Goal: Task Accomplishment & Management: Manage account settings

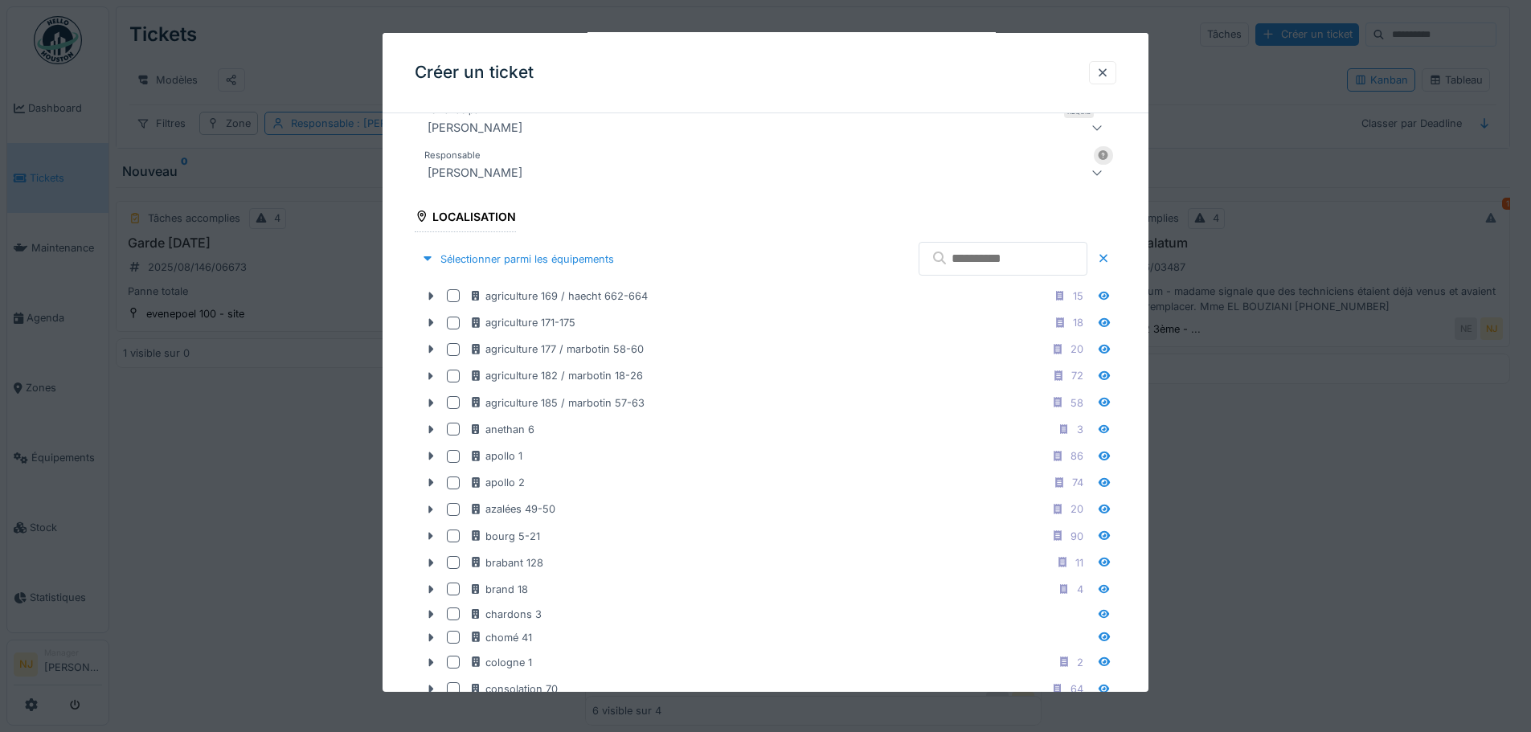
scroll to position [387, 0]
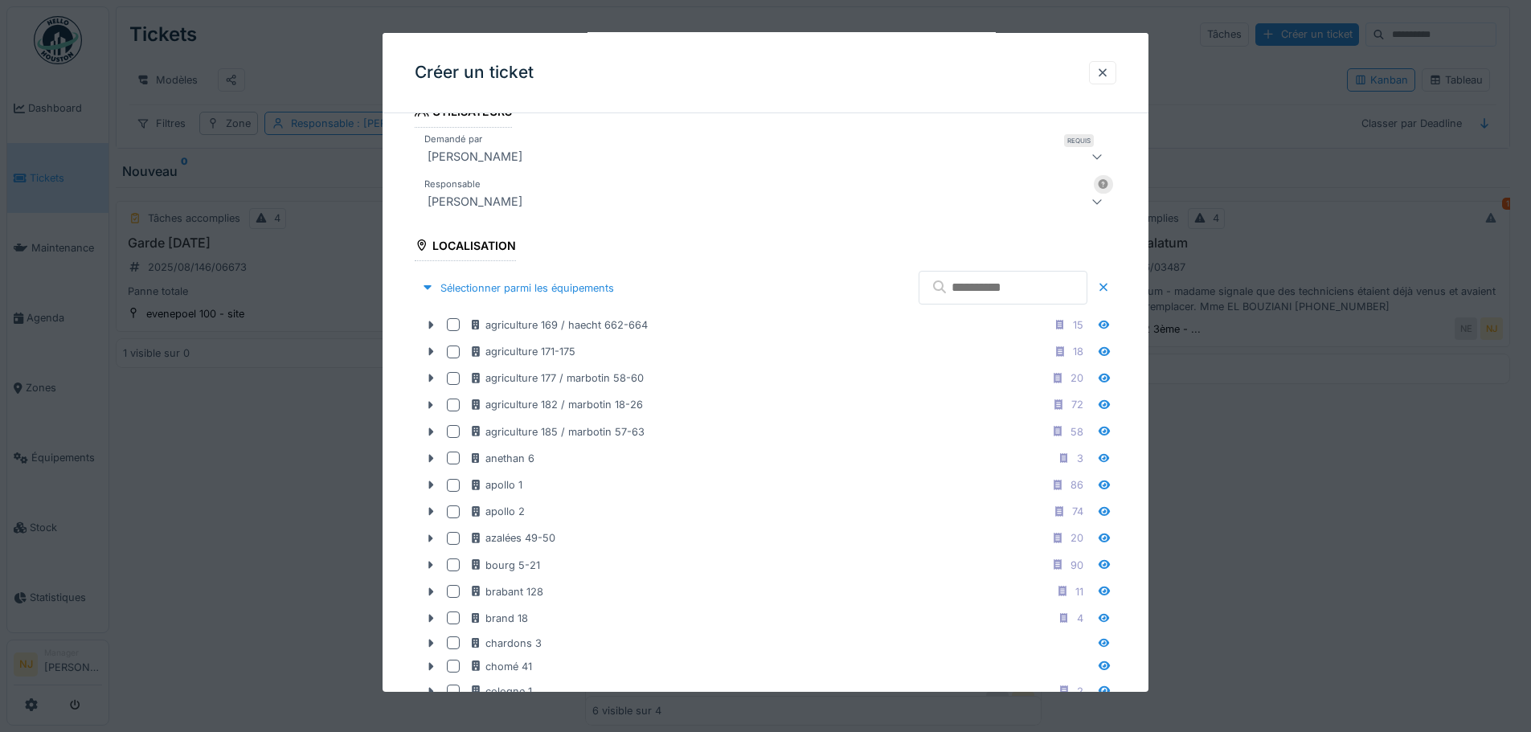
click at [930, 288] on input "text" at bounding box center [1002, 288] width 169 height 34
click at [1100, 201] on icon at bounding box center [1096, 201] width 13 height 10
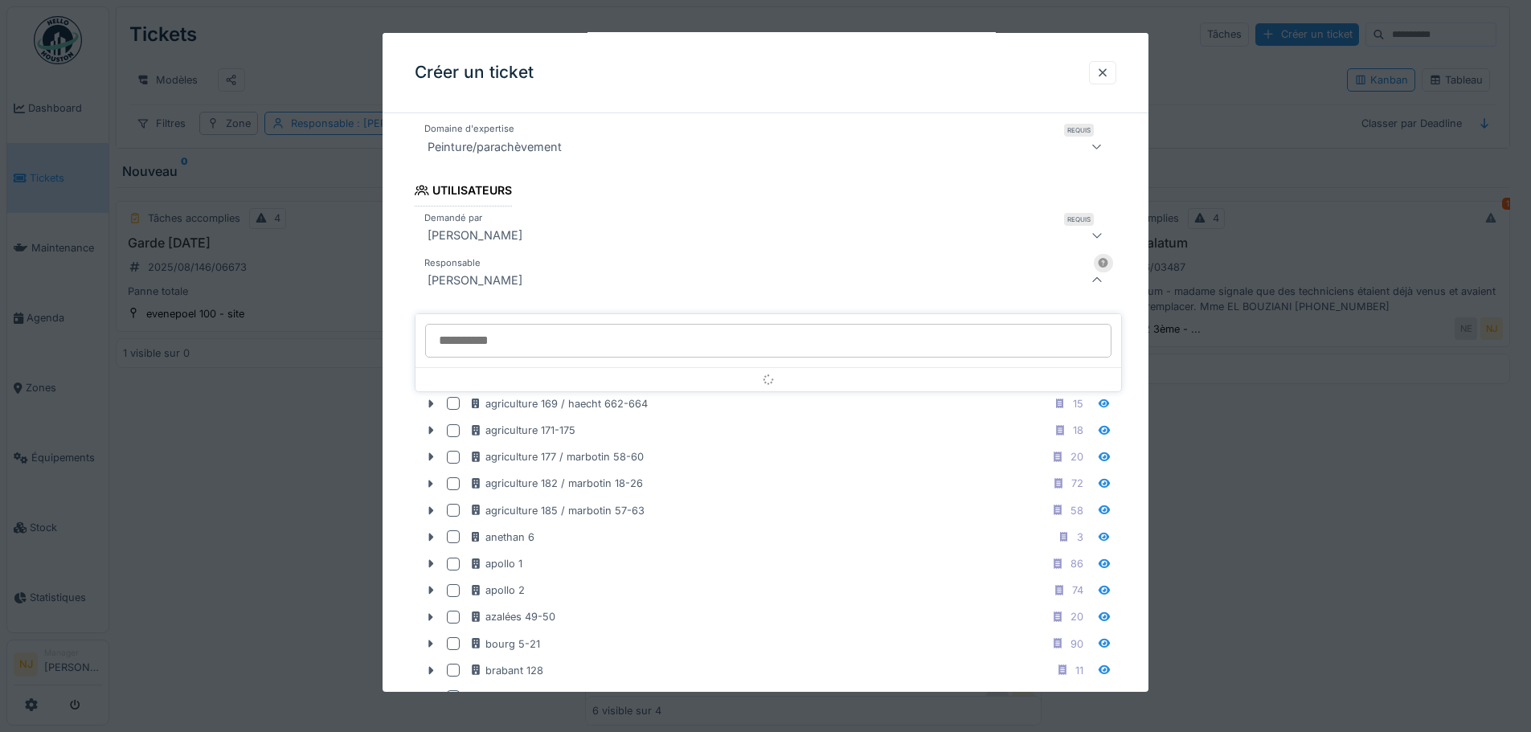
scroll to position [227, 0]
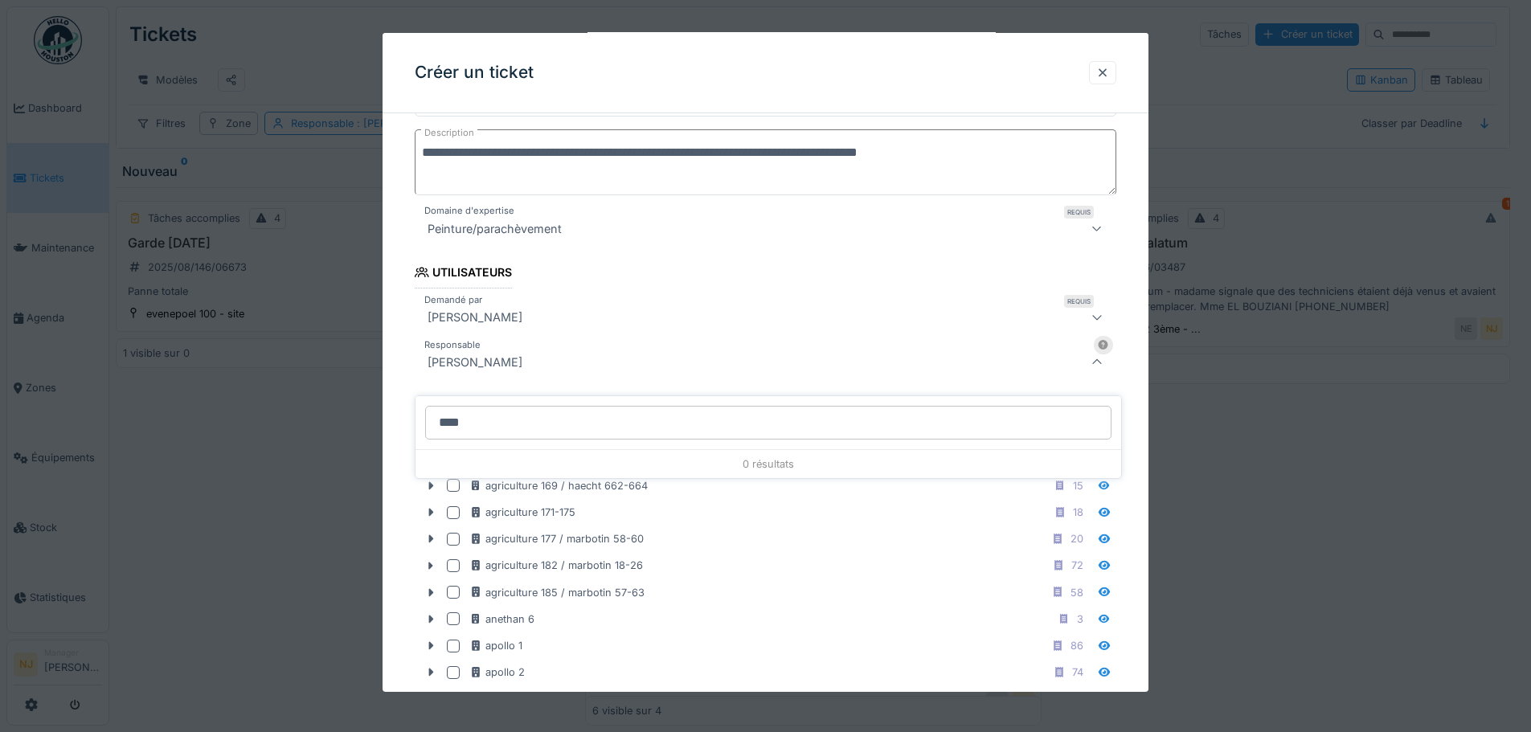
type input "*****"
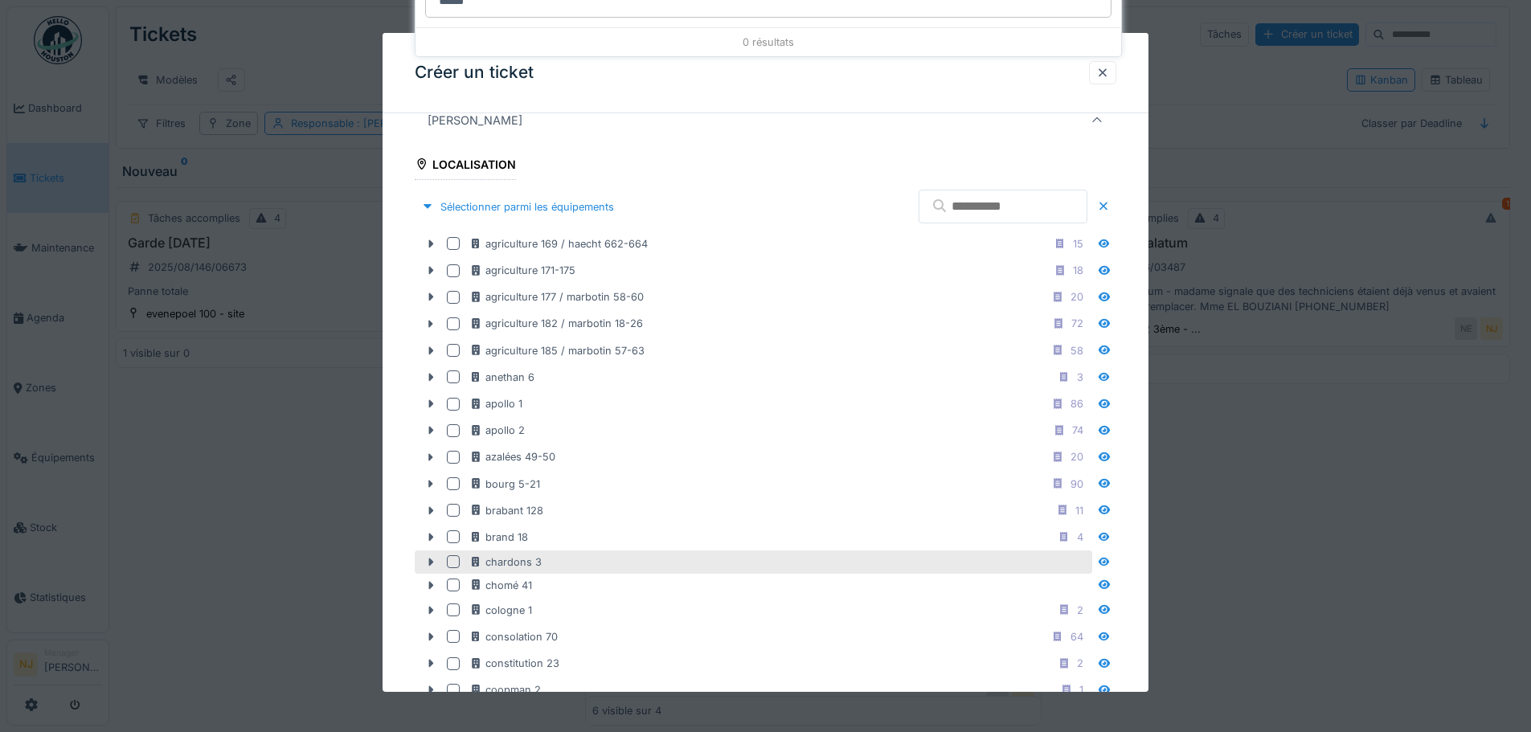
scroll to position [387, 0]
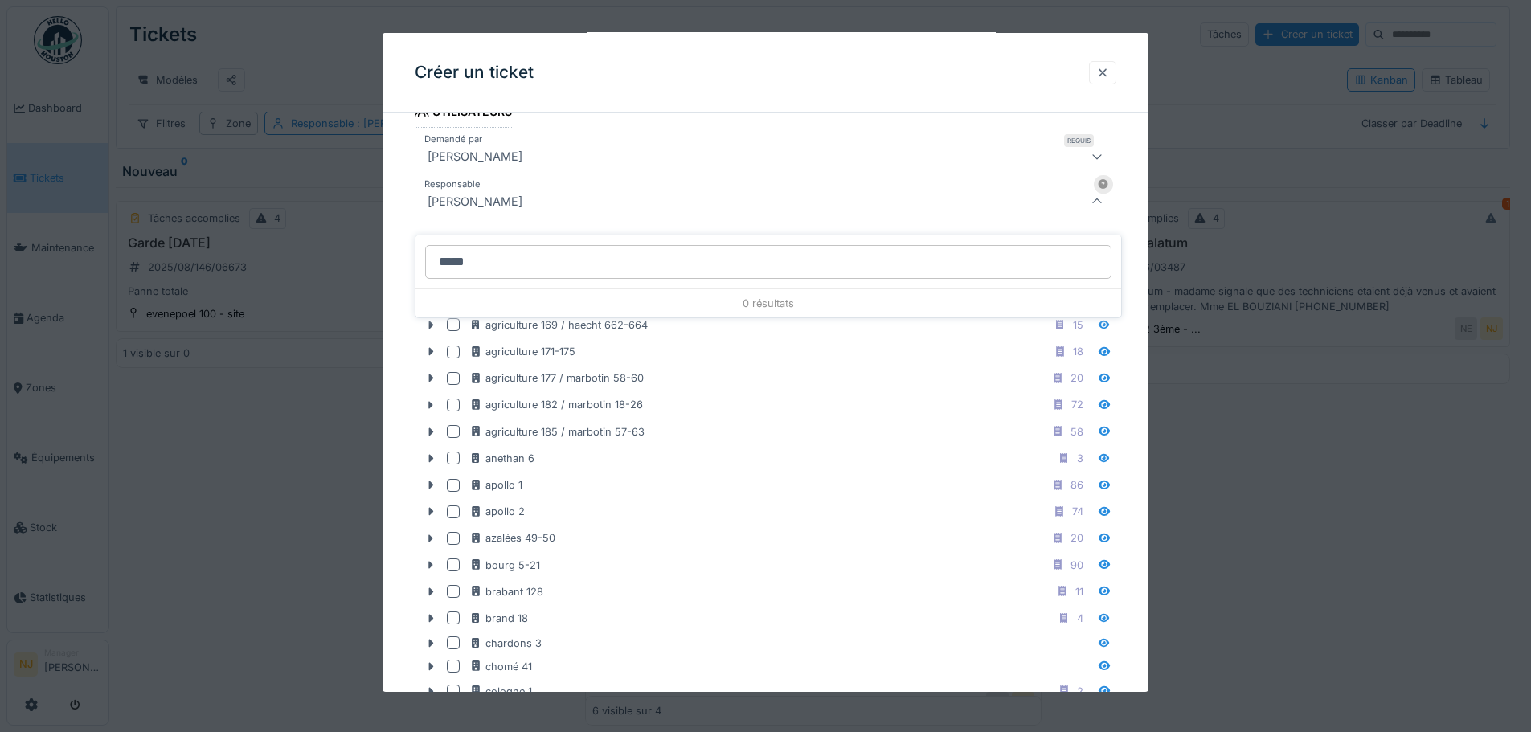
click at [1109, 68] on div at bounding box center [1102, 72] width 13 height 15
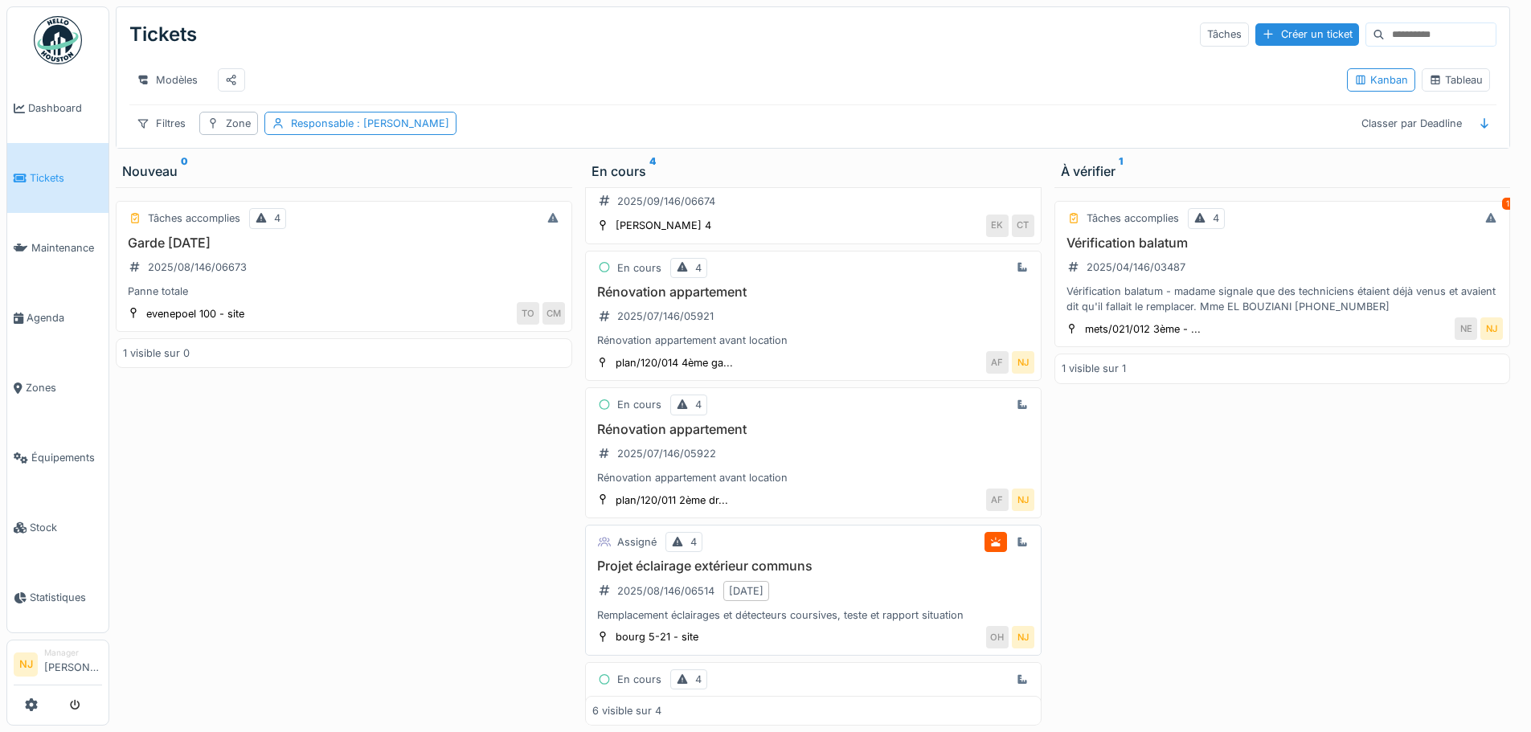
scroll to position [0, 0]
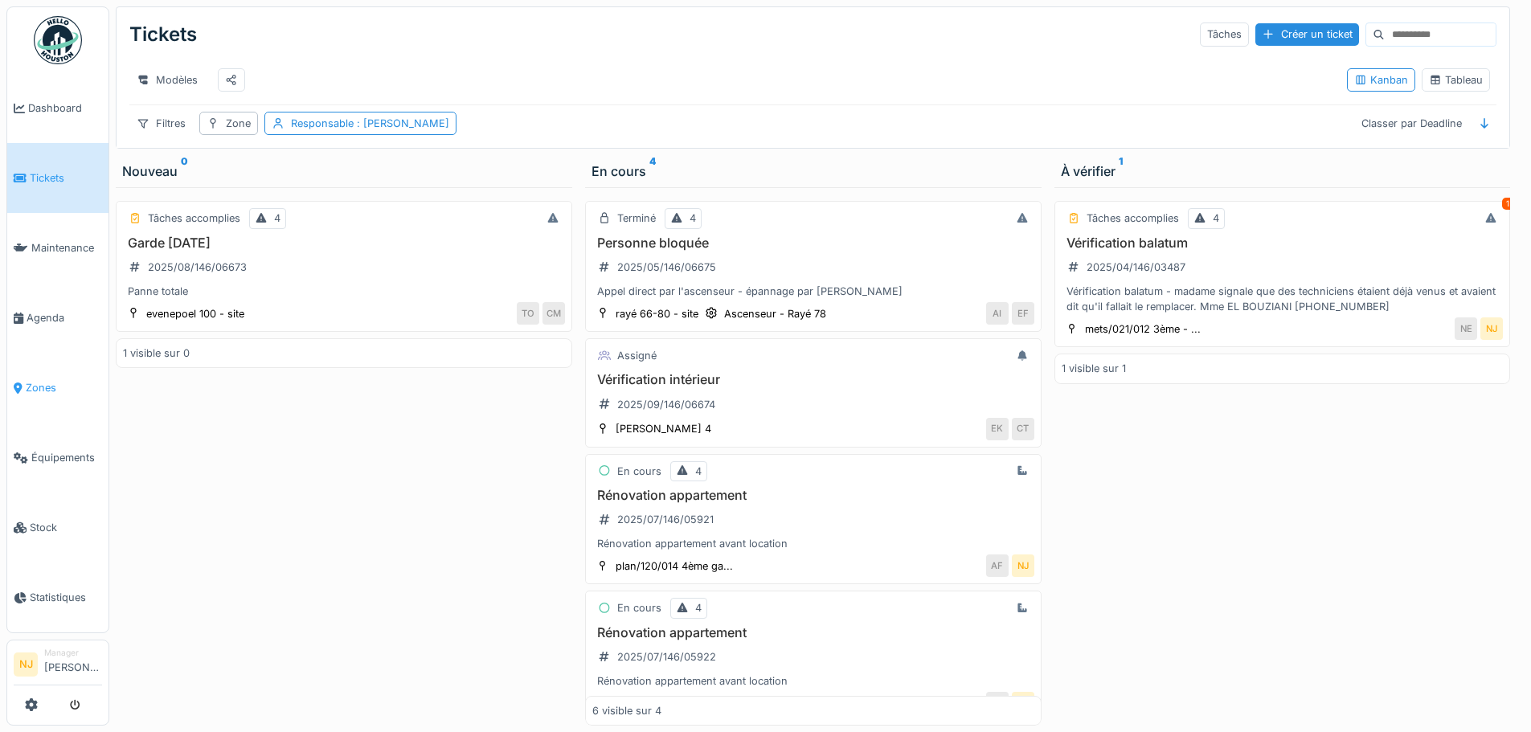
click at [42, 380] on span "Zones" at bounding box center [64, 387] width 76 height 15
click at [402, 128] on span ": Nicolae Jitcu" at bounding box center [402, 123] width 96 height 12
click at [438, 167] on div "Supprimer" at bounding box center [430, 177] width 83 height 22
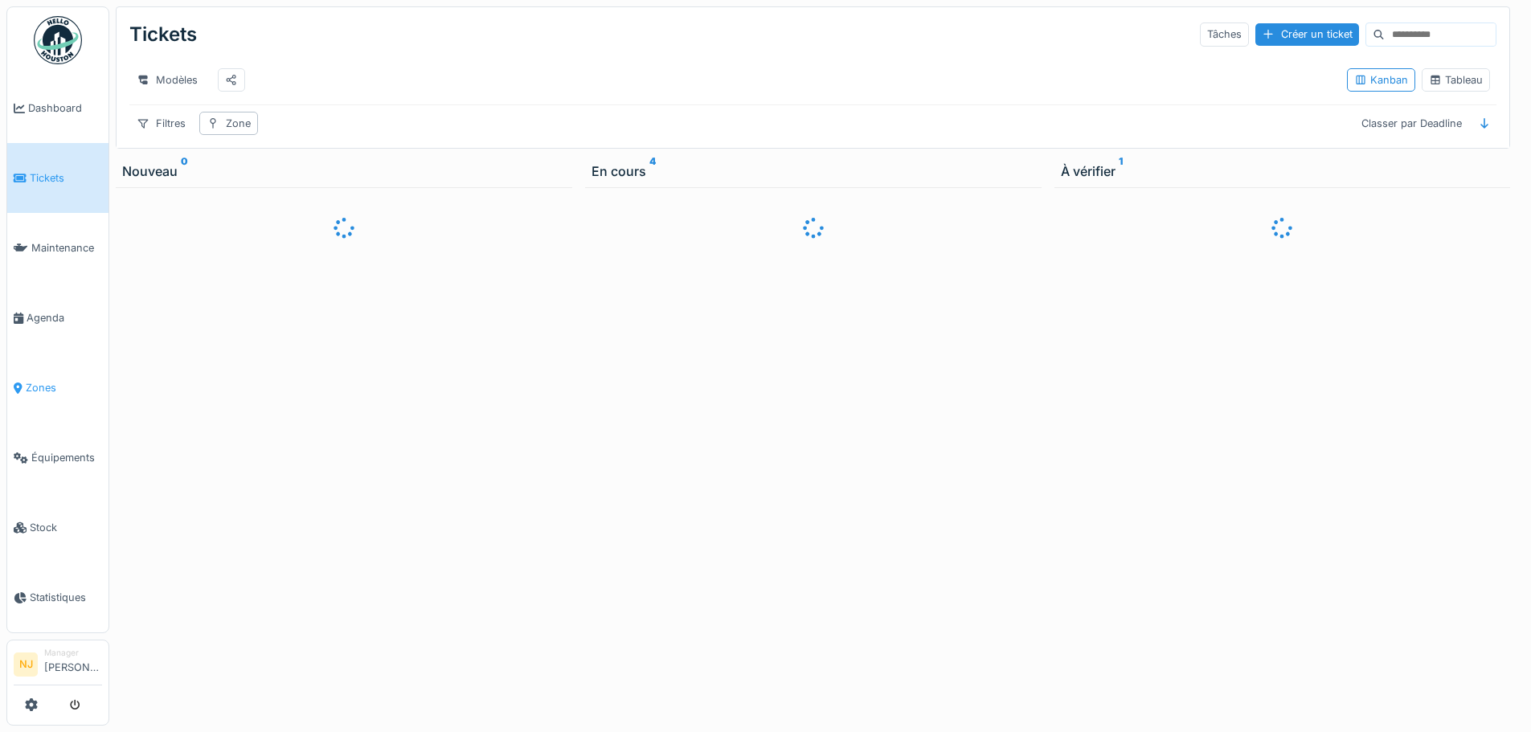
click at [43, 380] on span "Zones" at bounding box center [64, 387] width 76 height 15
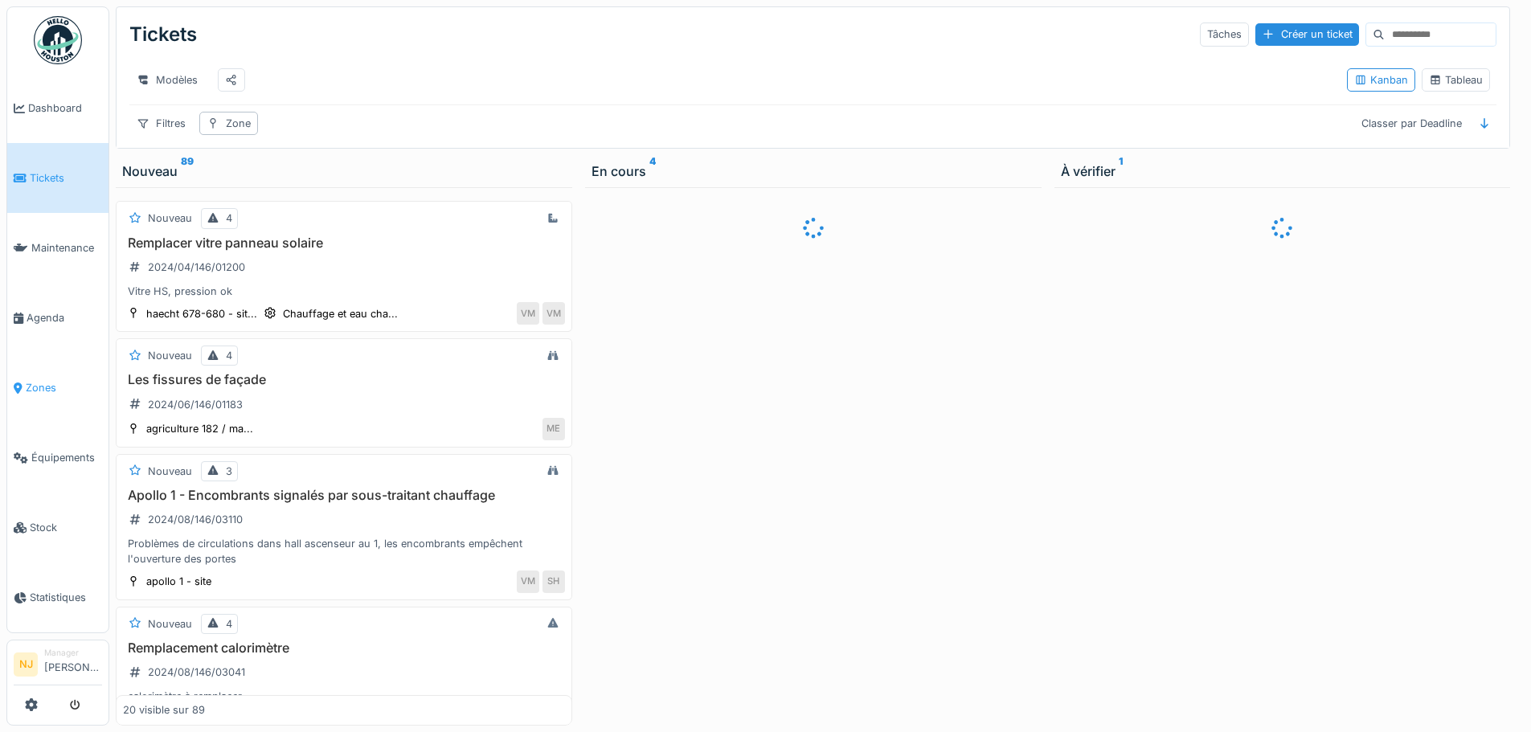
click at [41, 380] on span "Zones" at bounding box center [64, 387] width 76 height 15
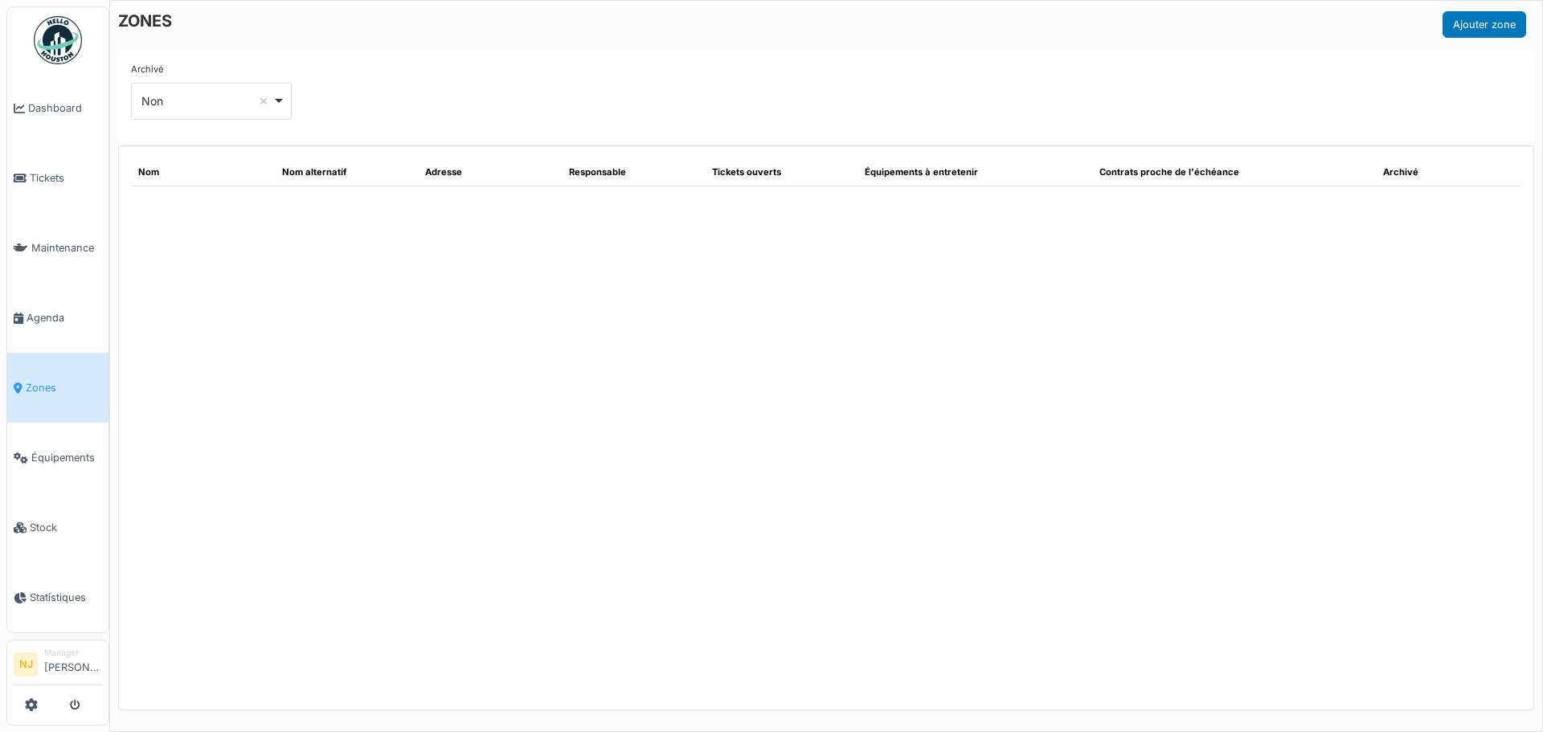
select select "***"
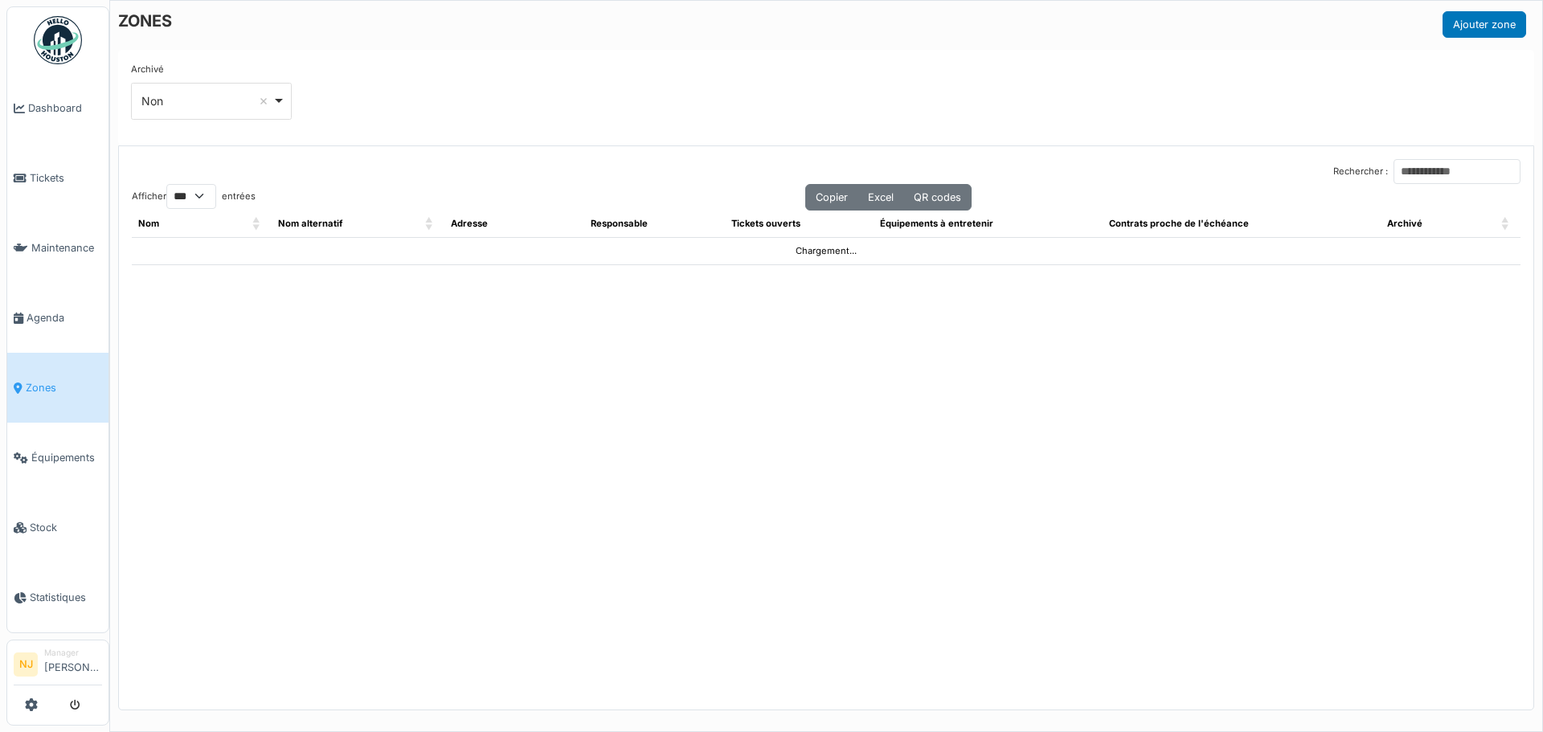
click at [277, 100] on div "Non Remove item" at bounding box center [211, 100] width 147 height 23
select select
click at [1393, 171] on input "Rechercher :" at bounding box center [1456, 171] width 127 height 25
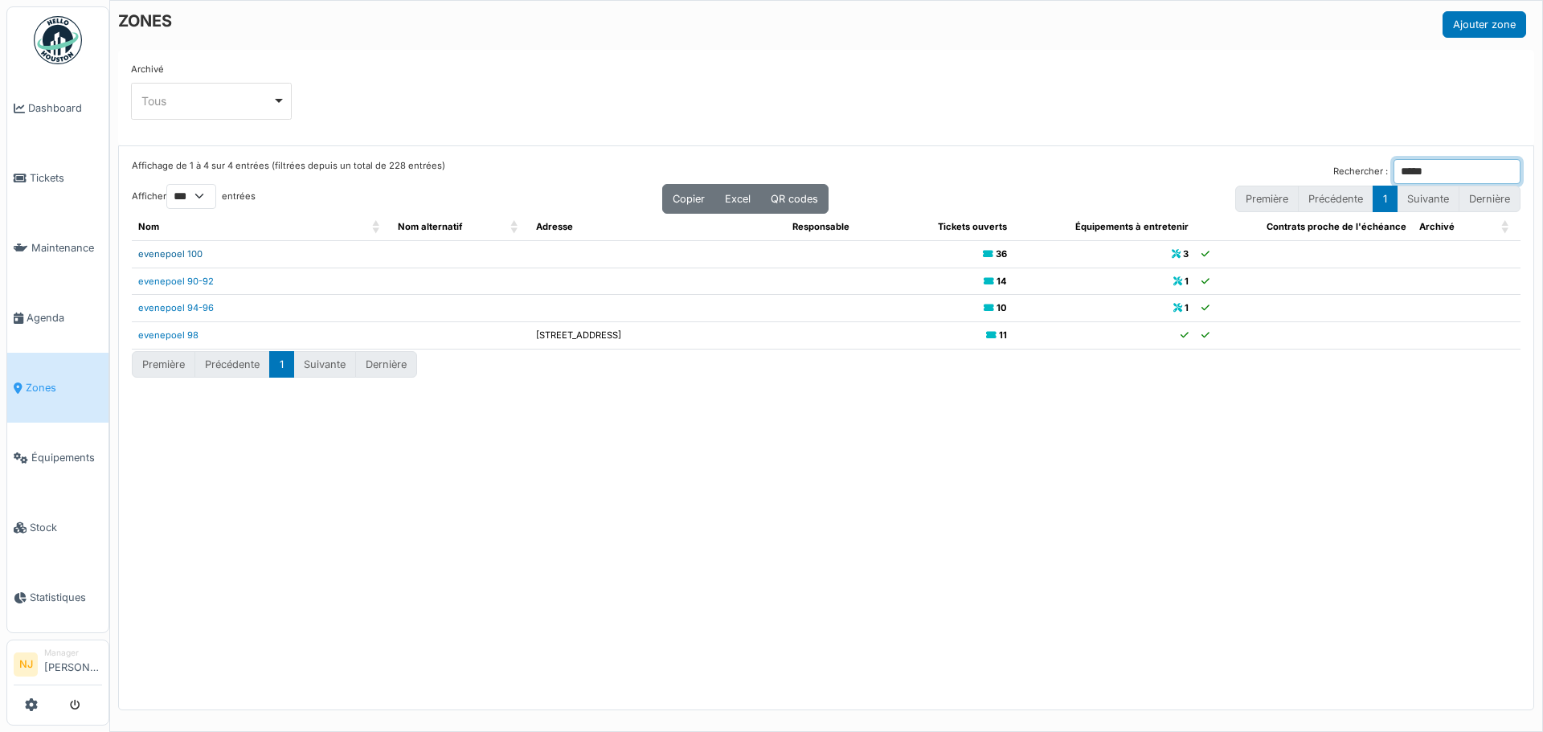
type input "*****"
click at [174, 252] on link "evenepoel 100" at bounding box center [170, 253] width 64 height 11
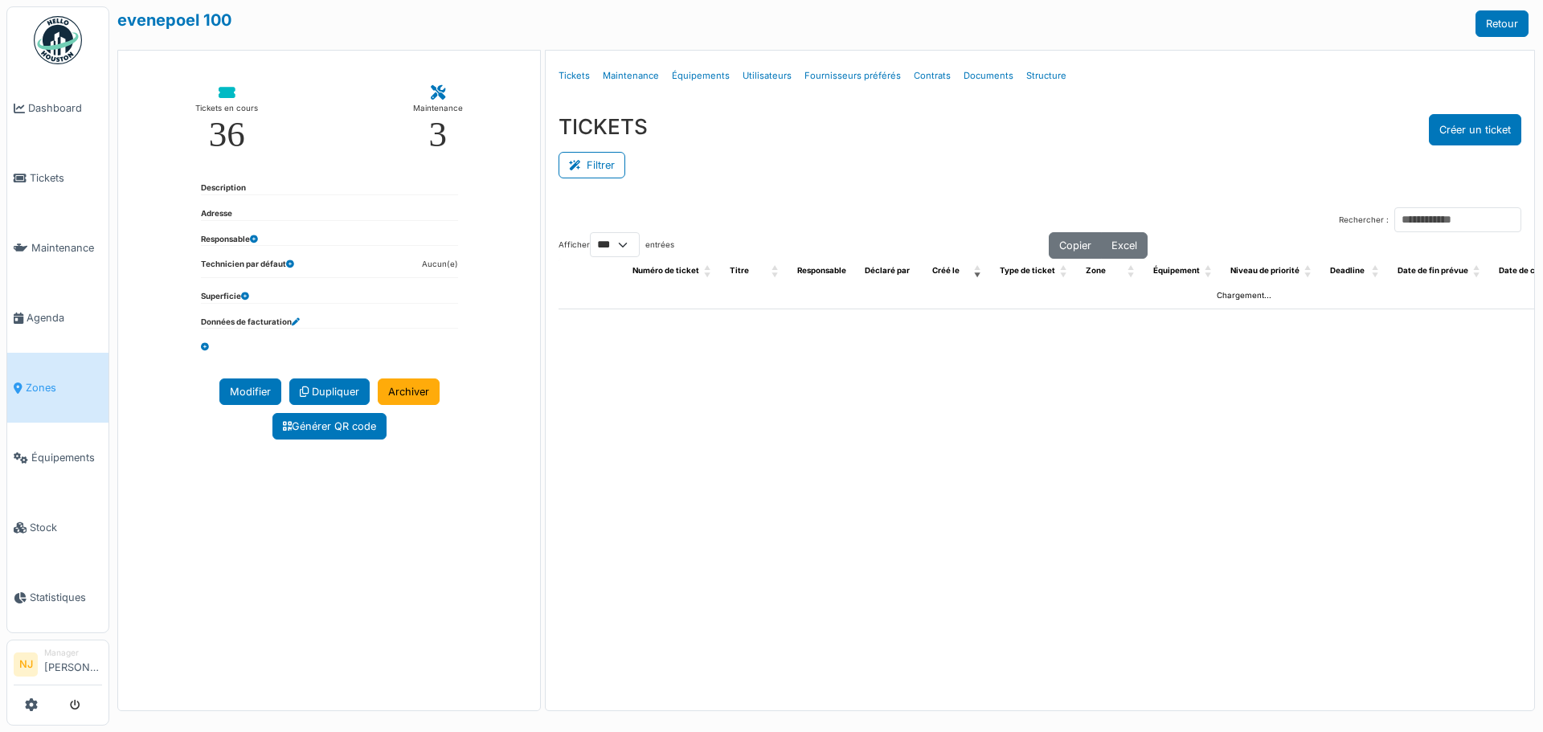
select select "***"
click at [1037, 73] on link "Structure" at bounding box center [1046, 76] width 53 height 38
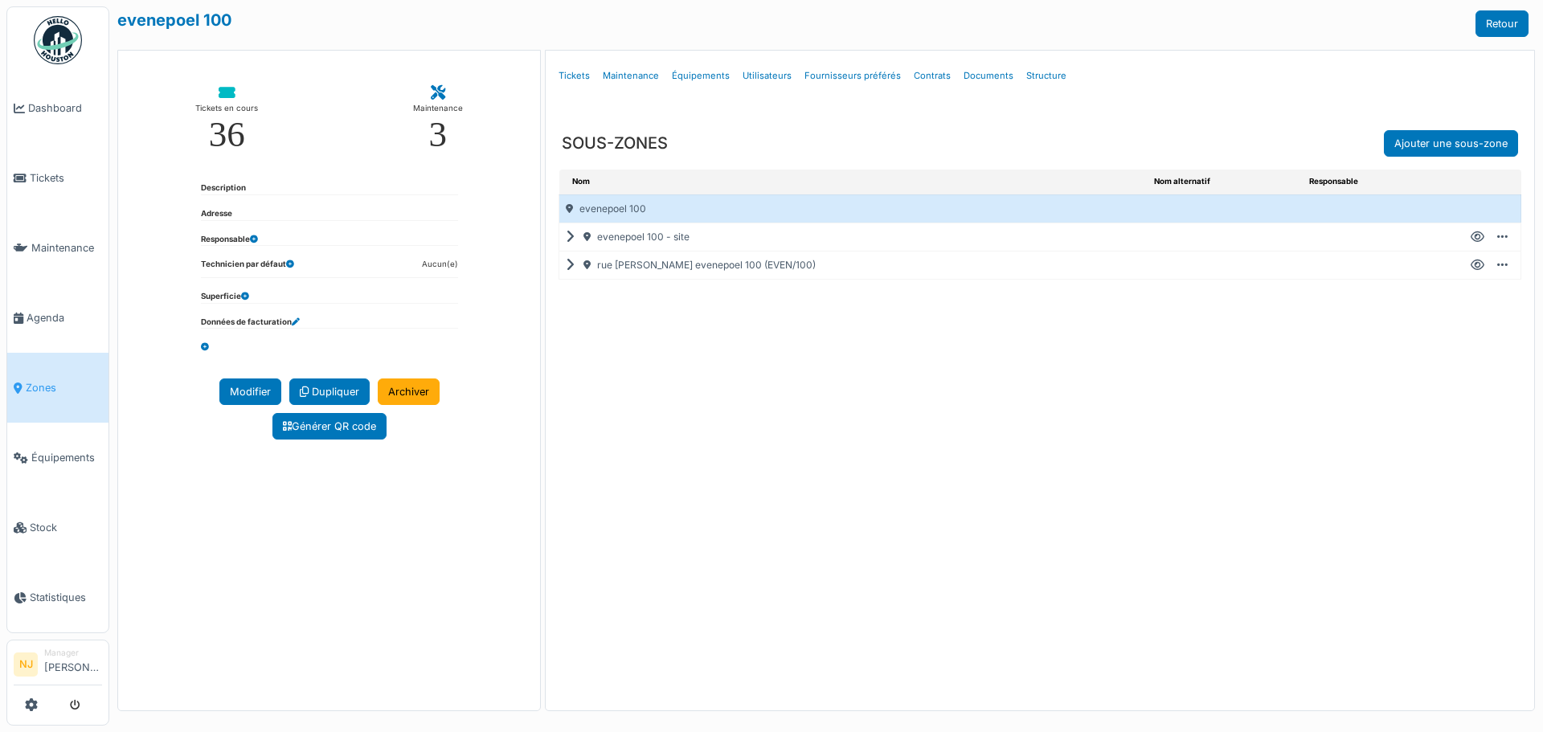
click at [569, 266] on icon at bounding box center [573, 265] width 15 height 1
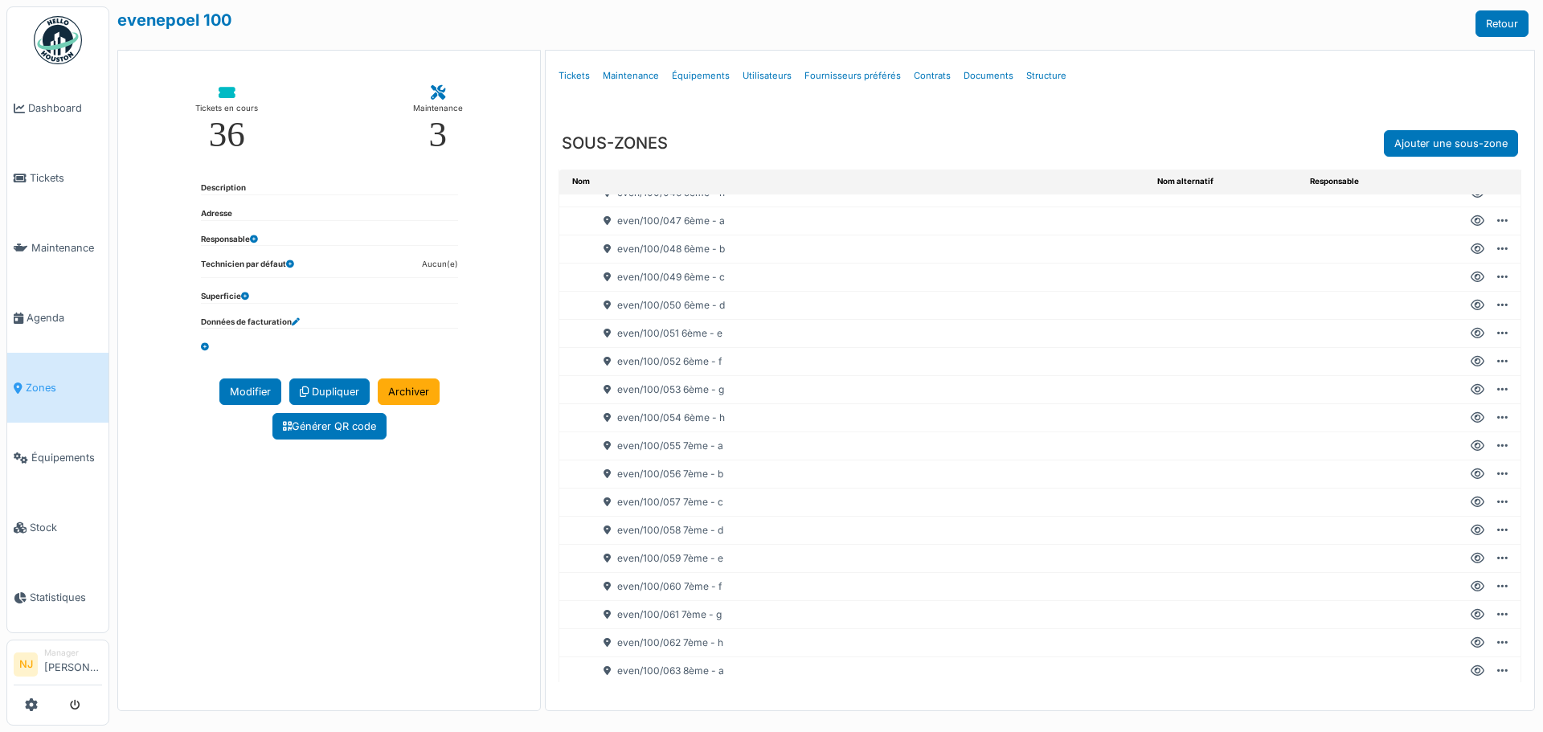
scroll to position [1446, 0]
click at [653, 560] on div "even/100/062 7ème - h" at bounding box center [864, 562] width 571 height 27
click at [1470, 562] on icon at bounding box center [1477, 562] width 14 height 1
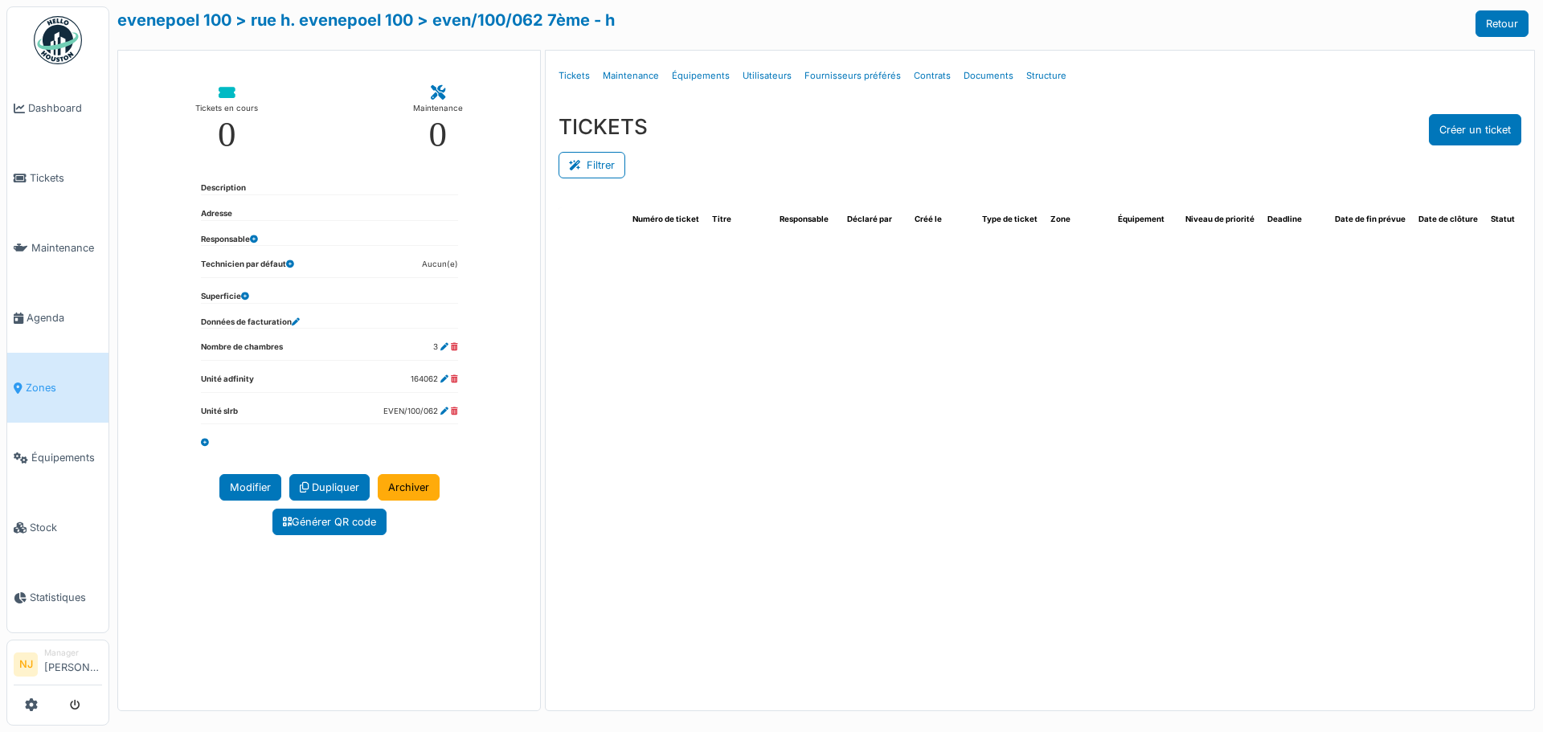
select select "***"
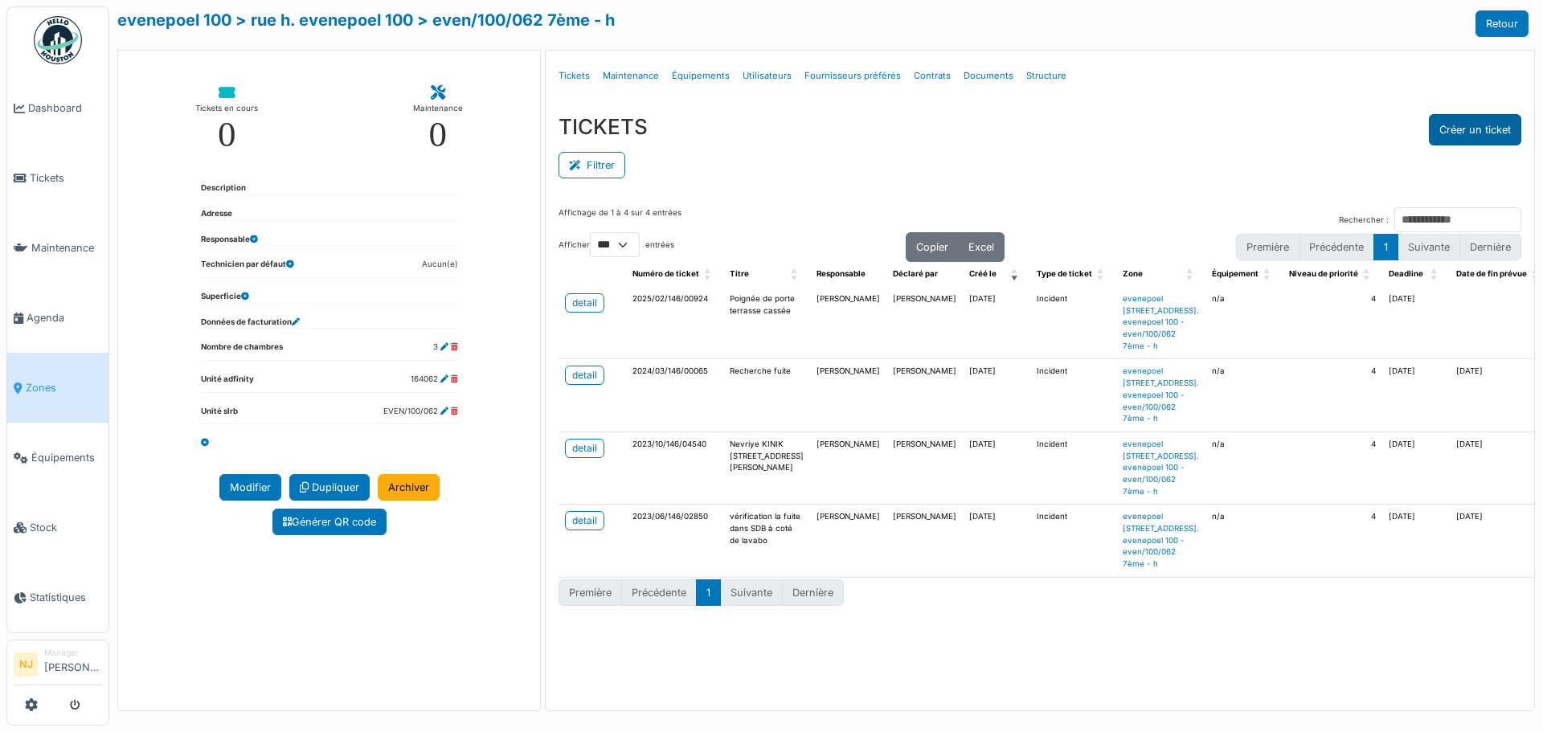
click at [1472, 129] on button "Créer un ticket" at bounding box center [1475, 129] width 92 height 31
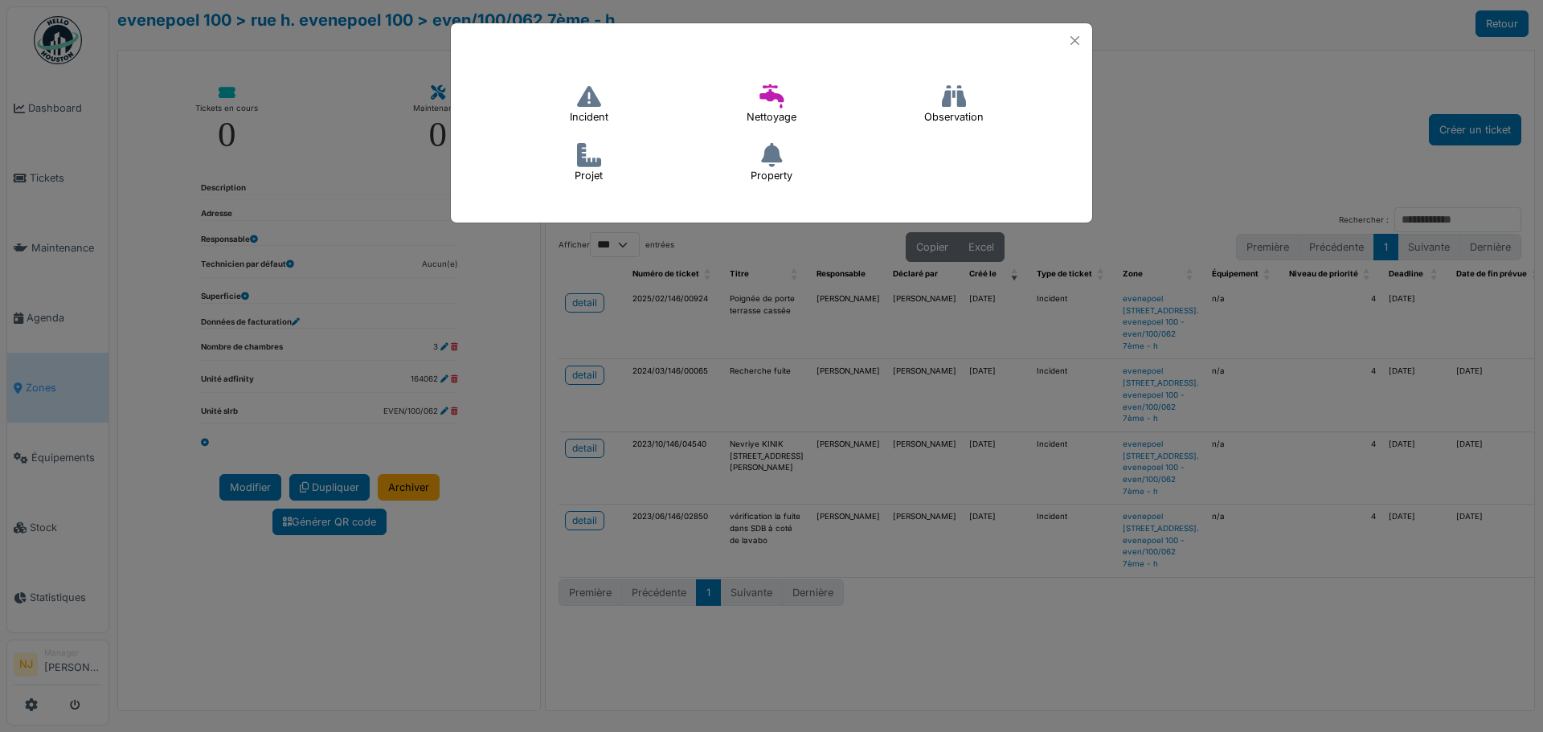
click at [592, 111] on h4 "Incident" at bounding box center [588, 104] width 59 height 51
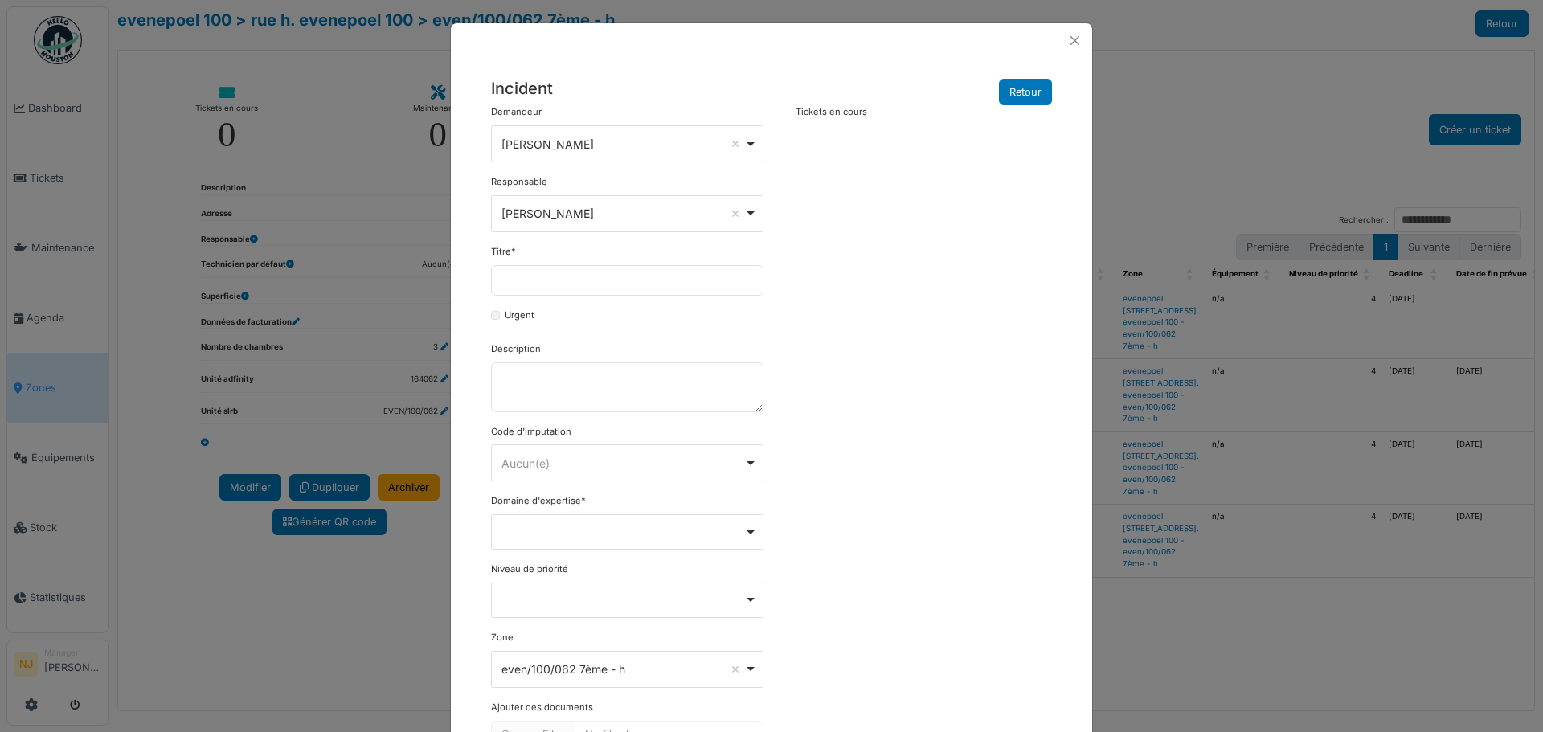
click at [745, 144] on div "Nicolae Jitcu Remove item" at bounding box center [627, 144] width 259 height 23
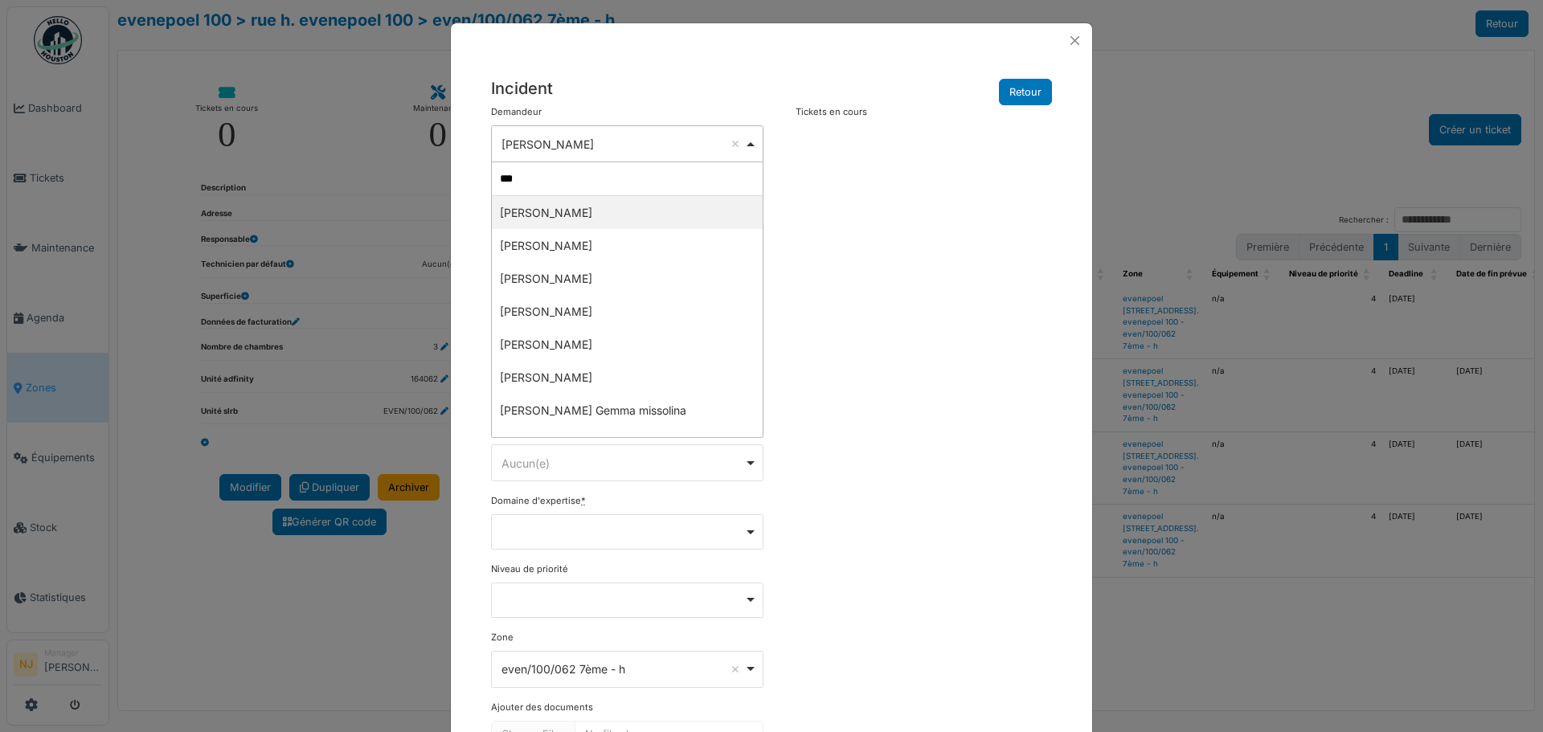
type input "****"
select select "****"
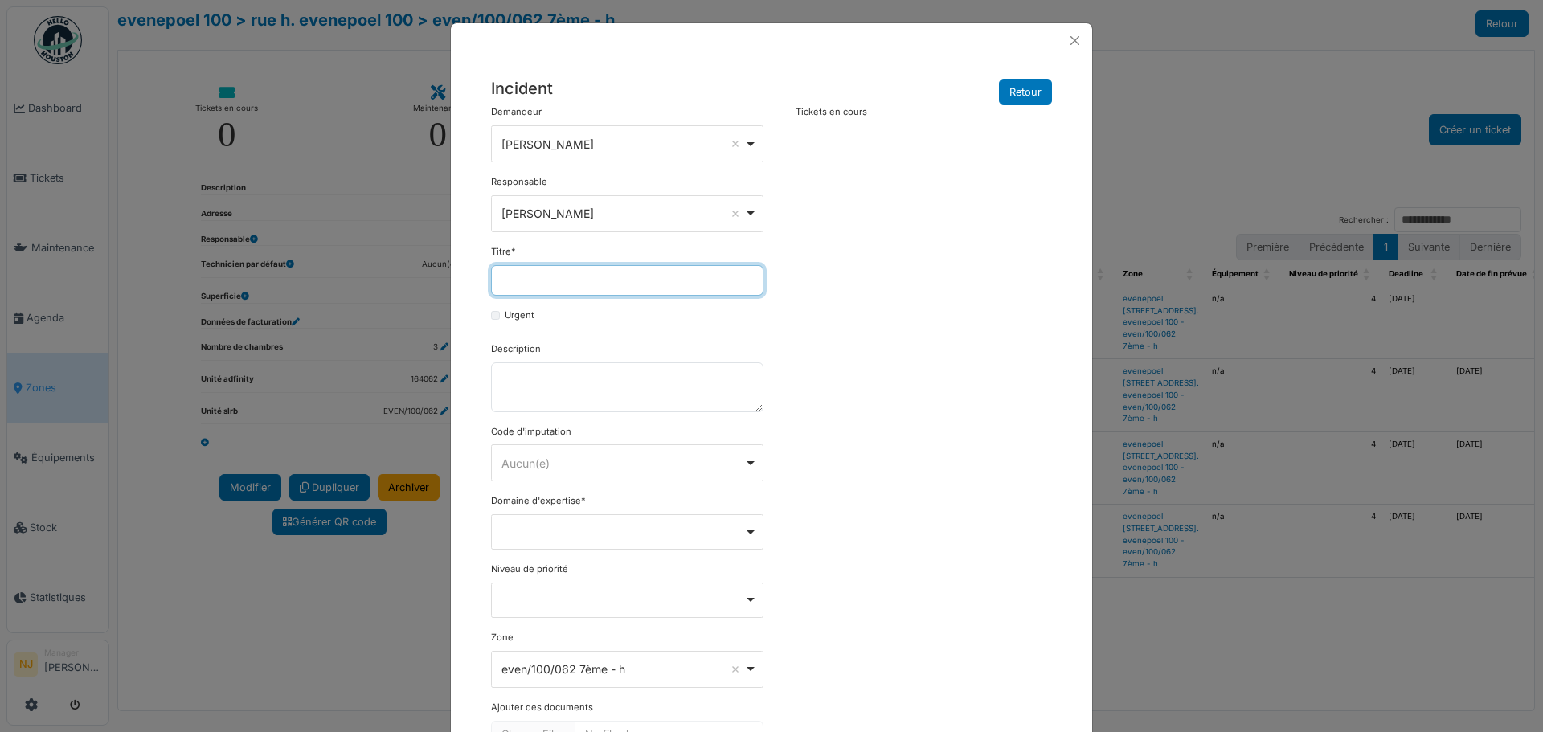
click at [508, 285] on input "Titre *" at bounding box center [627, 280] width 272 height 31
click at [586, 283] on input "**********" at bounding box center [627, 280] width 272 height 31
type input "**********"
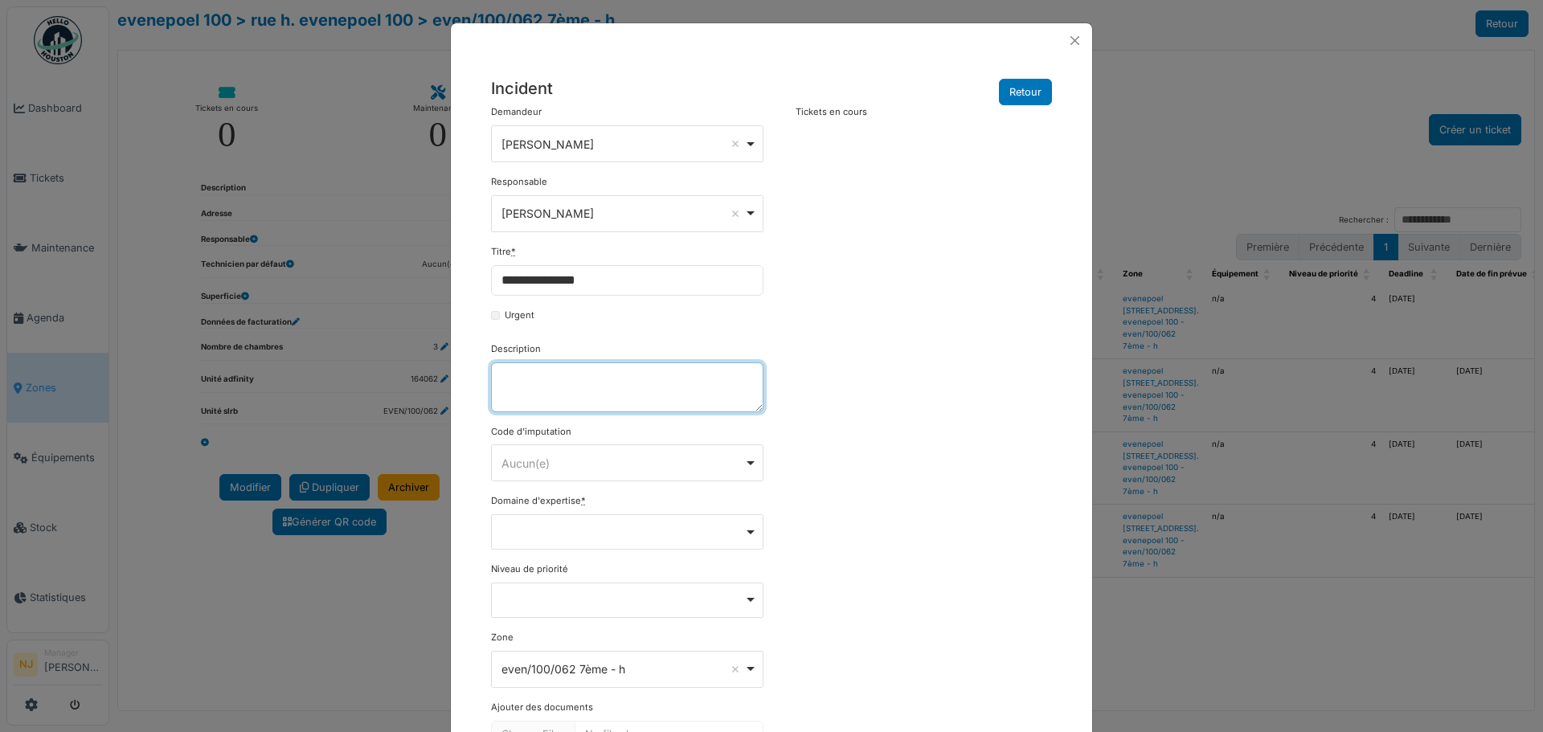
click at [504, 370] on textarea "Description" at bounding box center [627, 387] width 272 height 50
type textarea "*"
click at [549, 374] on textarea "**********" at bounding box center [627, 387] width 272 height 50
click at [653, 394] on textarea "**********" at bounding box center [627, 387] width 272 height 50
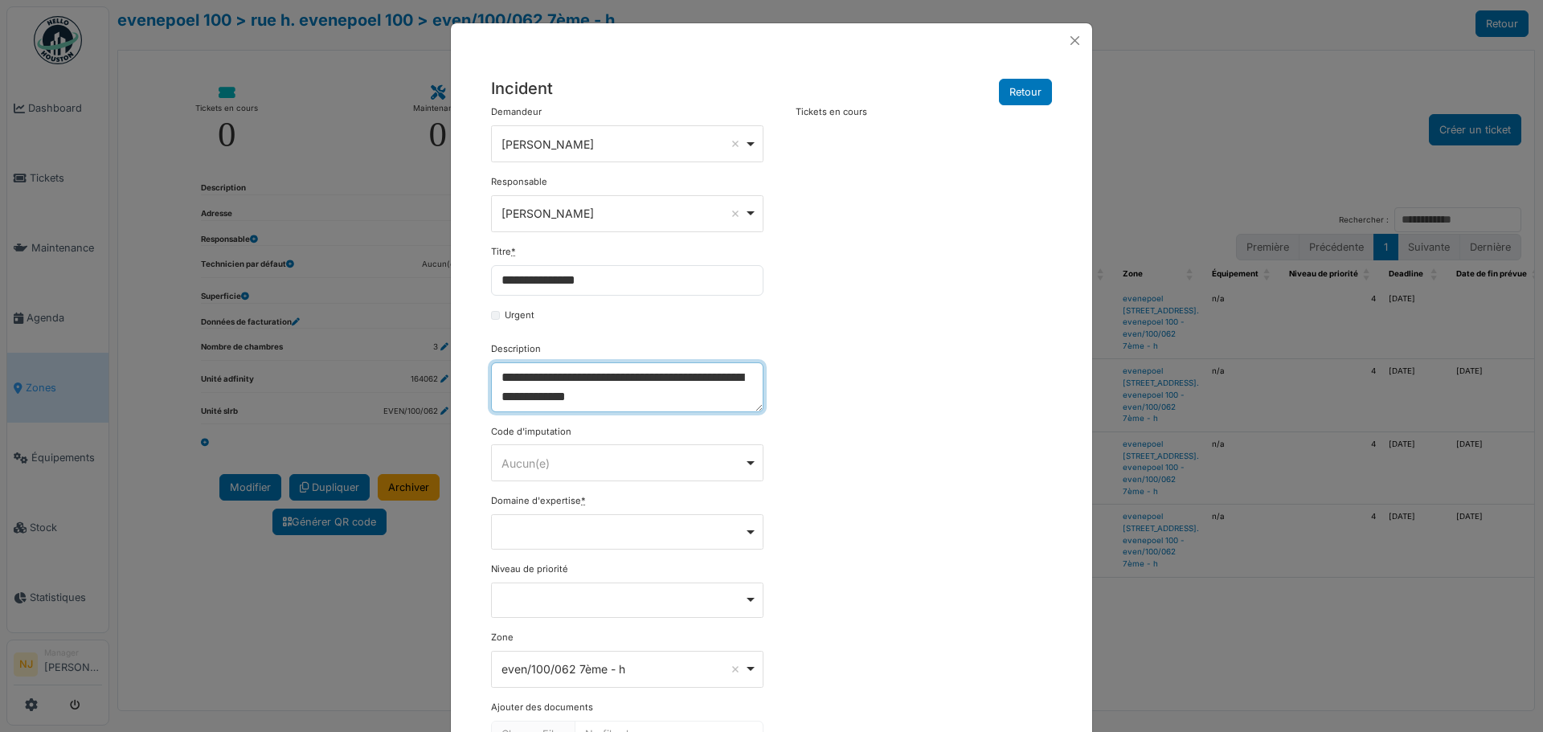
click at [656, 394] on textarea "**********" at bounding box center [627, 387] width 272 height 50
click at [740, 460] on div "Aucun(e) Remove item" at bounding box center [627, 463] width 259 height 23
type textarea "**********"
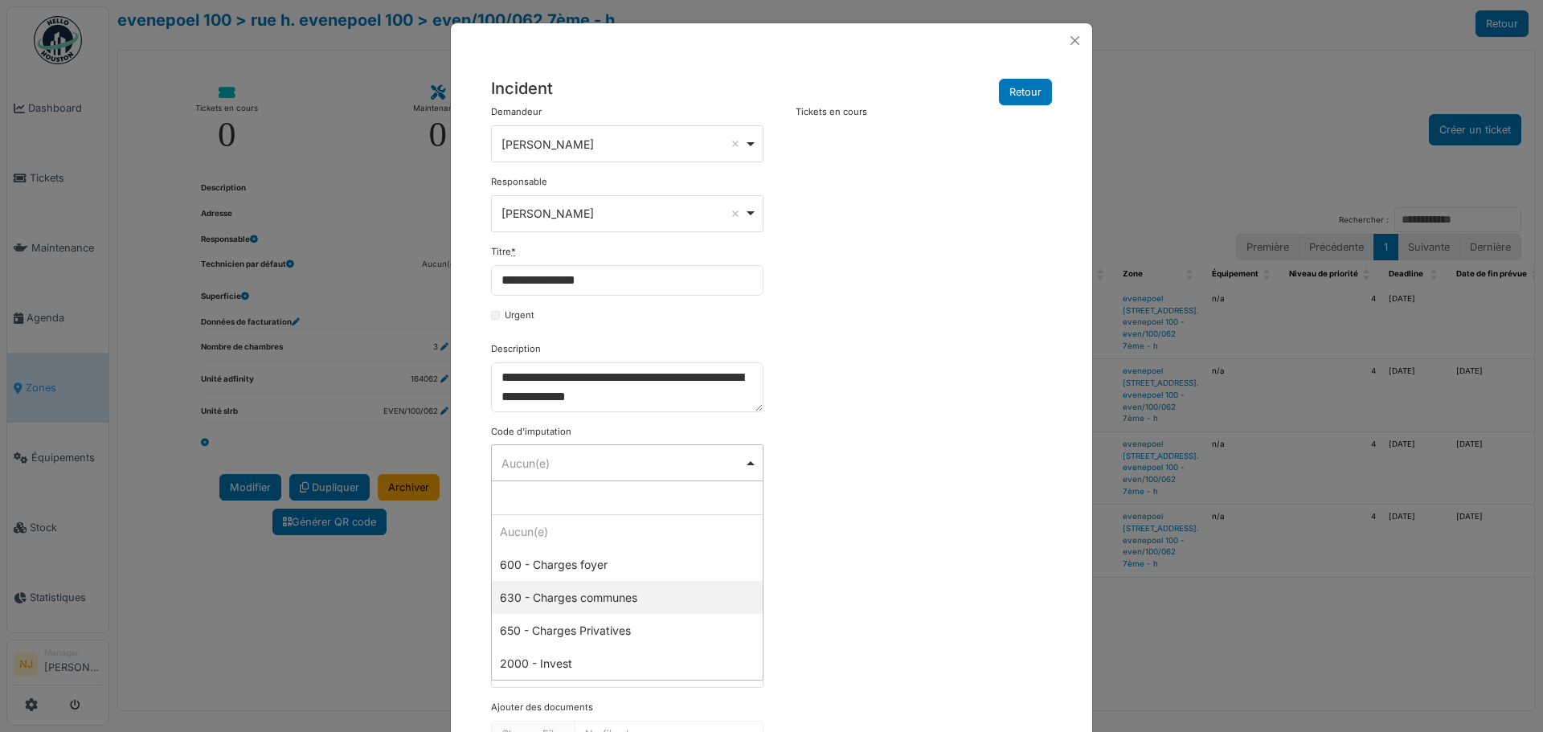
scroll to position [80, 0]
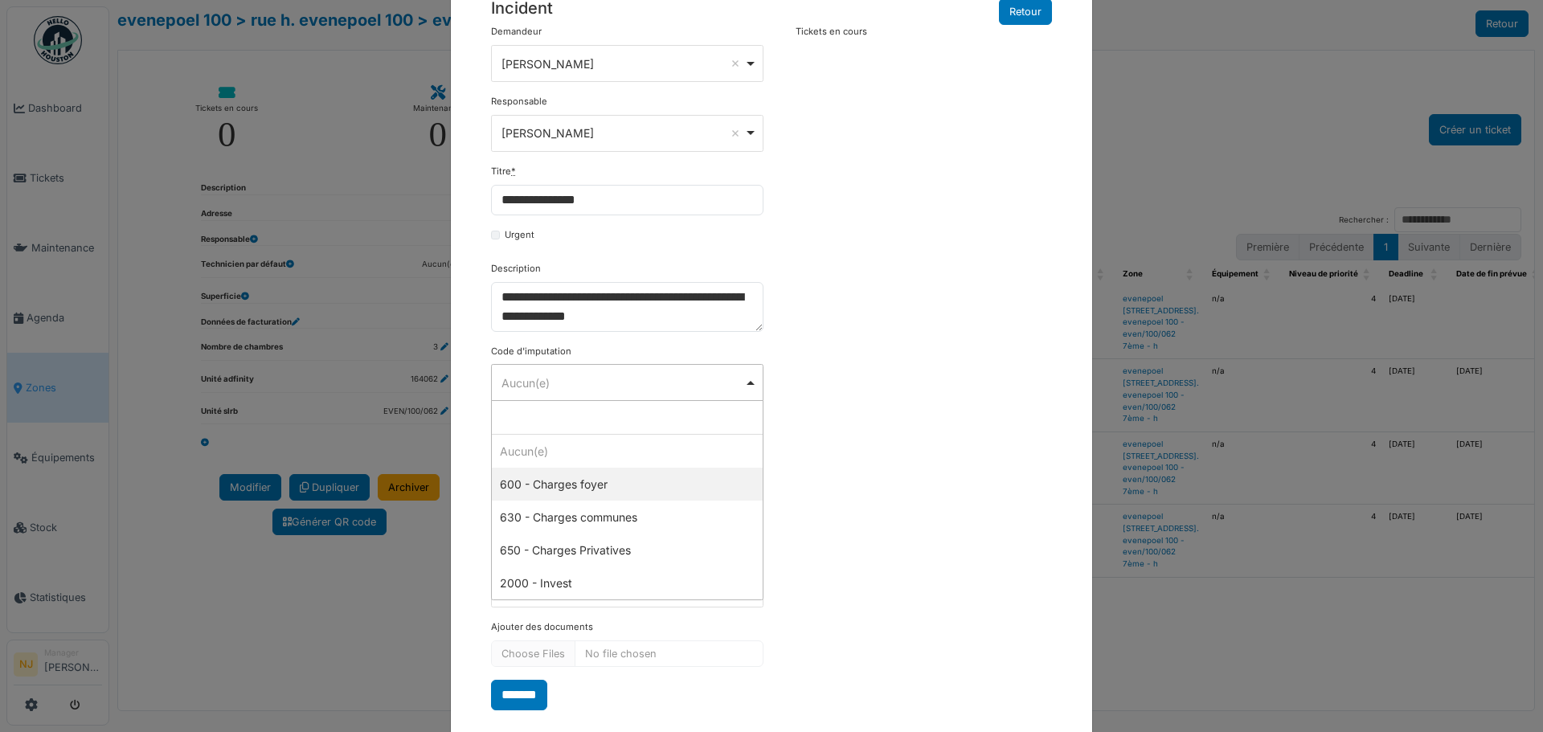
select select "***"
click at [744, 452] on div "Remove item" at bounding box center [627, 451] width 259 height 6
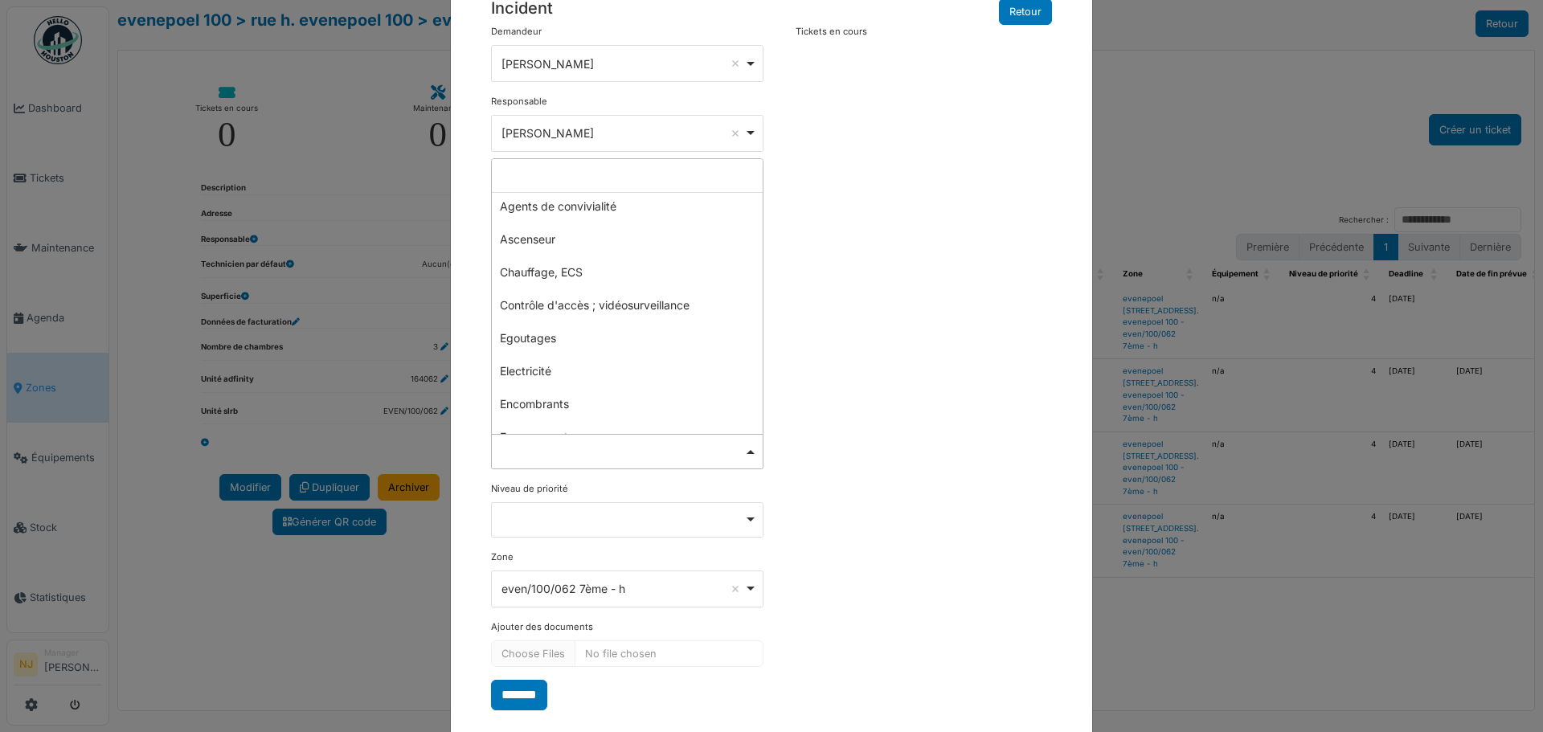
scroll to position [0, 0]
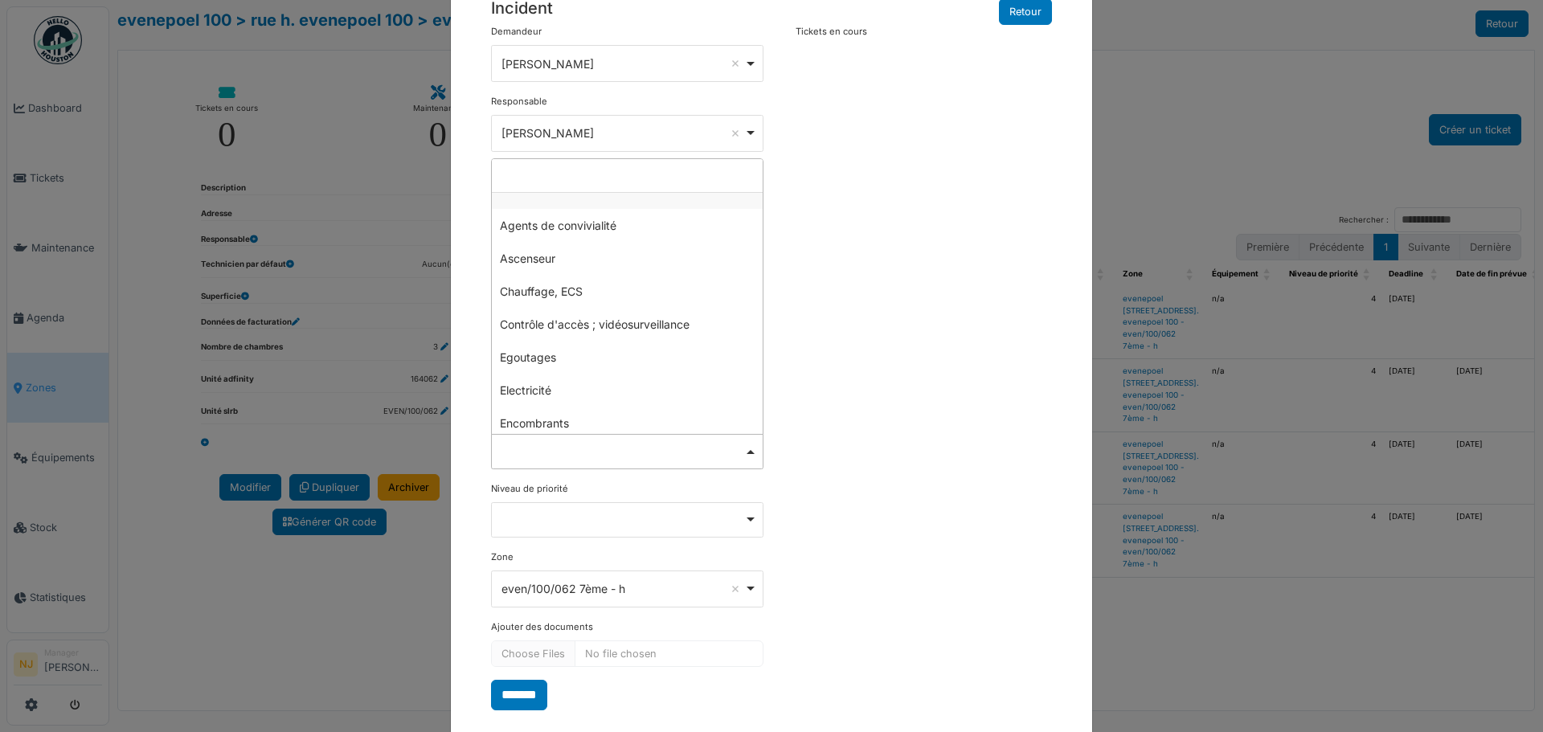
click at [873, 262] on div "**********" at bounding box center [771, 367] width 577 height 685
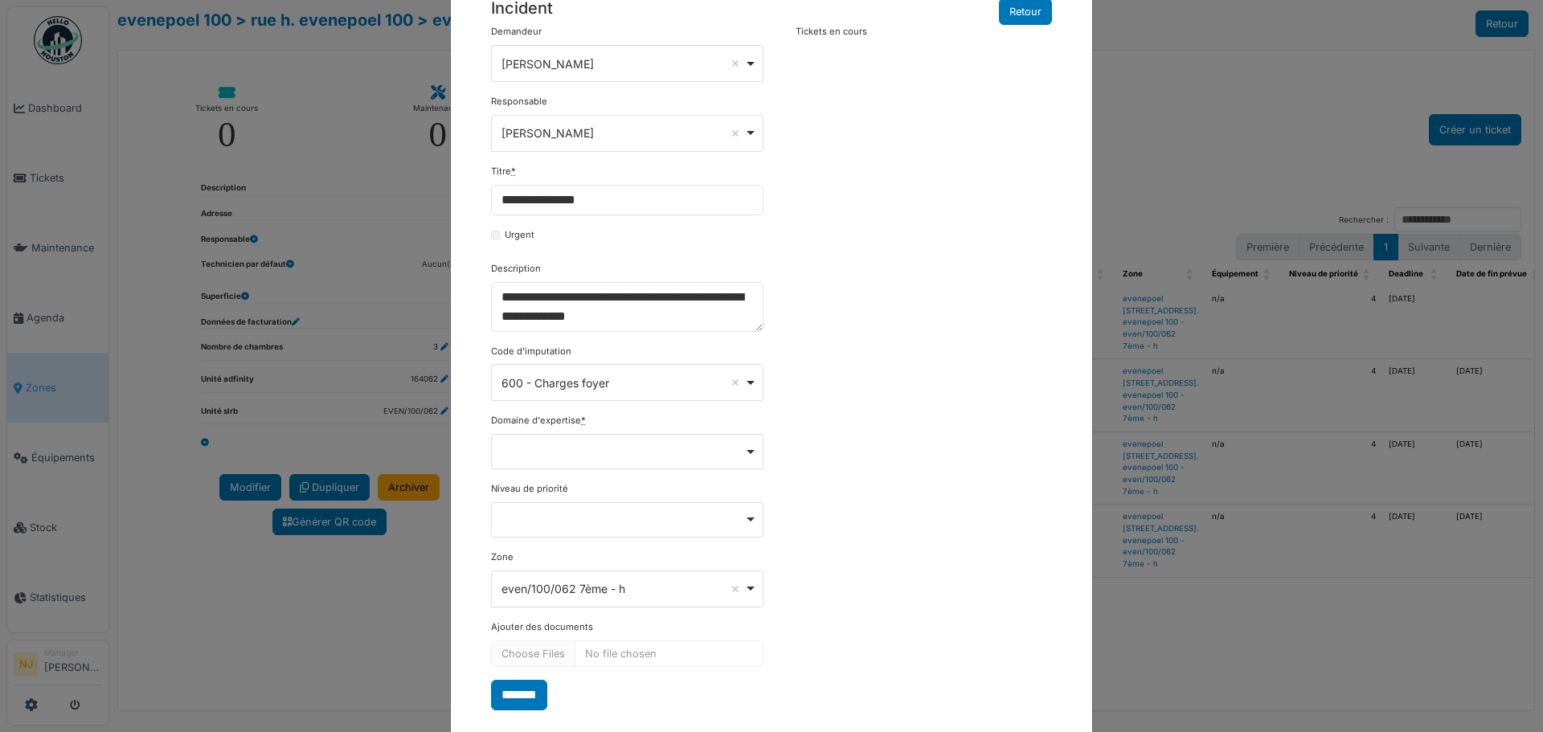
click at [742, 451] on div "Remove item" at bounding box center [627, 451] width 259 height 6
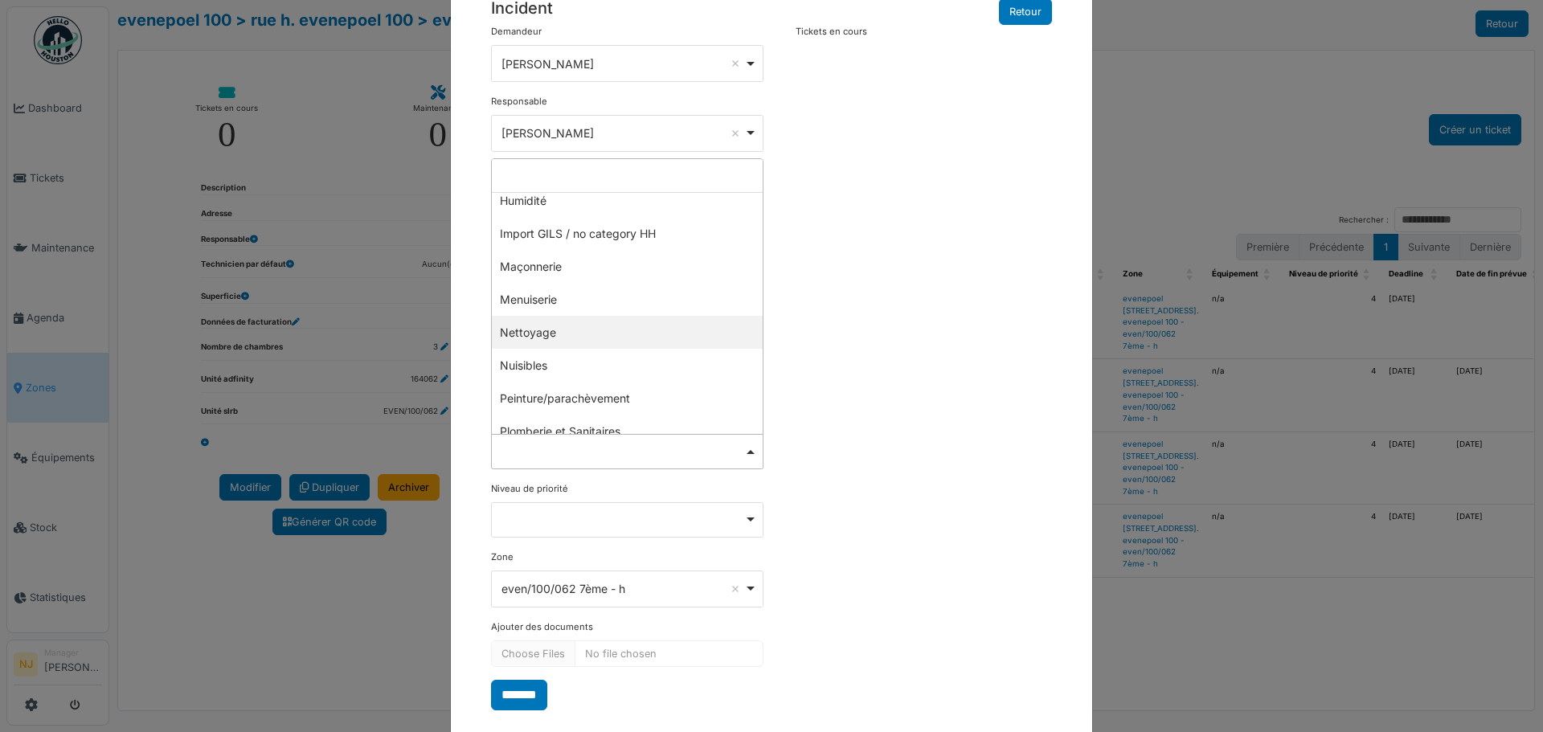
scroll to position [402, 0]
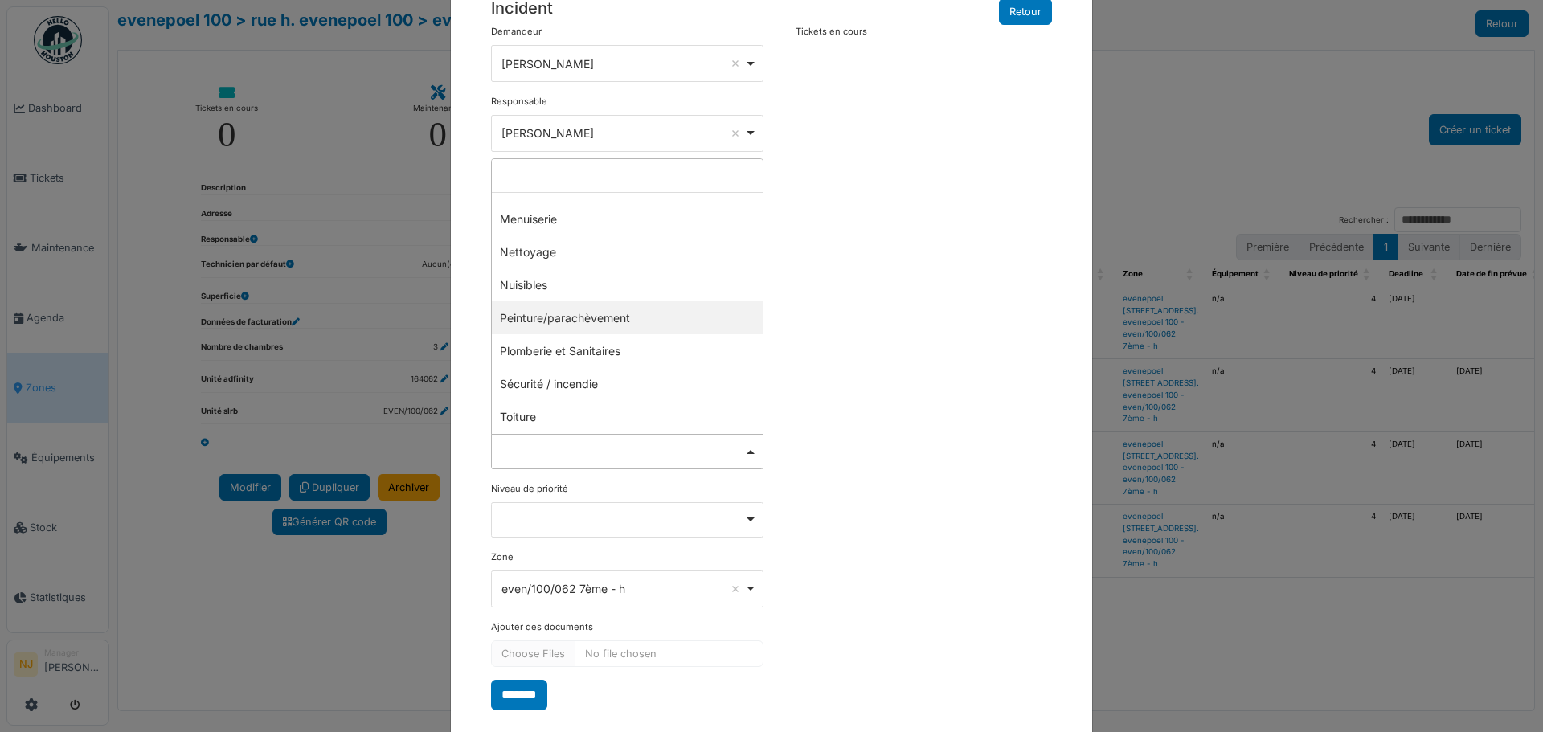
select select "***"
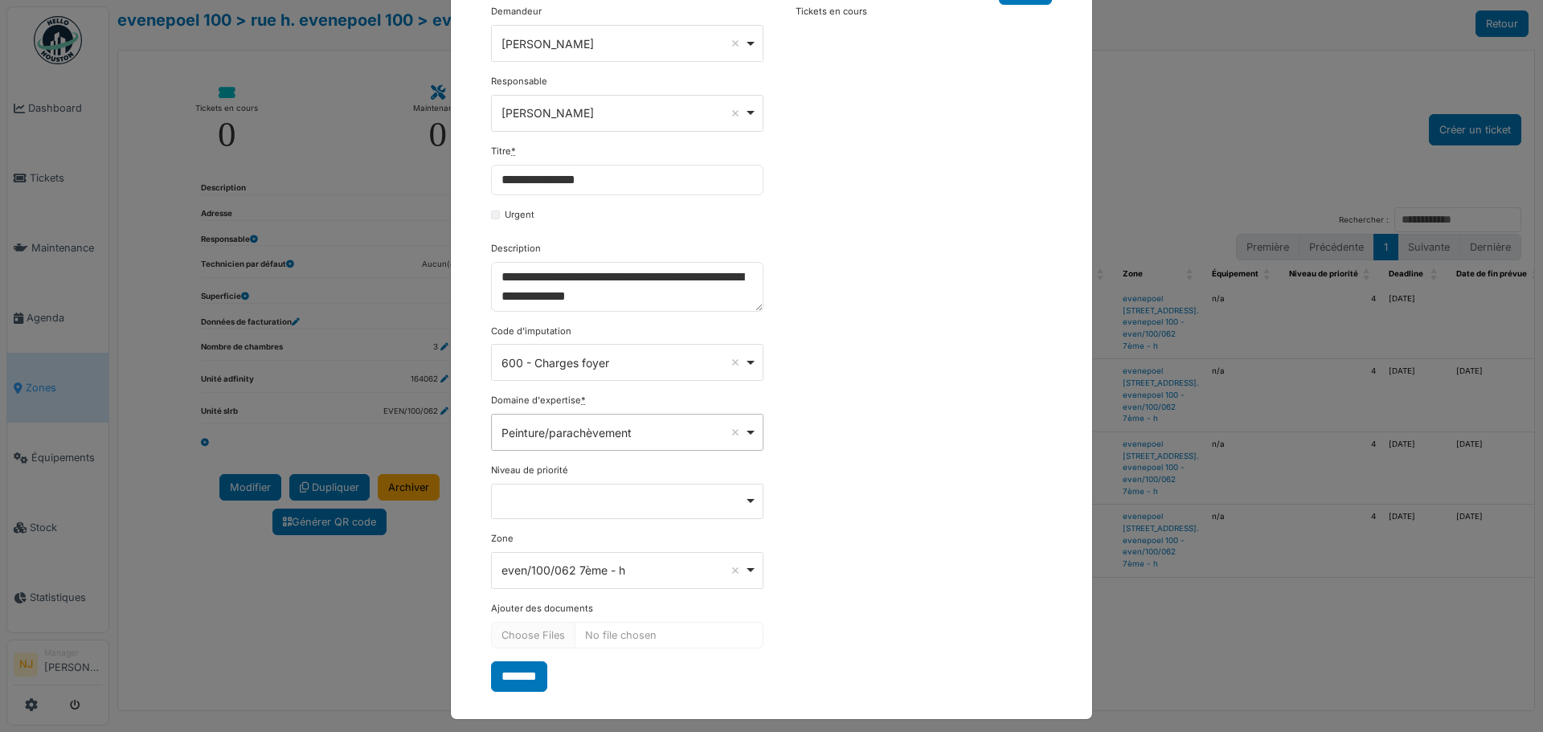
scroll to position [111, 0]
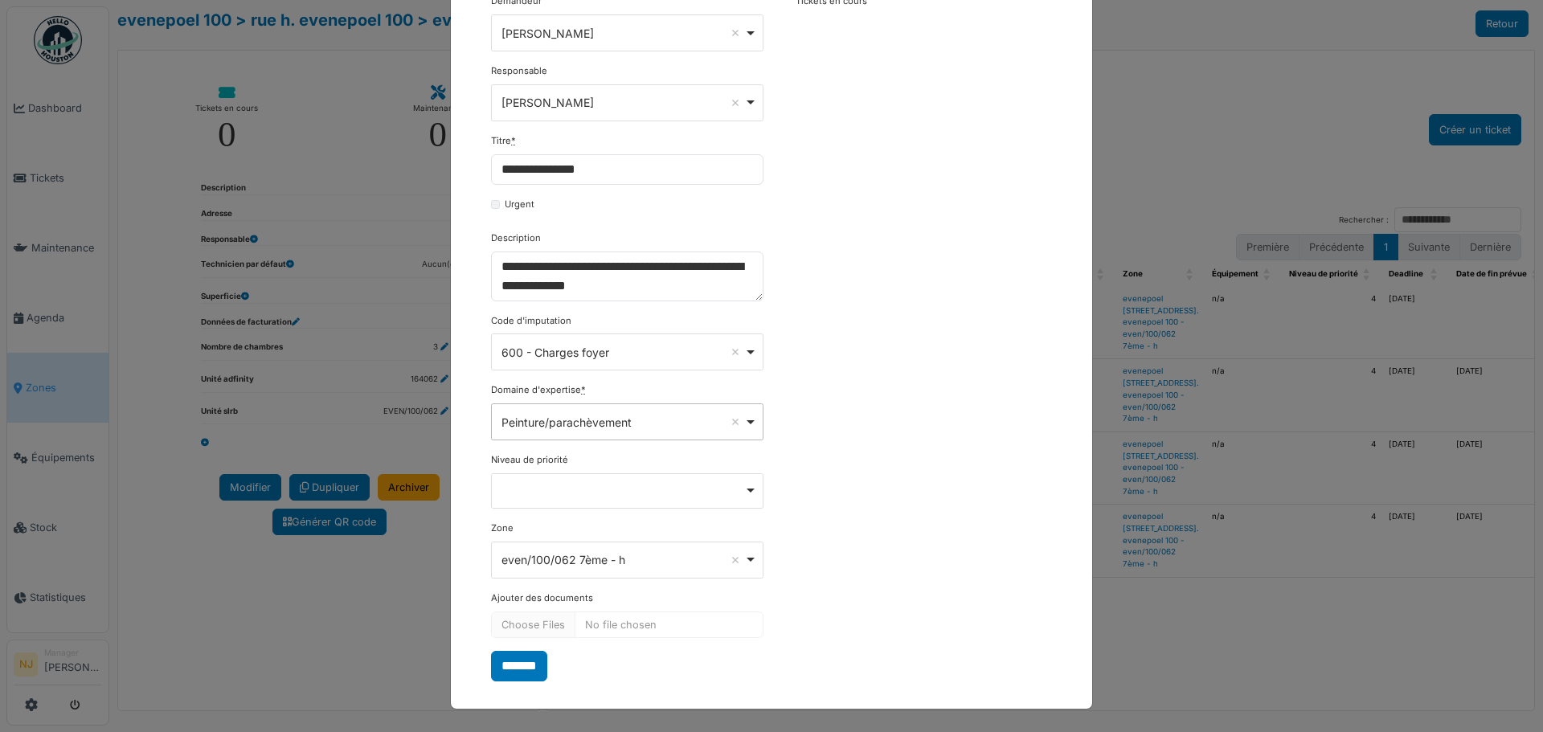
click at [742, 491] on div "Remove item" at bounding box center [627, 489] width 259 height 6
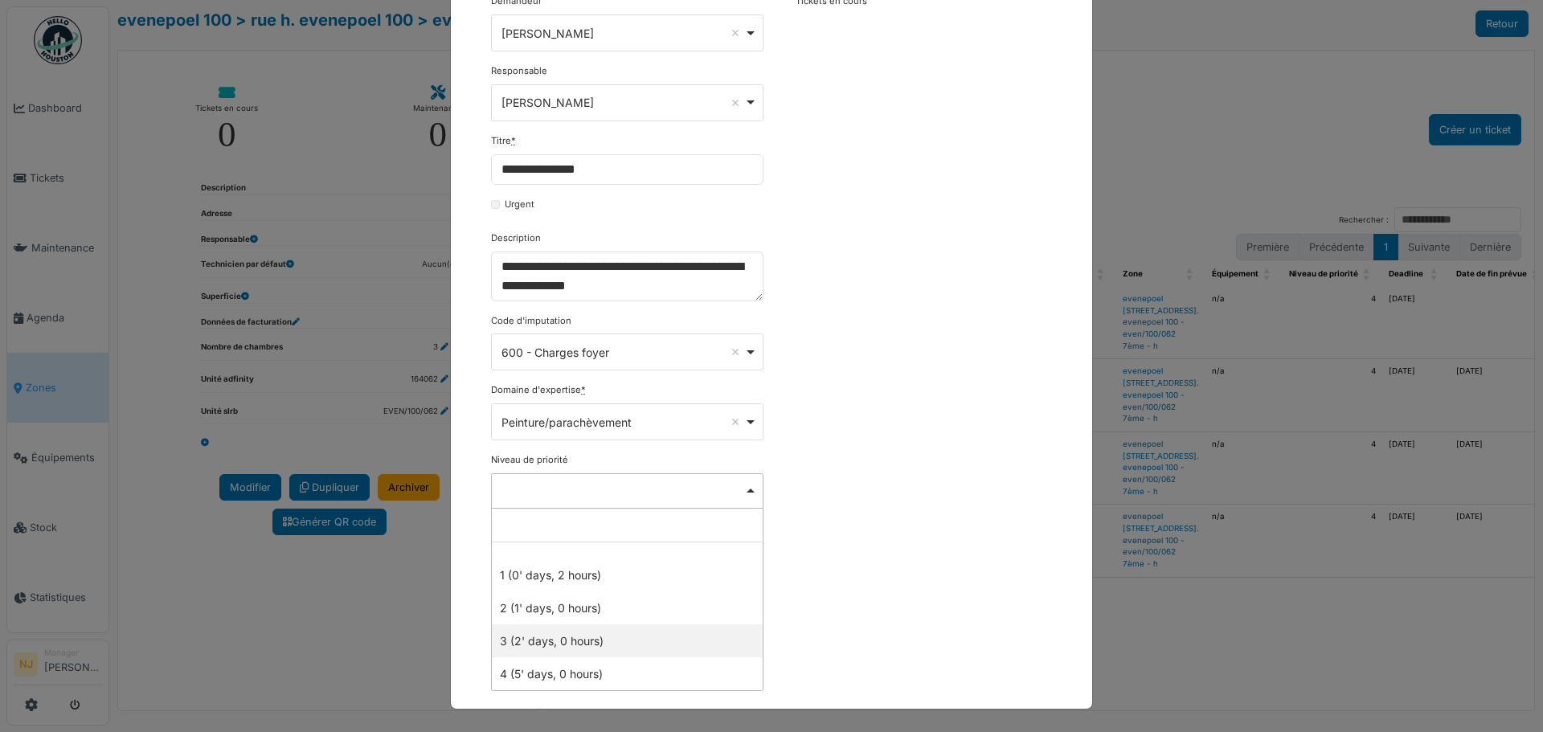
select select "***"
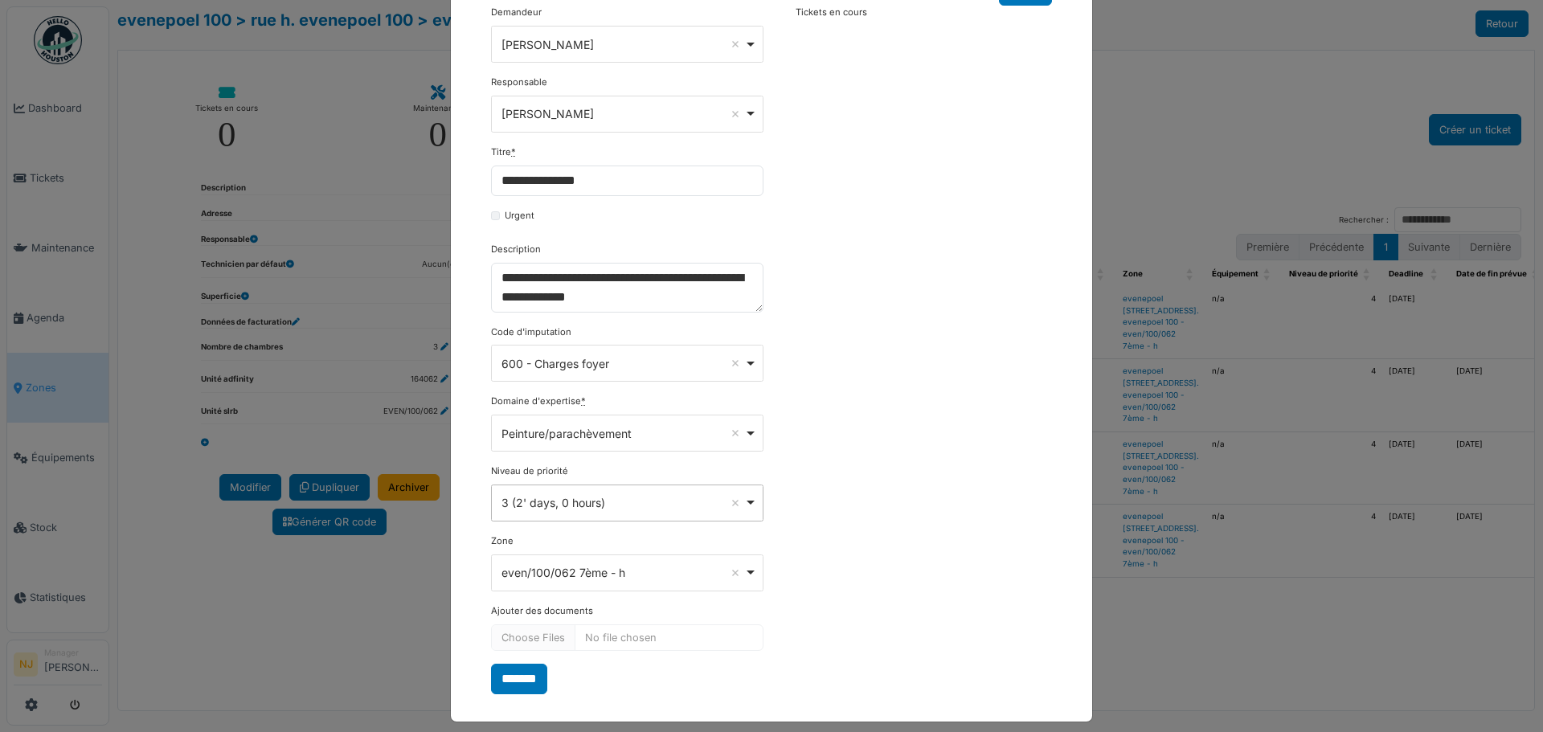
scroll to position [112, 0]
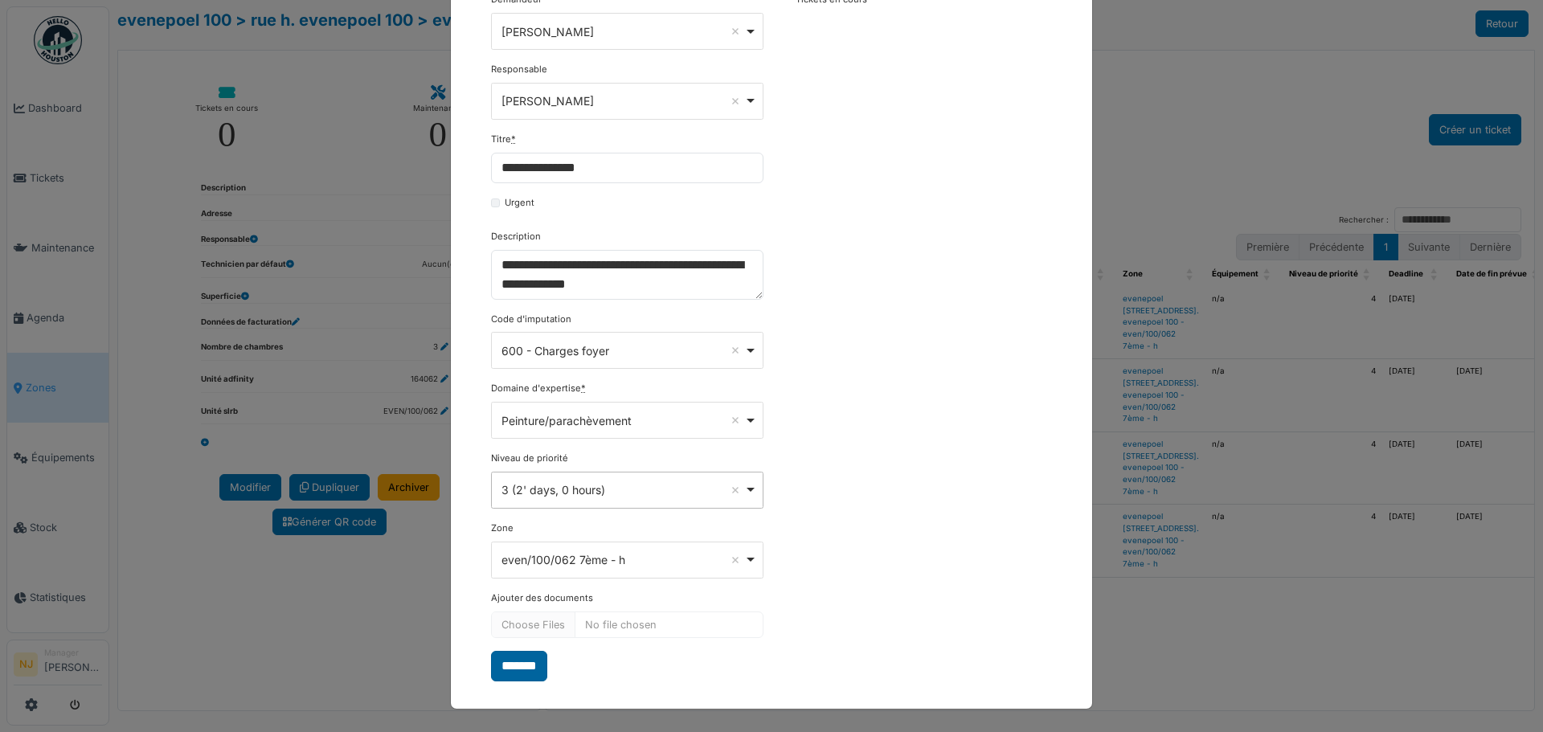
click at [521, 658] on input "*******" at bounding box center [519, 666] width 56 height 31
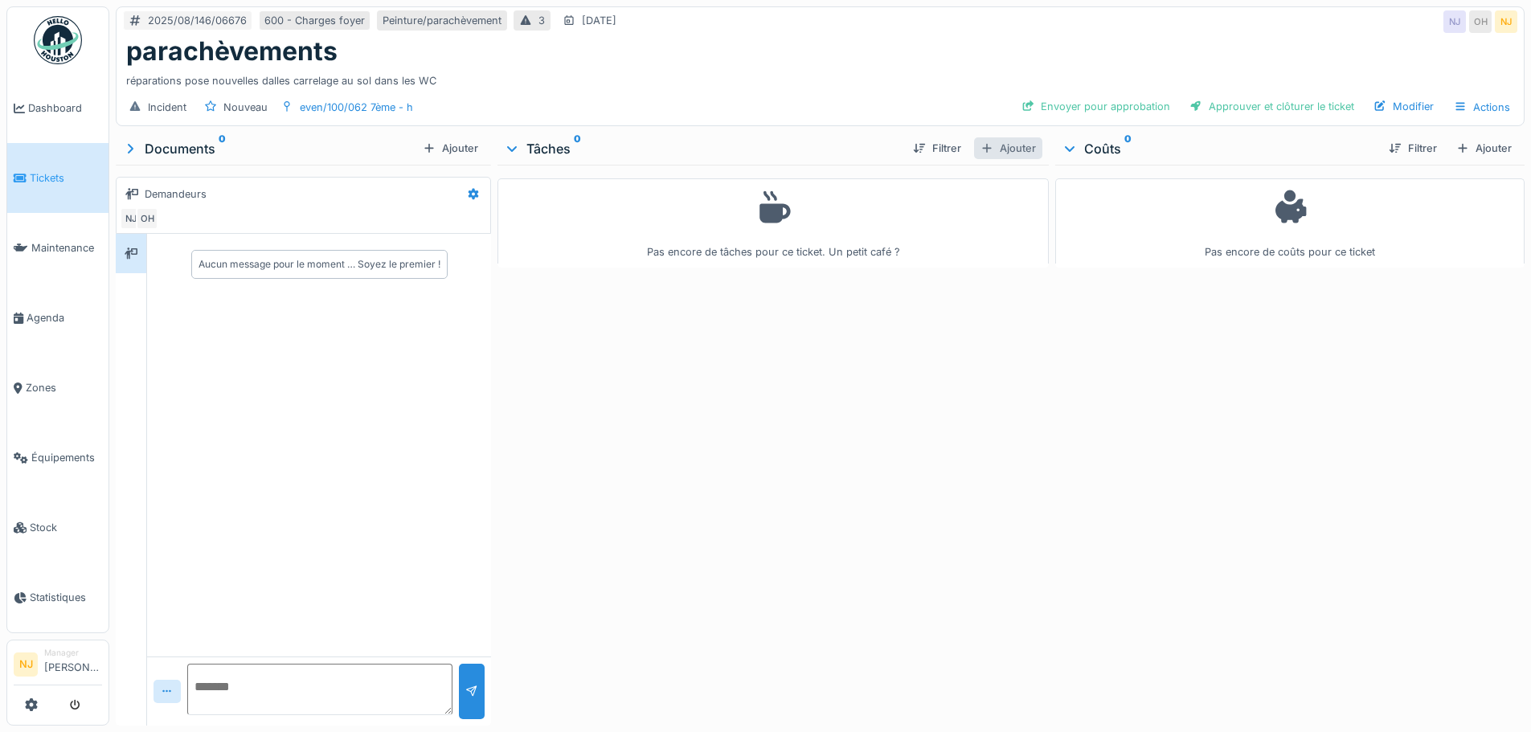
click at [994, 144] on div "Ajouter" at bounding box center [1008, 148] width 68 height 22
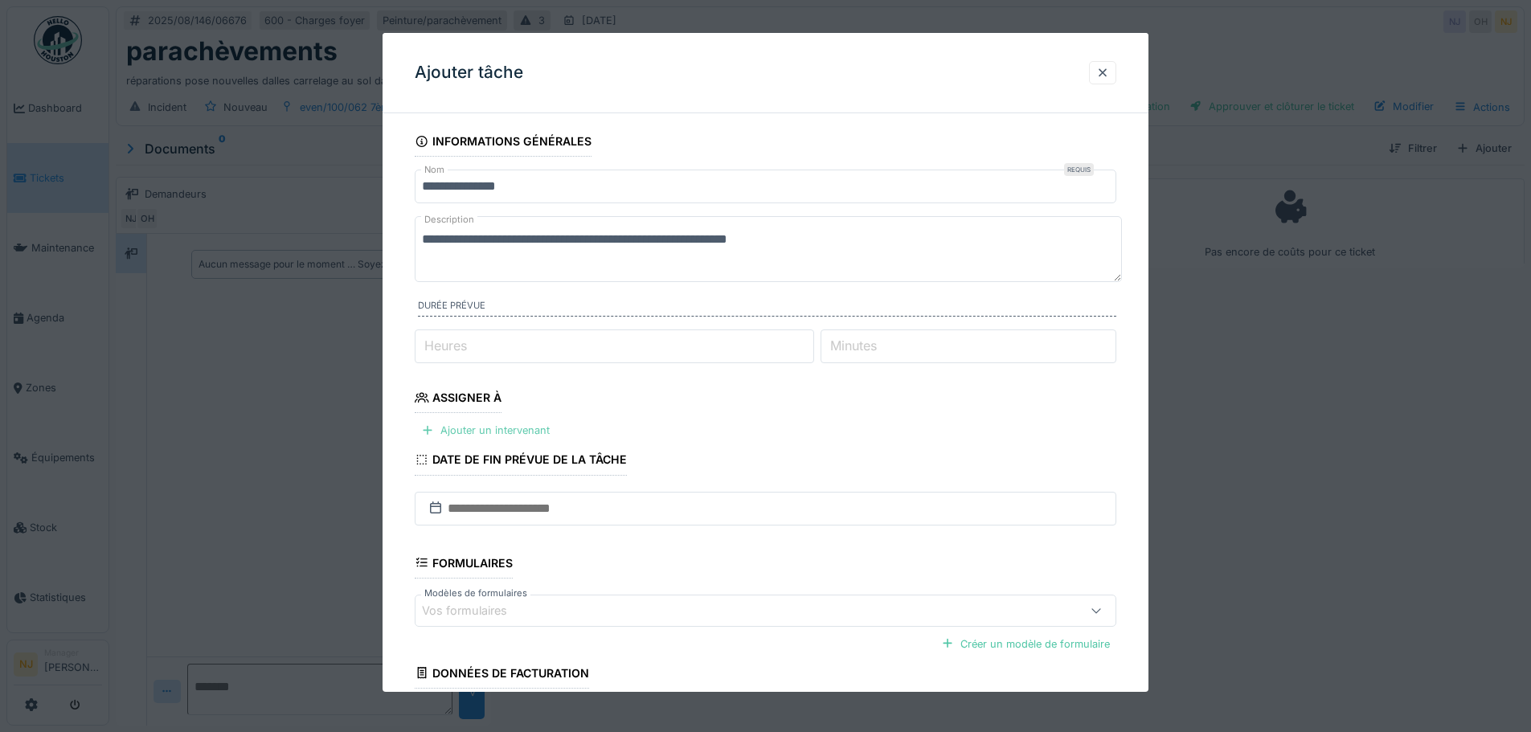
click at [434, 427] on div at bounding box center [427, 430] width 13 height 15
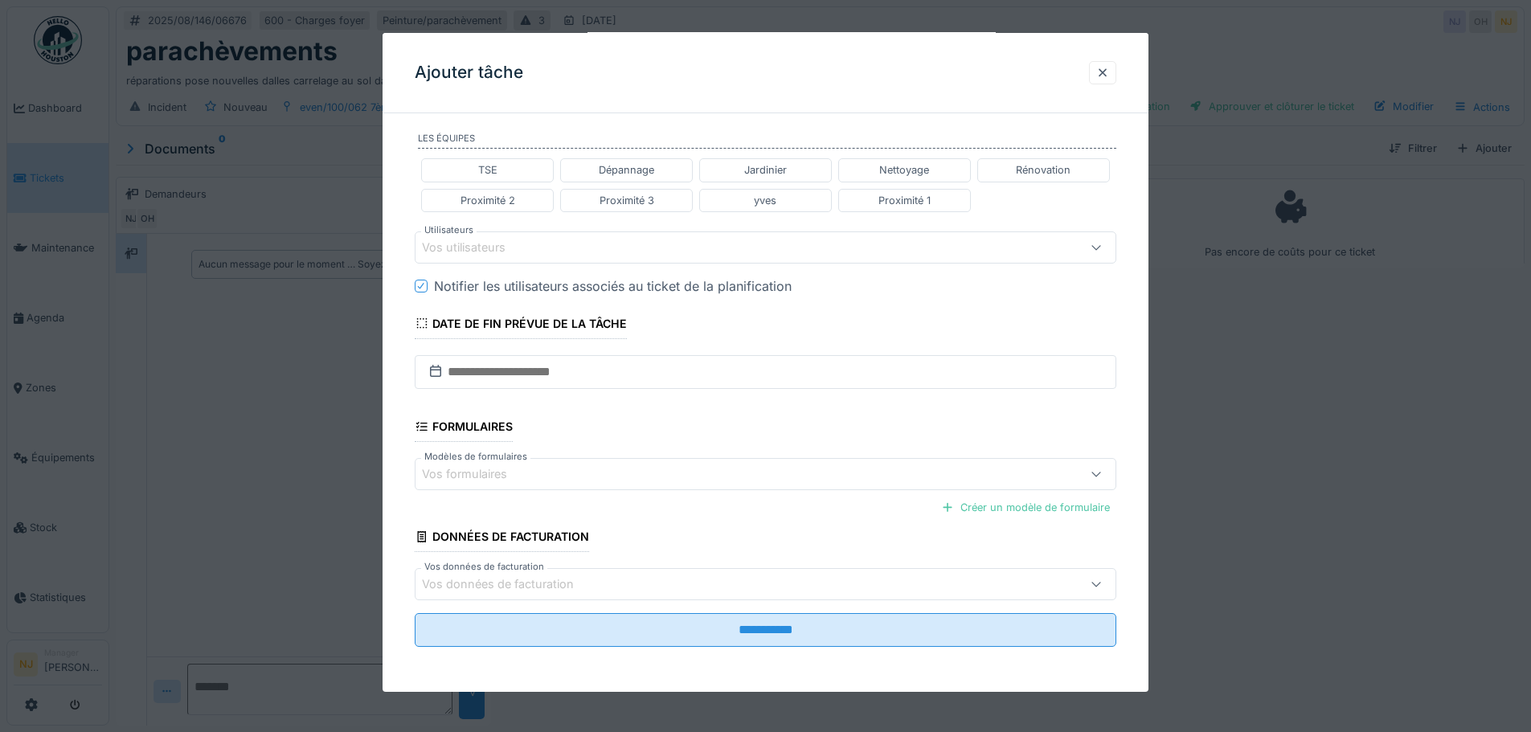
scroll to position [12, 0]
click at [459, 373] on input "text" at bounding box center [765, 372] width 701 height 34
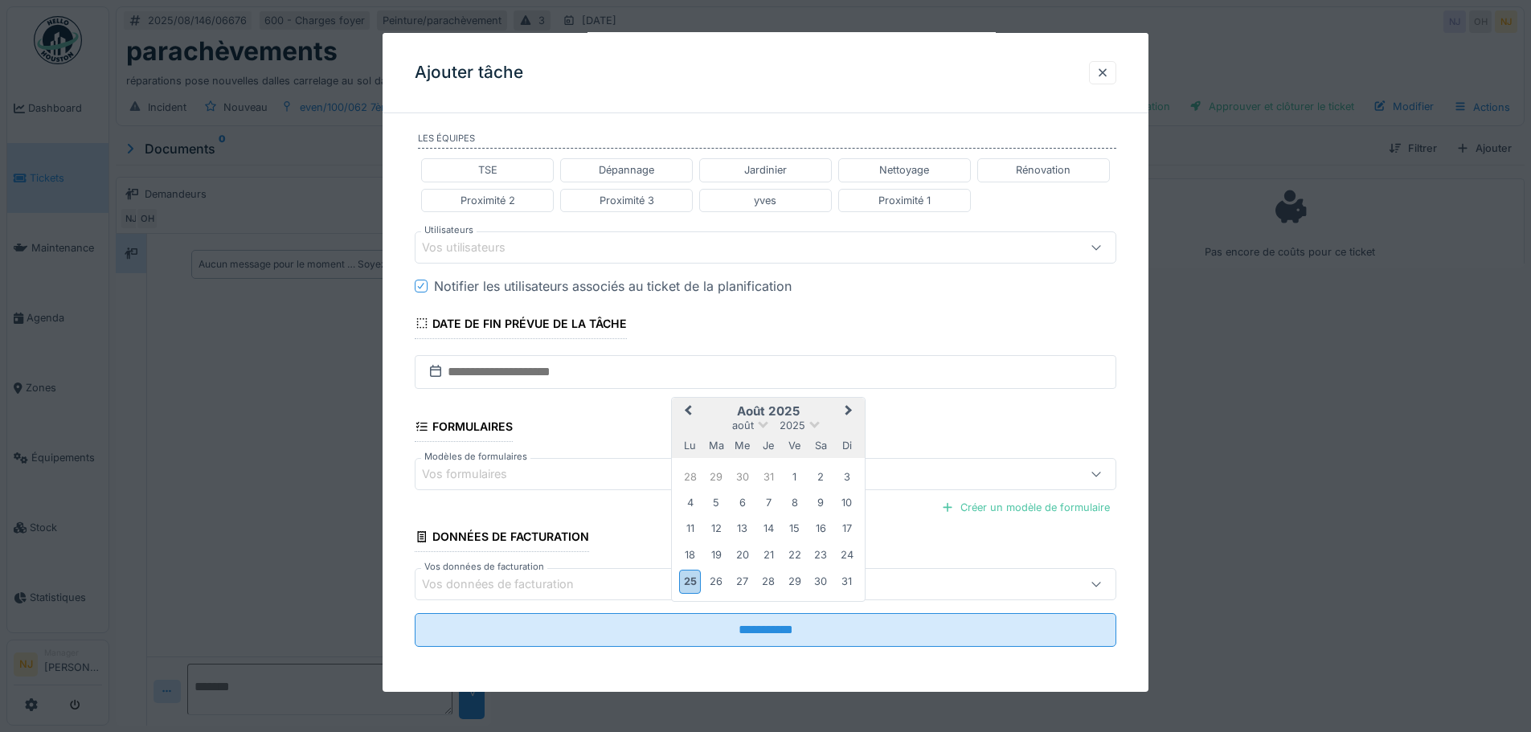
click at [757, 323] on fieldset "**********" at bounding box center [765, 206] width 701 height 905
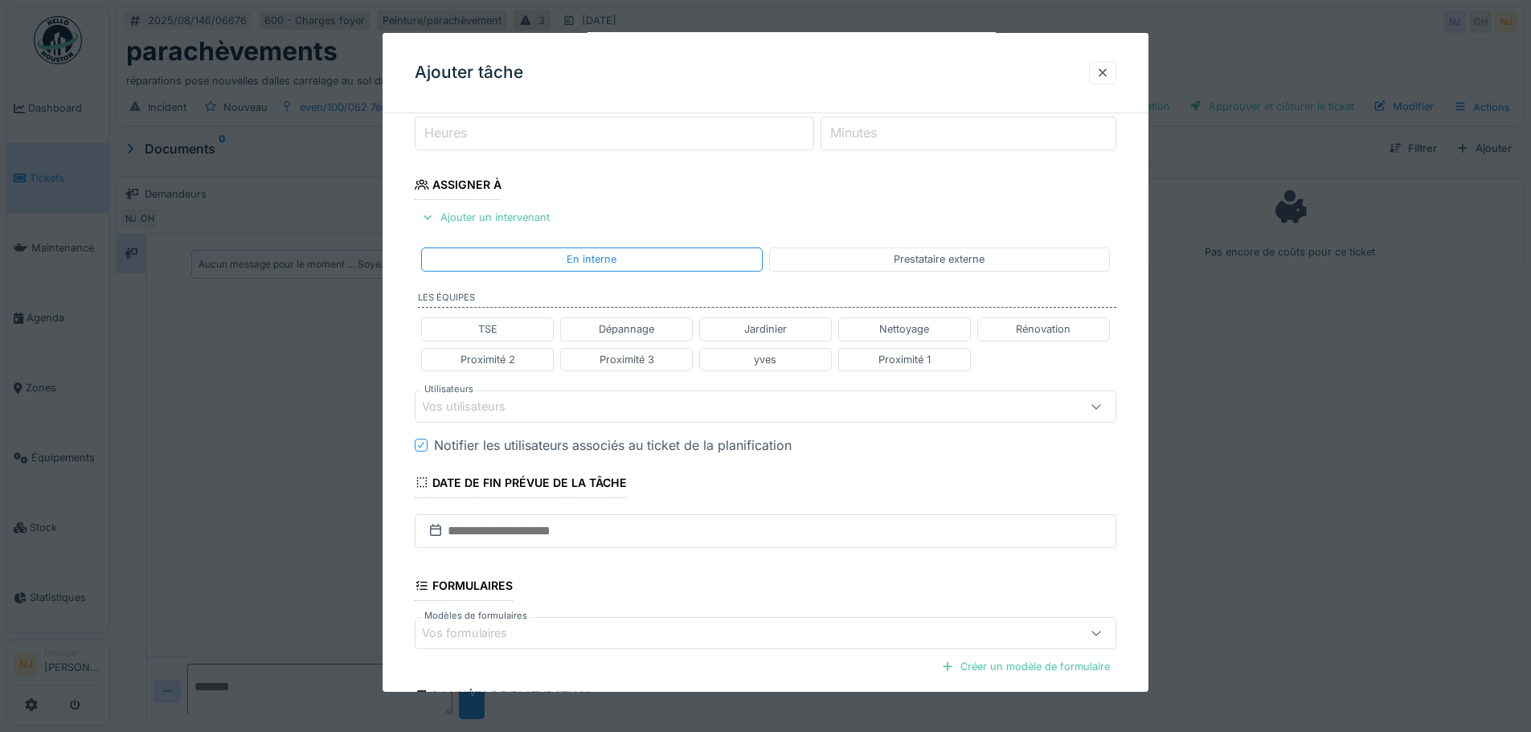
scroll to position [211, 0]
click at [431, 221] on div at bounding box center [427, 218] width 13 height 15
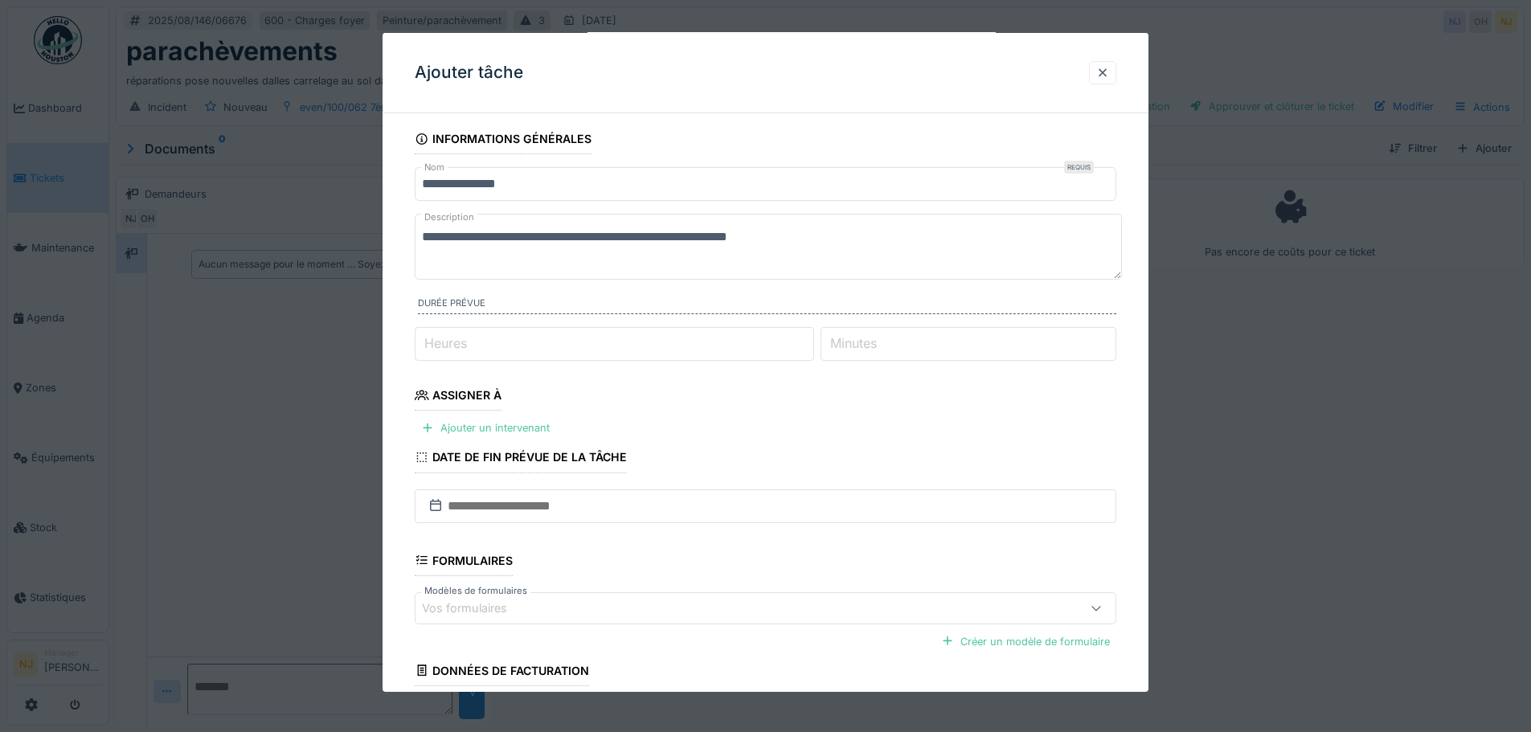
scroll to position [0, 0]
click at [443, 425] on div "Ajouter un intervenant" at bounding box center [485, 430] width 141 height 22
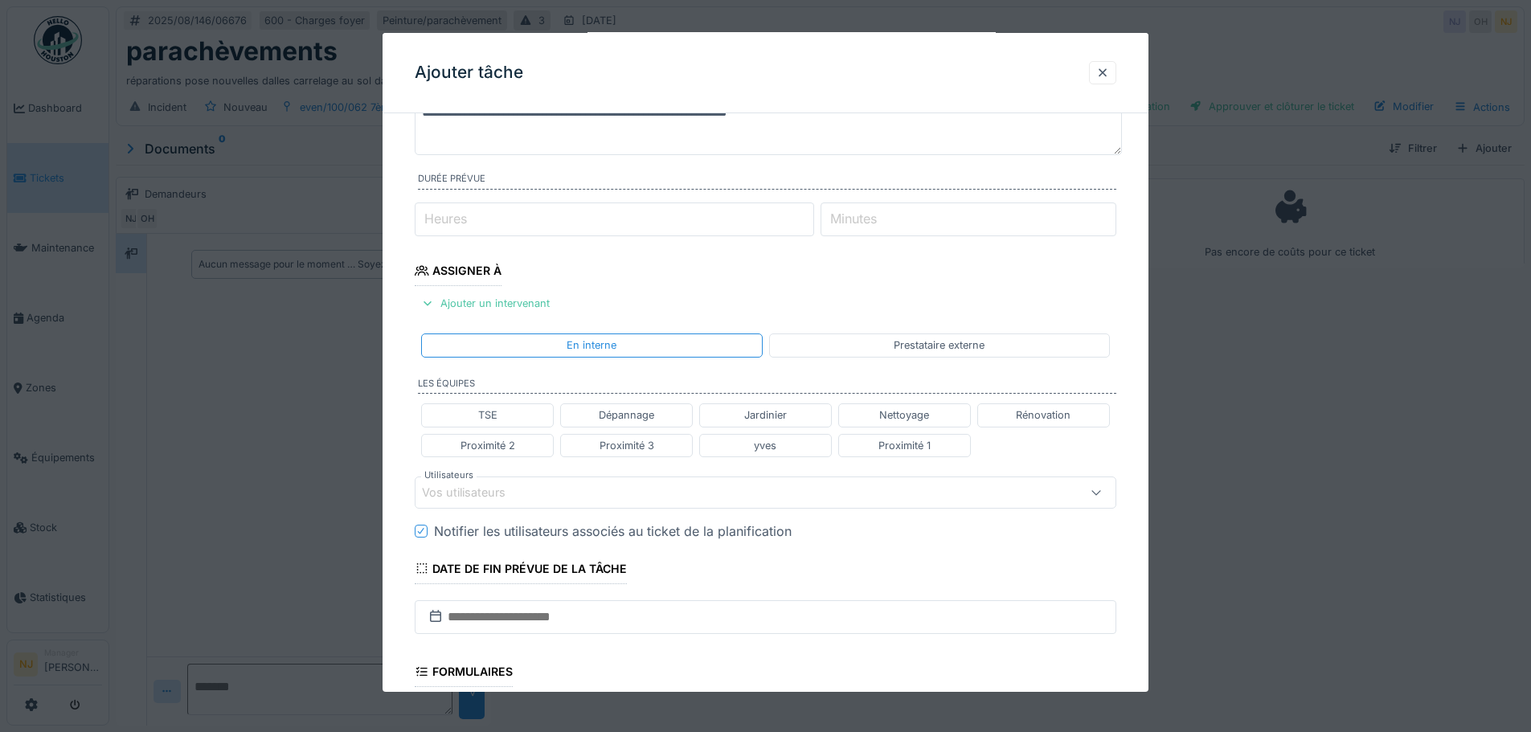
scroll to position [161, 0]
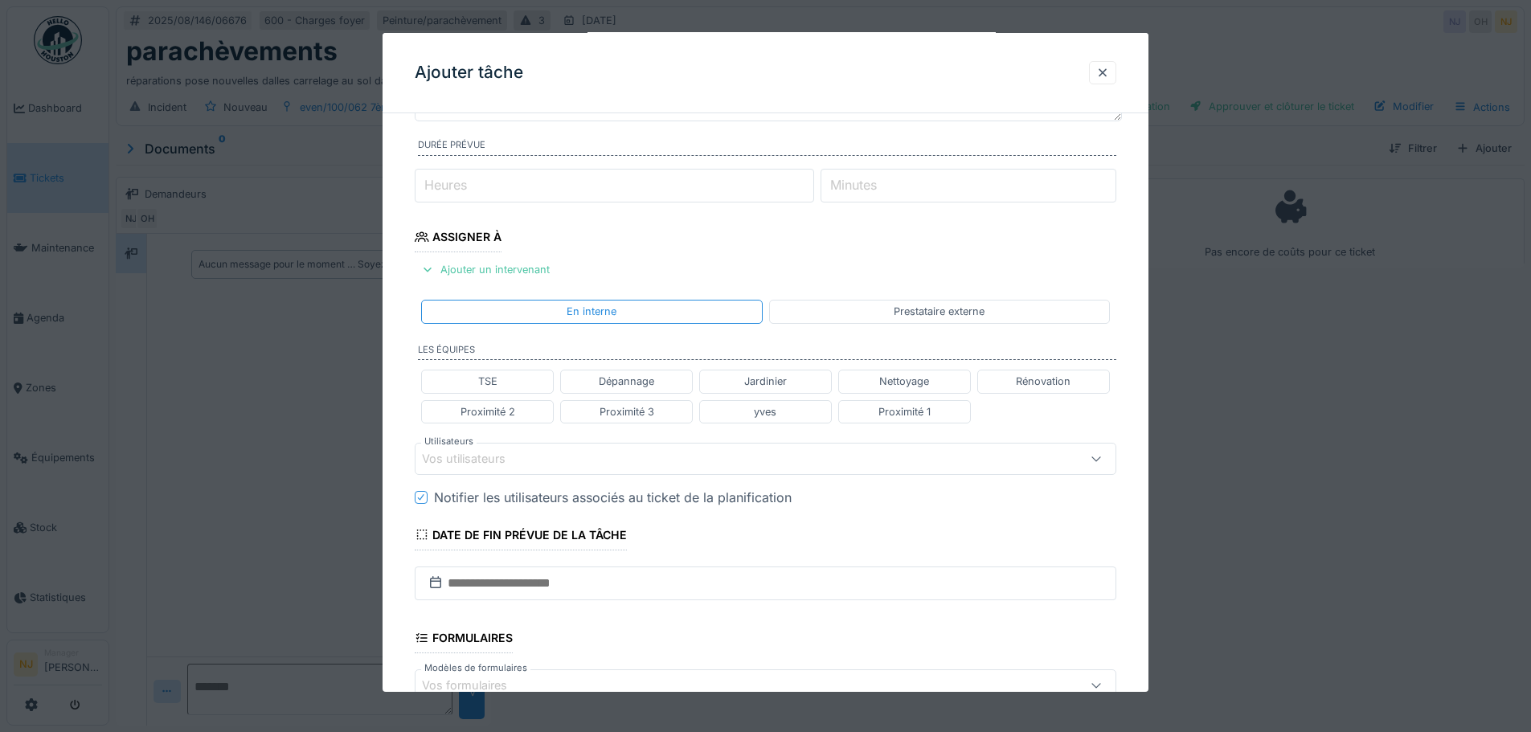
click at [471, 451] on div "Vos utilisateurs" at bounding box center [475, 459] width 106 height 18
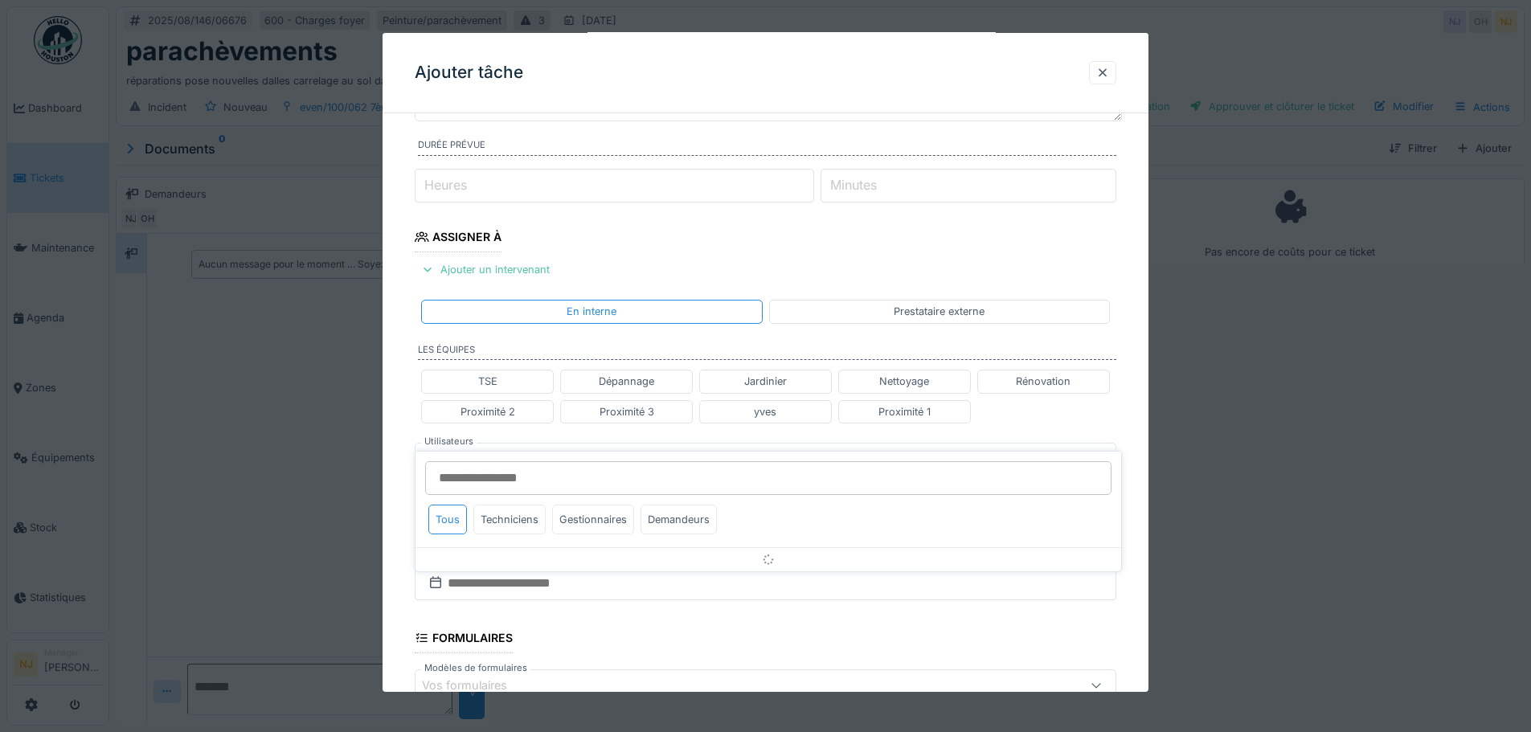
scroll to position [257, 0]
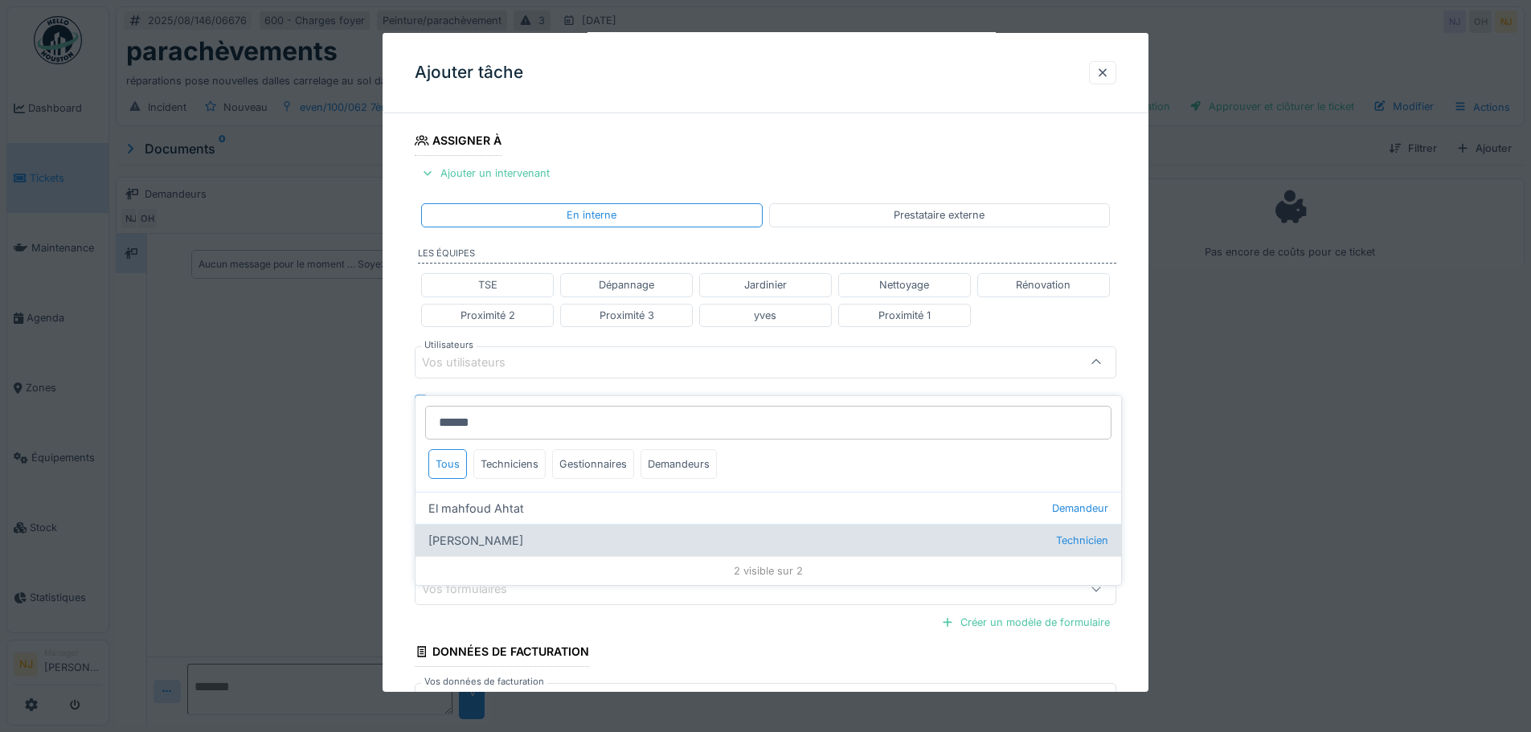
type input "******"
click at [476, 529] on div "Mahfoud Assajeri Technicien" at bounding box center [767, 540] width 705 height 32
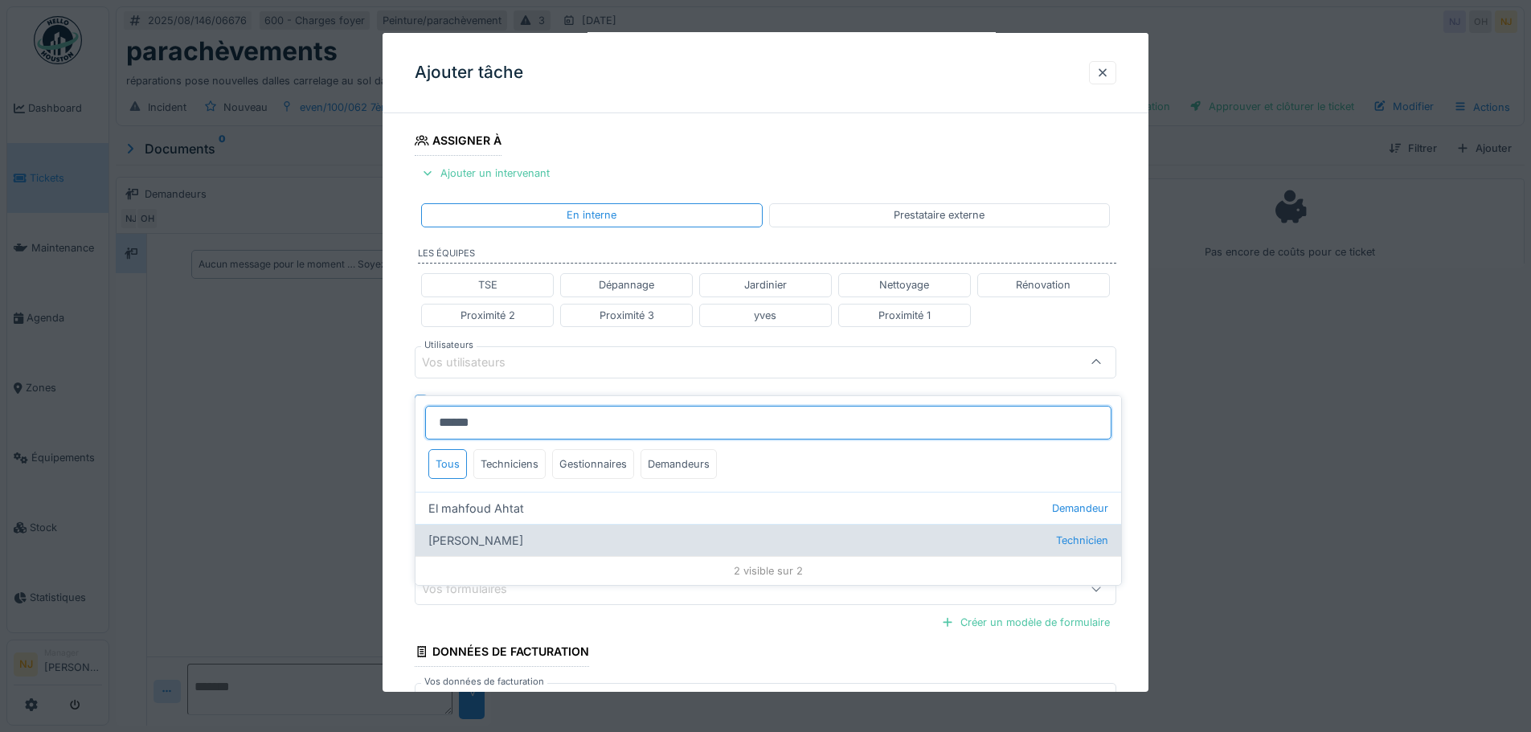
type input "****"
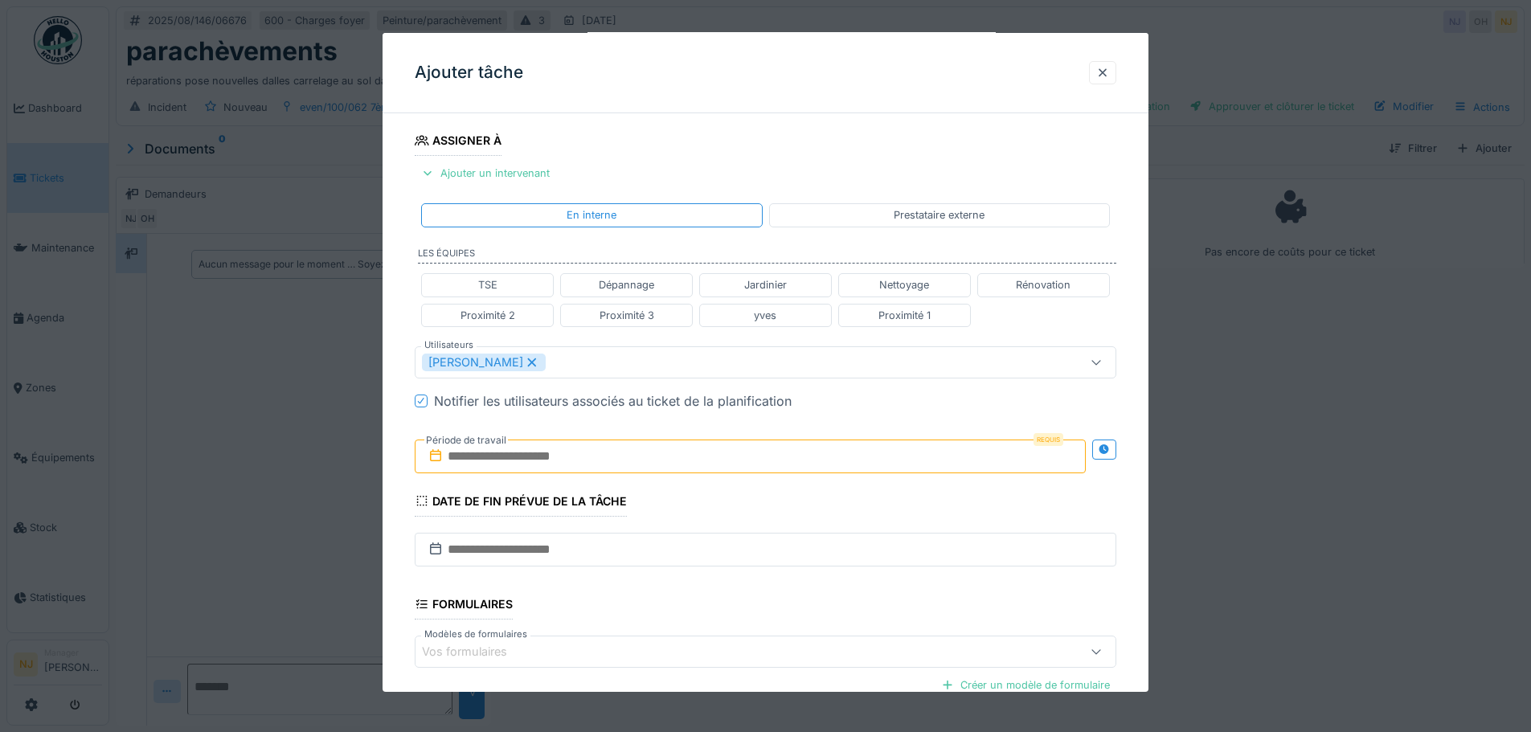
click at [400, 478] on div "**********" at bounding box center [765, 369] width 766 height 1000
click at [1106, 446] on icon at bounding box center [1103, 449] width 13 height 10
click at [582, 459] on input "text" at bounding box center [577, 456] width 324 height 34
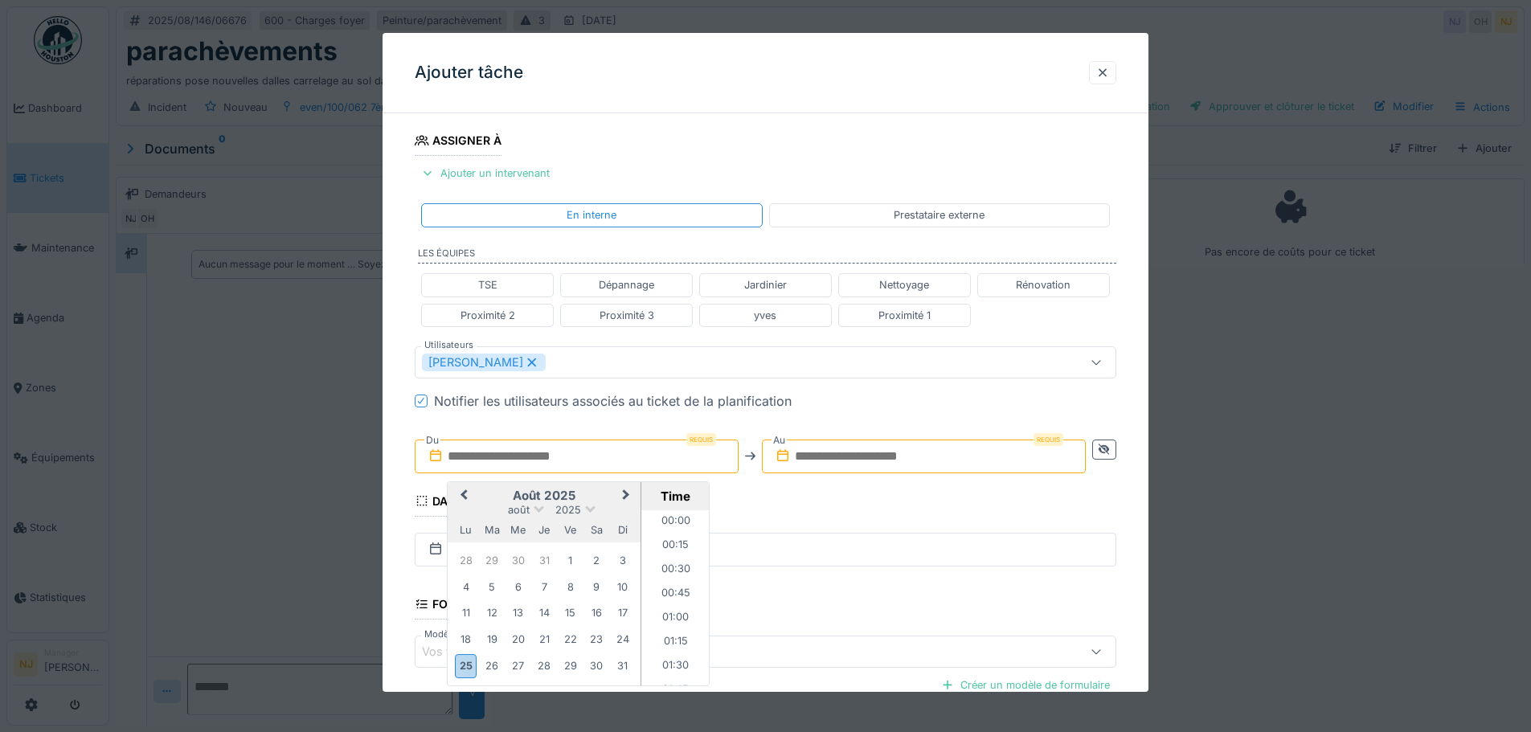
scroll to position [1347, 0]
click at [547, 666] on div "28" at bounding box center [544, 666] width 22 height 22
click at [666, 533] on li "10:00" at bounding box center [675, 541] width 68 height 24
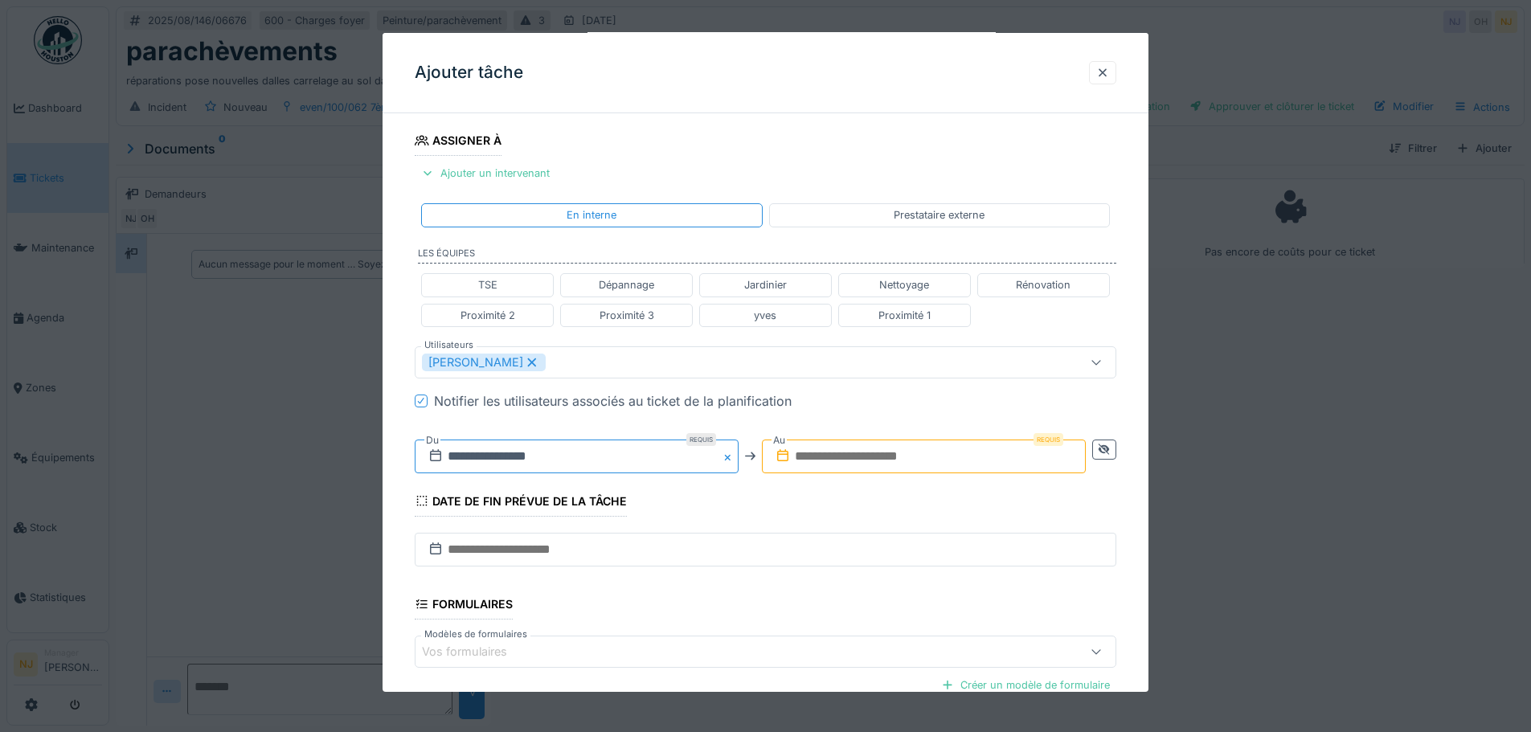
click at [689, 456] on input "**********" at bounding box center [577, 456] width 324 height 34
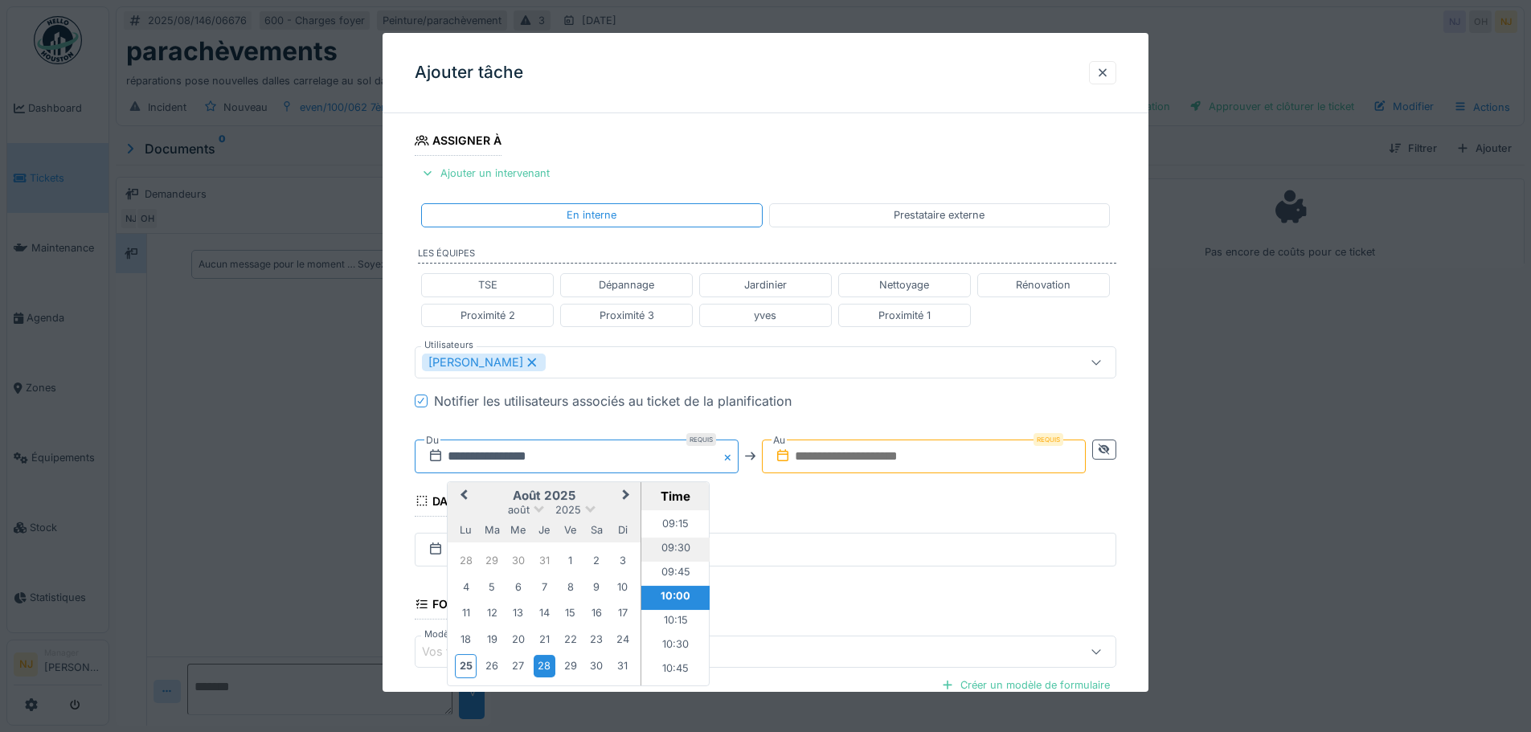
scroll to position [808, 0]
click at [668, 675] on li "10:00" at bounding box center [675, 678] width 68 height 24
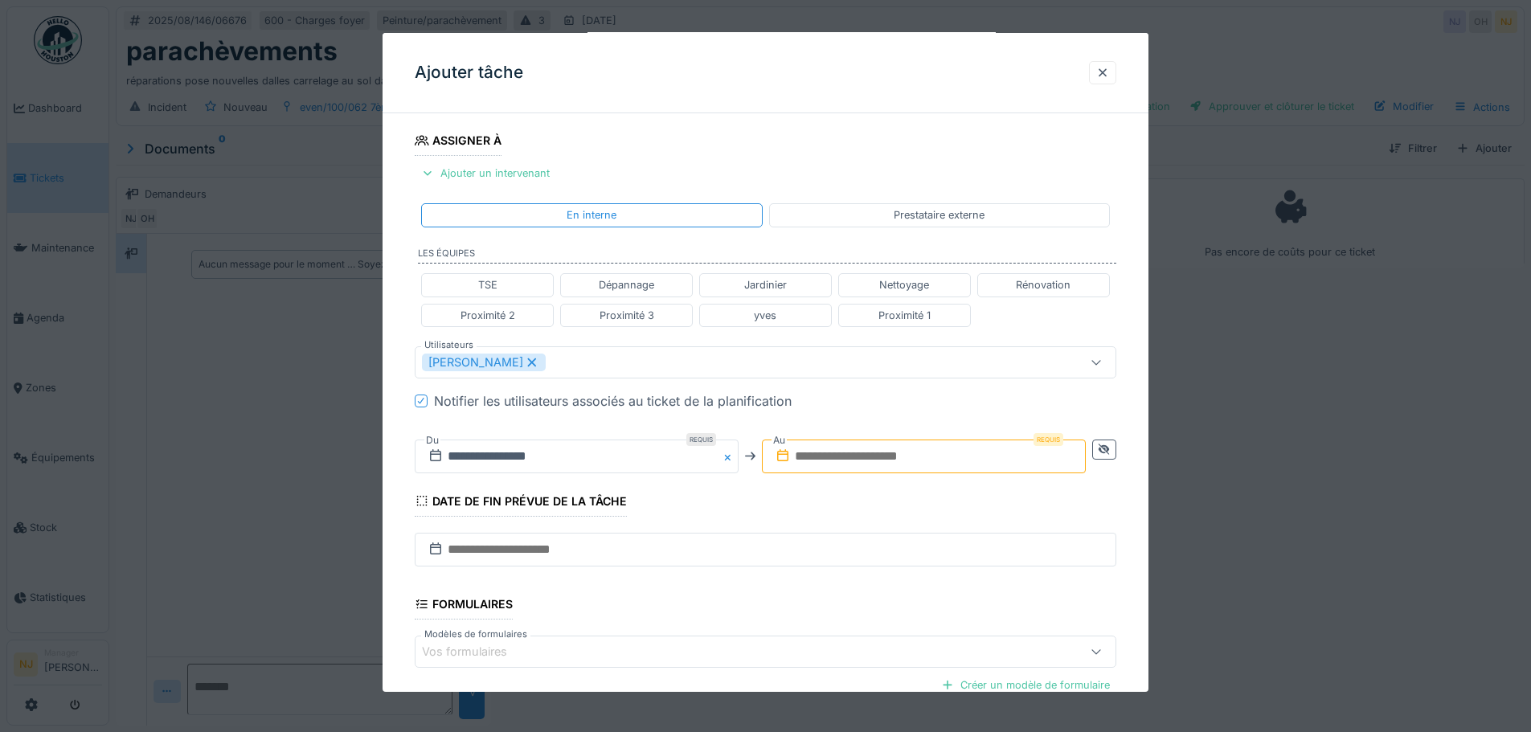
click at [919, 452] on input "text" at bounding box center [924, 456] width 324 height 34
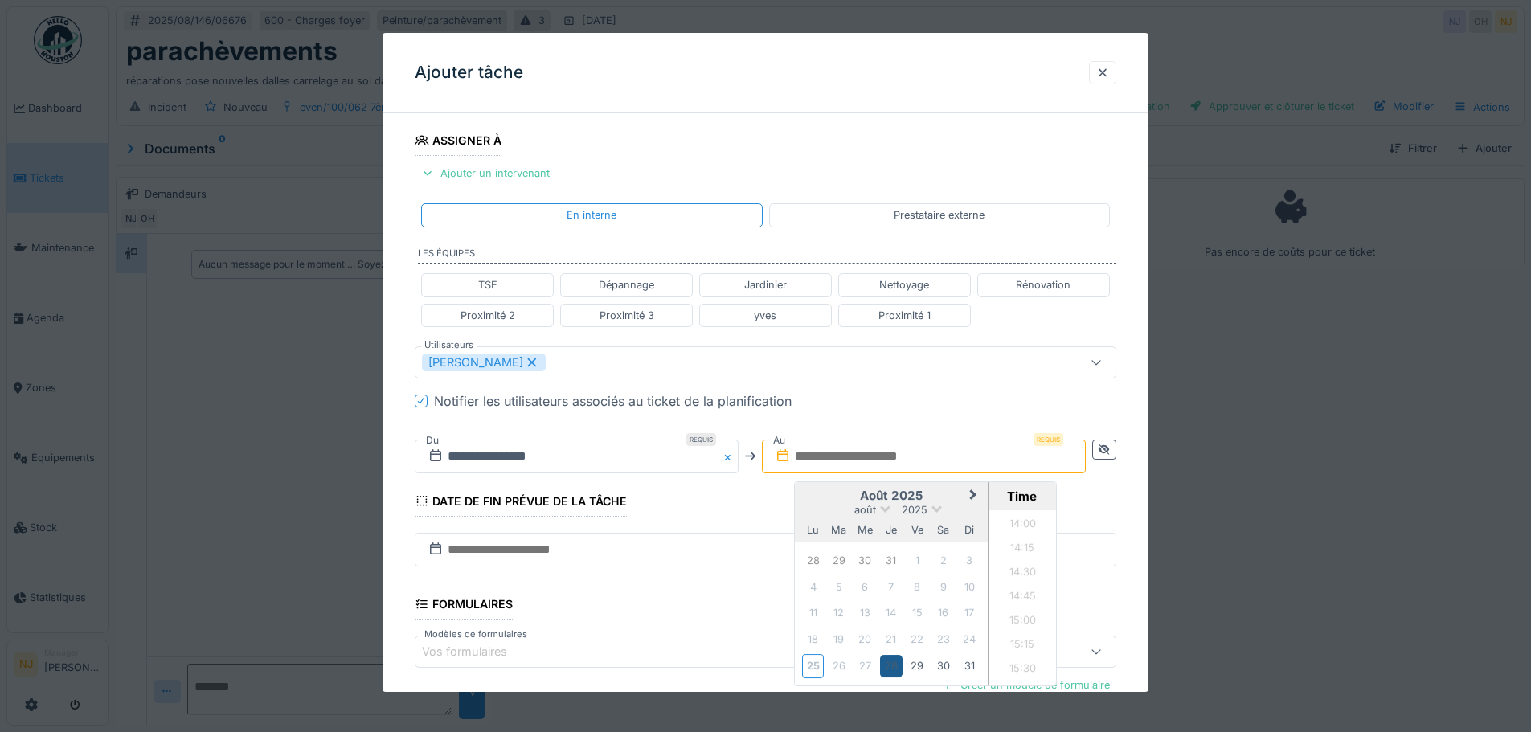
click at [895, 671] on div "28" at bounding box center [891, 666] width 22 height 22
click at [1022, 553] on li "16:00" at bounding box center [1022, 558] width 68 height 24
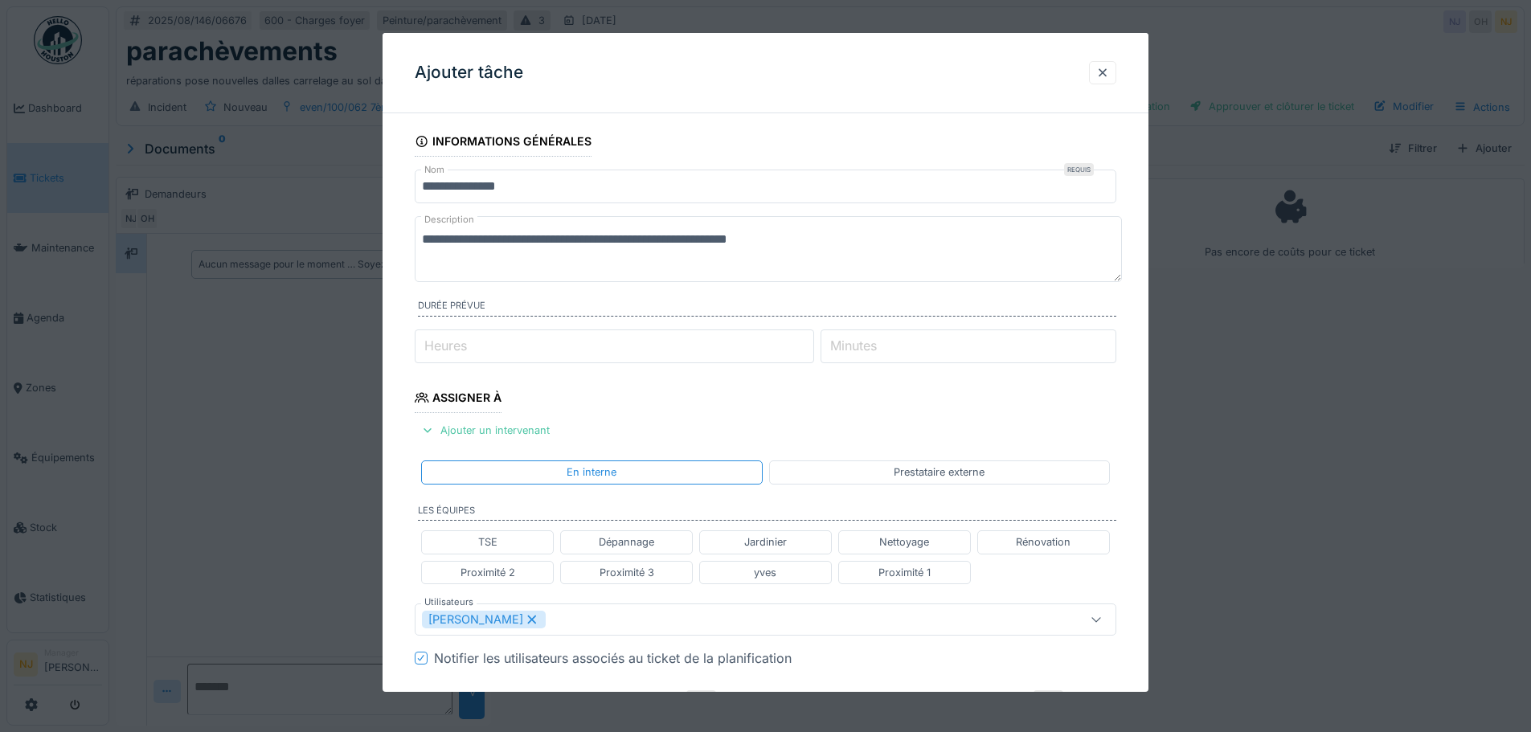
scroll to position [0, 0]
click at [492, 242] on textarea "**********" at bounding box center [768, 249] width 707 height 66
click at [509, 242] on textarea "**********" at bounding box center [768, 249] width 707 height 66
click at [512, 237] on textarea "**********" at bounding box center [768, 249] width 707 height 66
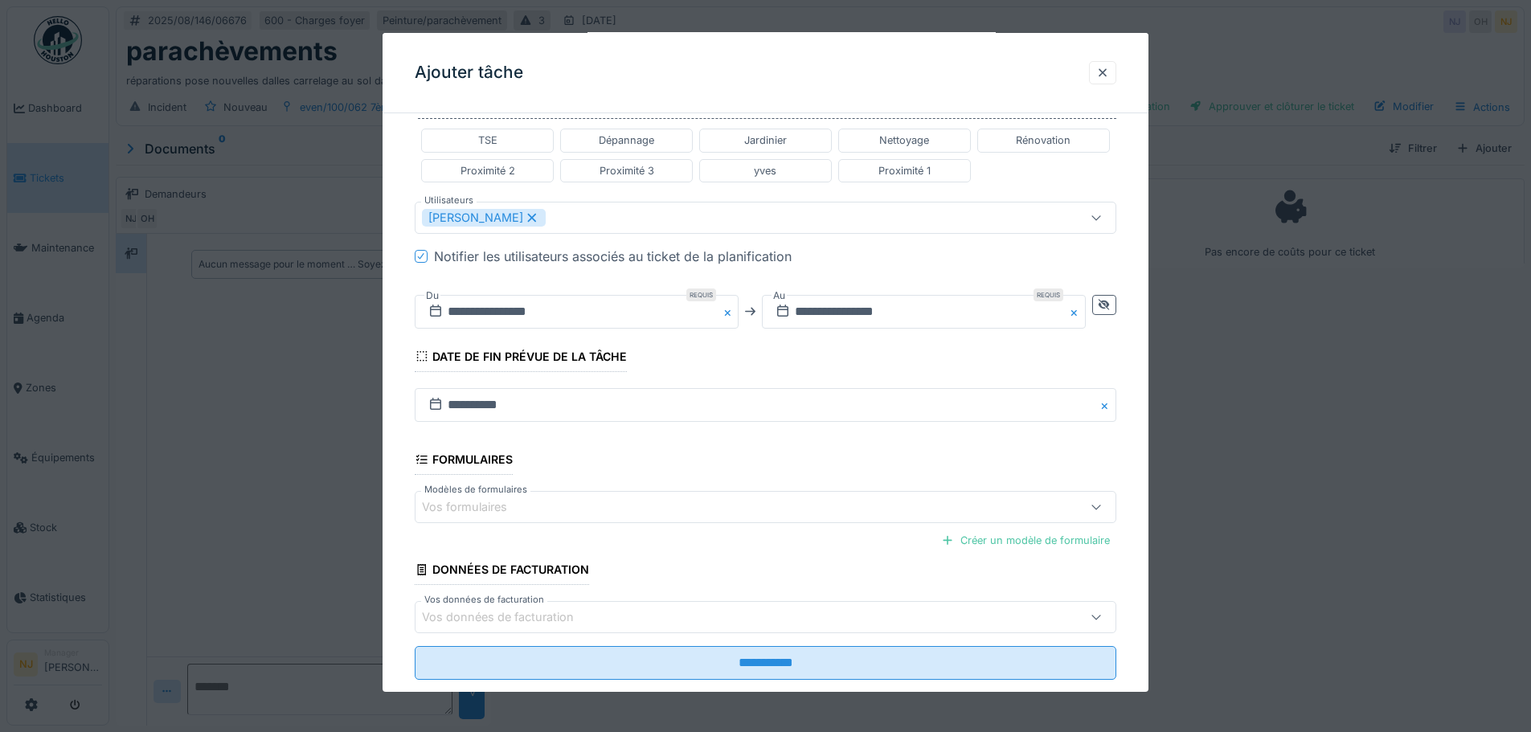
scroll to position [435, 0]
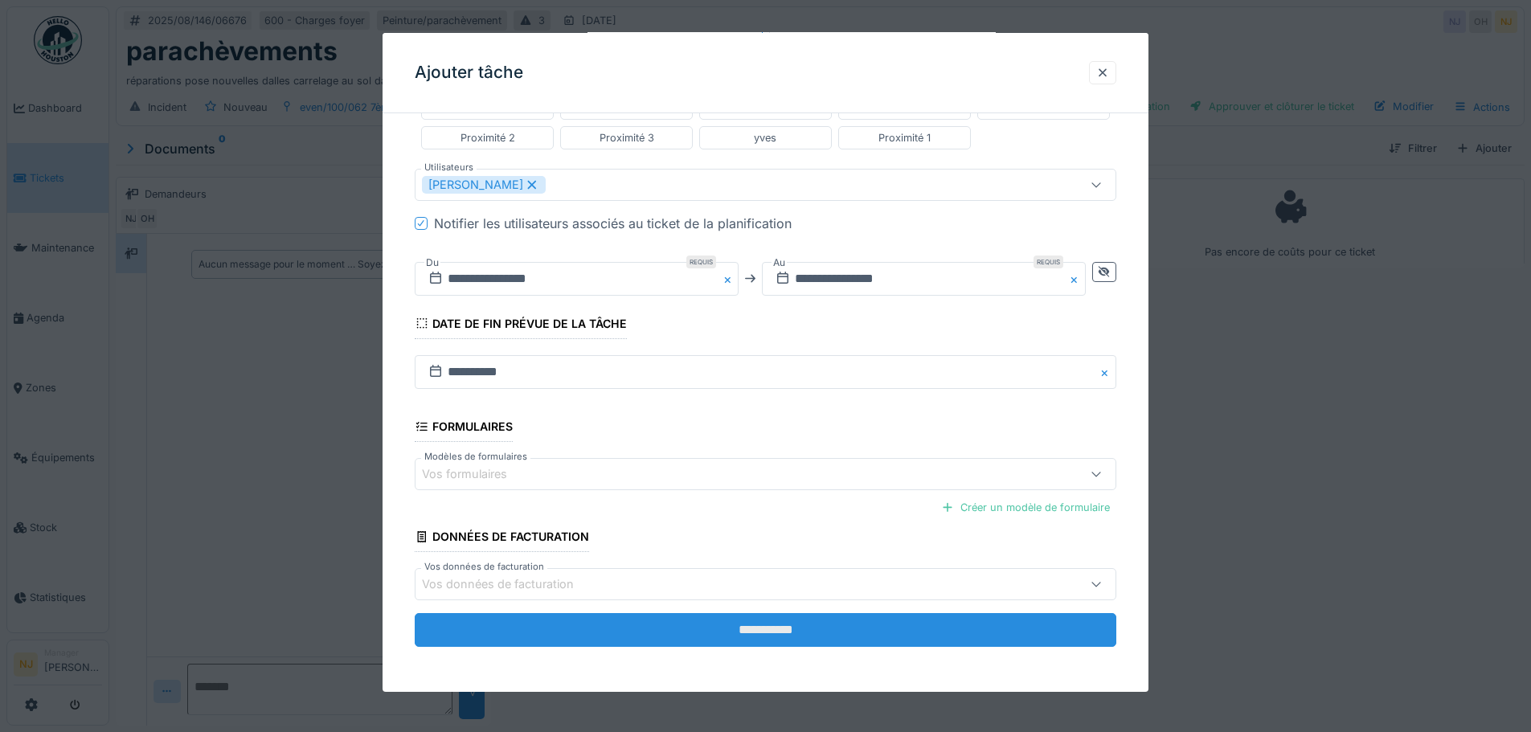
type textarea "**********"
click at [779, 631] on input "**********" at bounding box center [765, 630] width 701 height 34
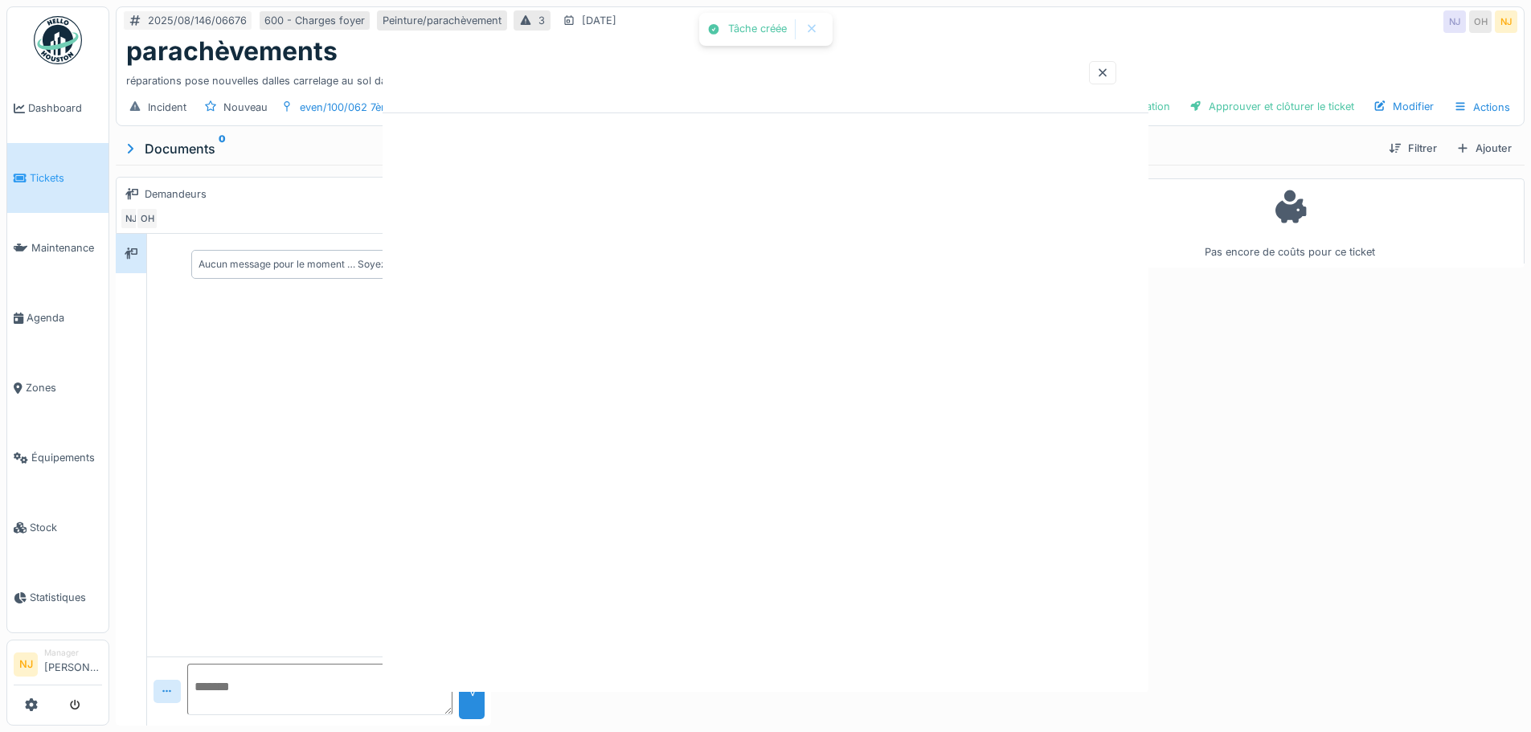
scroll to position [0, 0]
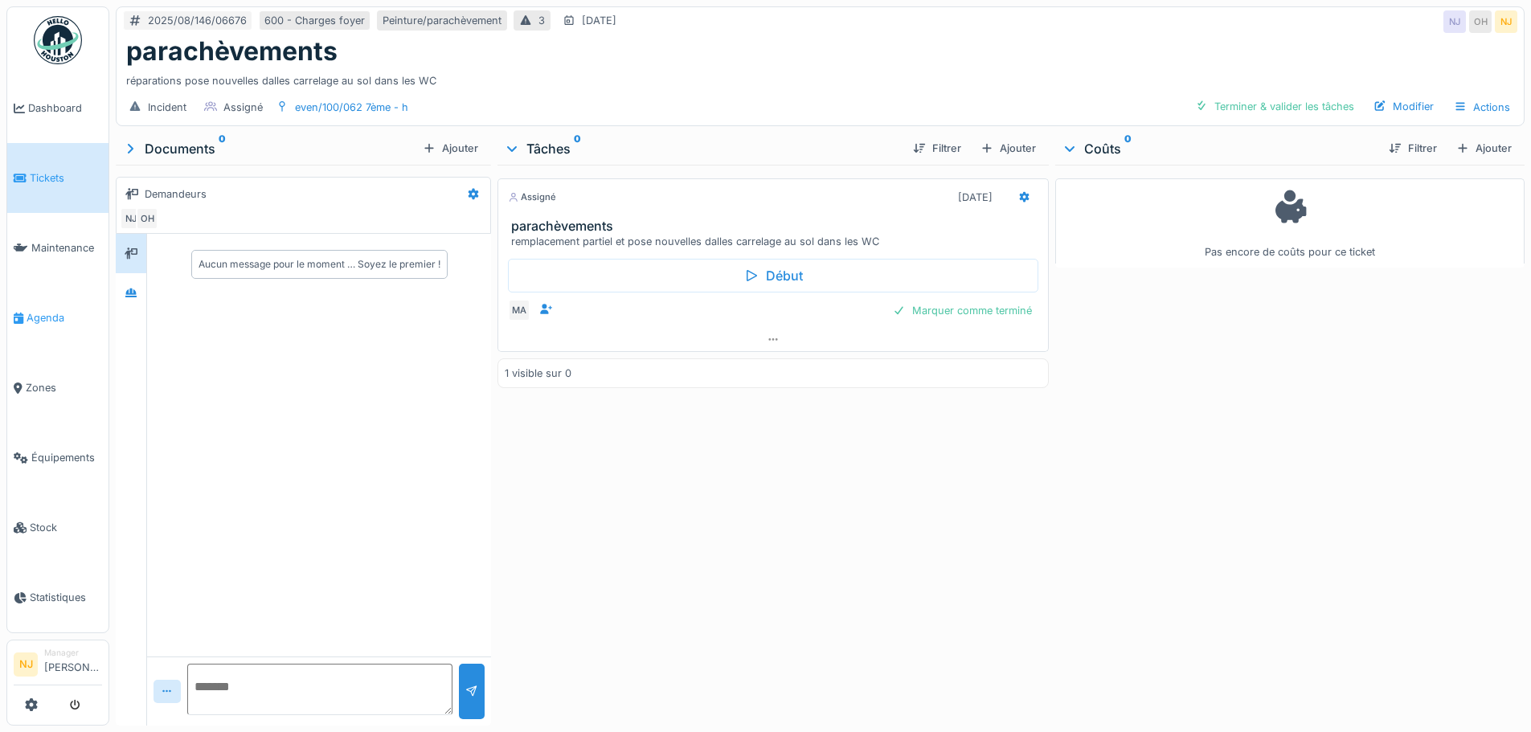
click at [38, 310] on span "Agenda" at bounding box center [65, 317] width 76 height 15
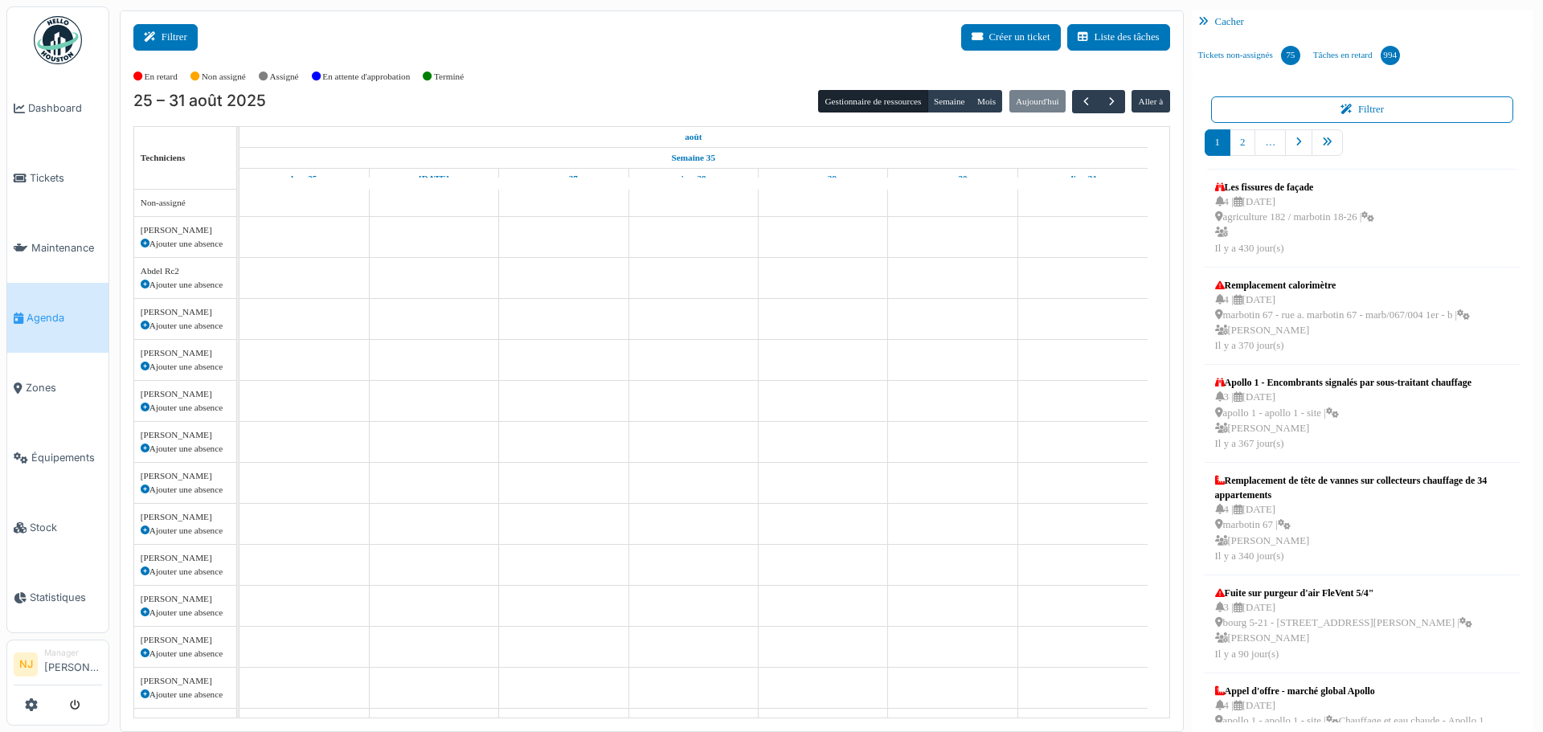
click at [174, 31] on button "Filtrer" at bounding box center [165, 37] width 64 height 27
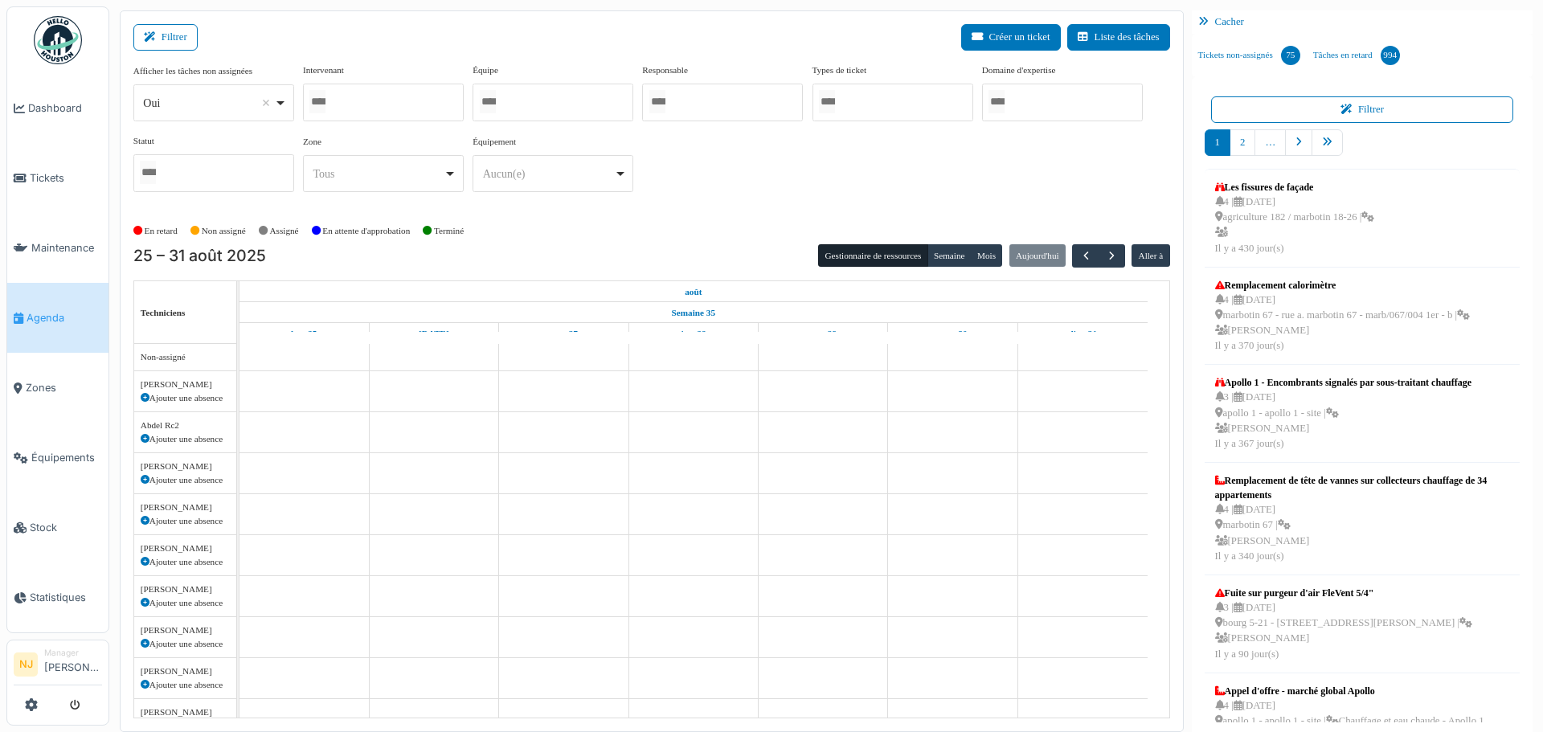
click at [378, 99] on div at bounding box center [383, 103] width 161 height 38
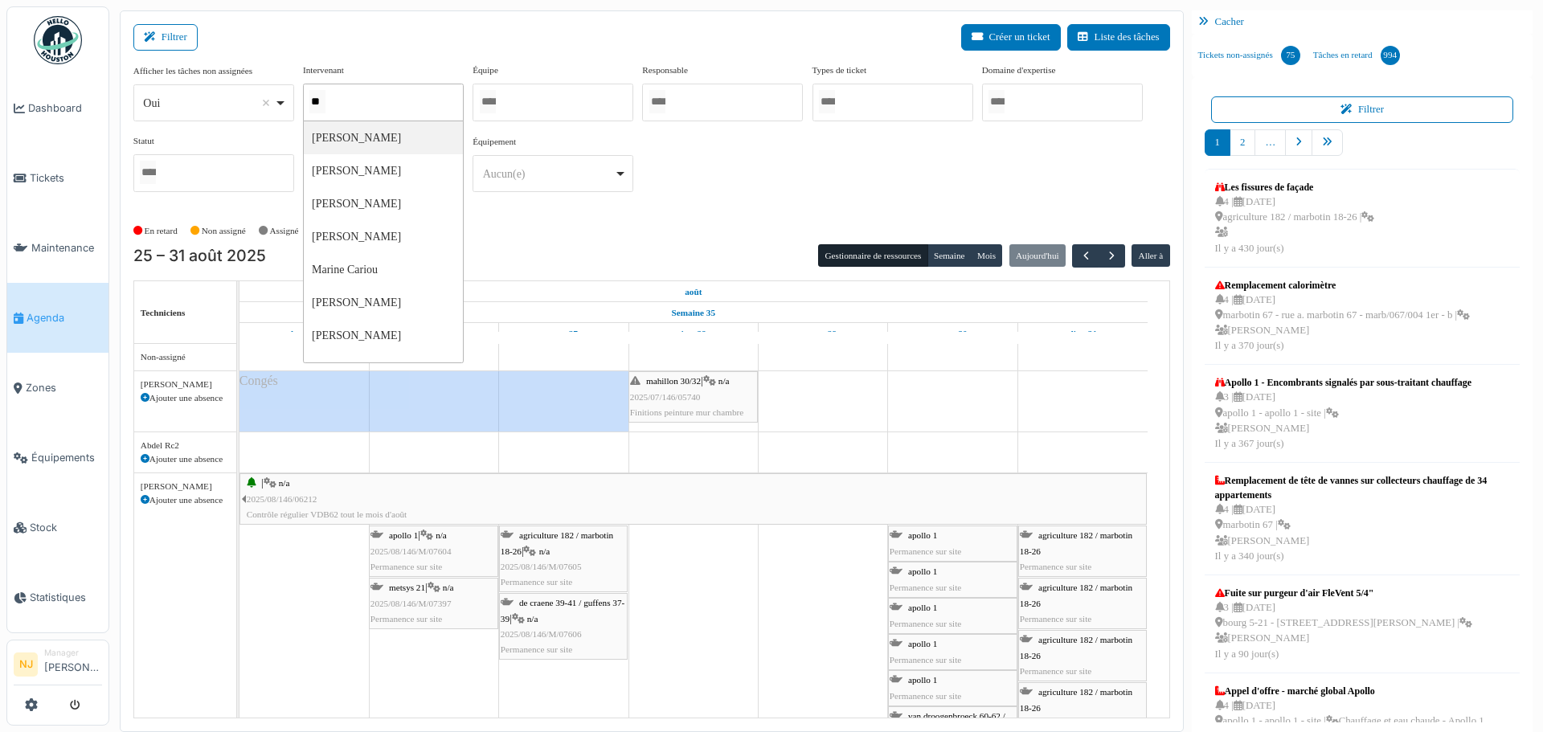
type input "***"
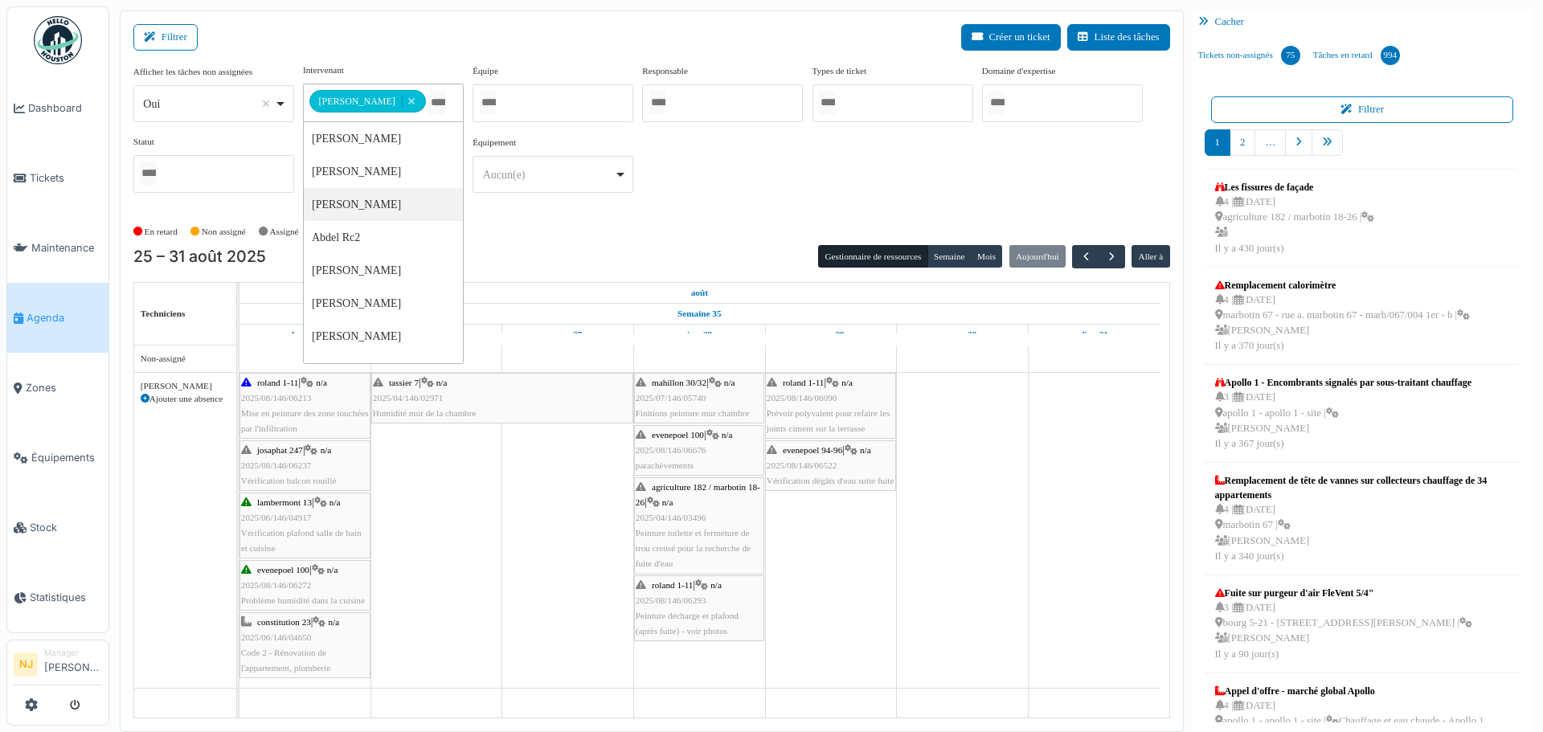
click at [463, 22] on div "**********" at bounding box center [652, 370] width 1064 height 721
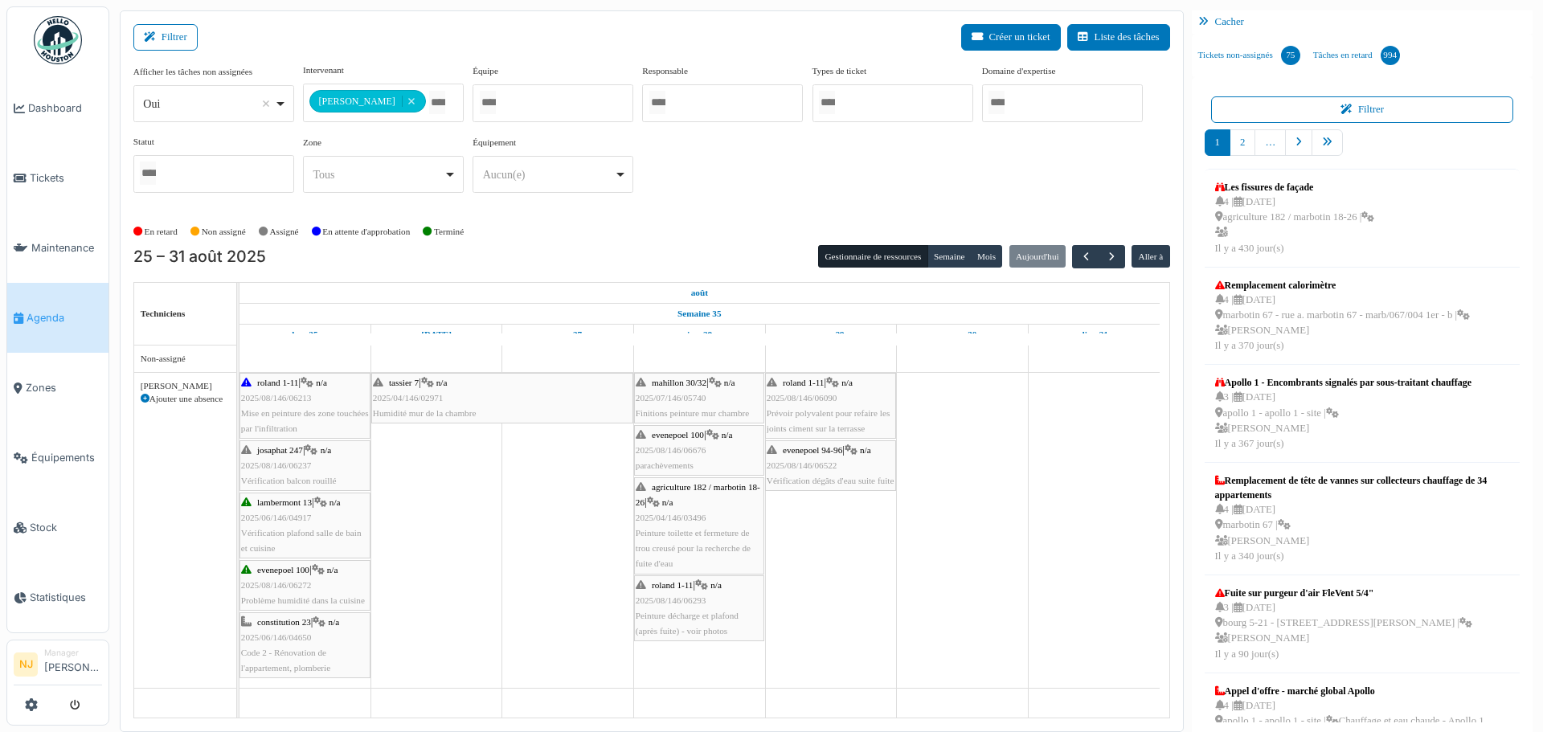
scroll to position [3, 0]
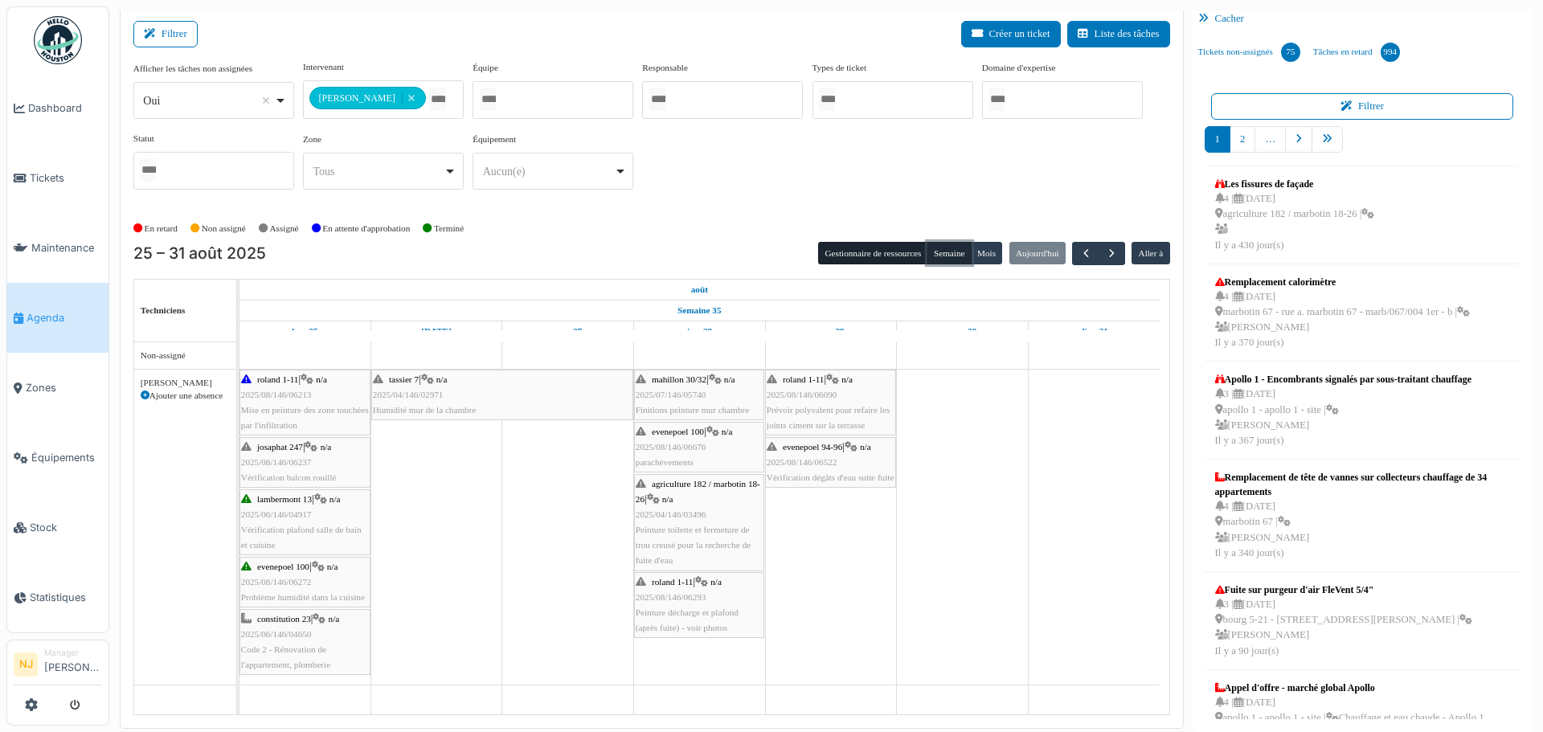
click at [944, 249] on button "Semaine" at bounding box center [949, 253] width 44 height 22
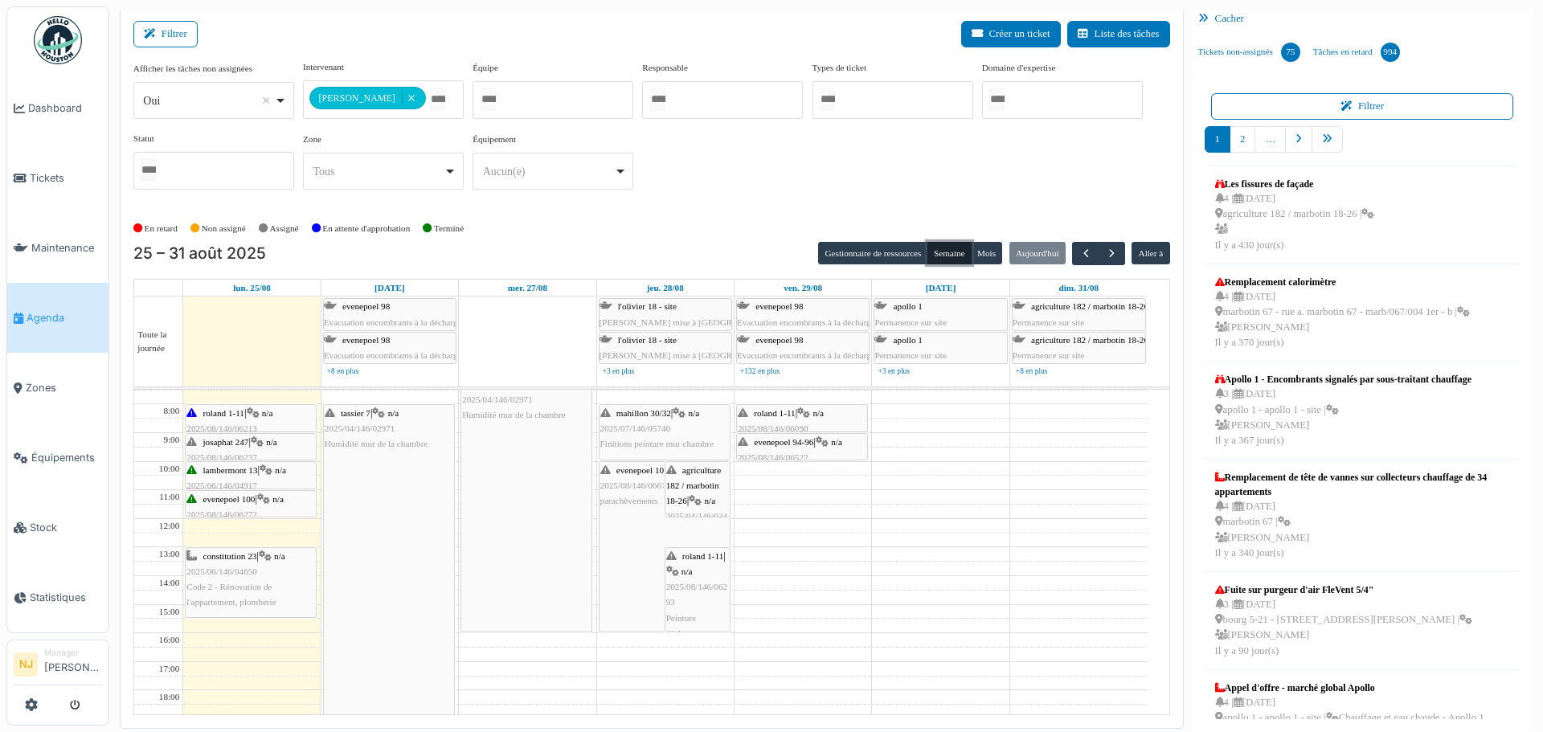
scroll to position [0, 0]
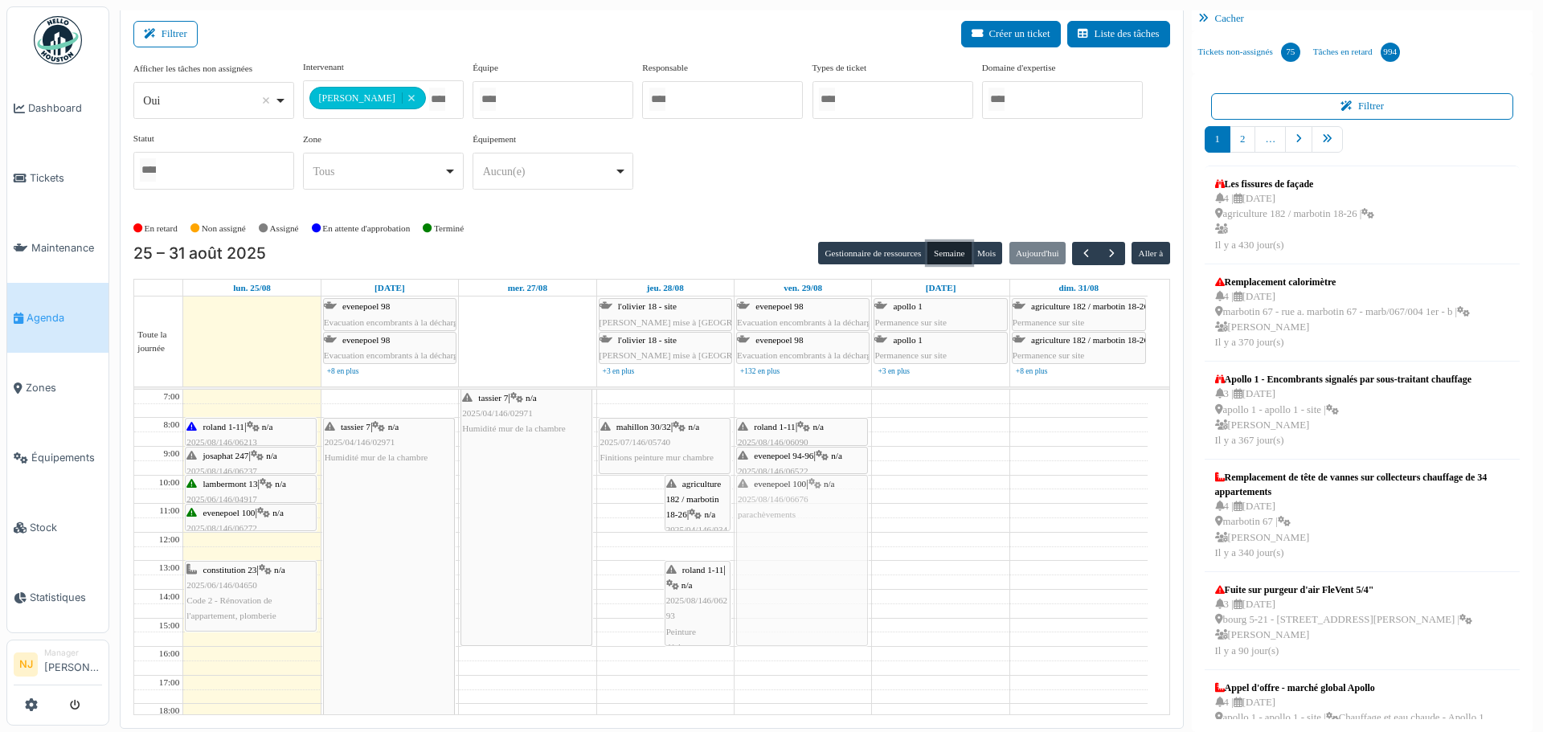
drag, startPoint x: 628, startPoint y: 506, endPoint x: 748, endPoint y: 501, distance: 119.8
click at [748, 501] on tr "roland 1-11 | n/a 2025/08/146/06213 Mise en peinture des zone touchées par l'in…" at bounding box center [640, 632] width 1013 height 485
click at [787, 683] on td at bounding box center [665, 682] width 964 height 14
click at [656, 684] on td at bounding box center [665, 682] width 964 height 14
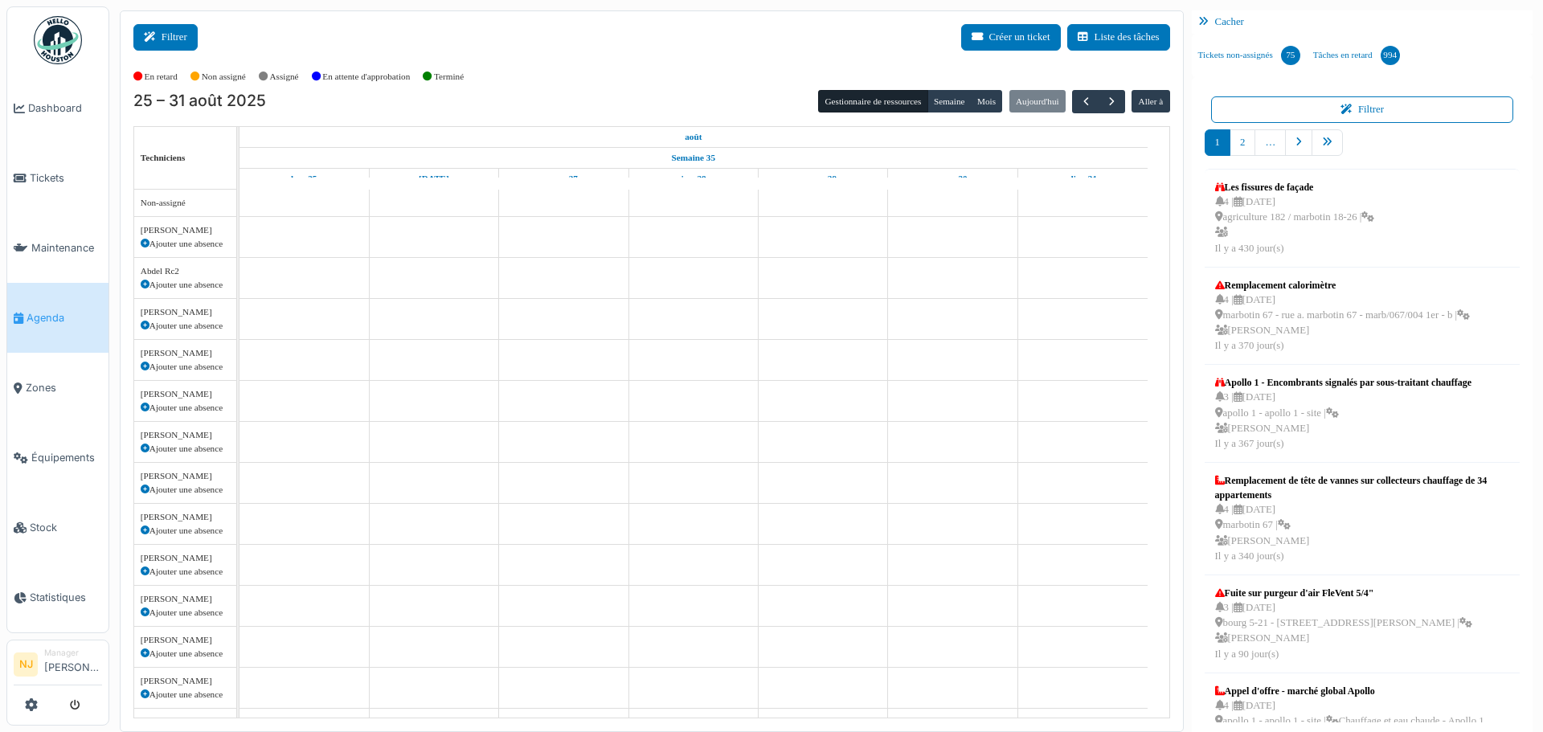
click at [166, 37] on button "Filtrer" at bounding box center [165, 37] width 64 height 27
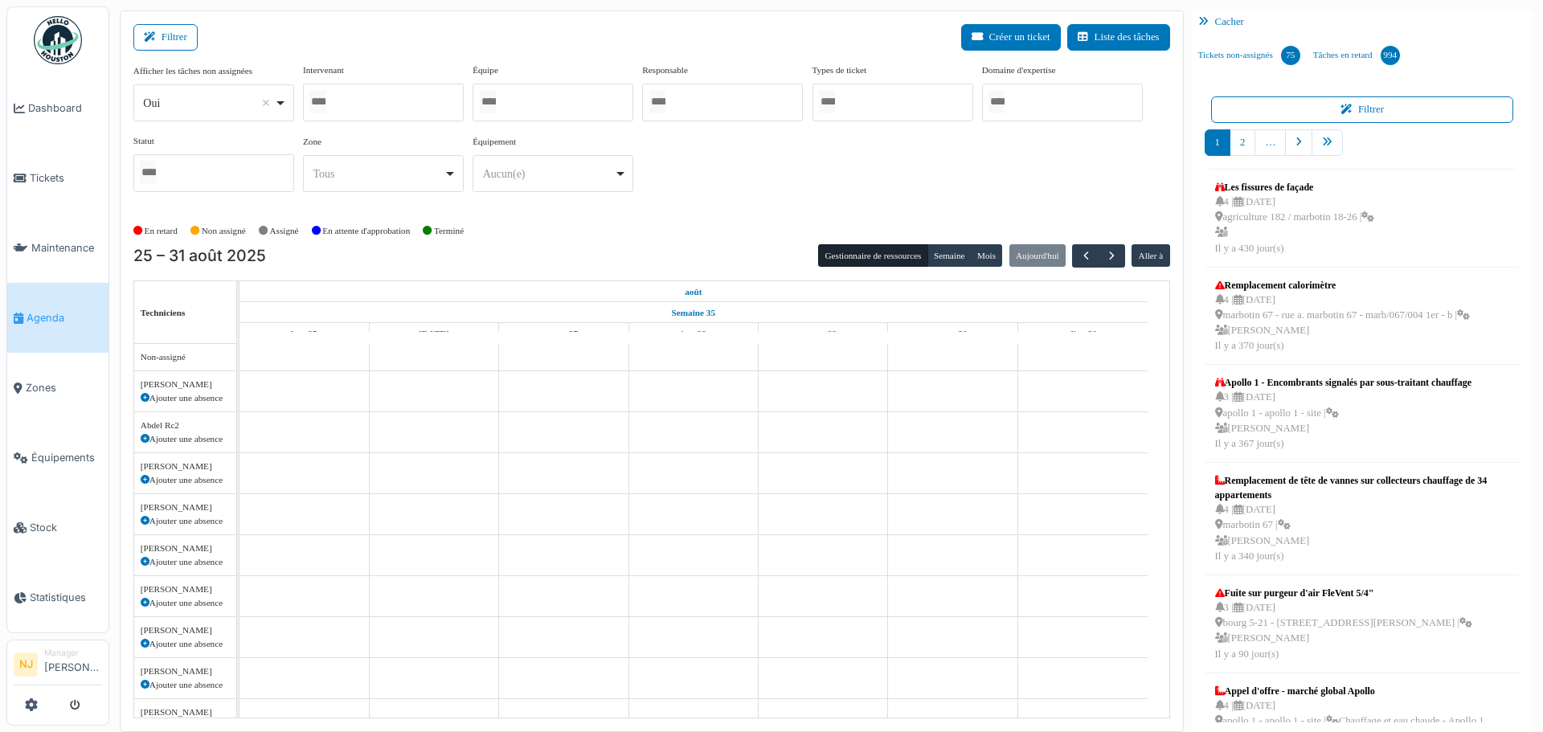
click at [385, 91] on div at bounding box center [383, 103] width 161 height 38
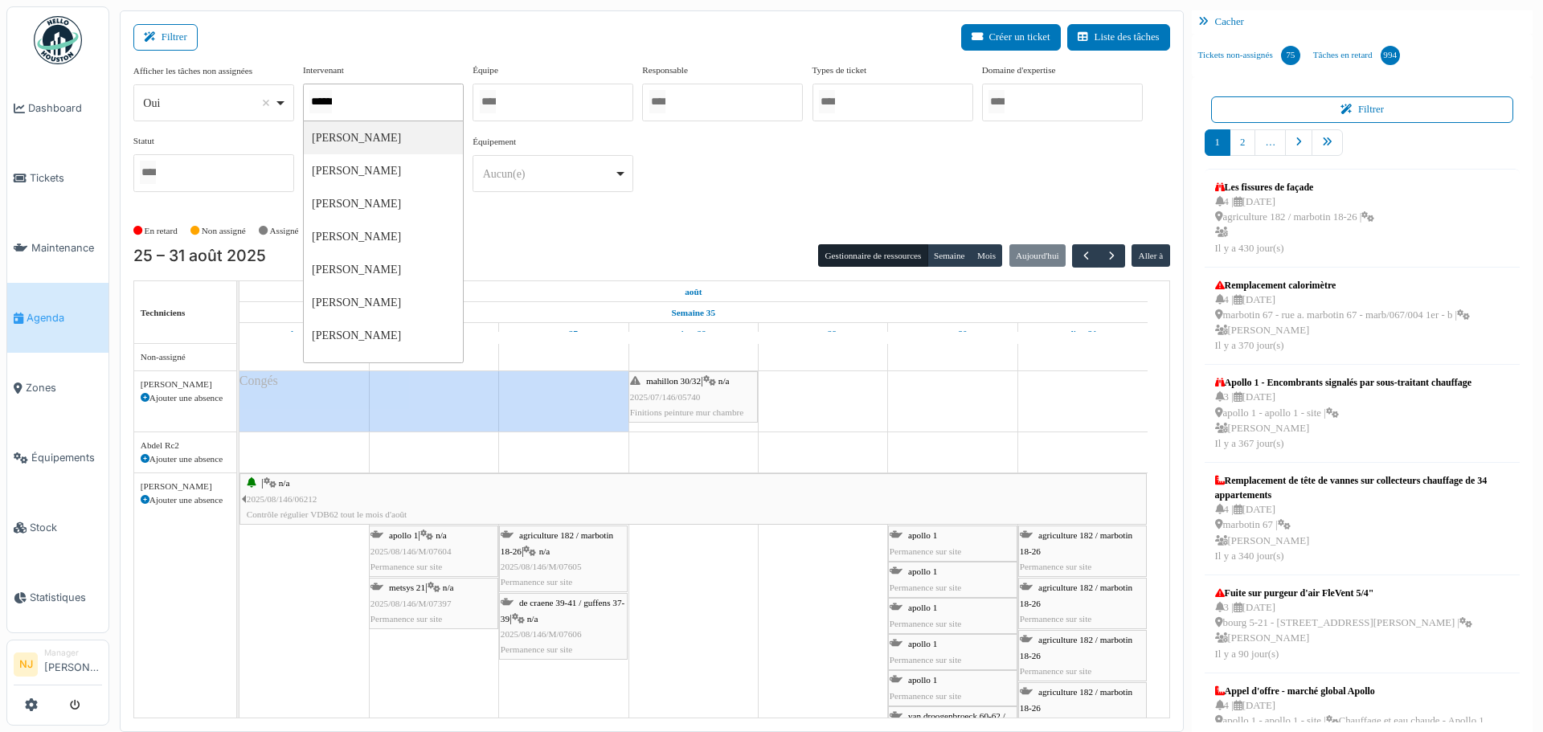
type input "*******"
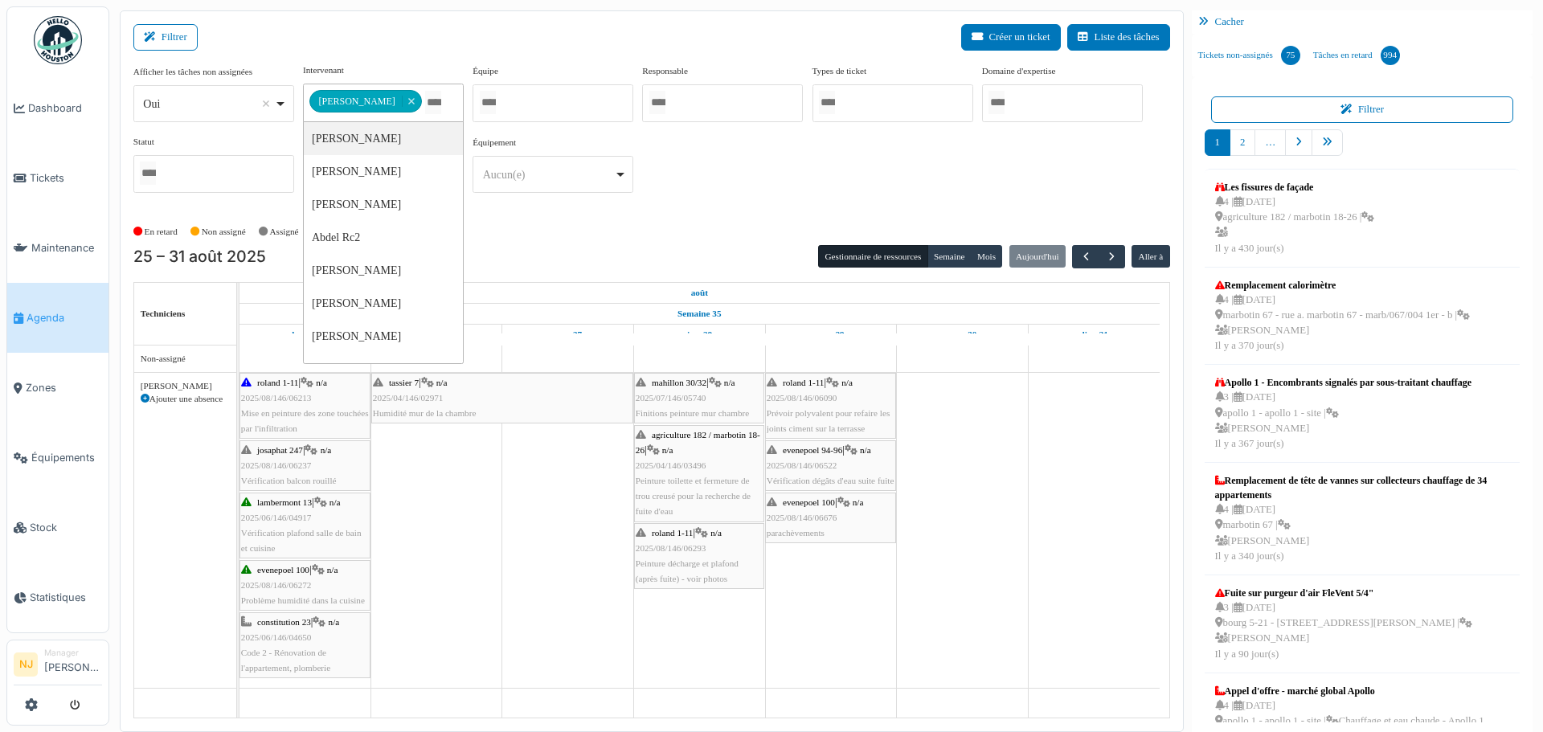
click at [410, 42] on div "Filtrer Créer un ticket Liste des tâches" at bounding box center [651, 43] width 1036 height 39
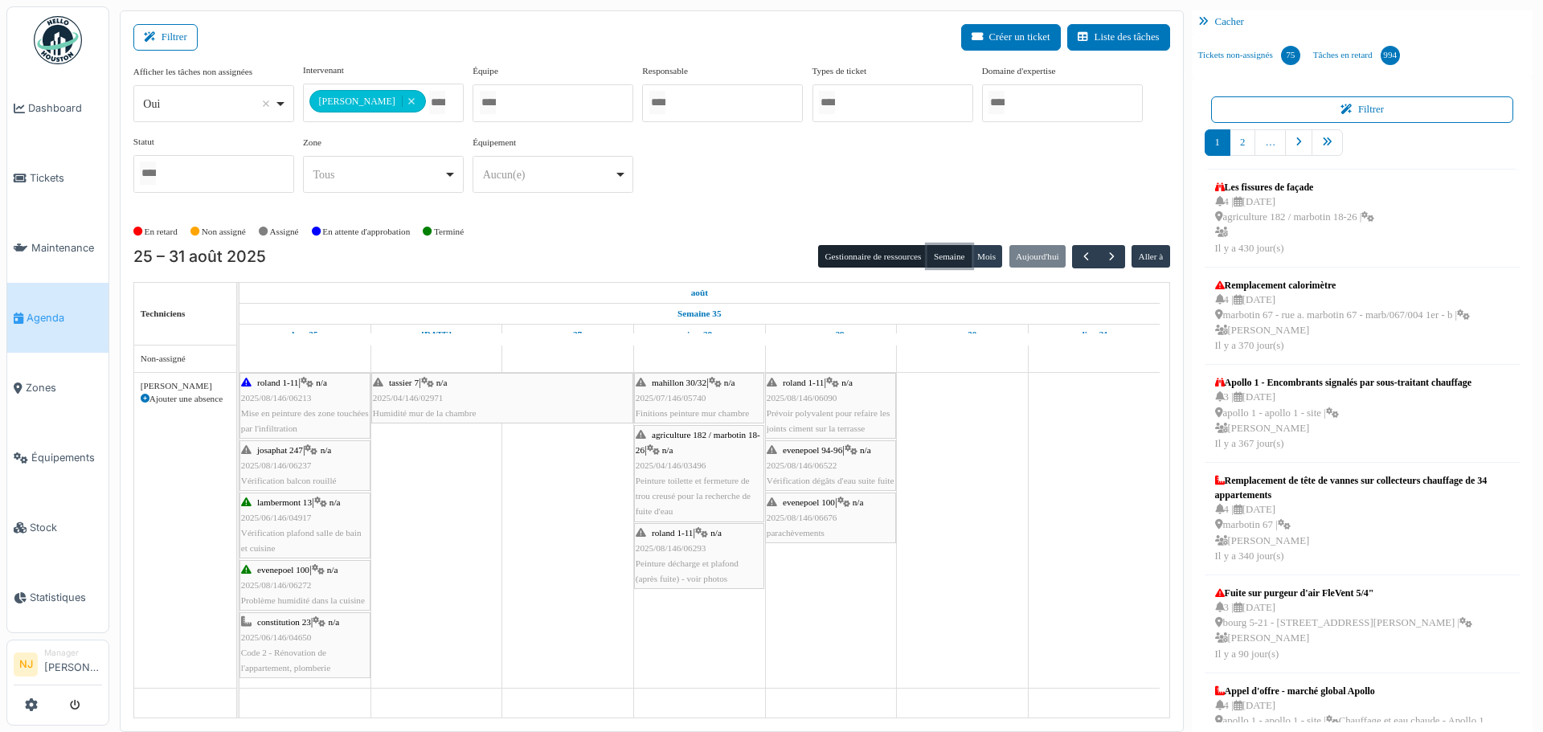
click at [935, 256] on button "Semaine" at bounding box center [949, 256] width 44 height 22
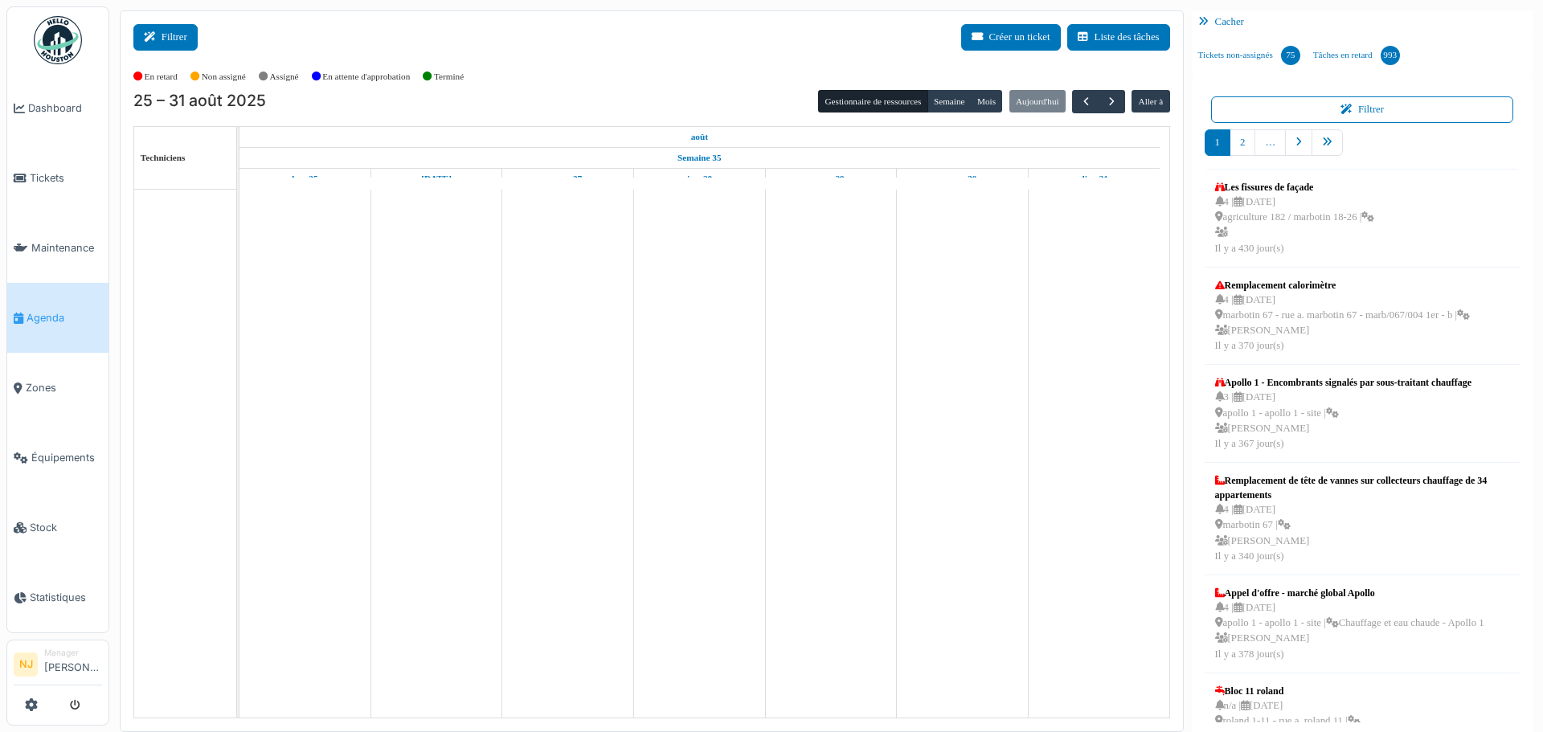
click at [165, 35] on button "Filtrer" at bounding box center [165, 37] width 64 height 27
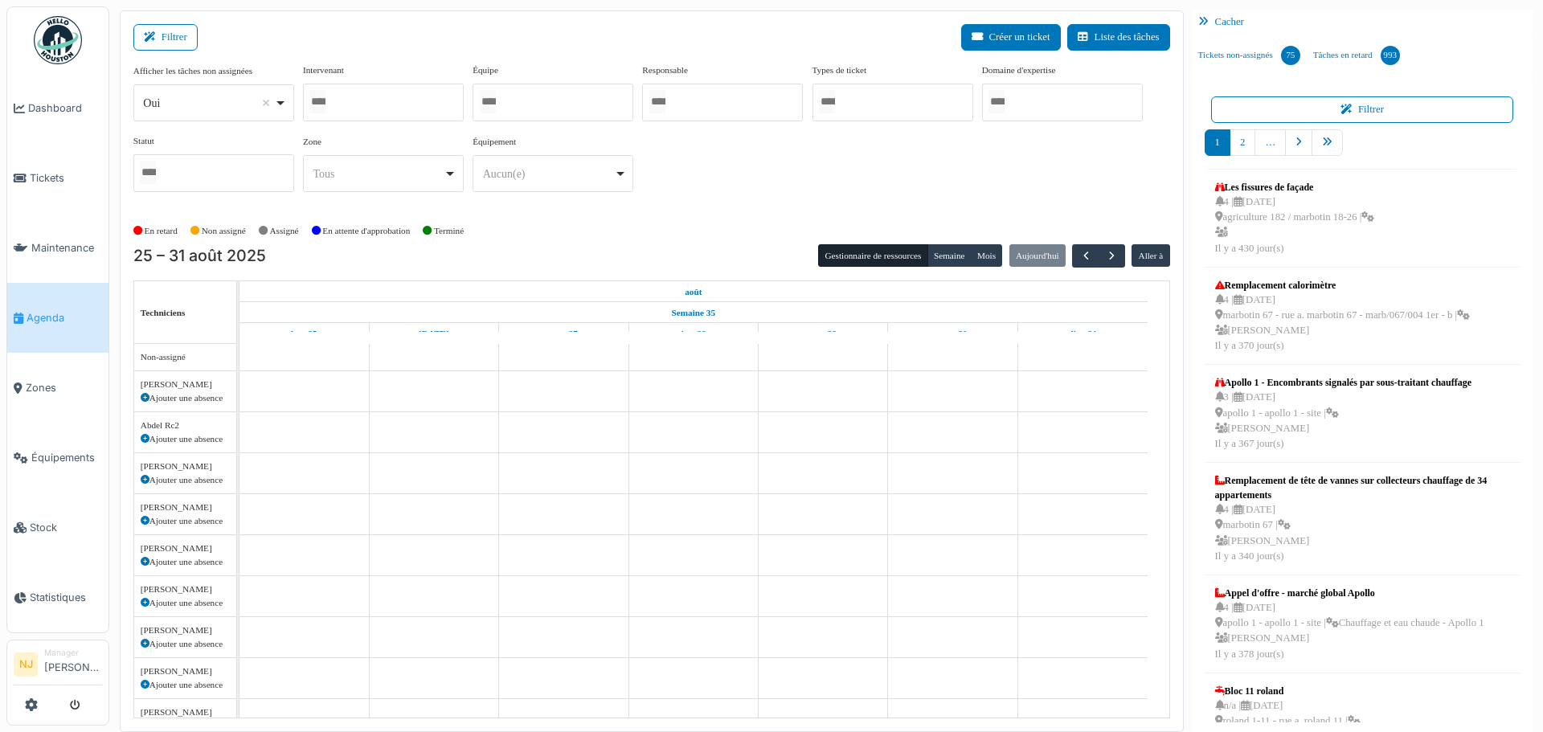
click at [346, 96] on div at bounding box center [383, 103] width 161 height 38
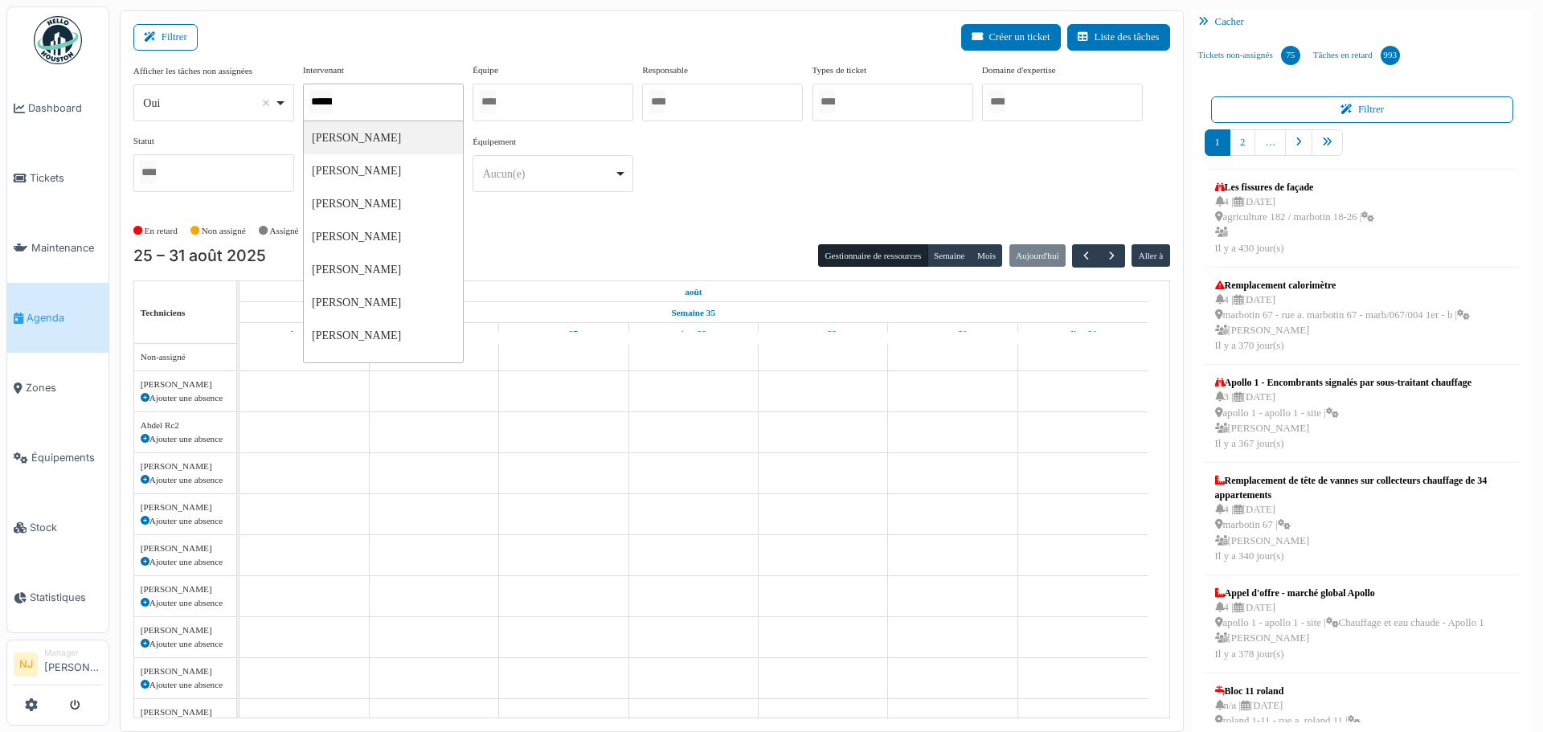
type input "*******"
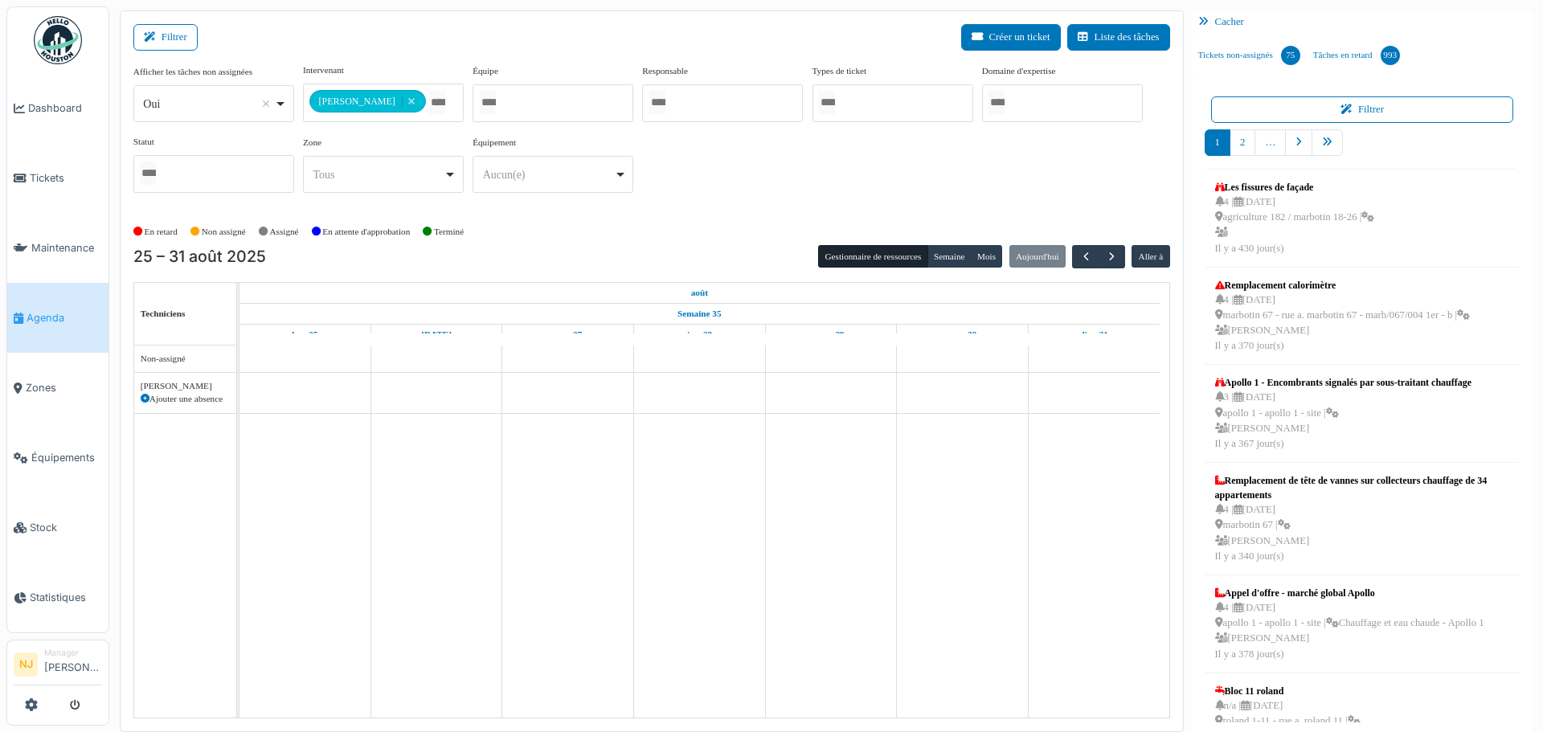
click at [459, 47] on div "Filtrer Créer un ticket Liste des tâches" at bounding box center [651, 43] width 1036 height 39
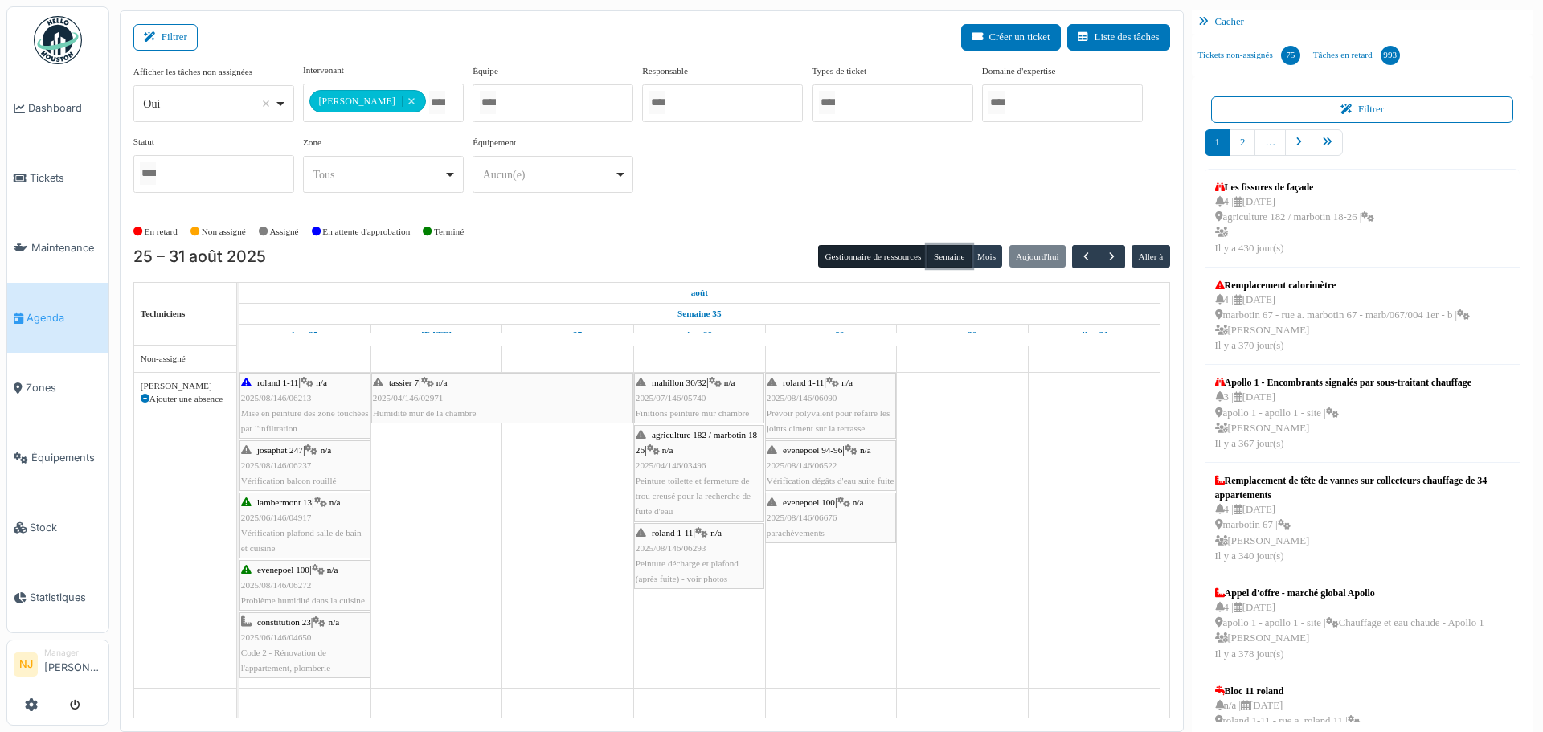
click at [935, 256] on button "Semaine" at bounding box center [949, 256] width 44 height 22
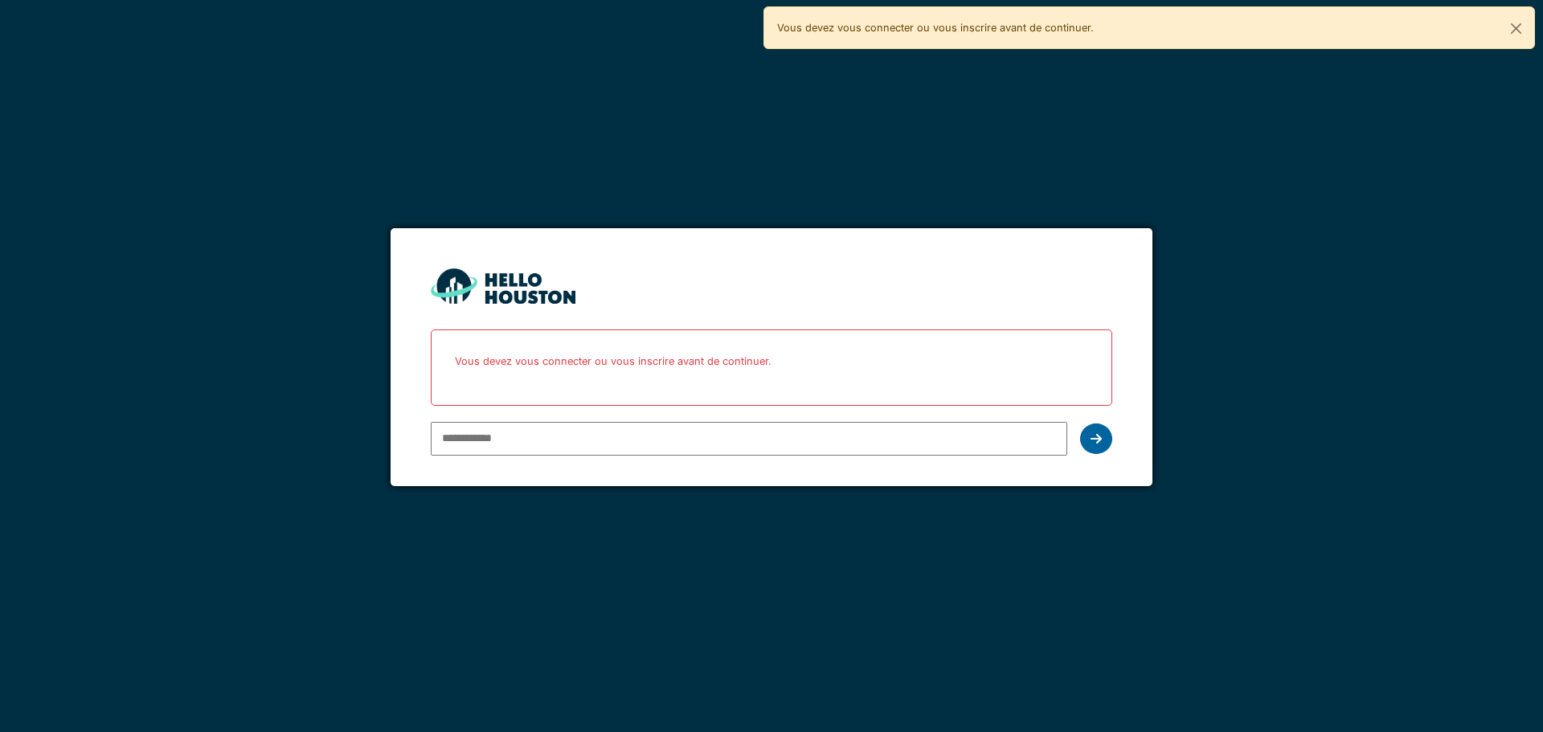
type input "**********"
click at [1093, 437] on icon at bounding box center [1095, 438] width 11 height 13
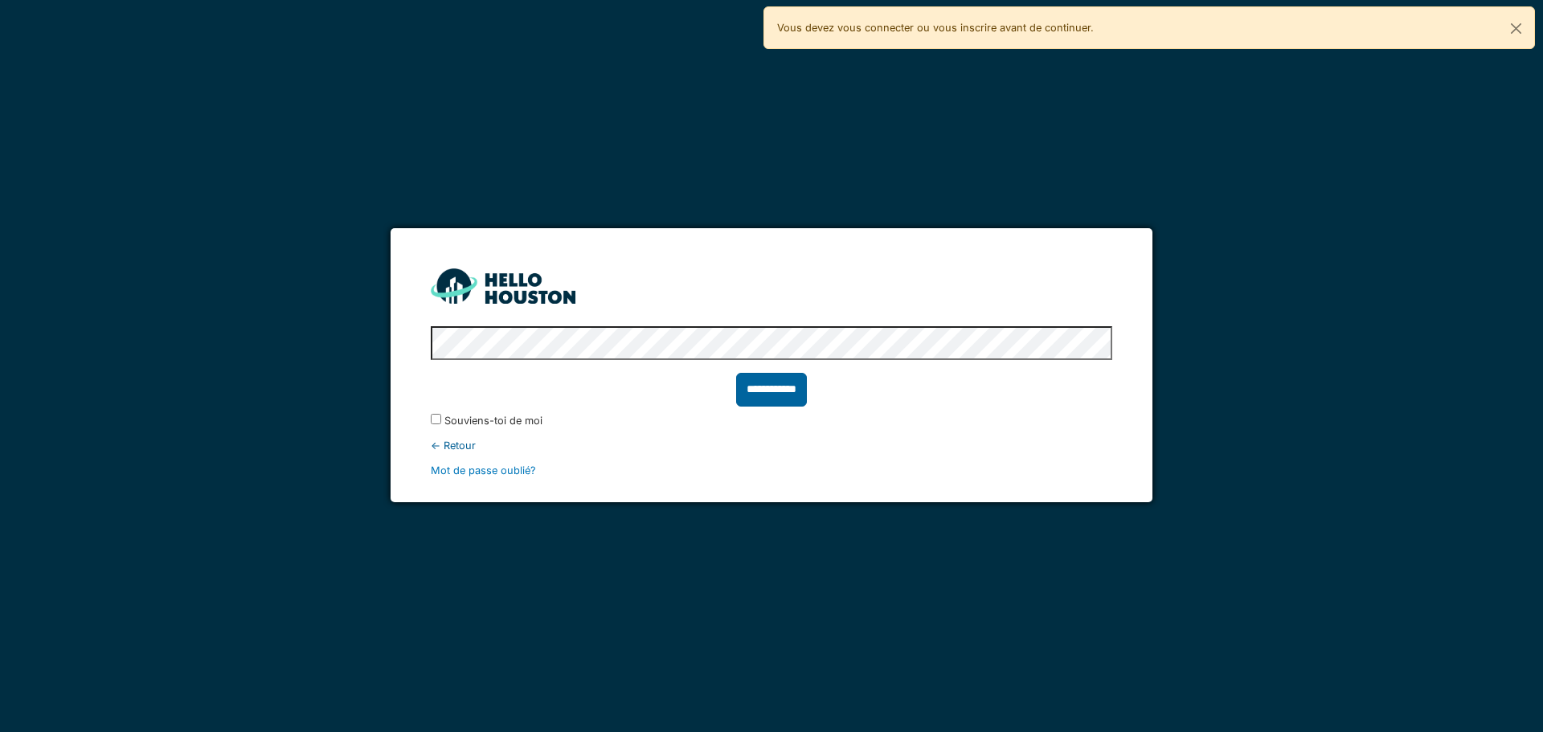
click at [776, 391] on input "**********" at bounding box center [771, 390] width 71 height 34
type input "******"
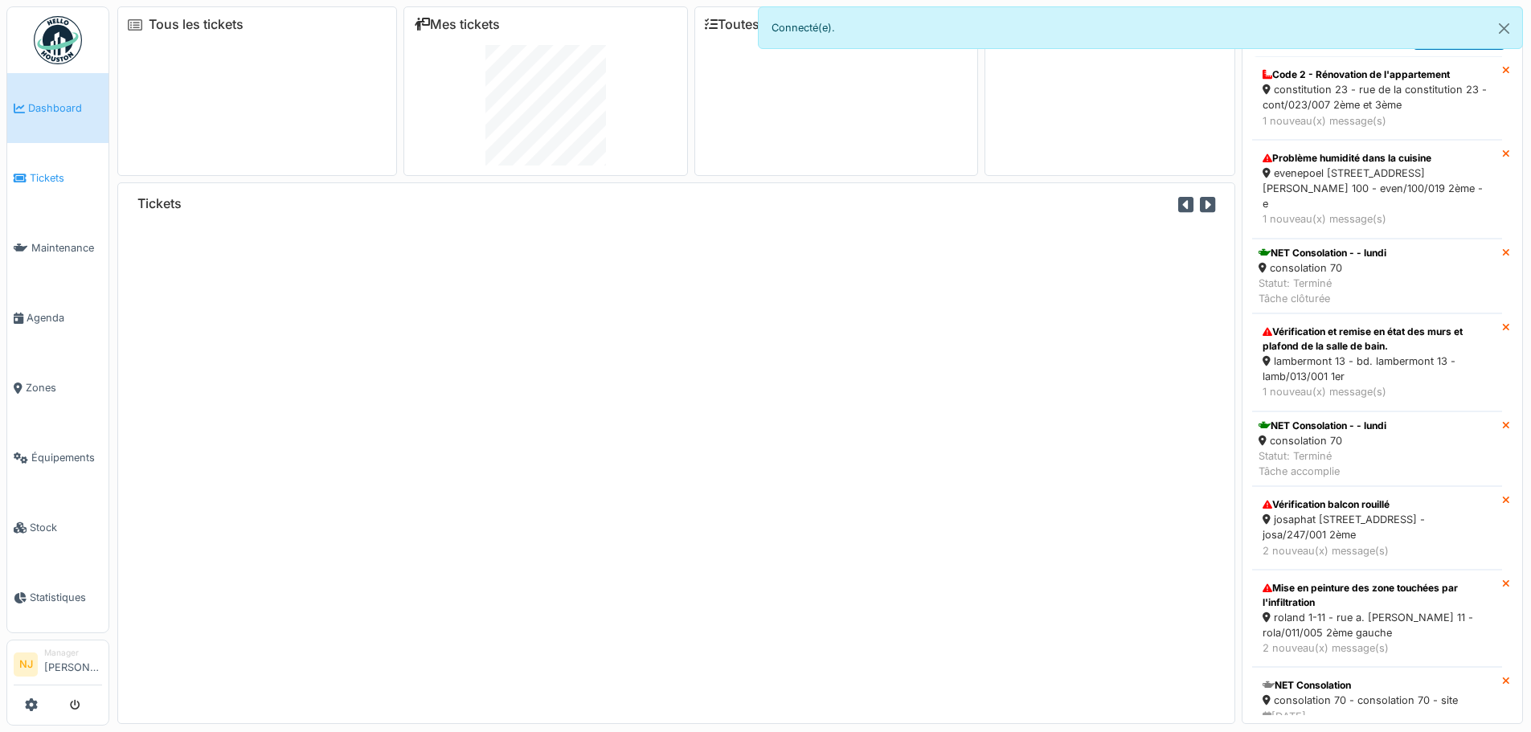
click at [43, 174] on span "Tickets" at bounding box center [66, 177] width 72 height 15
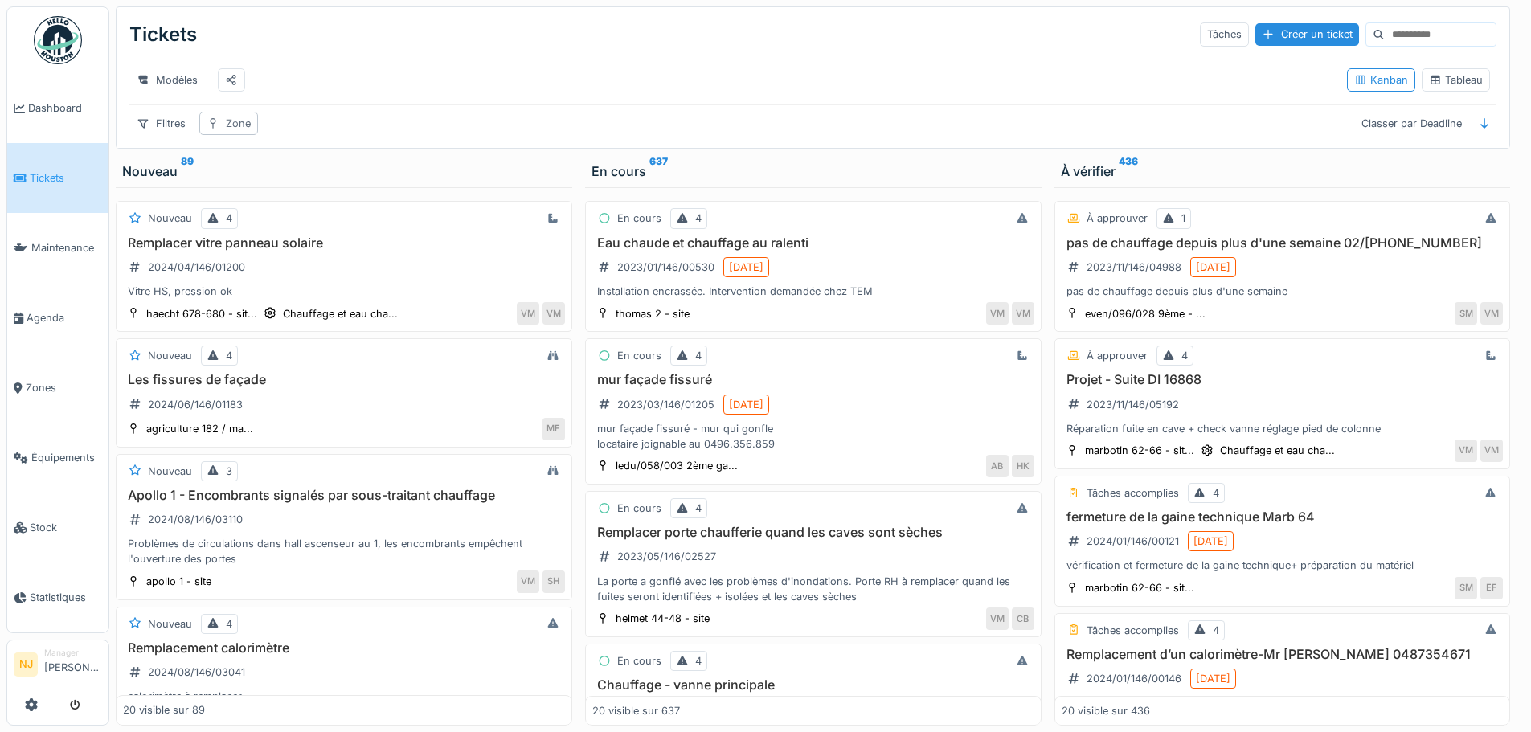
click at [237, 131] on div "Zone" at bounding box center [238, 123] width 25 height 15
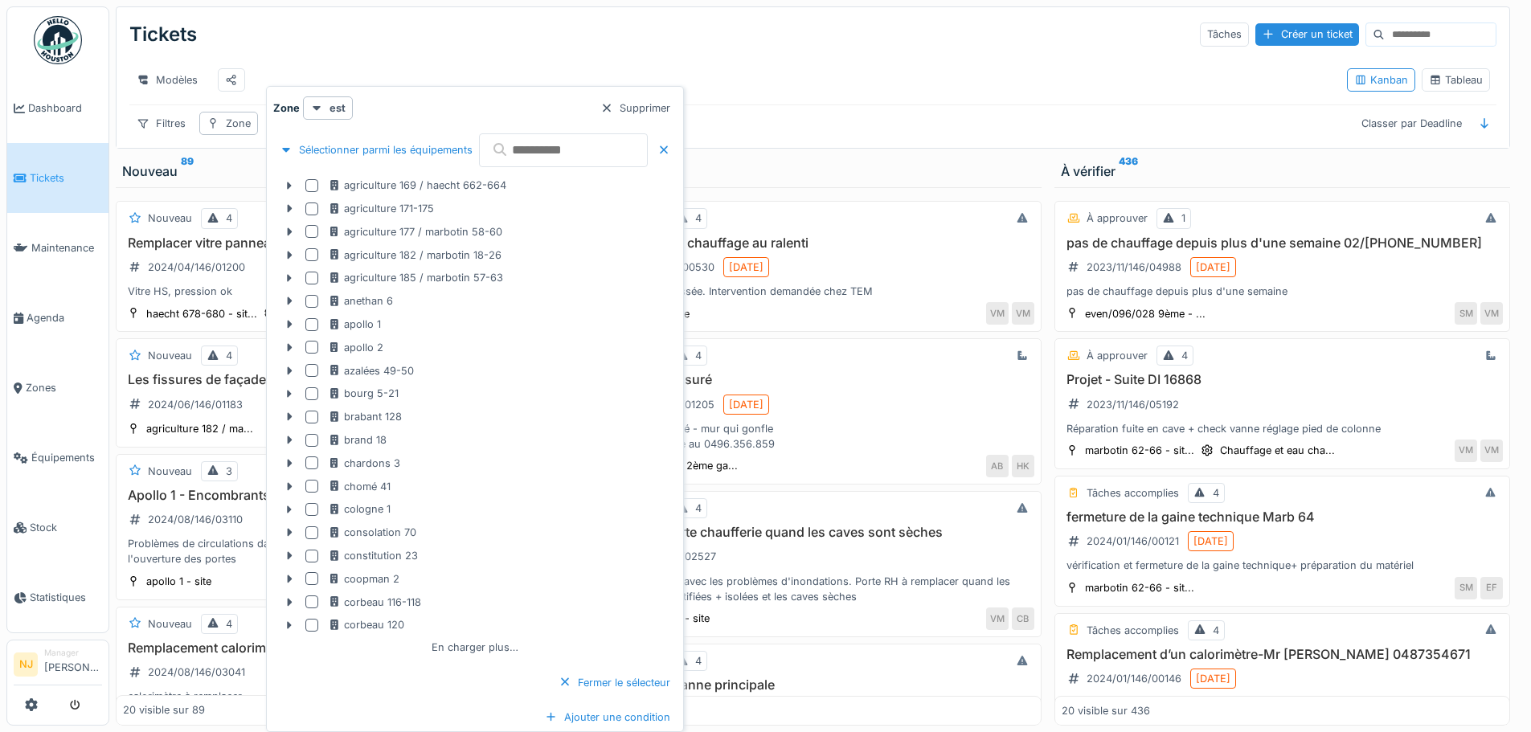
click at [558, 144] on input "text" at bounding box center [563, 150] width 169 height 34
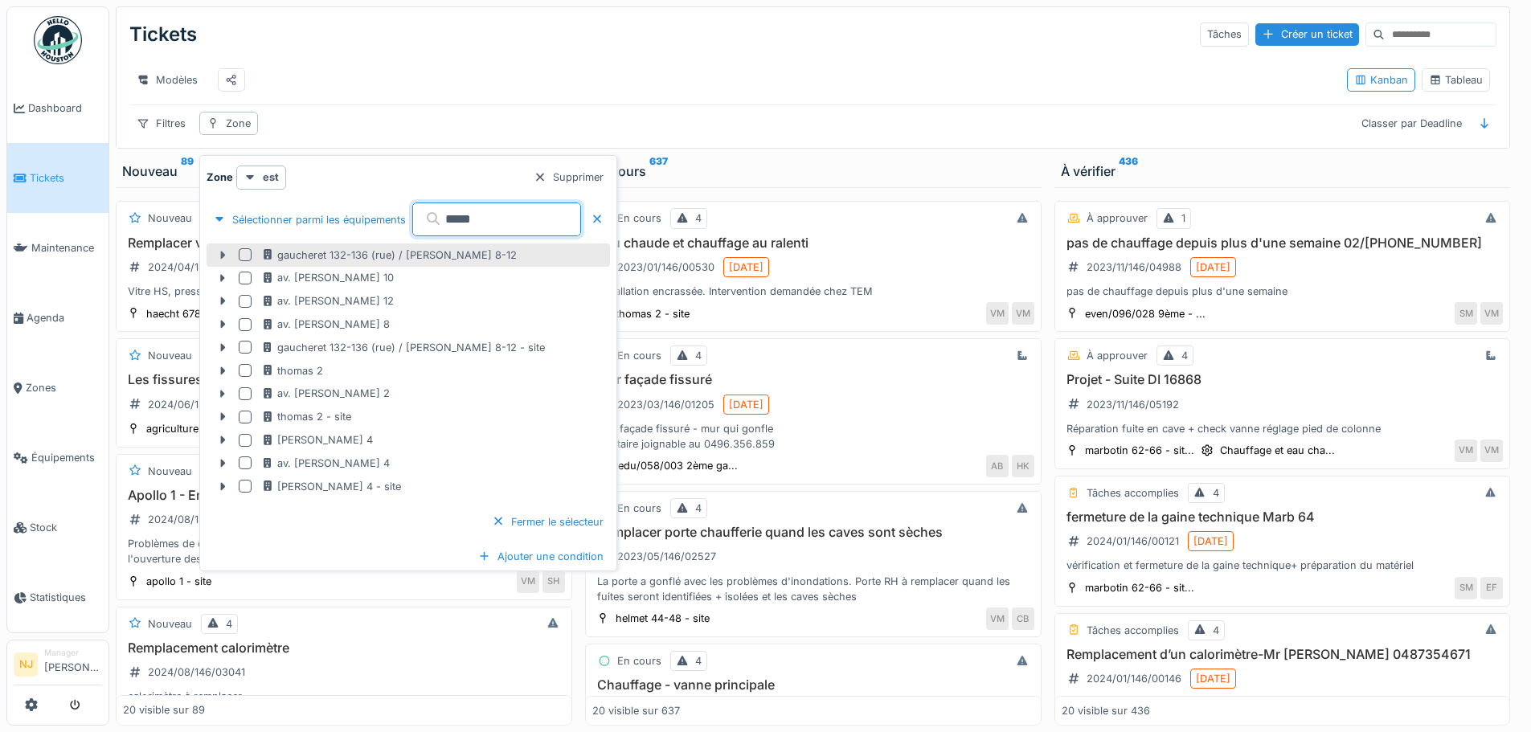
type input "*****"
click at [227, 255] on icon at bounding box center [222, 255] width 13 height 10
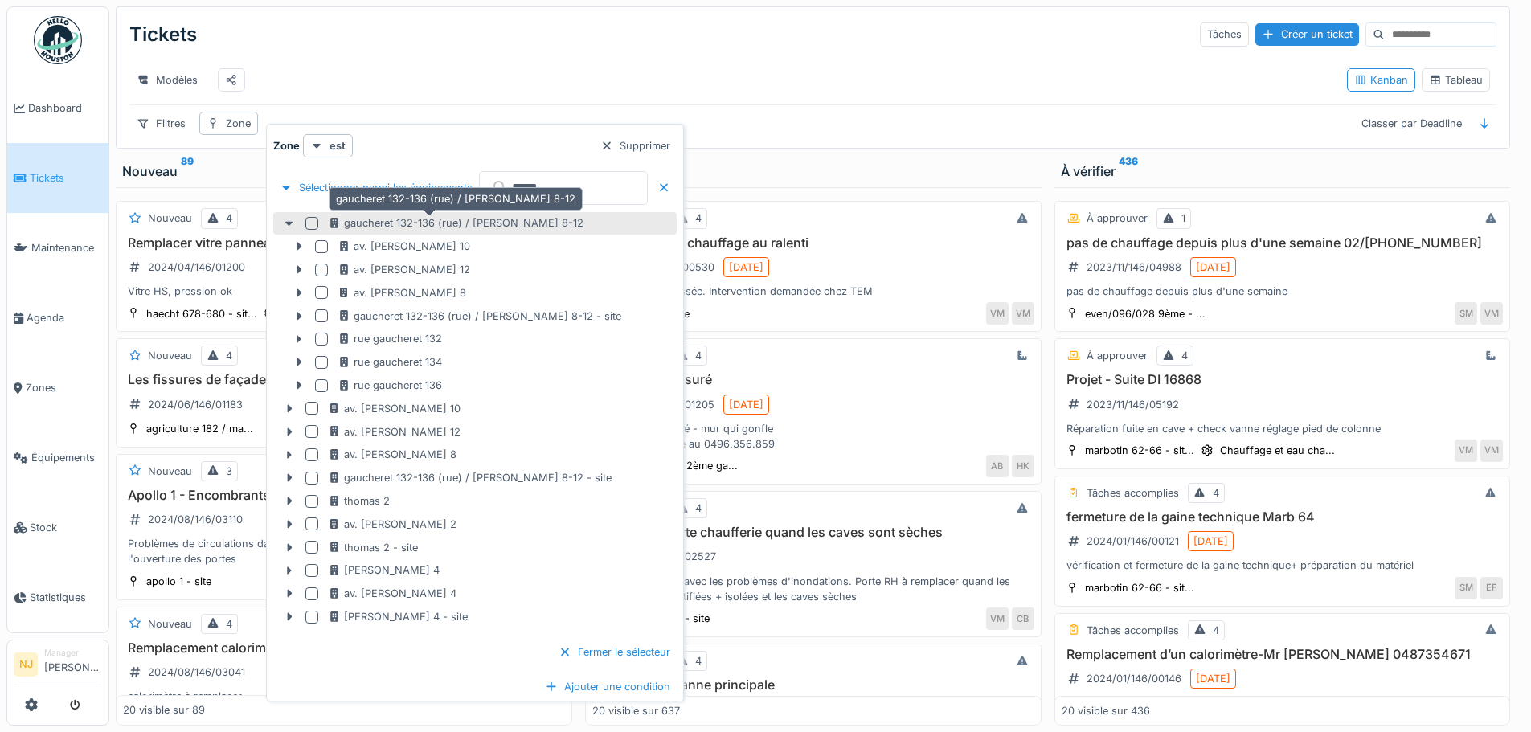
click at [393, 223] on div "gaucheret 132-136 (rue) / [PERSON_NAME] 8-12" at bounding box center [455, 222] width 255 height 15
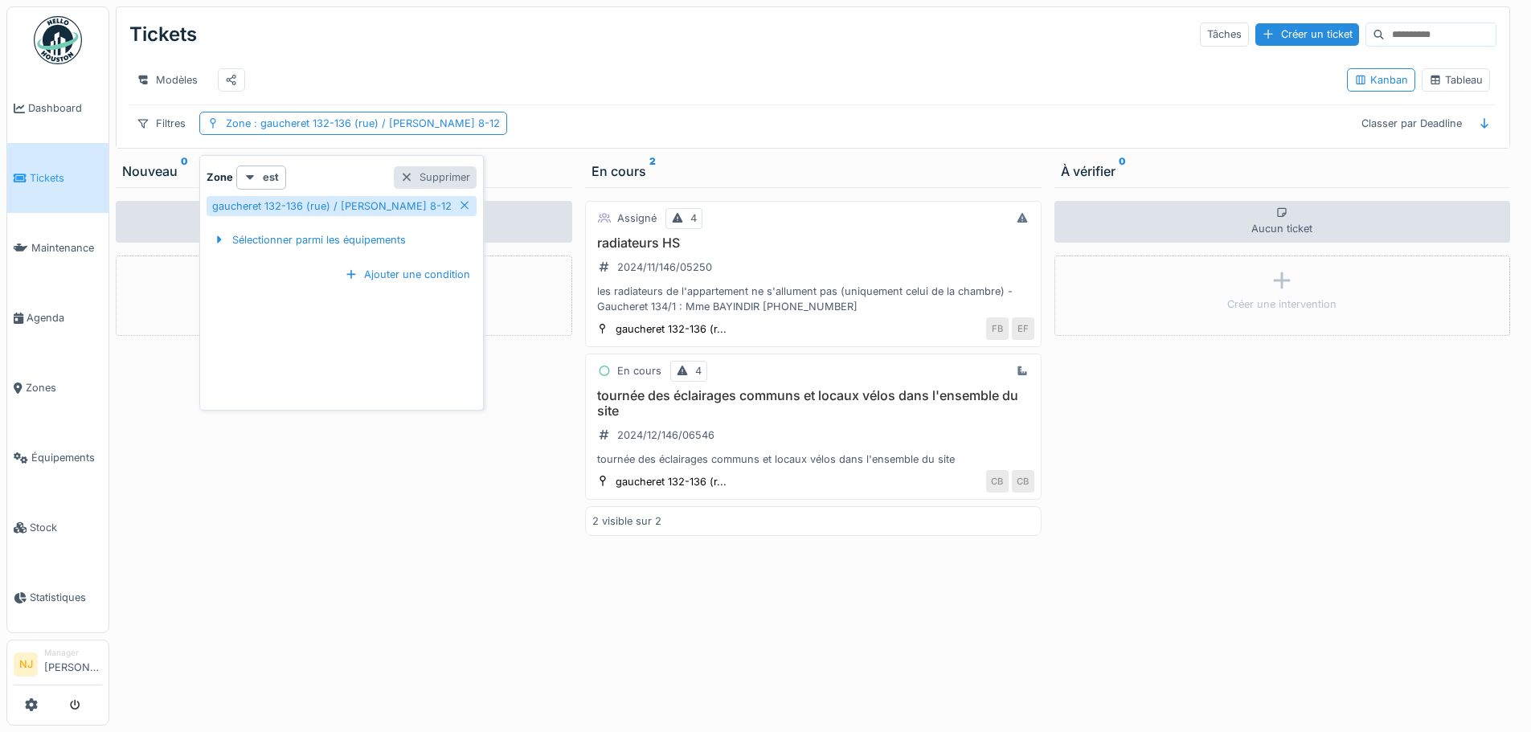
click at [400, 174] on div at bounding box center [406, 177] width 13 height 15
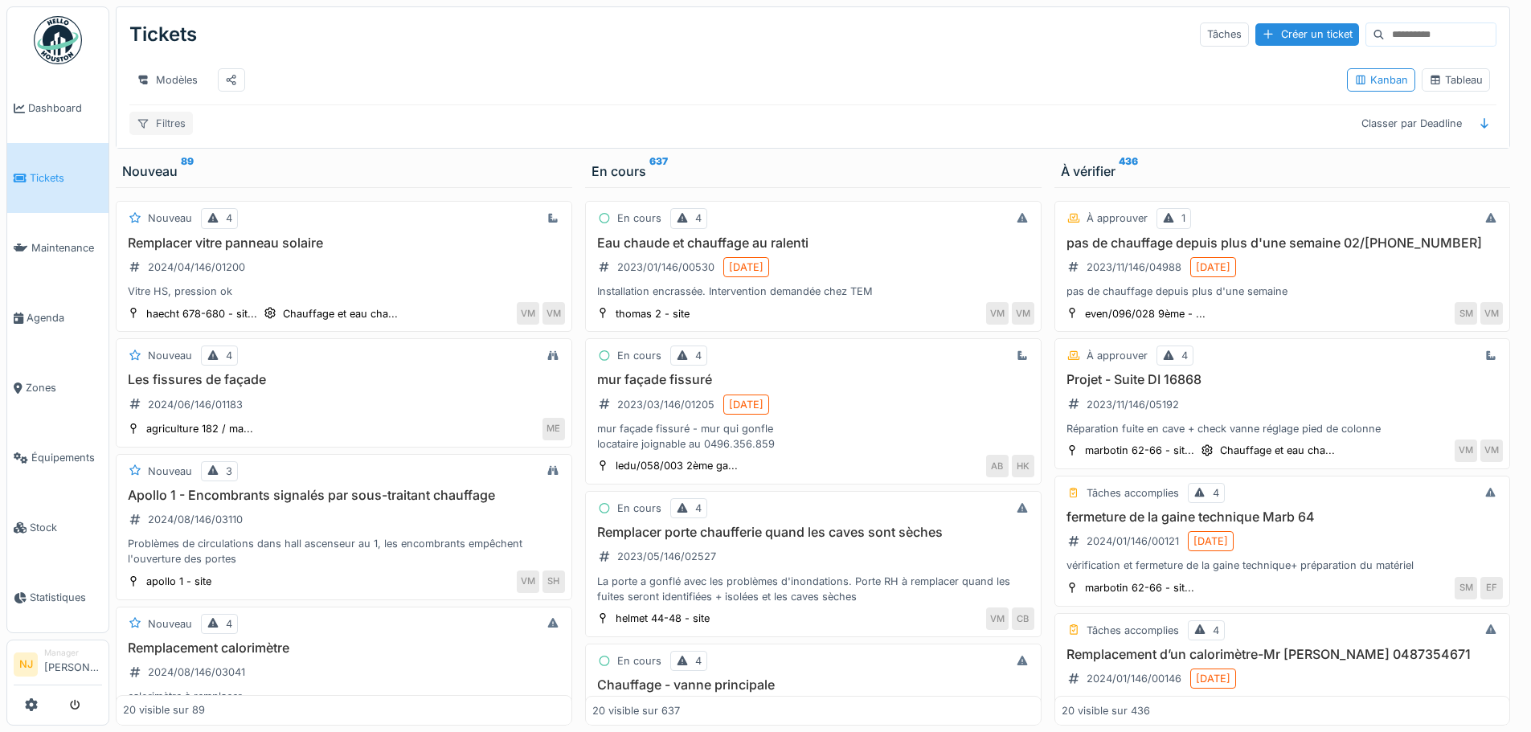
click at [162, 133] on div "Filtres" at bounding box center [160, 123] width 63 height 23
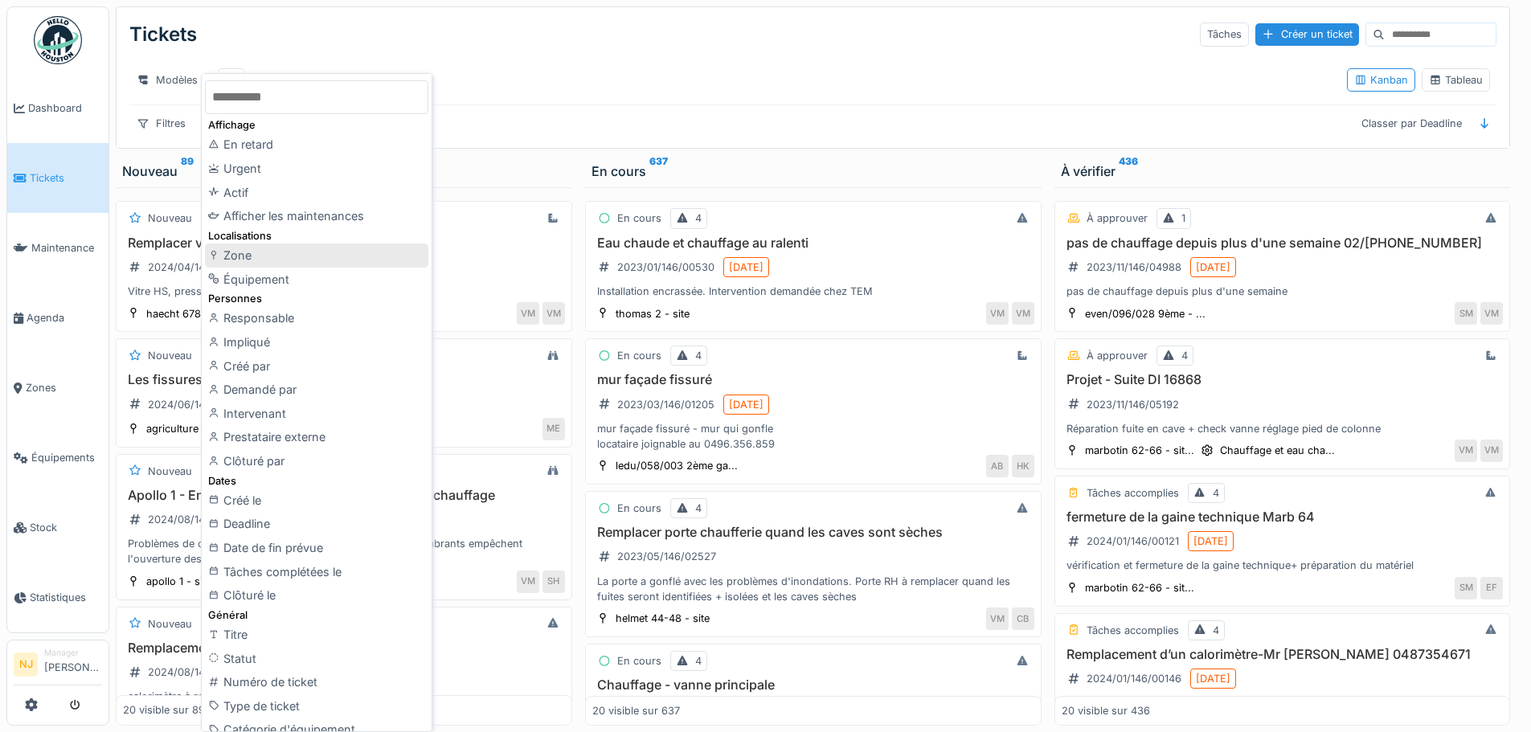
click at [234, 255] on div "Zone" at bounding box center [316, 255] width 223 height 24
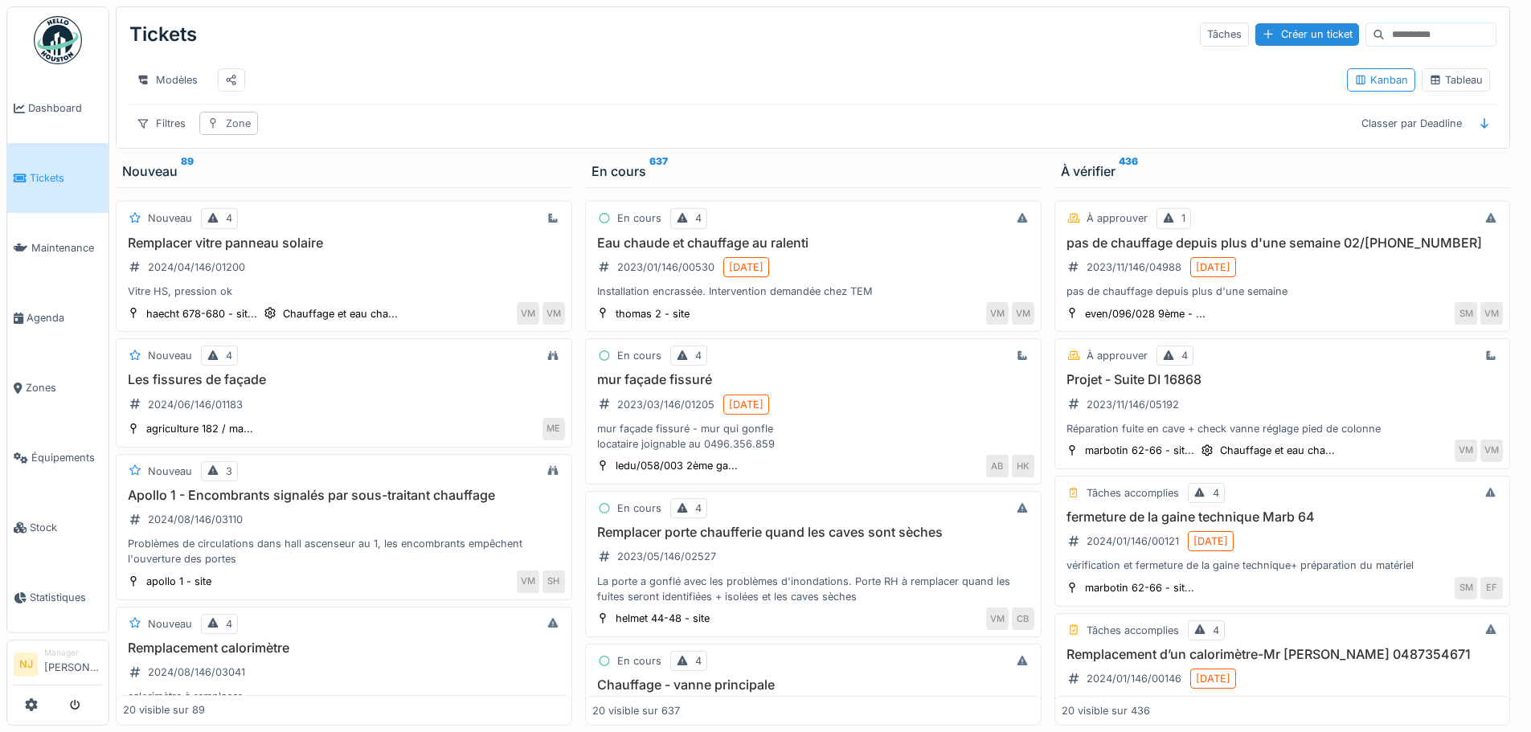
click at [250, 131] on div "Zone" at bounding box center [238, 123] width 25 height 15
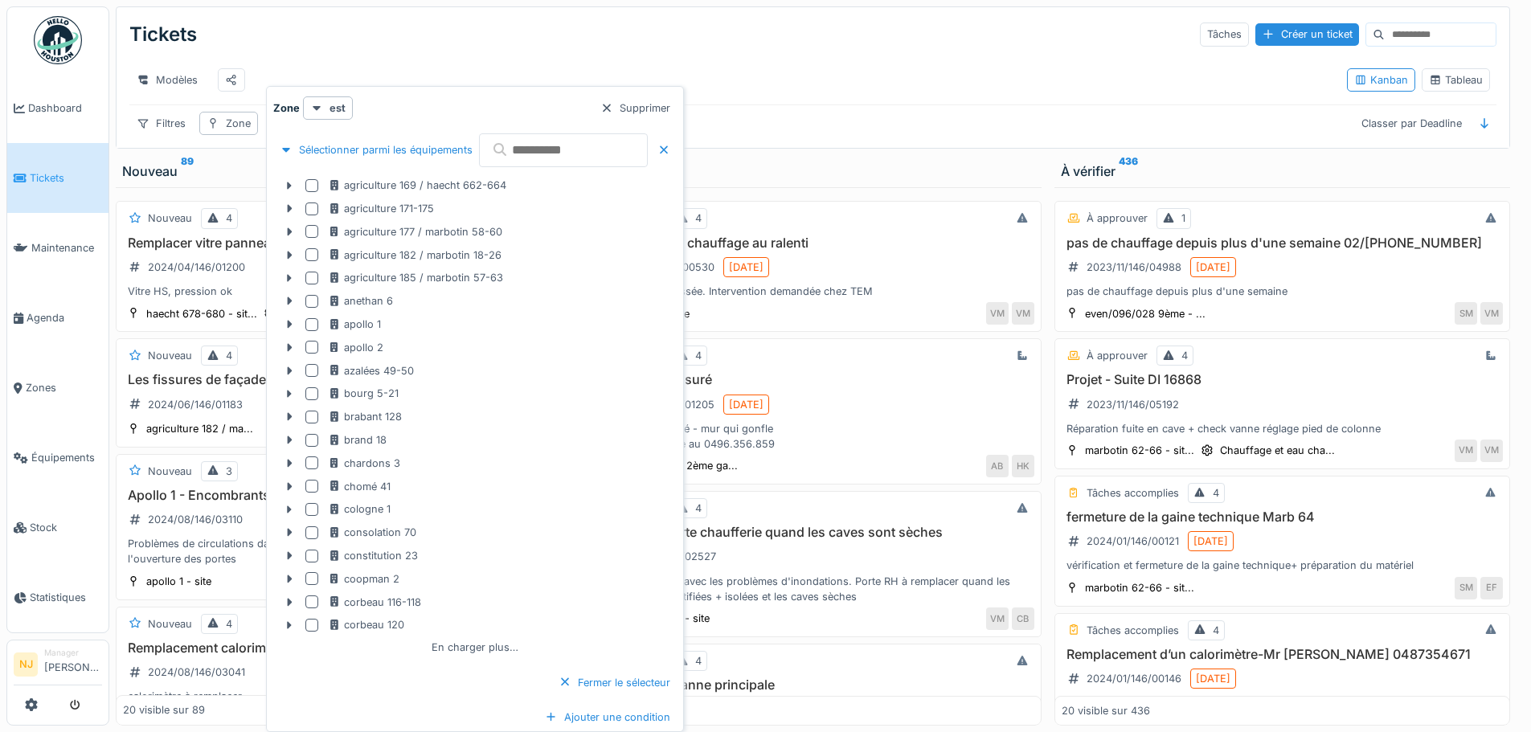
click at [570, 148] on input "text" at bounding box center [563, 150] width 169 height 34
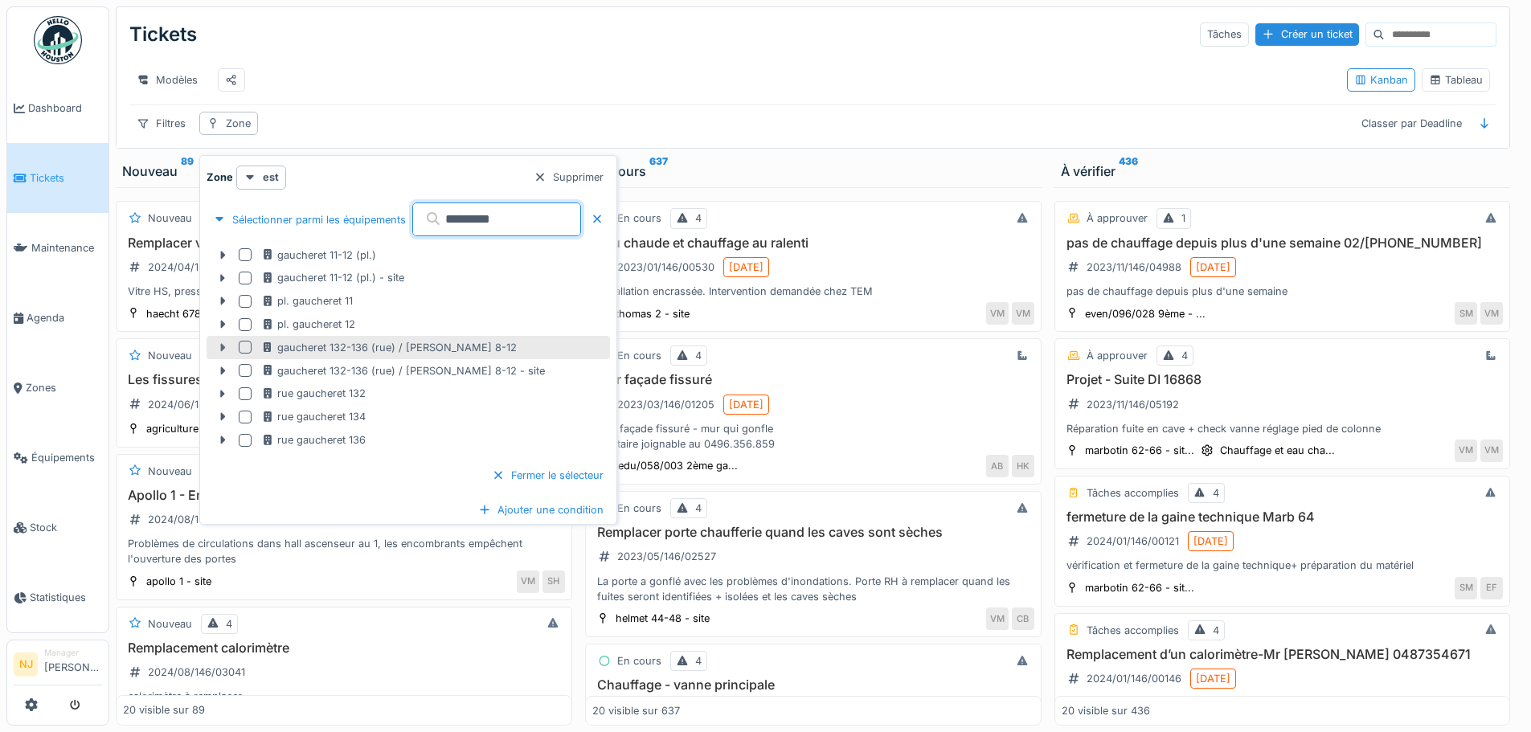
type input "*********"
click at [223, 349] on icon at bounding box center [223, 348] width 5 height 8
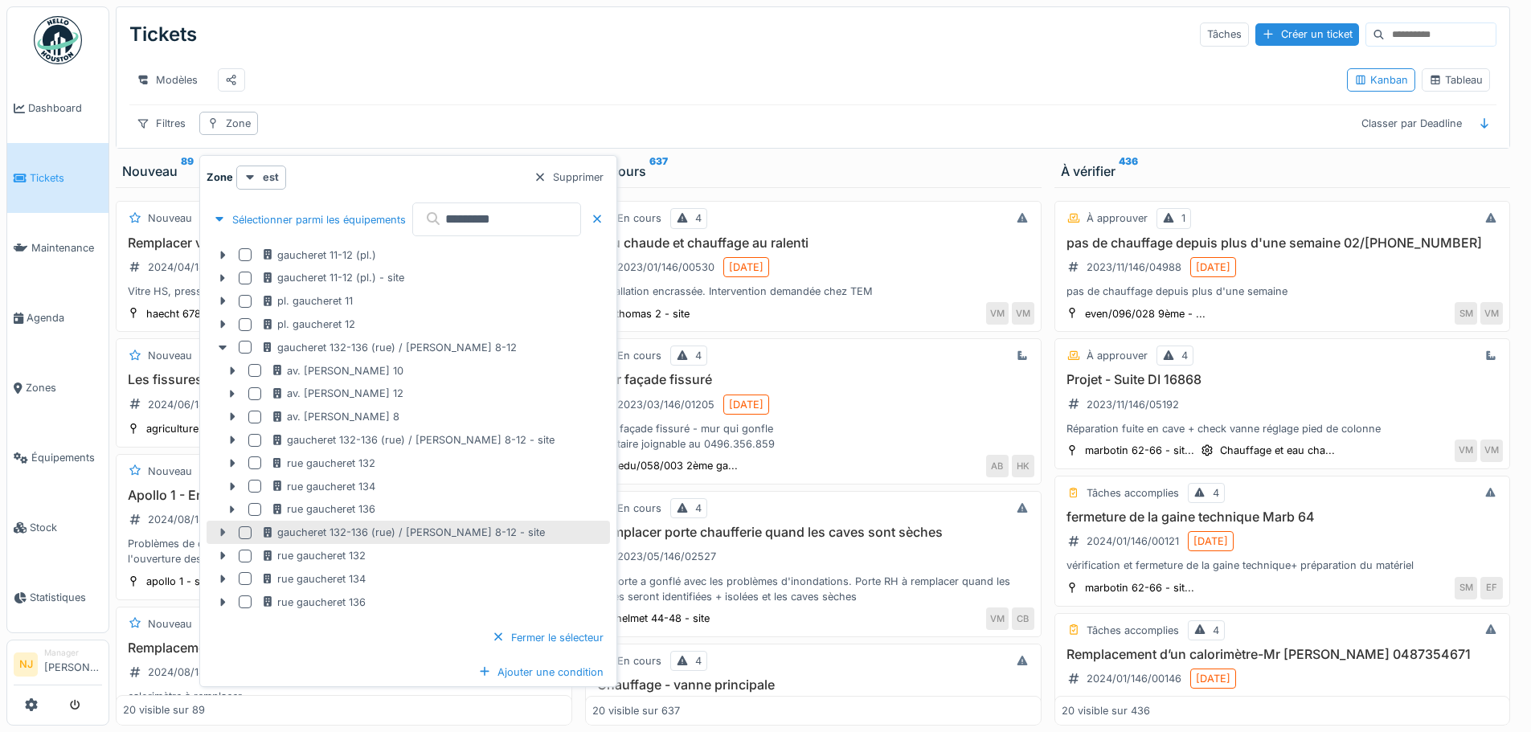
click at [221, 532] on icon at bounding box center [223, 533] width 5 height 8
click at [223, 321] on icon at bounding box center [223, 325] width 5 height 8
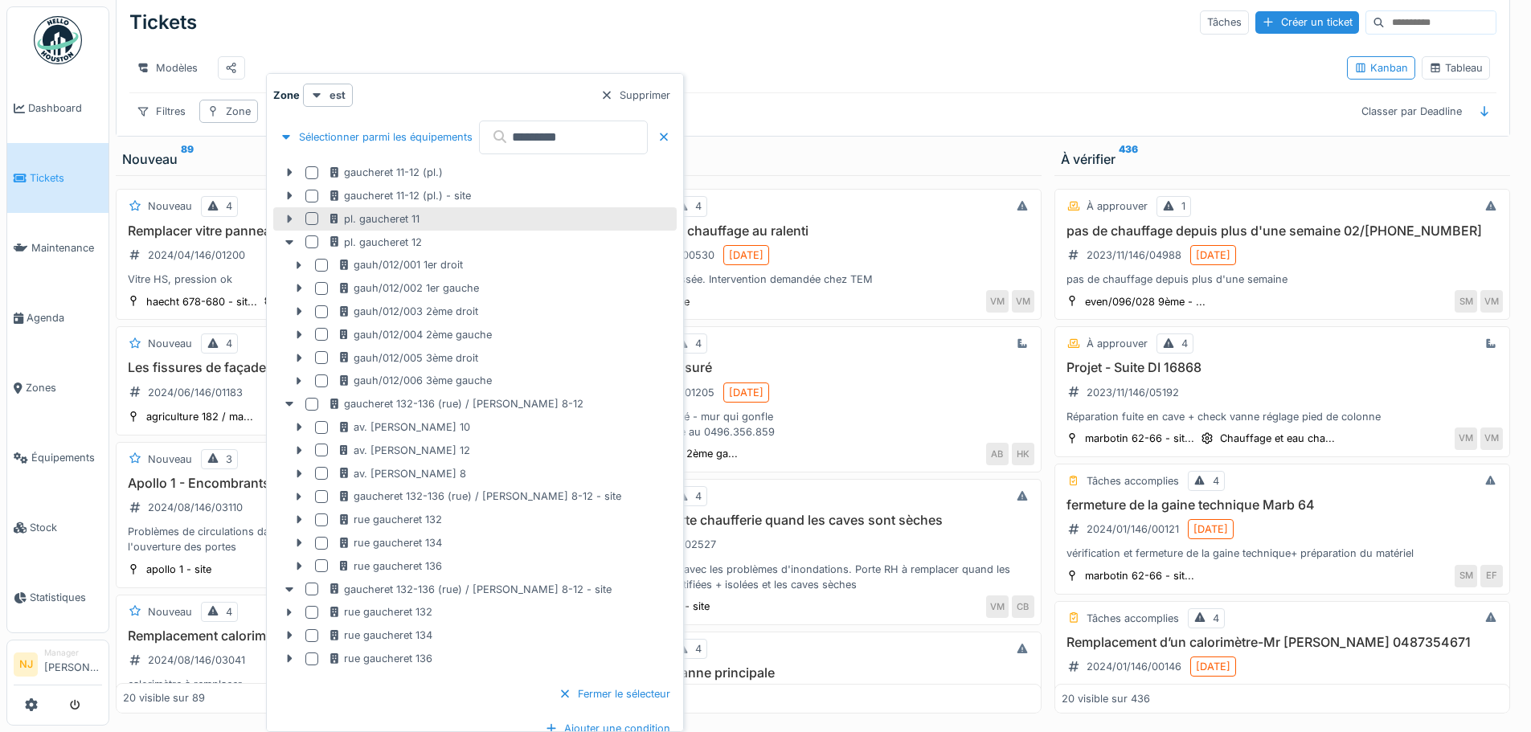
click at [286, 217] on icon at bounding box center [289, 219] width 13 height 10
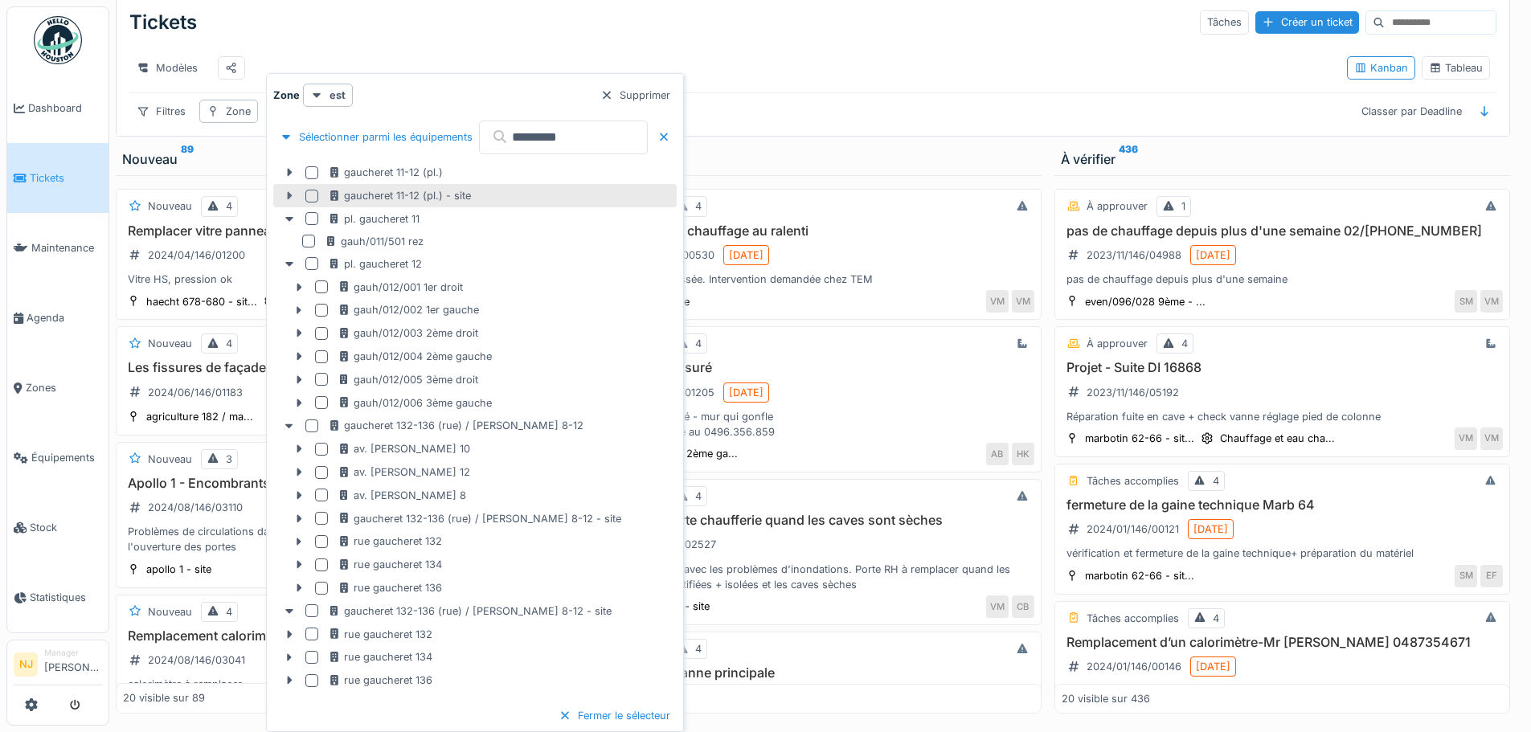
click at [288, 194] on icon at bounding box center [289, 196] width 5 height 8
click at [289, 173] on icon at bounding box center [289, 173] width 5 height 8
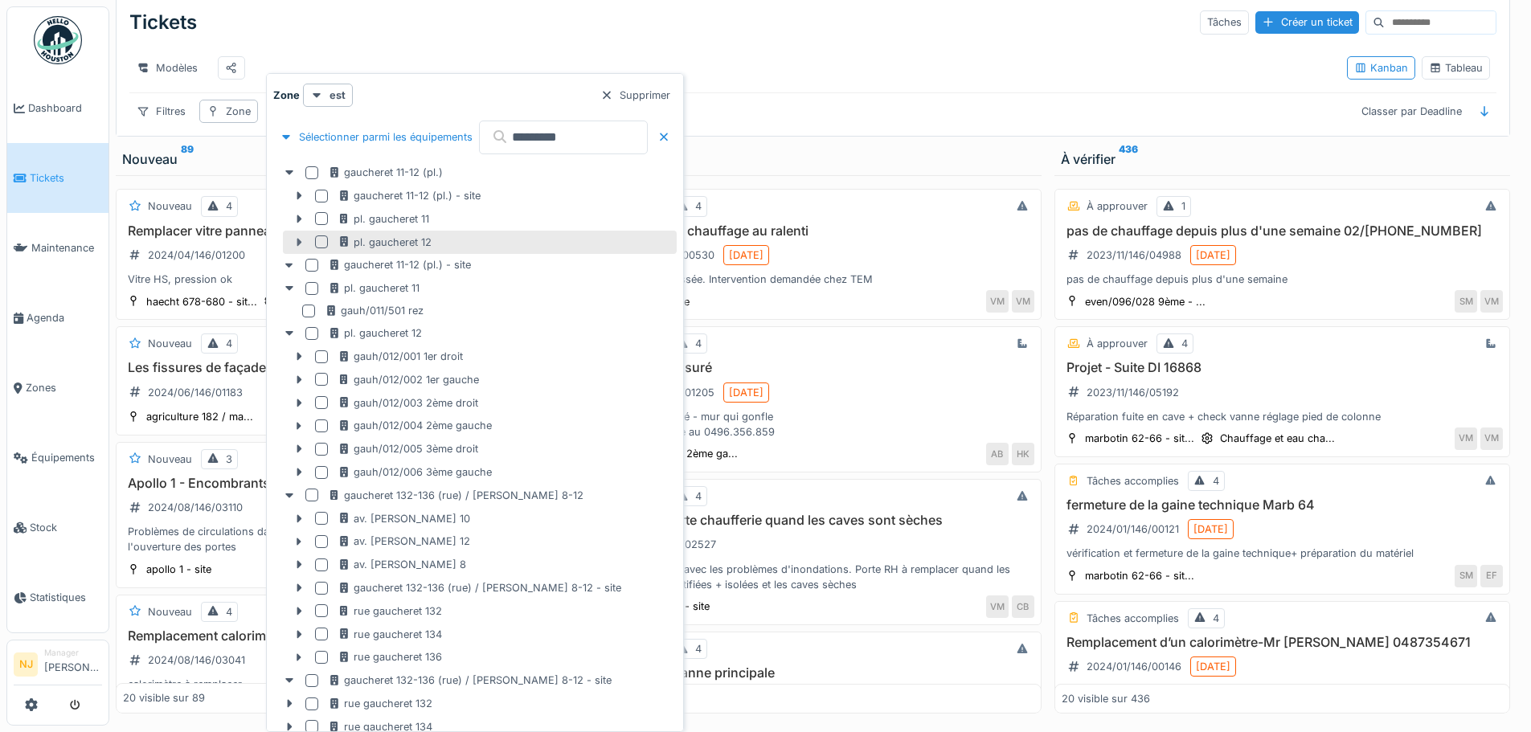
click at [299, 242] on icon at bounding box center [298, 242] width 5 height 8
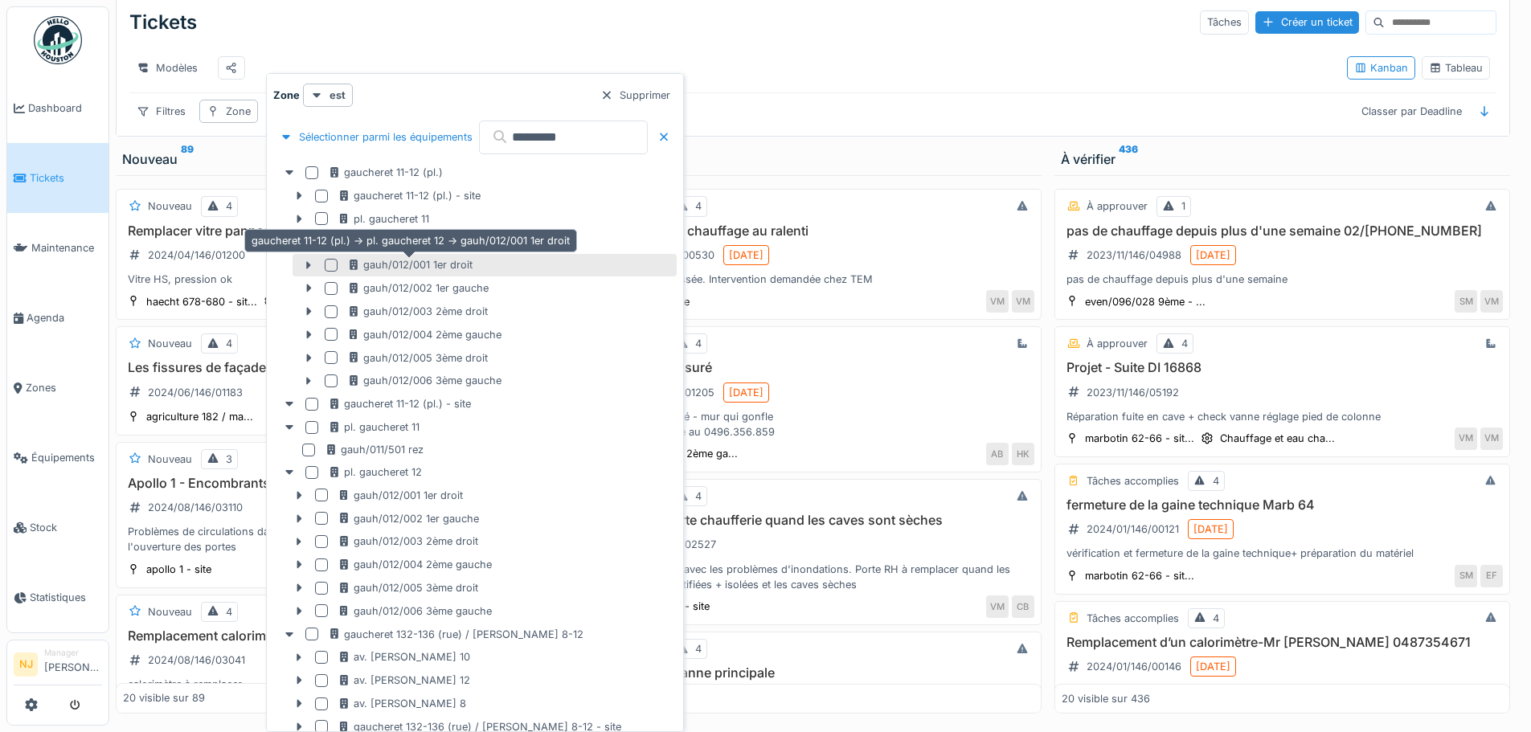
click at [383, 265] on div "gauh/012/001 1er droit" at bounding box center [409, 264] width 125 height 15
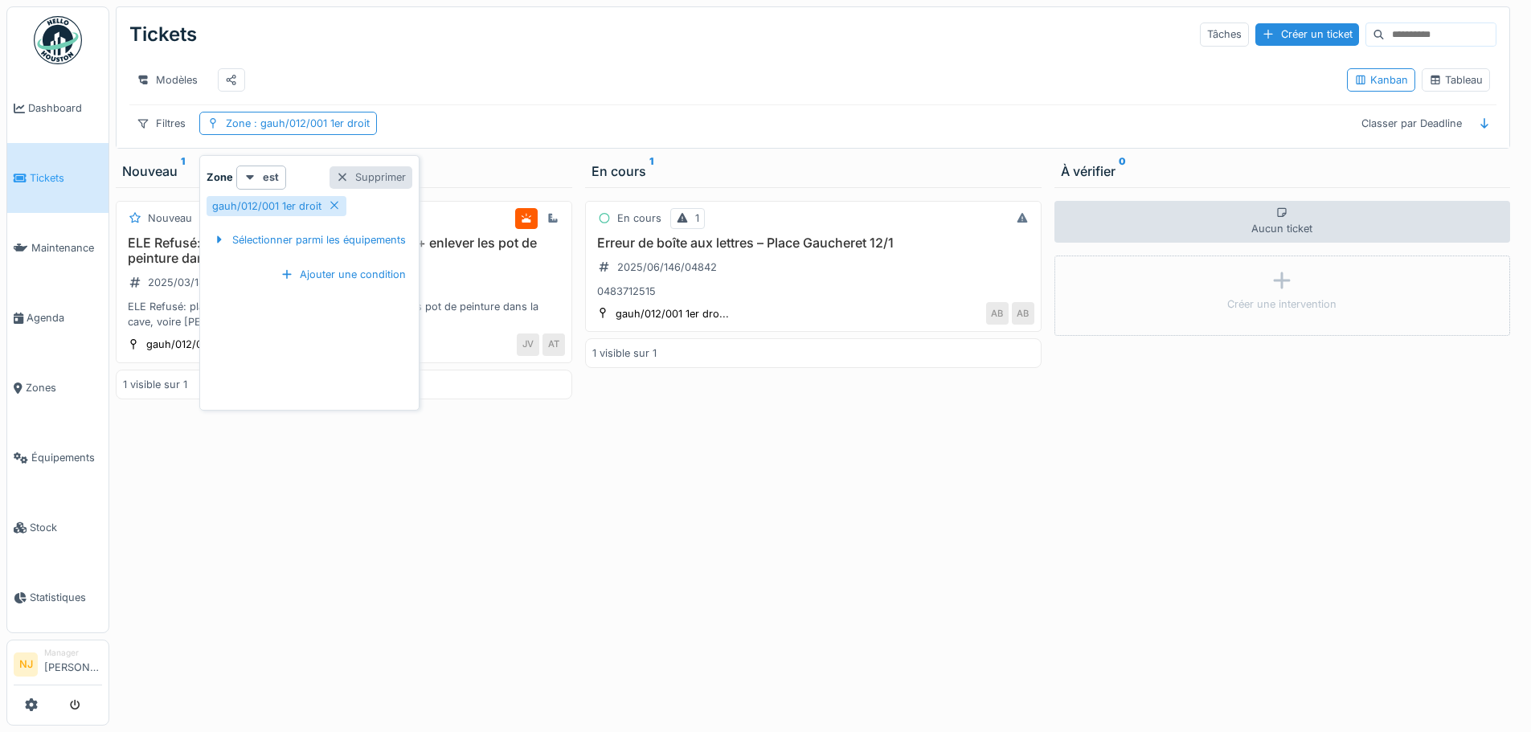
click at [344, 170] on div at bounding box center [342, 177] width 13 height 15
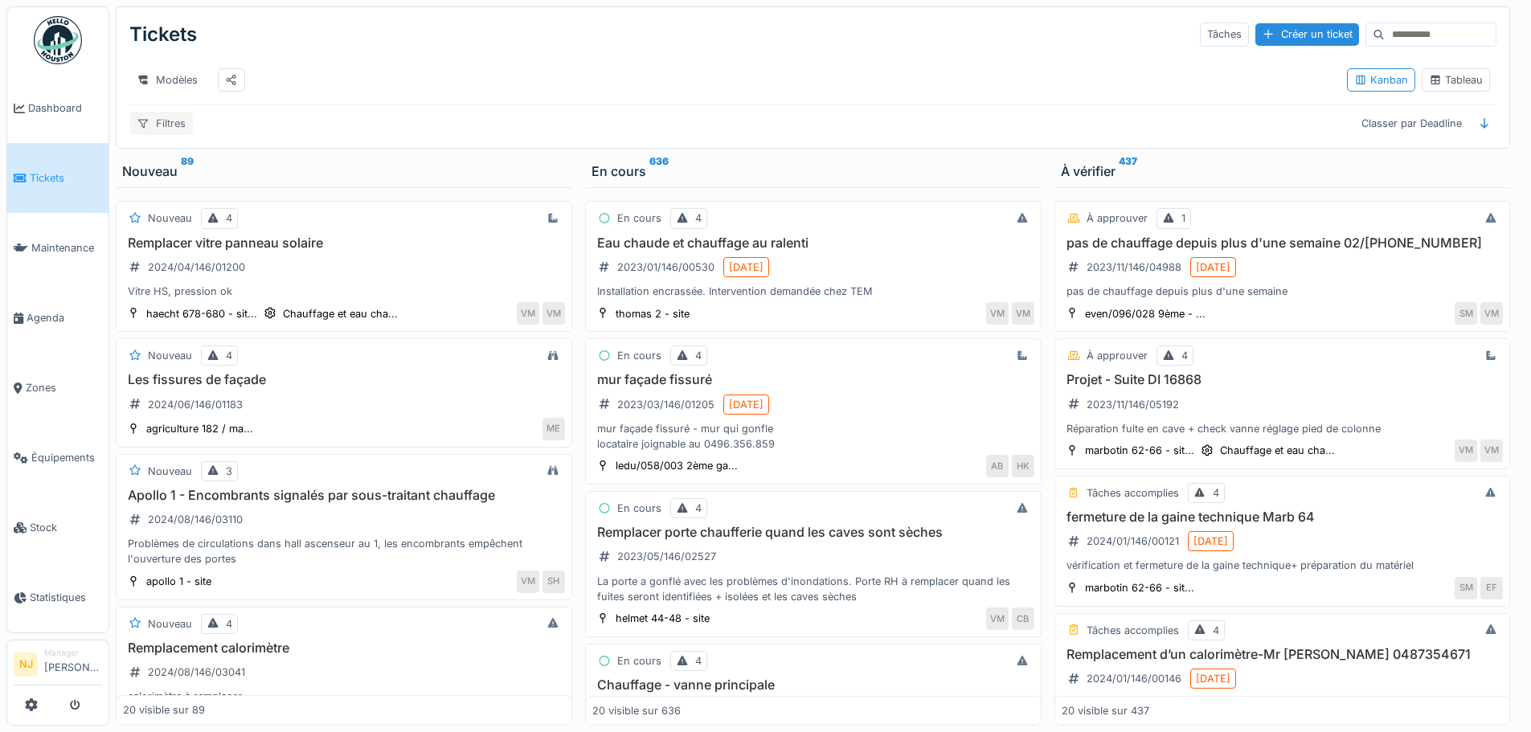
click at [153, 119] on div "Filtres" at bounding box center [160, 123] width 63 height 23
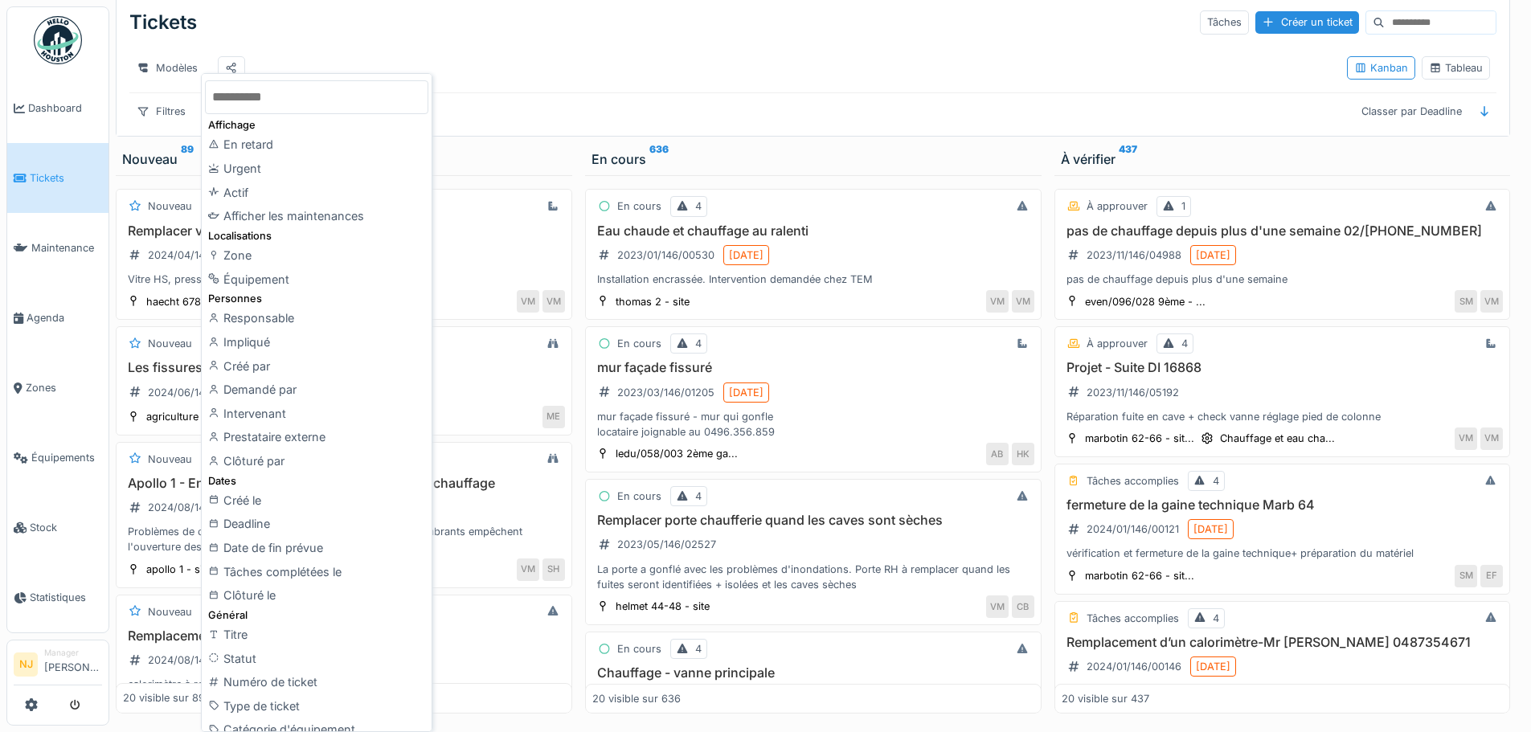
click at [320, 96] on input "text" at bounding box center [316, 97] width 223 height 34
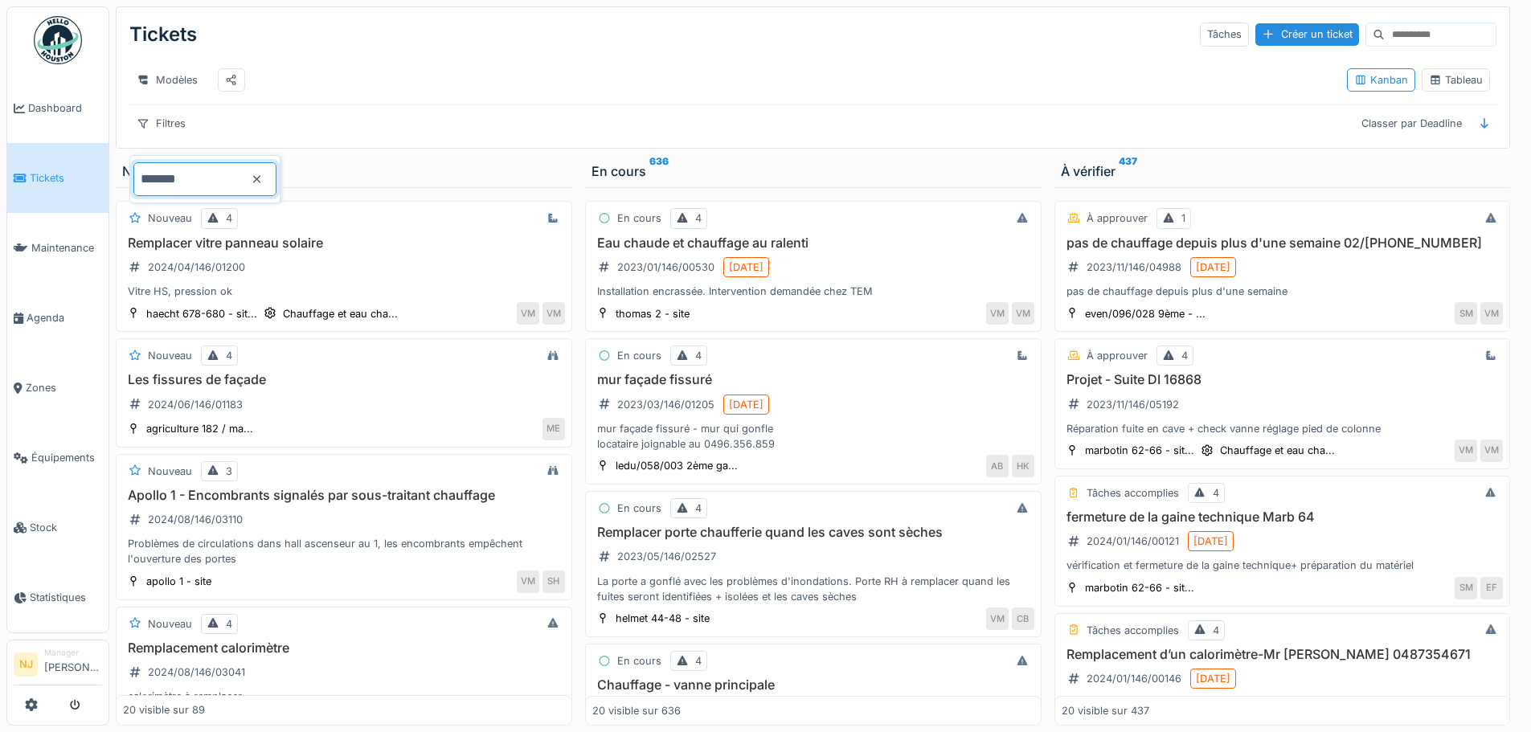
type input "*******"
click at [264, 174] on icon at bounding box center [257, 179] width 13 height 10
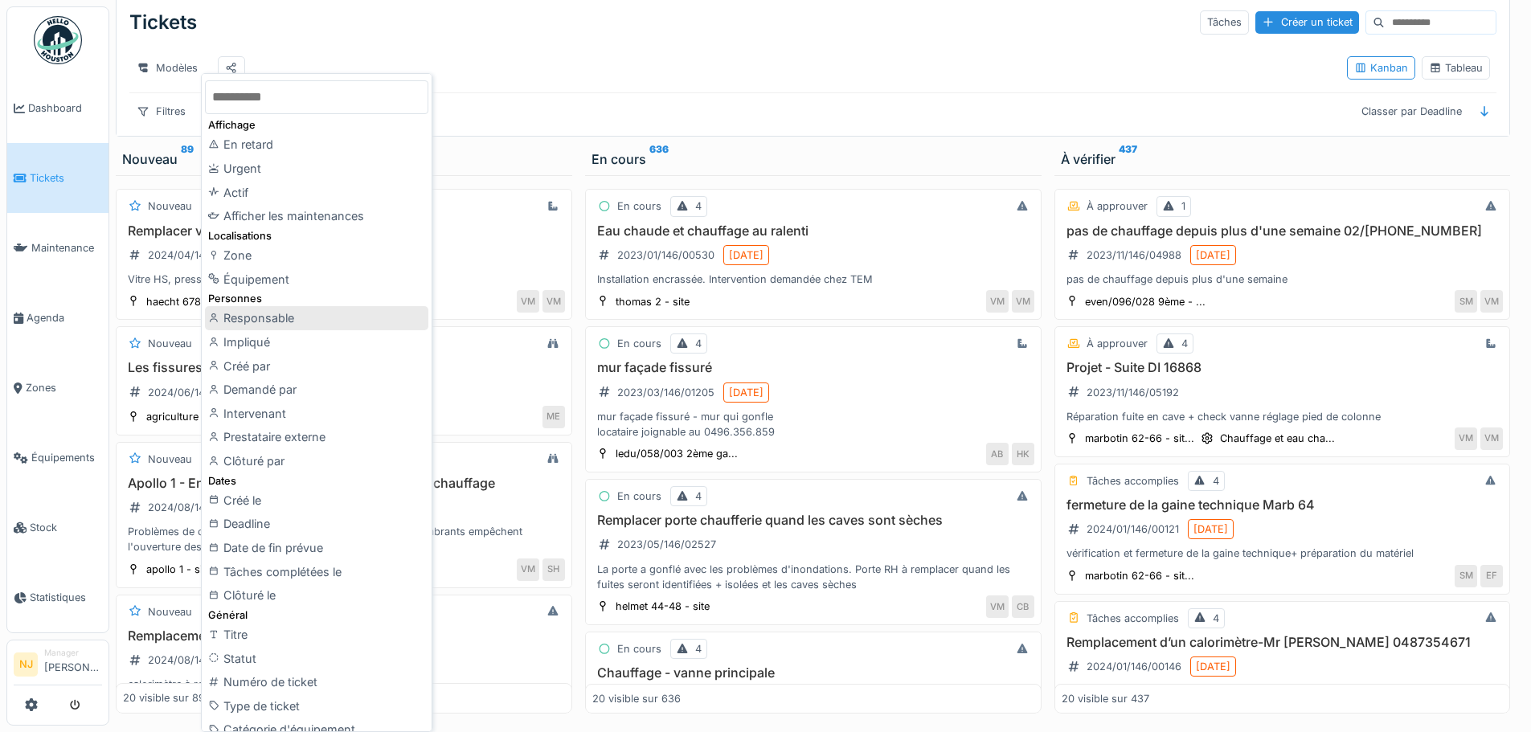
click at [247, 315] on div "Responsable" at bounding box center [316, 318] width 223 height 24
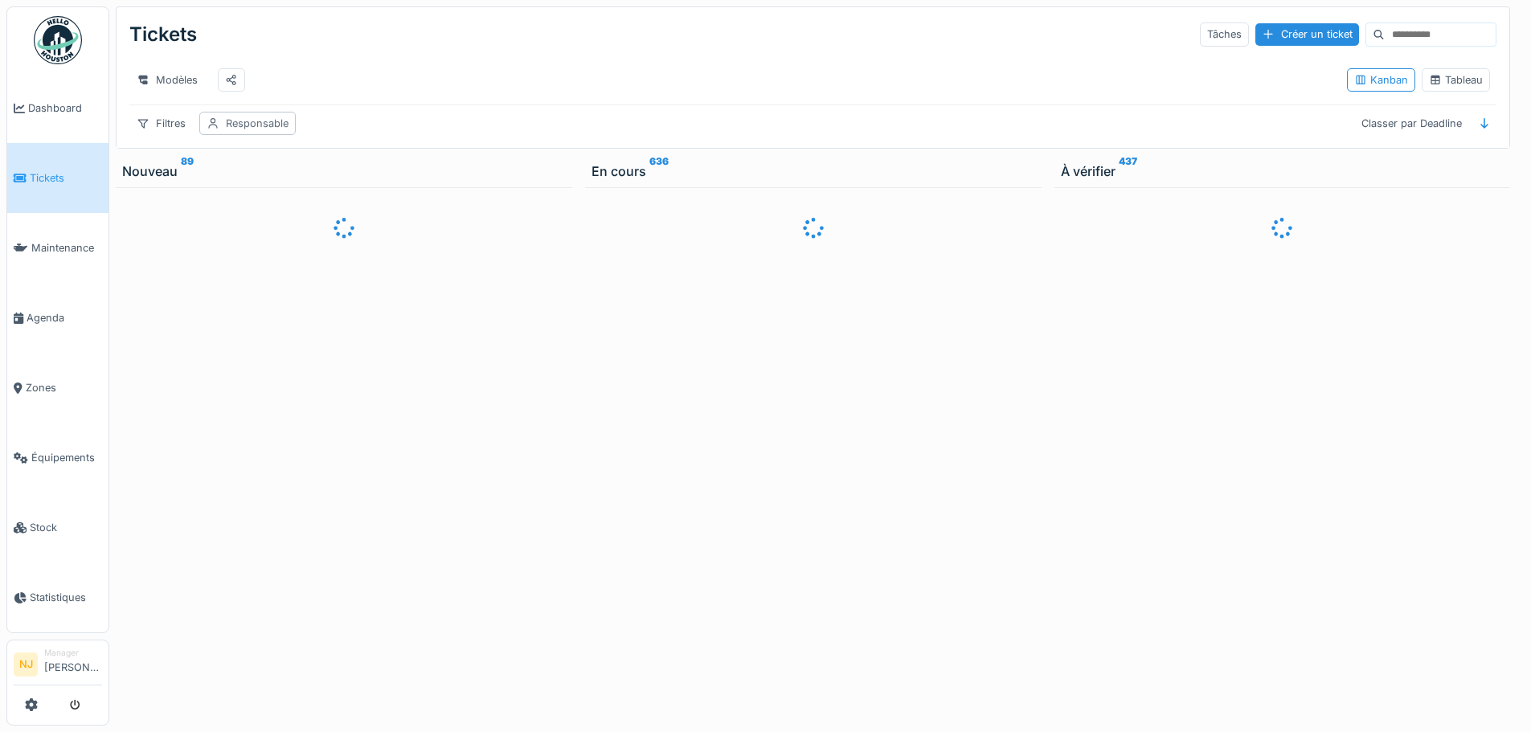
click at [268, 117] on div "Responsable" at bounding box center [257, 123] width 63 height 15
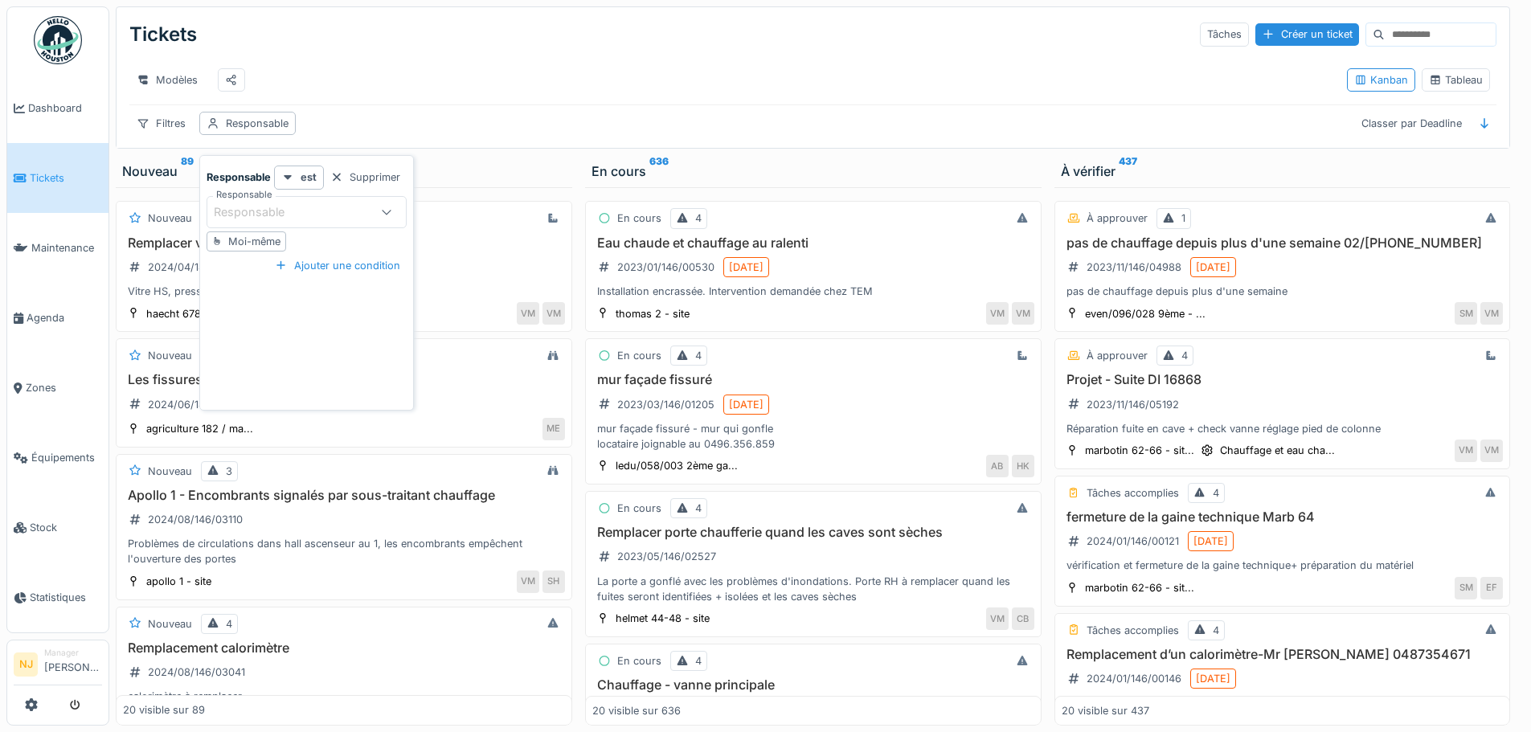
click at [286, 203] on div "Responsable" at bounding box center [260, 212] width 93 height 18
type input "*******"
click at [281, 365] on div "[PERSON_NAME]" at bounding box center [306, 367] width 199 height 32
type input "*****"
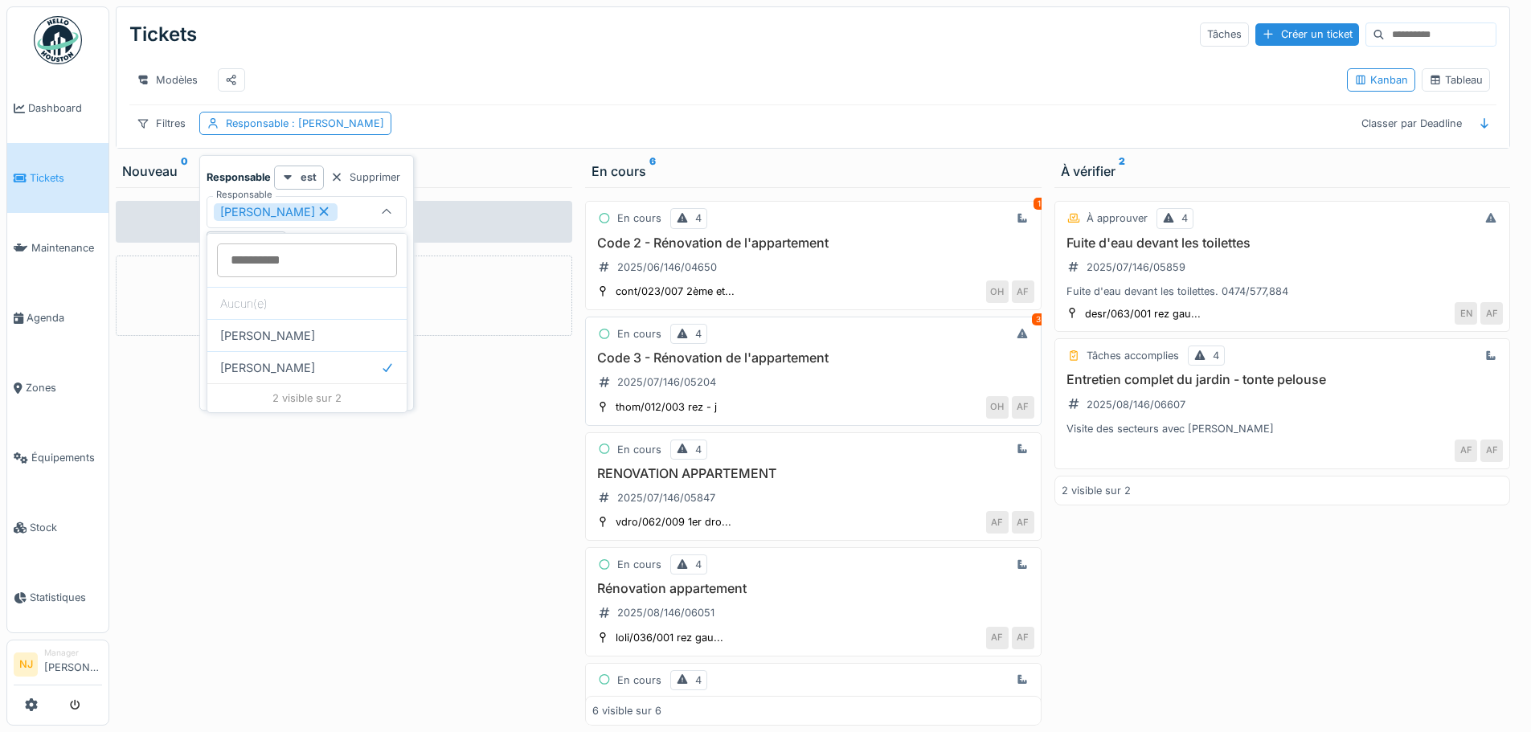
click at [664, 366] on h3 "Code 3 - Rénovation de l'appartement" at bounding box center [813, 357] width 442 height 15
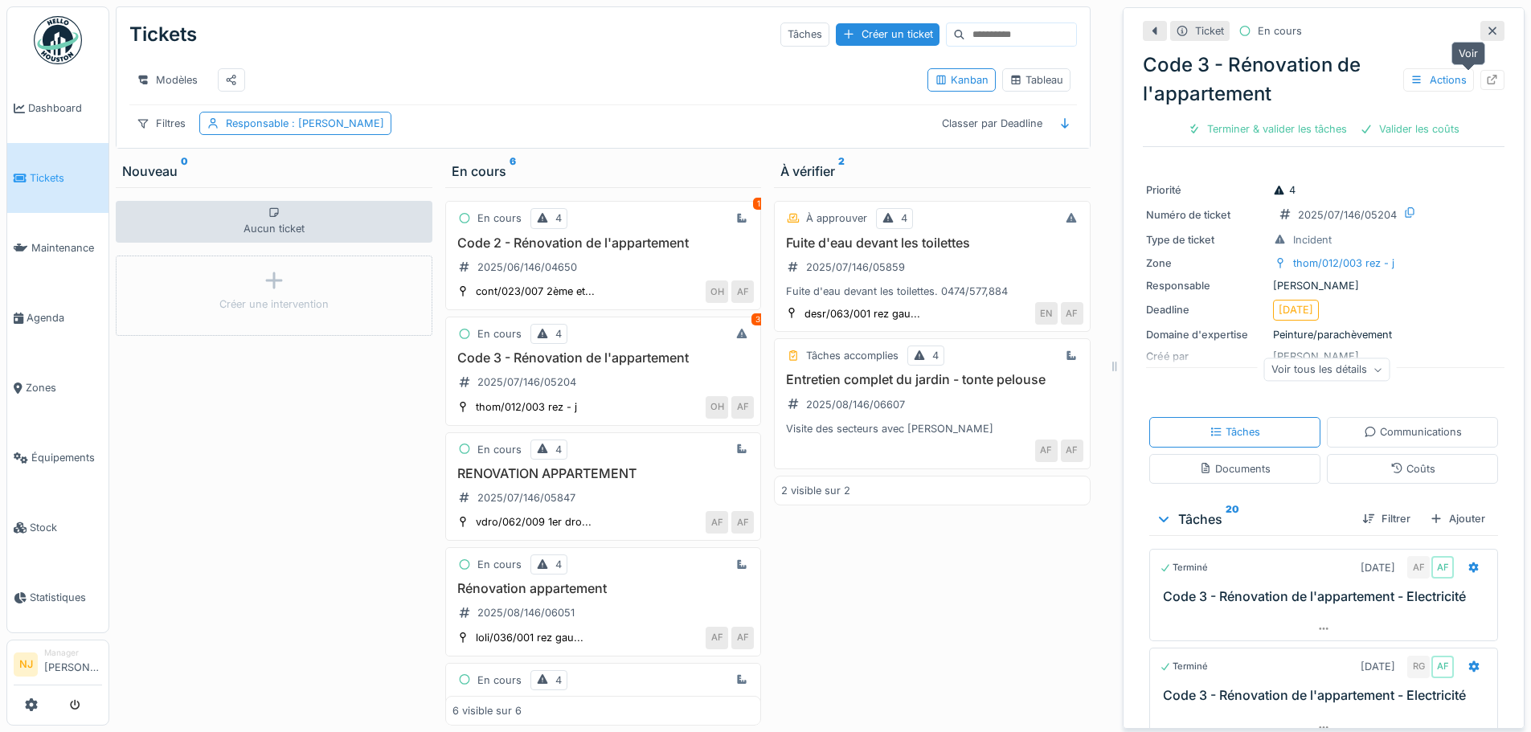
click at [1487, 78] on icon at bounding box center [1492, 80] width 10 height 10
click at [158, 133] on div "Filtres" at bounding box center [160, 123] width 63 height 23
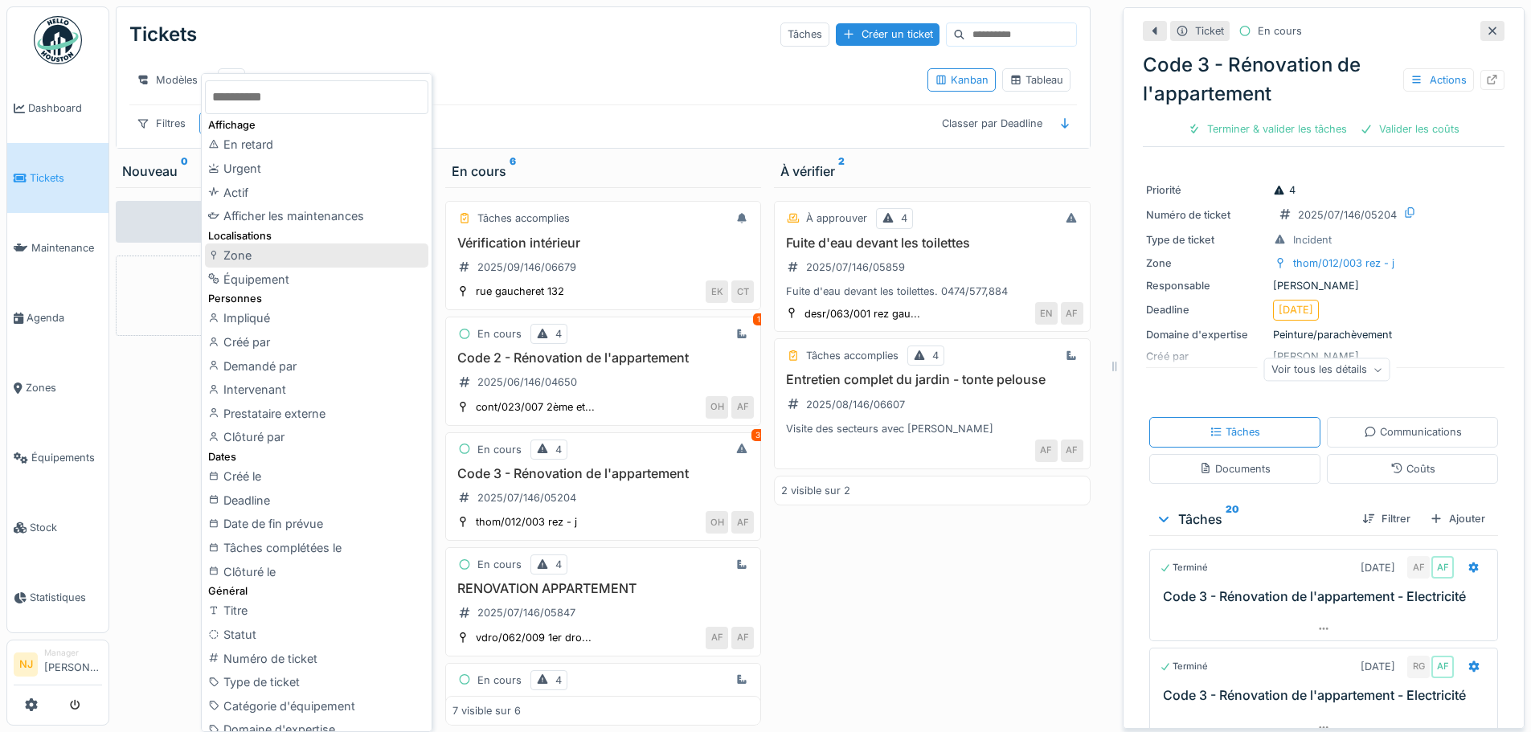
click at [261, 260] on div "Zone" at bounding box center [316, 255] width 223 height 24
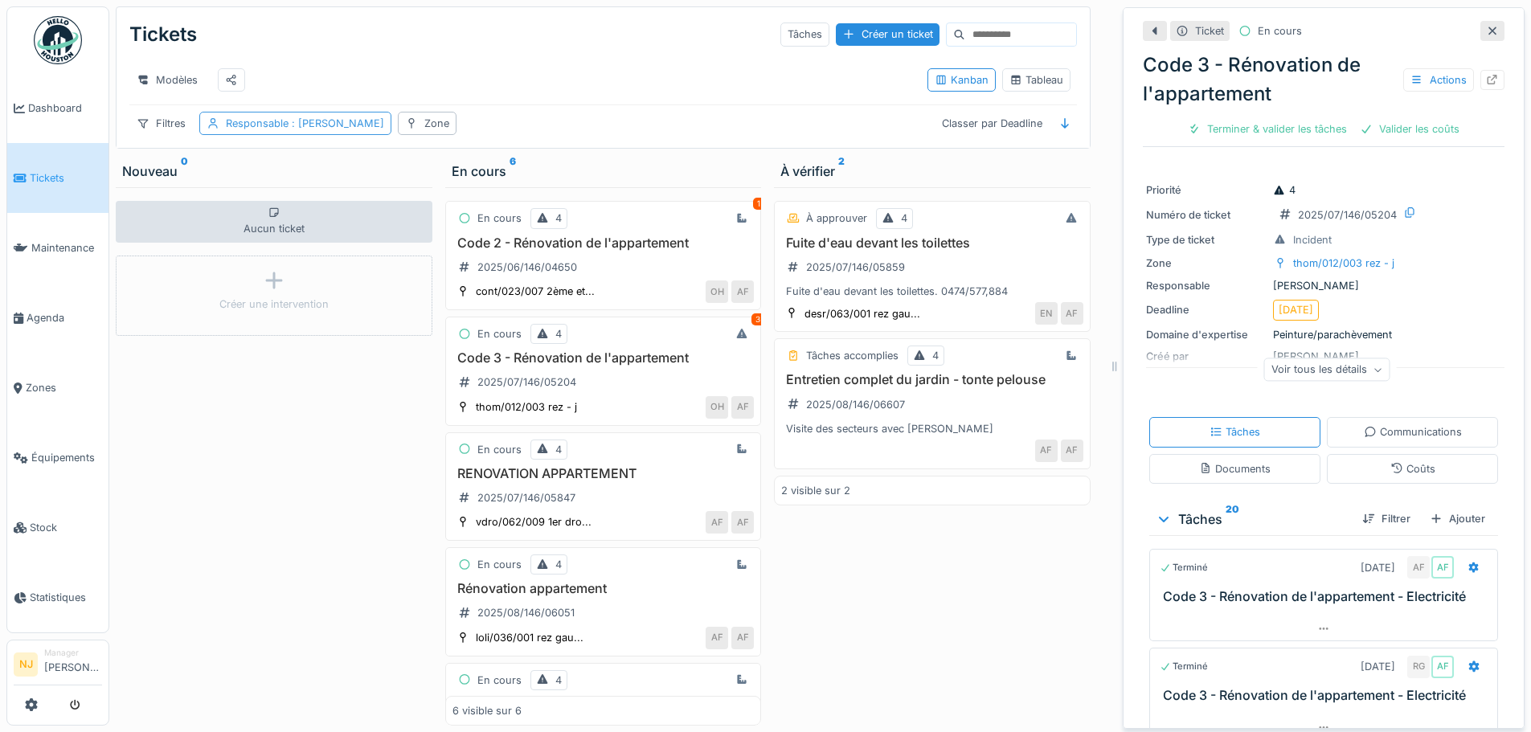
click at [384, 129] on span ": Antonio Fernandez" at bounding box center [336, 123] width 96 height 12
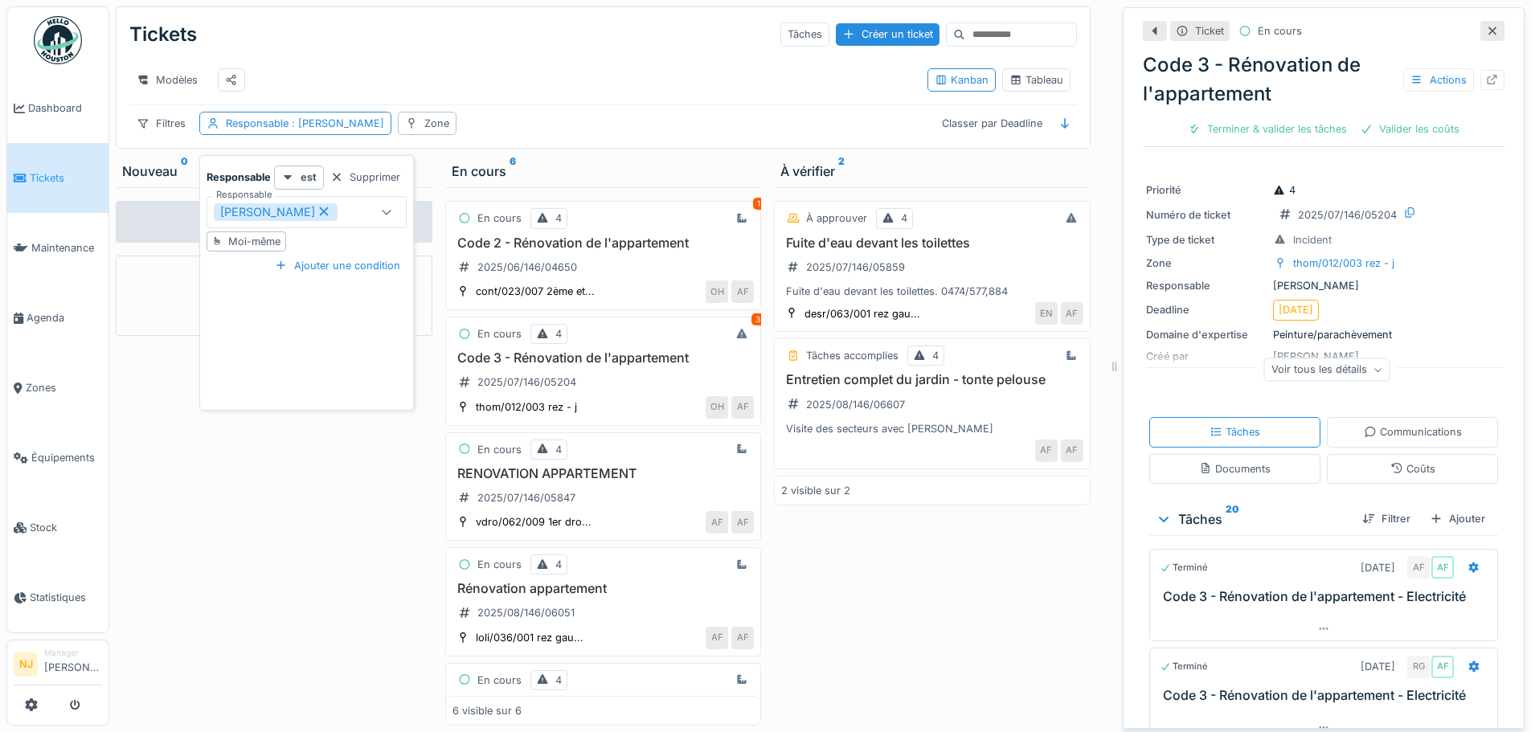
click at [383, 208] on icon at bounding box center [386, 211] width 13 height 10
click at [324, 208] on div "[PERSON_NAME]" at bounding box center [276, 212] width 124 height 18
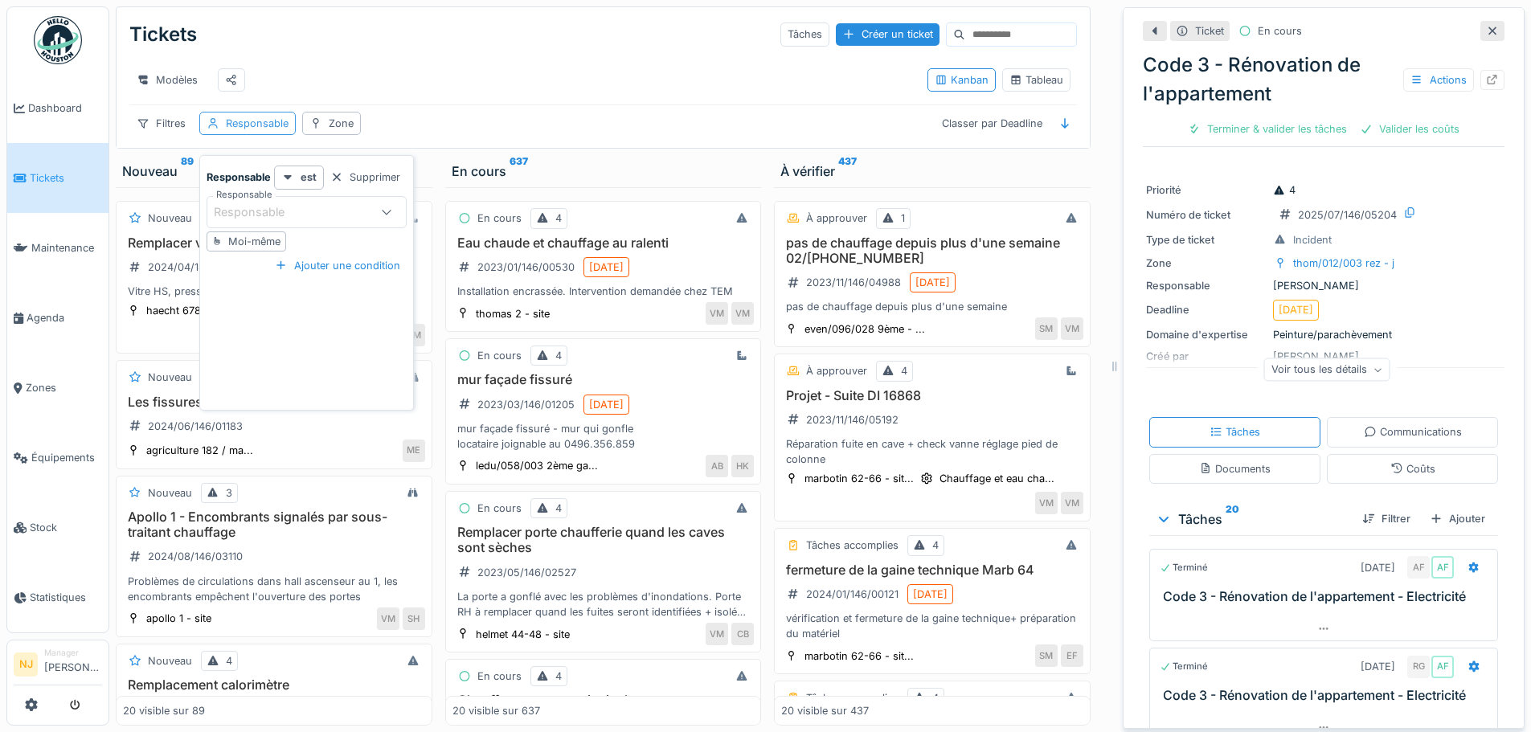
click at [268, 131] on div "Responsable" at bounding box center [257, 123] width 63 height 15
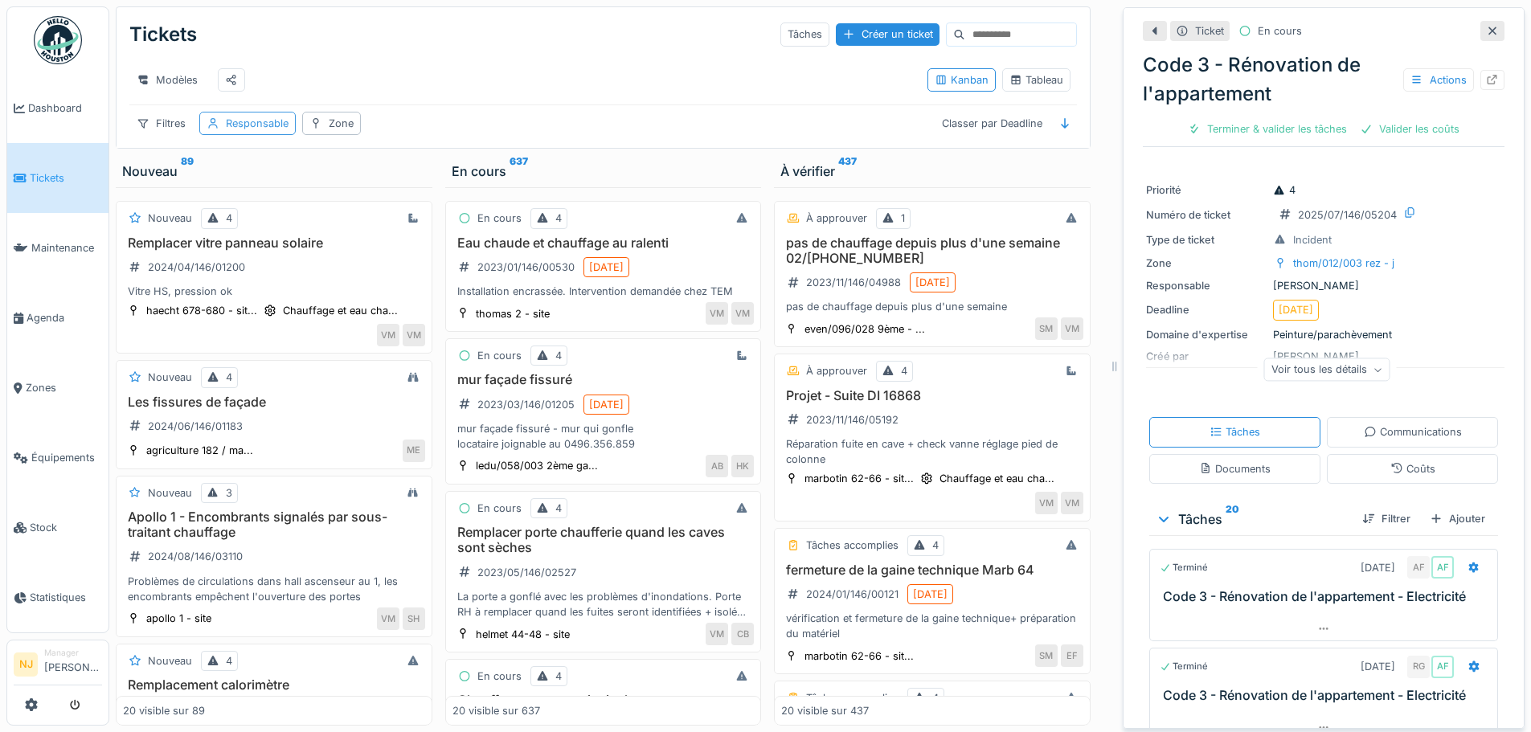
click at [272, 130] on div "Responsable" at bounding box center [257, 123] width 63 height 15
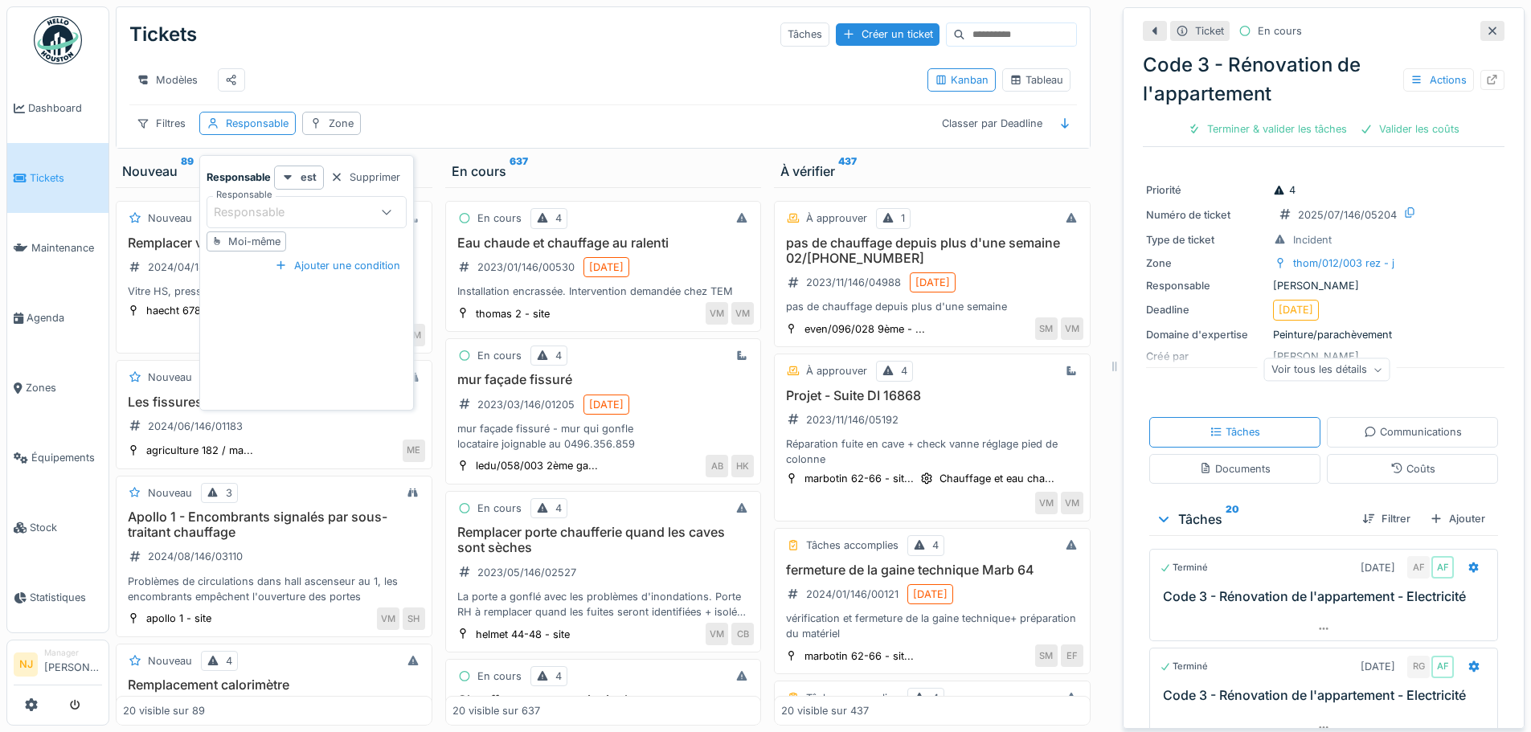
click at [326, 214] on div "Responsable" at bounding box center [291, 212] width 154 height 18
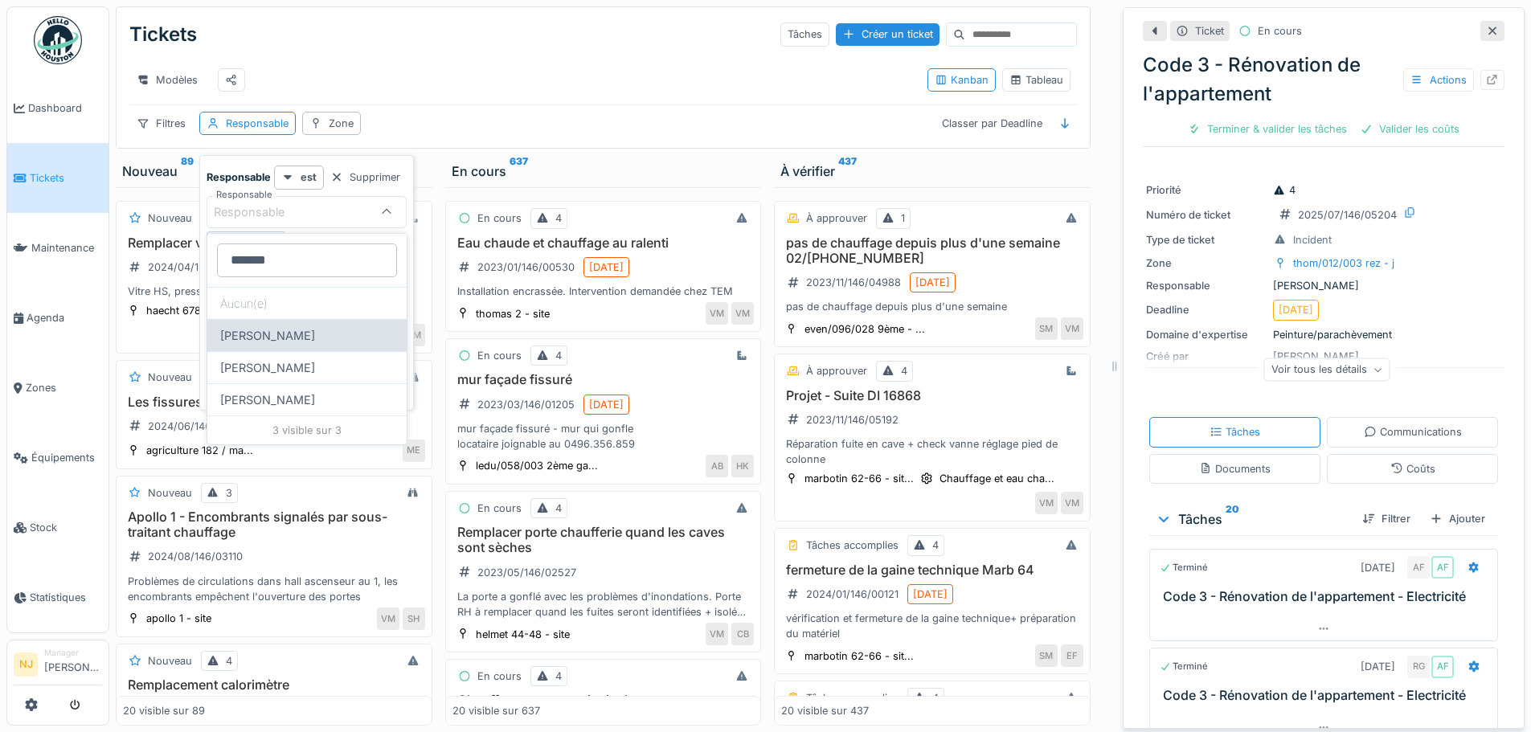
type input "*******"
click at [248, 333] on div "[PERSON_NAME]" at bounding box center [306, 335] width 199 height 32
type input "****"
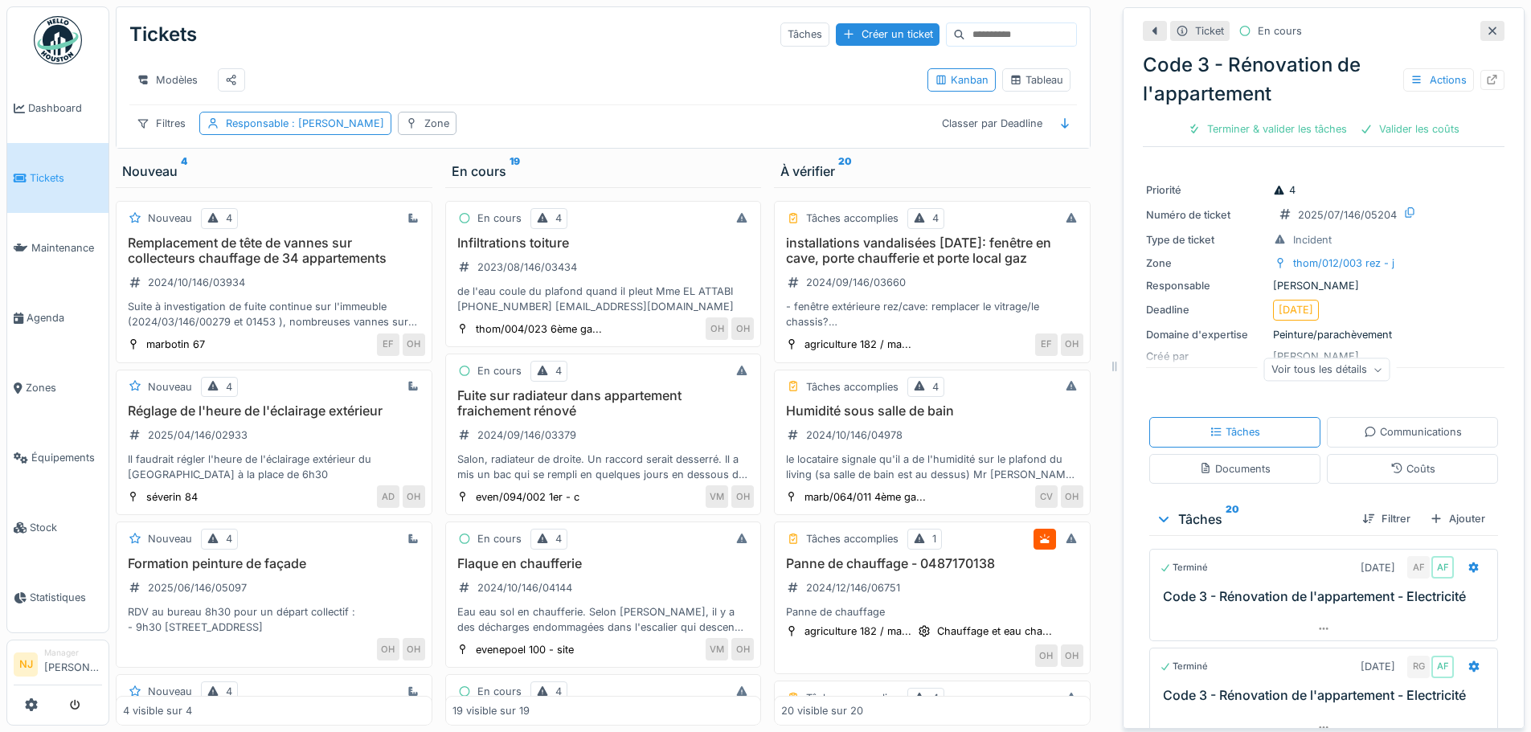
click at [325, 76] on div "Modèles" at bounding box center [521, 80] width 785 height 36
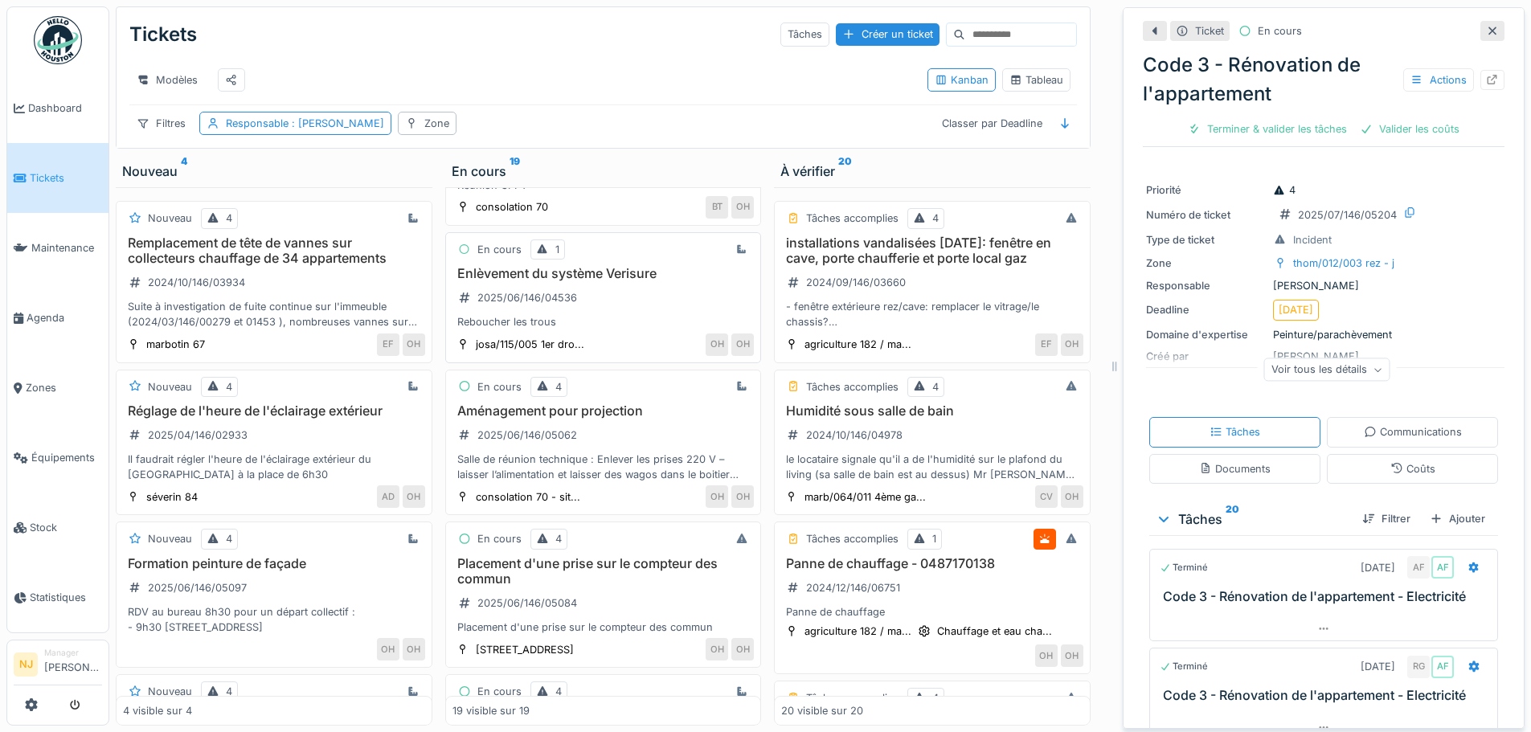
scroll to position [1044, 0]
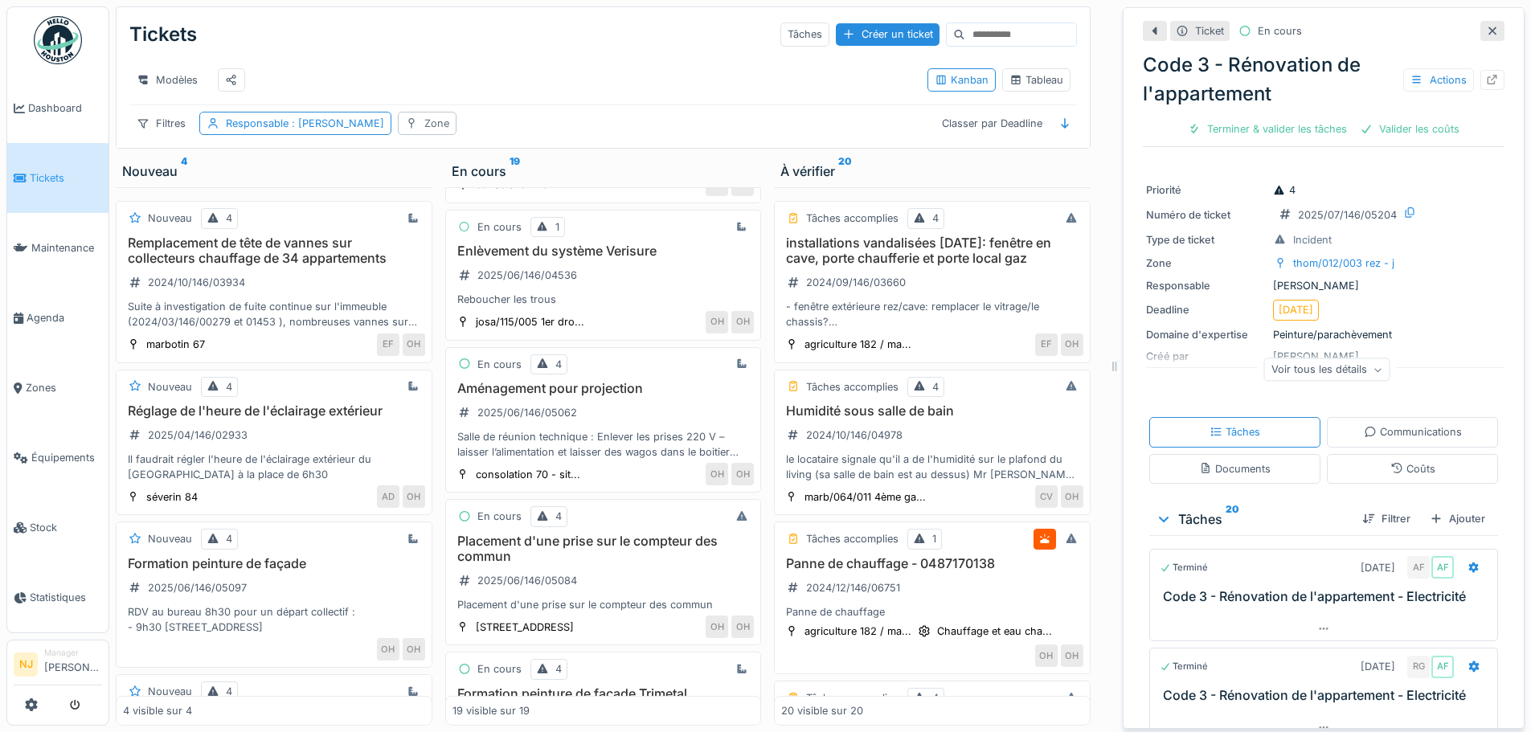
click at [424, 125] on div "Zone" at bounding box center [436, 123] width 25 height 15
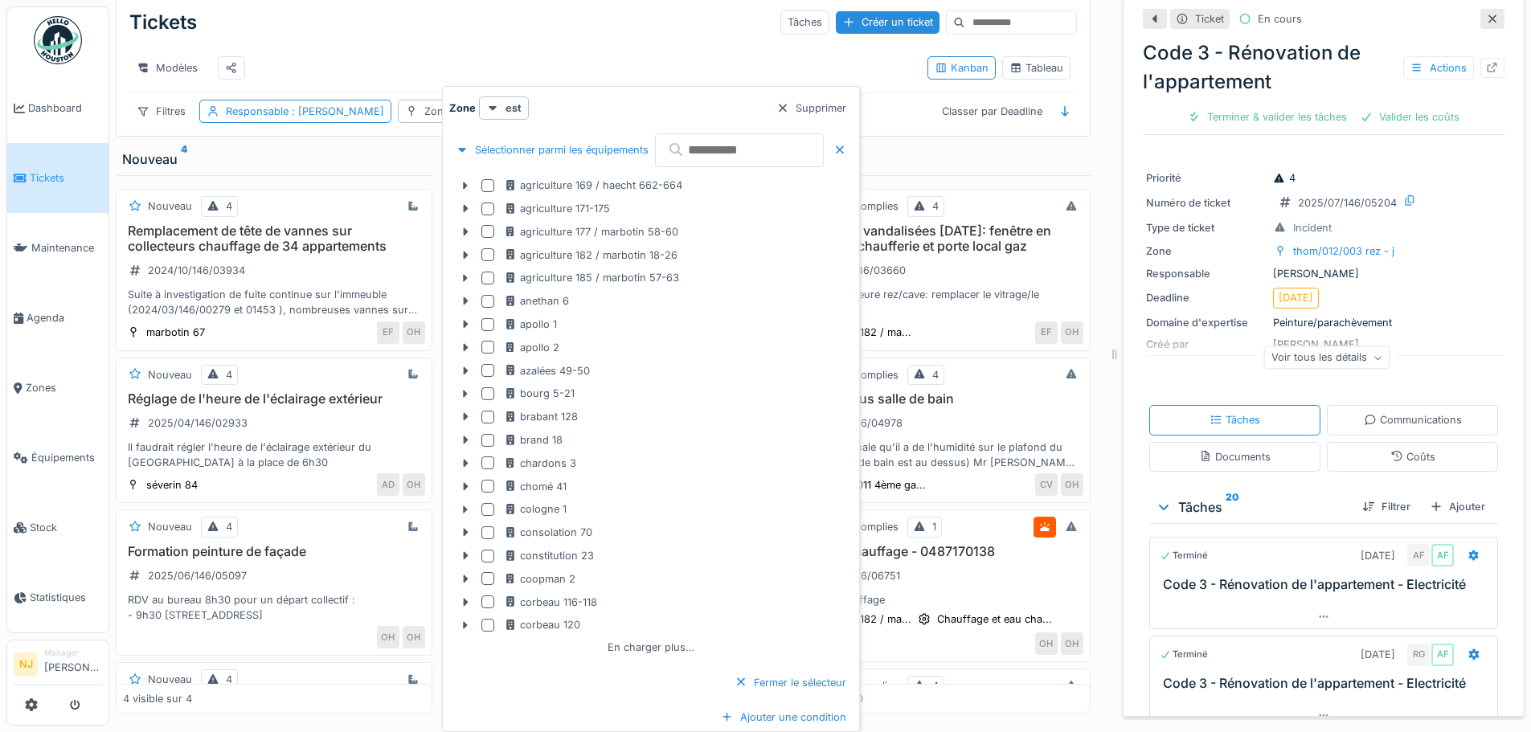
click at [709, 208] on div "agriculture 171-175" at bounding box center [676, 208] width 345 height 15
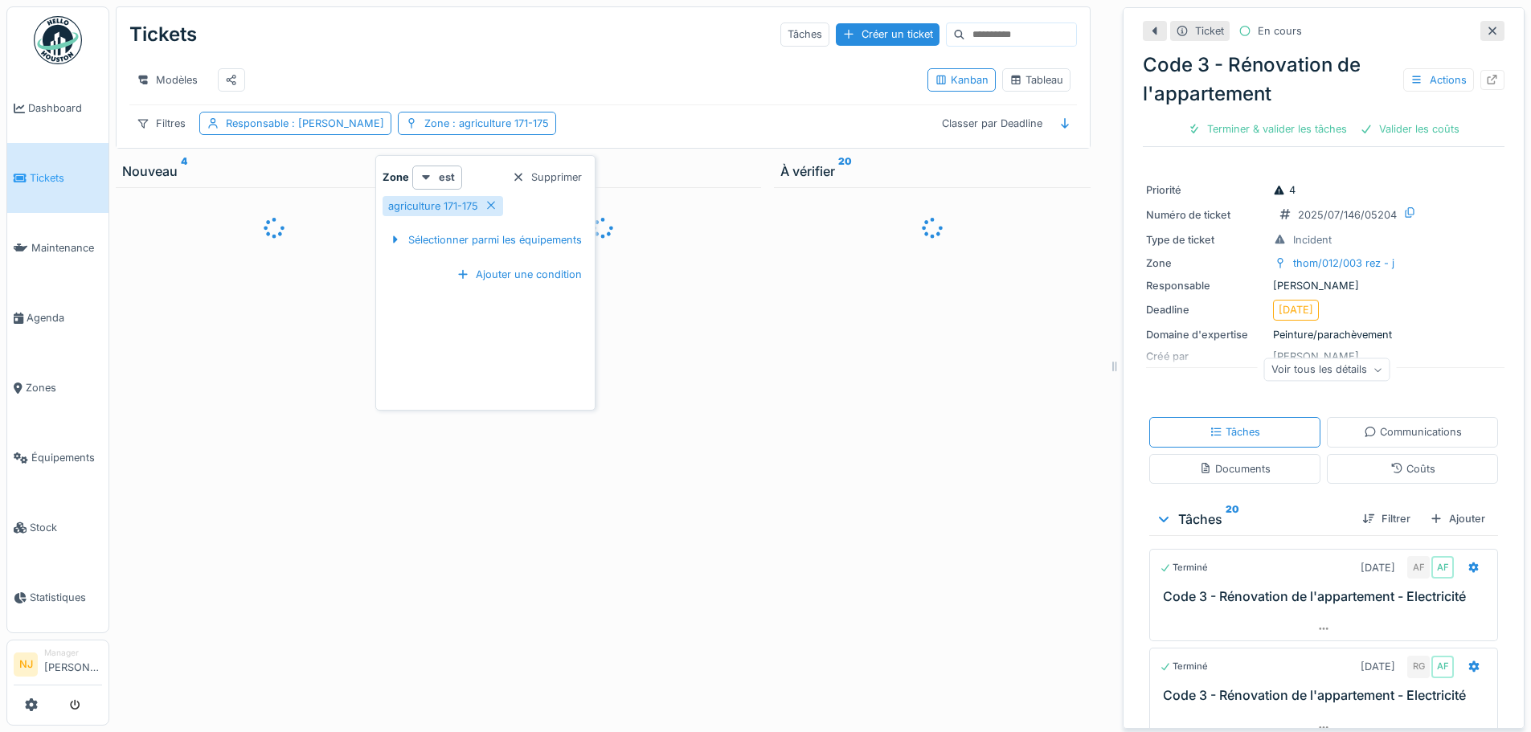
scroll to position [0, 0]
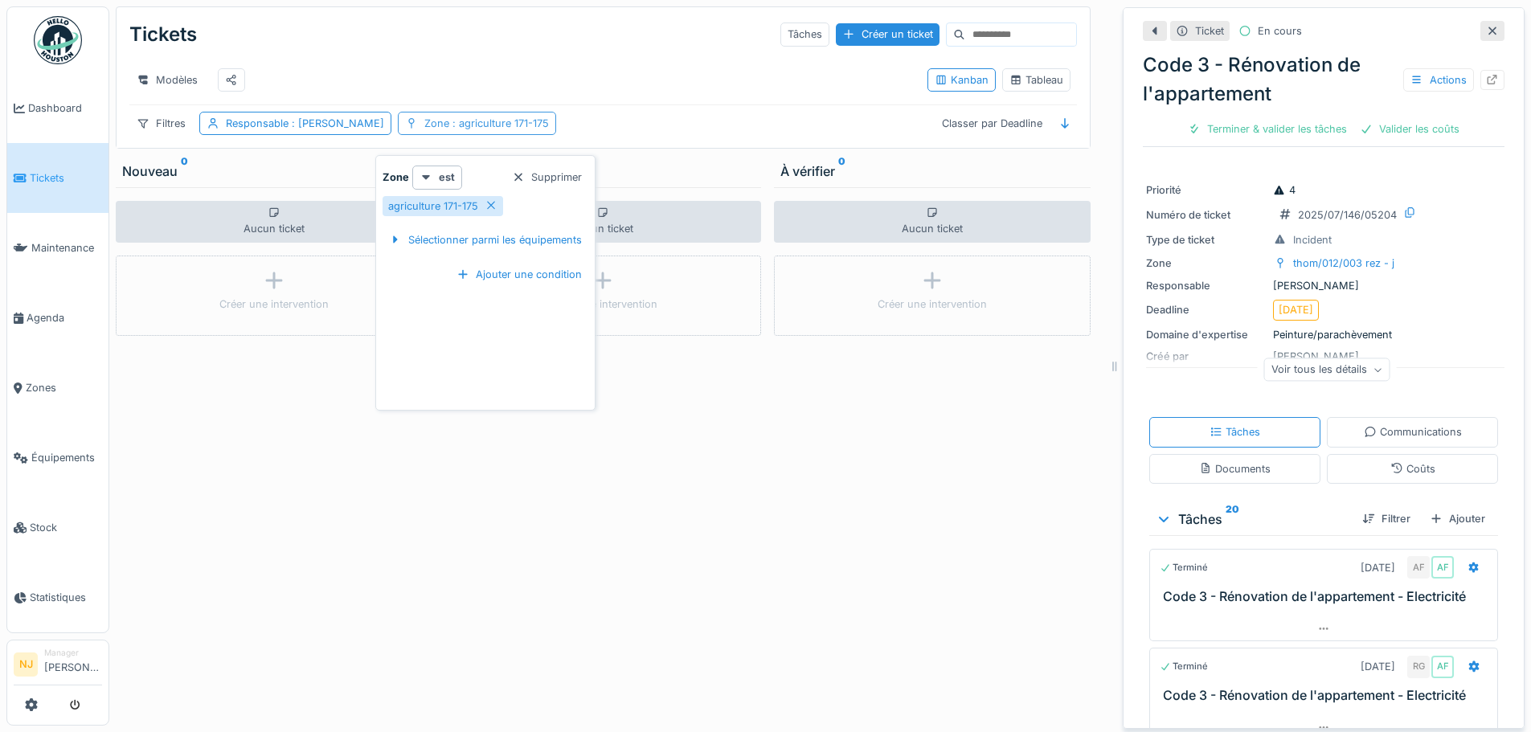
click at [502, 125] on span ": agriculture 171-175" at bounding box center [499, 123] width 100 height 12
click at [496, 119] on span ": agriculture 171-175" at bounding box center [499, 123] width 100 height 12
click at [494, 200] on icon at bounding box center [490, 205] width 13 height 10
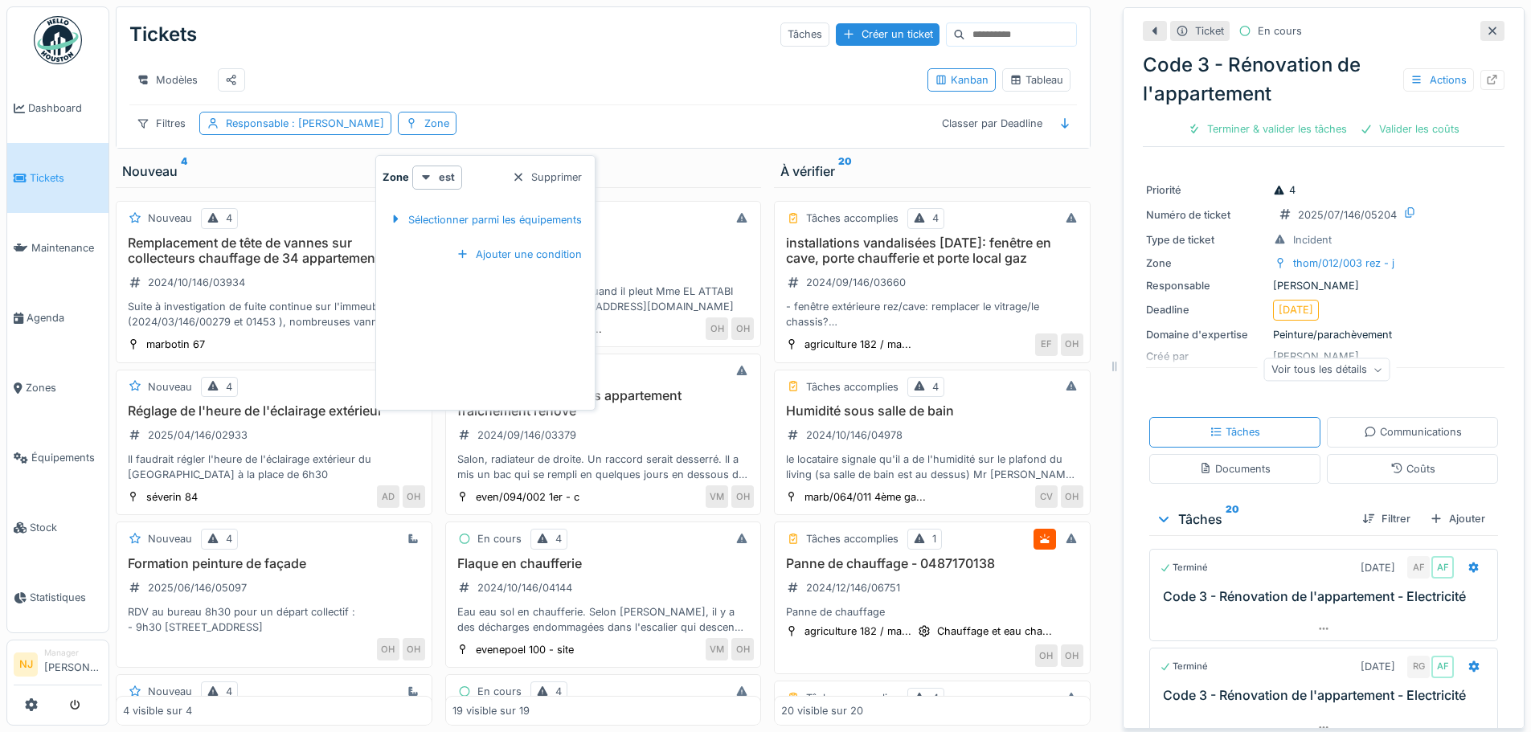
click at [528, 166] on div "Supprimer" at bounding box center [546, 177] width 83 height 22
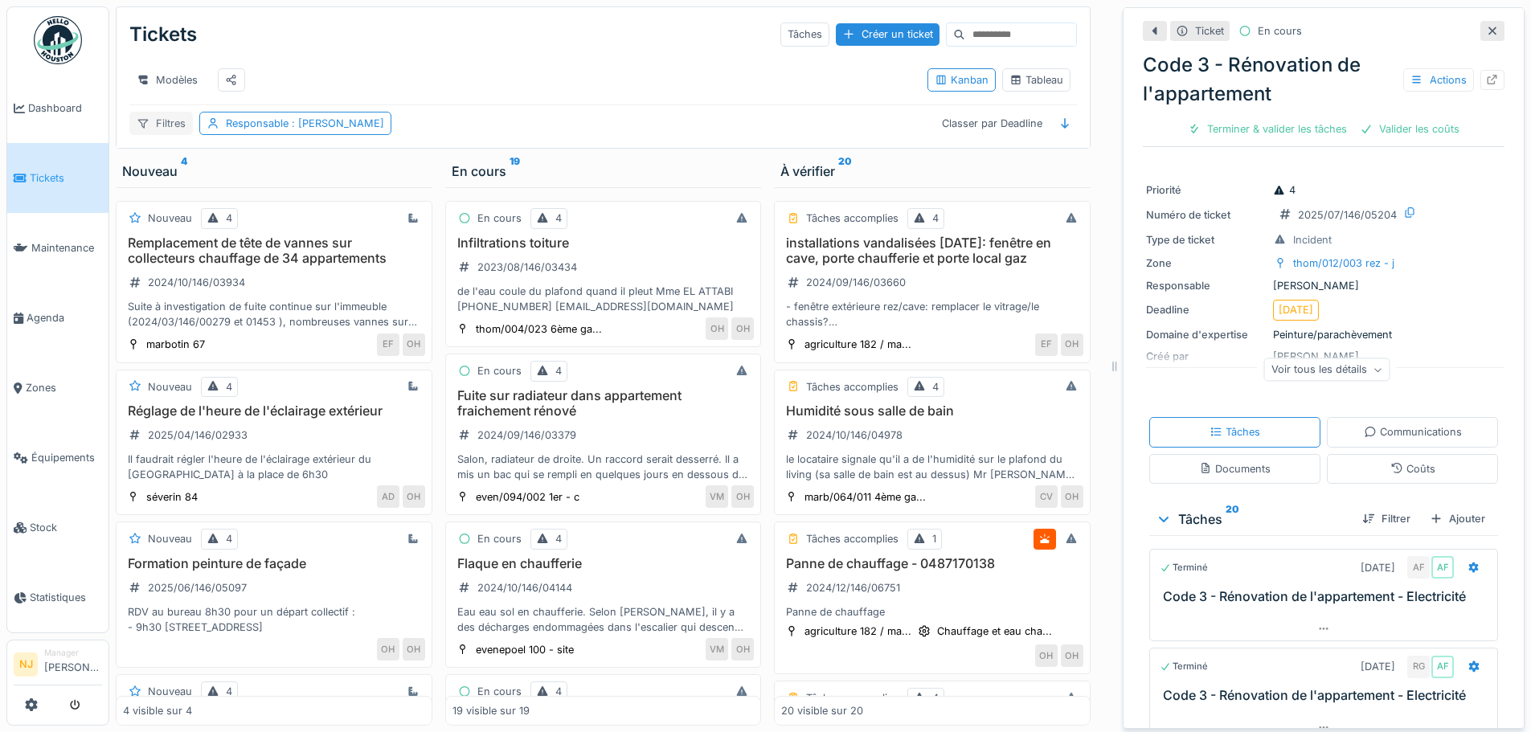
click at [157, 125] on div "Filtres" at bounding box center [160, 123] width 63 height 23
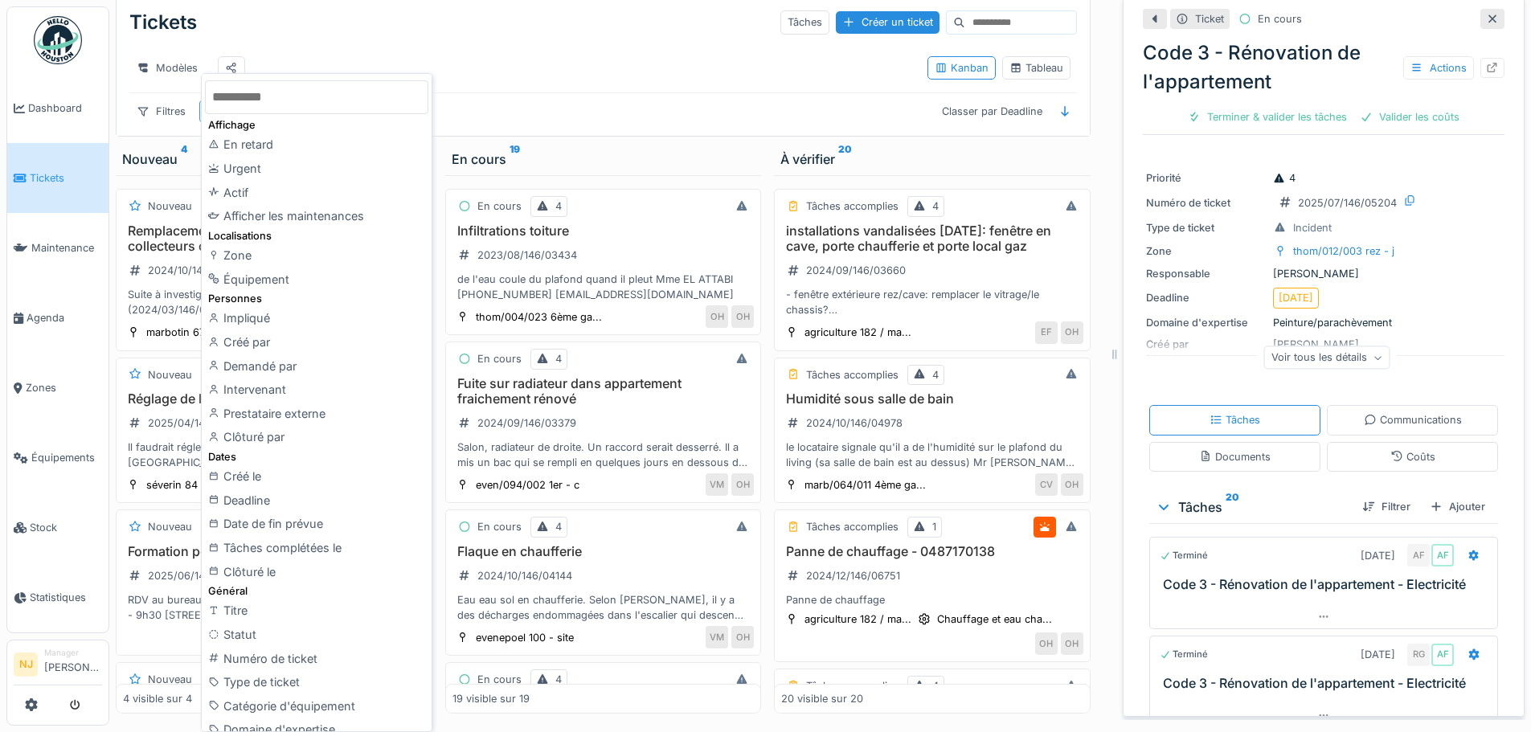
click at [247, 255] on div "Zone" at bounding box center [316, 255] width 223 height 24
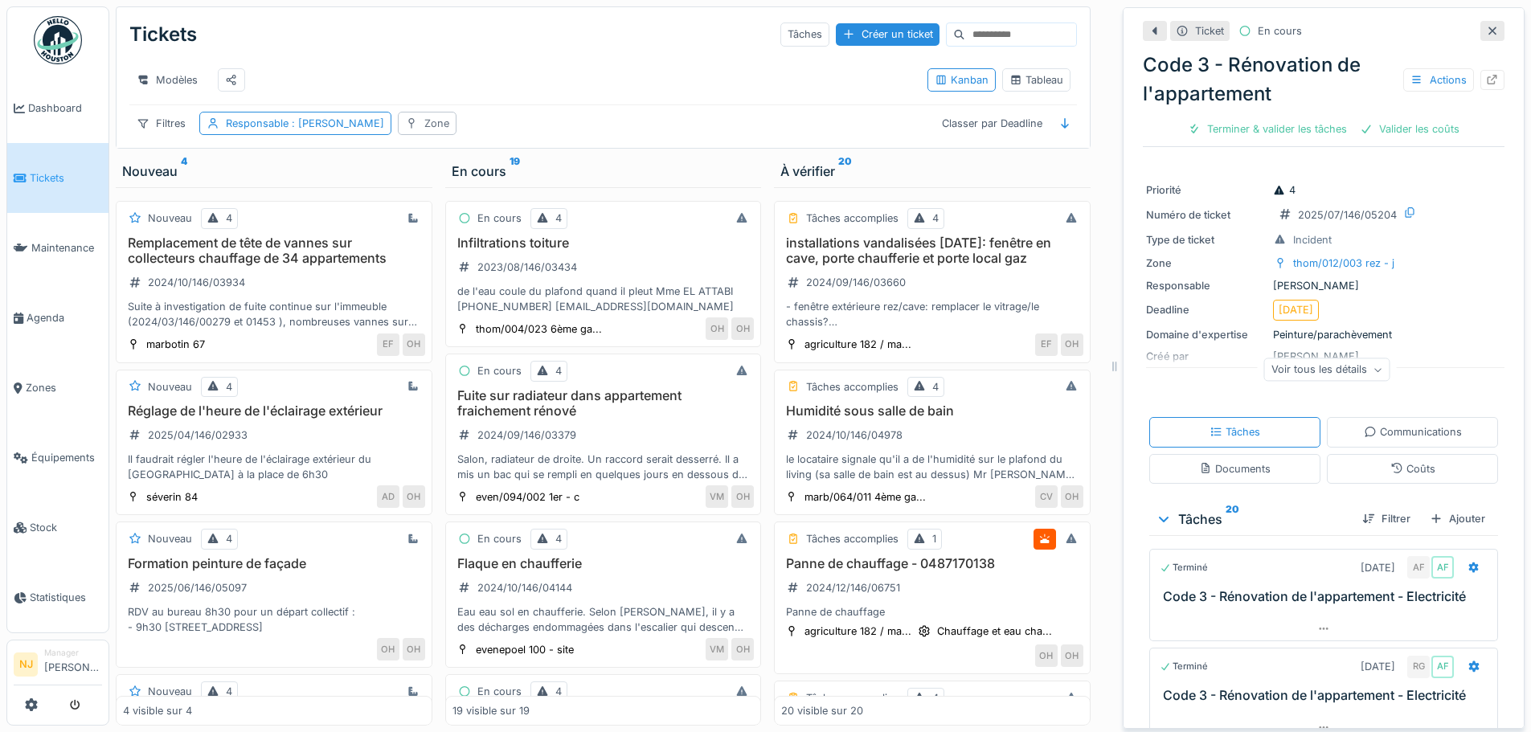
click at [424, 127] on div "Zone" at bounding box center [436, 123] width 25 height 15
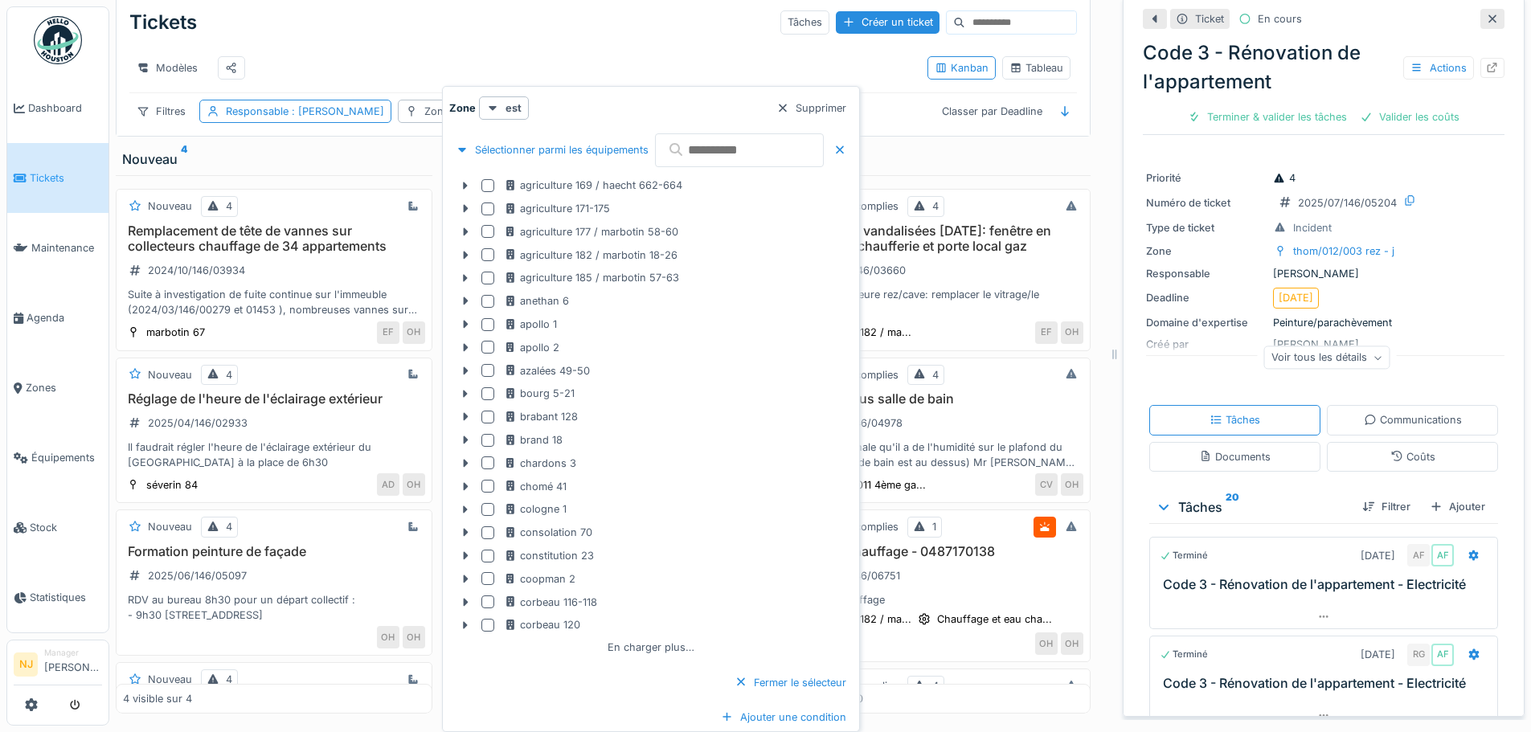
click at [702, 151] on input "text" at bounding box center [739, 150] width 169 height 34
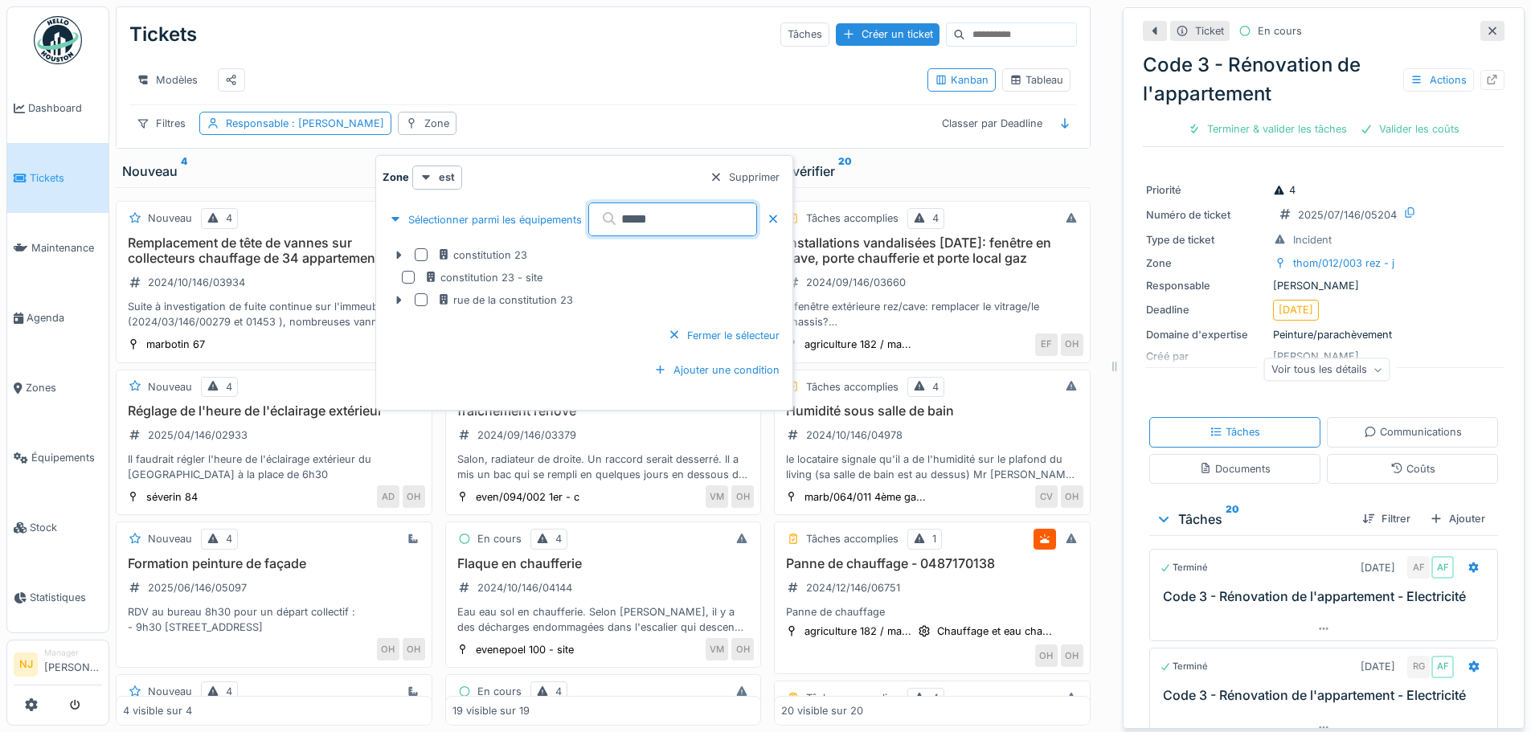
click at [666, 211] on input "*****" at bounding box center [672, 219] width 169 height 34
type input "******"
click at [391, 292] on div at bounding box center [399, 300] width 26 height 17
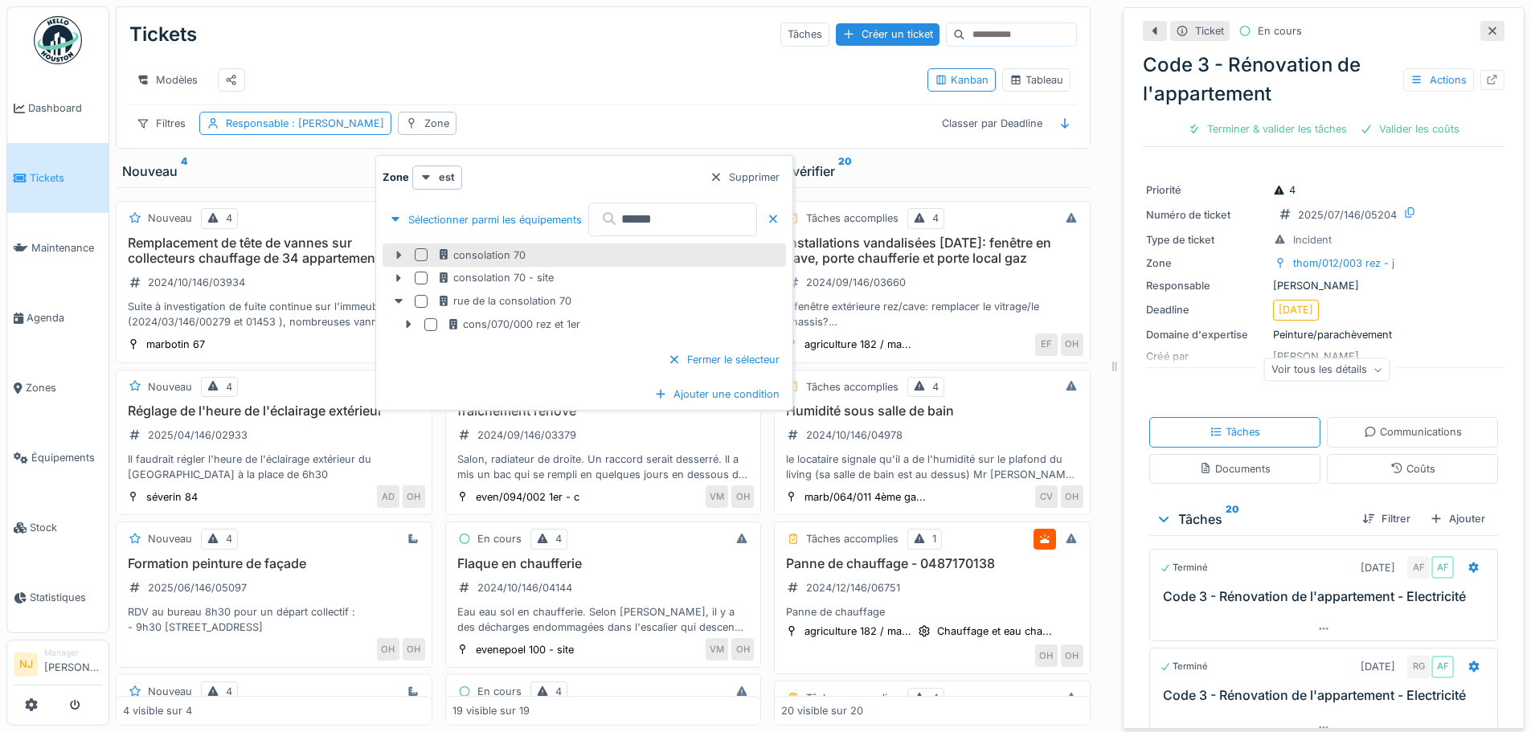
click at [400, 251] on icon at bounding box center [399, 255] width 5 height 8
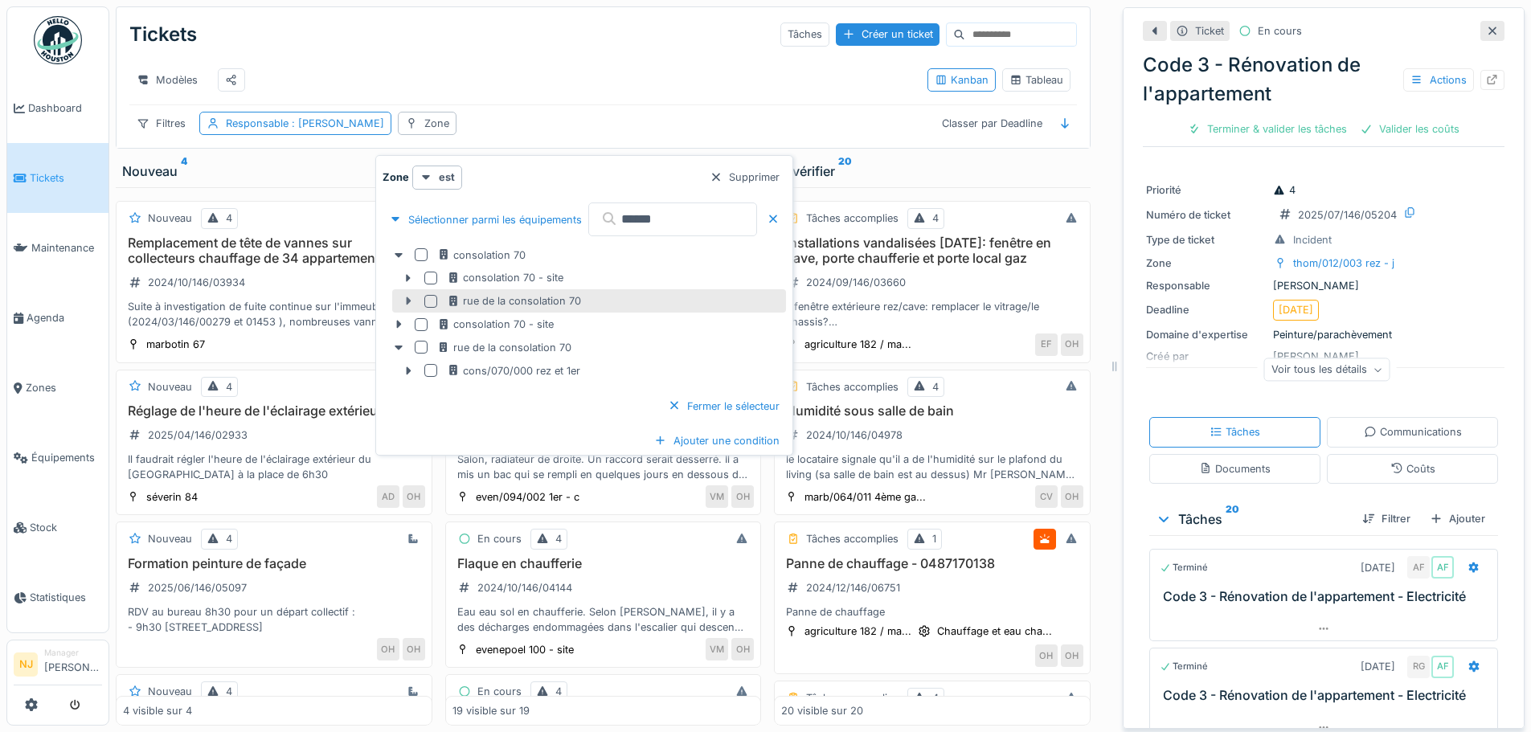
click at [406, 296] on icon at bounding box center [408, 301] width 13 height 10
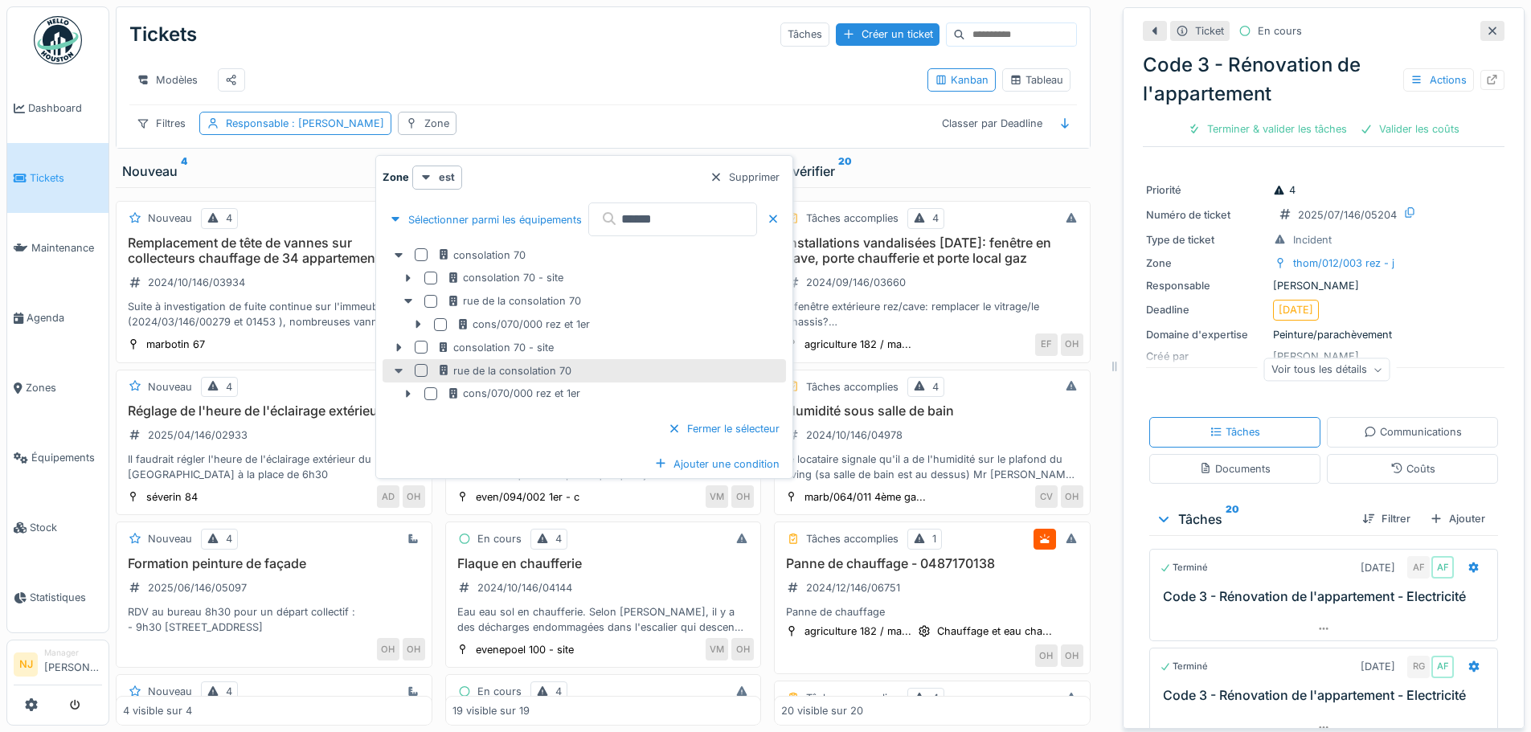
click at [400, 366] on icon at bounding box center [398, 371] width 13 height 10
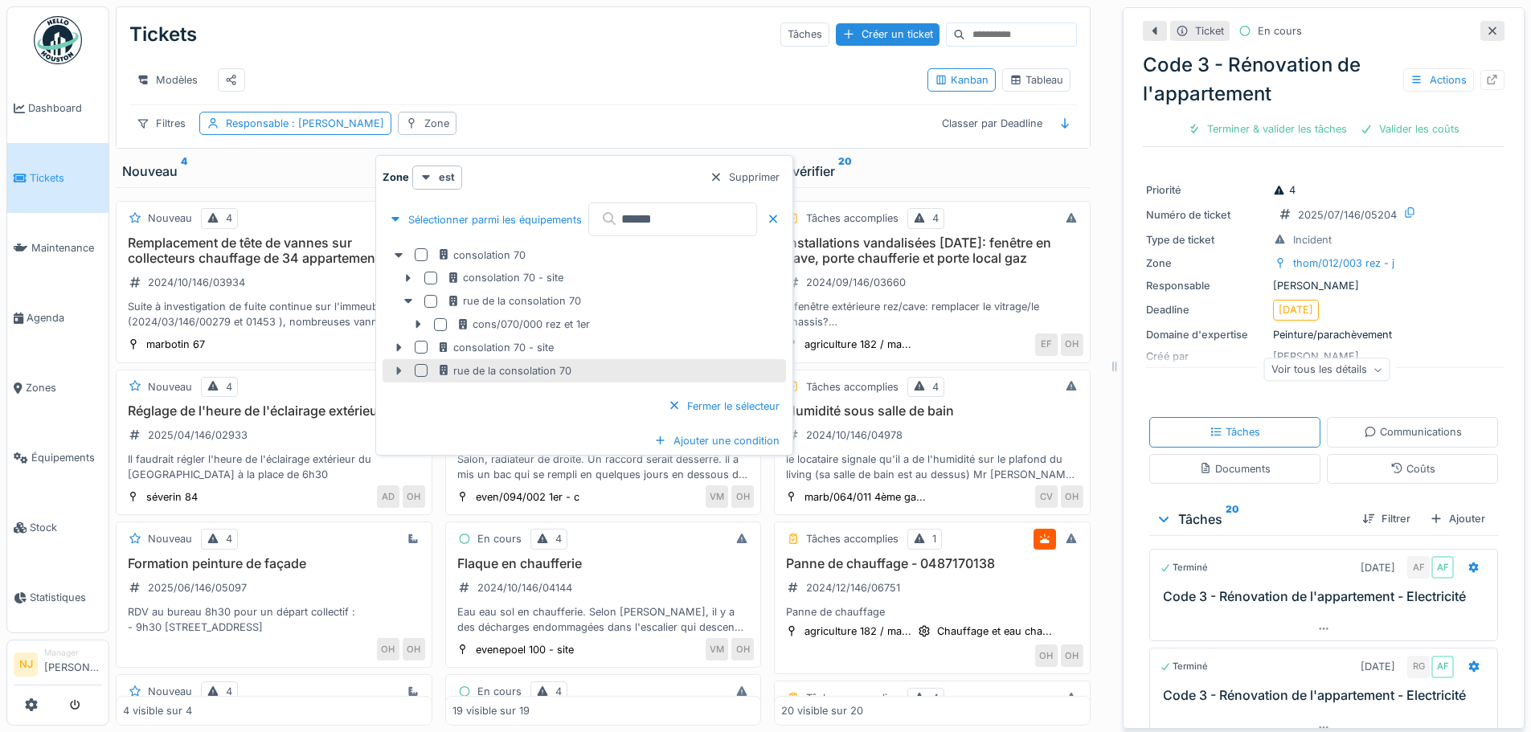
click at [400, 366] on icon at bounding box center [398, 371] width 13 height 10
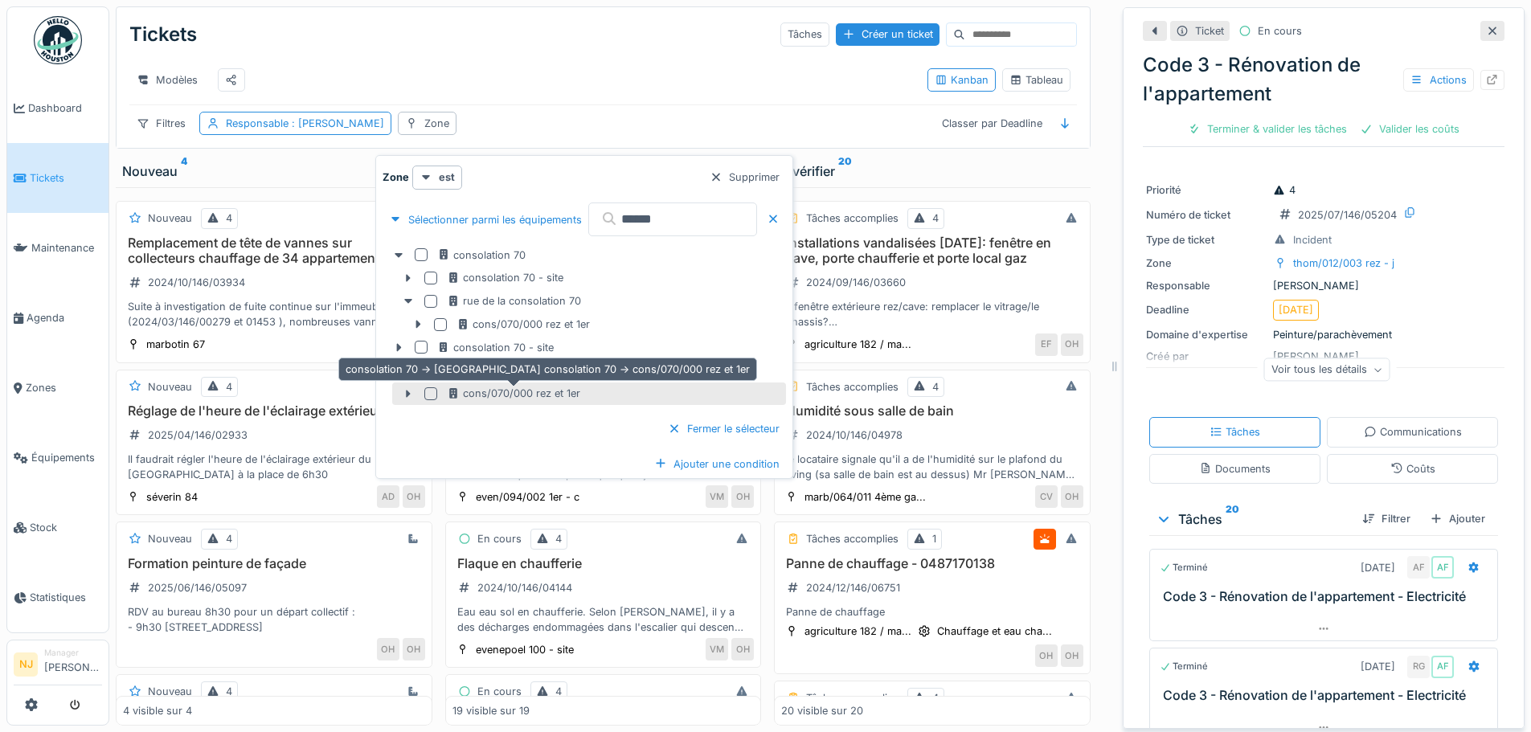
click at [505, 386] on div "cons/070/000 rez et 1er" at bounding box center [513, 393] width 133 height 15
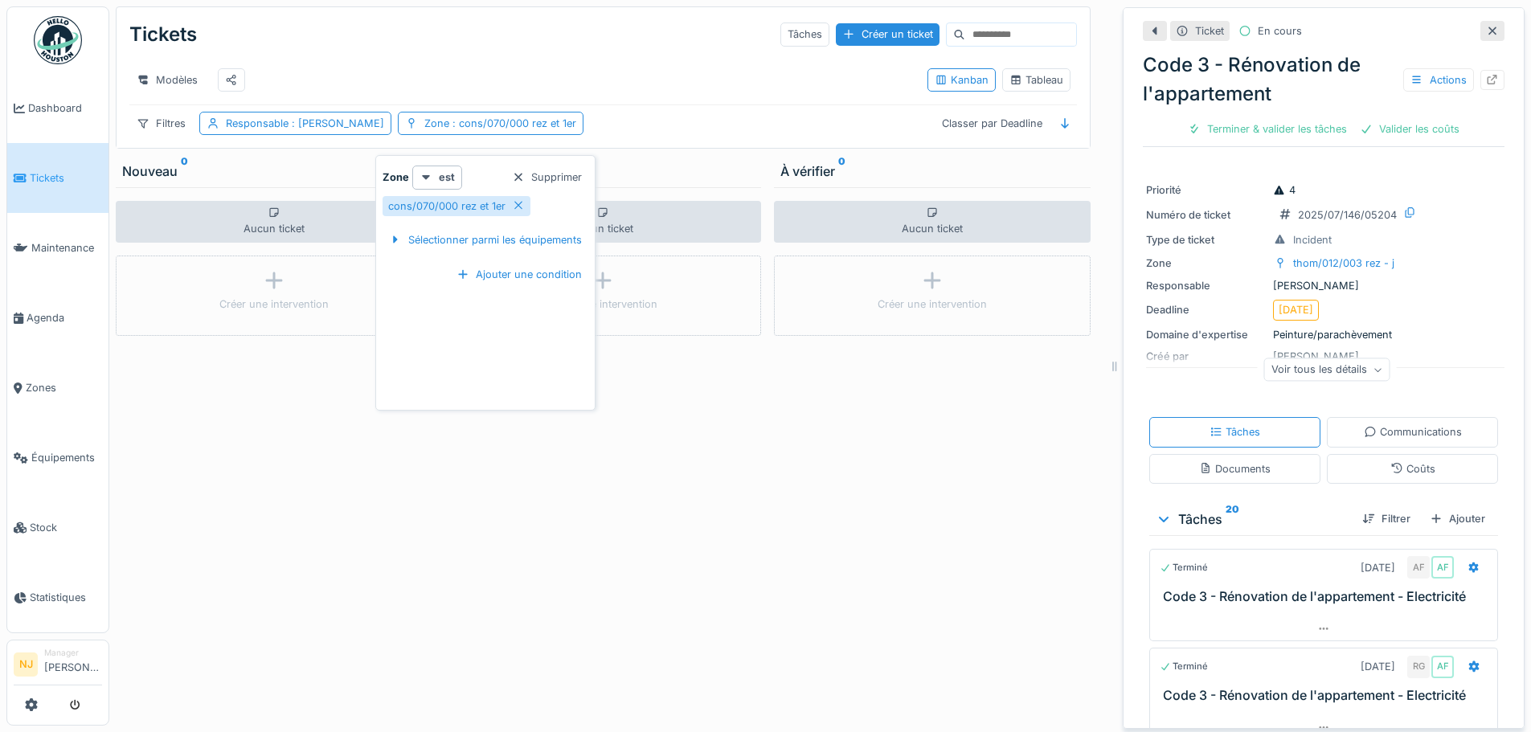
click at [612, 71] on div "Modèles" at bounding box center [521, 80] width 785 height 36
click at [348, 125] on span ": Olivier Hustin" at bounding box center [336, 123] width 96 height 12
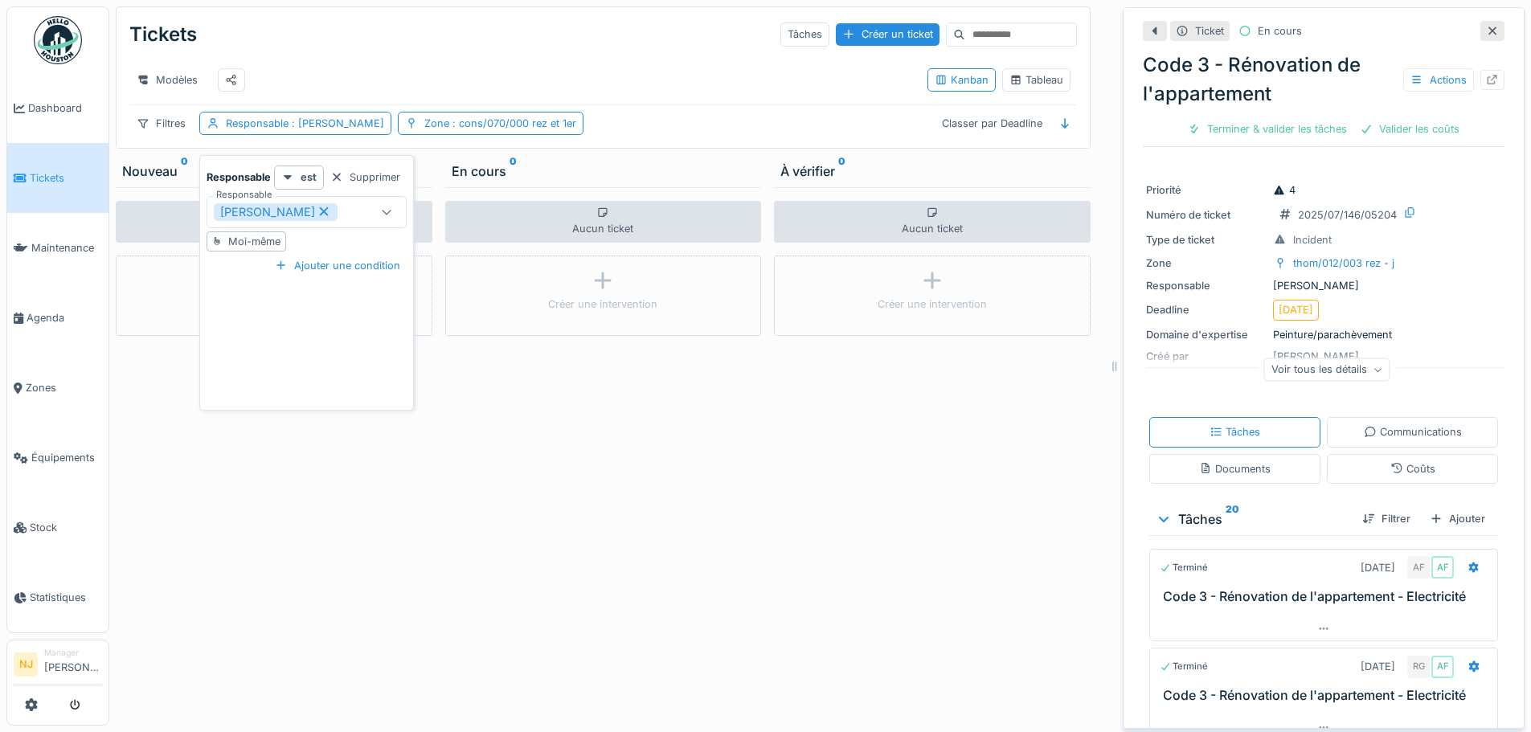
click at [317, 206] on icon at bounding box center [324, 211] width 14 height 11
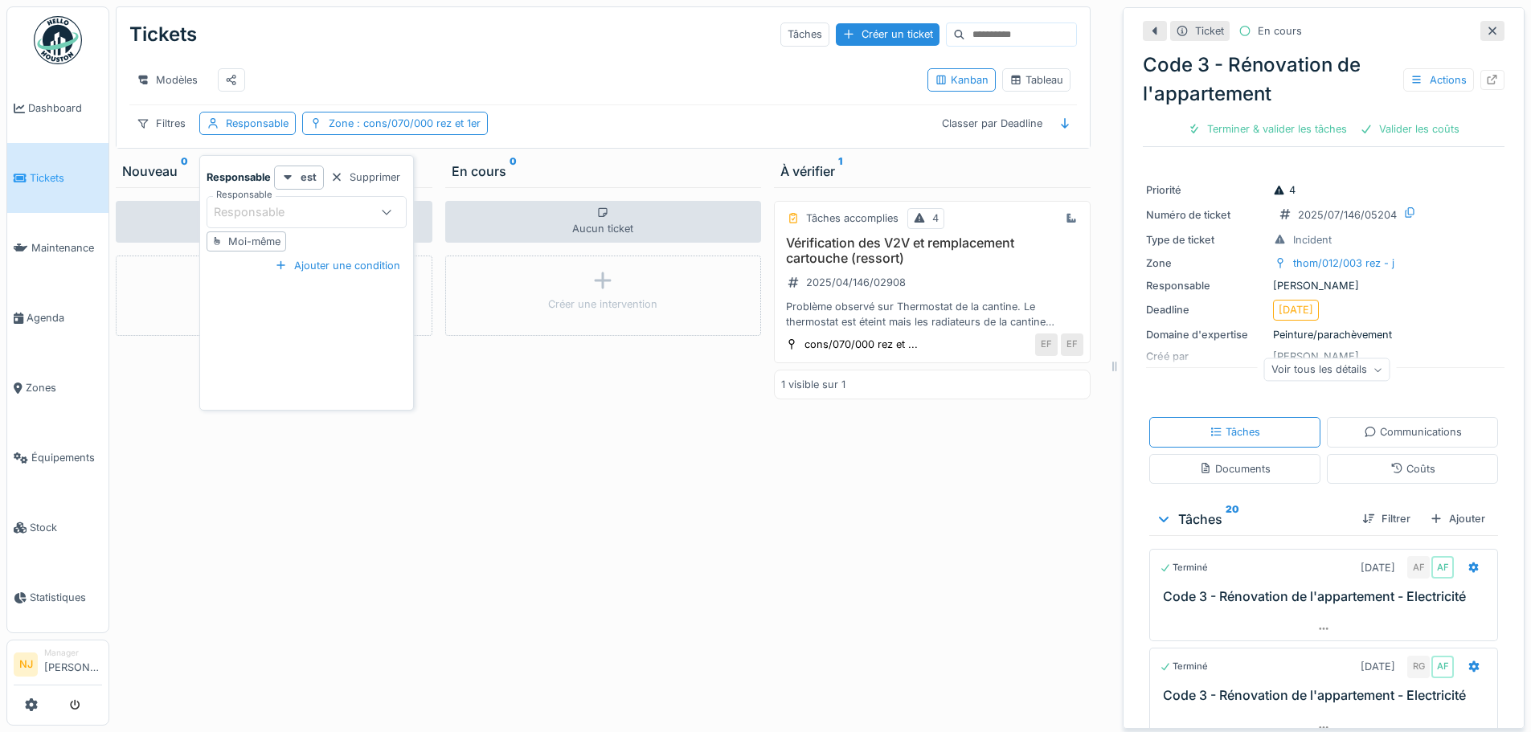
click at [355, 67] on div "Modèles" at bounding box center [521, 80] width 785 height 36
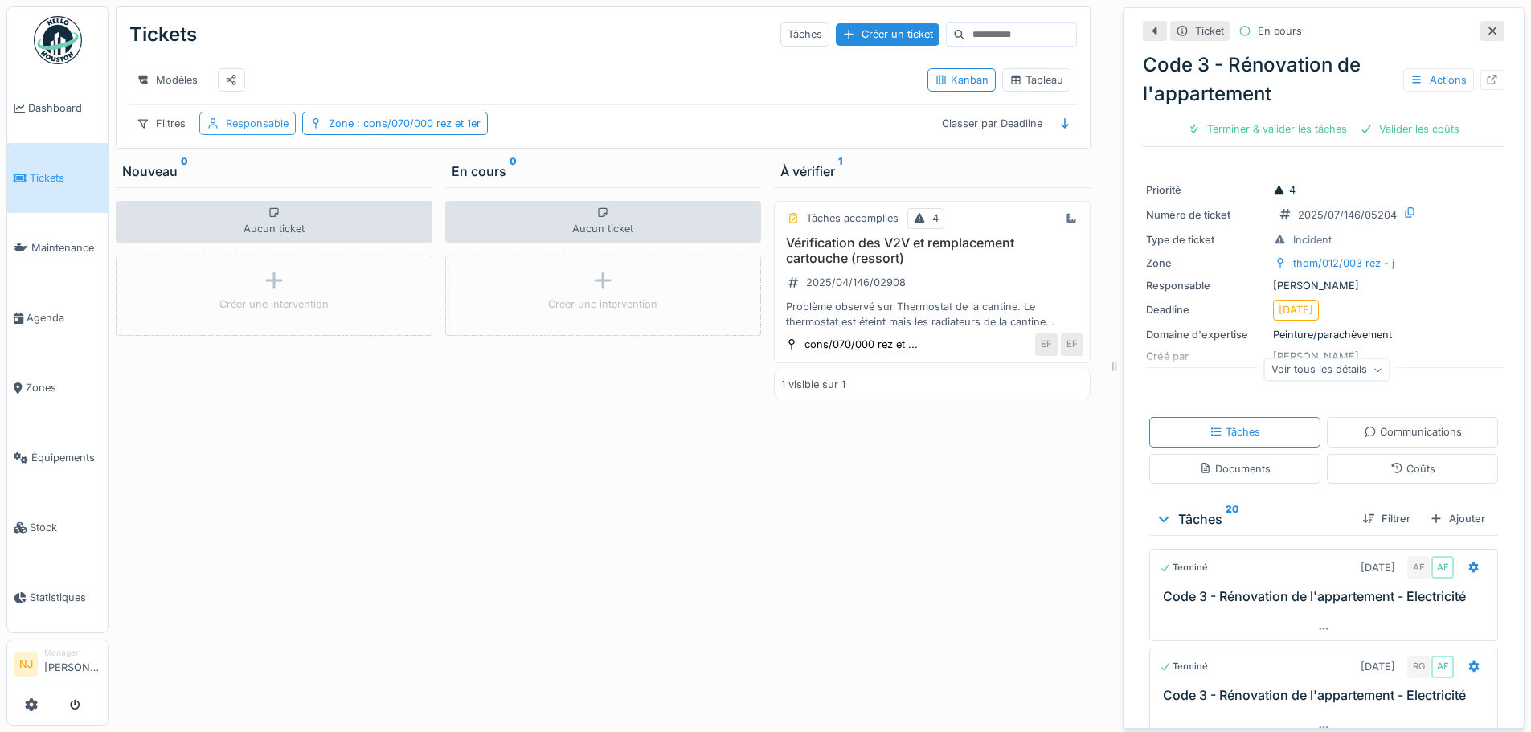
click at [251, 123] on div "Responsable" at bounding box center [257, 123] width 63 height 15
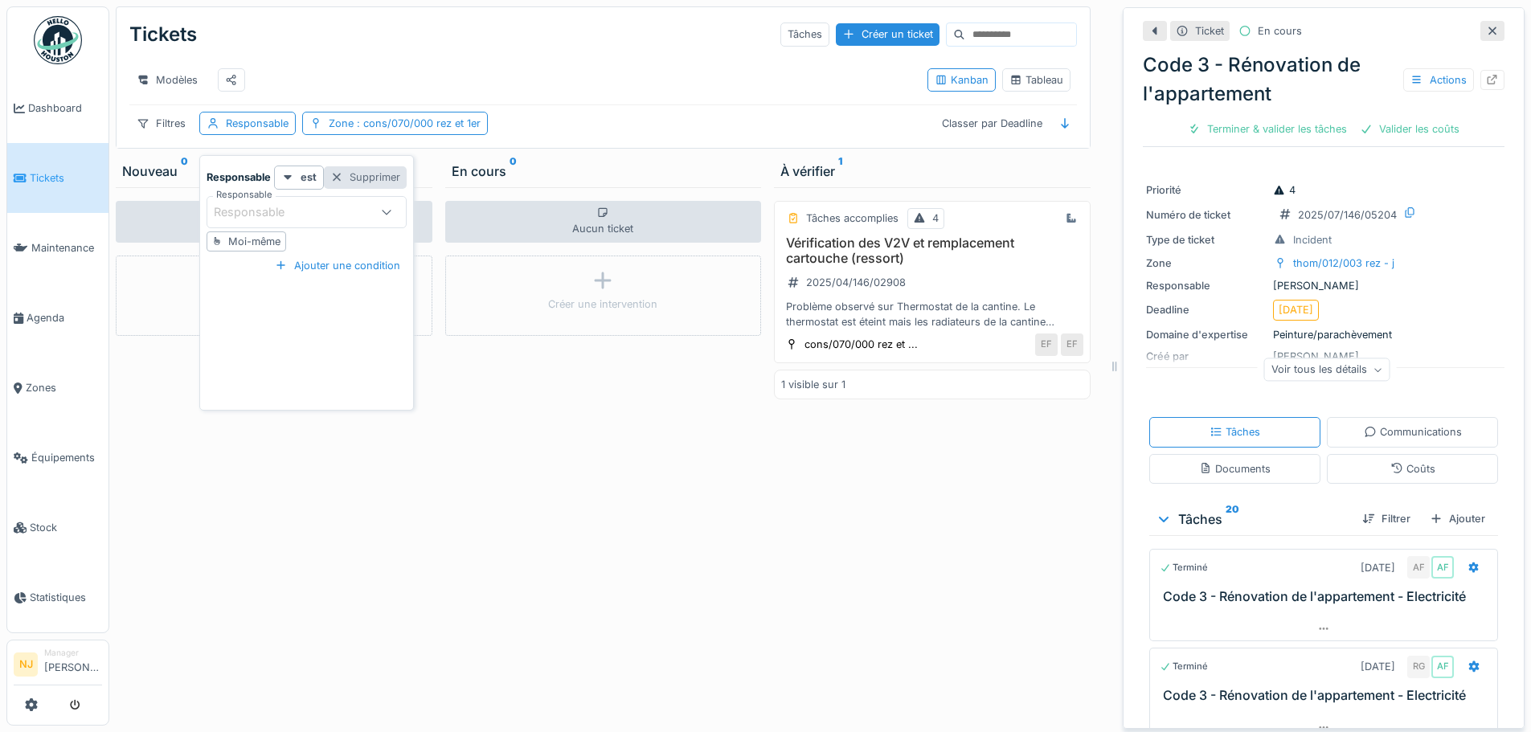
click at [339, 170] on div at bounding box center [336, 177] width 13 height 15
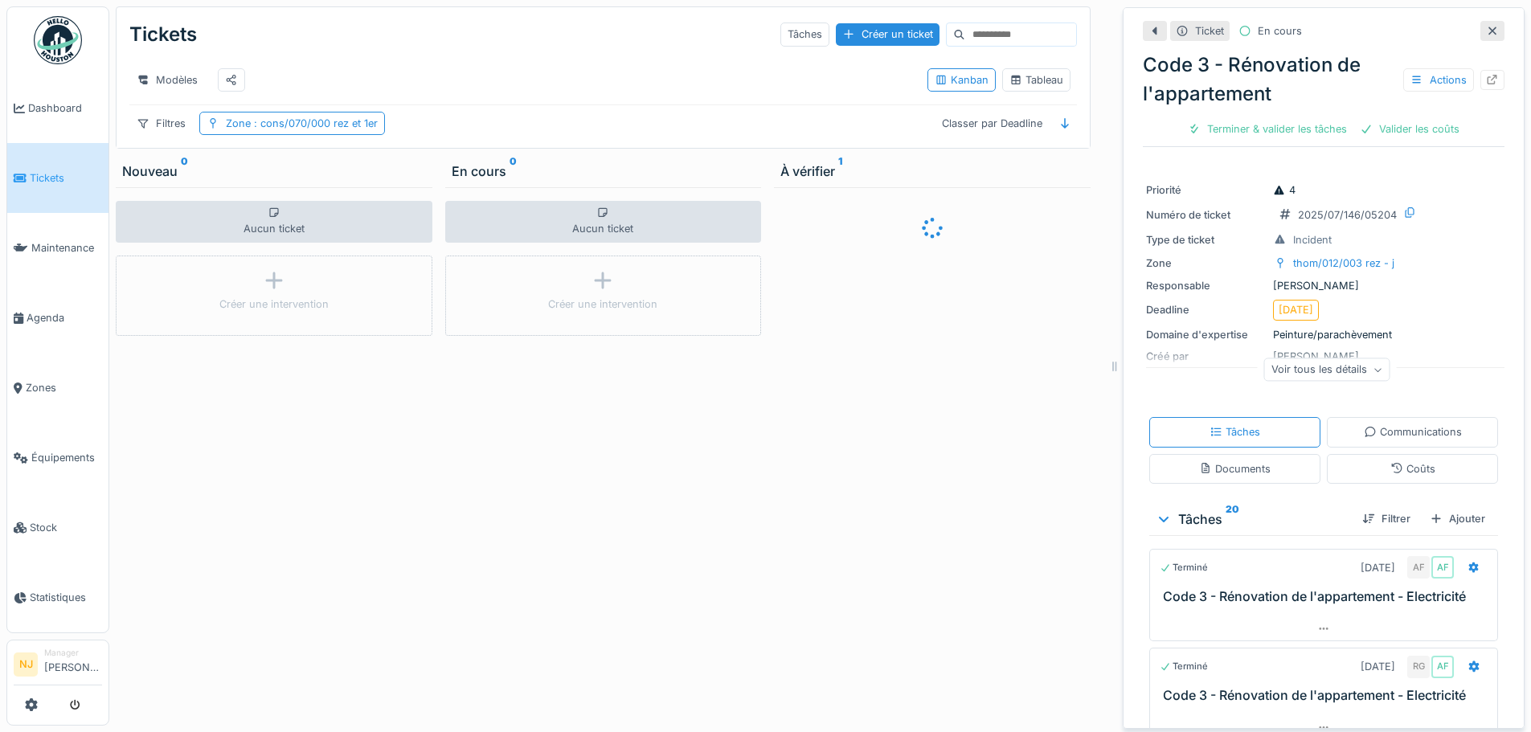
click at [370, 80] on div "Modèles" at bounding box center [521, 80] width 785 height 36
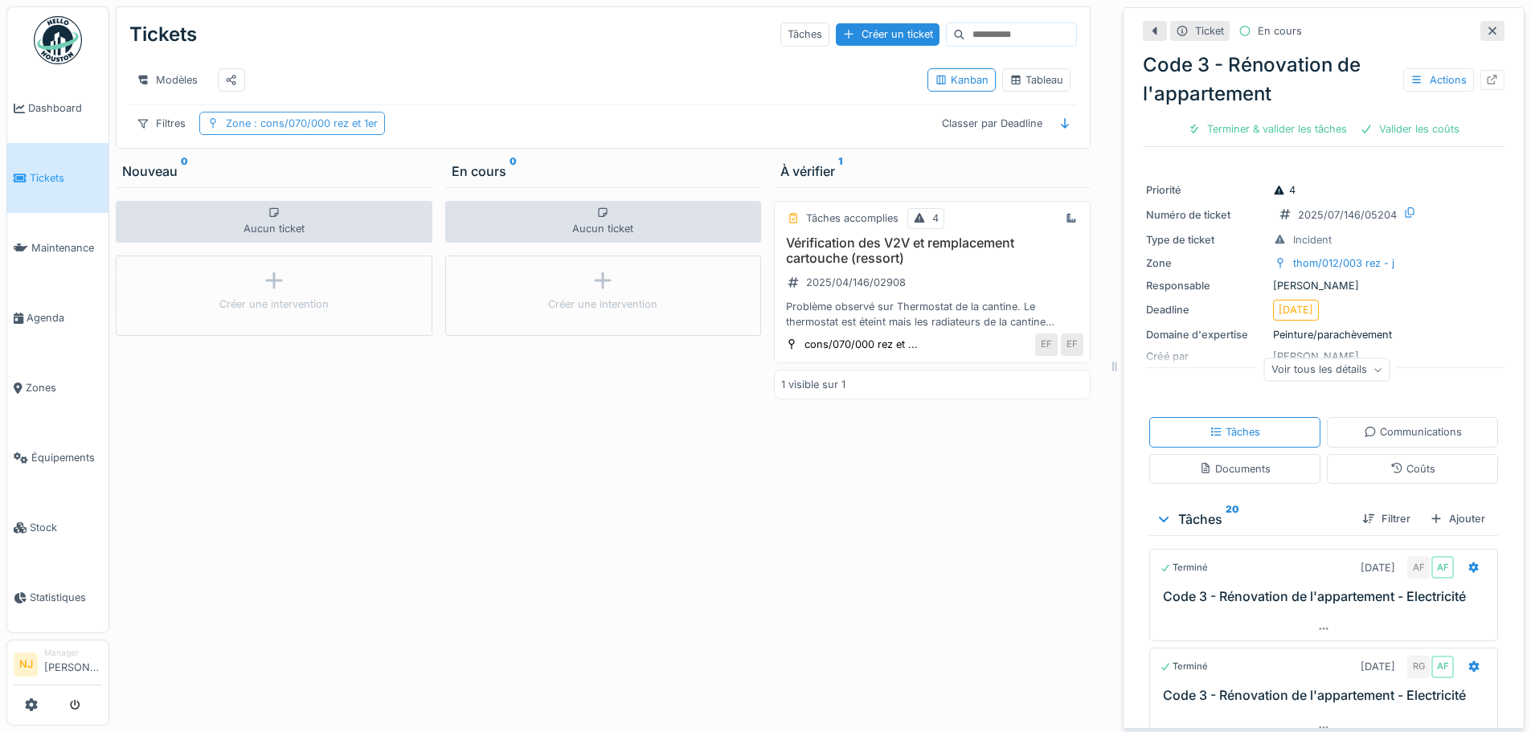
click at [320, 121] on span ": cons/070/000 rez et 1er" at bounding box center [314, 123] width 127 height 12
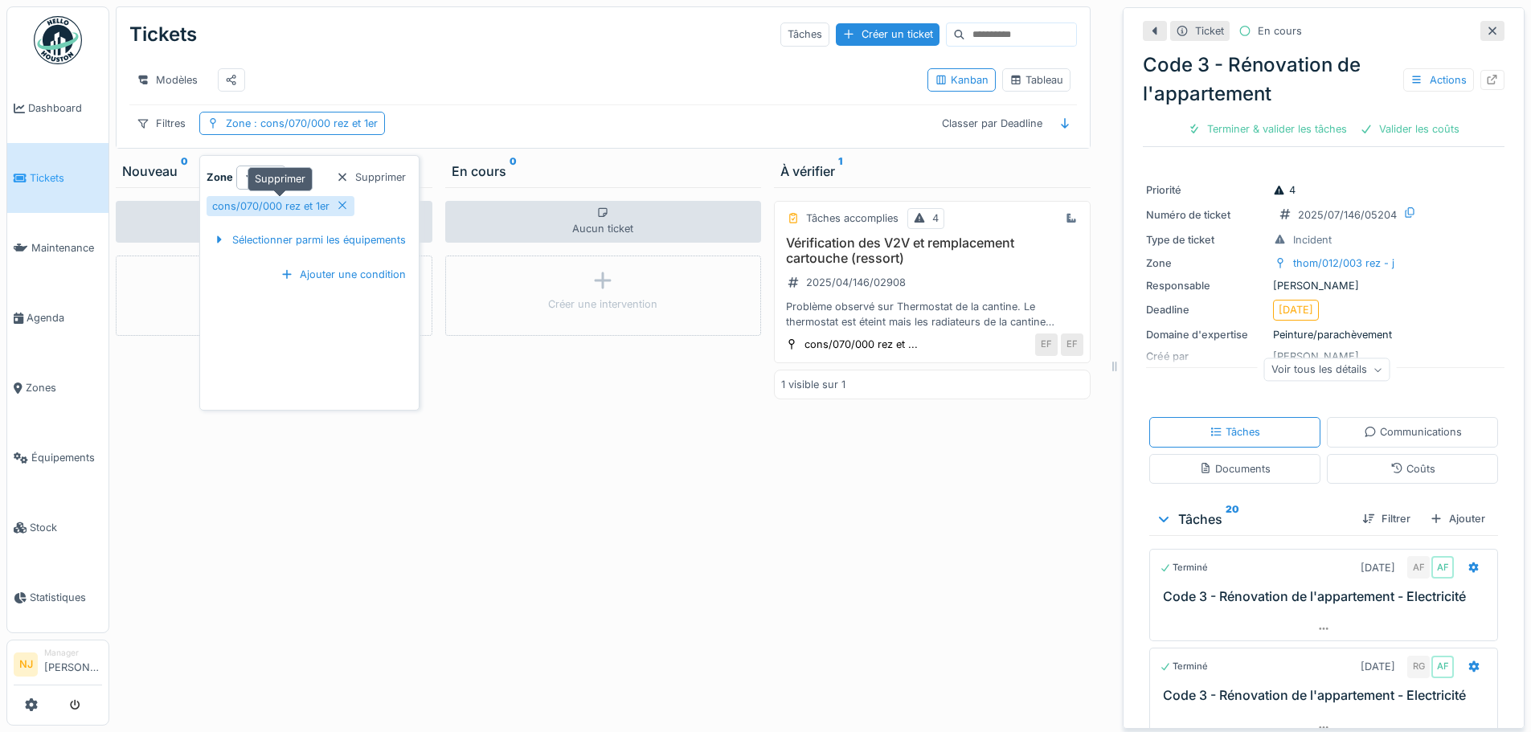
click at [341, 200] on icon at bounding box center [342, 205] width 13 height 10
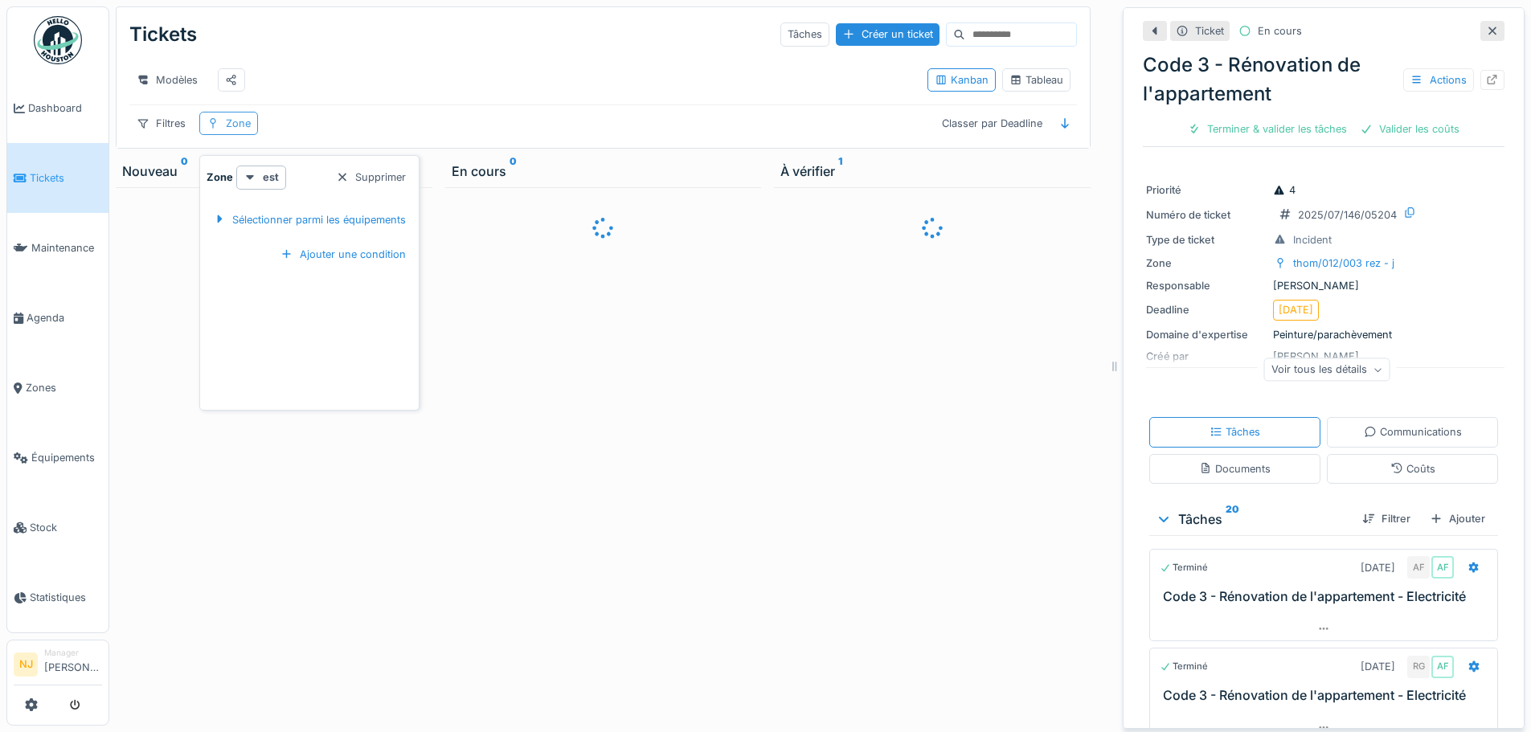
click at [230, 125] on div "Zone" at bounding box center [238, 123] width 25 height 15
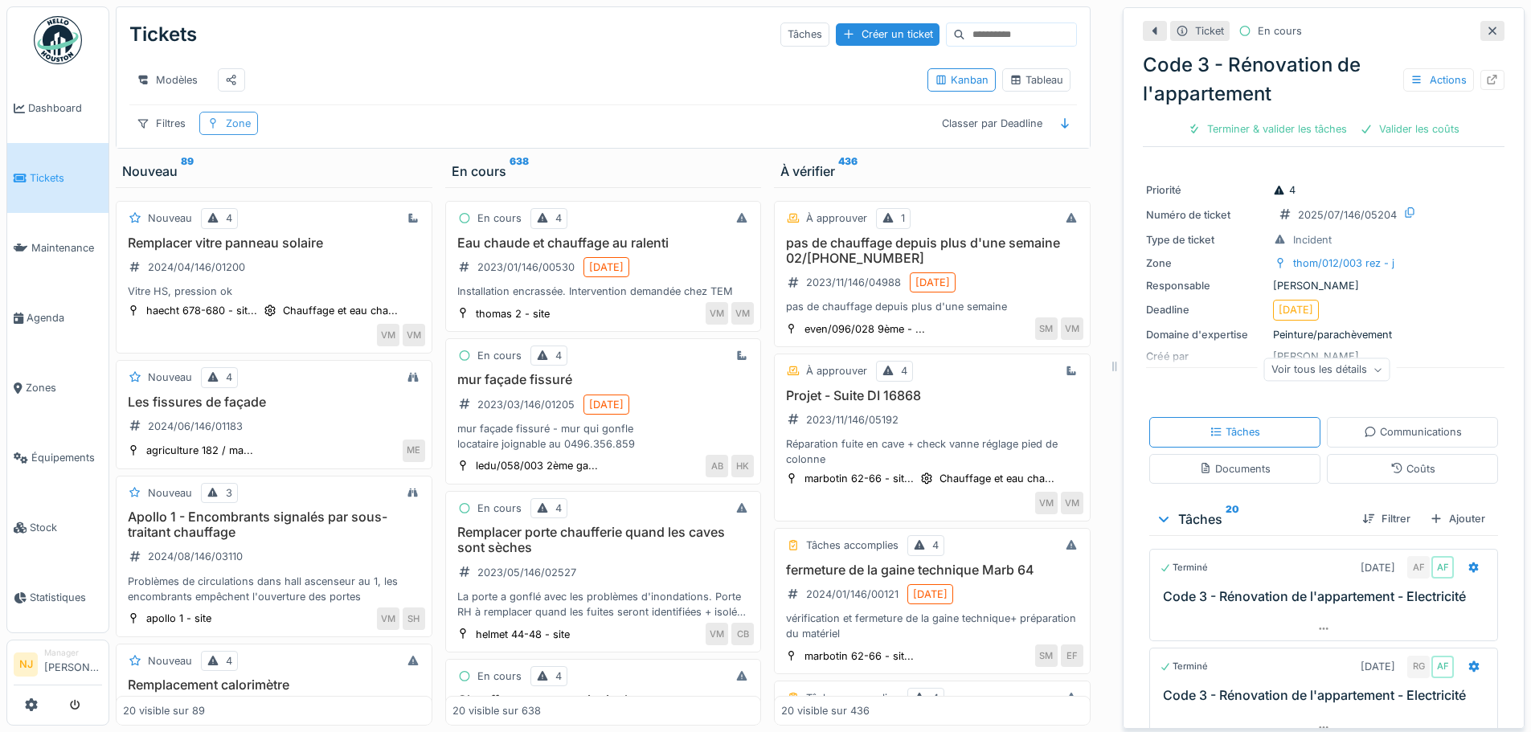
click at [241, 119] on div "Zone" at bounding box center [238, 123] width 25 height 15
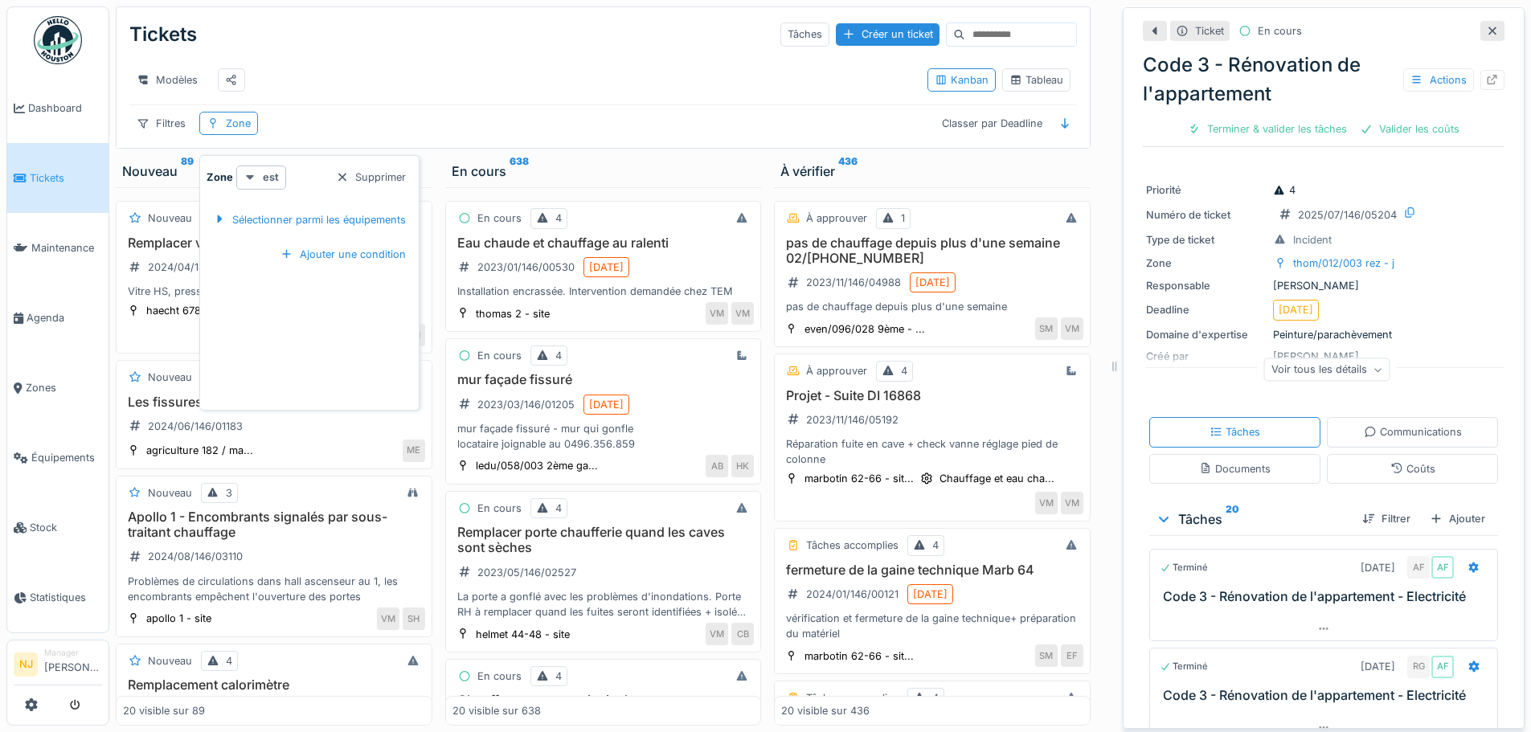
click at [259, 166] on div "est" at bounding box center [261, 177] width 50 height 23
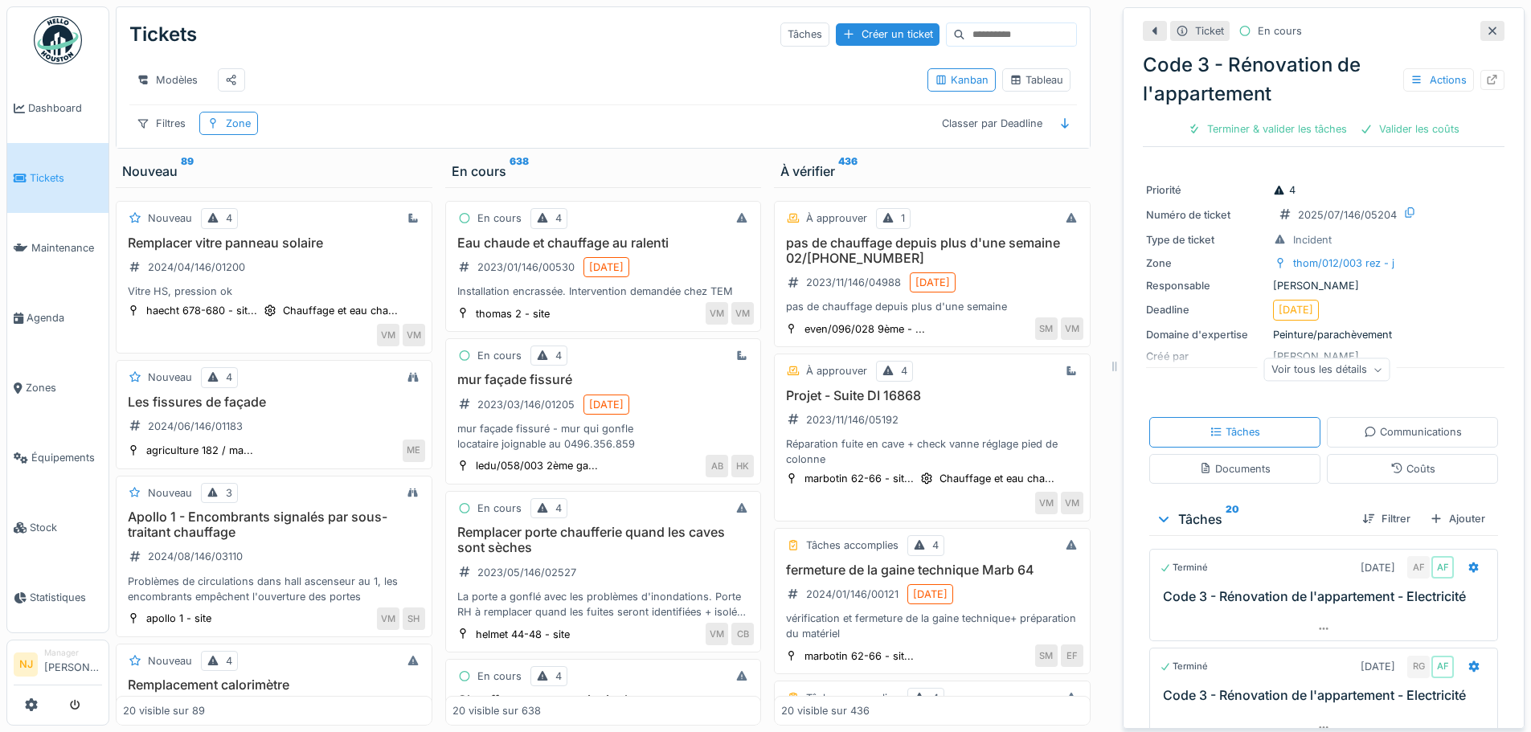
click at [371, 77] on div "Modèles" at bounding box center [521, 80] width 785 height 36
click at [242, 125] on div "Zone" at bounding box center [238, 123] width 25 height 15
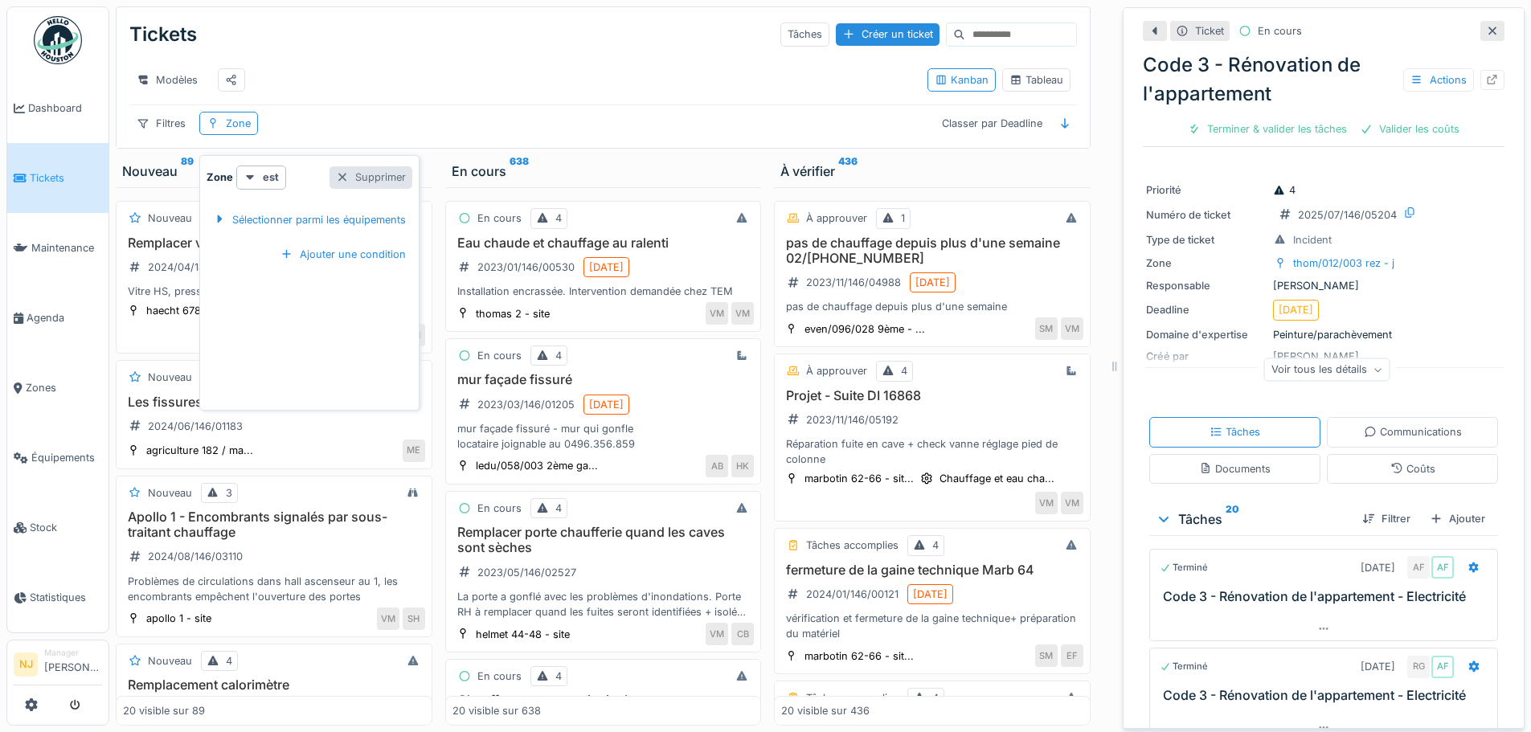
click at [373, 166] on div "Supprimer" at bounding box center [370, 177] width 83 height 22
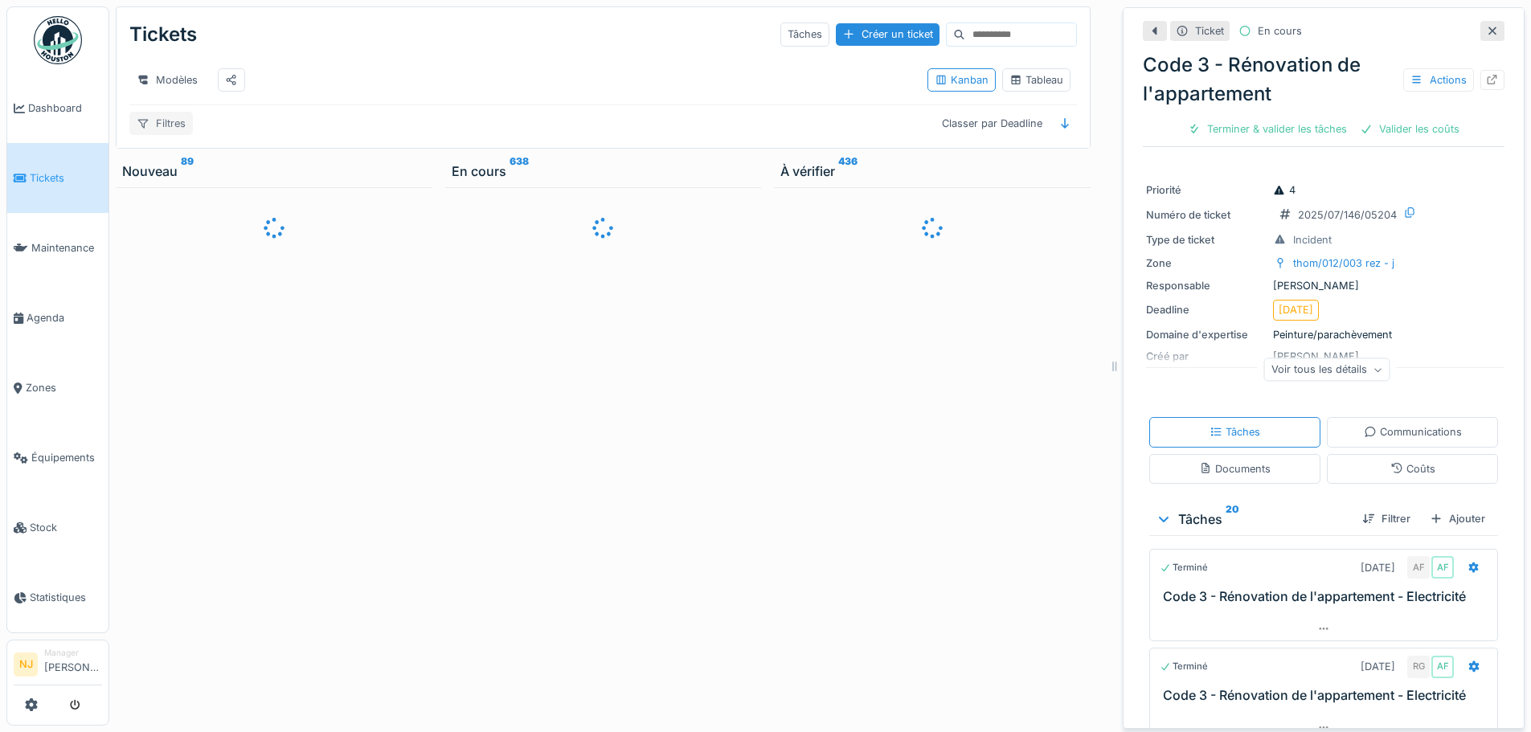
click at [142, 116] on div at bounding box center [143, 123] width 13 height 15
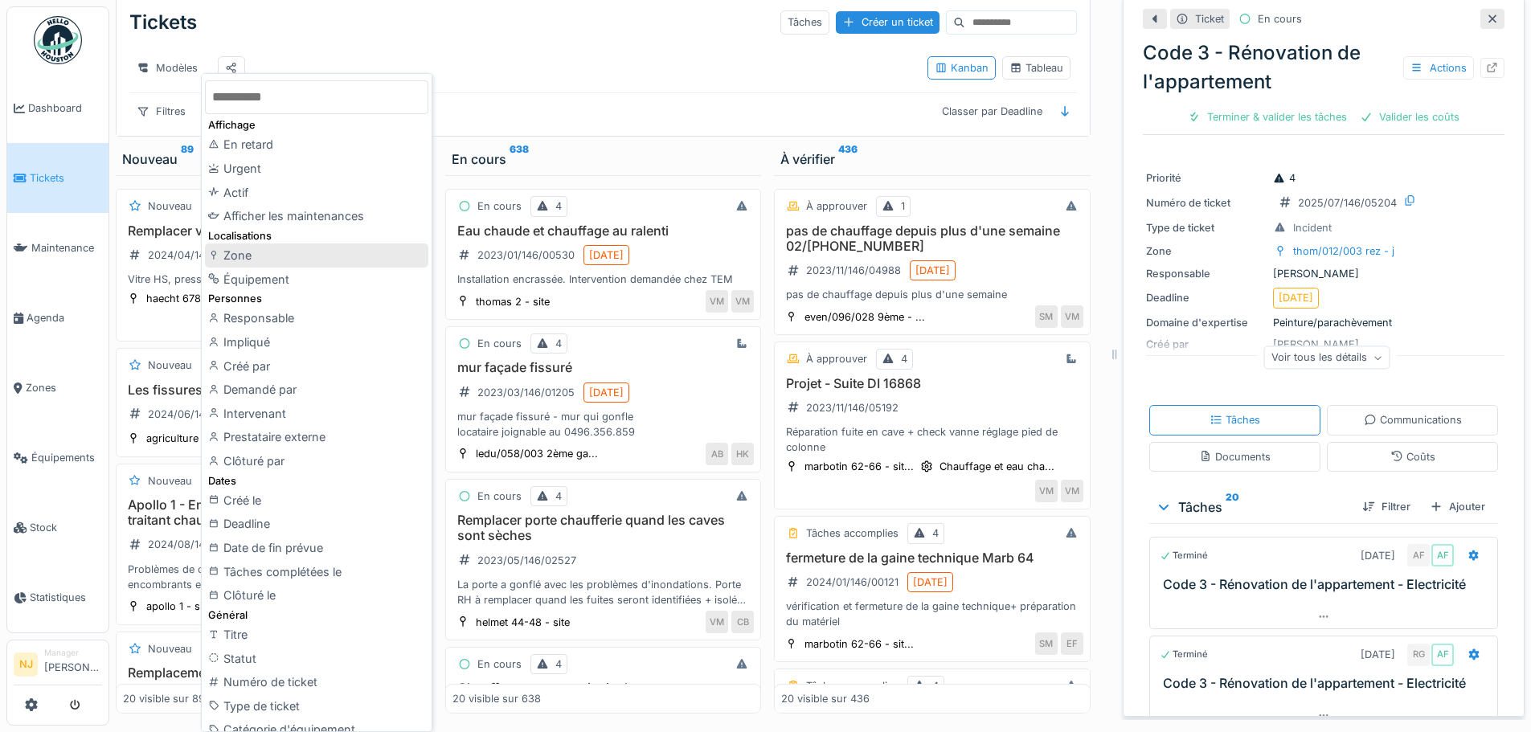
click at [246, 260] on div "Zone" at bounding box center [316, 255] width 223 height 24
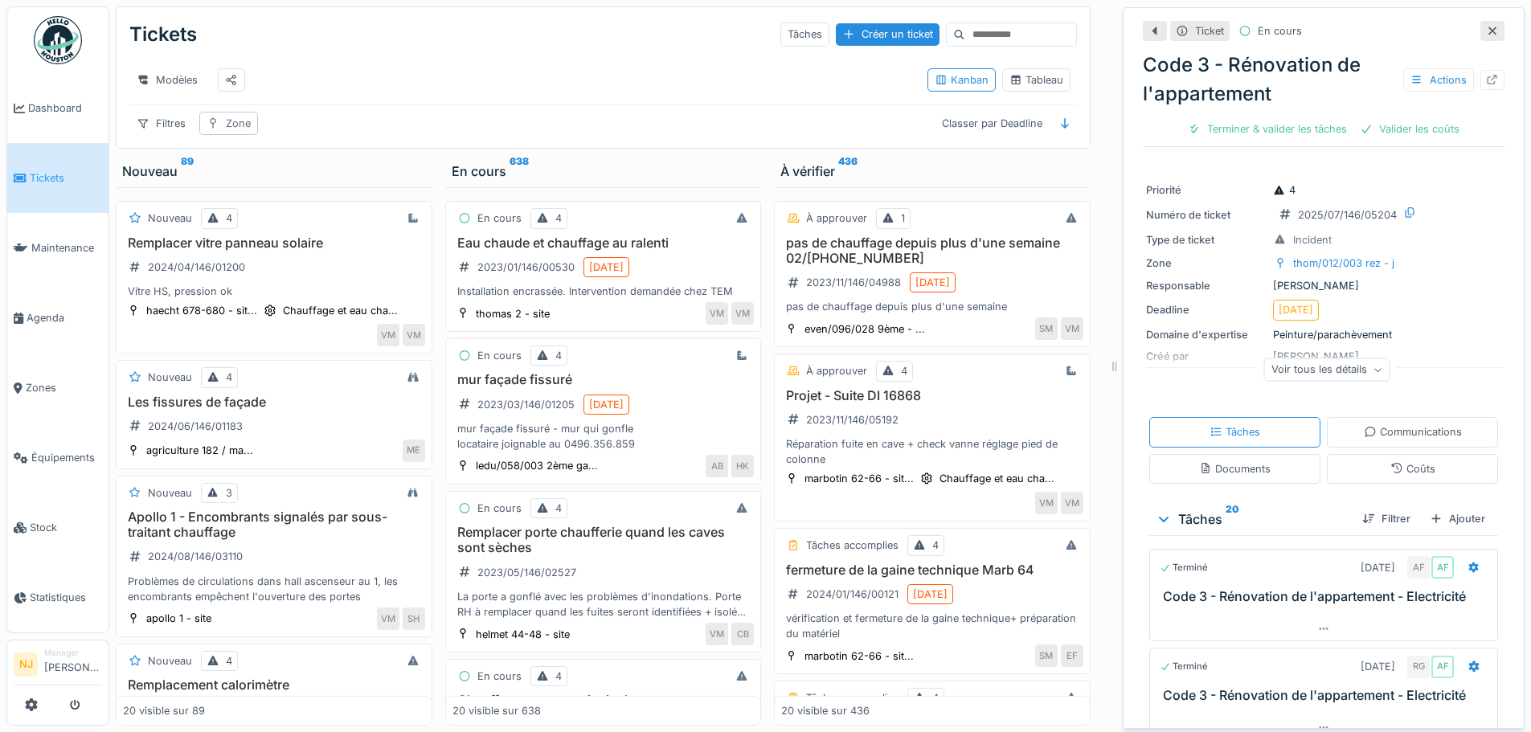
click at [236, 123] on div "Zone" at bounding box center [238, 123] width 25 height 15
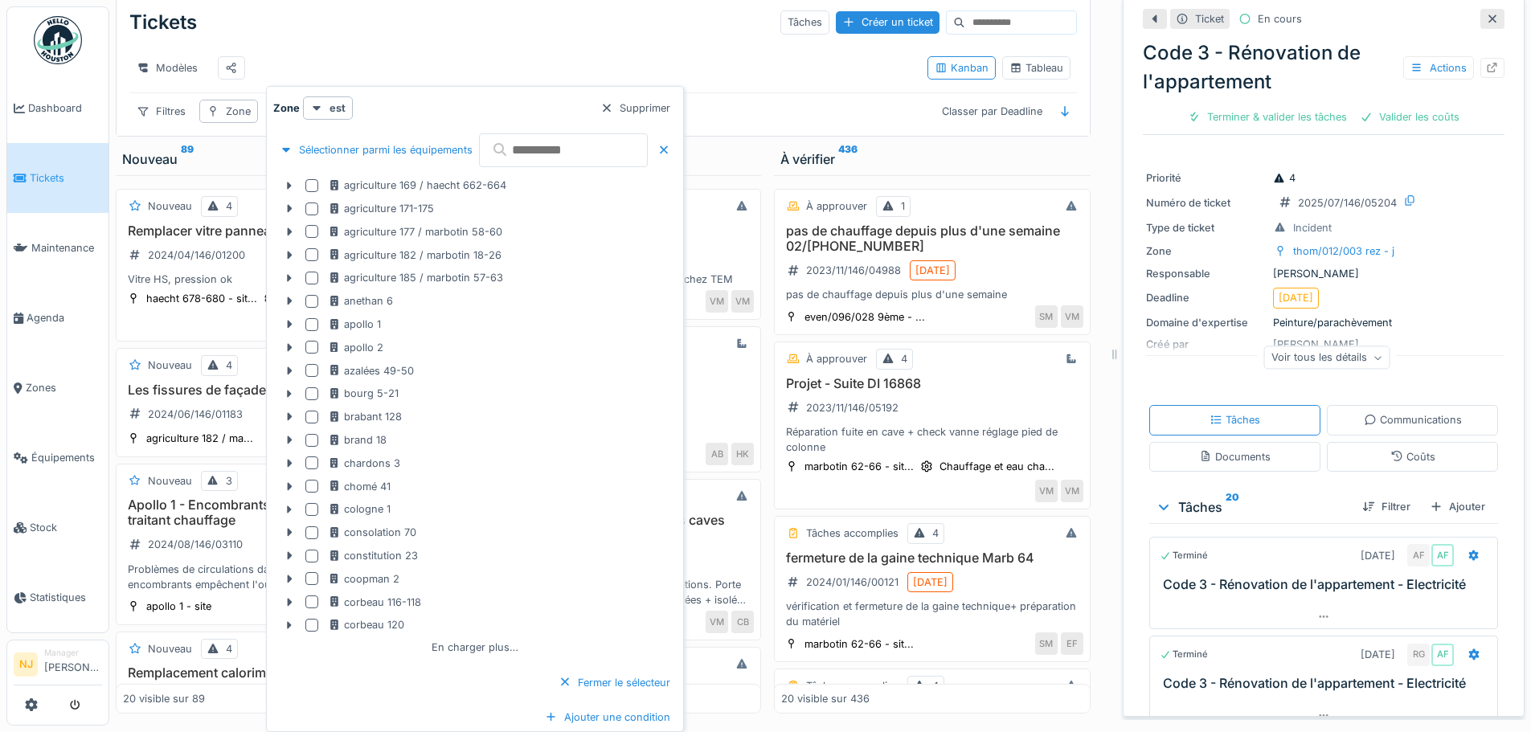
click at [551, 150] on input "text" at bounding box center [563, 150] width 169 height 34
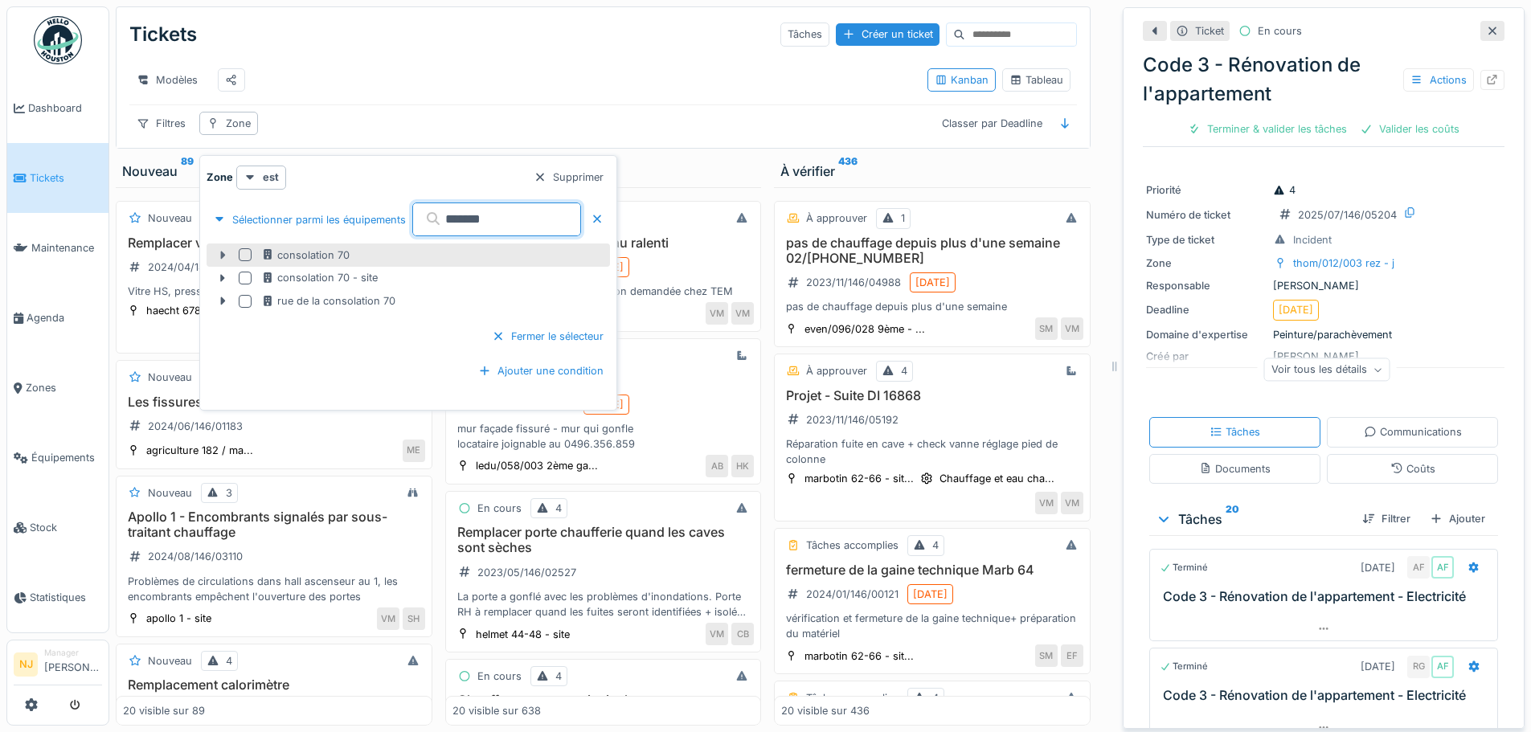
type input "*******"
click at [223, 251] on icon at bounding box center [223, 255] width 5 height 8
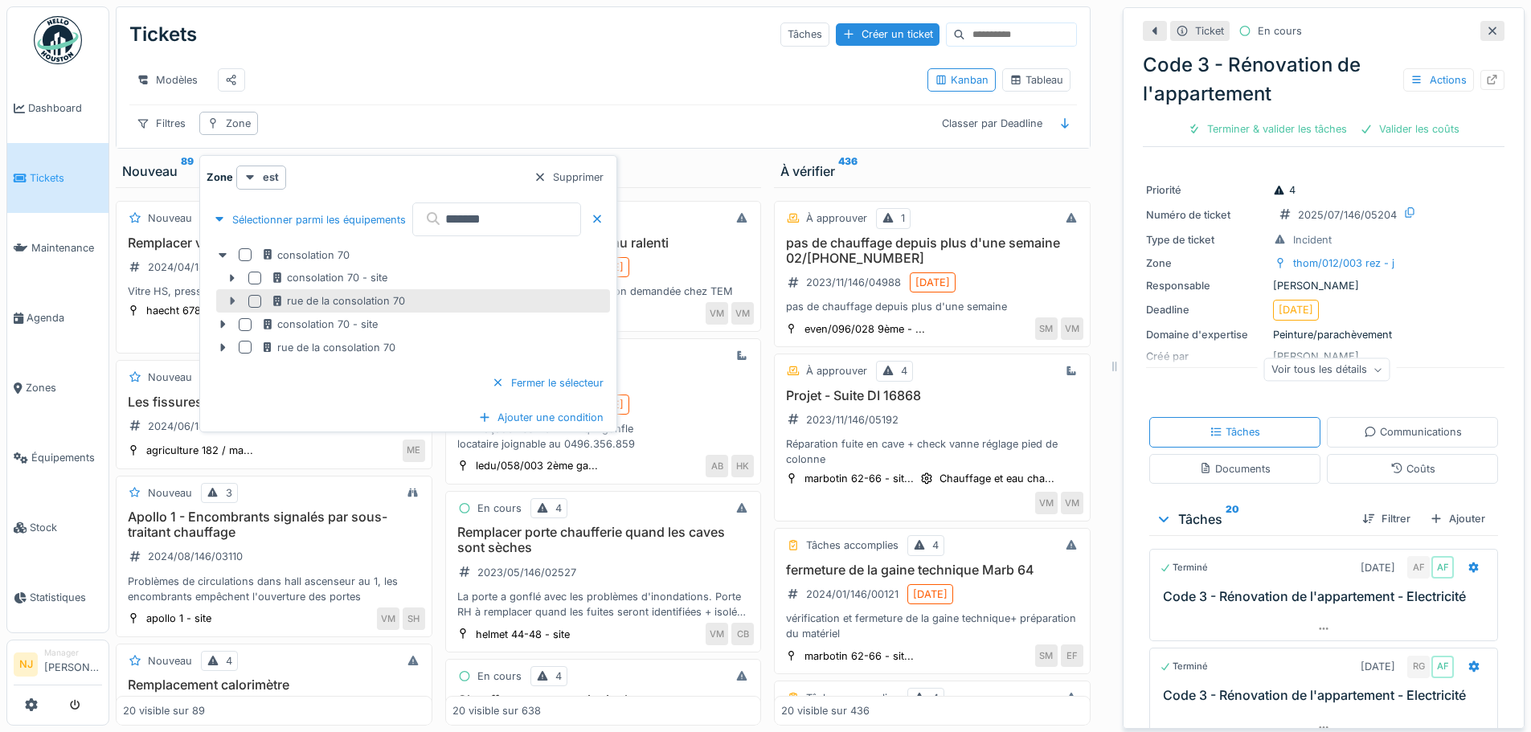
click at [229, 296] on icon at bounding box center [232, 301] width 13 height 10
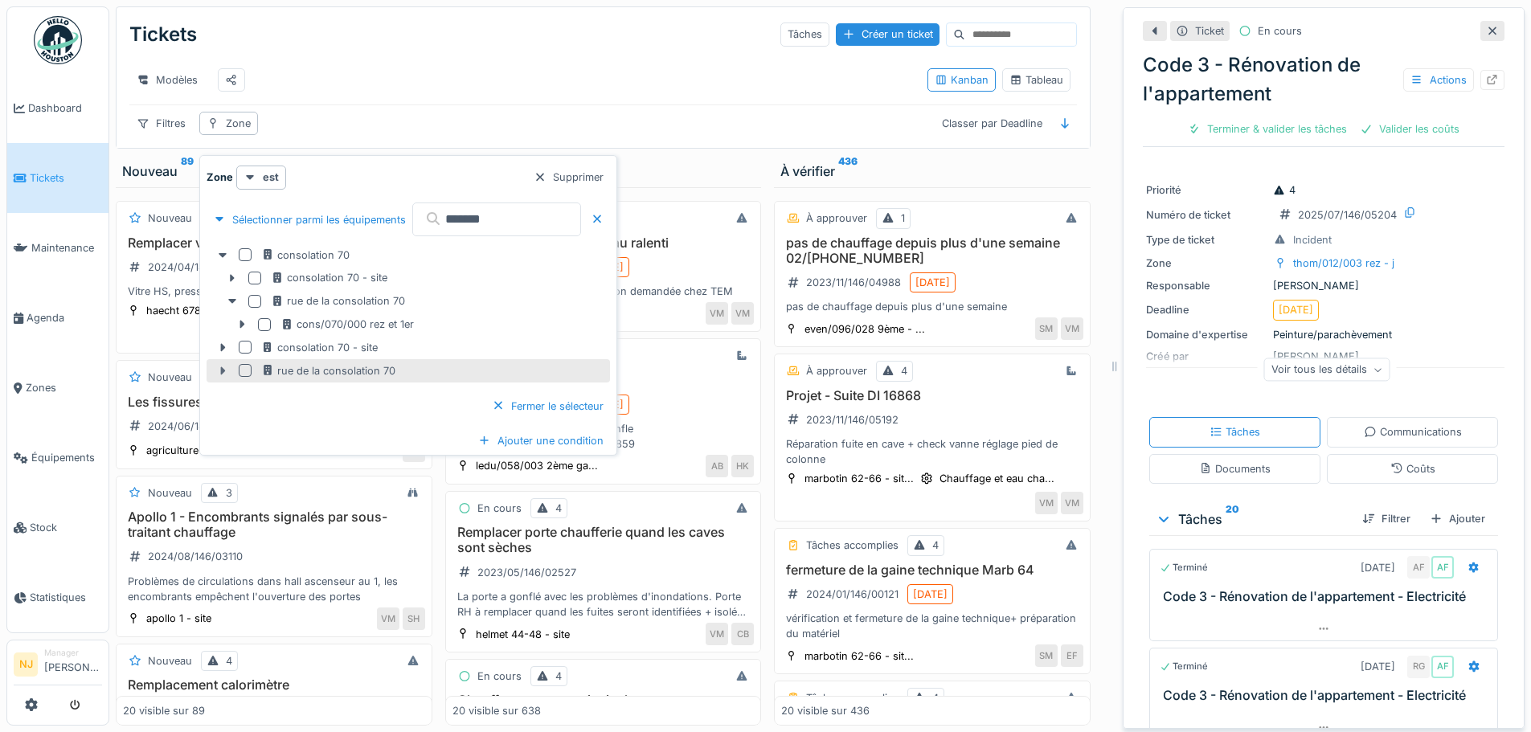
click at [223, 366] on icon at bounding box center [223, 370] width 5 height 8
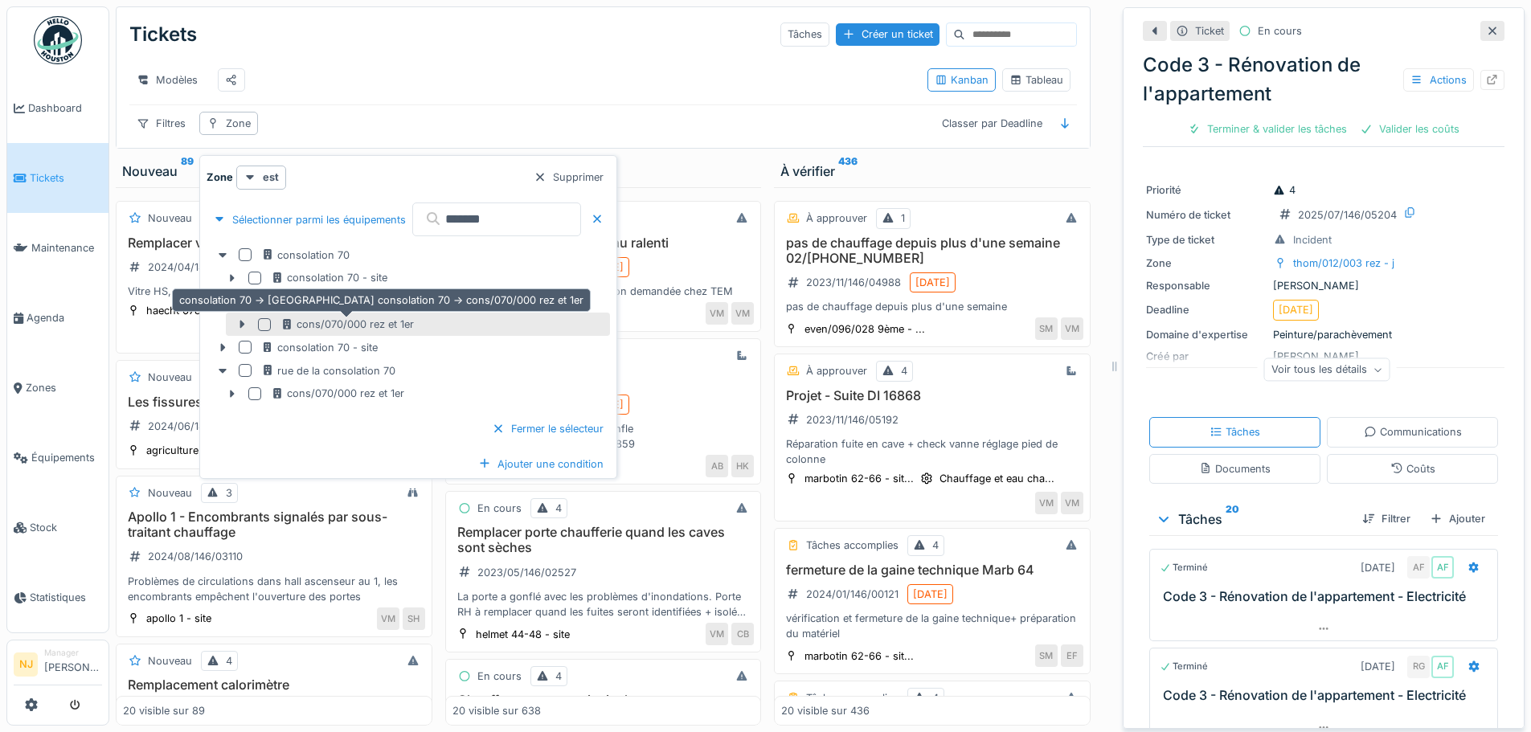
click at [324, 317] on div "cons/070/000 rez et 1er" at bounding box center [346, 324] width 133 height 15
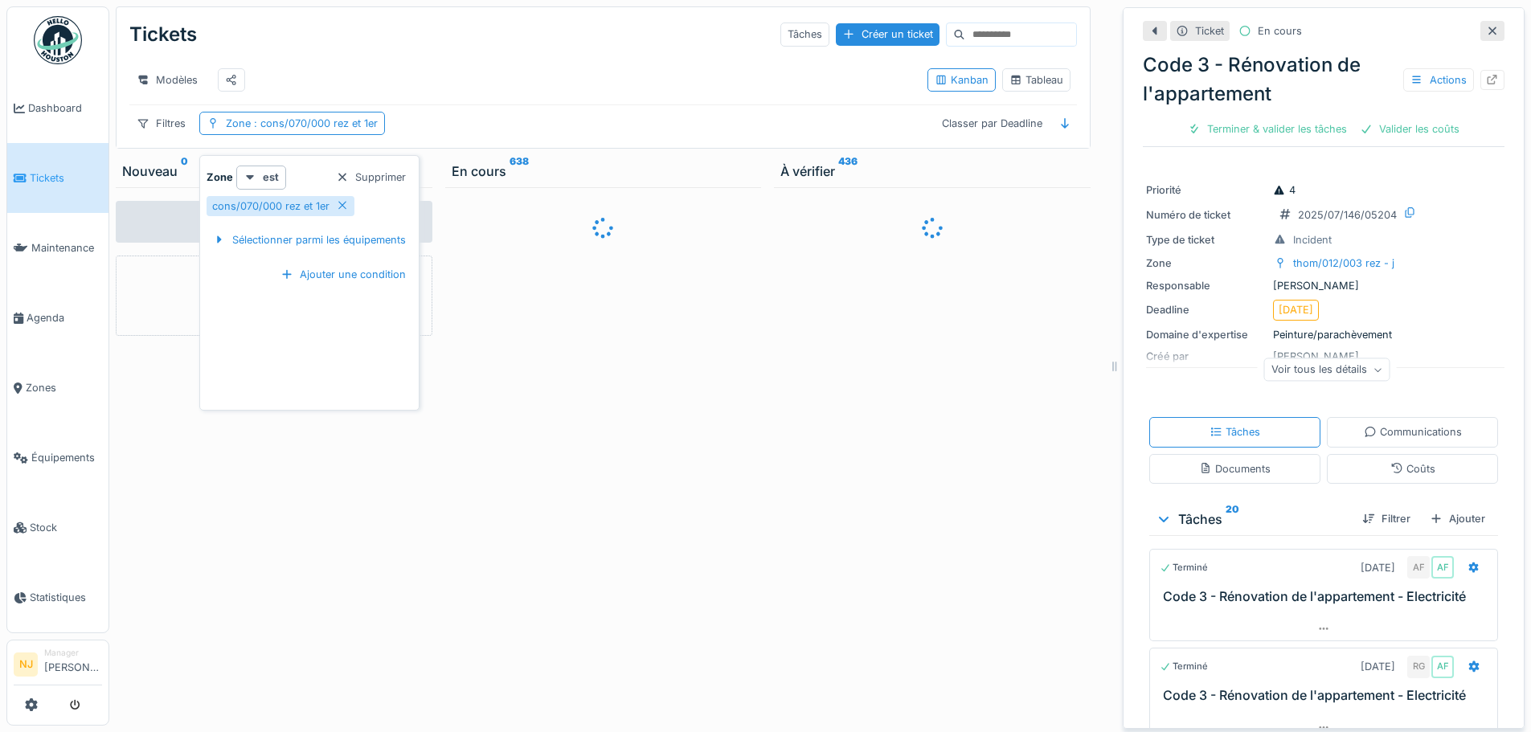
click at [515, 62] on div "Modèles" at bounding box center [521, 80] width 785 height 36
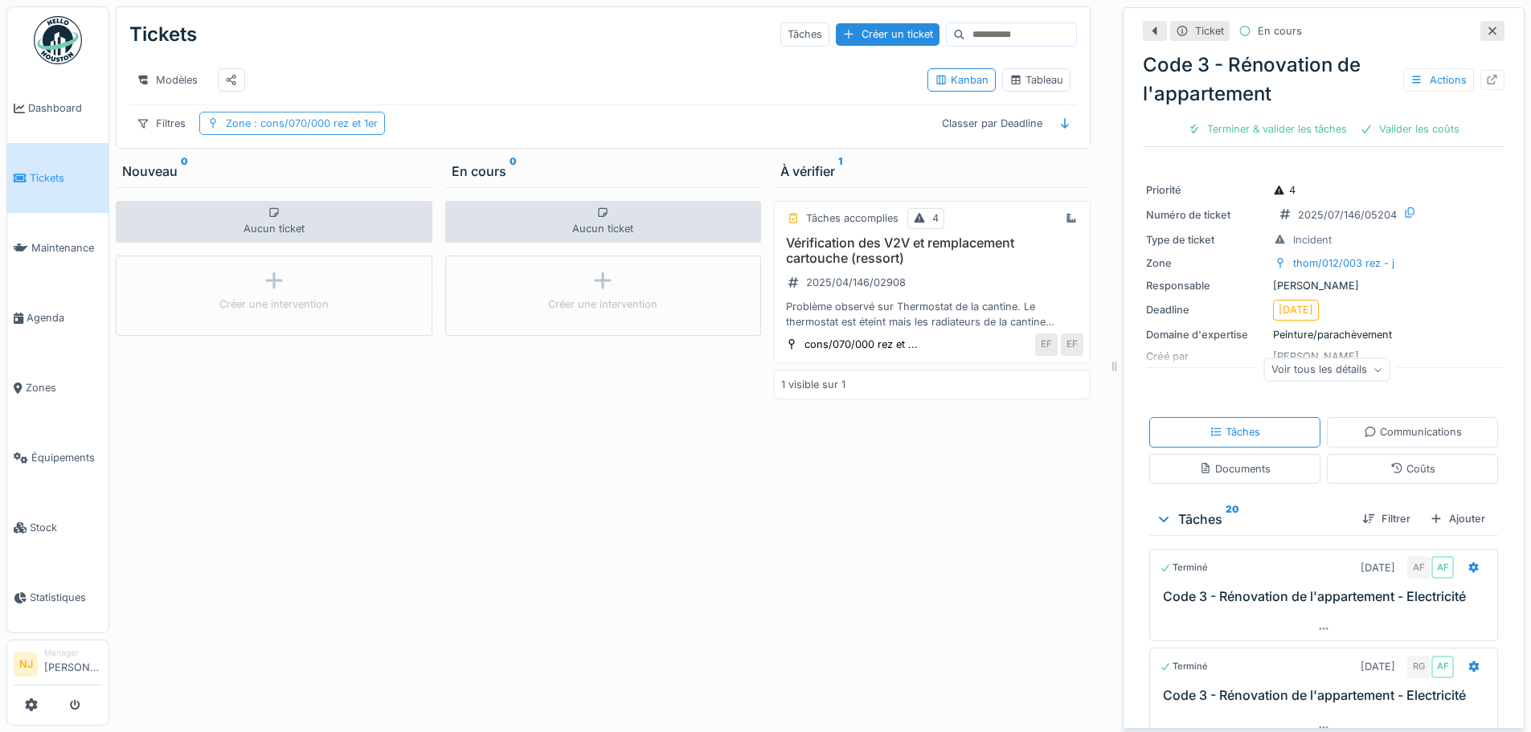
click at [215, 121] on icon at bounding box center [212, 123] width 13 height 10
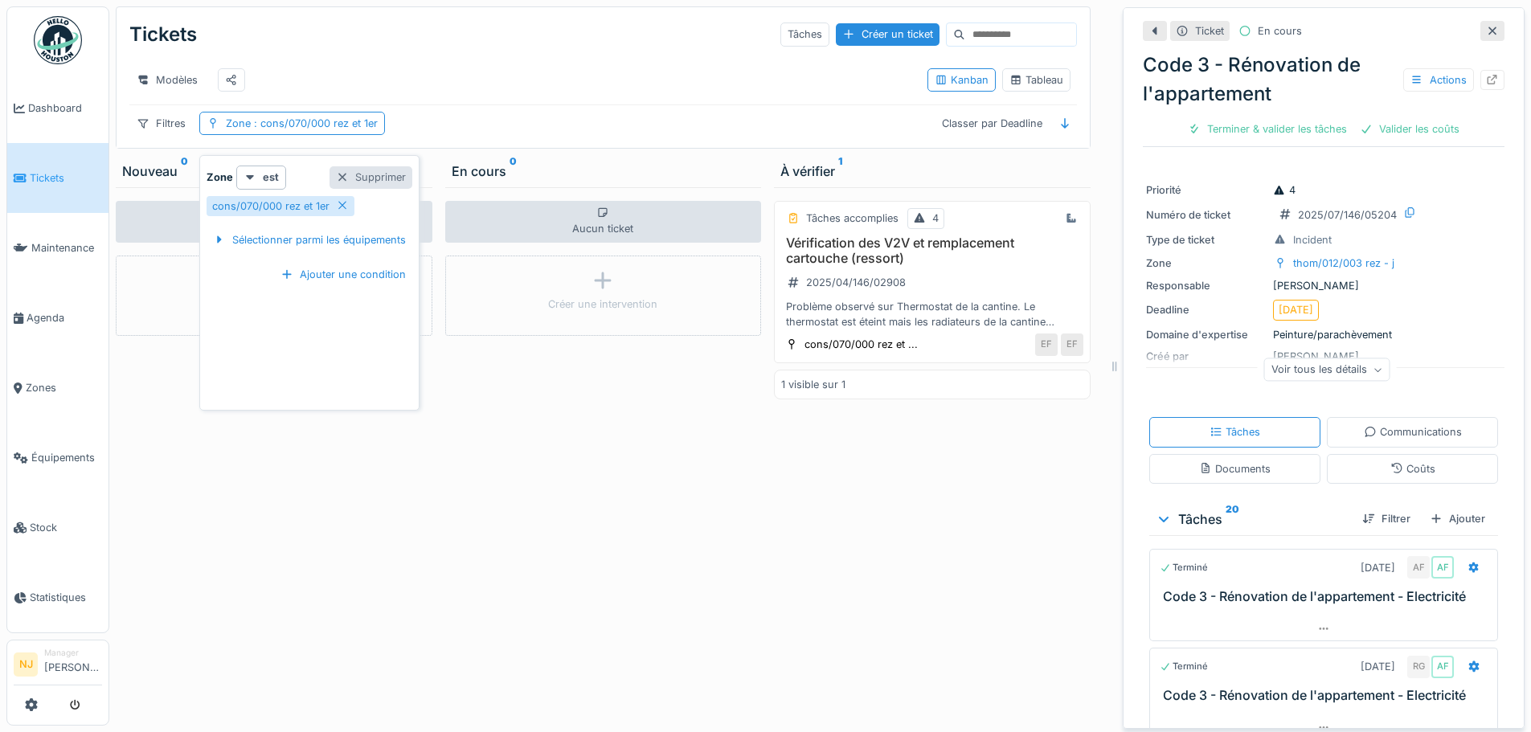
click at [350, 166] on div "Supprimer" at bounding box center [370, 177] width 83 height 22
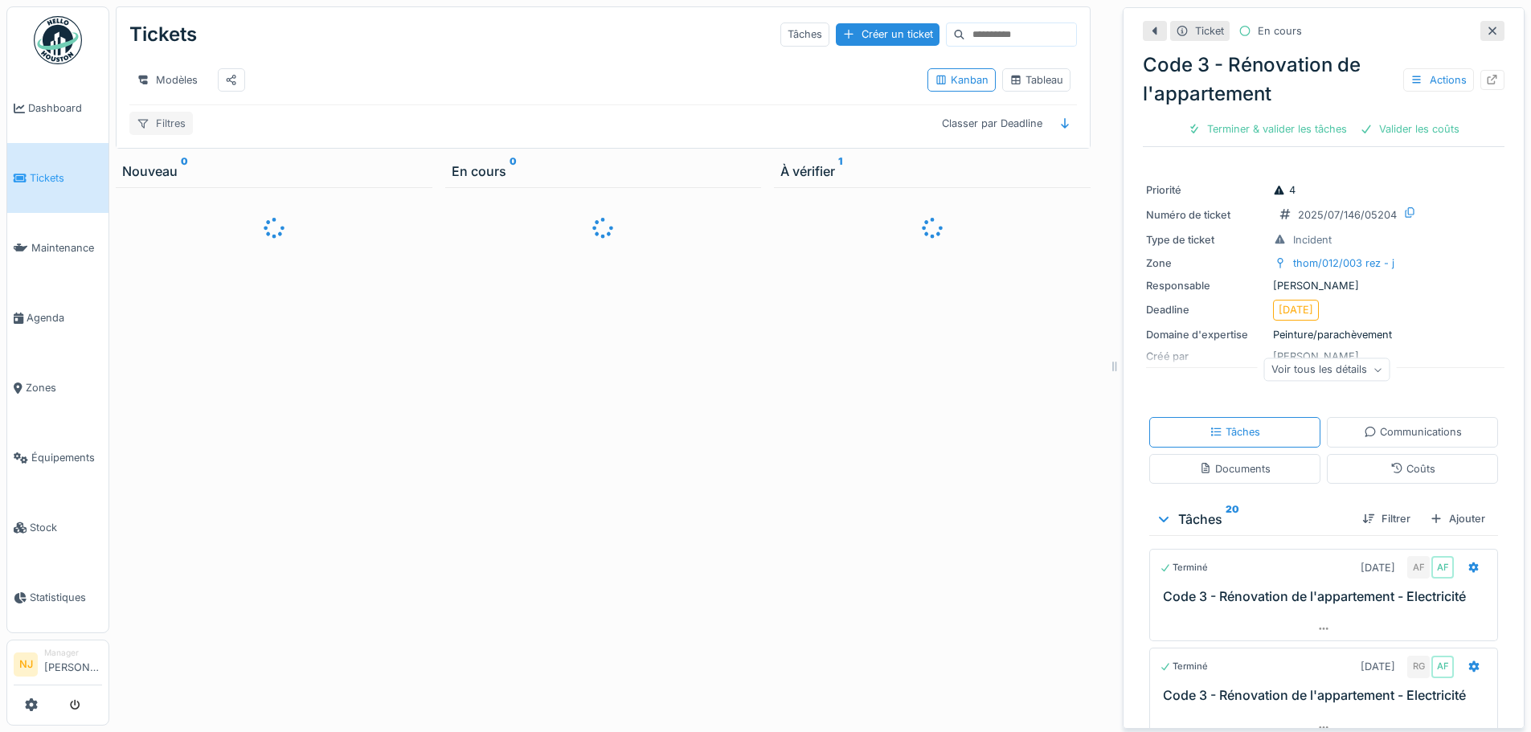
click at [141, 121] on icon at bounding box center [143, 123] width 13 height 10
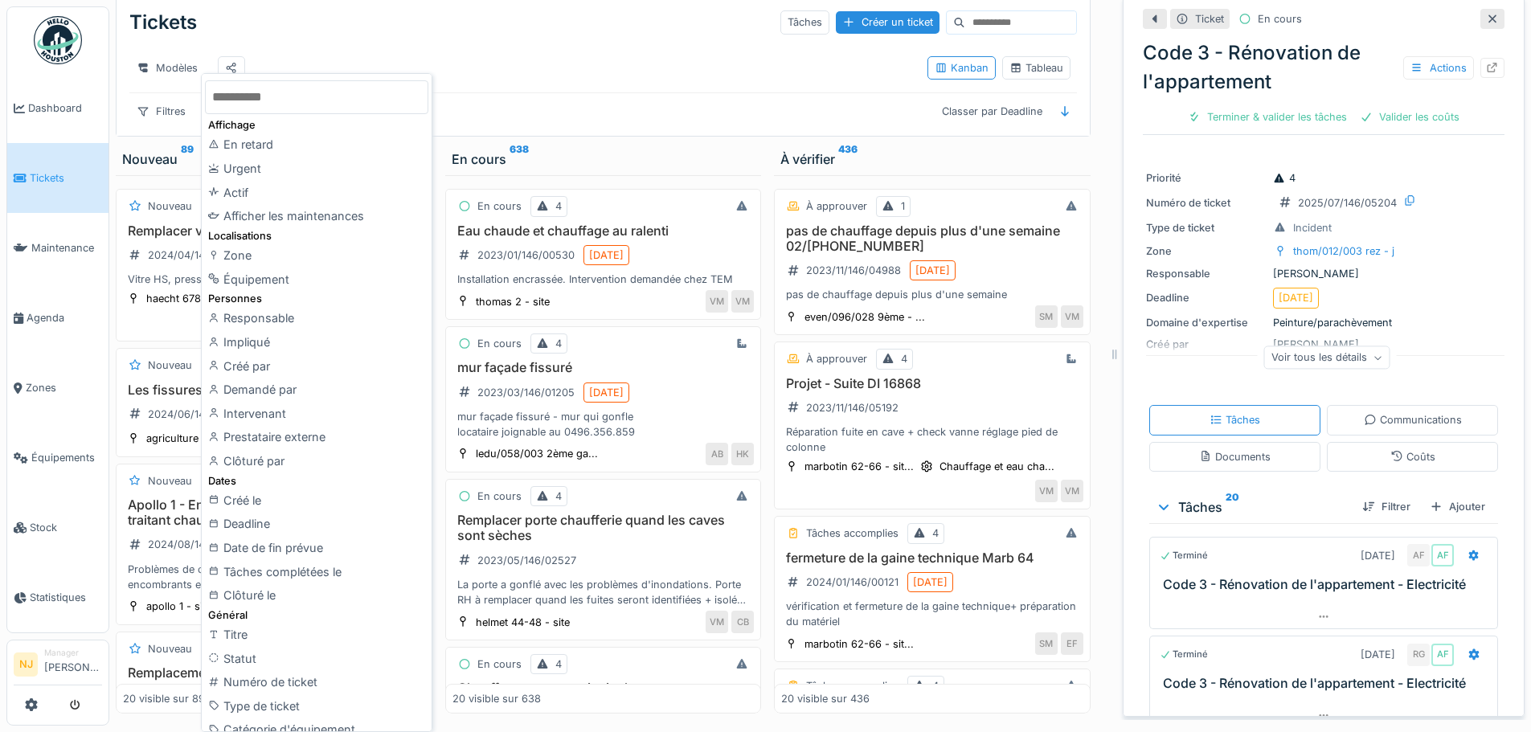
click at [253, 100] on input "text" at bounding box center [316, 97] width 223 height 34
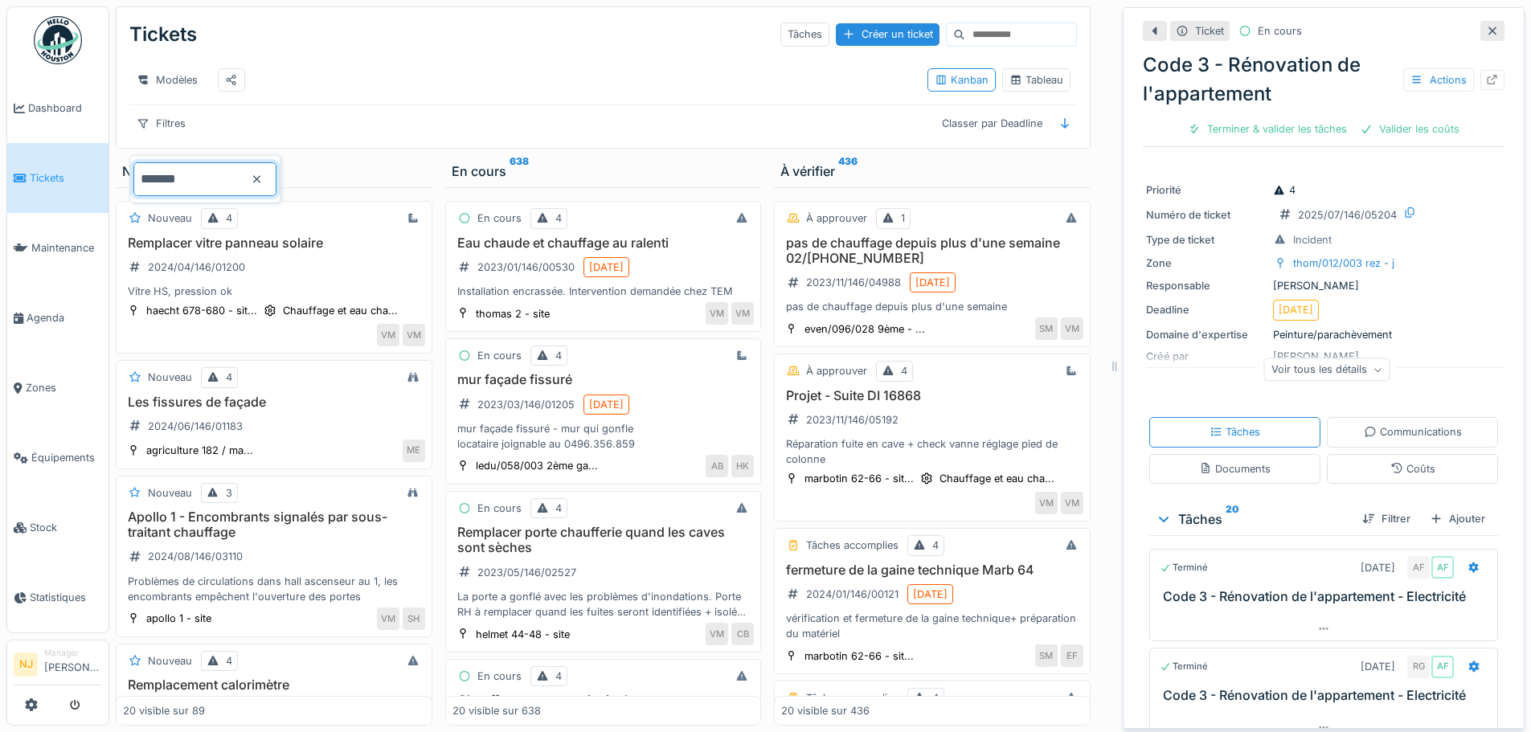
click at [220, 164] on input "*******" at bounding box center [204, 179] width 143 height 34
type input "*"
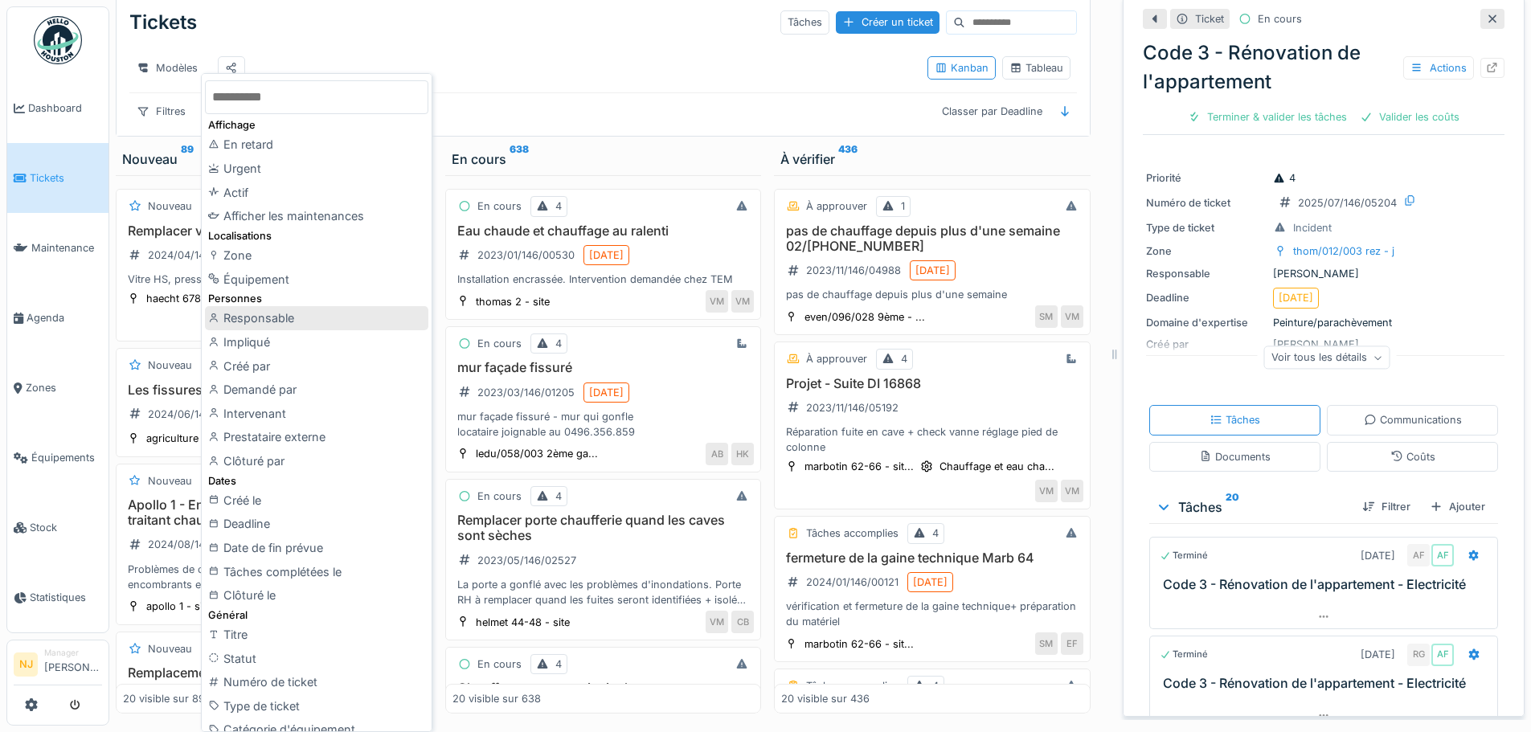
click at [268, 321] on div "Responsable" at bounding box center [316, 318] width 223 height 24
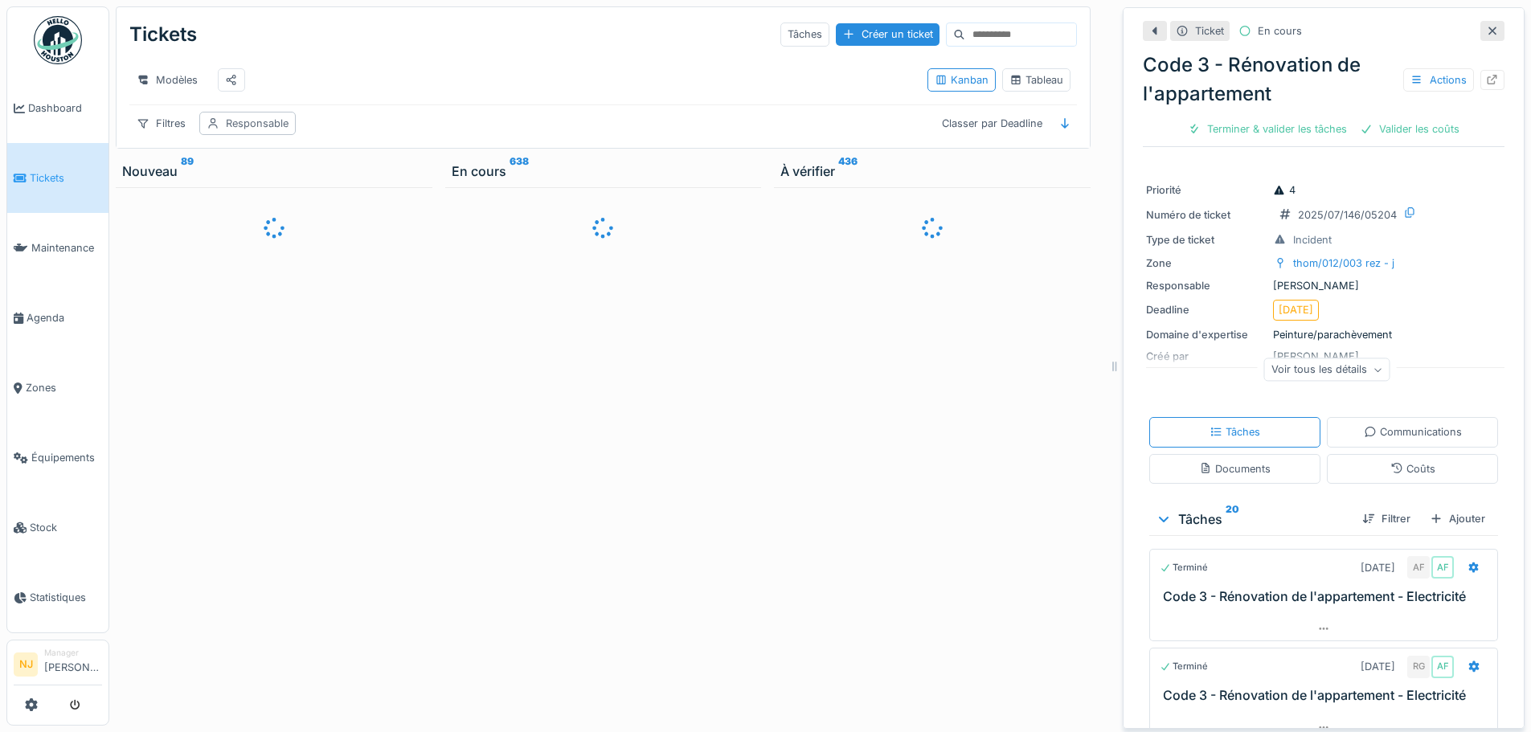
click at [251, 125] on div "Responsable" at bounding box center [257, 123] width 63 height 15
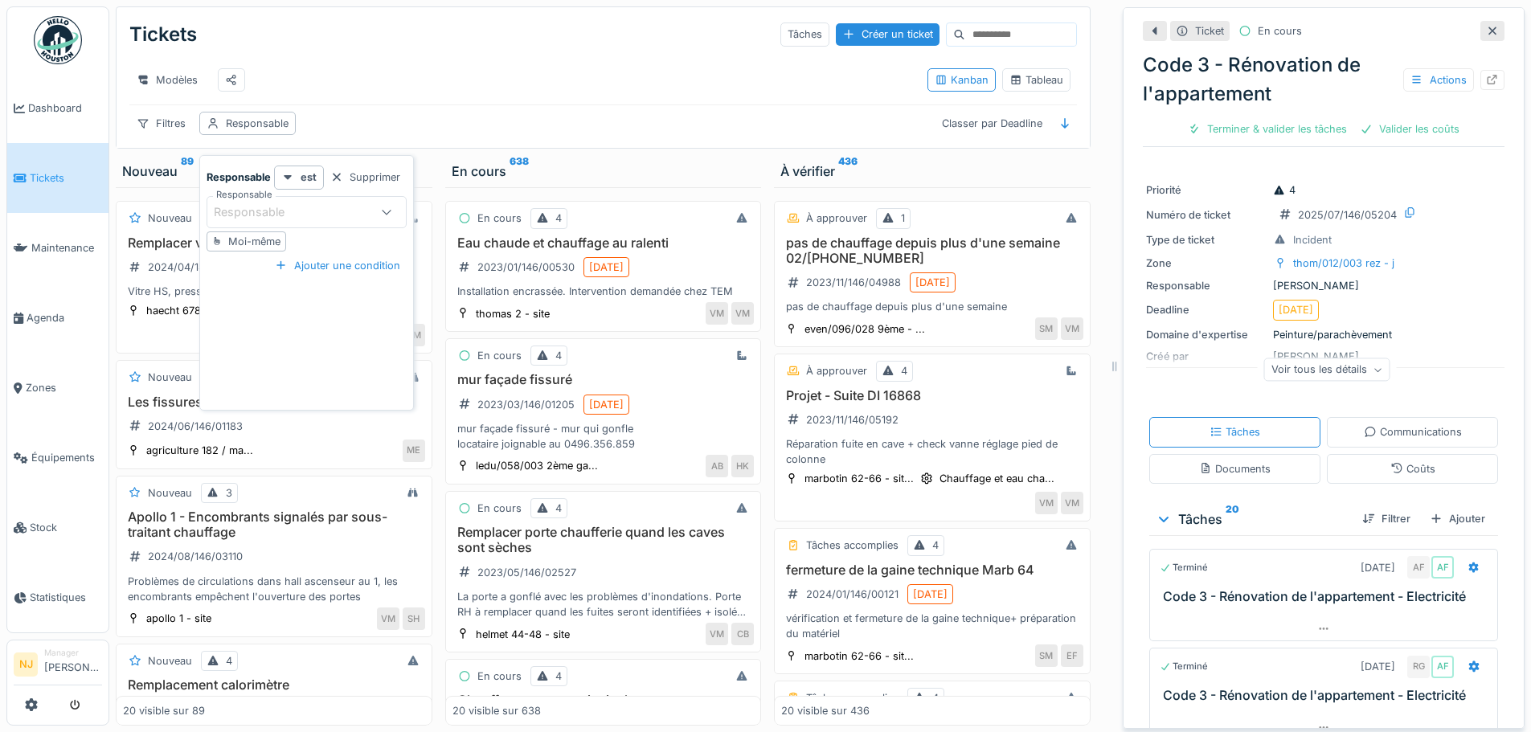
click at [284, 203] on div "Responsable" at bounding box center [260, 212] width 93 height 18
type input "*******"
click at [272, 364] on div "Antonio Fernandez" at bounding box center [306, 367] width 199 height 32
type input "*****"
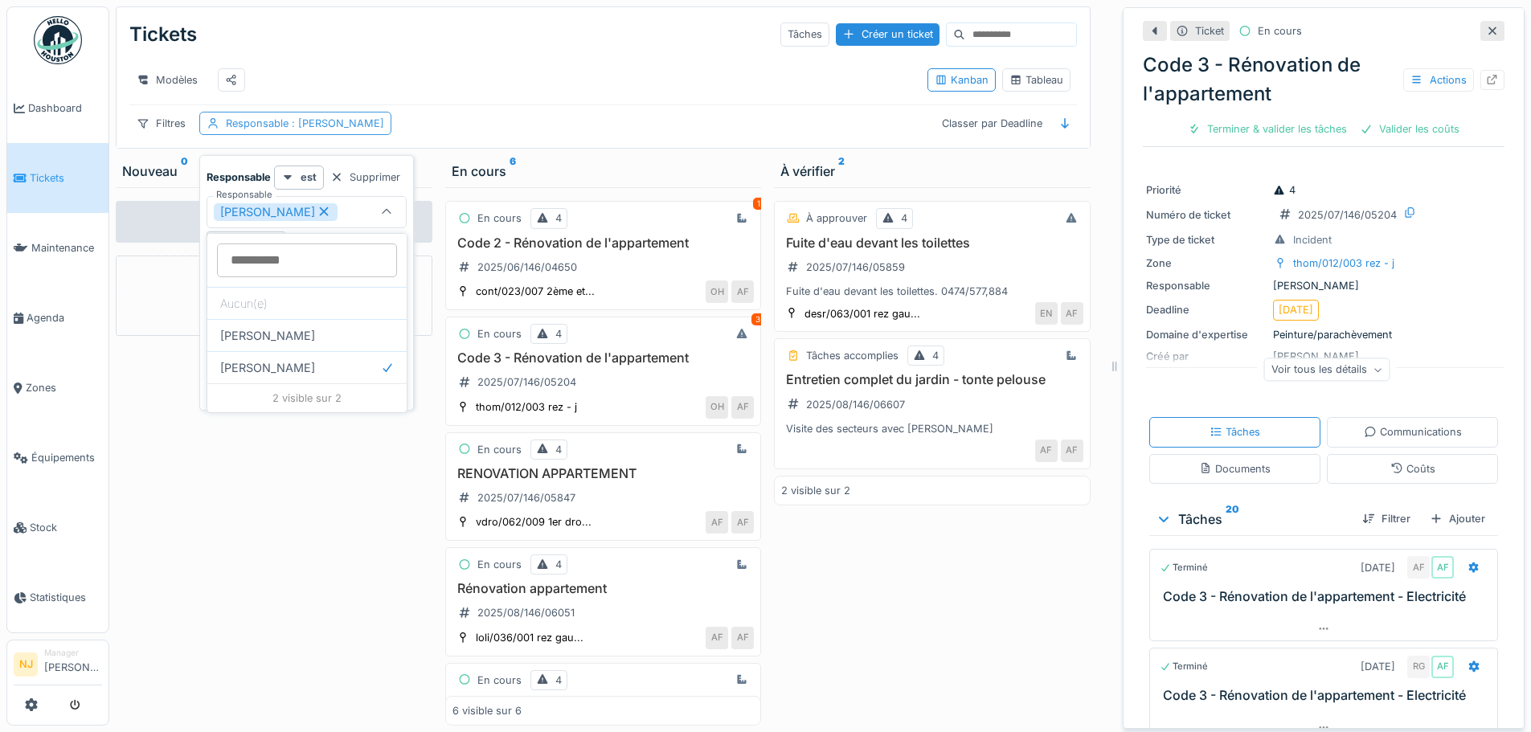
click at [315, 129] on span ": Antonio Fernandez" at bounding box center [336, 123] width 96 height 12
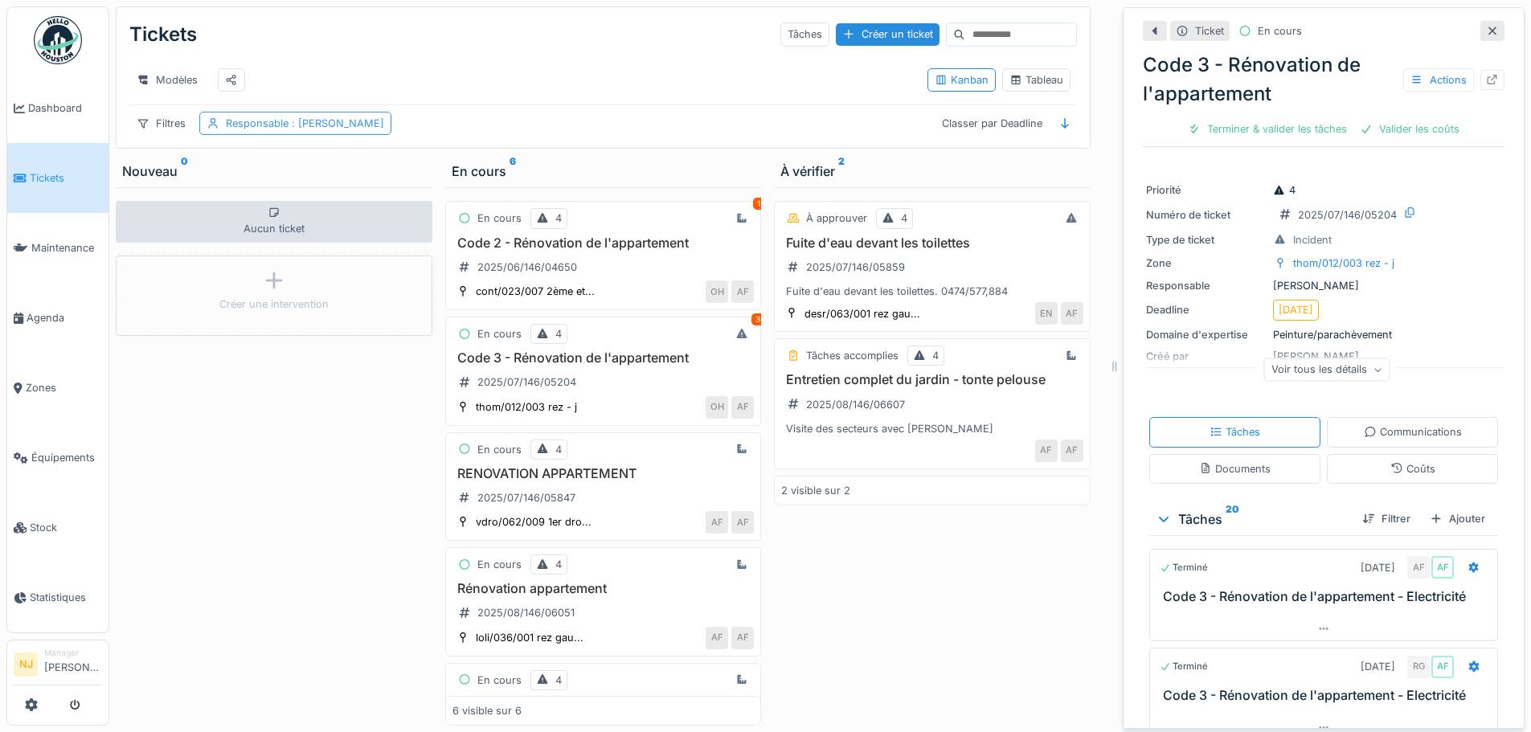
click at [375, 129] on span ": Antonio Fernandez" at bounding box center [336, 123] width 96 height 12
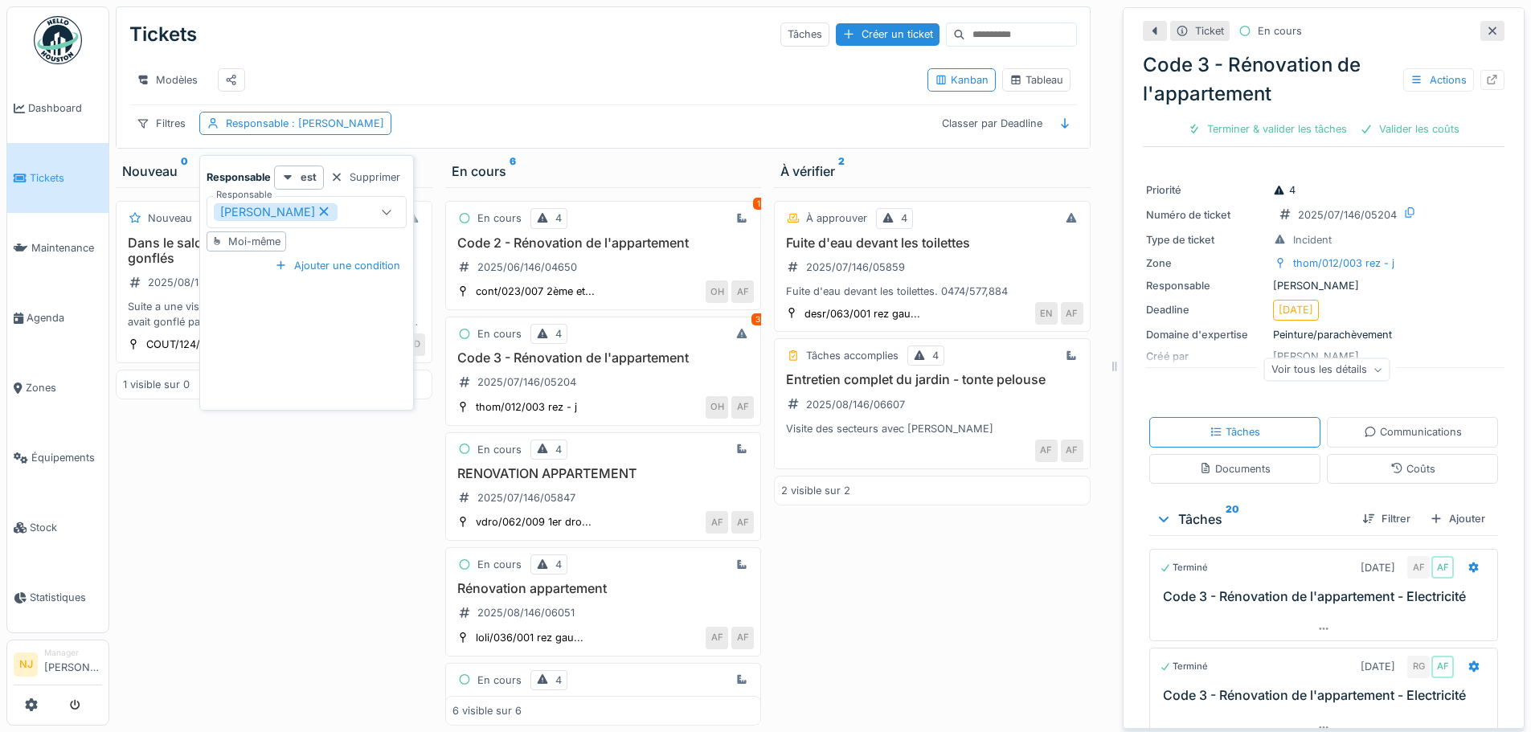
click at [334, 204] on div "Antonio Fernandez" at bounding box center [276, 212] width 124 height 18
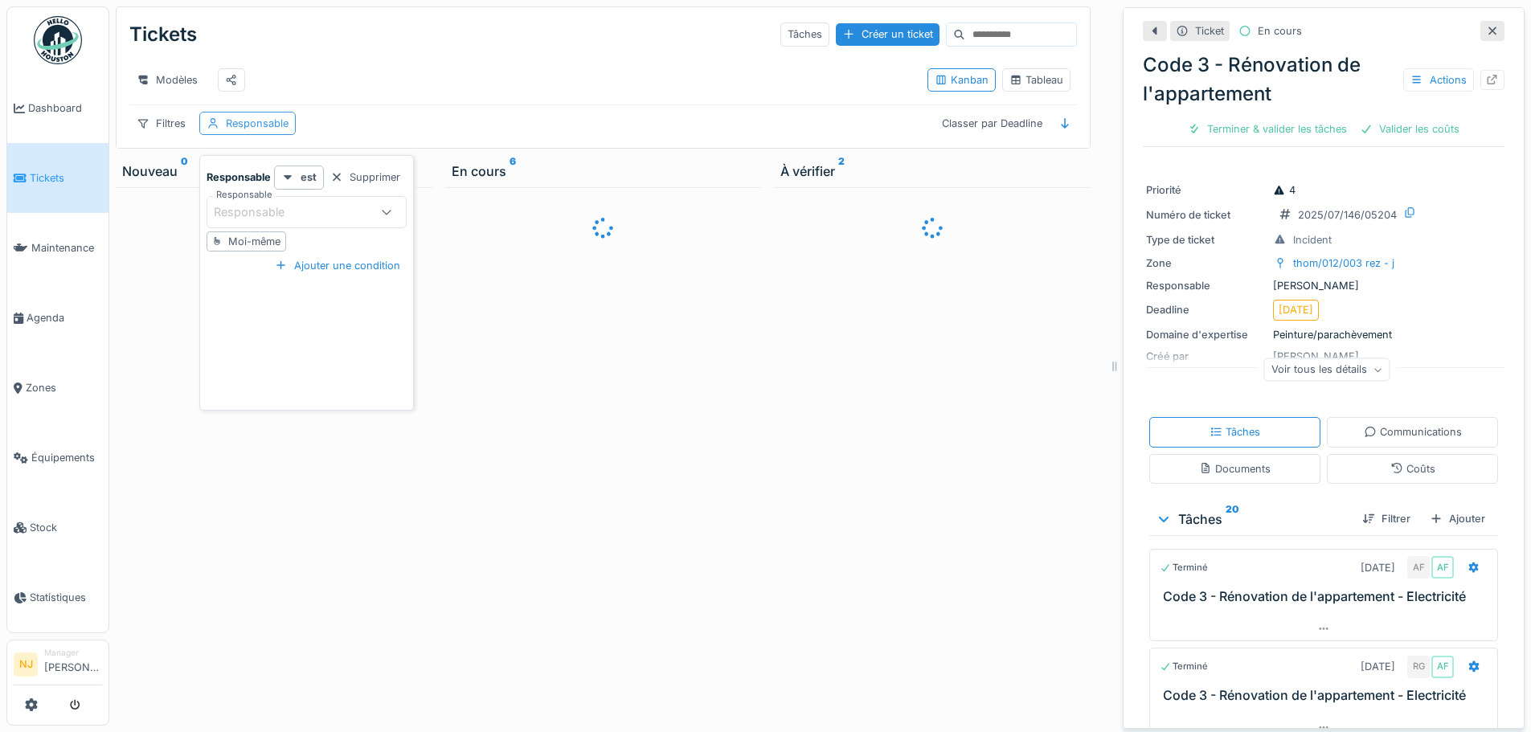
click at [258, 126] on div "Responsable" at bounding box center [247, 123] width 96 height 23
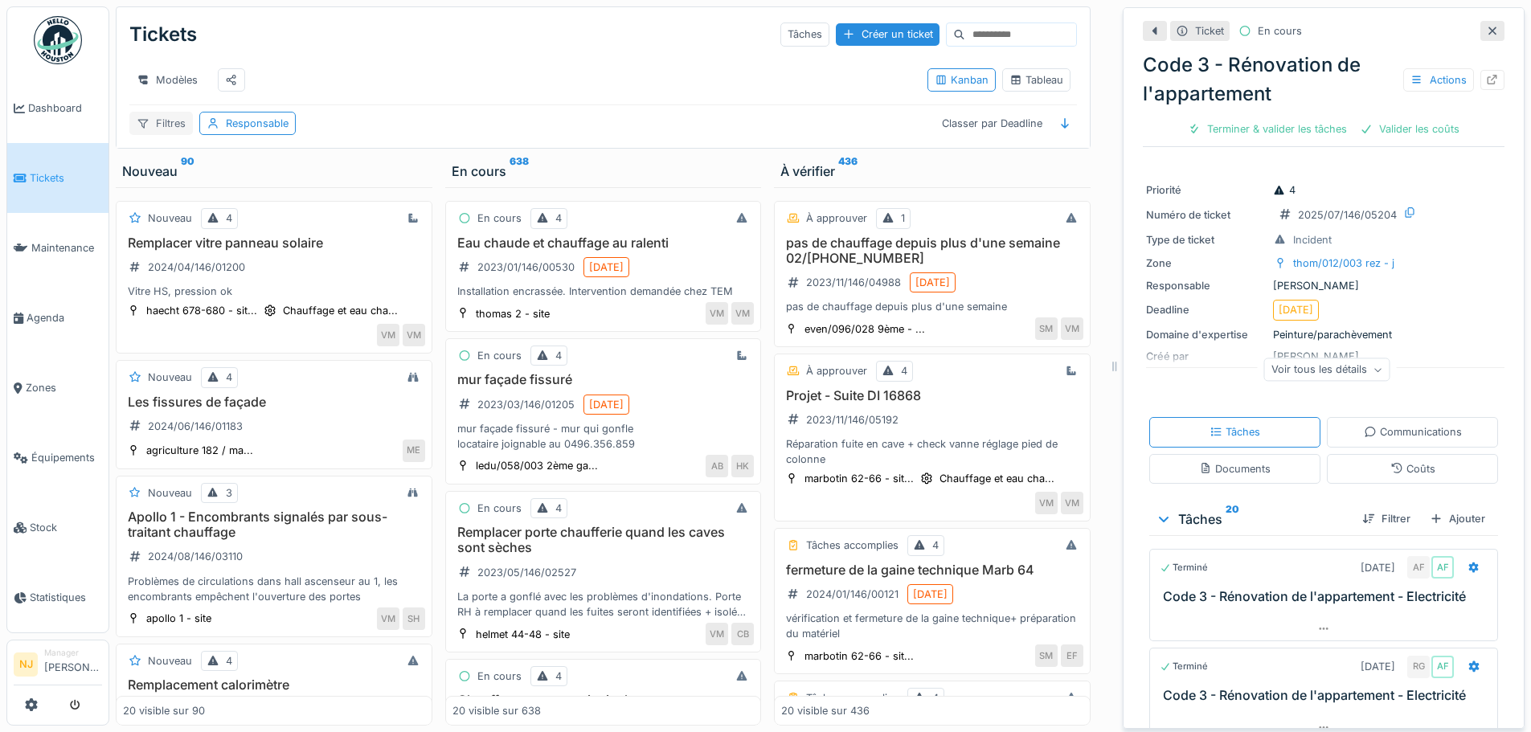
click at [149, 129] on icon at bounding box center [143, 123] width 13 height 10
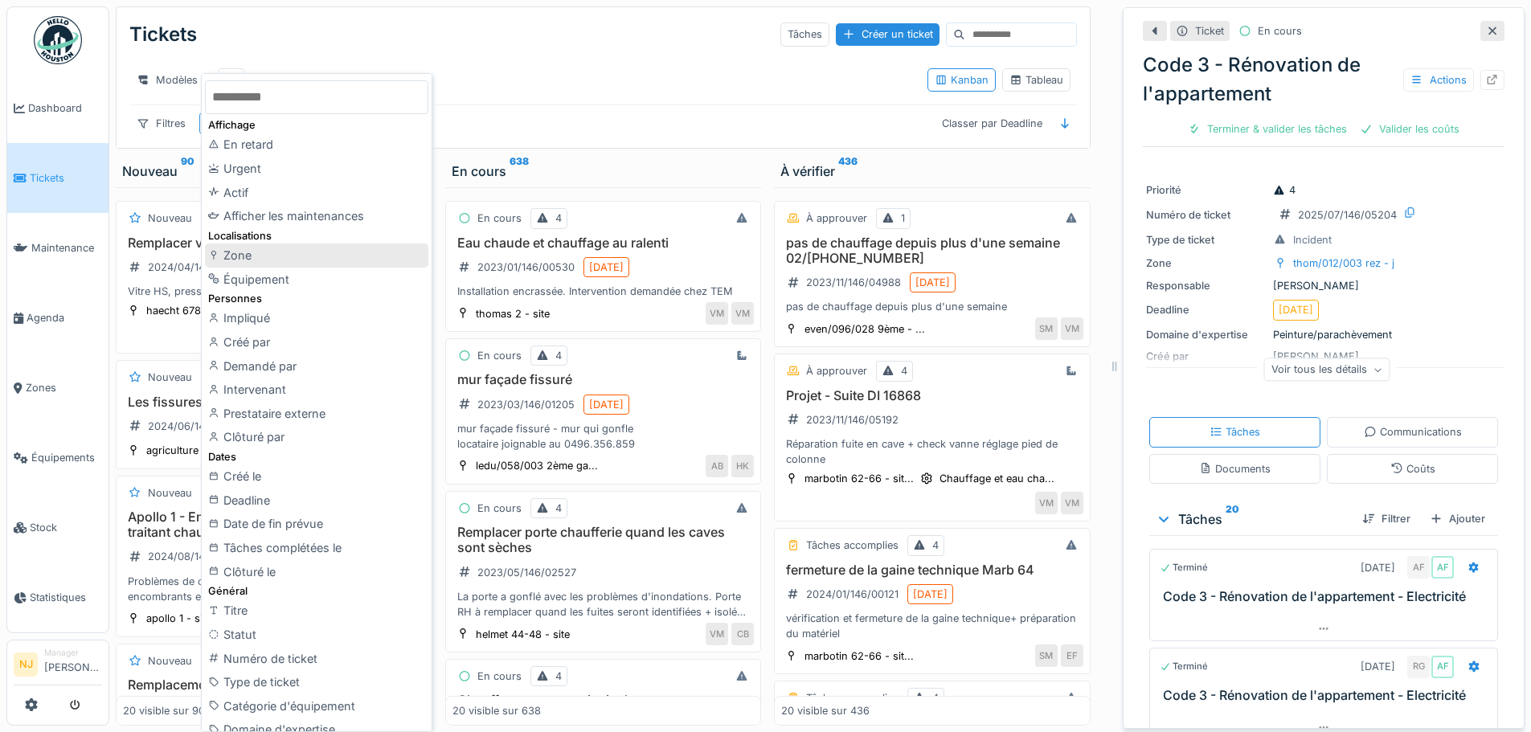
click at [246, 257] on div "Zone" at bounding box center [316, 255] width 223 height 24
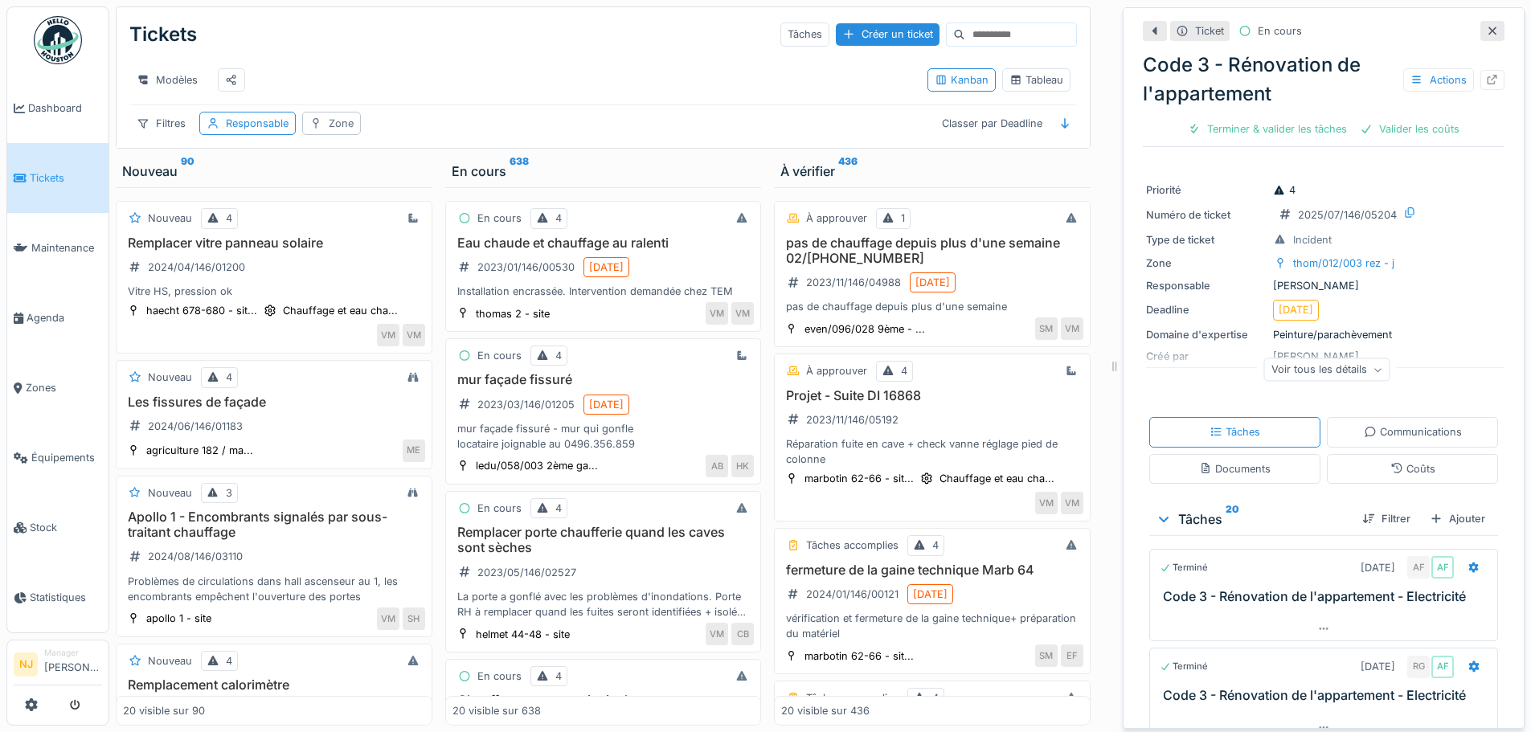
click at [340, 131] on div "Zone" at bounding box center [341, 123] width 25 height 15
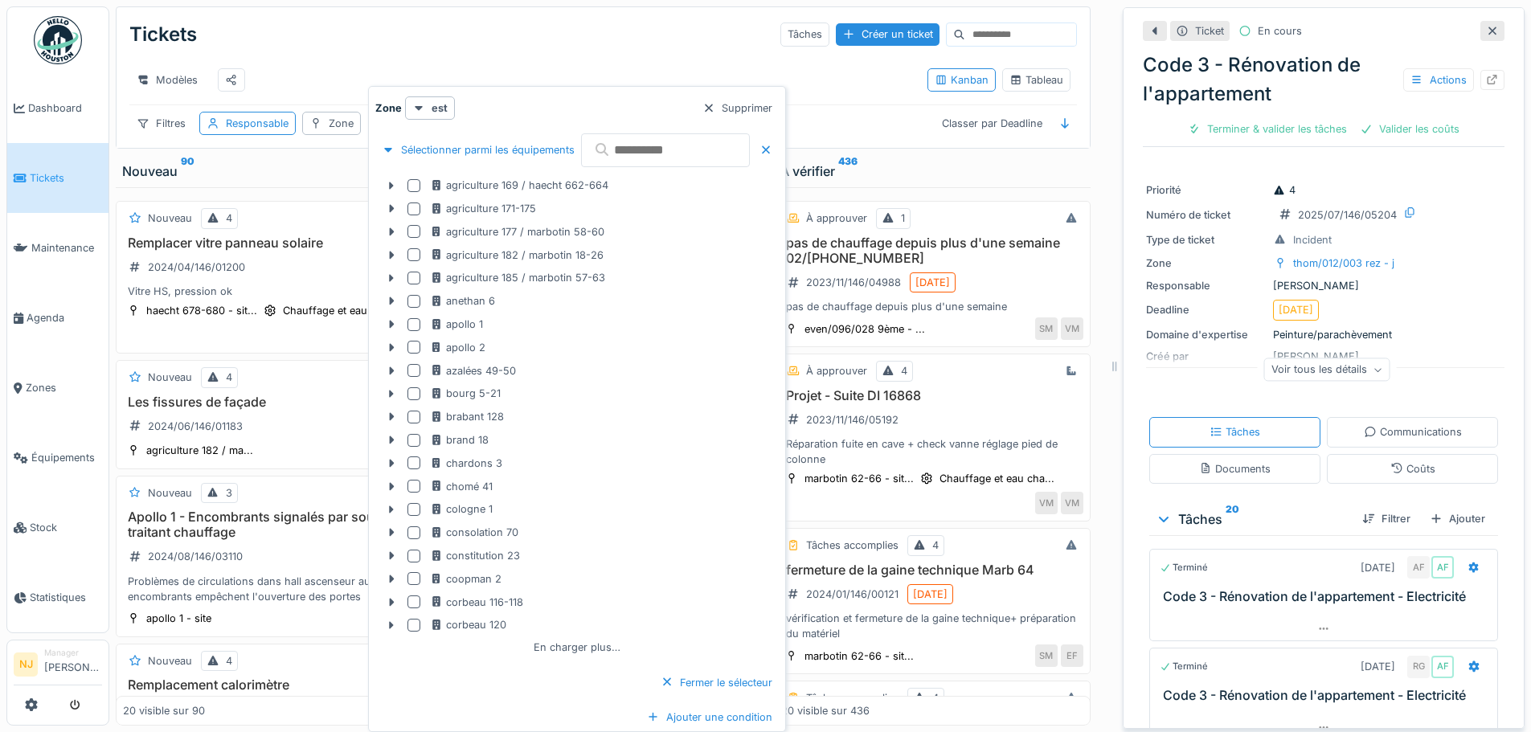
drag, startPoint x: 680, startPoint y: 155, endPoint x: 671, endPoint y: 151, distance: 9.7
click at [680, 154] on input "text" at bounding box center [665, 150] width 169 height 34
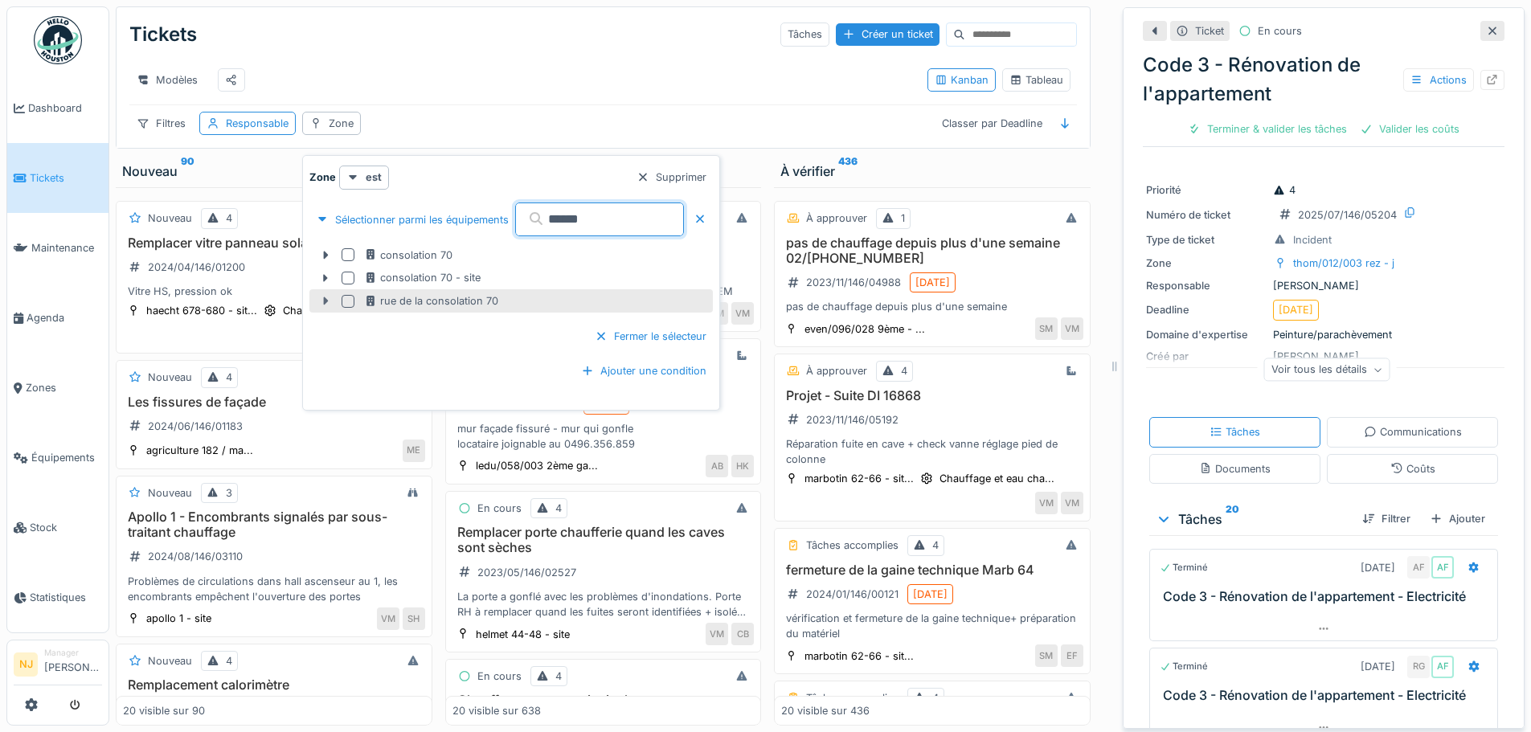
type input "******"
click at [325, 302] on icon at bounding box center [325, 301] width 5 height 8
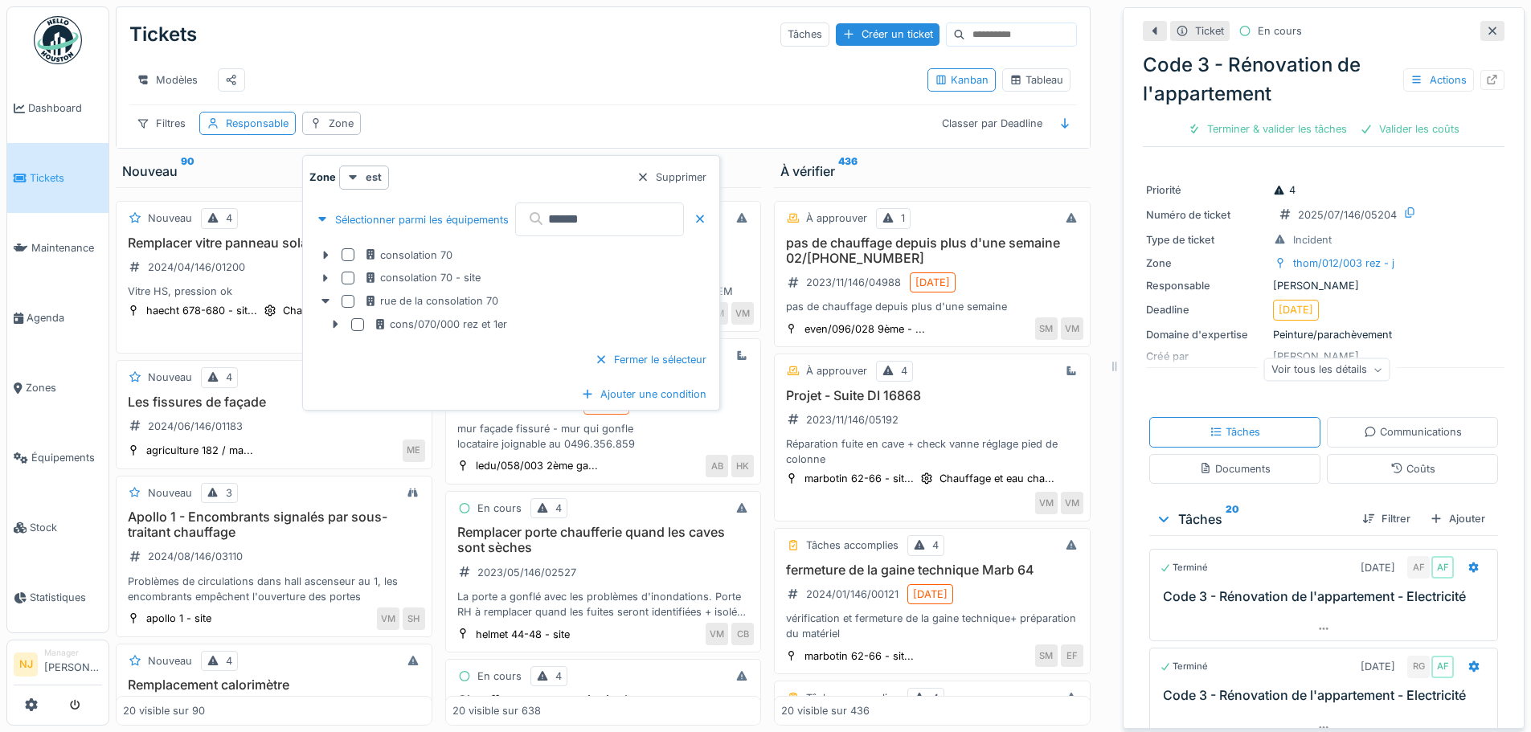
scroll to position [12, 0]
click at [358, 318] on div at bounding box center [357, 324] width 13 height 13
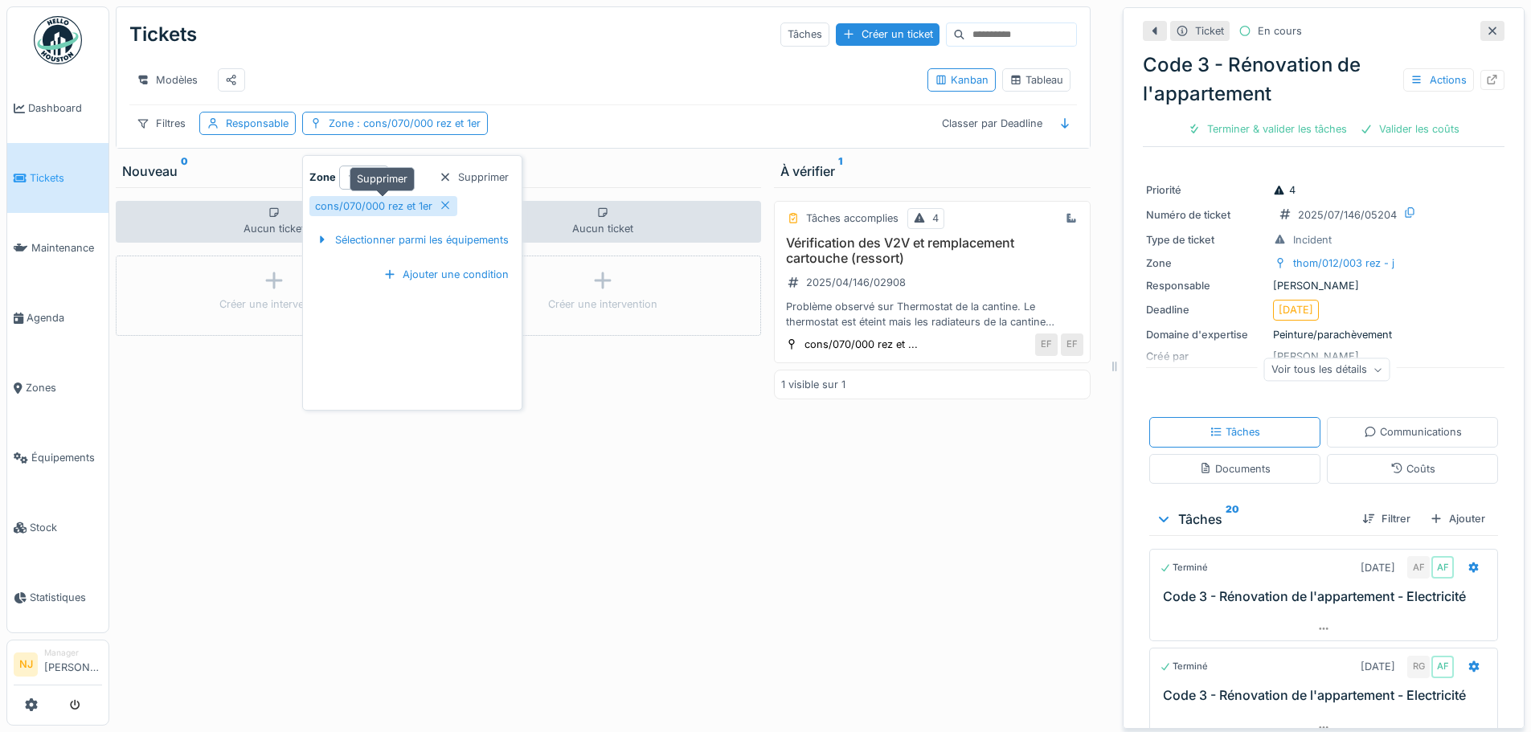
click at [435, 196] on div "cons/070/000 rez et 1er" at bounding box center [383, 206] width 148 height 20
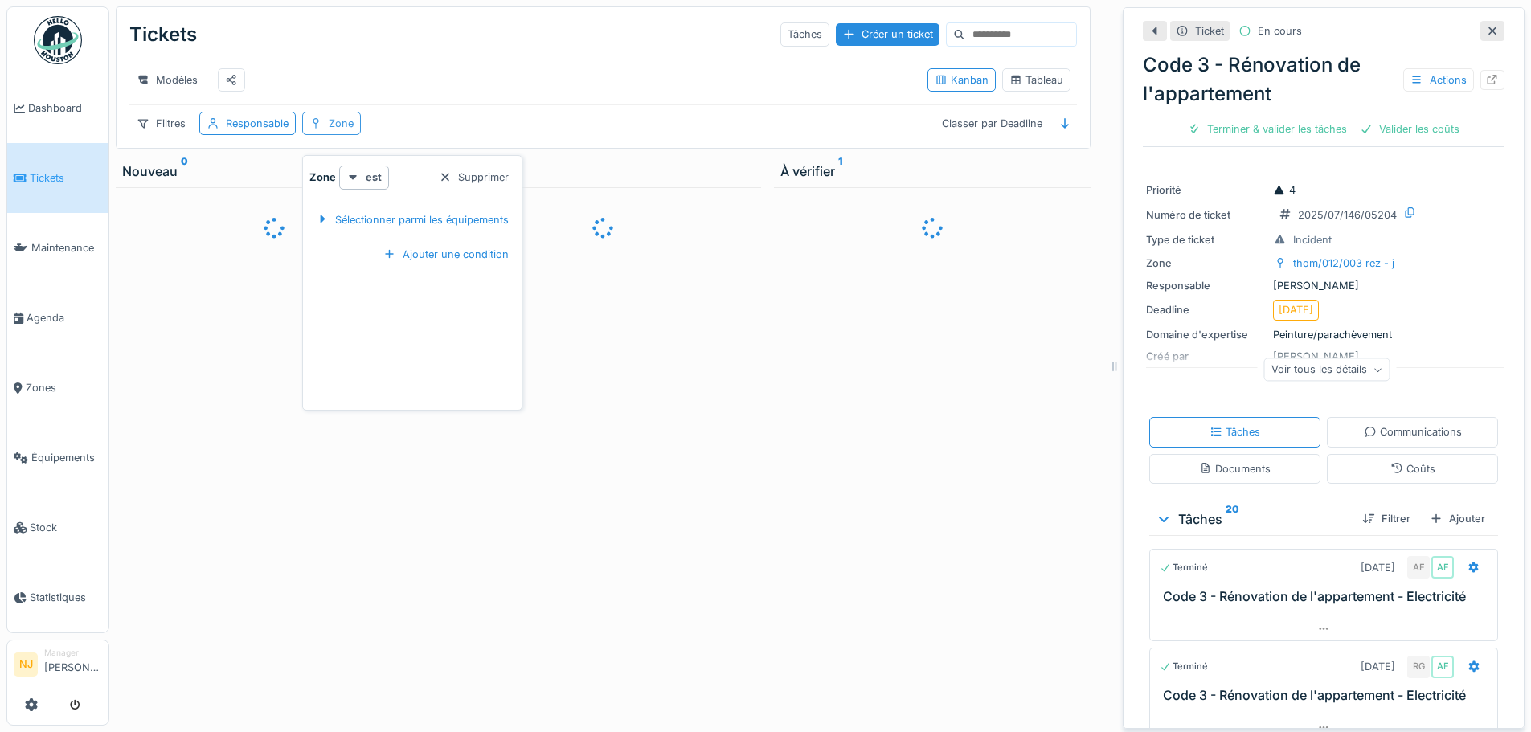
click at [329, 119] on div "Zone" at bounding box center [341, 123] width 25 height 15
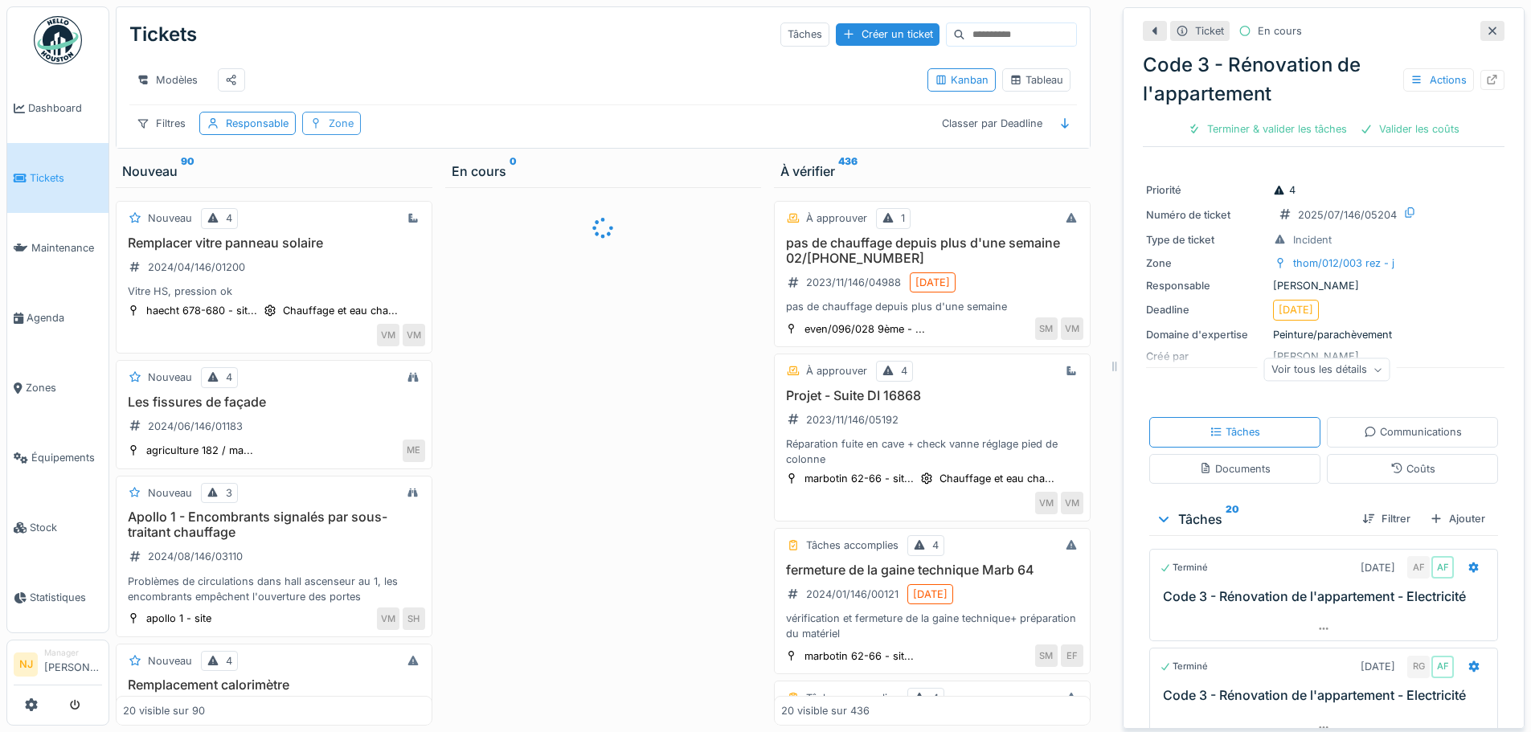
click at [329, 119] on div "Zone" at bounding box center [341, 123] width 25 height 15
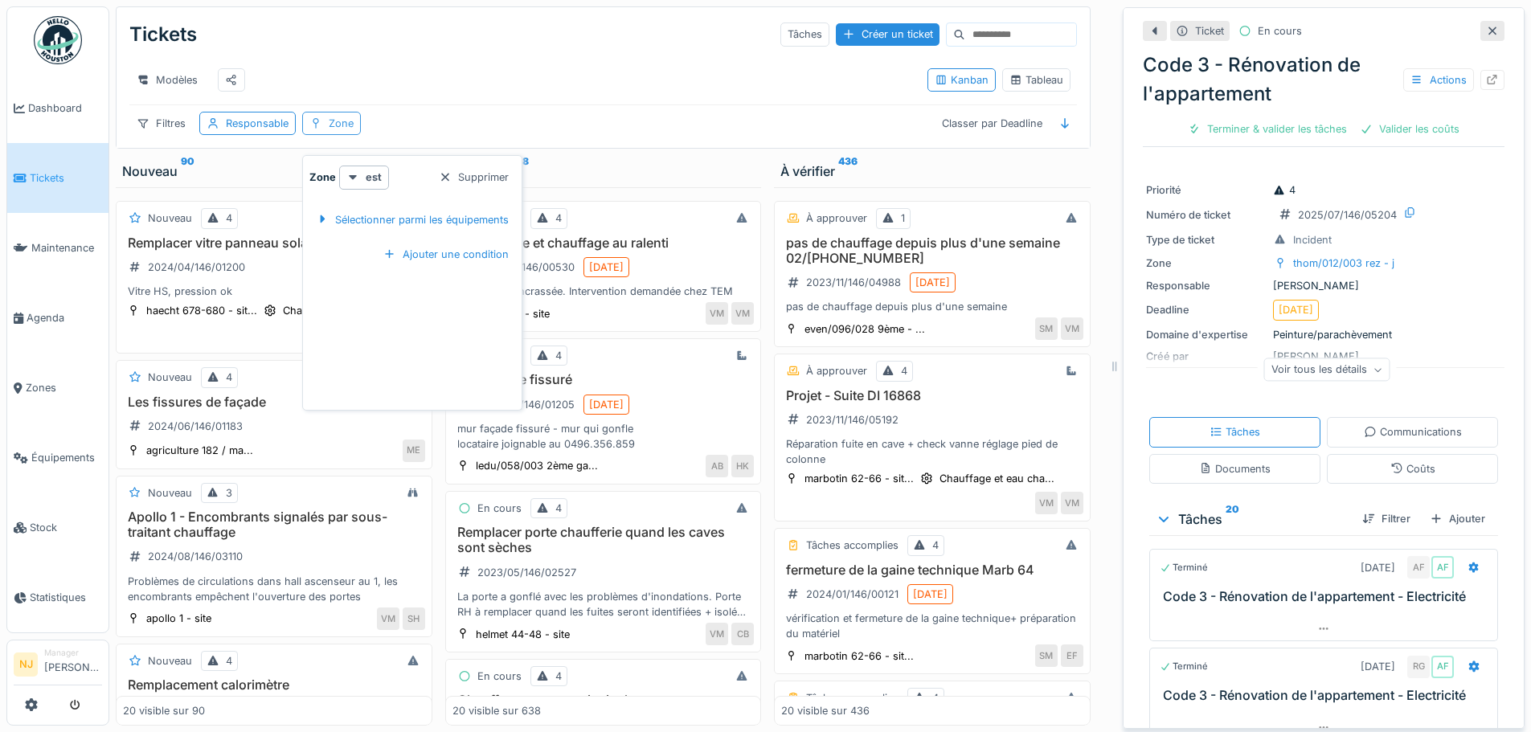
click at [344, 121] on div "Zone" at bounding box center [341, 123] width 25 height 15
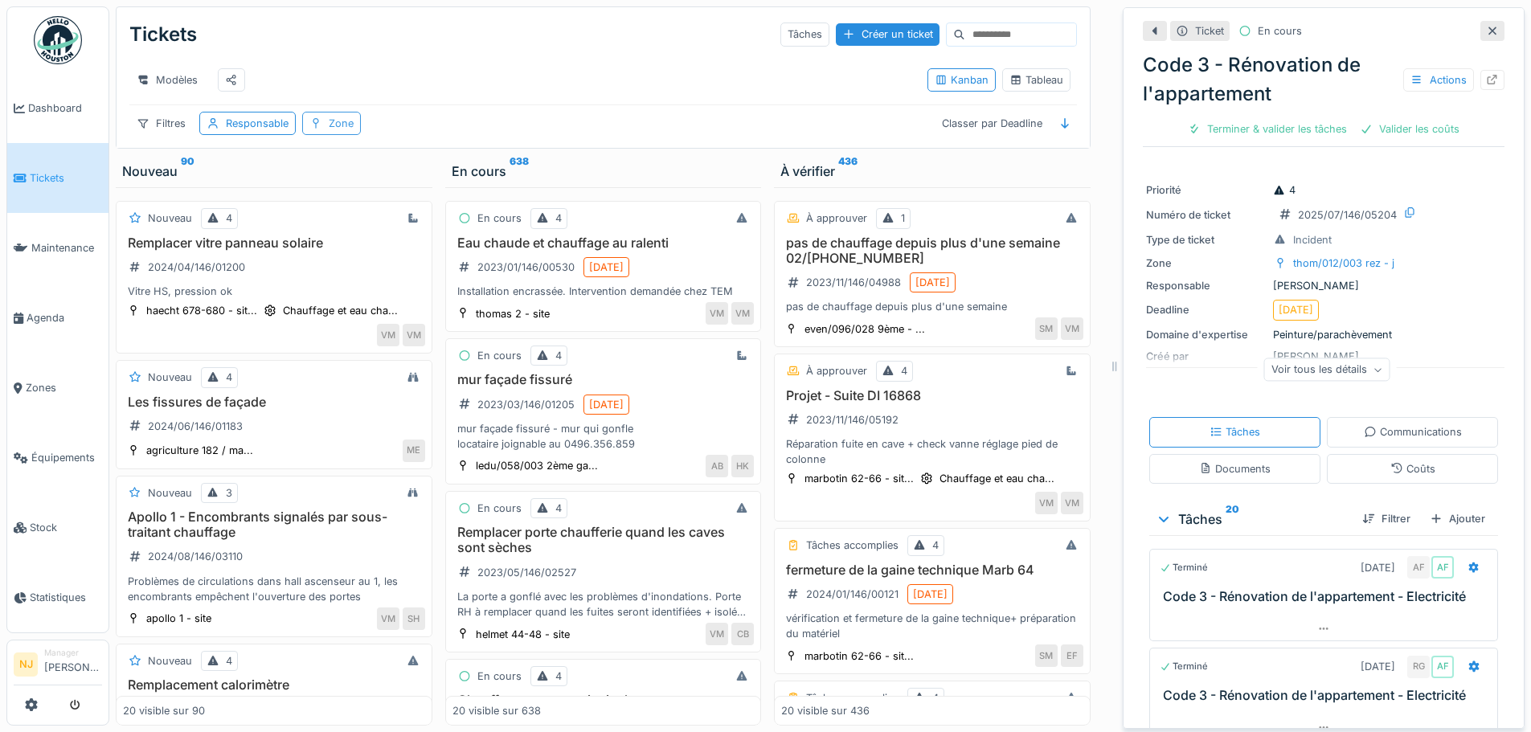
click at [342, 121] on div "Zone" at bounding box center [341, 123] width 25 height 15
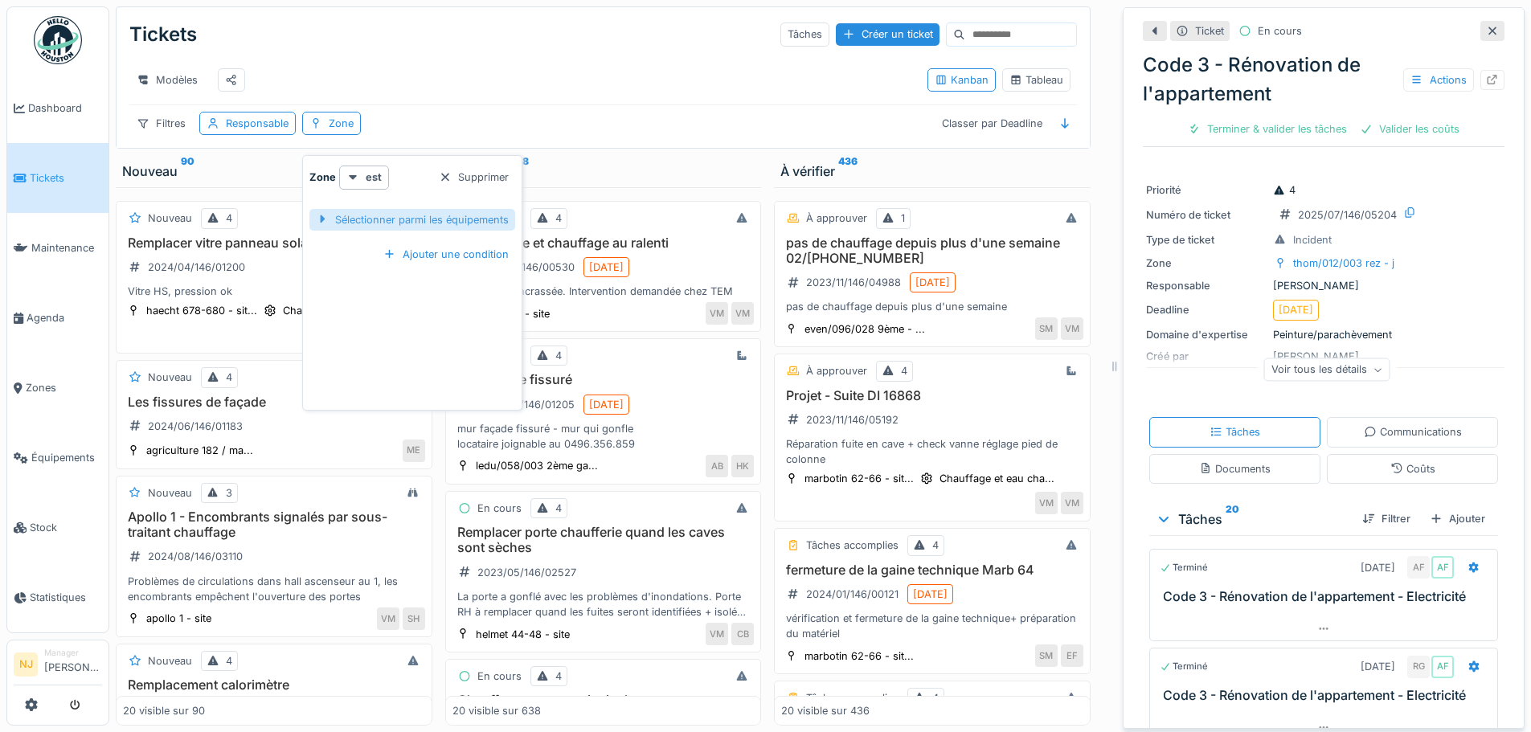
click at [355, 209] on div "Sélectionner parmi les équipements" at bounding box center [412, 220] width 206 height 22
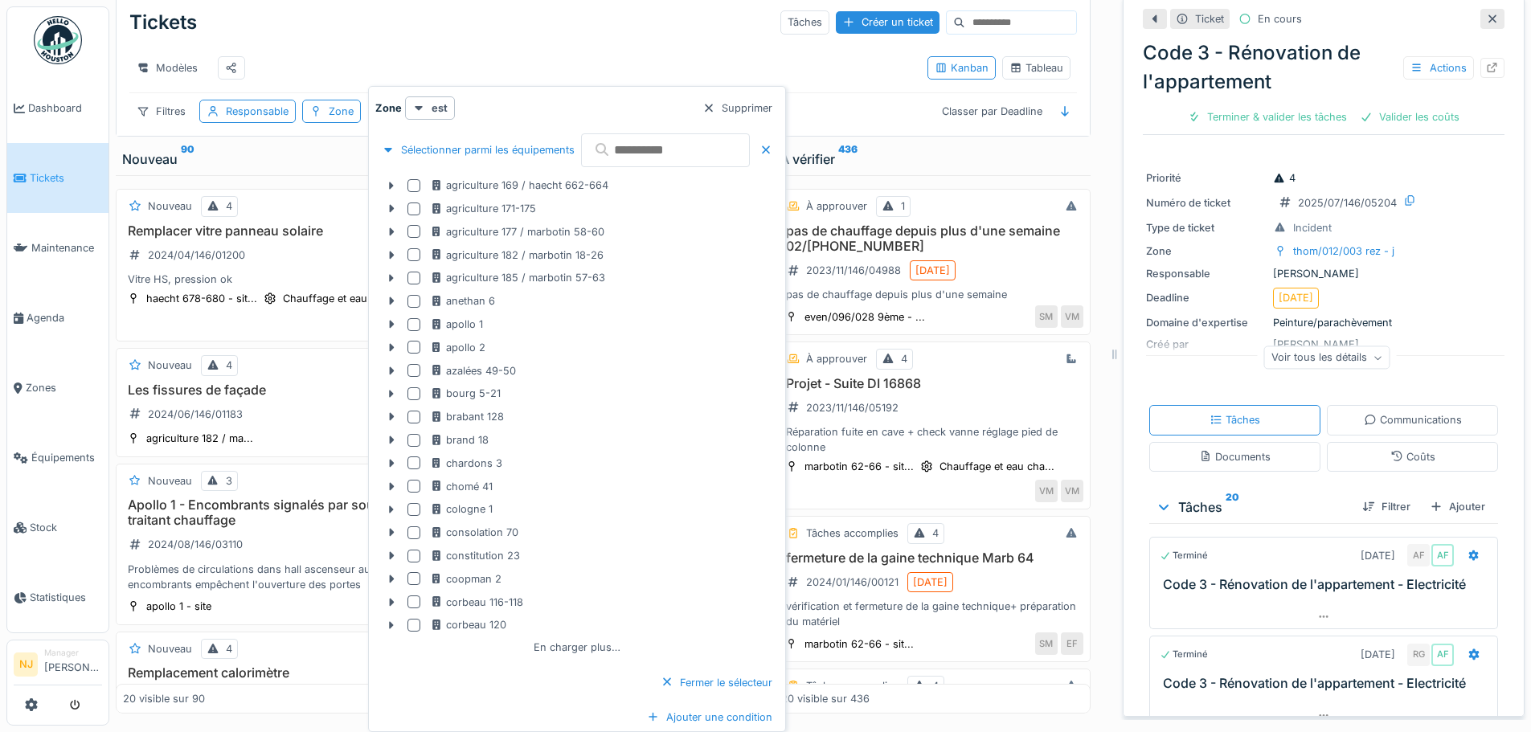
click at [673, 152] on input "text" at bounding box center [665, 150] width 169 height 34
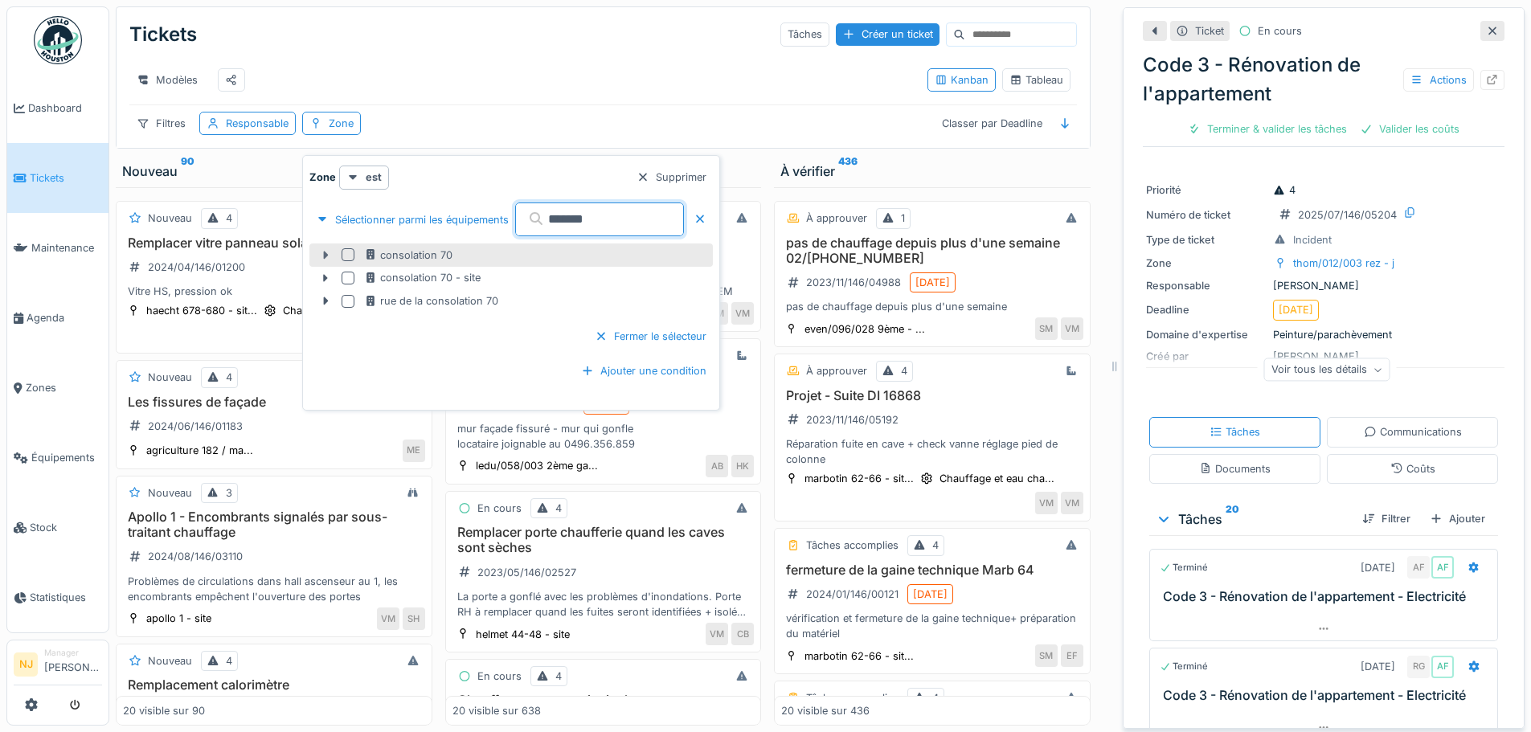
type input "*******"
click at [325, 251] on icon at bounding box center [325, 255] width 5 height 8
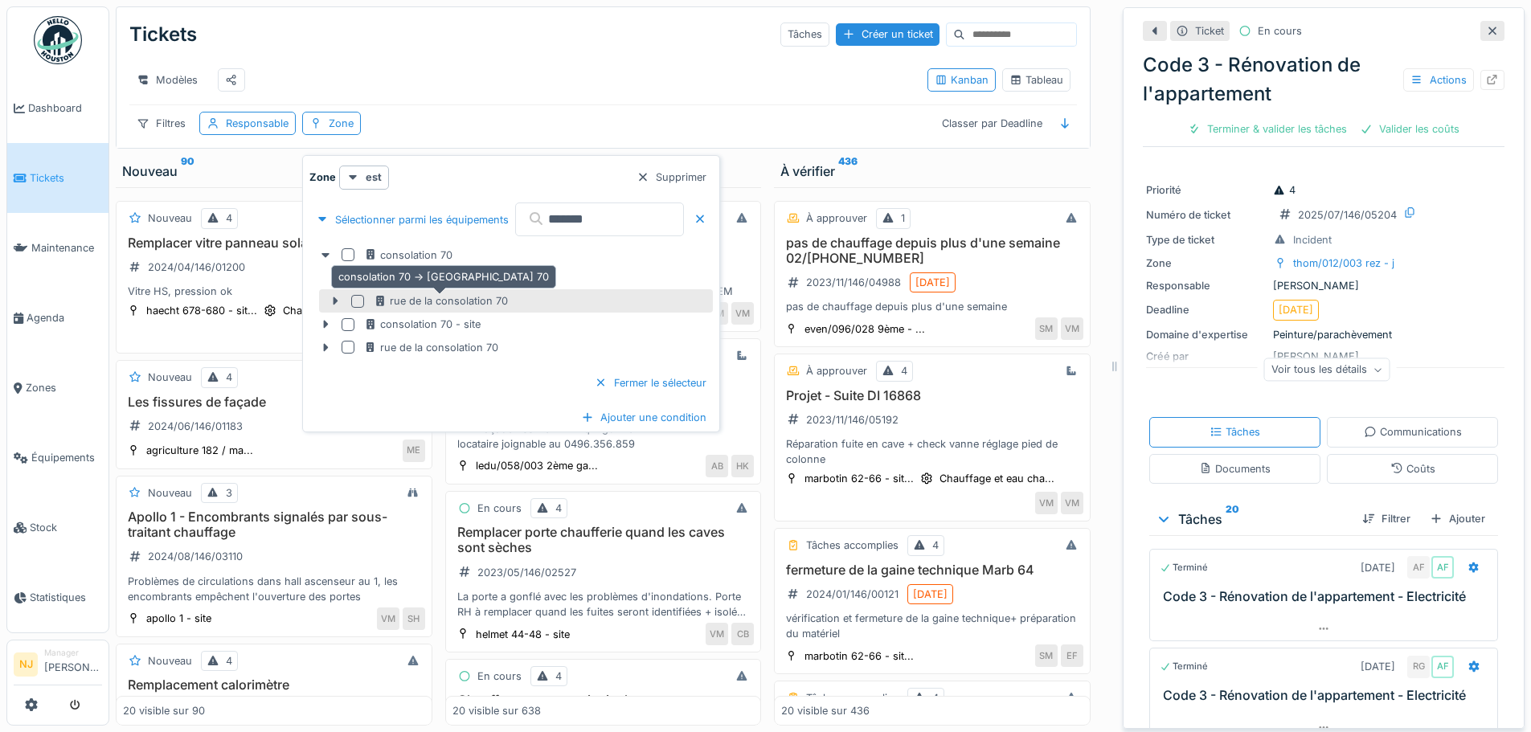
click at [403, 293] on div "rue de la consolation 70" at bounding box center [441, 300] width 134 height 15
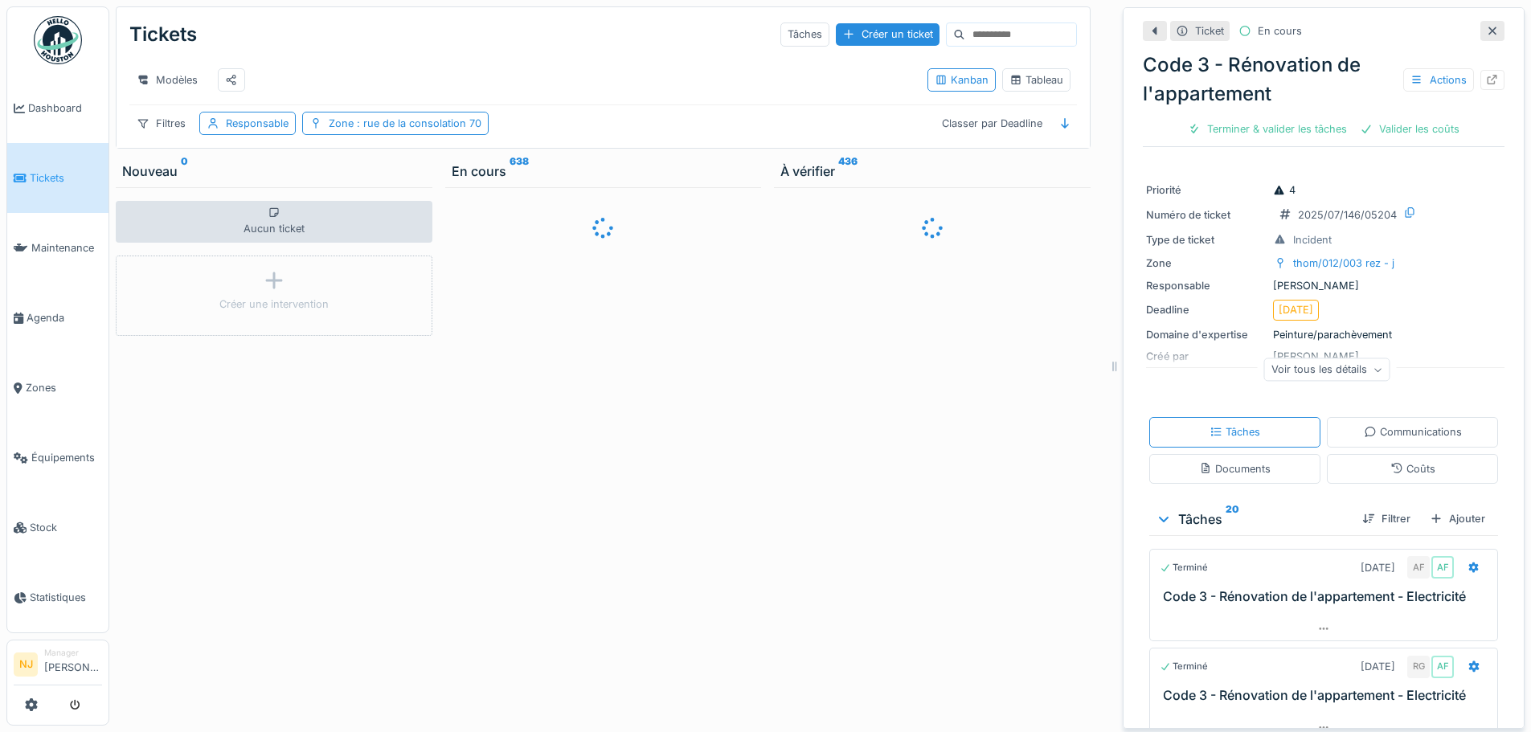
click at [877, 333] on div at bounding box center [932, 456] width 317 height 538
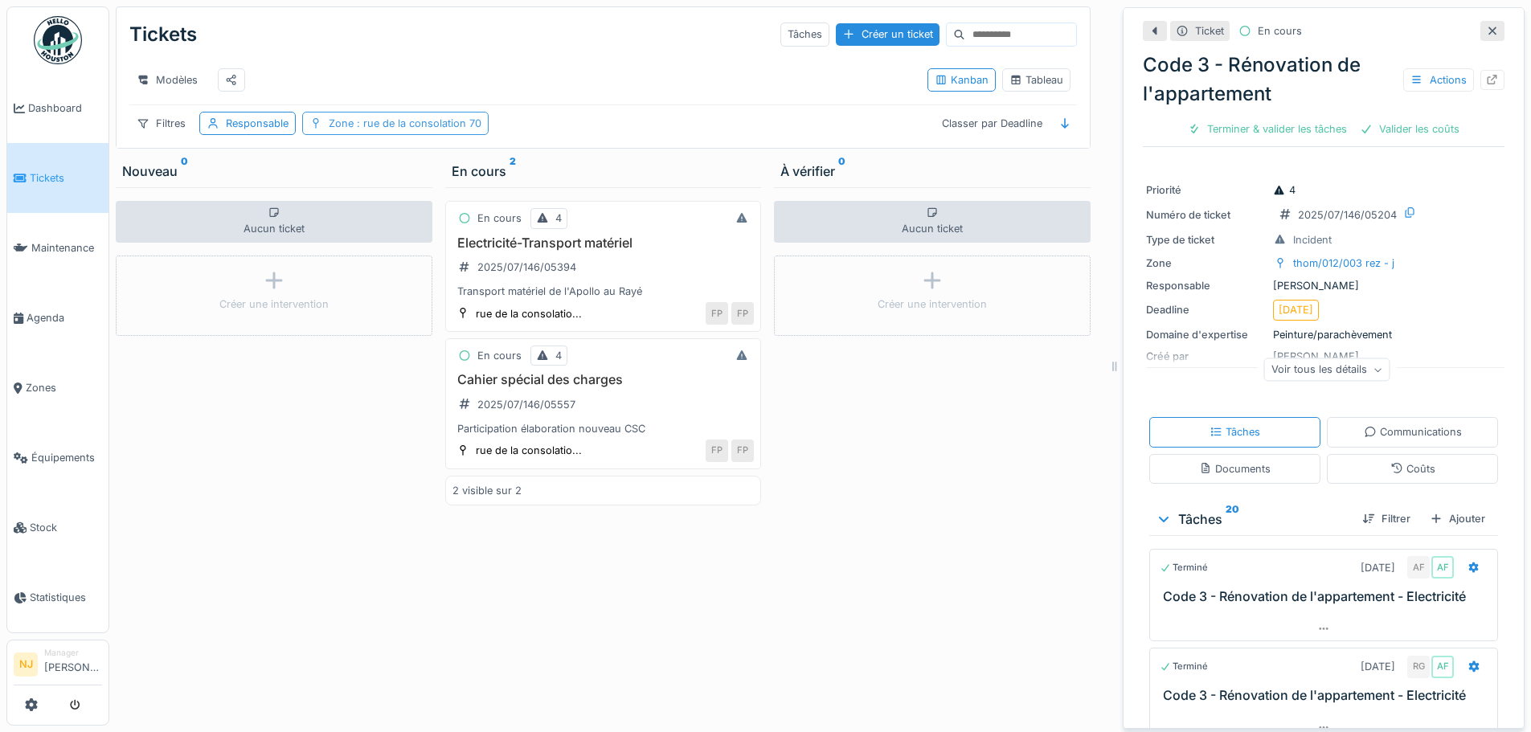
click at [397, 118] on span ": rue de la consolation 70" at bounding box center [418, 123] width 128 height 12
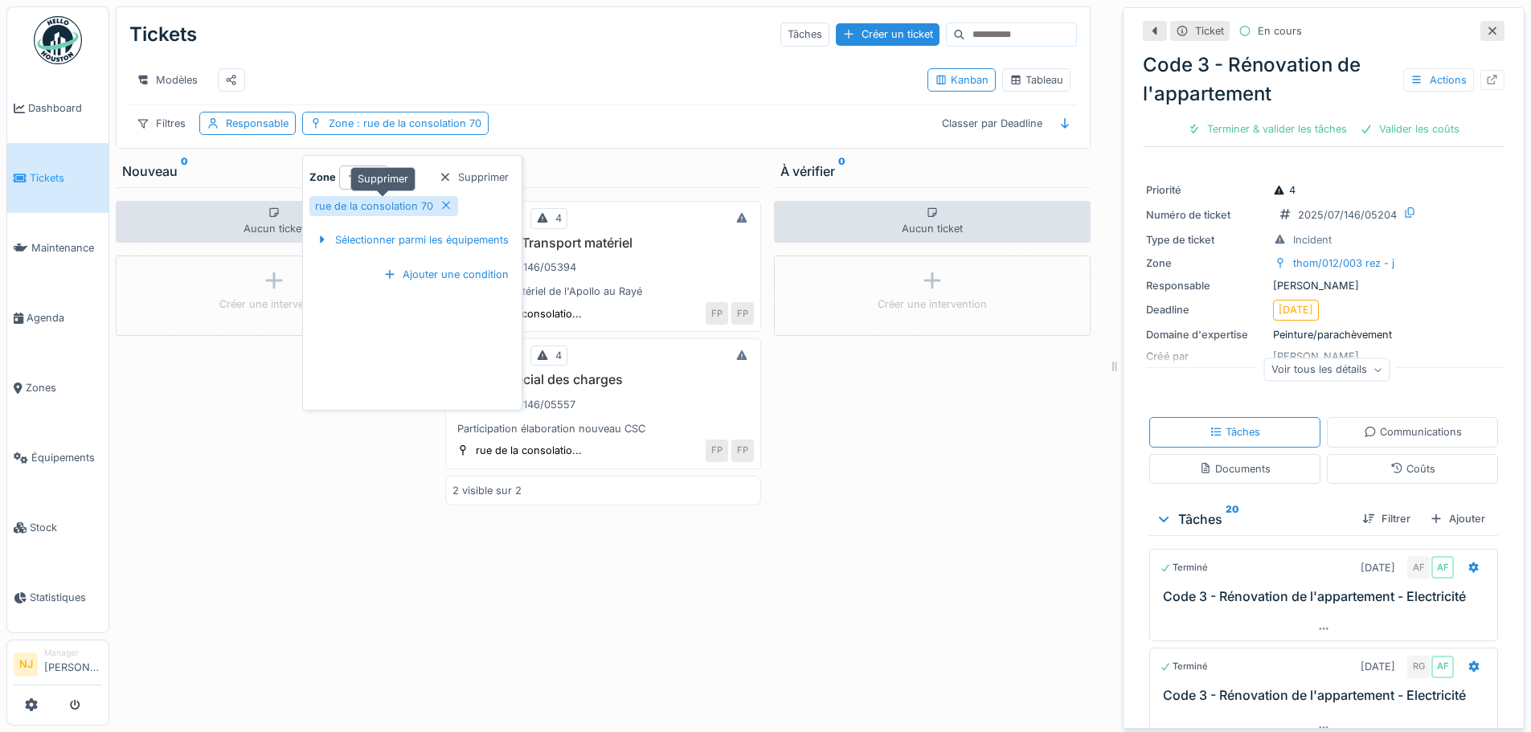
click at [439, 200] on icon at bounding box center [445, 205] width 13 height 10
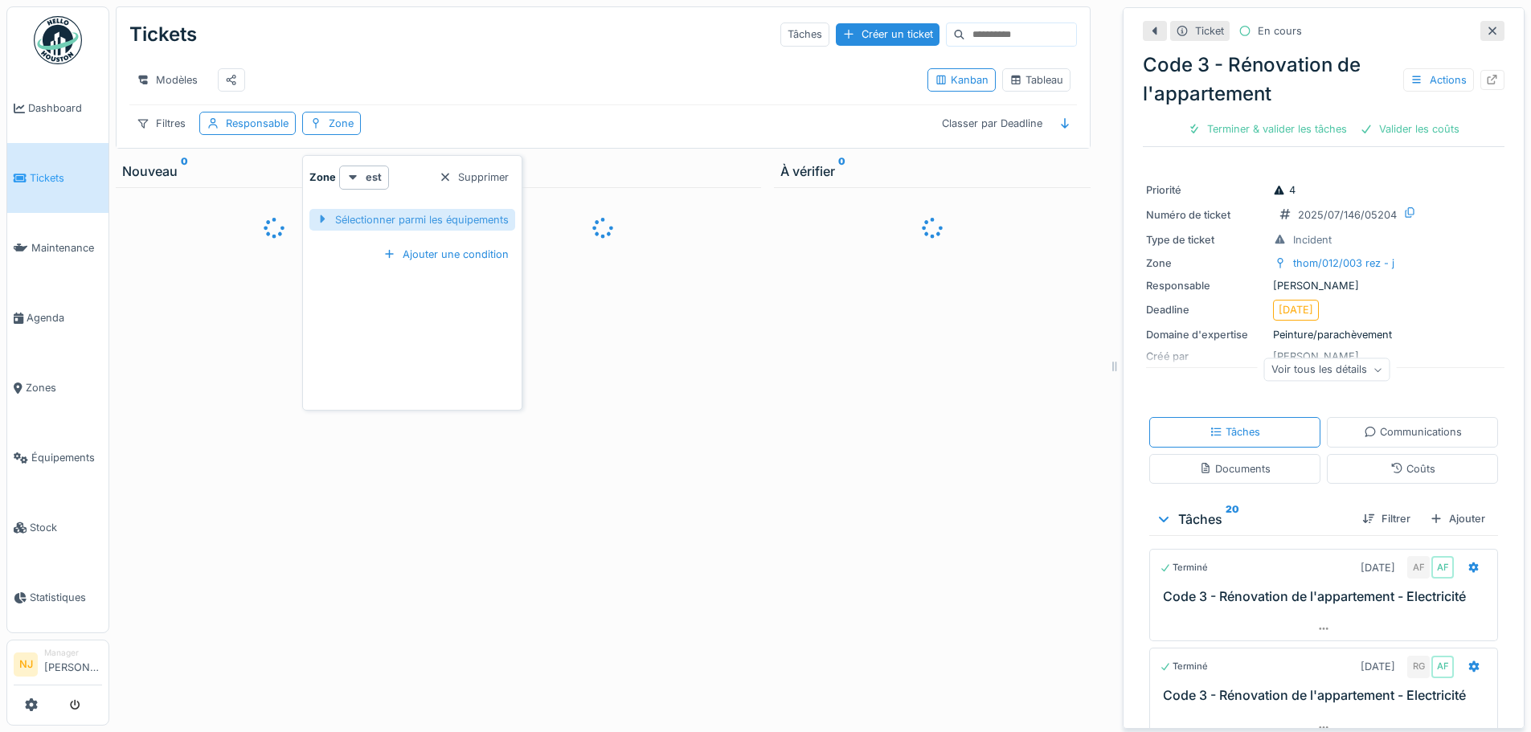
click at [362, 209] on div "Sélectionner parmi les équipements" at bounding box center [412, 220] width 206 height 22
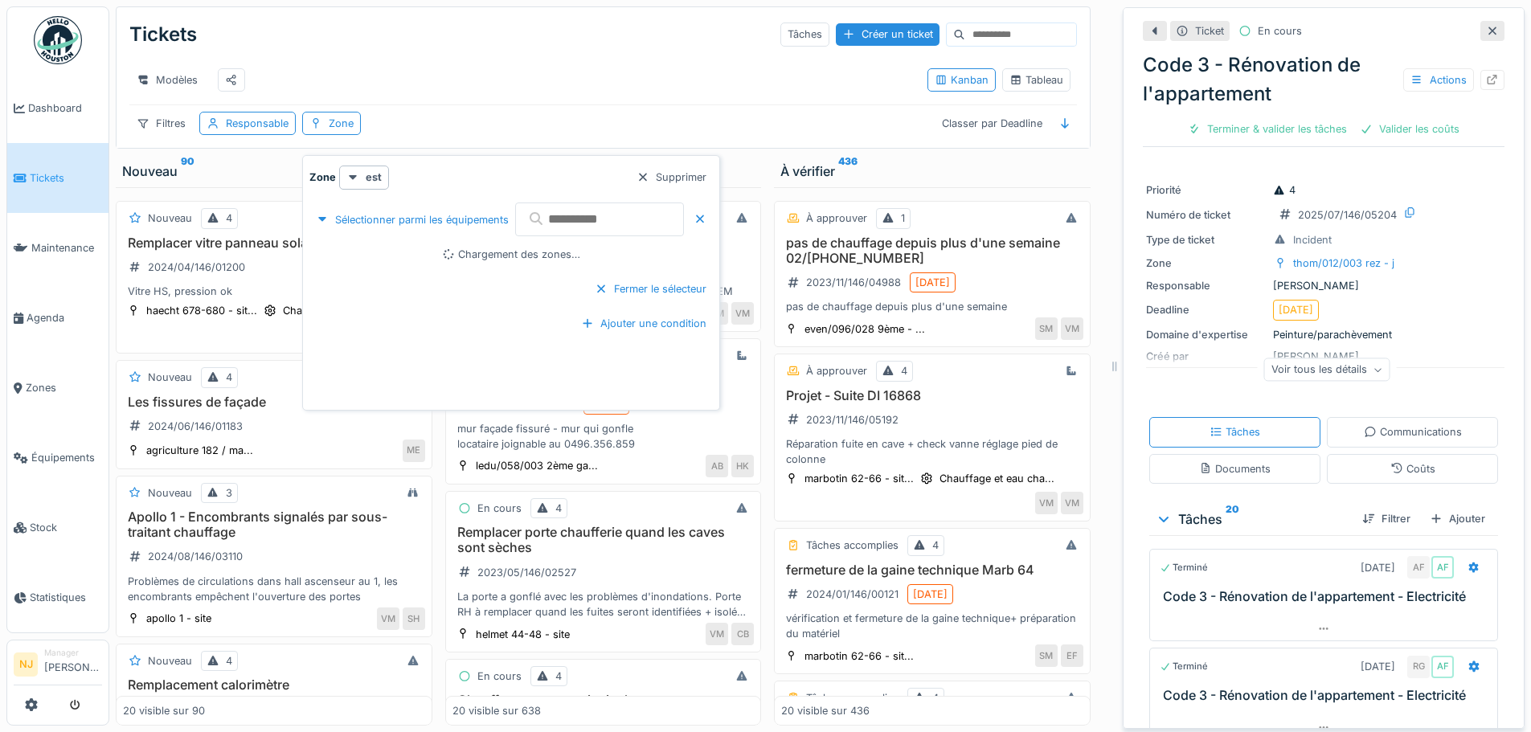
click at [570, 202] on input "text" at bounding box center [599, 219] width 169 height 34
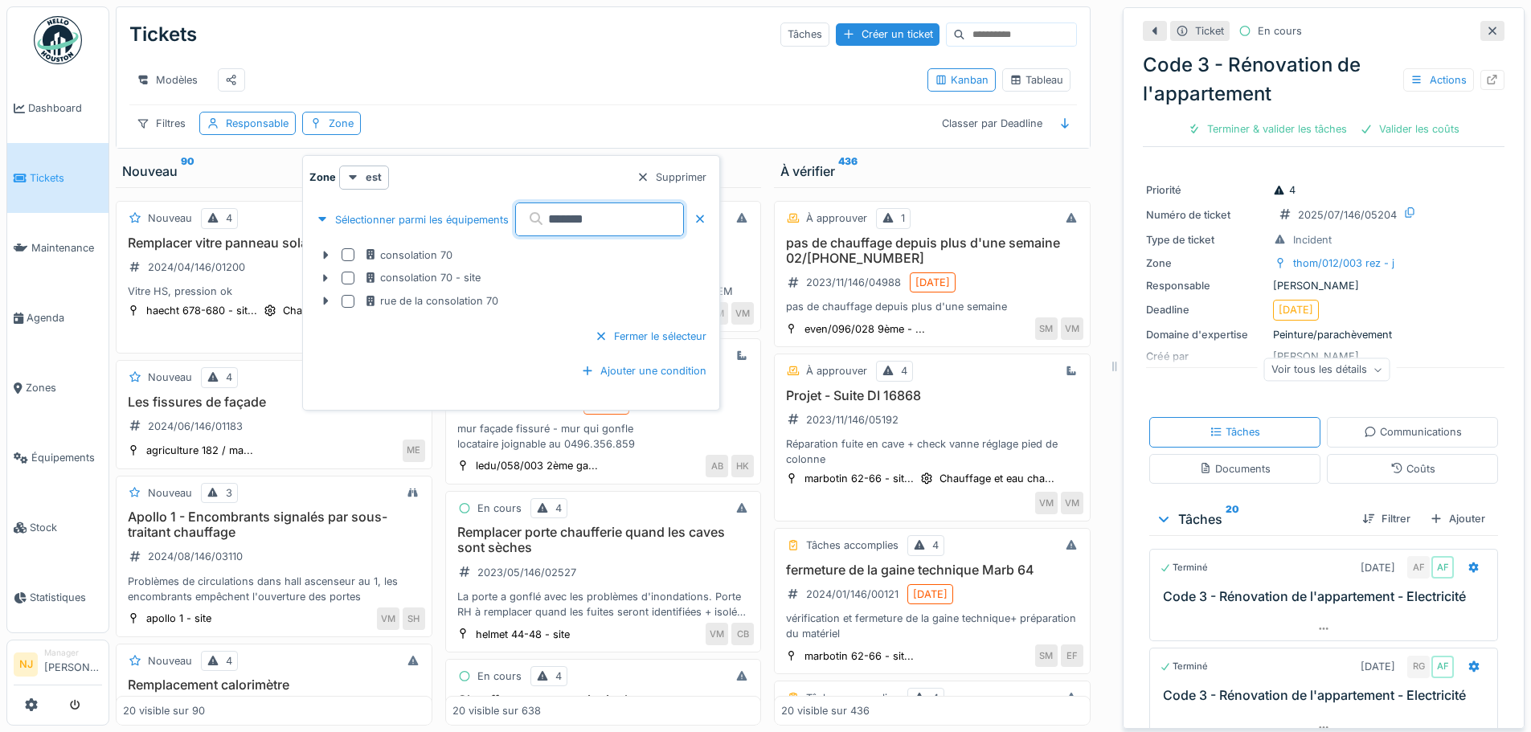
click at [610, 210] on input "*******" at bounding box center [599, 219] width 169 height 34
type input "*******"
click at [327, 250] on icon at bounding box center [325, 255] width 13 height 10
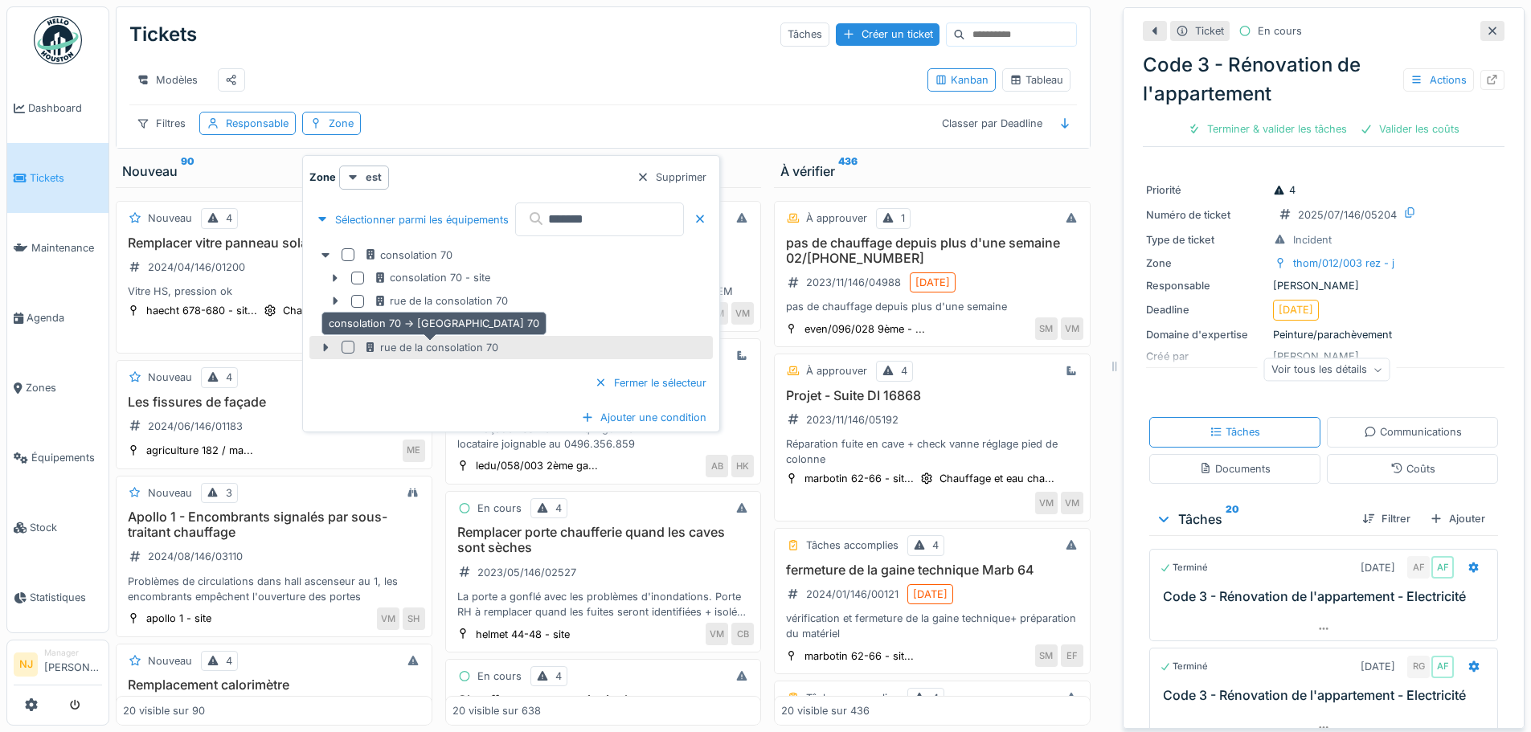
click at [373, 342] on icon at bounding box center [370, 347] width 8 height 10
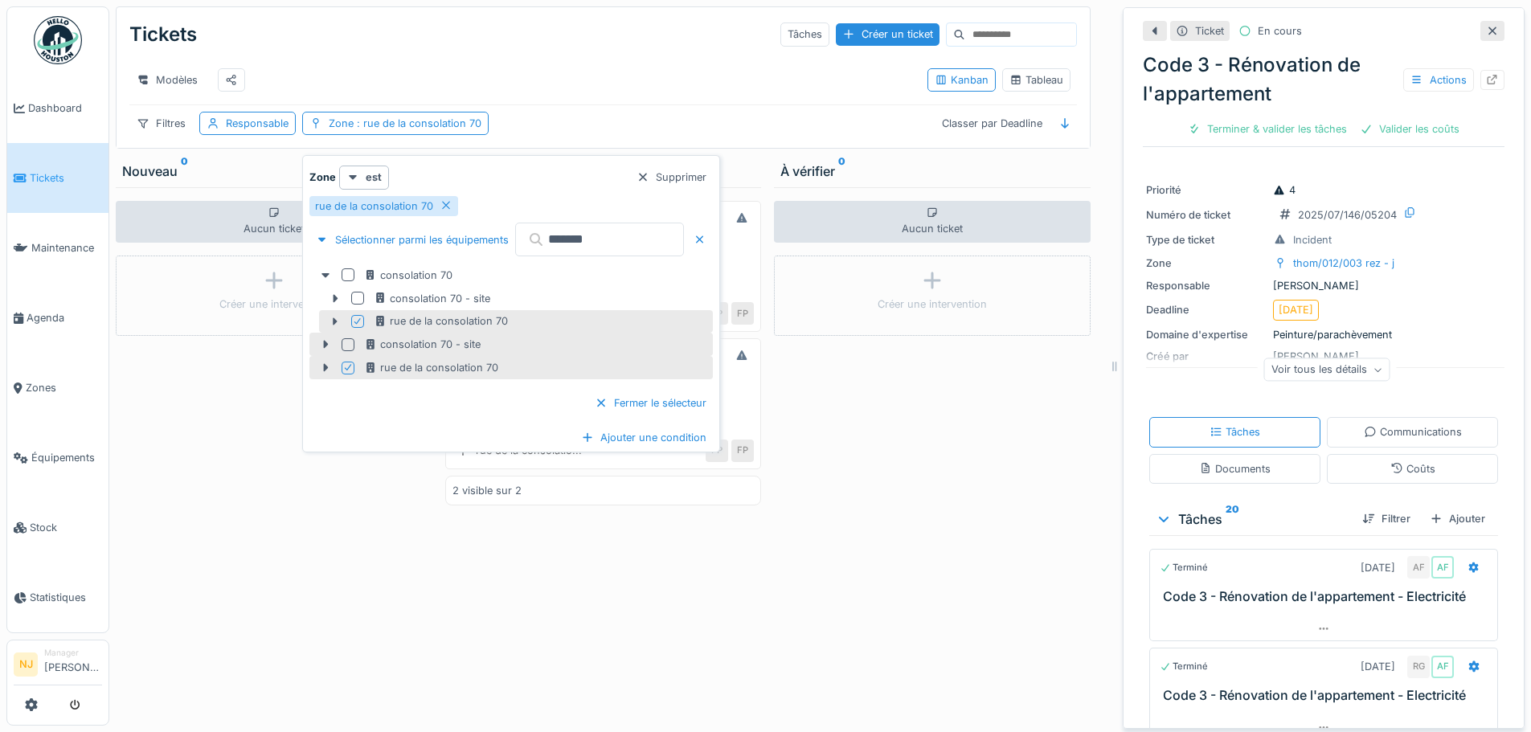
click at [343, 338] on div at bounding box center [347, 344] width 13 height 13
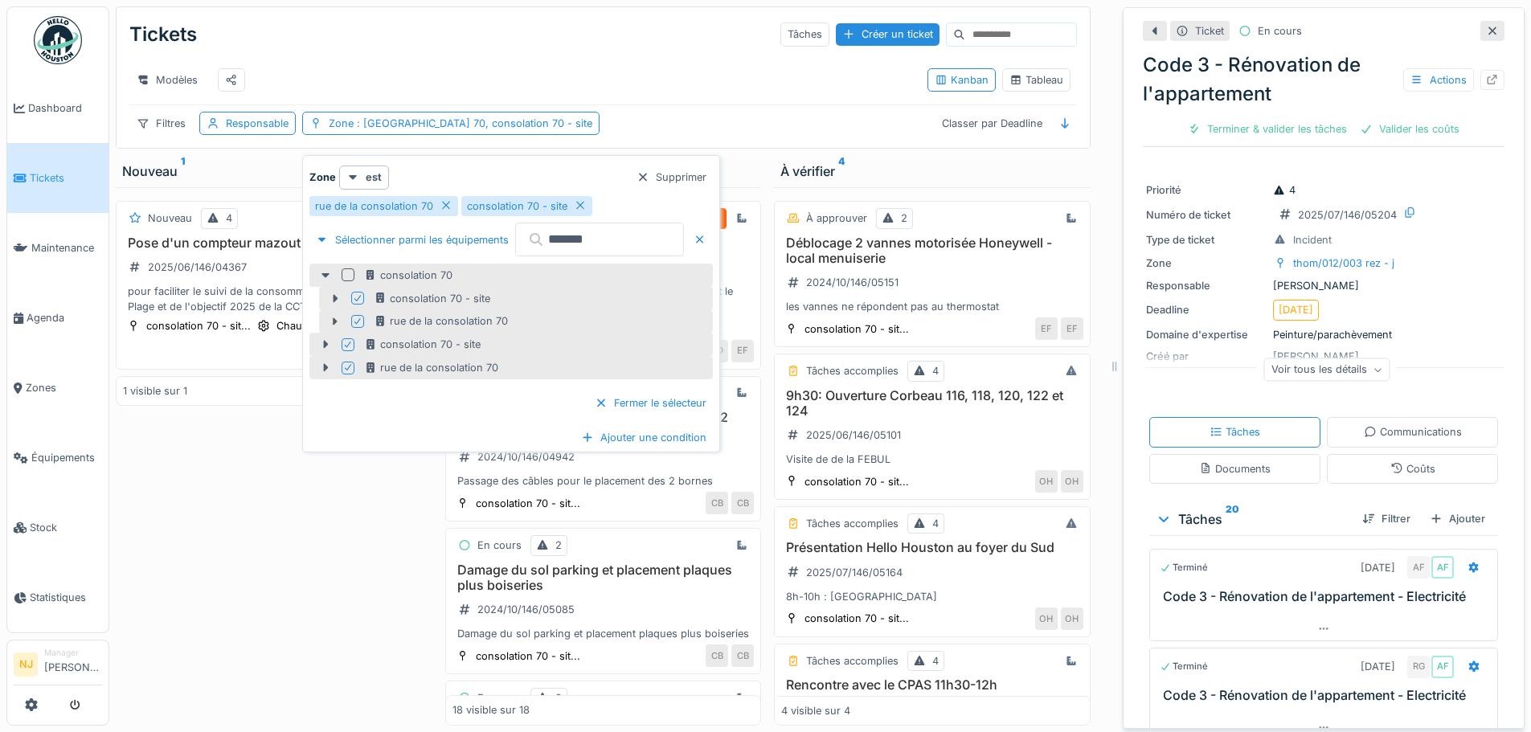
click at [350, 268] on div at bounding box center [347, 274] width 13 height 13
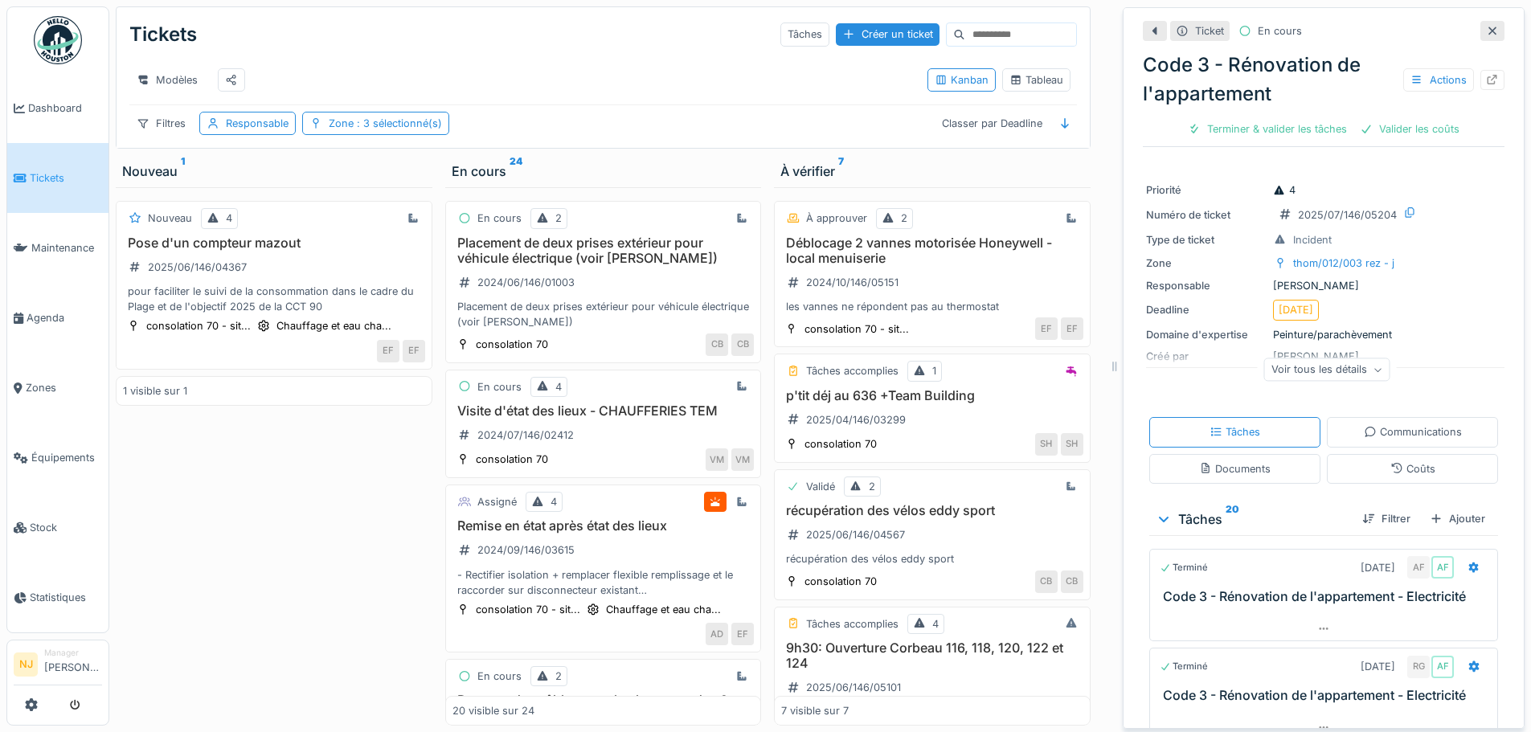
click at [537, 70] on div "Modèles" at bounding box center [521, 80] width 785 height 36
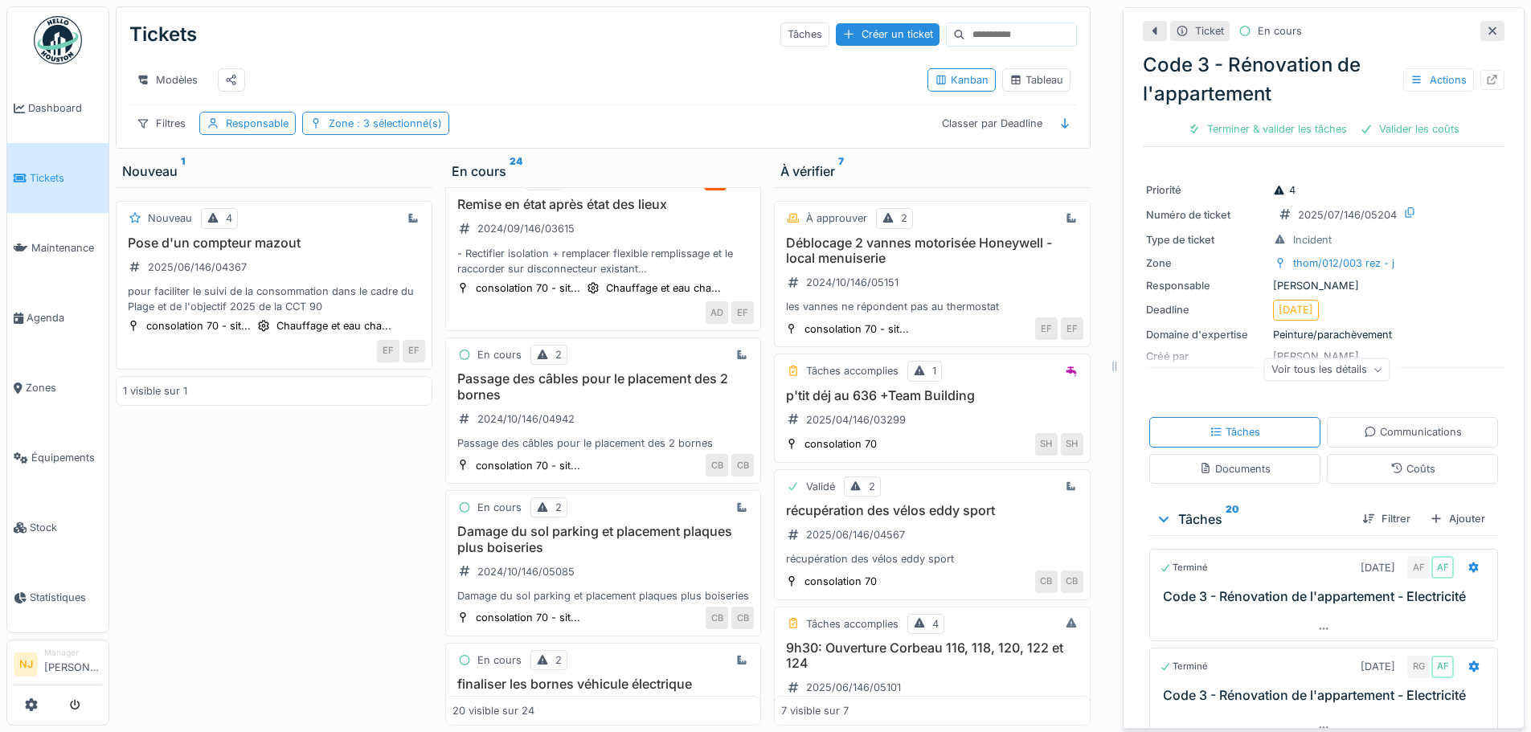
scroll to position [0, 0]
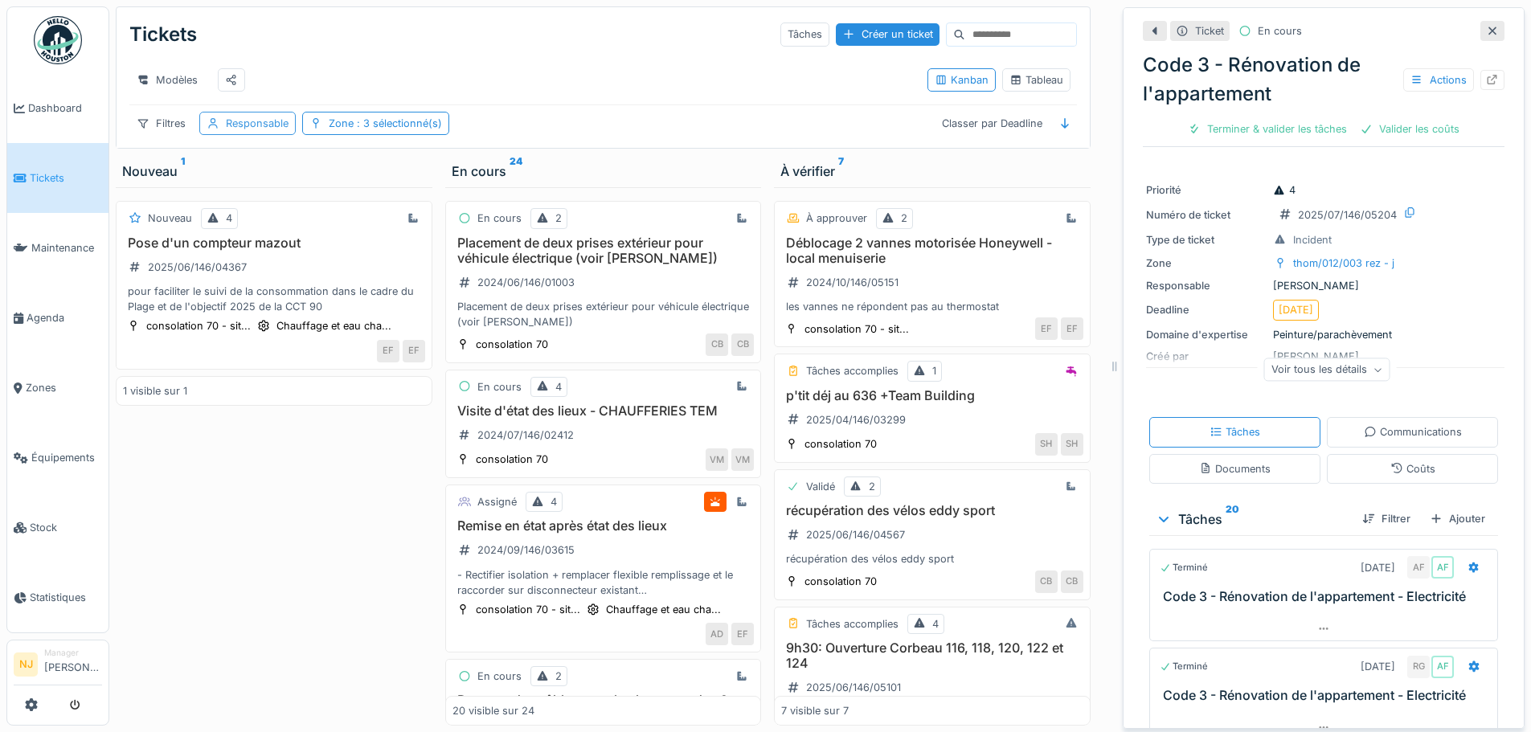
click at [244, 131] on div "Responsable" at bounding box center [257, 123] width 63 height 15
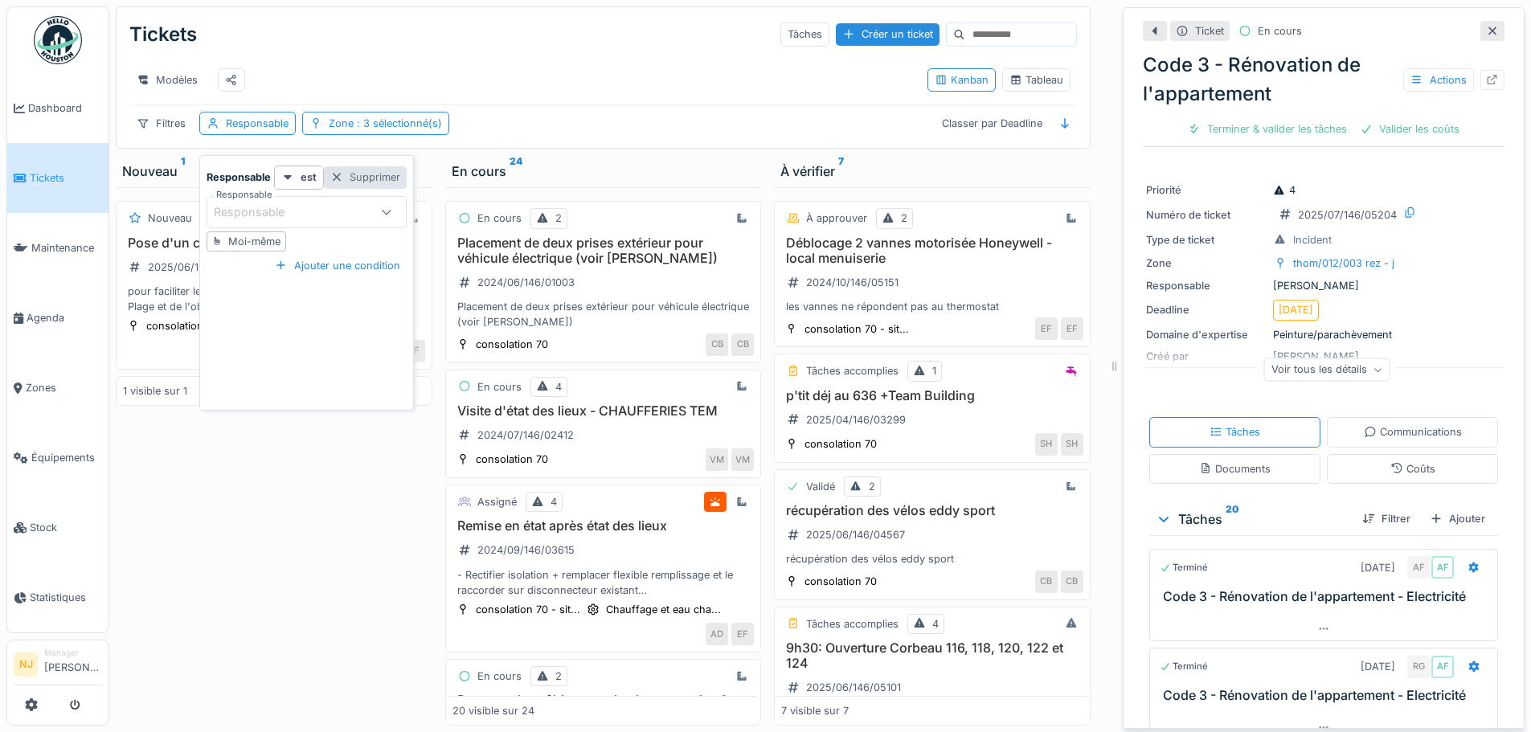
click at [335, 177] on div at bounding box center [336, 177] width 13 height 15
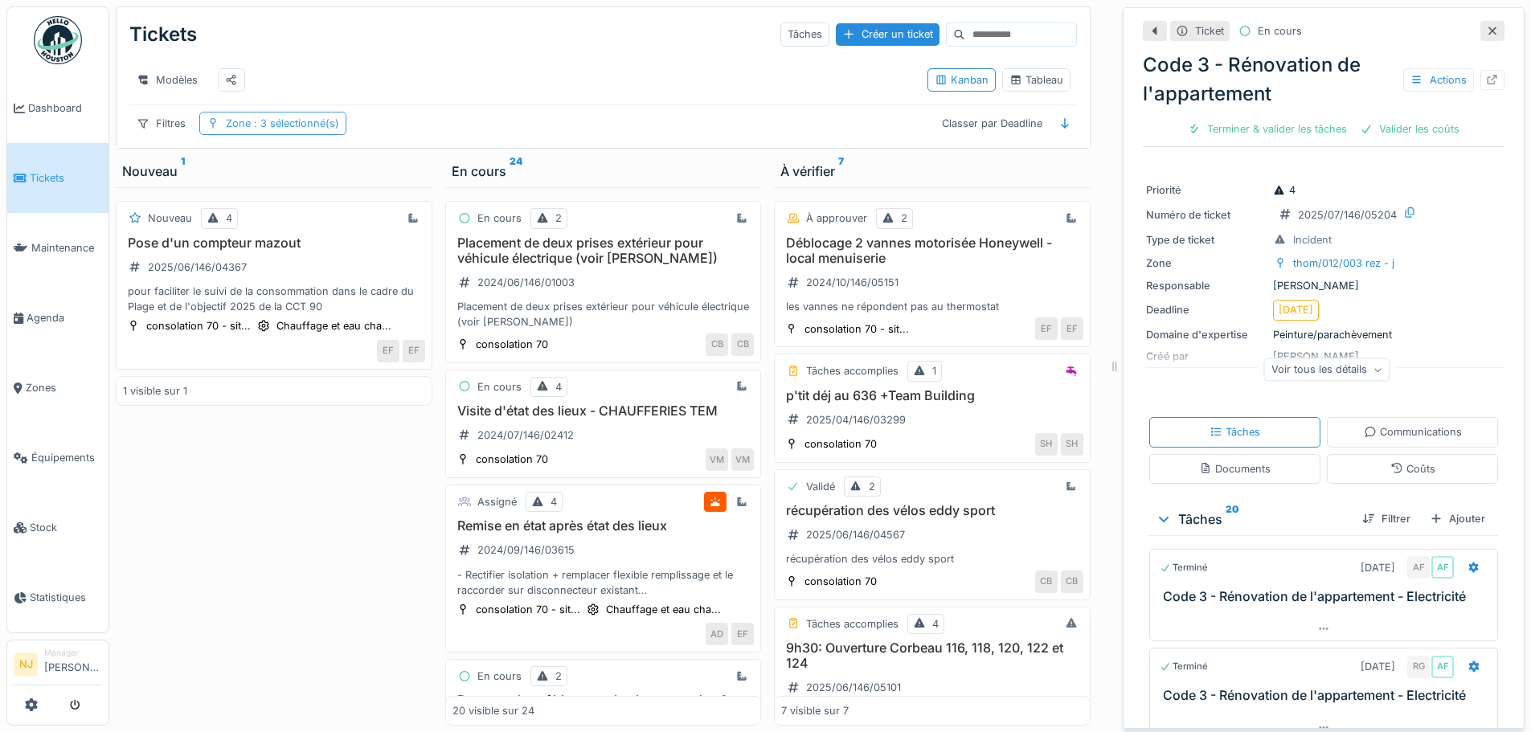
click at [226, 131] on div "Zone : 3 sélectionné(s)" at bounding box center [282, 123] width 113 height 15
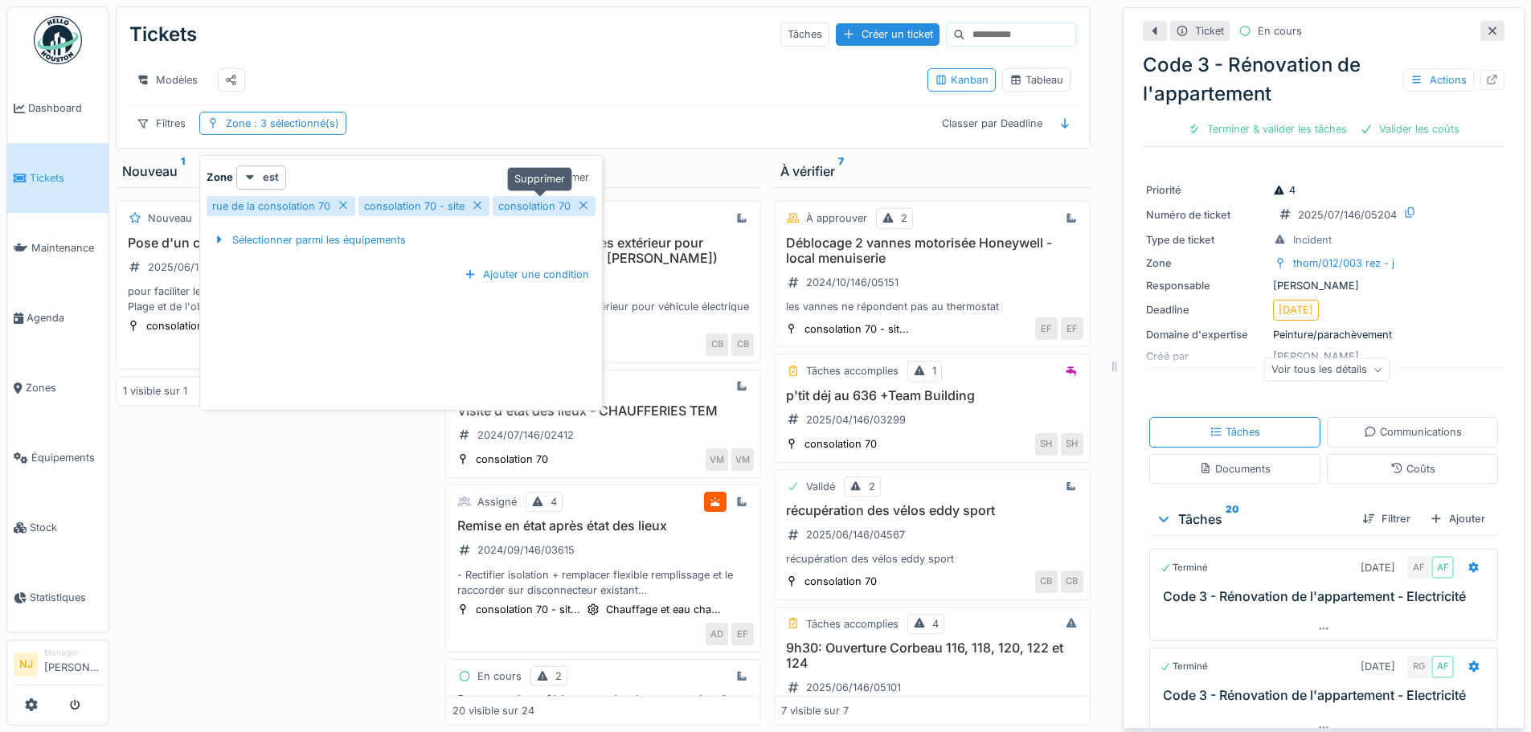
click at [582, 201] on icon at bounding box center [583, 205] width 13 height 10
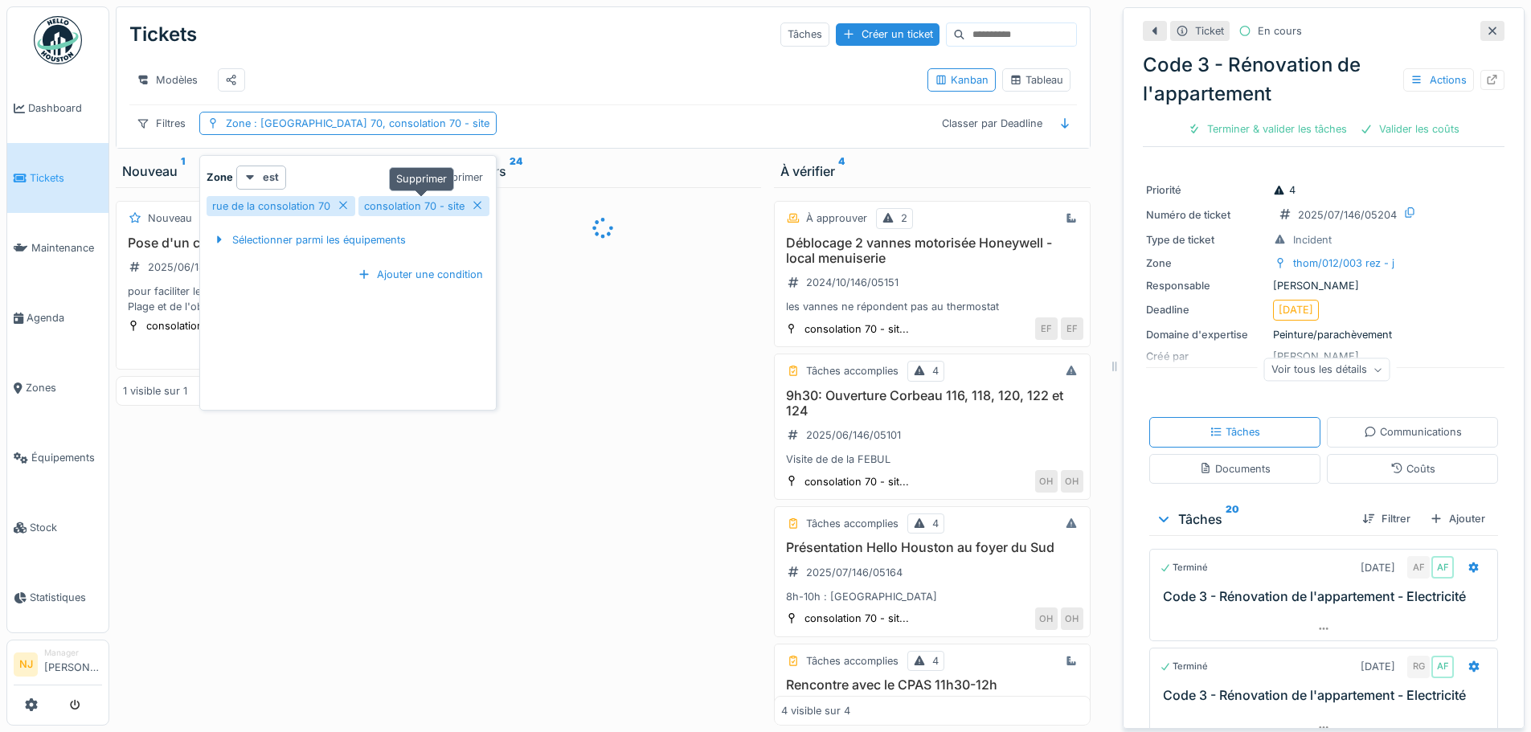
click at [471, 201] on icon at bounding box center [477, 205] width 13 height 10
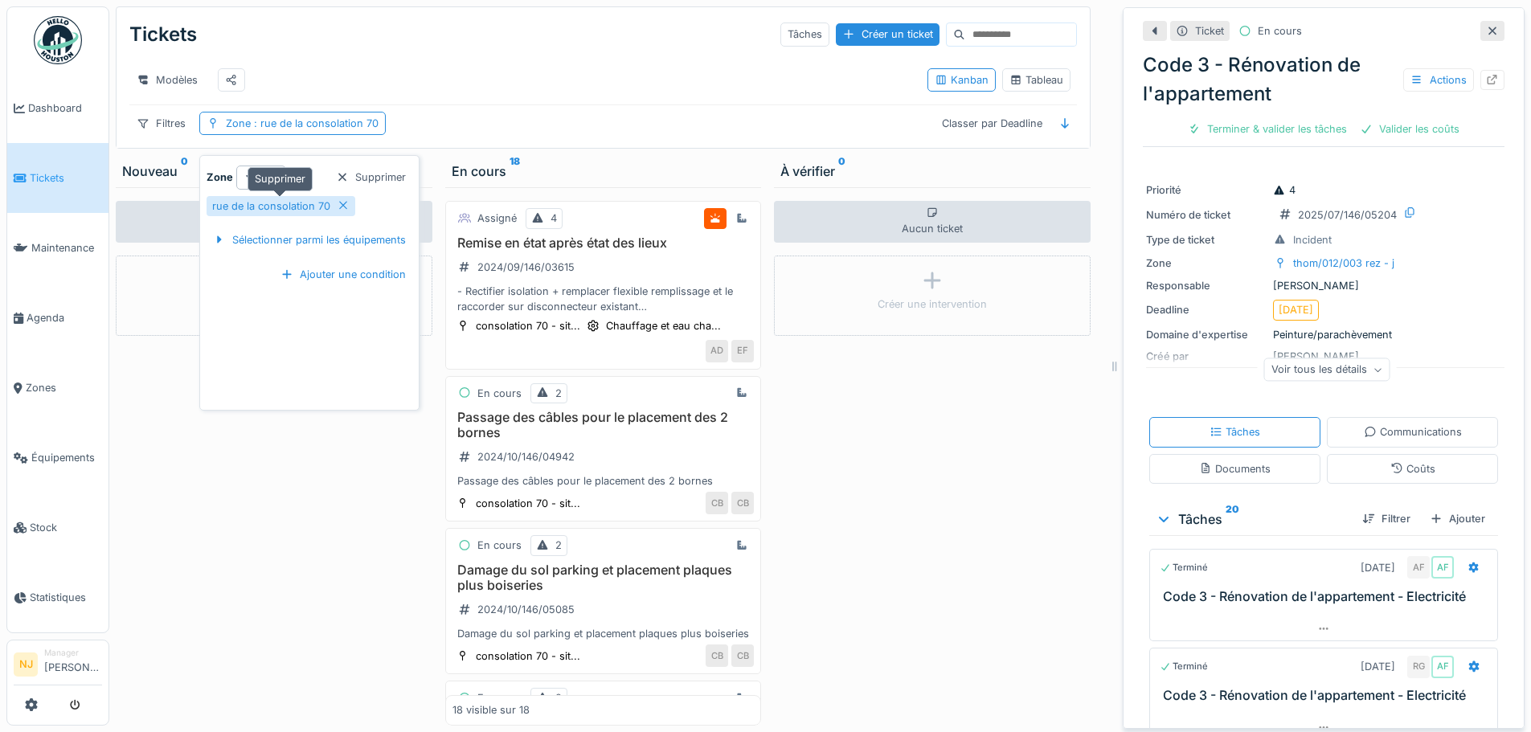
click at [341, 203] on icon at bounding box center [343, 205] width 13 height 10
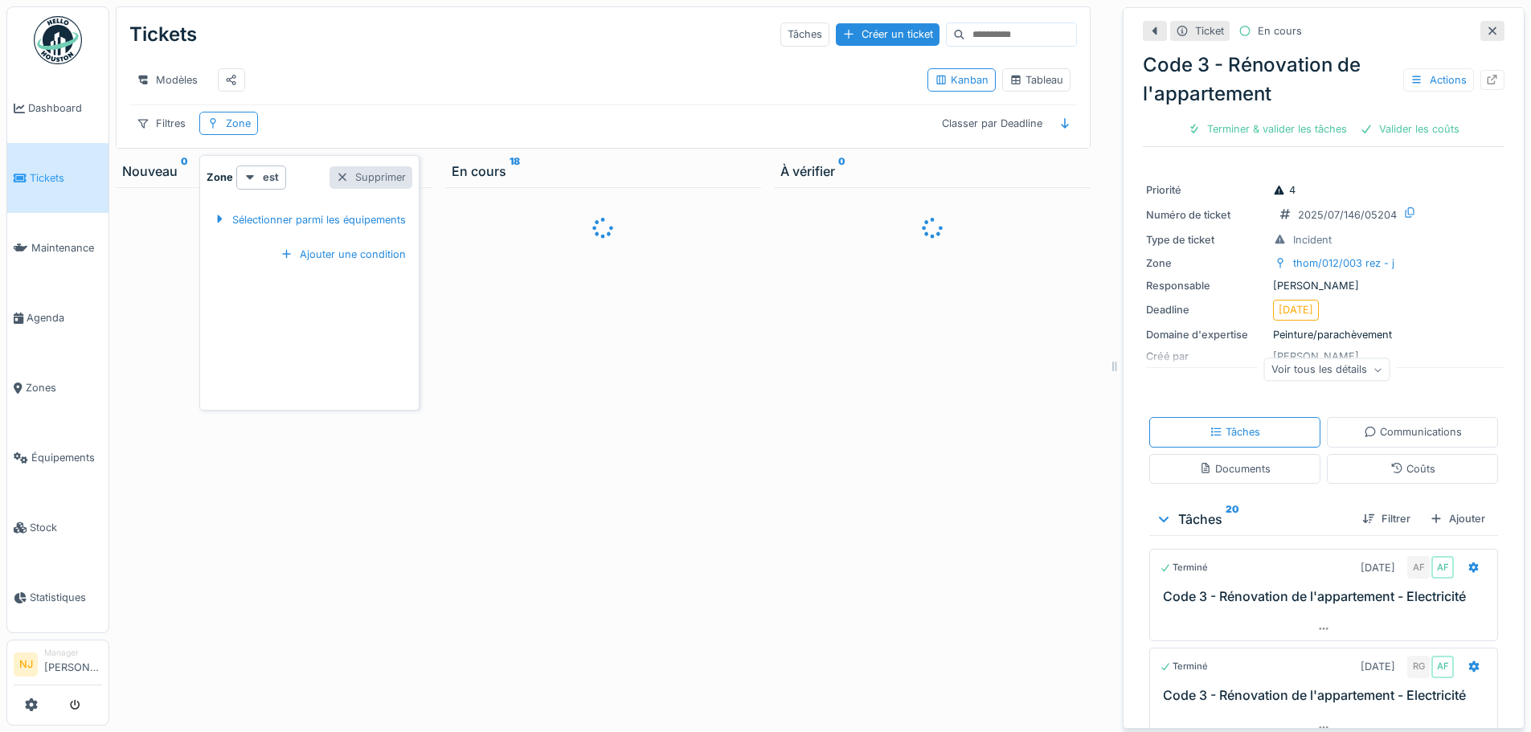
click at [371, 174] on div "Supprimer" at bounding box center [370, 177] width 83 height 22
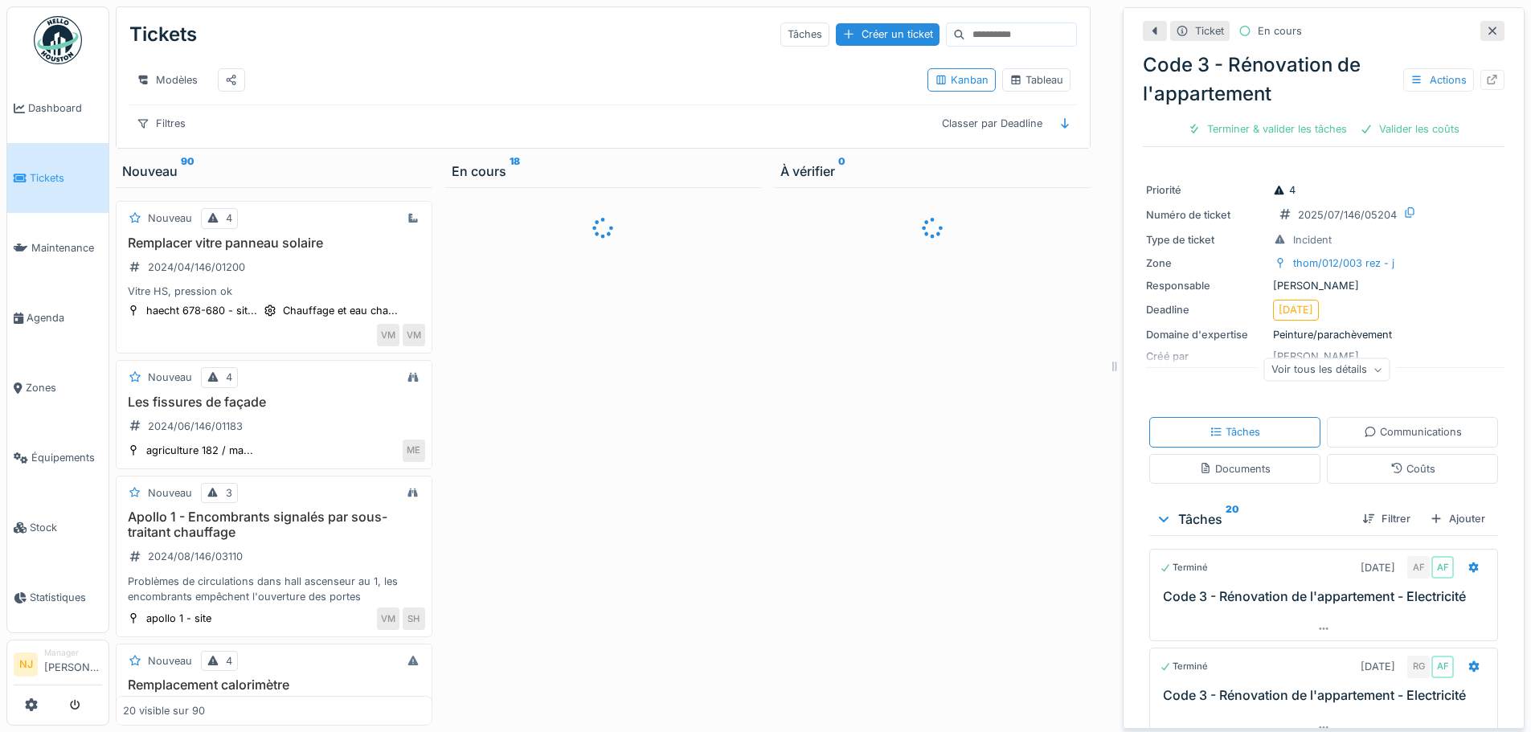
click at [329, 82] on div "Modèles" at bounding box center [521, 80] width 785 height 36
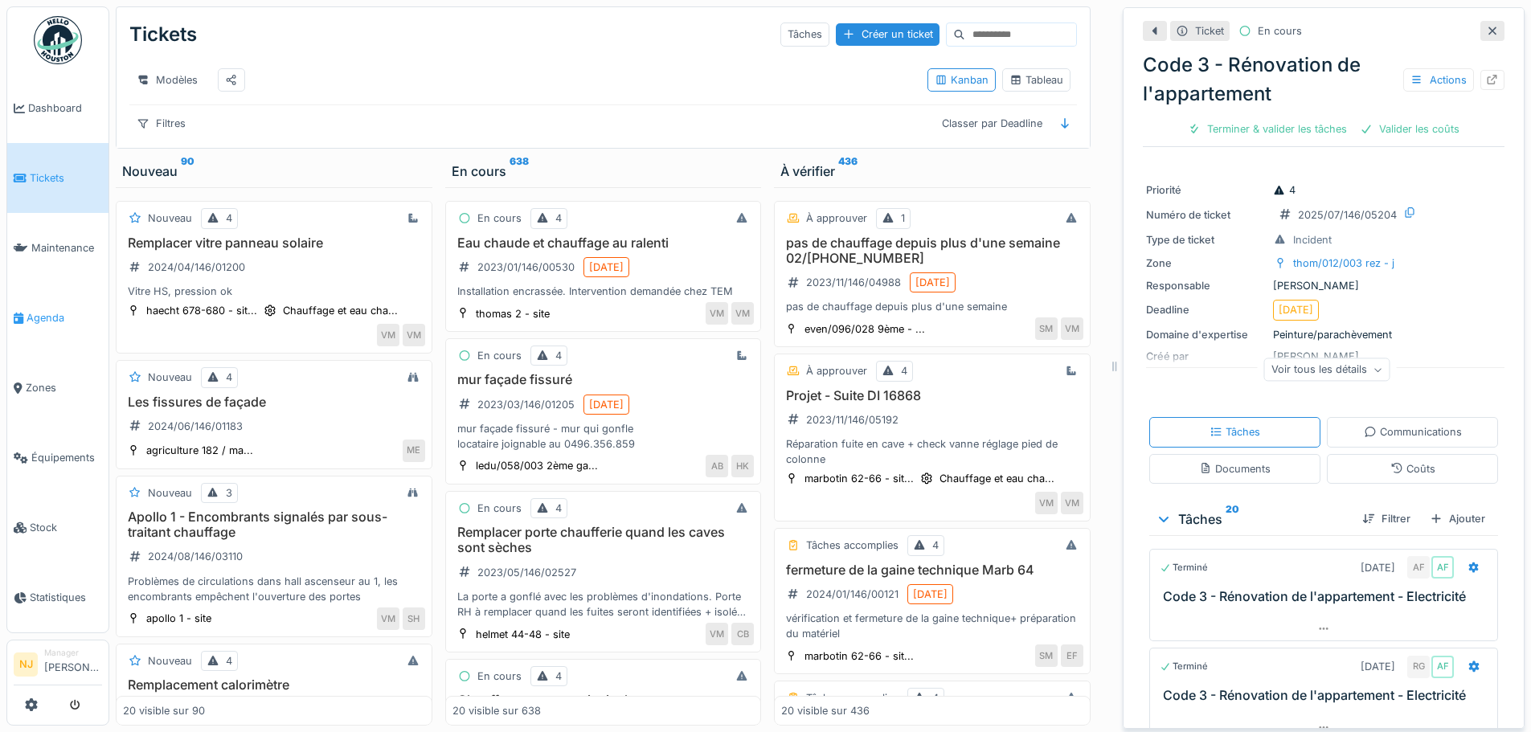
click at [30, 311] on span "Agenda" at bounding box center [65, 317] width 76 height 15
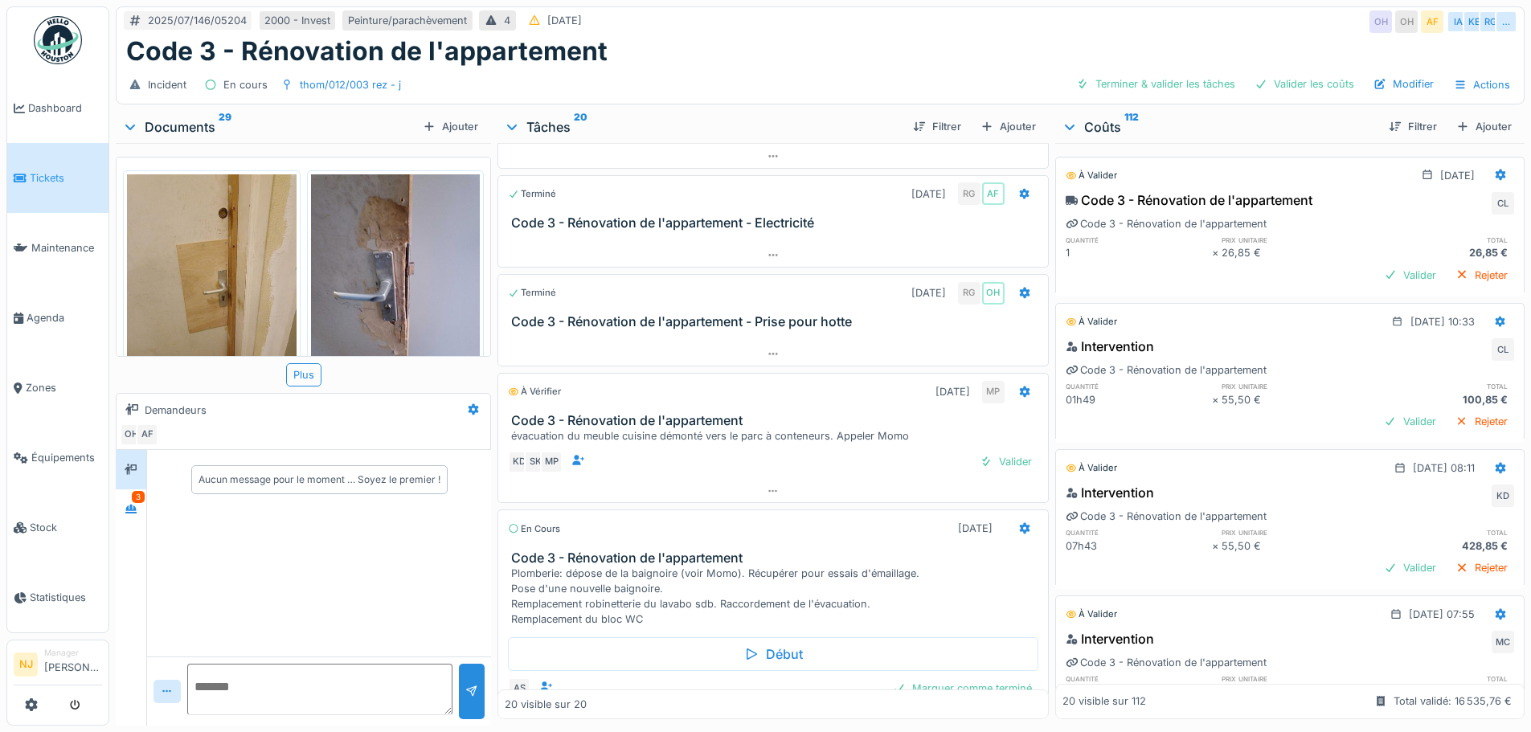
scroll to position [161, 0]
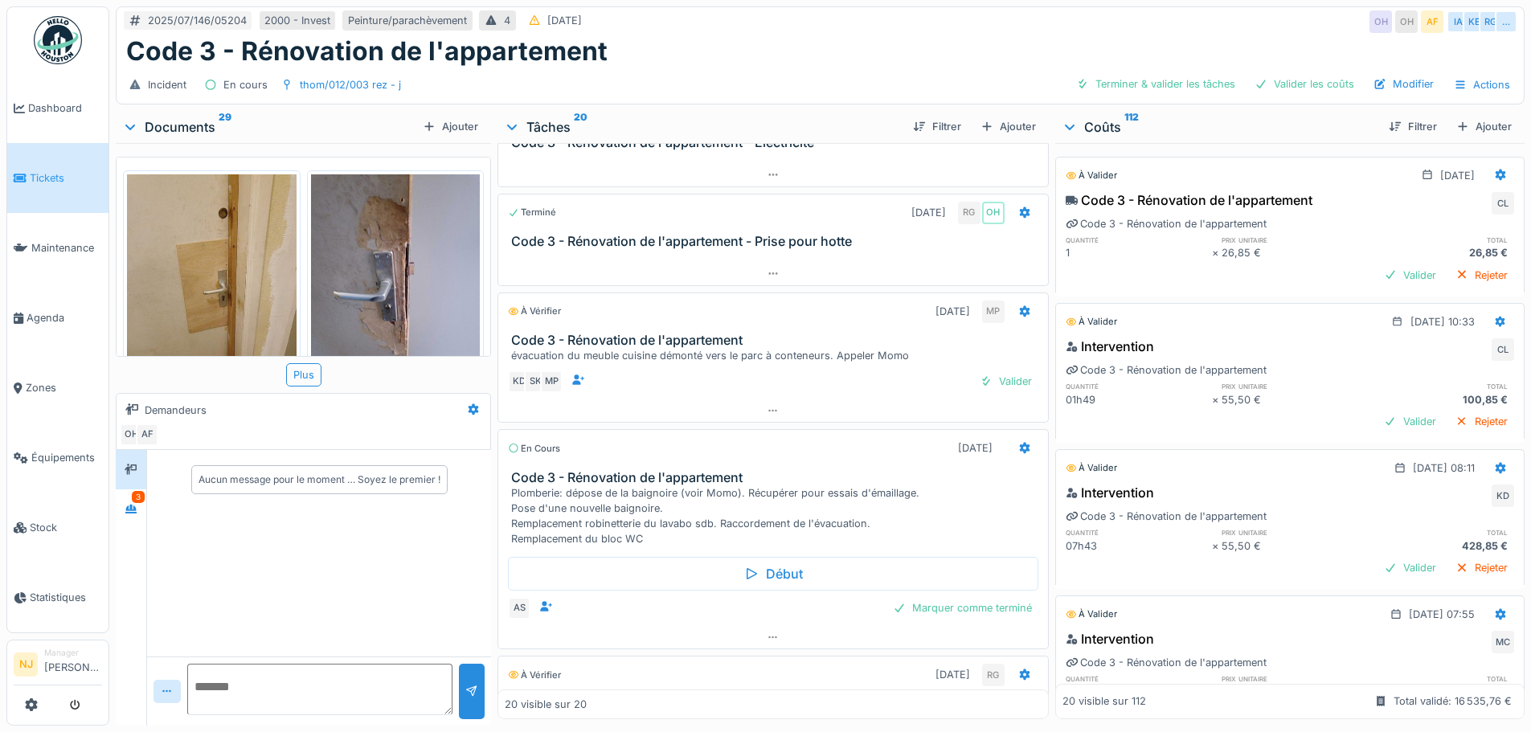
click at [628, 341] on h3 "Code 3 - Rénovation de l'appartement" at bounding box center [775, 340] width 529 height 15
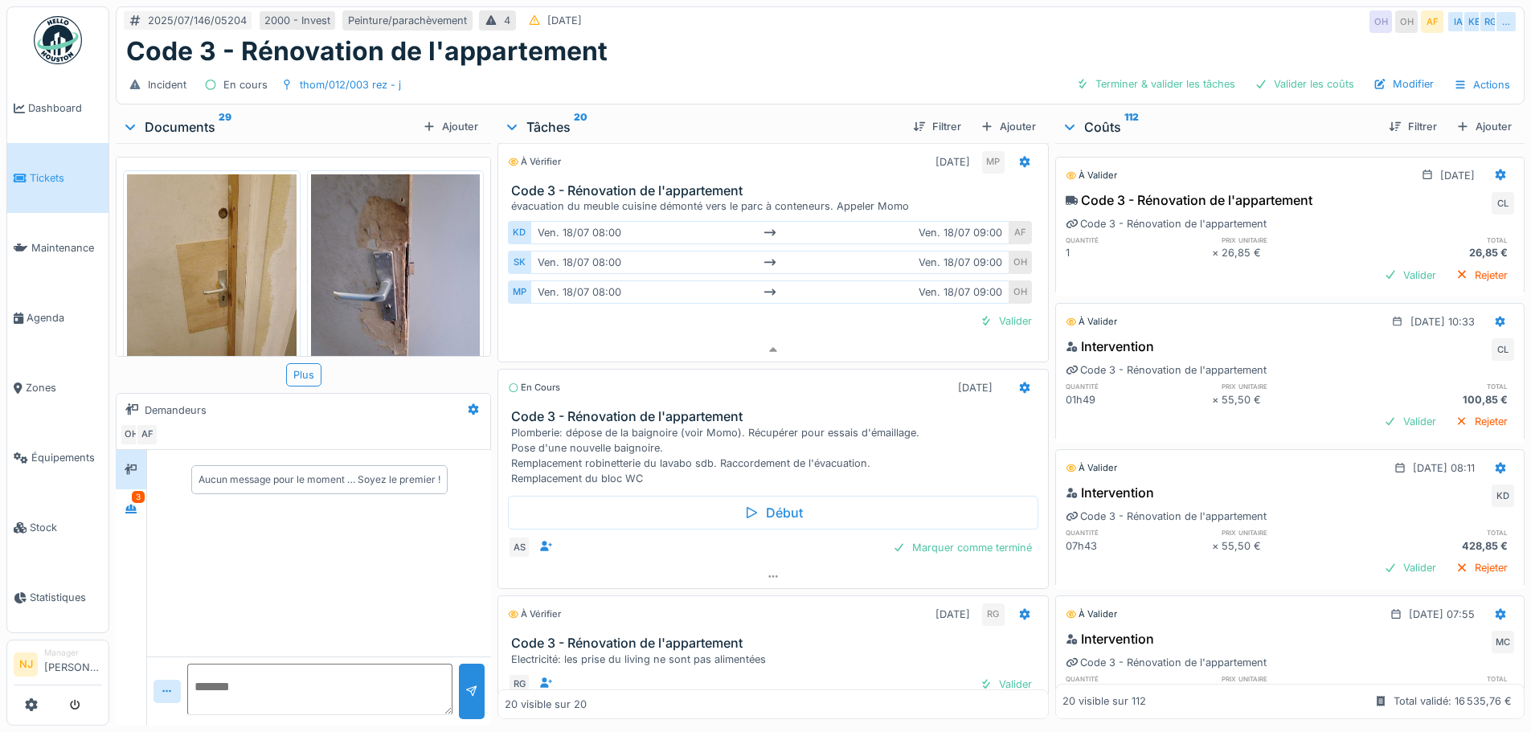
scroll to position [0, 0]
click at [1179, 202] on div "Code 3 - Rénovation de l'appartement" at bounding box center [1188, 199] width 247 height 19
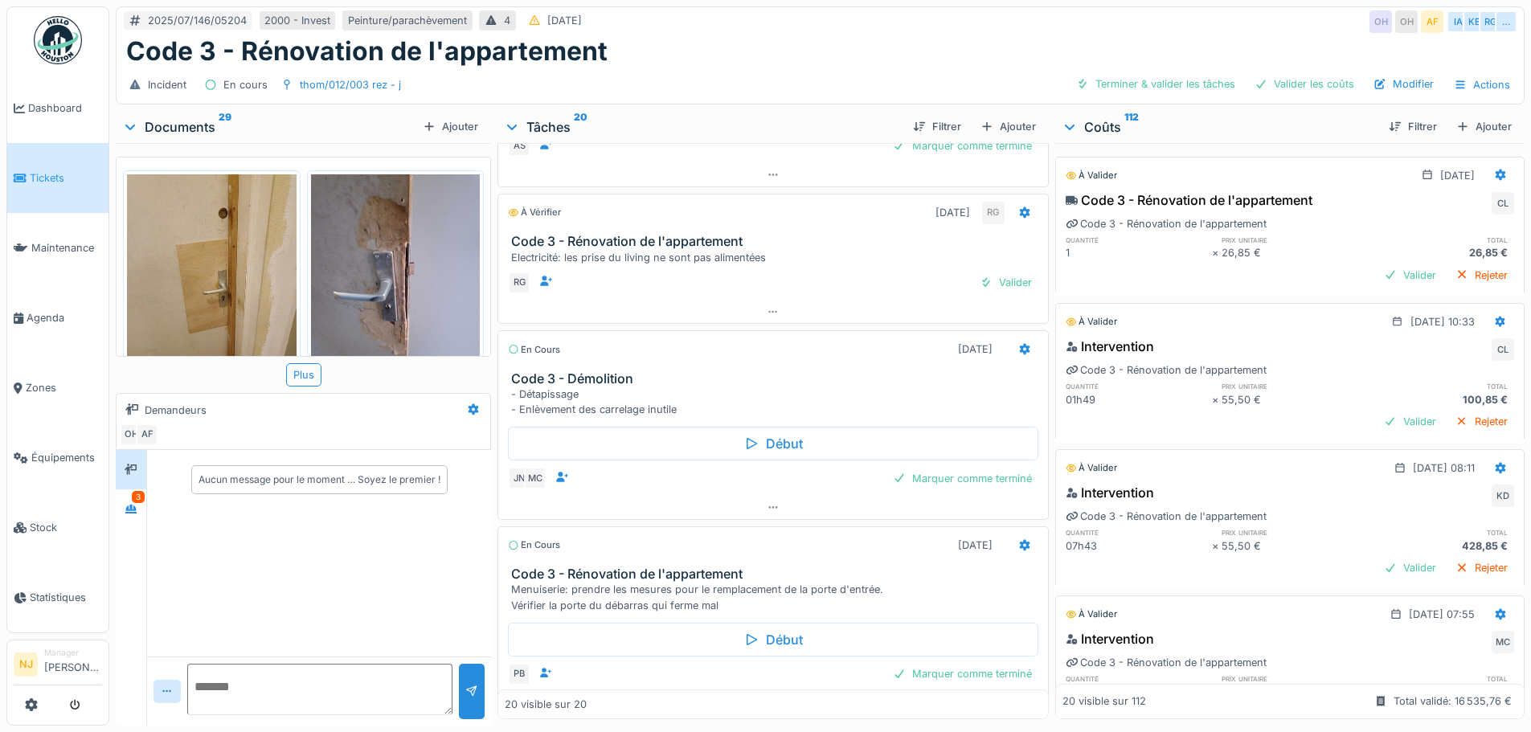
scroll to position [792, 0]
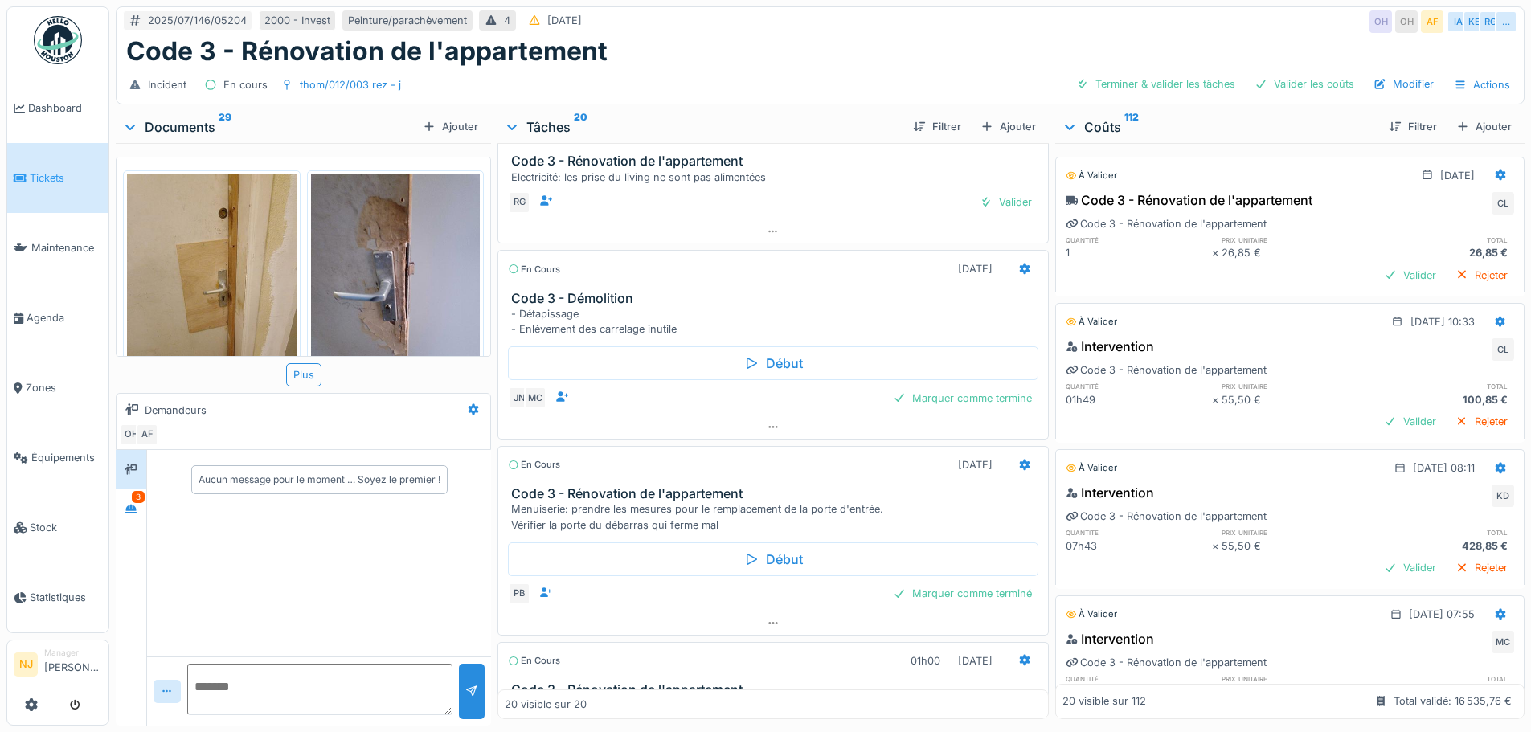
click at [681, 493] on h3 "Code 3 - Rénovation de l'appartement" at bounding box center [775, 493] width 529 height 15
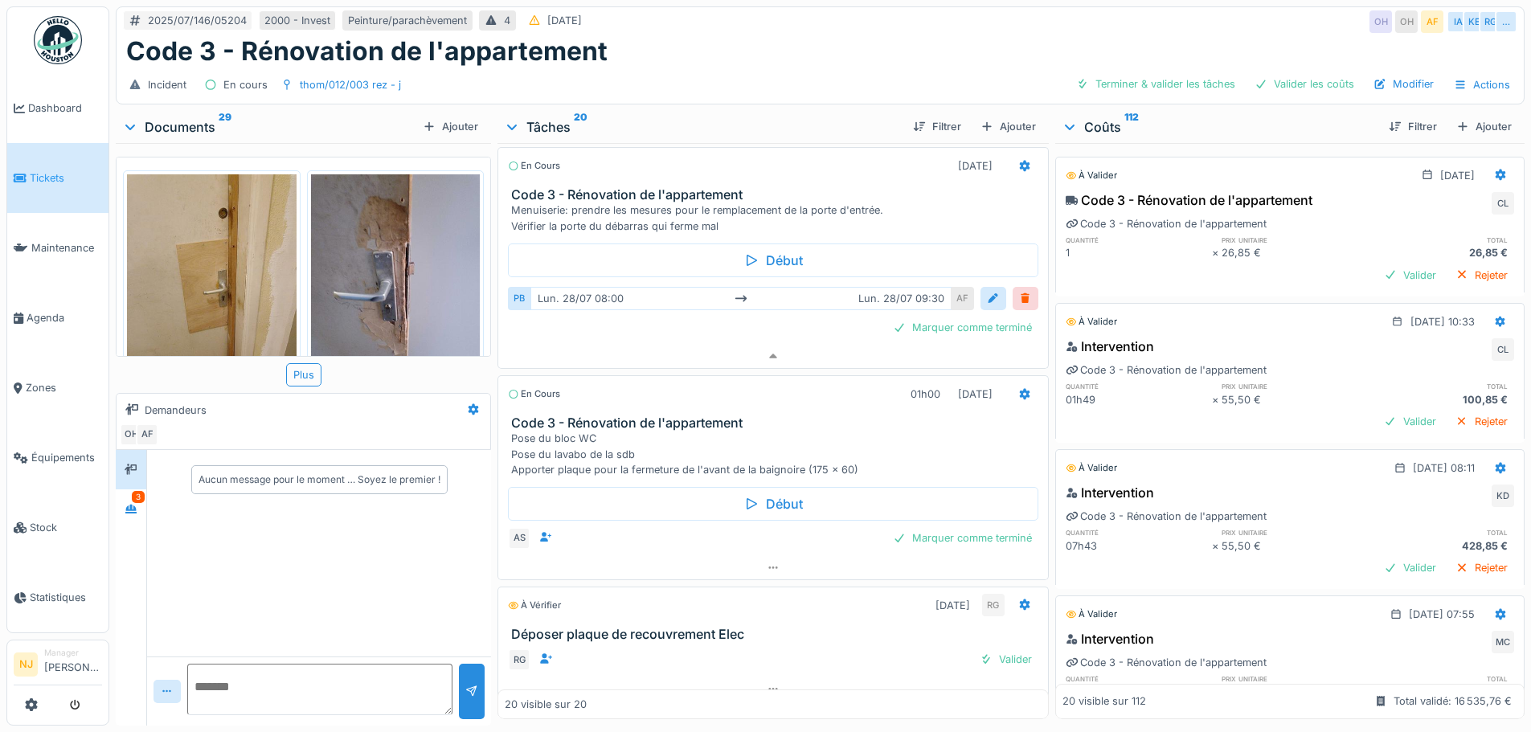
scroll to position [1094, 0]
click at [636, 184] on h3 "Code 3 - Rénovation de l'appartement" at bounding box center [775, 191] width 529 height 15
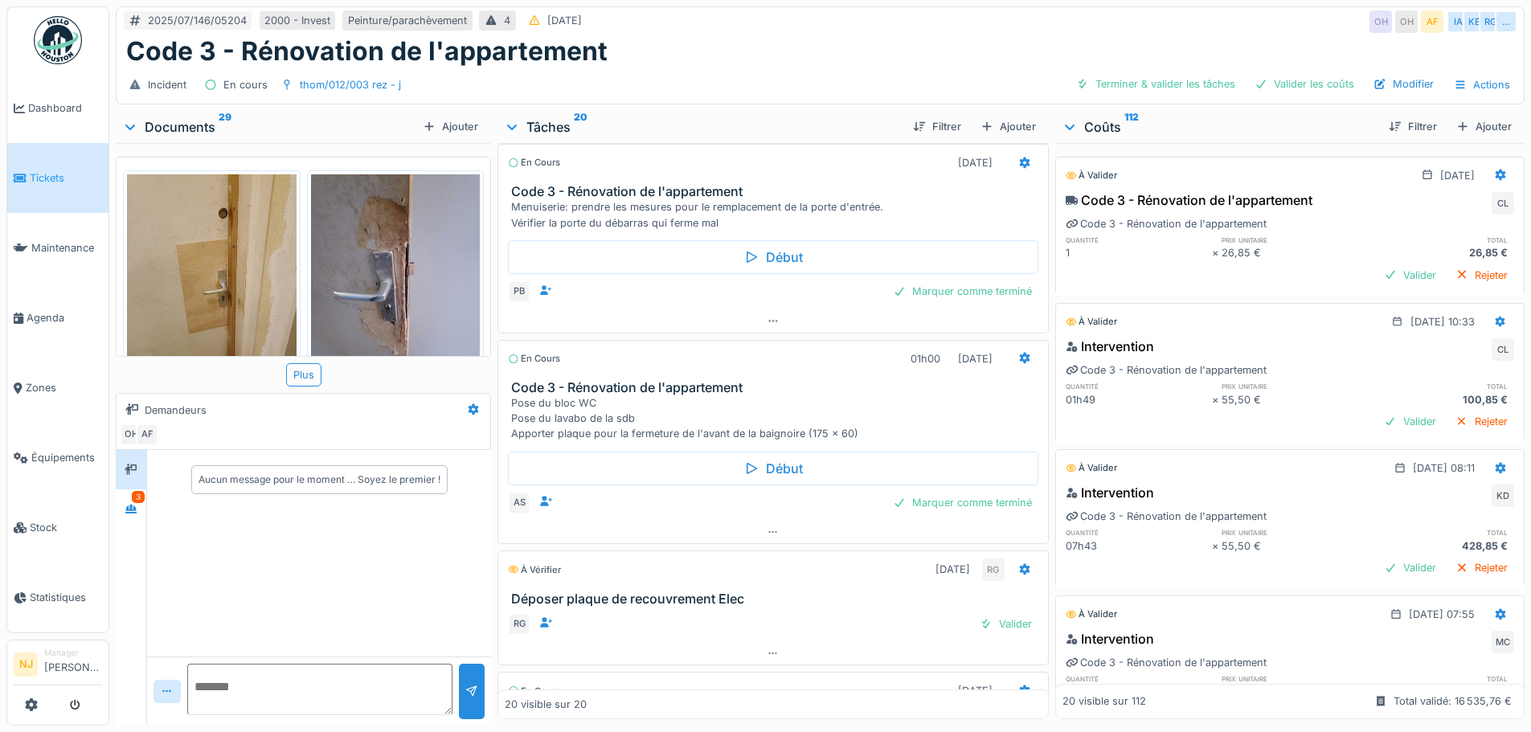
click at [636, 184] on h3 "Code 3 - Rénovation de l'appartement" at bounding box center [775, 191] width 529 height 15
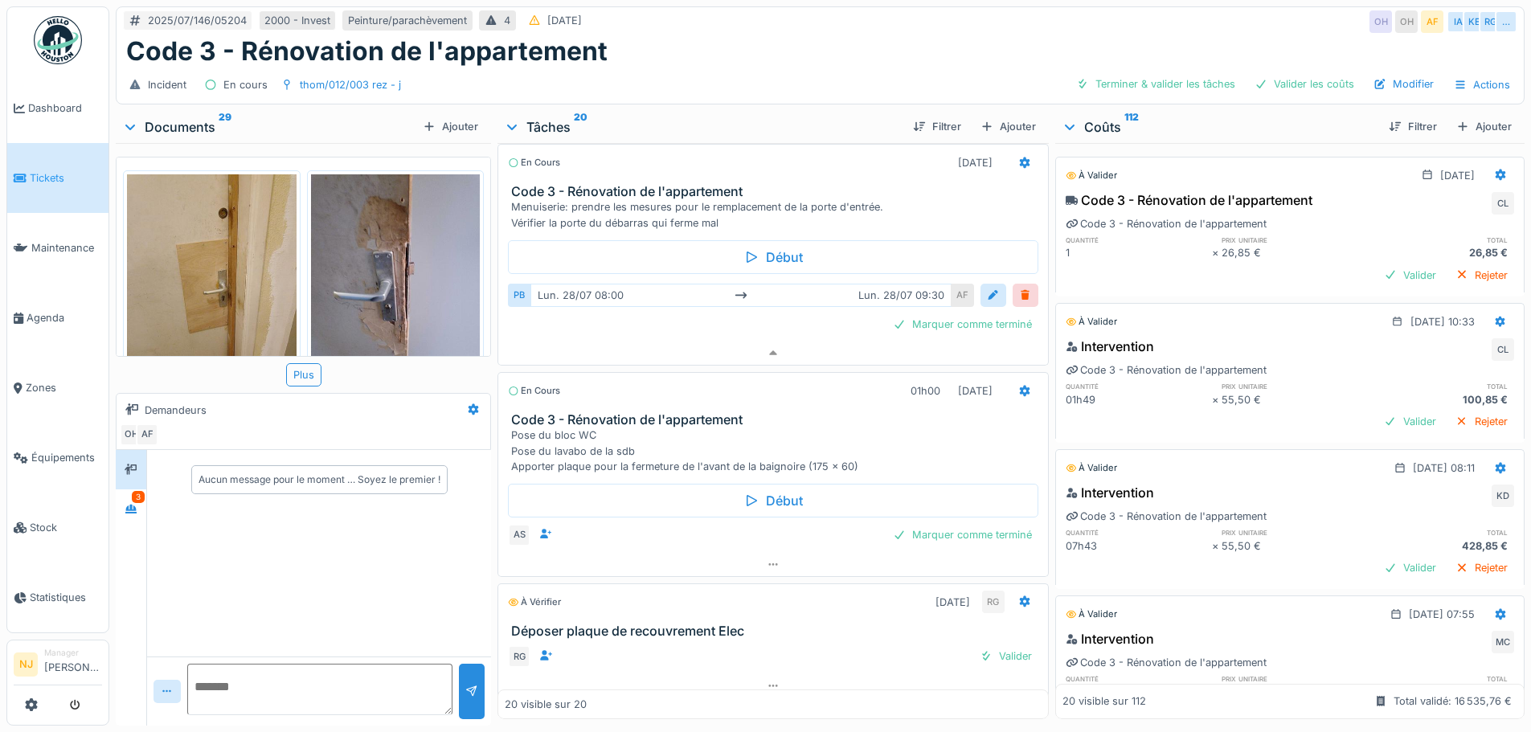
click at [636, 184] on h3 "Code 3 - Rénovation de l'appartement" at bounding box center [775, 191] width 529 height 15
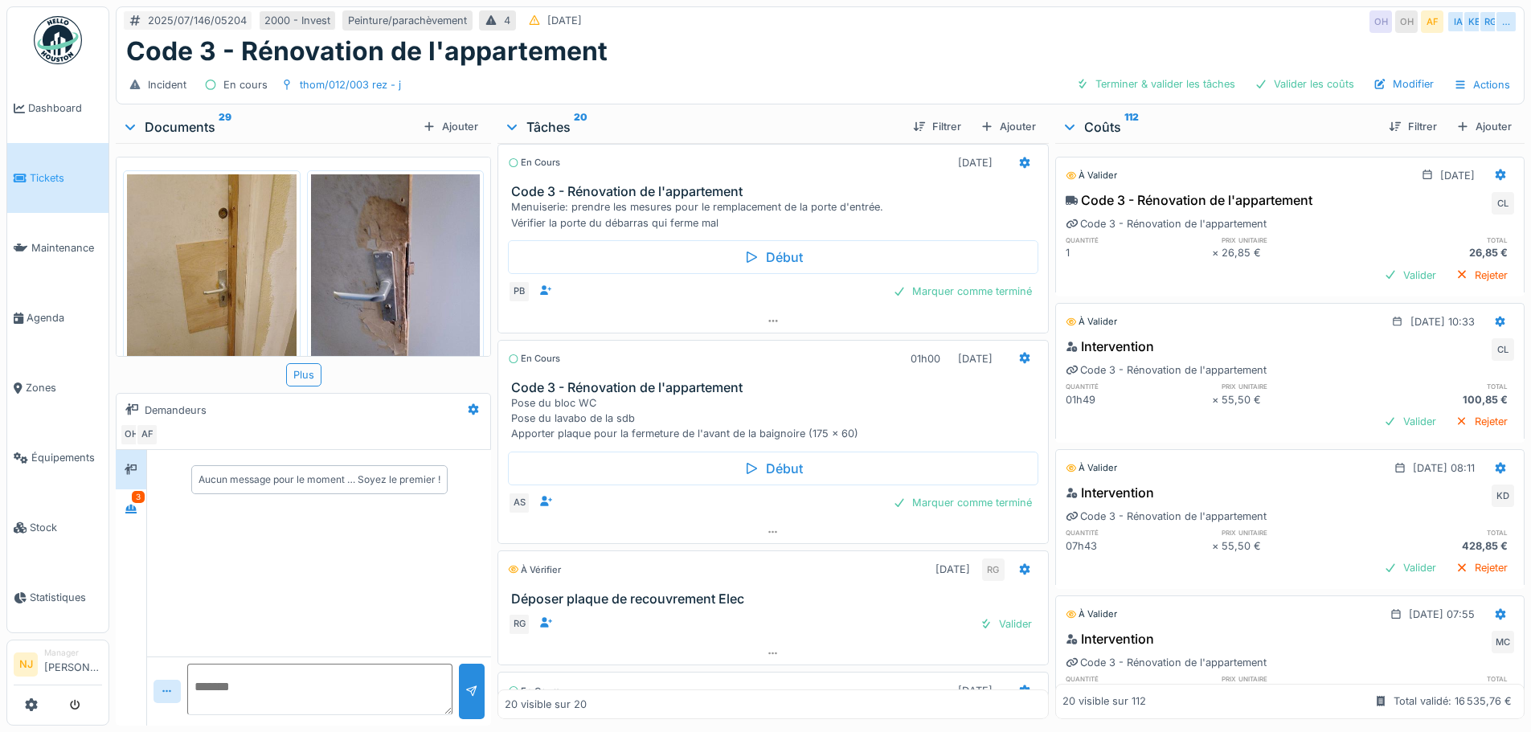
click at [636, 184] on h3 "Code 3 - Rénovation de l'appartement" at bounding box center [775, 191] width 529 height 15
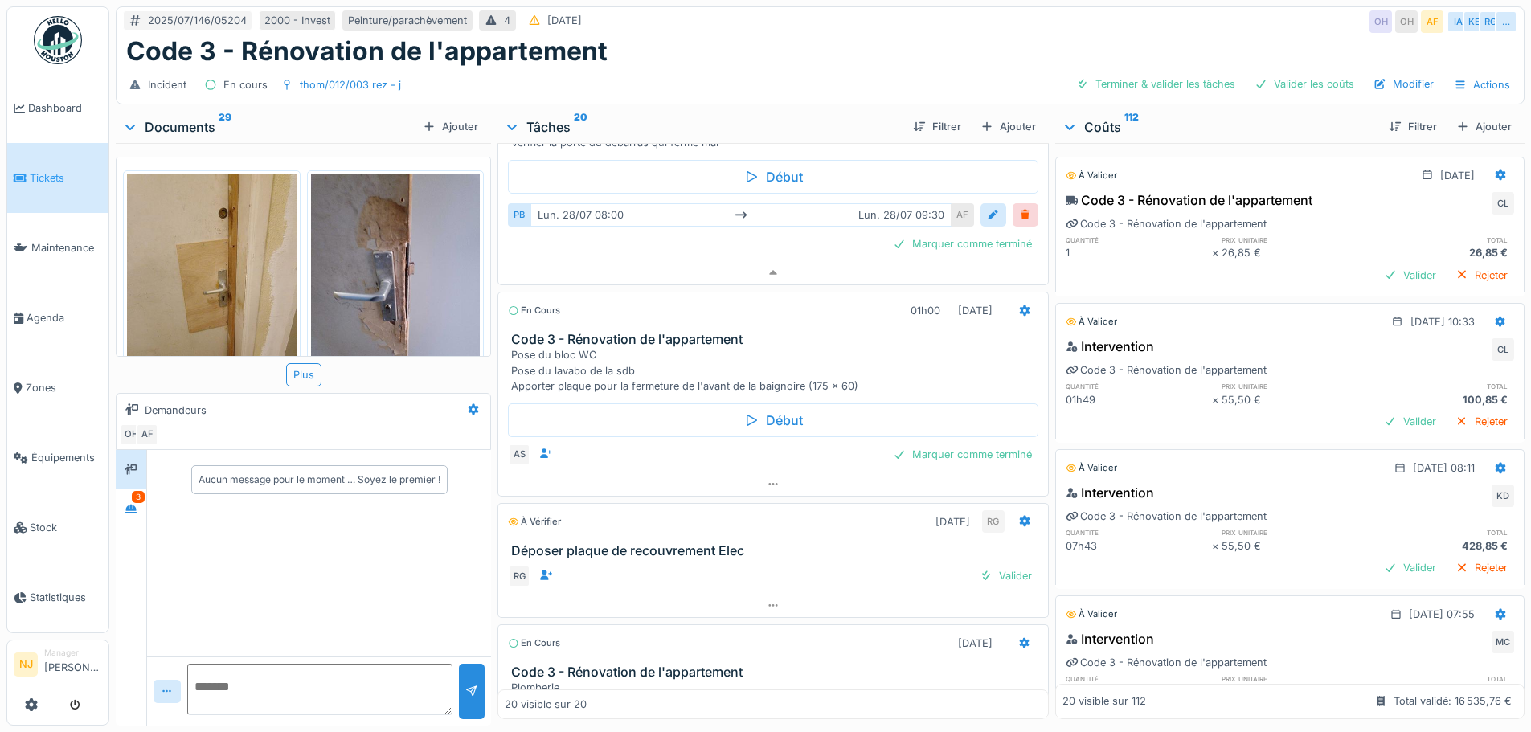
scroll to position [1255, 0]
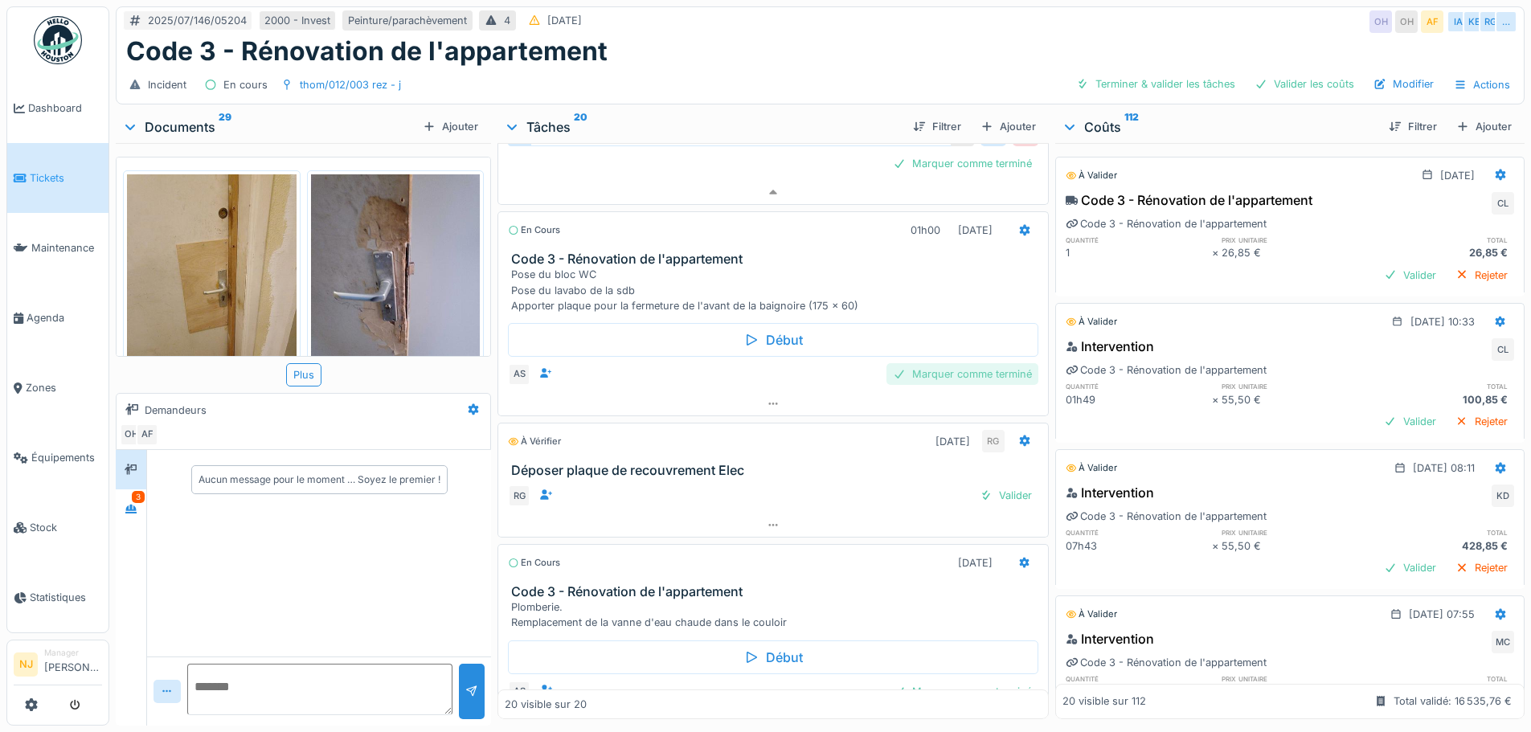
click at [934, 366] on div "Marquer comme terminé" at bounding box center [962, 374] width 152 height 22
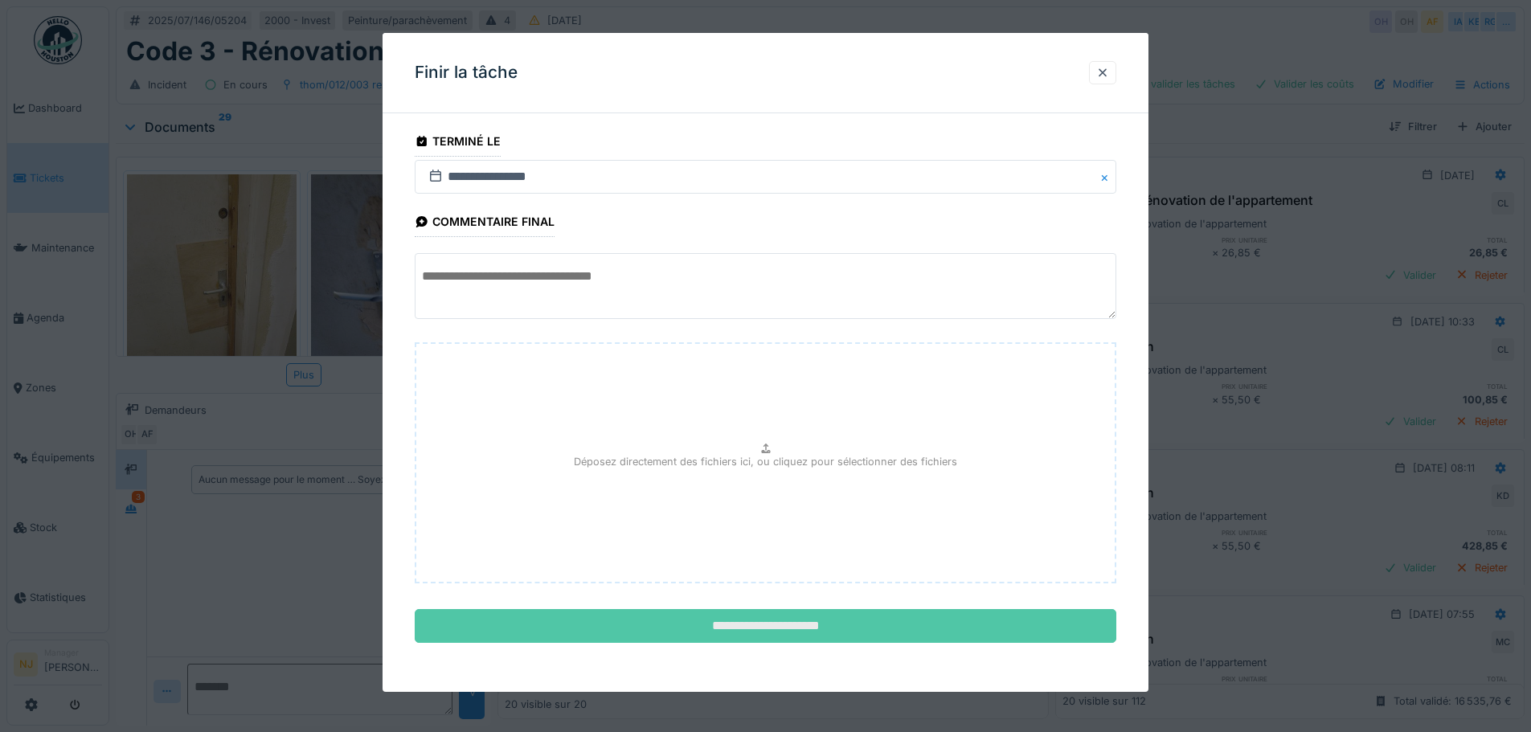
click at [793, 625] on input "**********" at bounding box center [765, 626] width 701 height 34
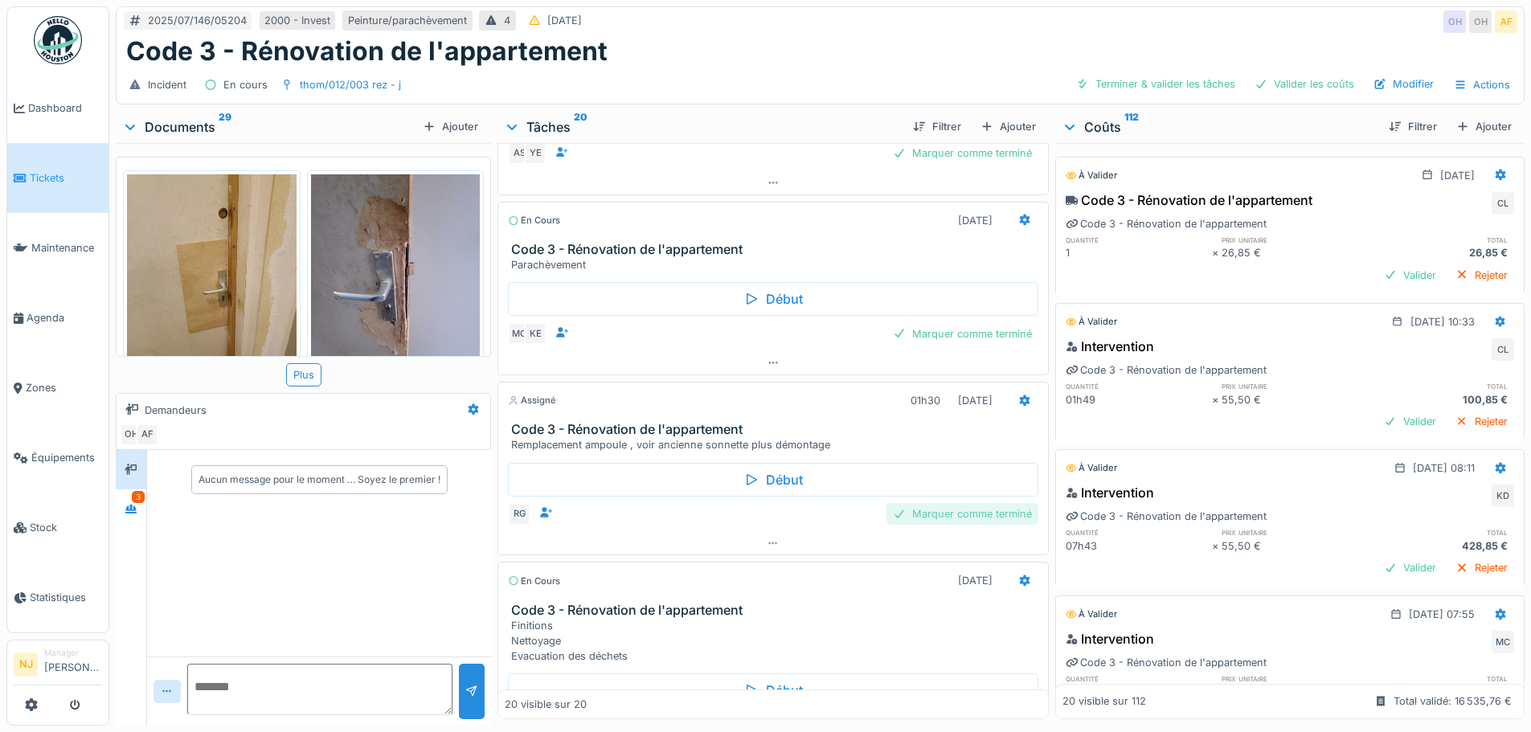
scroll to position [2299, 0]
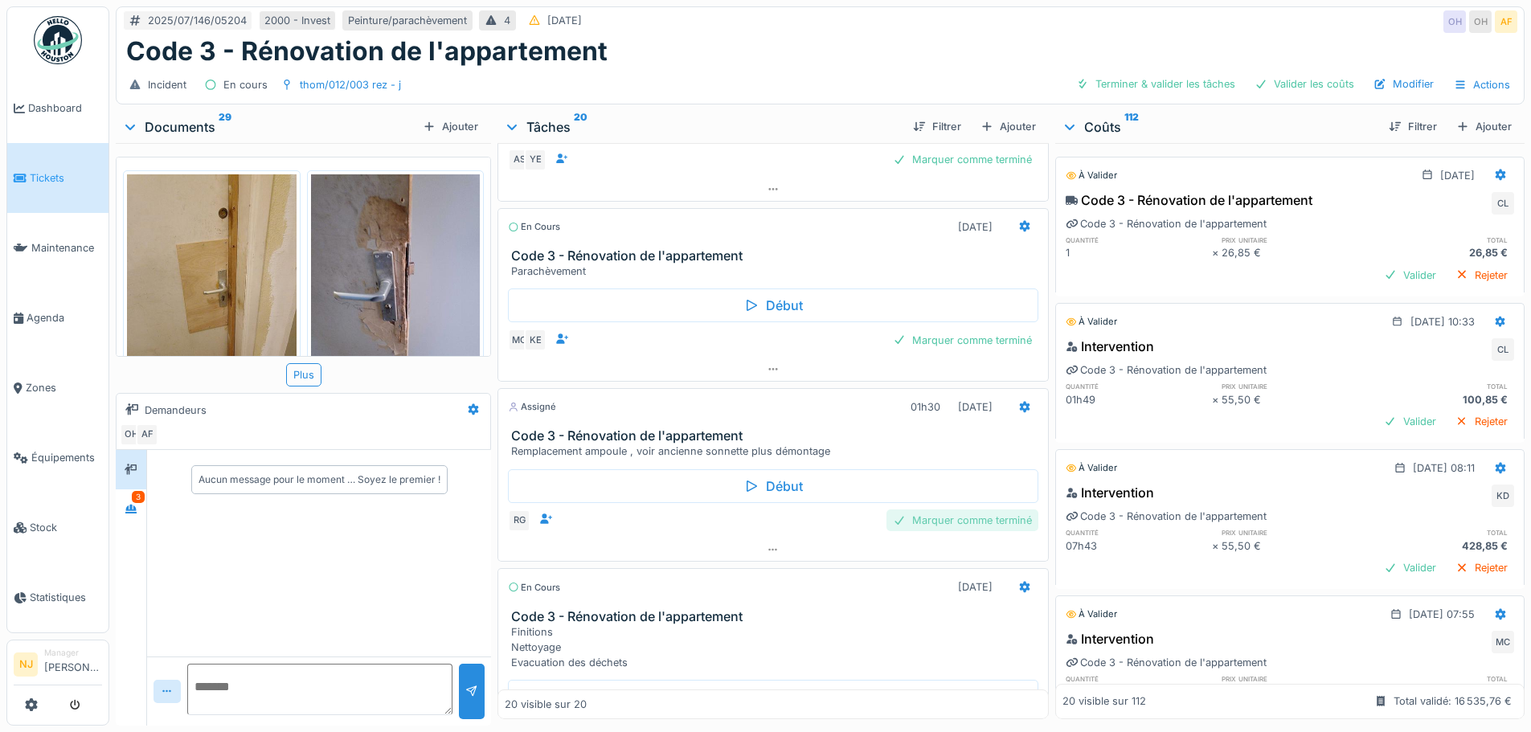
click at [942, 509] on div "Marquer comme terminé" at bounding box center [962, 520] width 152 height 22
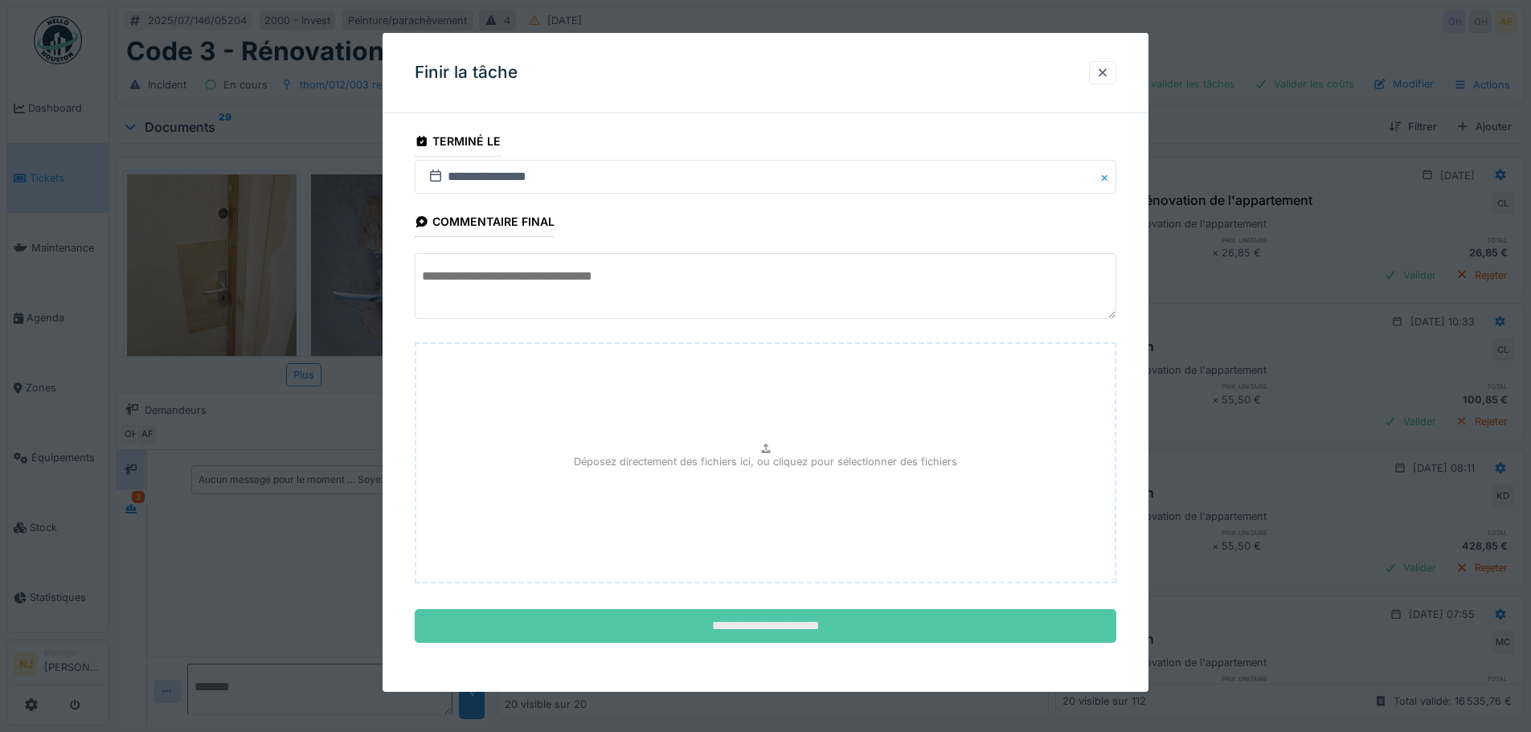
click at [767, 623] on input "**********" at bounding box center [765, 626] width 701 height 34
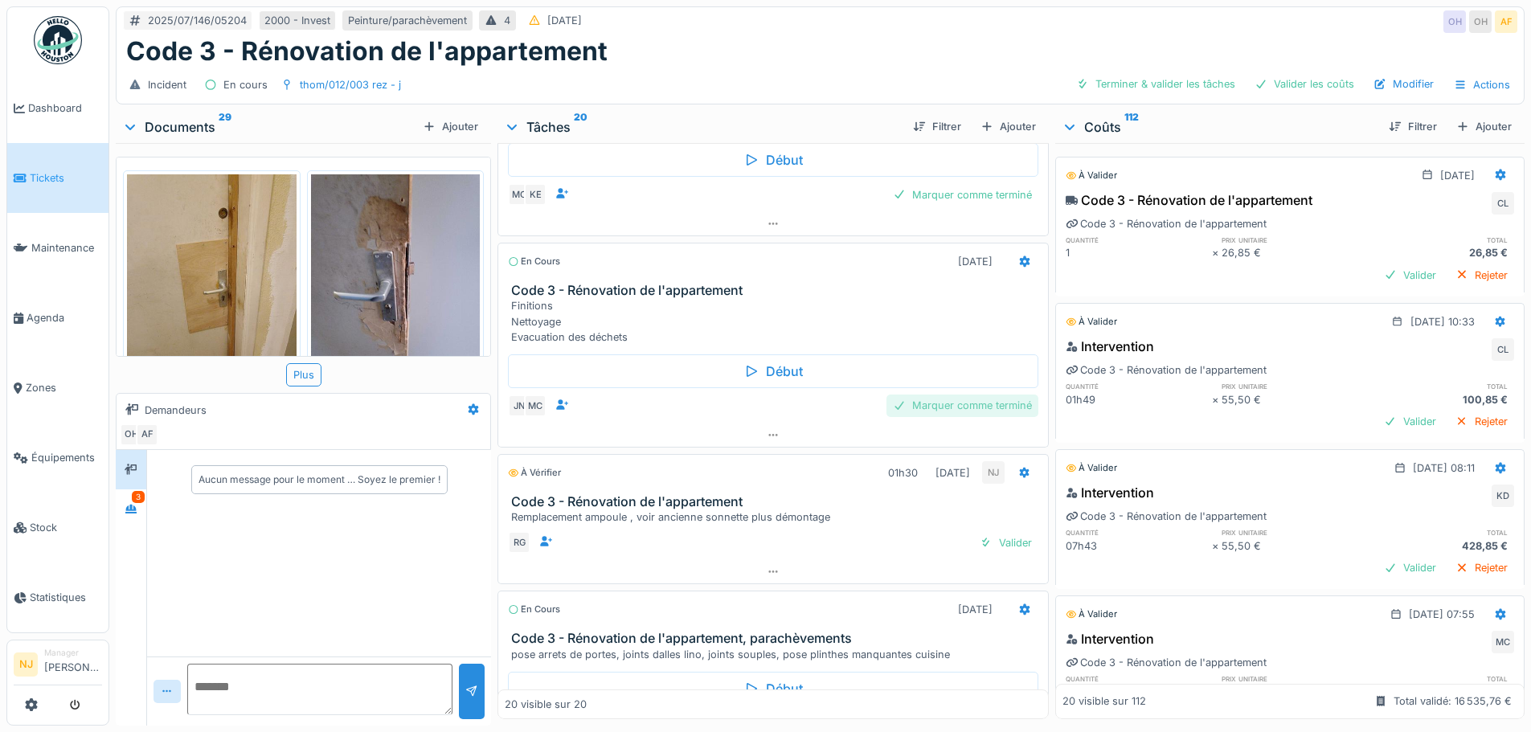
scroll to position [2460, 0]
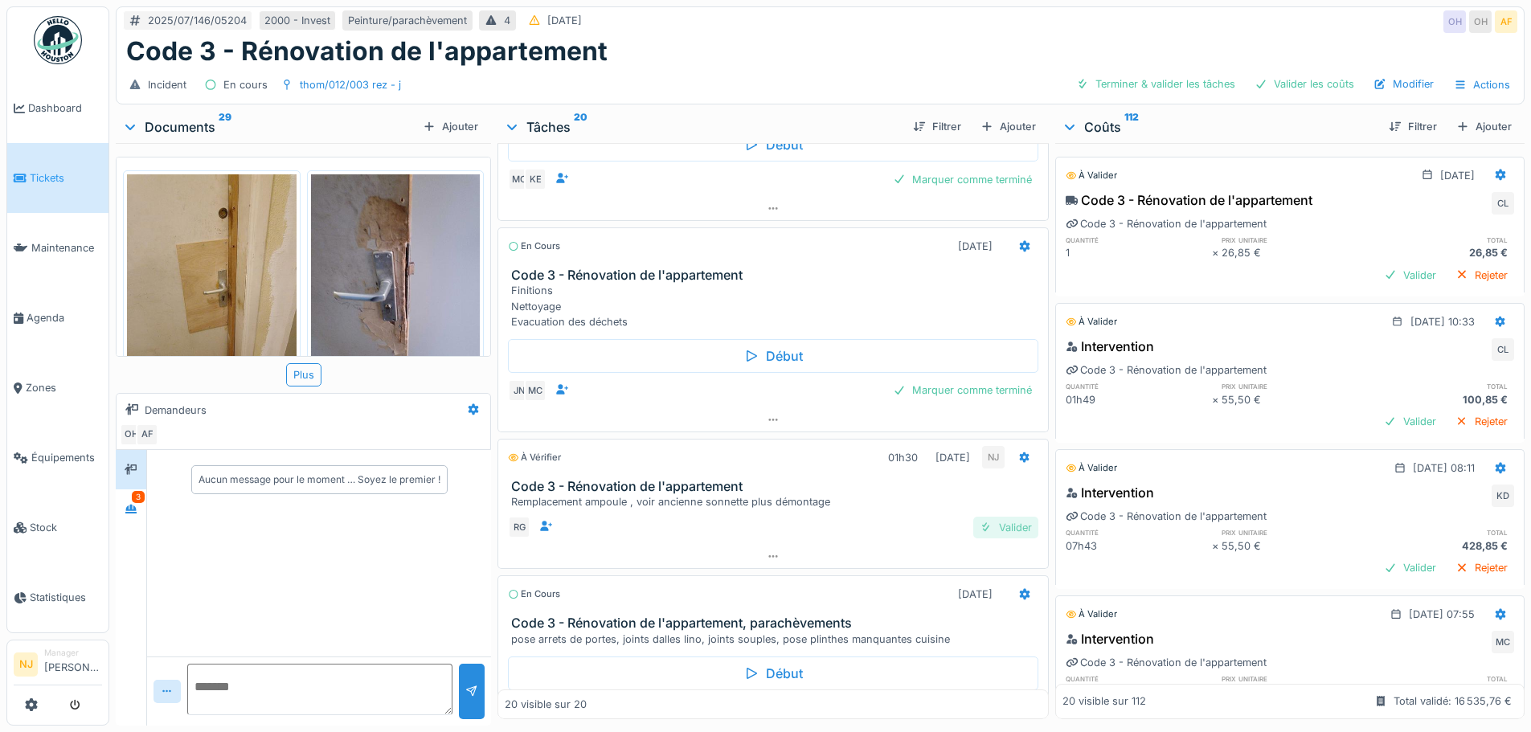
click at [987, 517] on div "Valider" at bounding box center [1005, 528] width 65 height 22
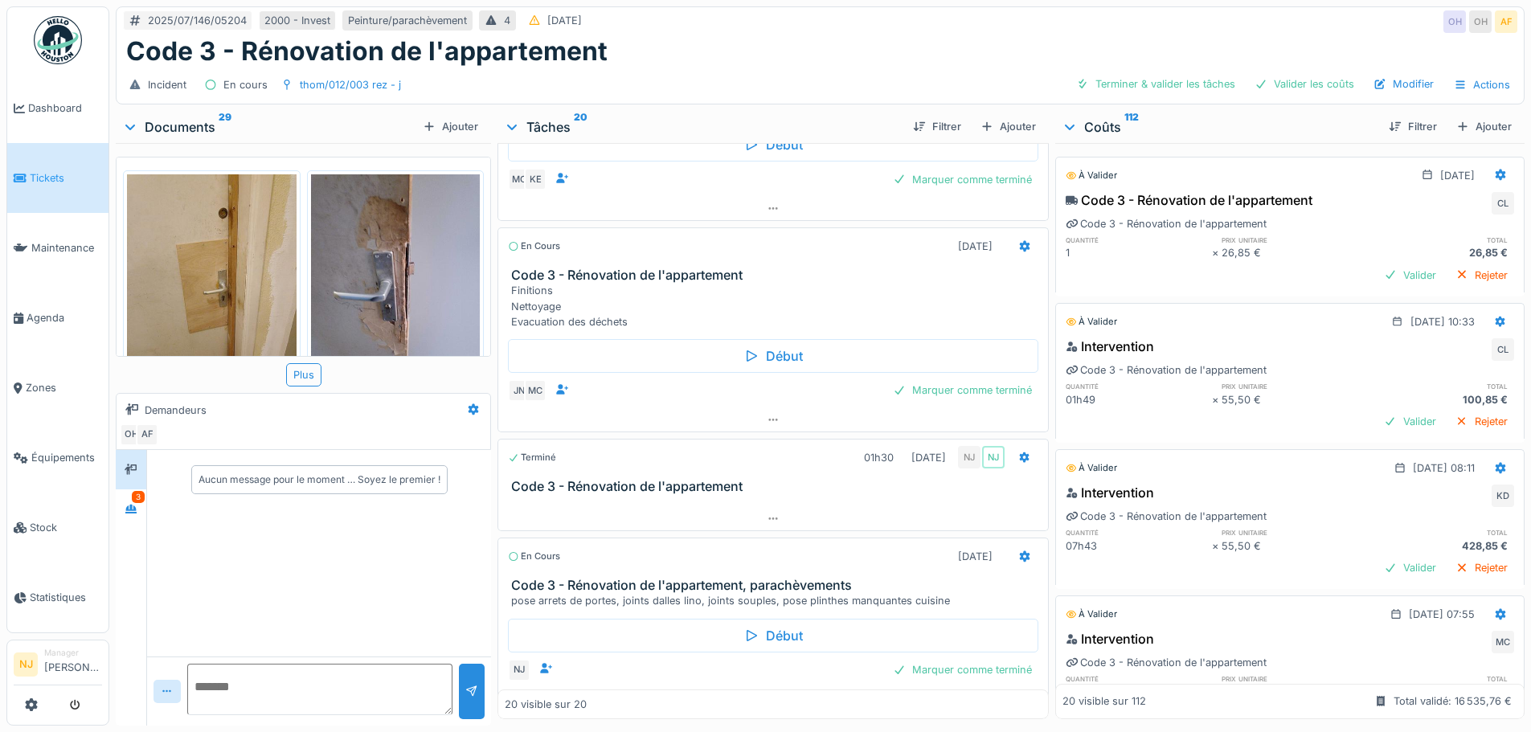
click at [707, 479] on h3 "Code 3 - Rénovation de l'appartement" at bounding box center [775, 486] width 529 height 15
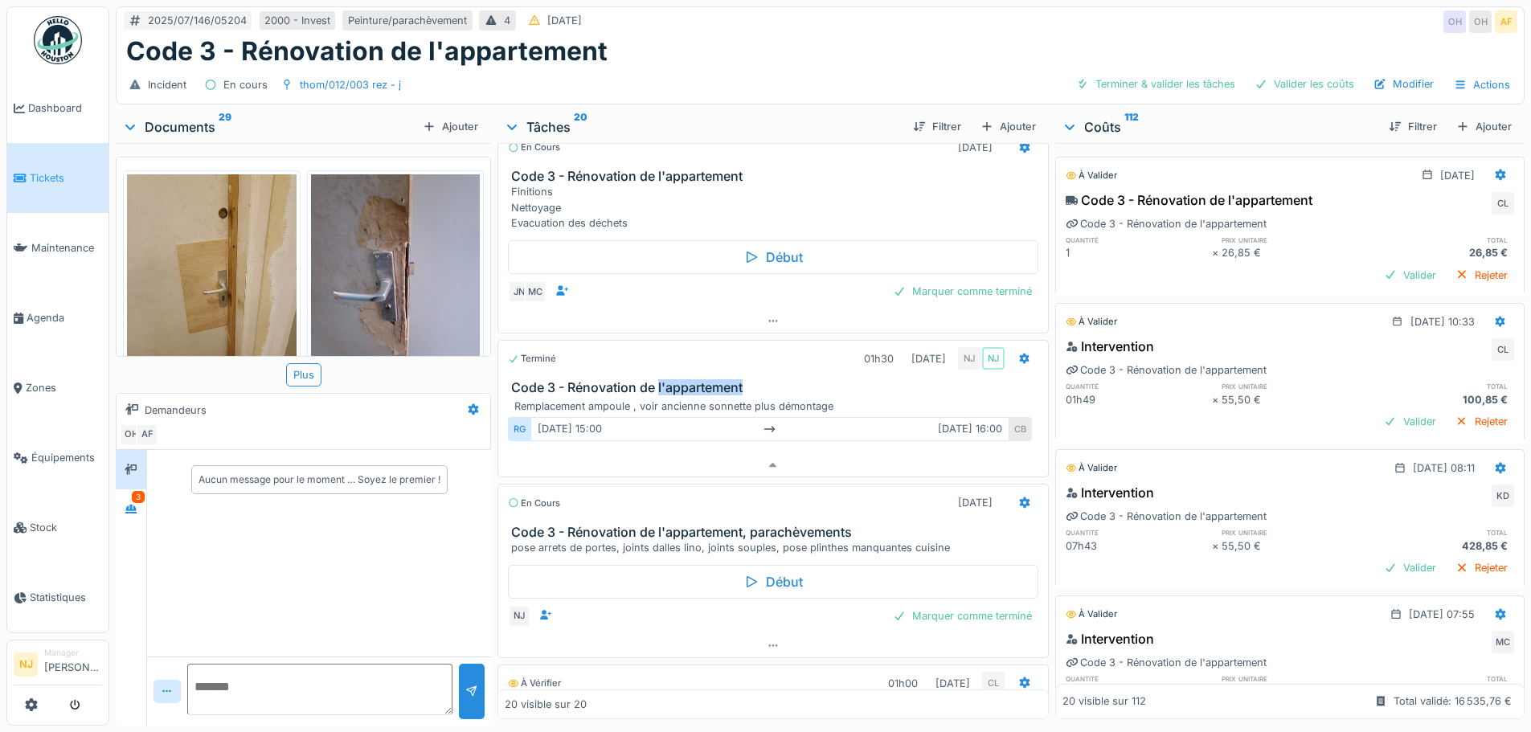
click at [707, 468] on div "Terminé 01h30 19/08/2025 NJ NJ Code 3 - Rénovation de l'appartement Remplacemen…" at bounding box center [772, 409] width 550 height 138
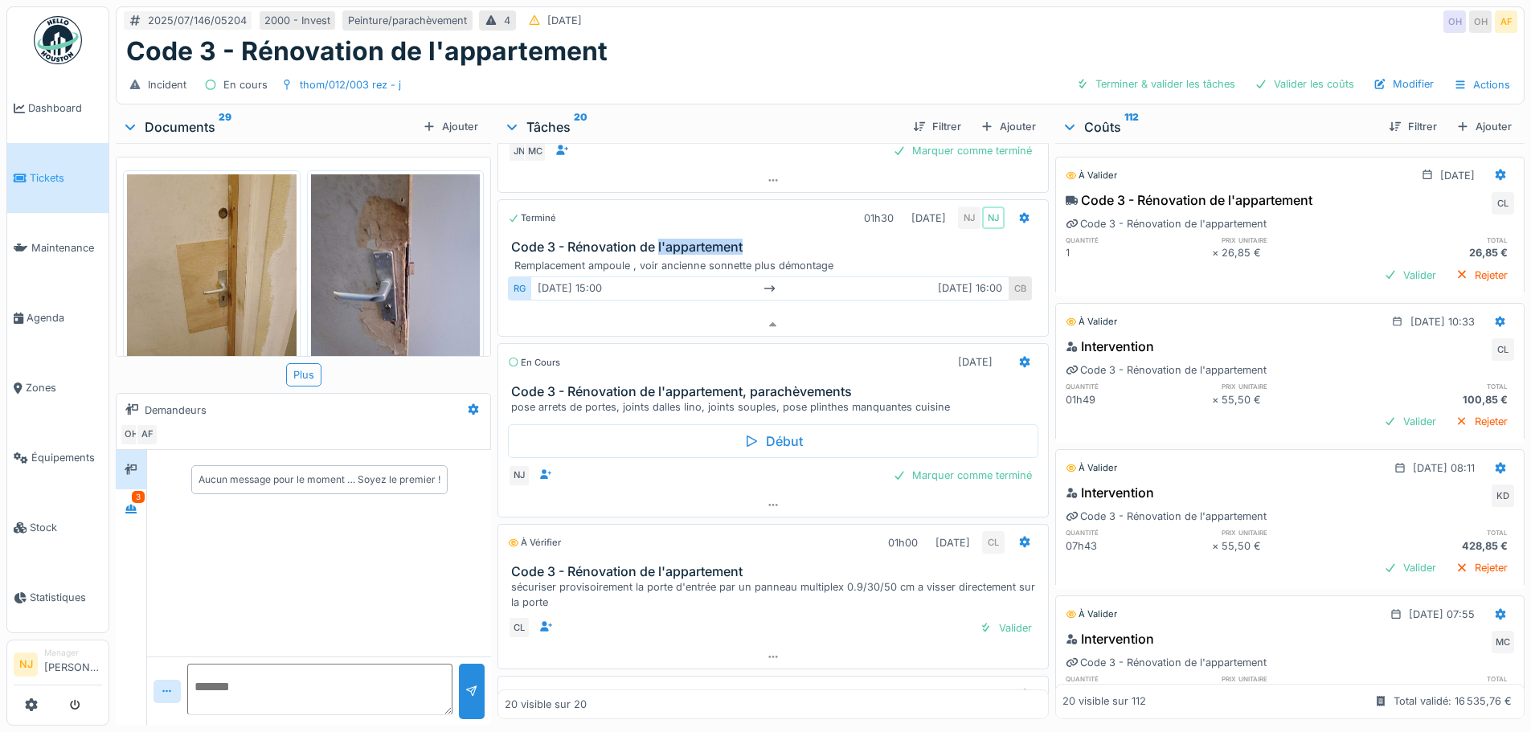
scroll to position [2675, 0]
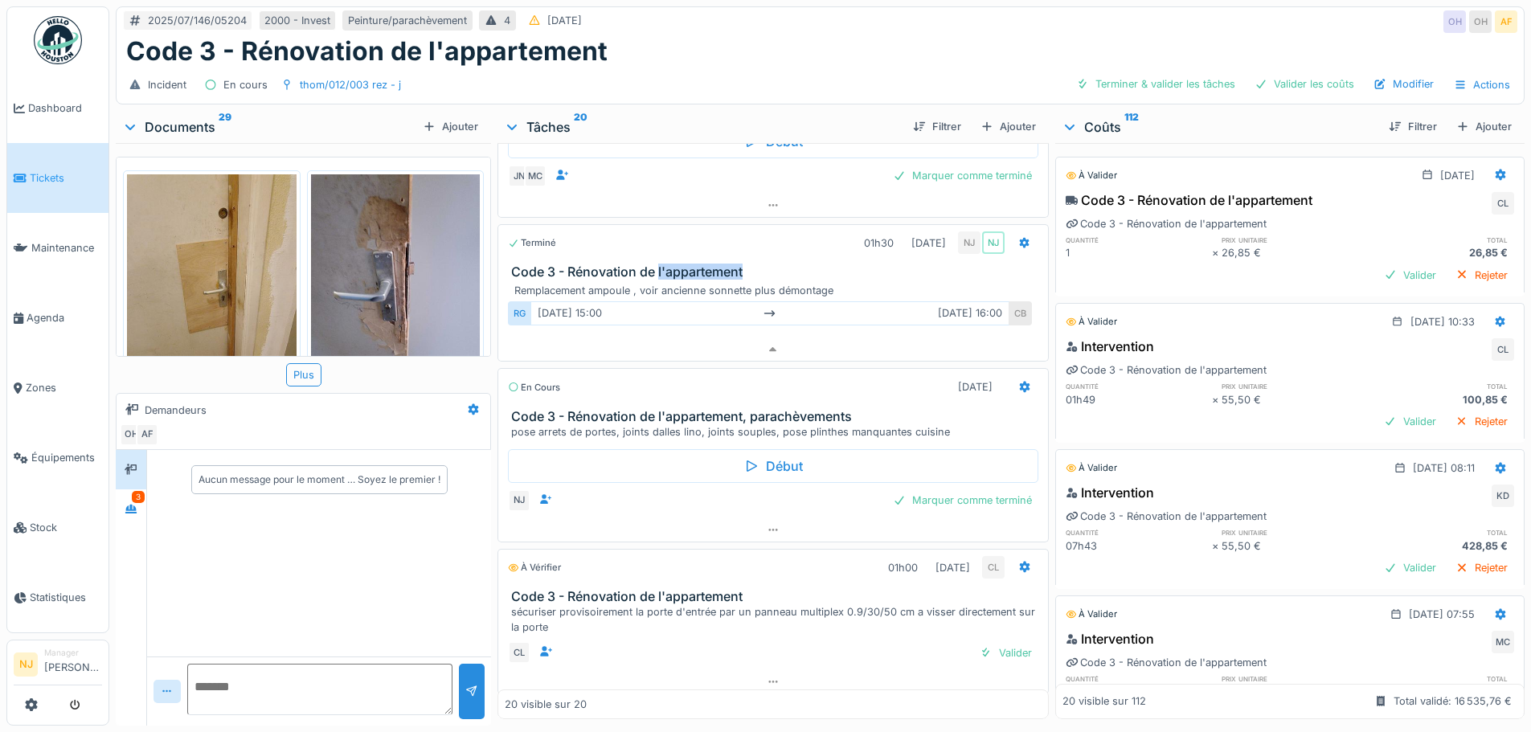
click at [811, 243] on div "Terminé 01h30 19/08/2025 NJ NJ Code 3 - Rénovation de l'appartement" at bounding box center [772, 251] width 550 height 55
click at [542, 494] on icon at bounding box center [545, 499] width 13 height 10
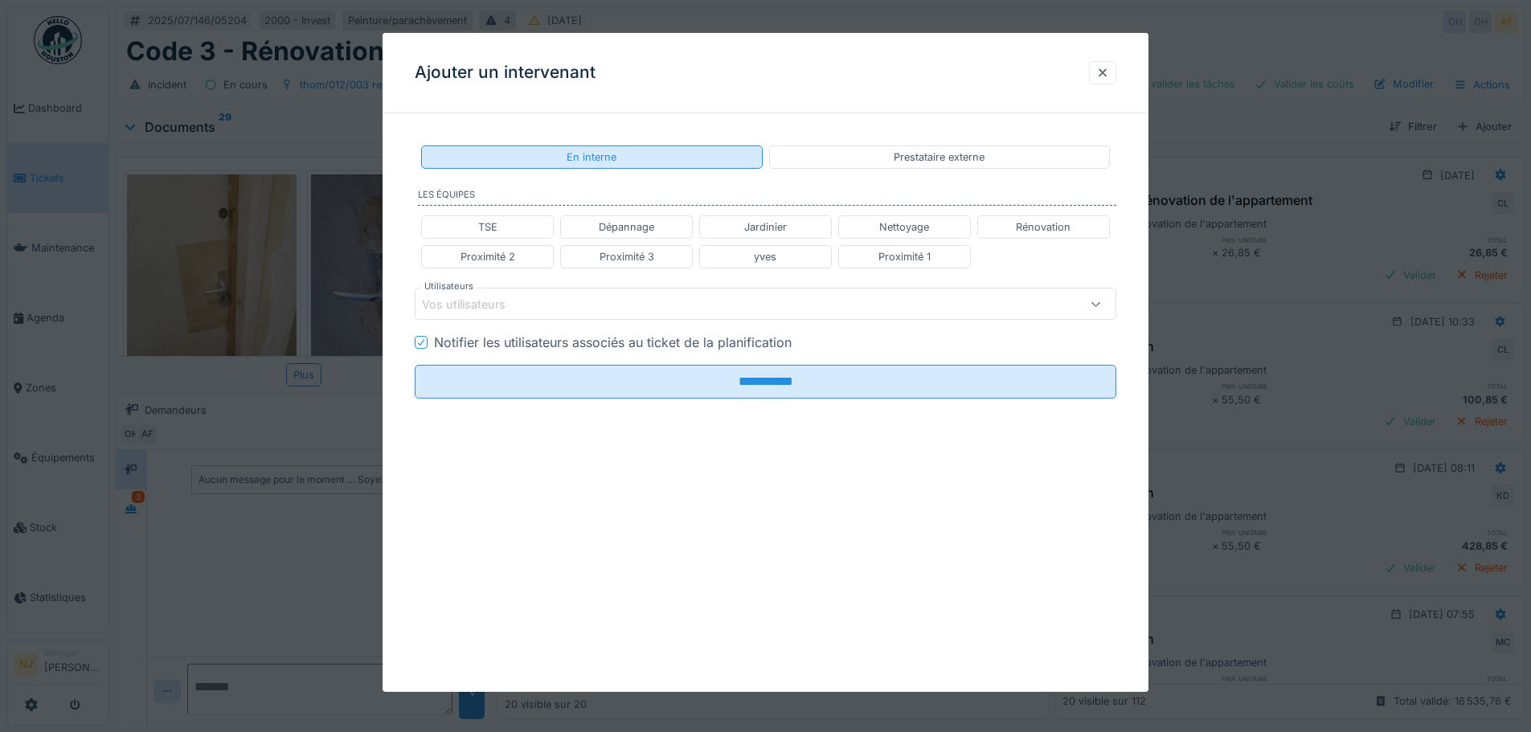
click at [596, 157] on div "En interne" at bounding box center [591, 156] width 50 height 15
click at [440, 301] on div "Vos utilisateurs" at bounding box center [475, 305] width 106 height 18
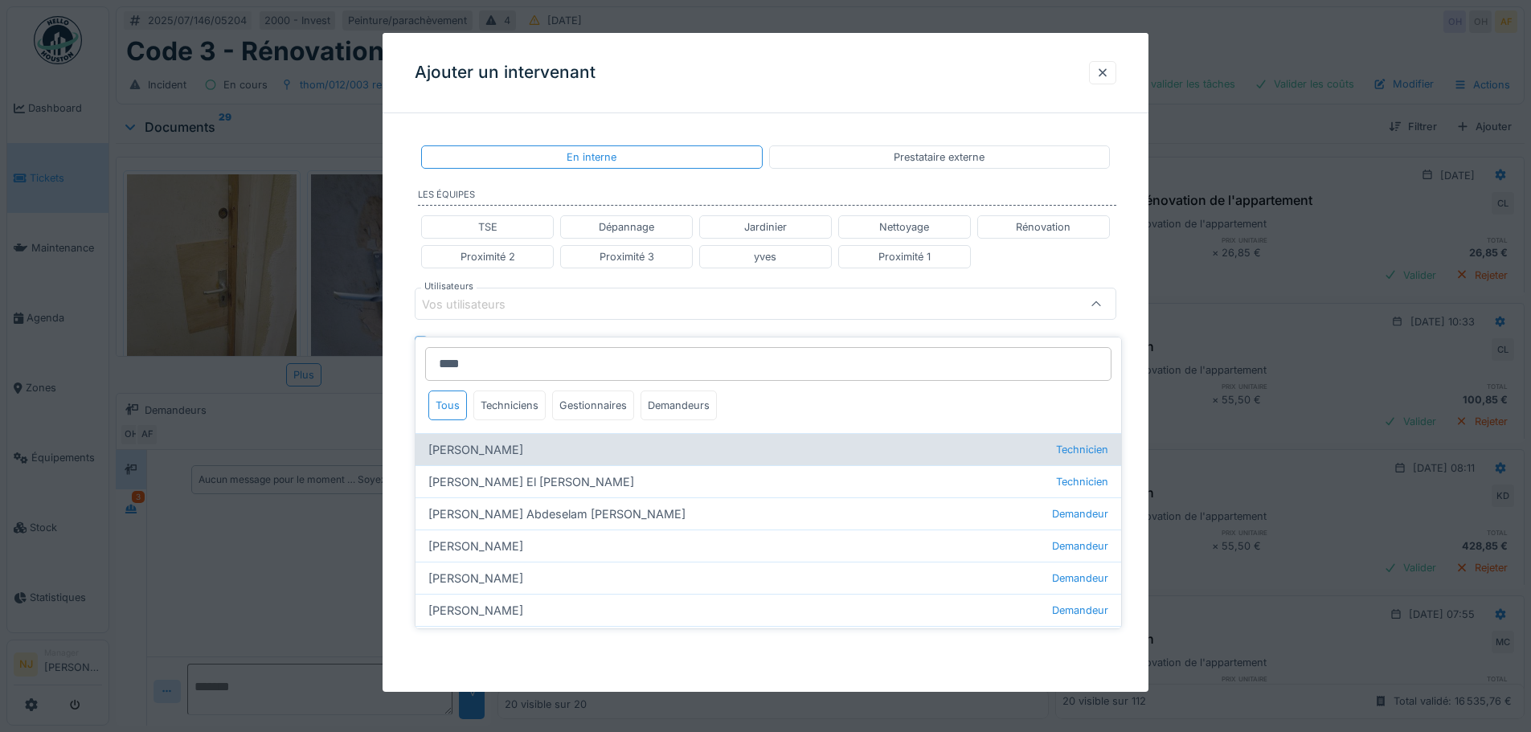
type input "****"
click at [479, 435] on div "Mohamed Camara Technicien" at bounding box center [767, 449] width 705 height 32
type input "****"
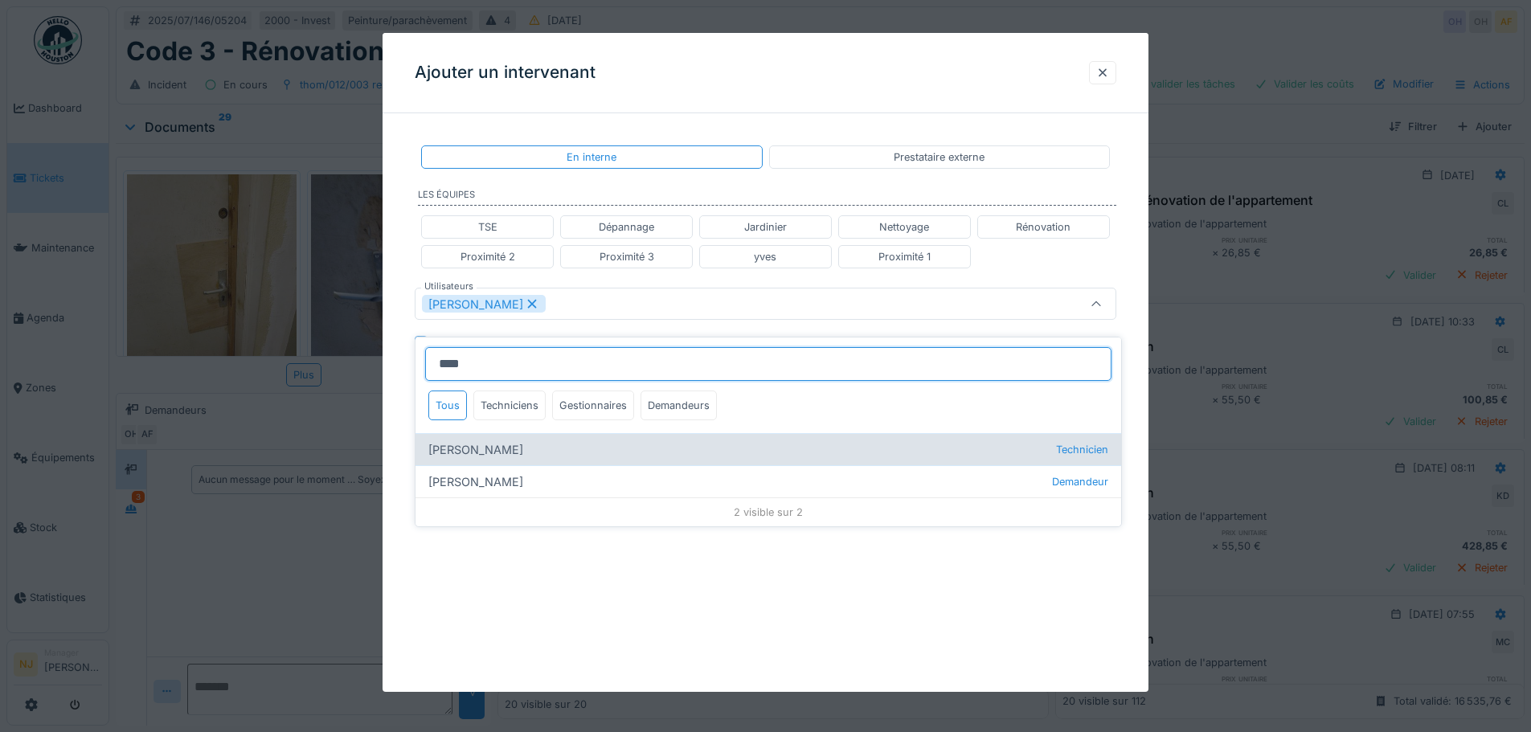
type input "****"
click at [494, 440] on div "Jorge Nacimba Technicien" at bounding box center [767, 449] width 705 height 32
type input "*********"
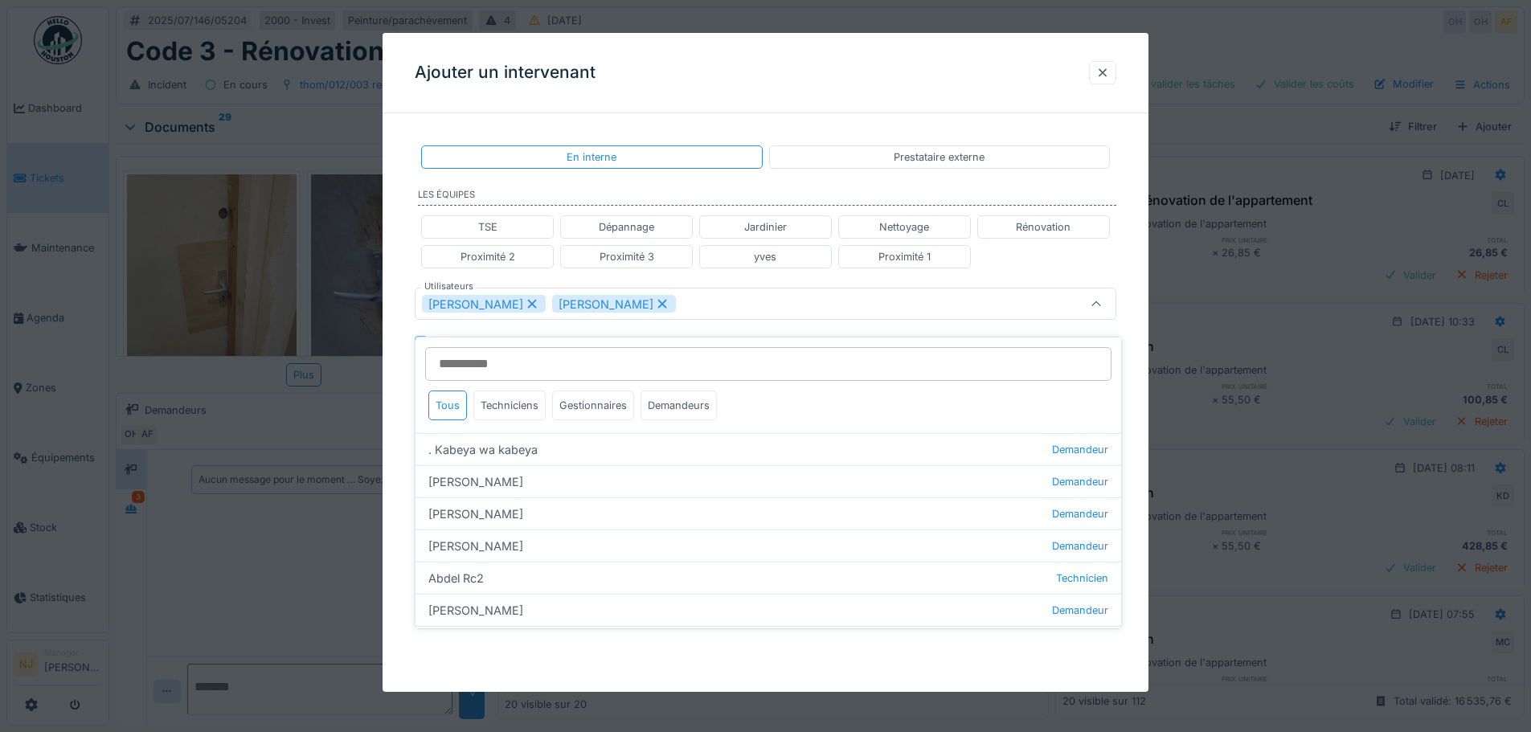
click at [979, 80] on div "Ajouter un intervenant" at bounding box center [765, 73] width 766 height 80
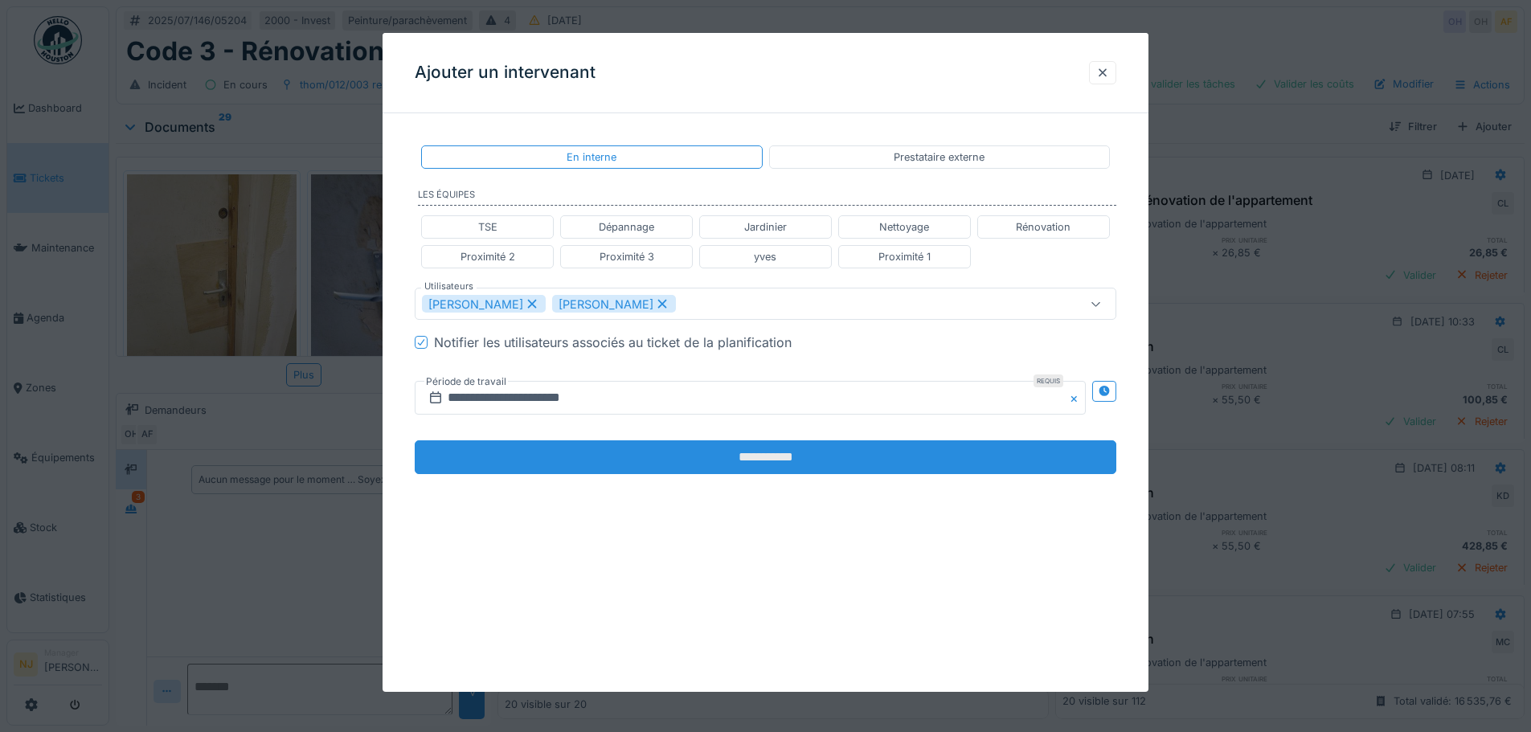
click at [762, 455] on input "**********" at bounding box center [765, 457] width 701 height 34
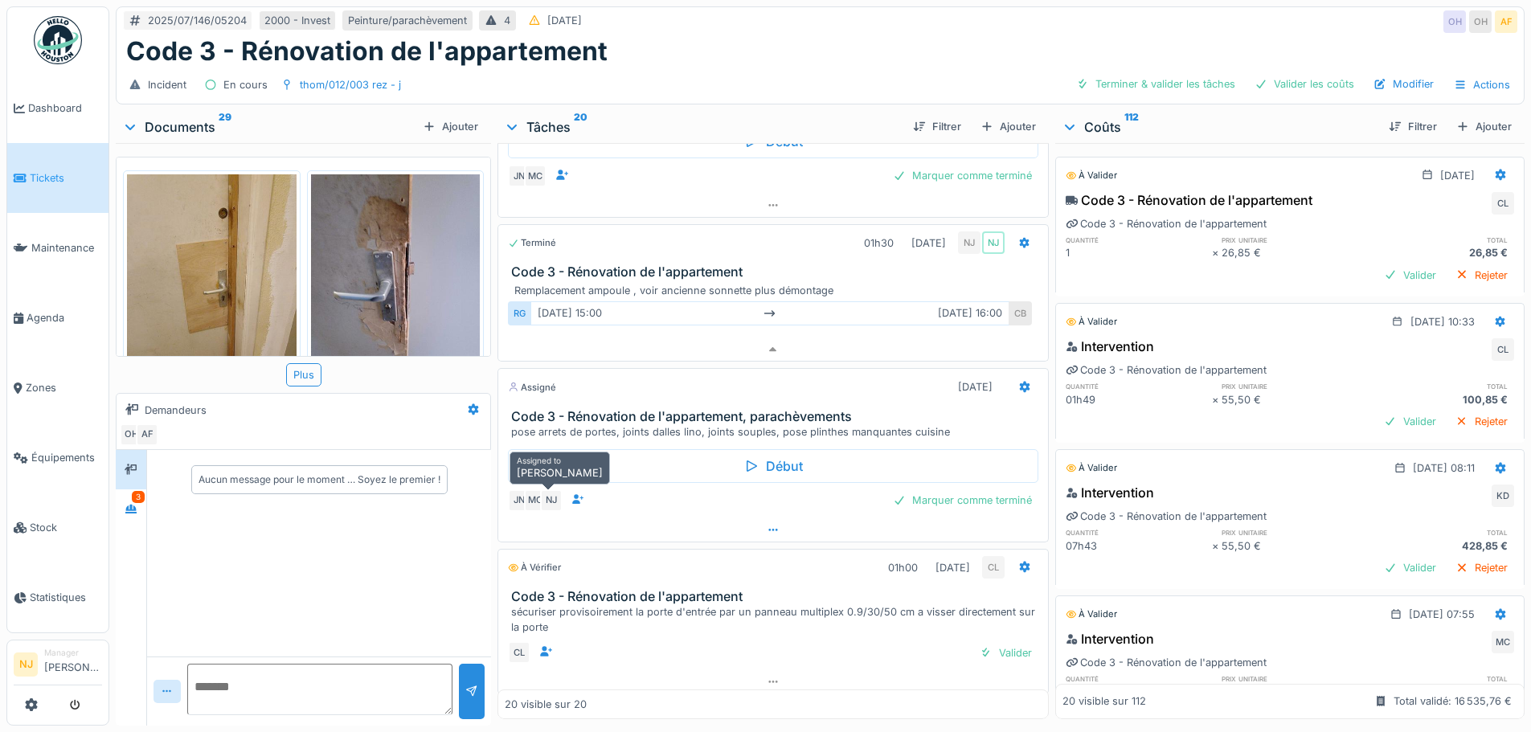
drag, startPoint x: 550, startPoint y: 484, endPoint x: 701, endPoint y: 515, distance: 154.1
click at [701, 518] on div at bounding box center [772, 529] width 549 height 23
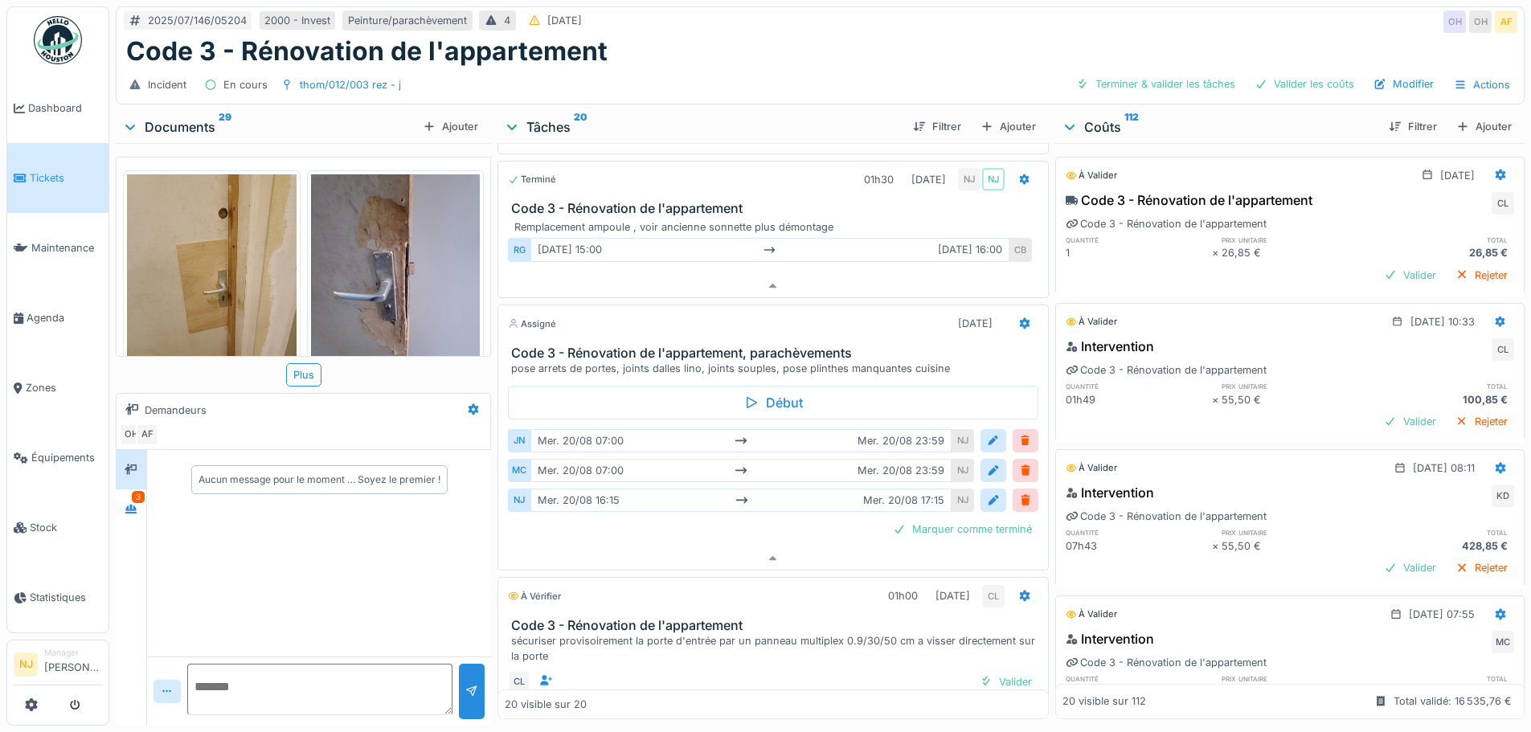
scroll to position [2739, 0]
click at [955, 517] on div "Marquer comme terminé" at bounding box center [962, 528] width 152 height 22
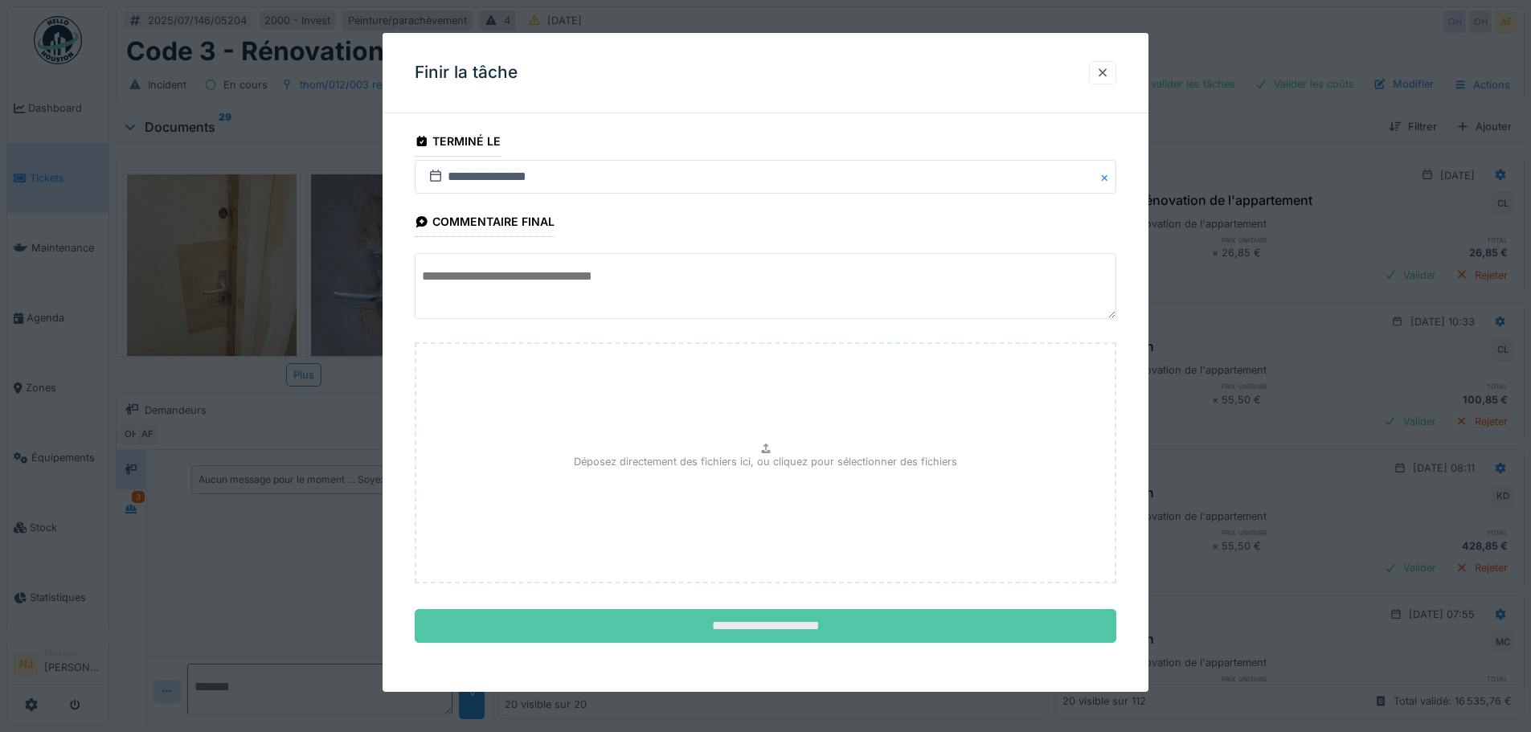
click at [793, 626] on input "**********" at bounding box center [765, 626] width 701 height 34
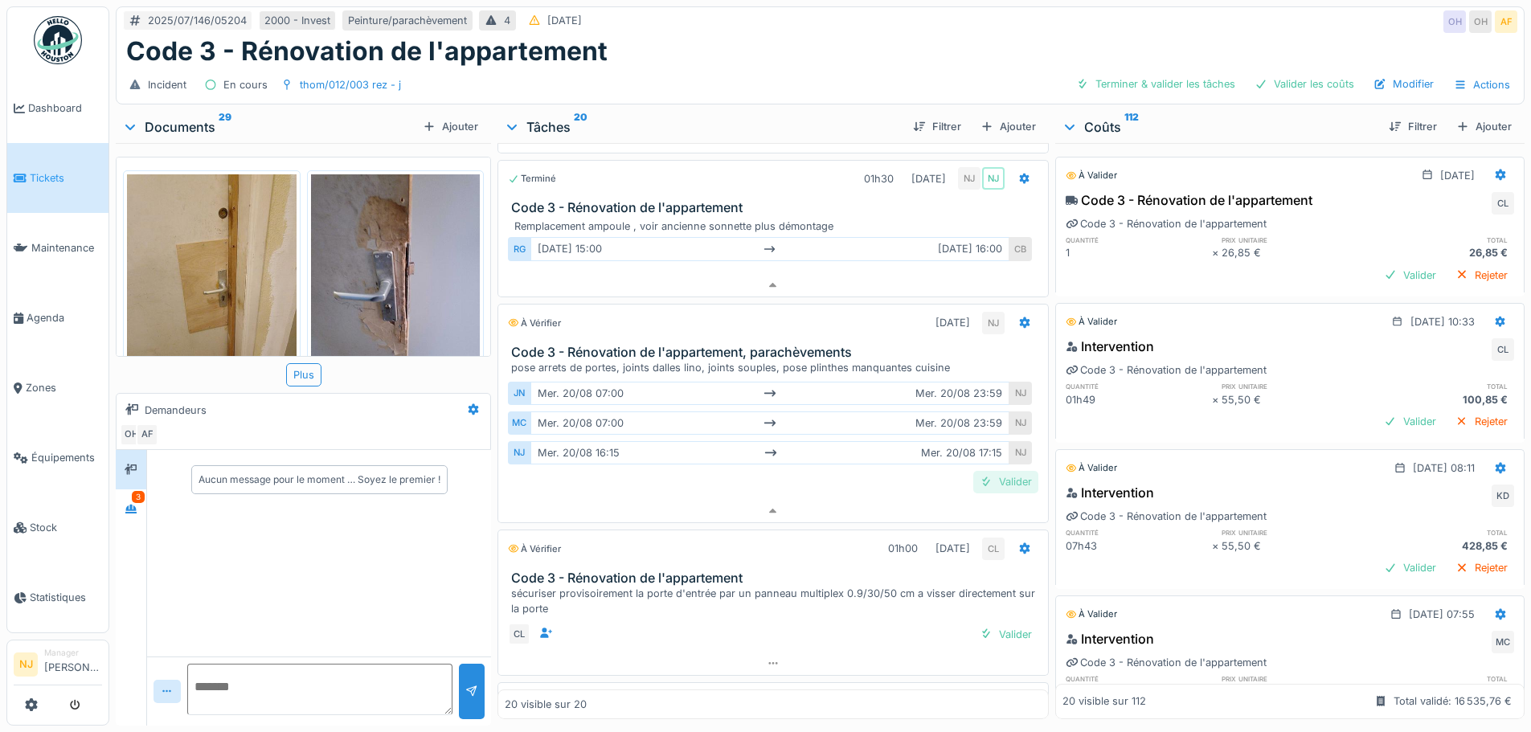
click at [990, 471] on div "Valider" at bounding box center [1005, 482] width 65 height 22
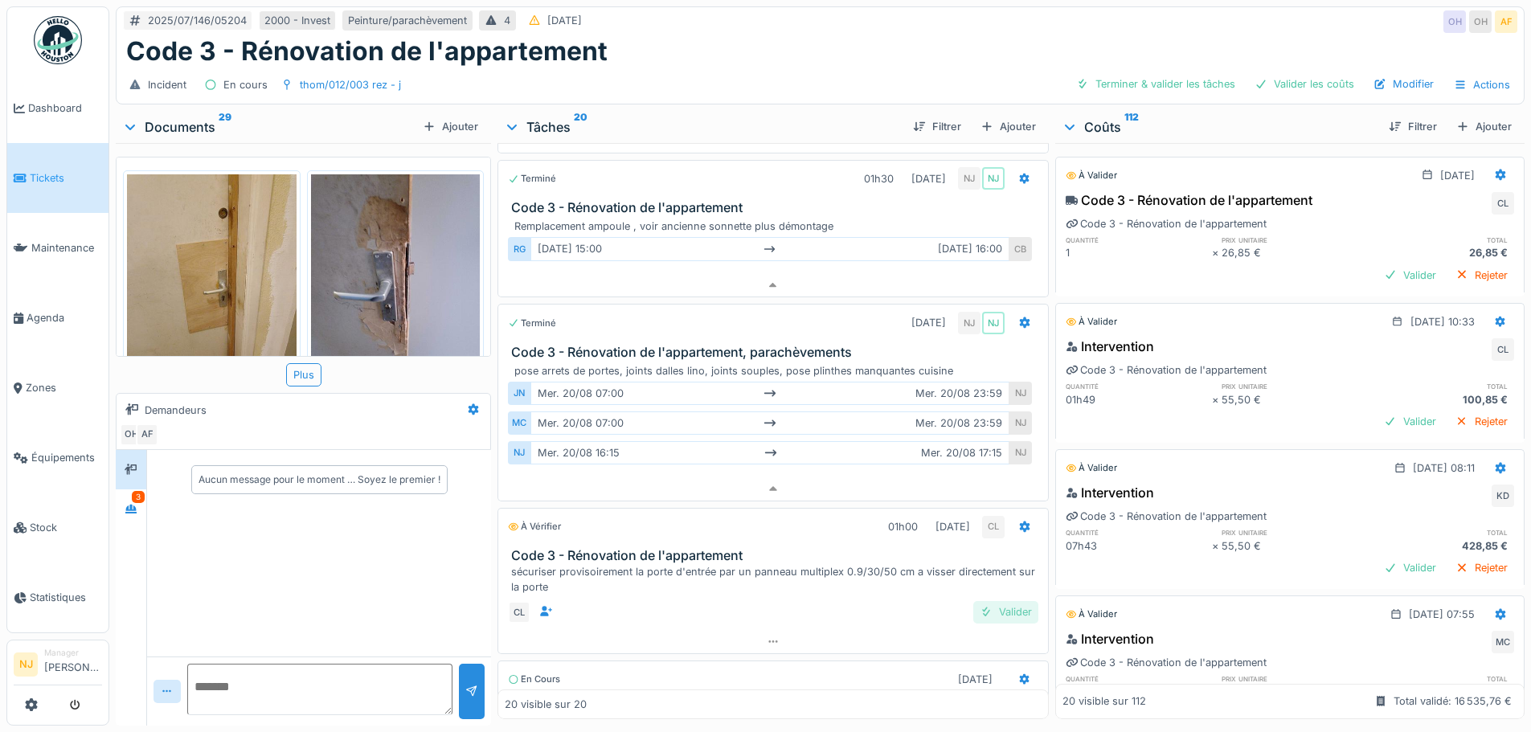
click at [992, 601] on div "Valider" at bounding box center [1005, 612] width 65 height 22
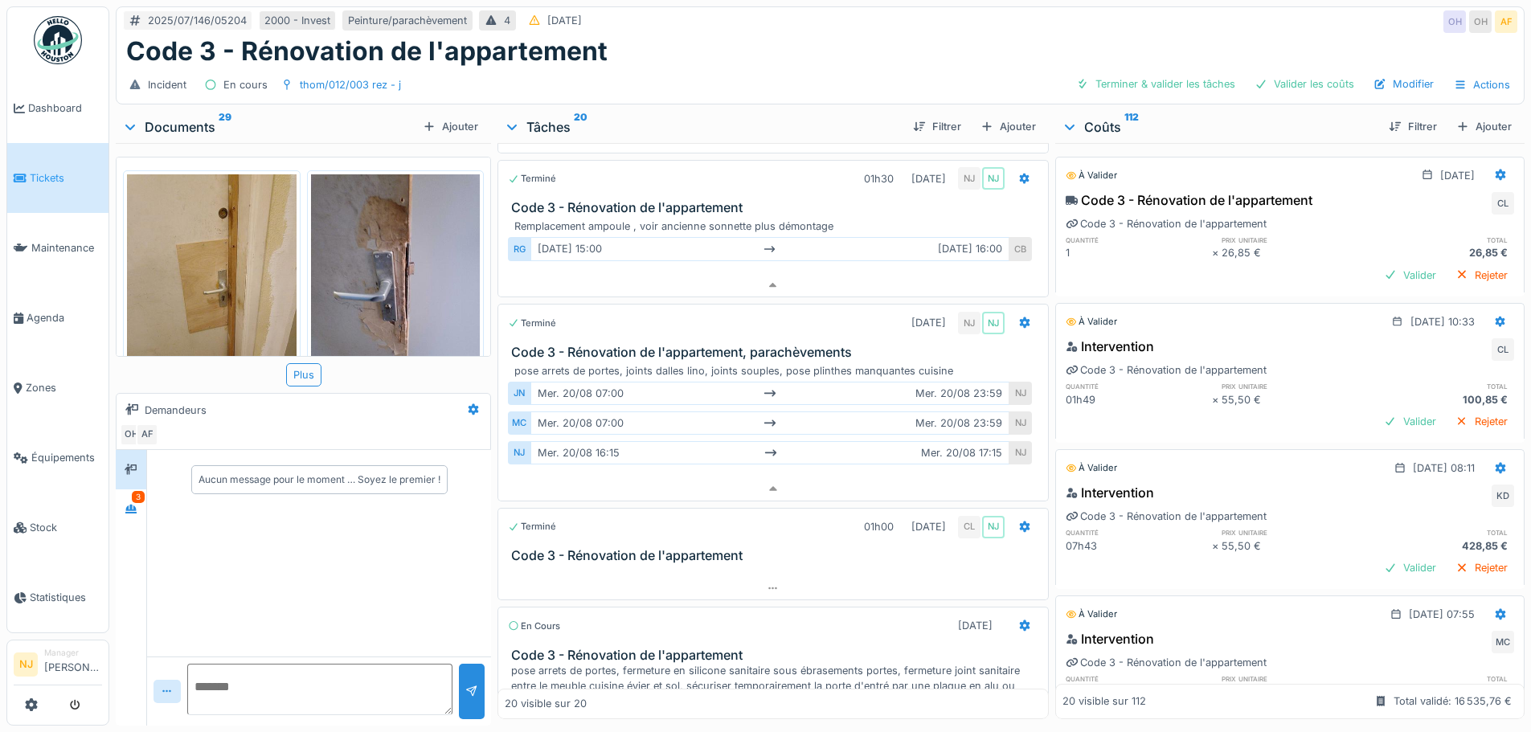
scroll to position [2819, 0]
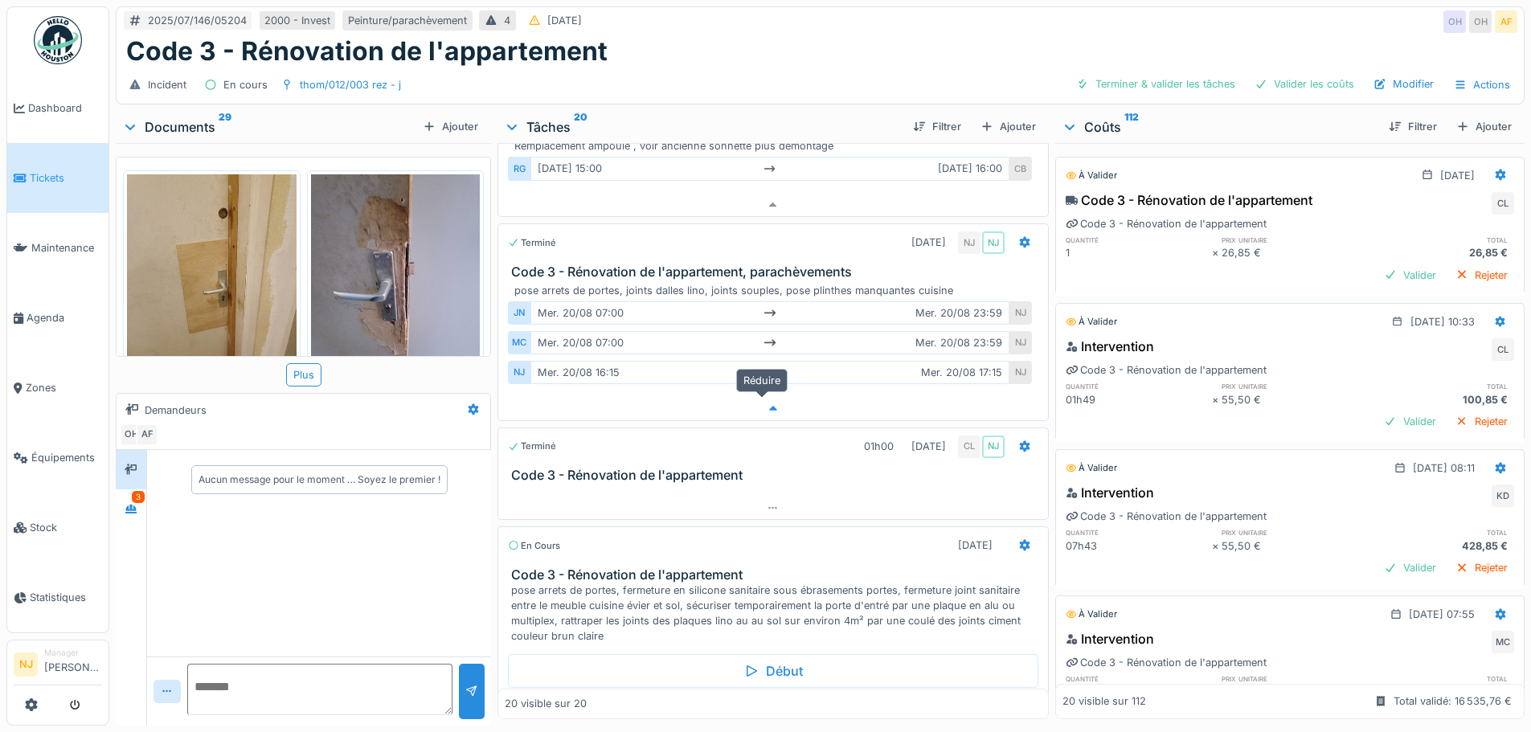
click at [766, 403] on icon at bounding box center [772, 408] width 13 height 10
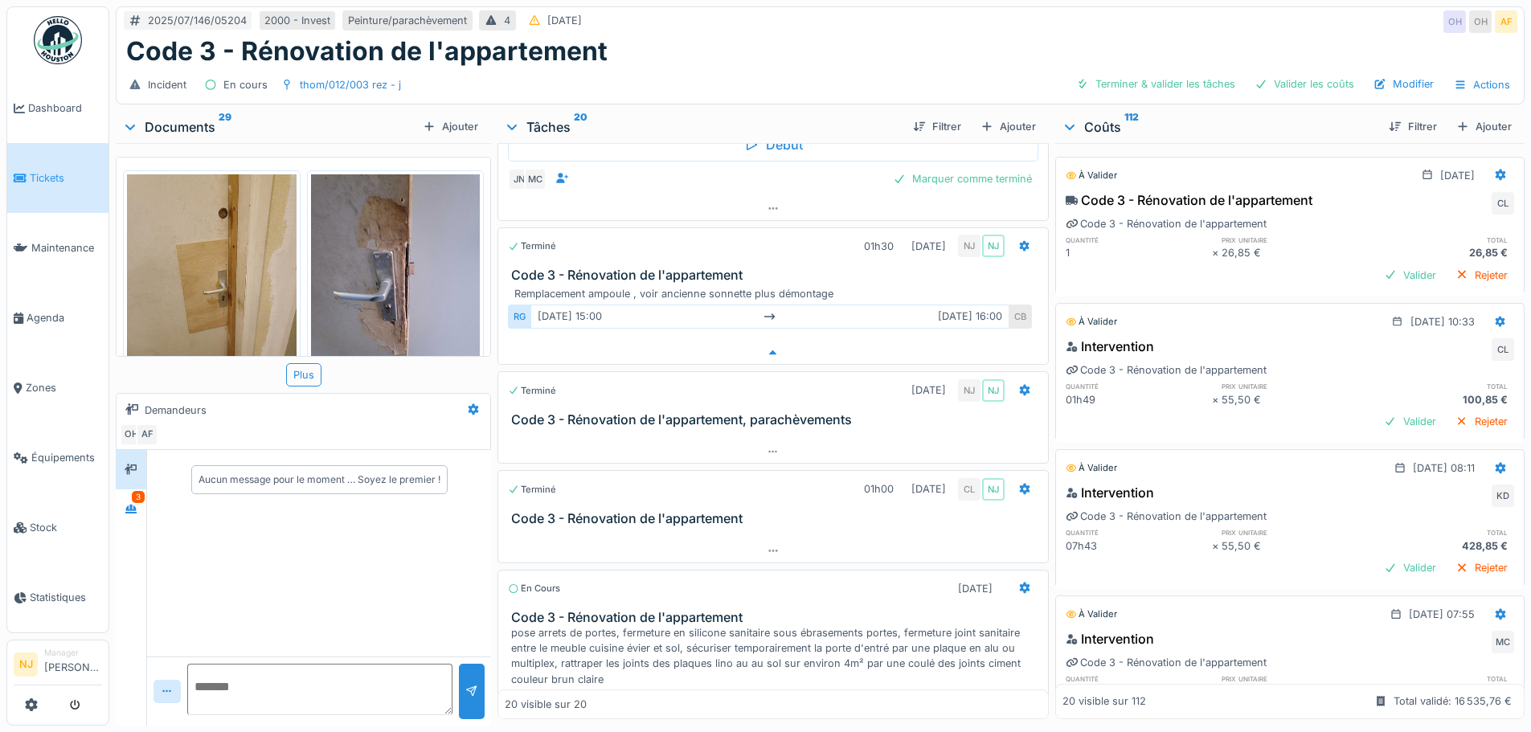
scroll to position [2778, 0]
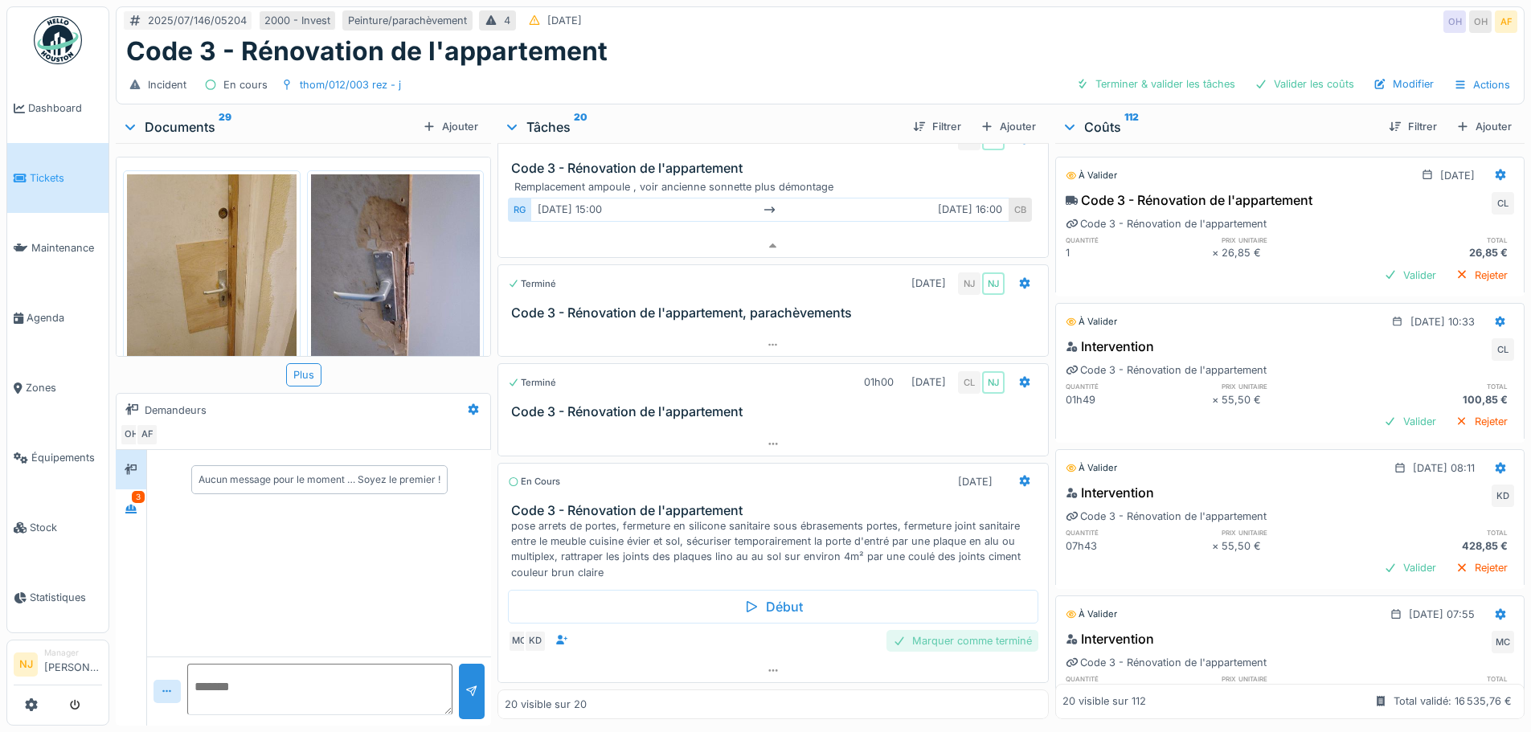
click at [930, 630] on div "Marquer comme terminé" at bounding box center [962, 641] width 152 height 22
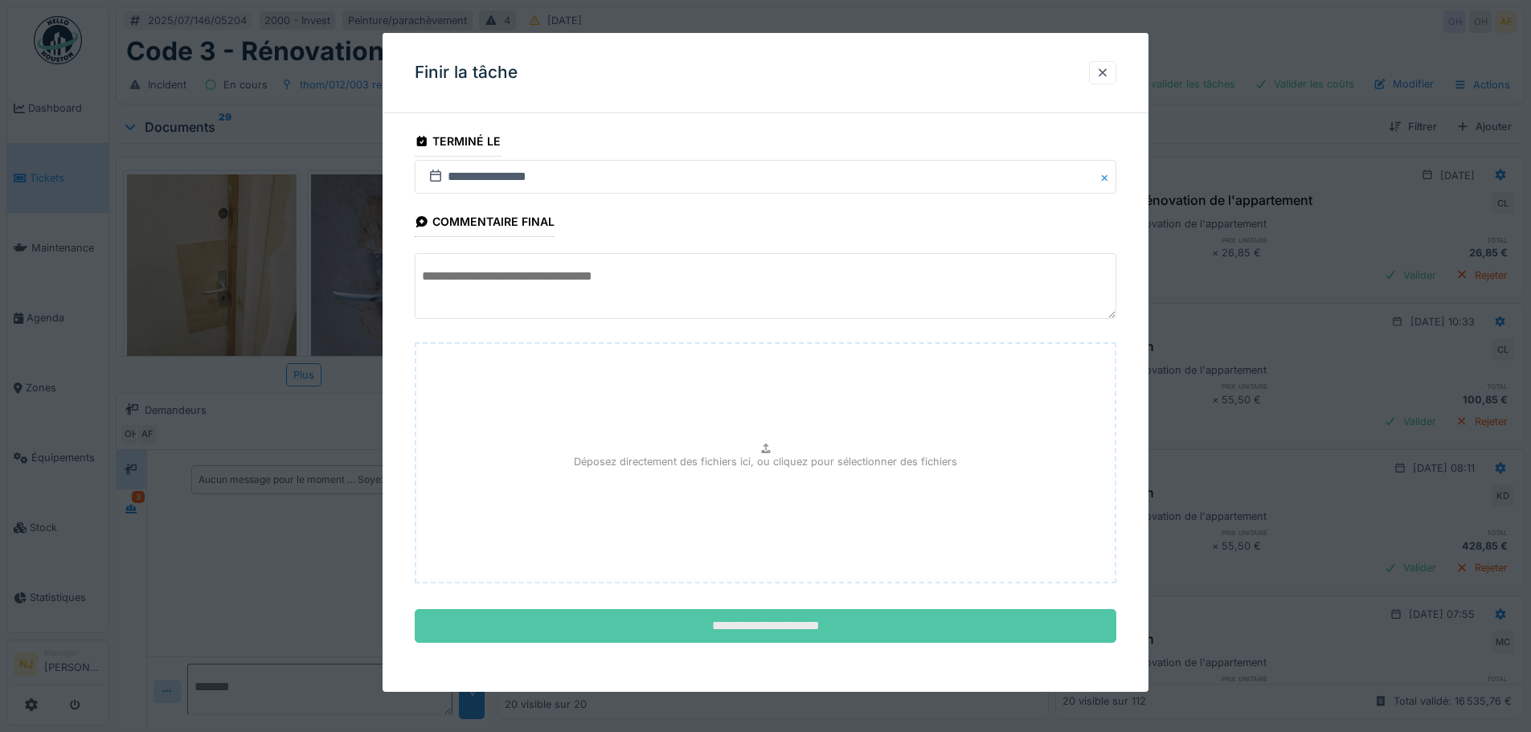
click at [770, 623] on input "**********" at bounding box center [765, 626] width 701 height 34
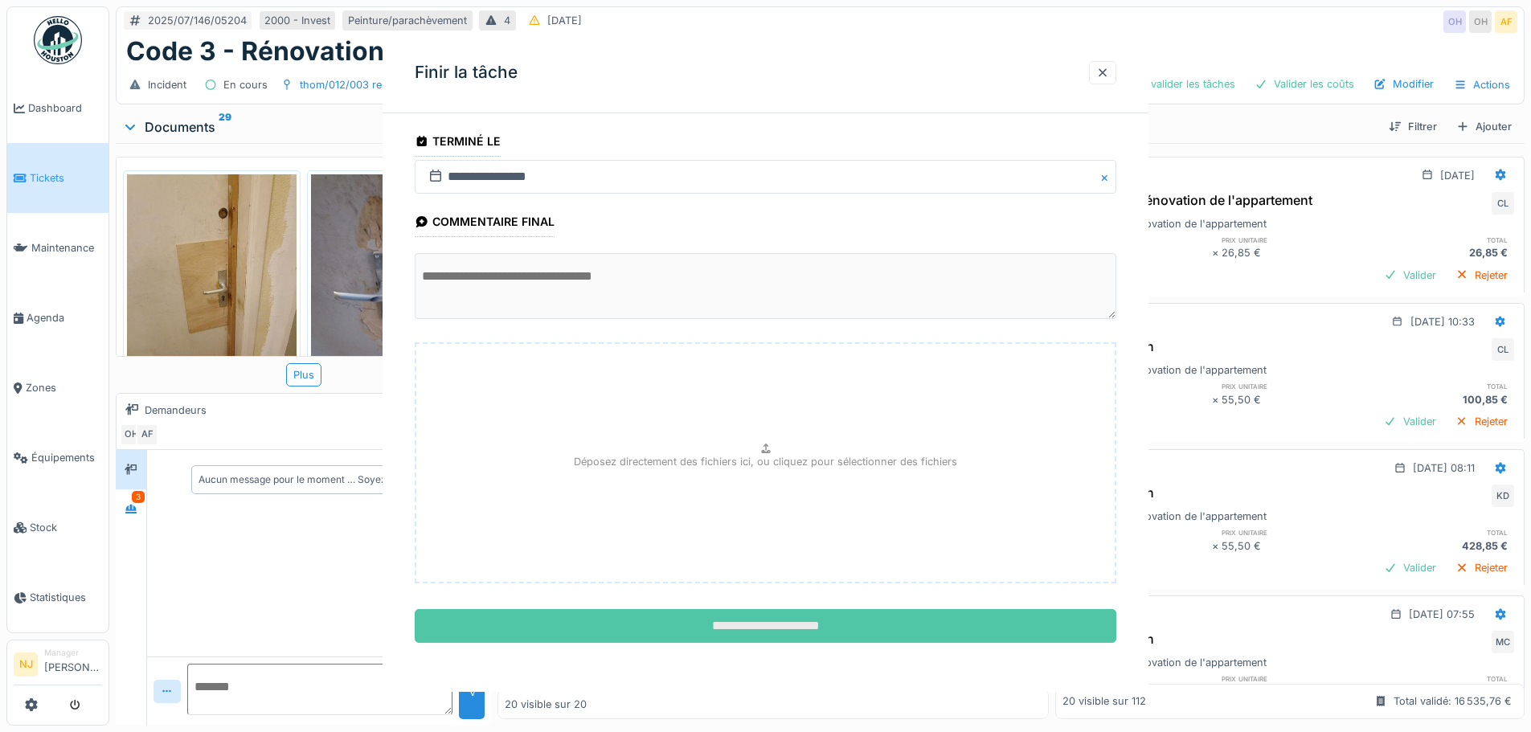
scroll to position [2735, 0]
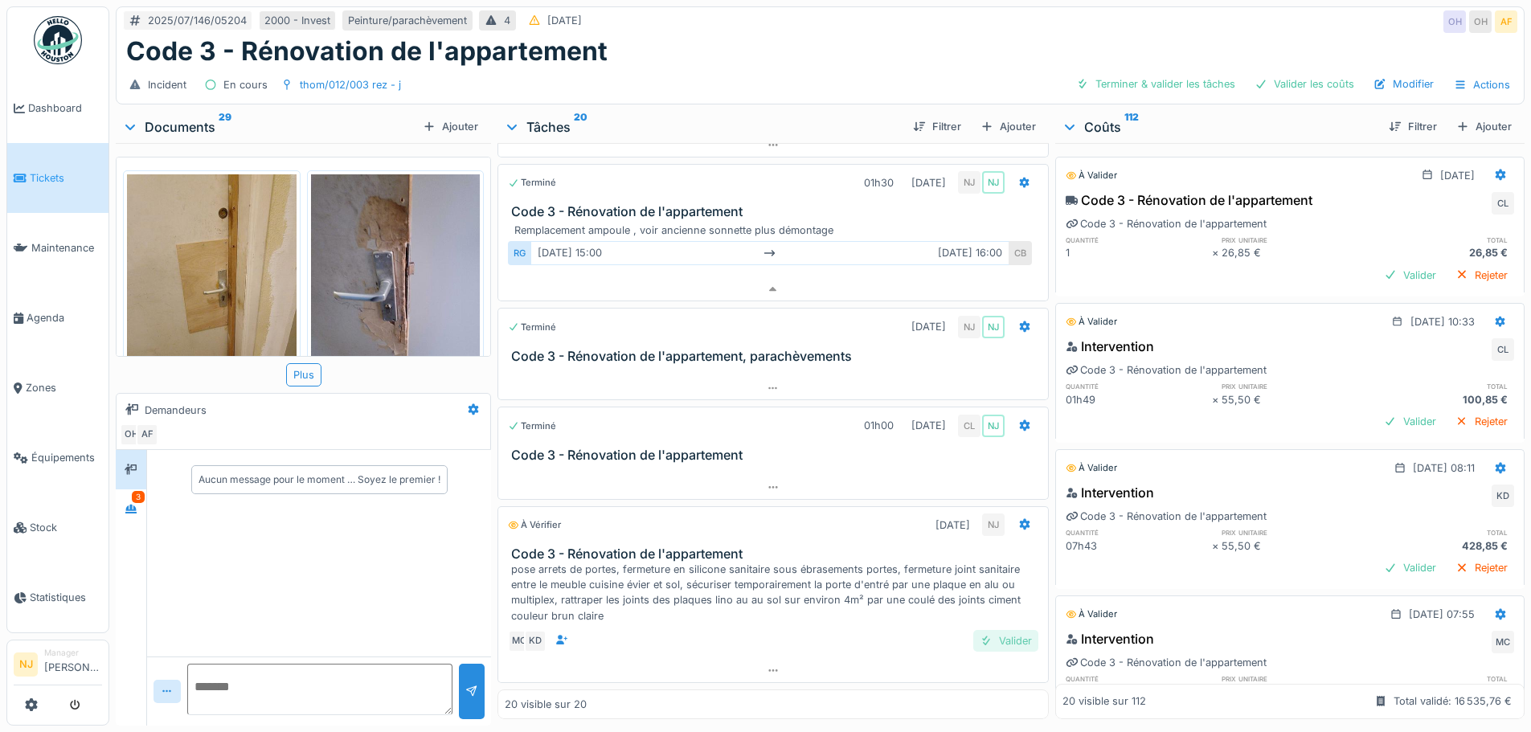
click at [987, 630] on div "Valider" at bounding box center [1005, 641] width 65 height 22
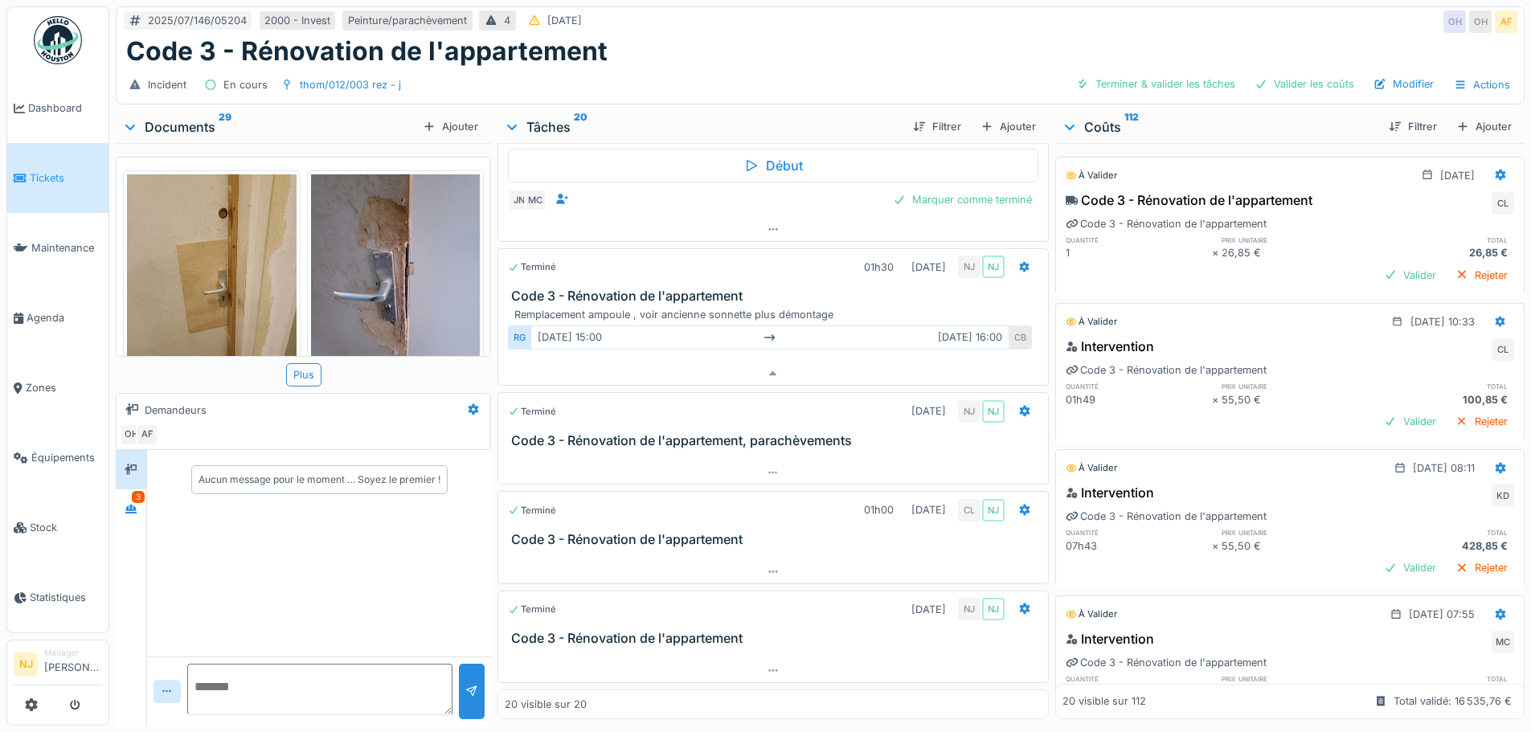
scroll to position [12, 0]
click at [1285, 74] on div "Valider les coûts" at bounding box center [1304, 84] width 112 height 22
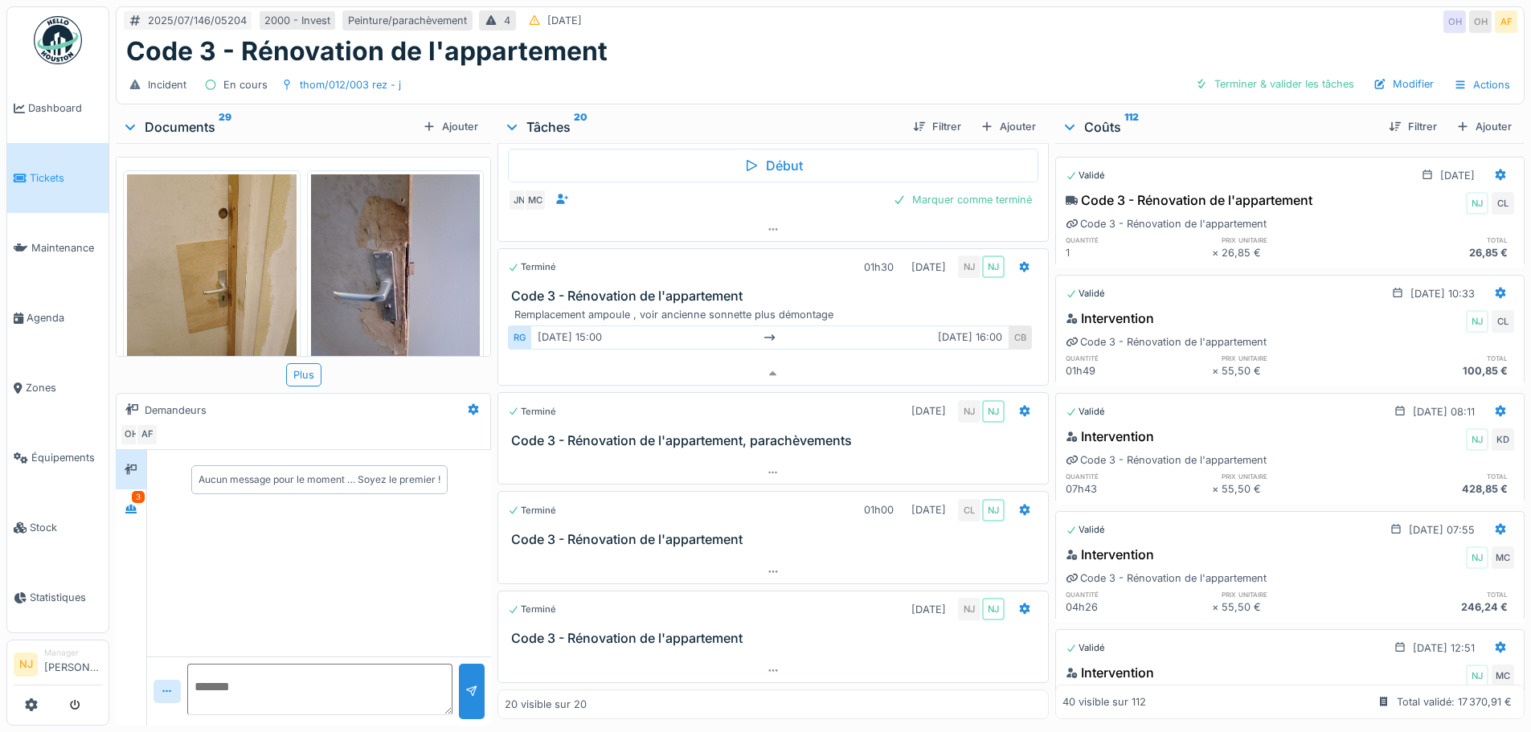
scroll to position [0, 0]
click at [1249, 206] on div "Code 3 - Rénovation de l'appartement" at bounding box center [1188, 199] width 247 height 19
click at [1345, 228] on div "Code 3 - Rénovation de l'appartement NJ CL Code 3 - Rénovation de l'appartement…" at bounding box center [1289, 225] width 469 height 77
click at [1398, 131] on div "Filtrer" at bounding box center [1412, 127] width 61 height 22
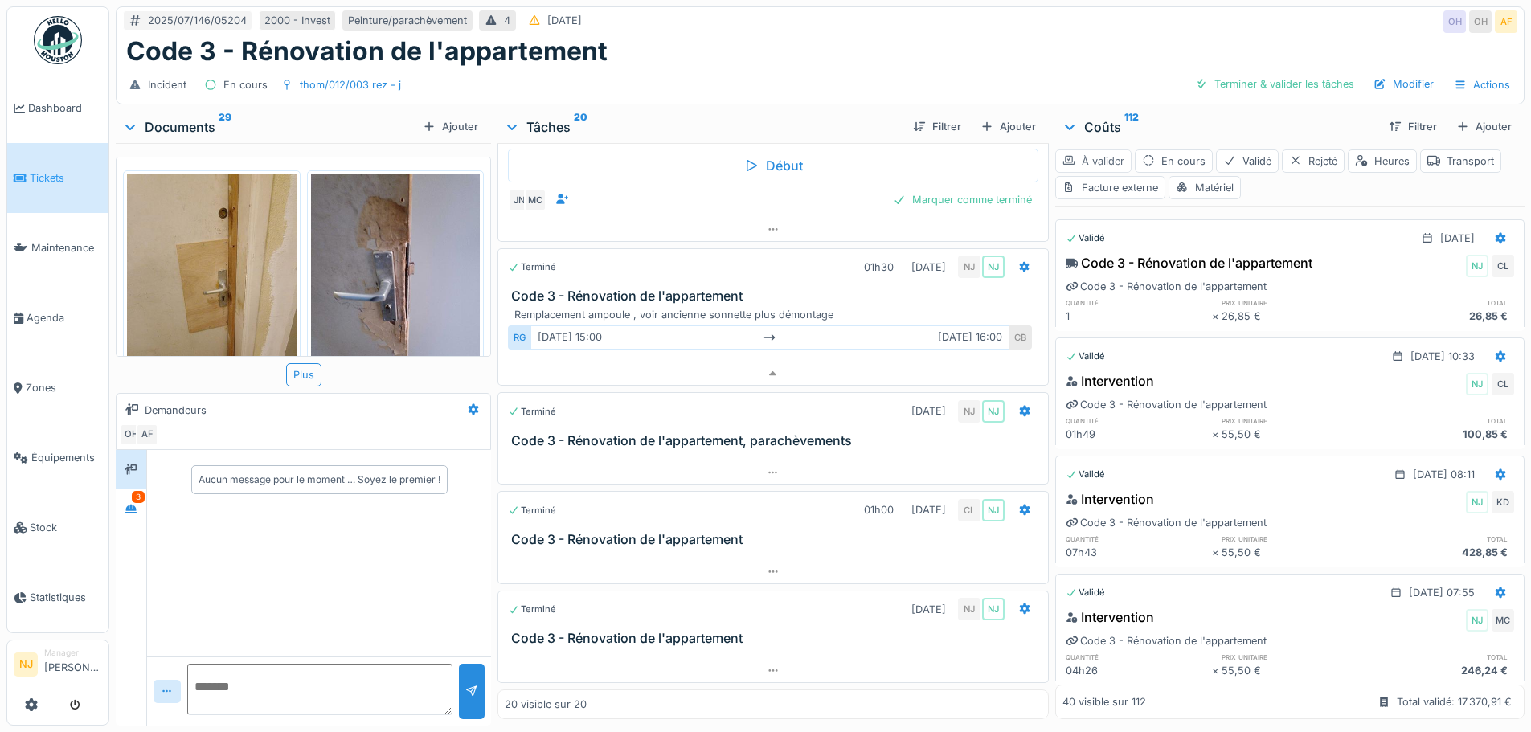
click at [1095, 160] on div "À valider" at bounding box center [1093, 160] width 76 height 23
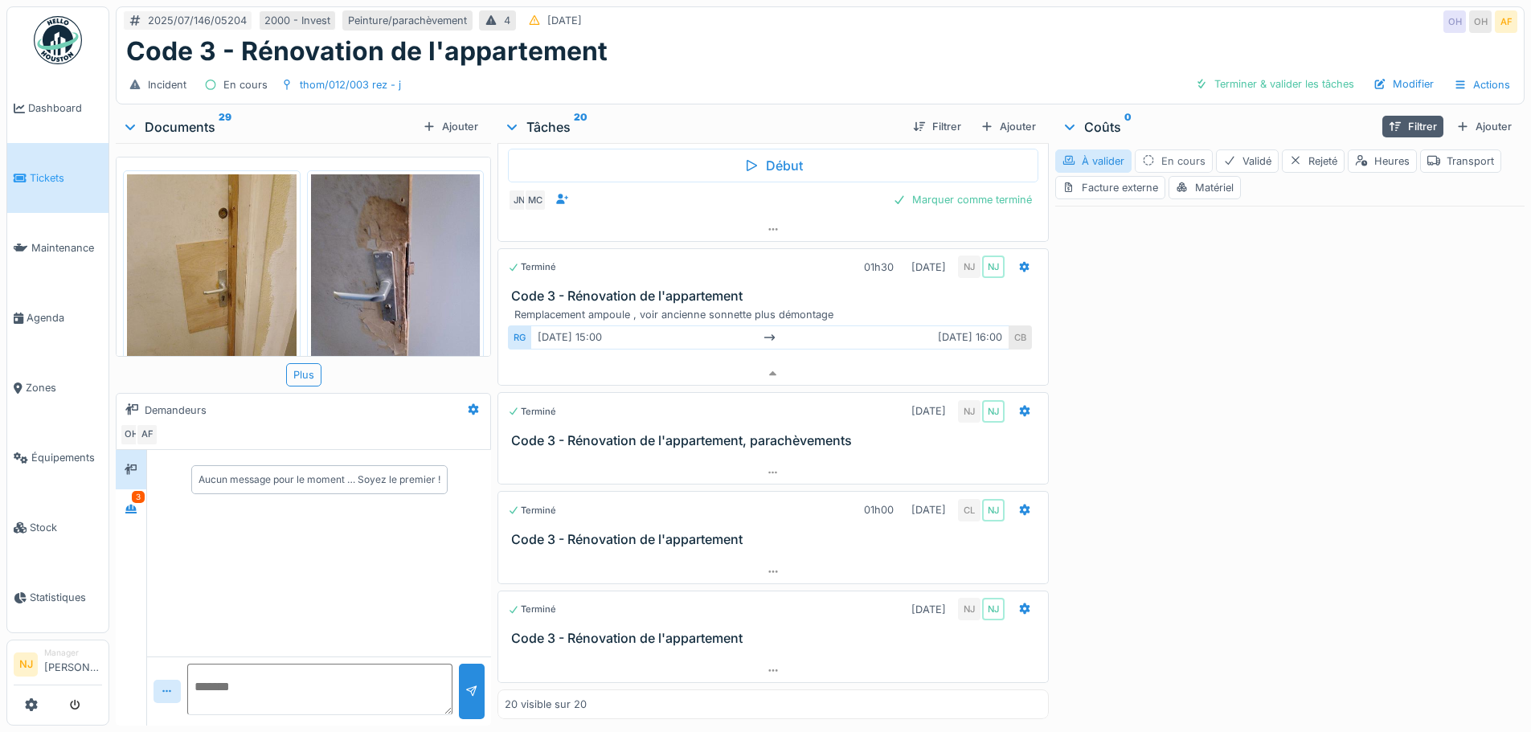
click at [1146, 161] on div "En cours" at bounding box center [1173, 160] width 78 height 23
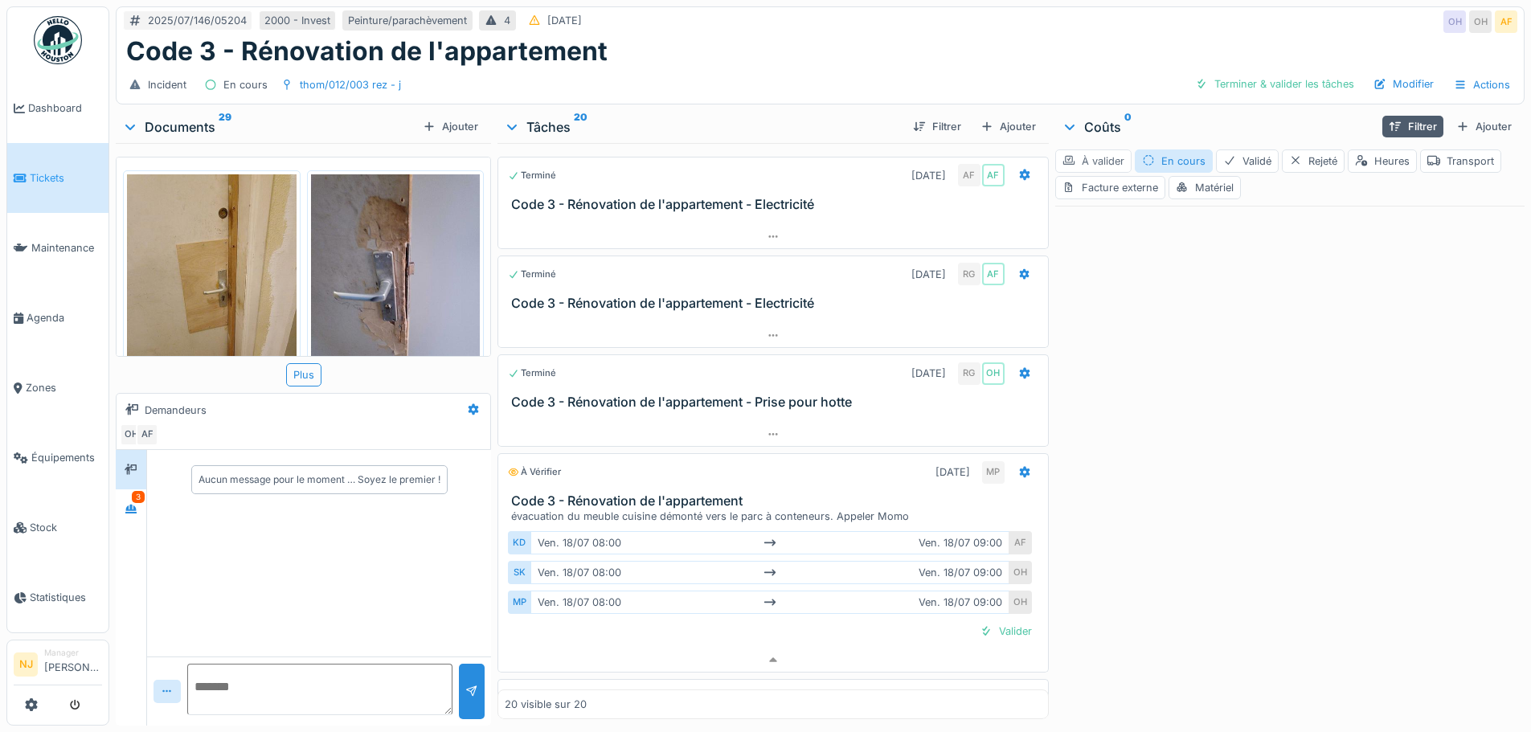
click at [1098, 149] on div "À valider" at bounding box center [1093, 160] width 76 height 23
click at [1238, 149] on div "Validé" at bounding box center [1247, 160] width 63 height 23
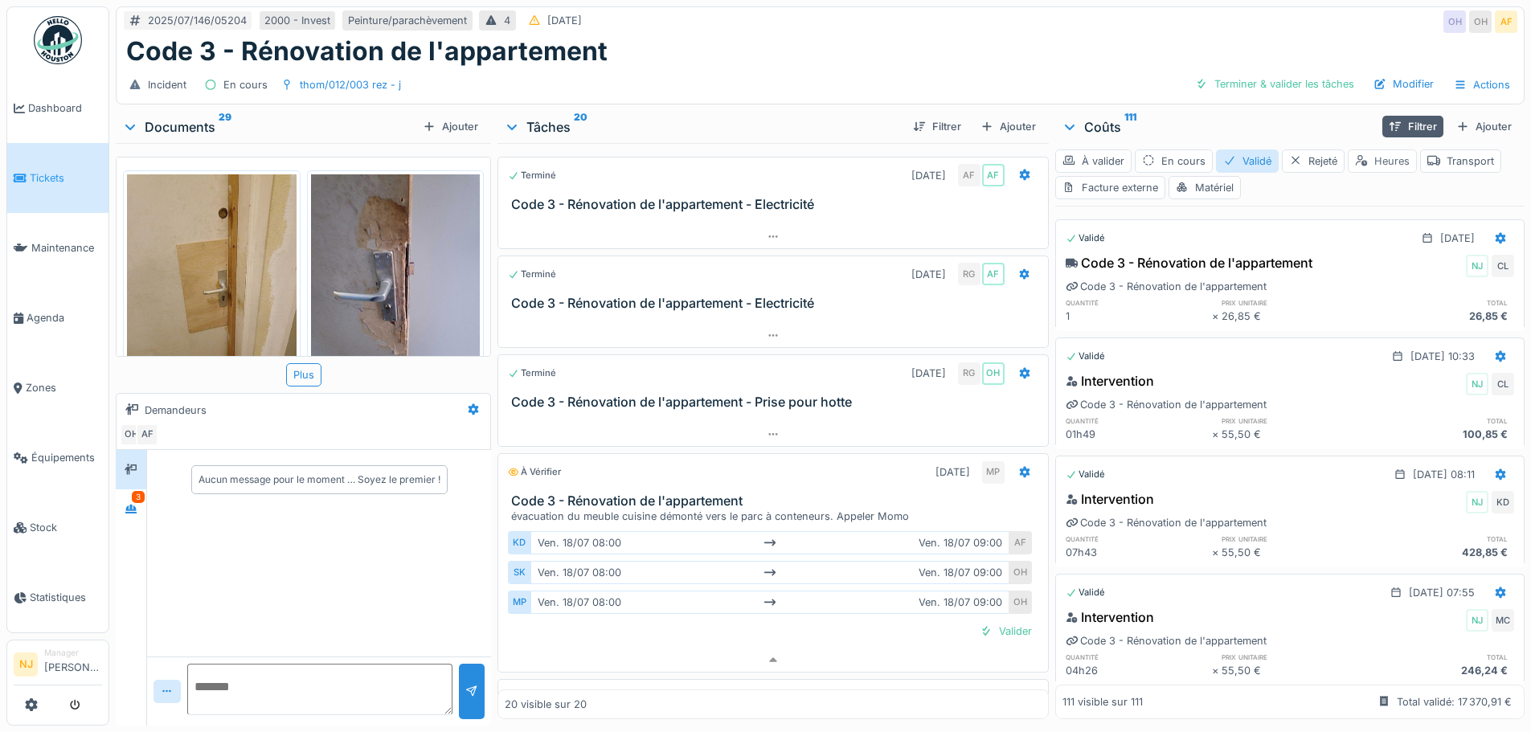
click at [1373, 150] on div "Heures" at bounding box center [1381, 160] width 69 height 23
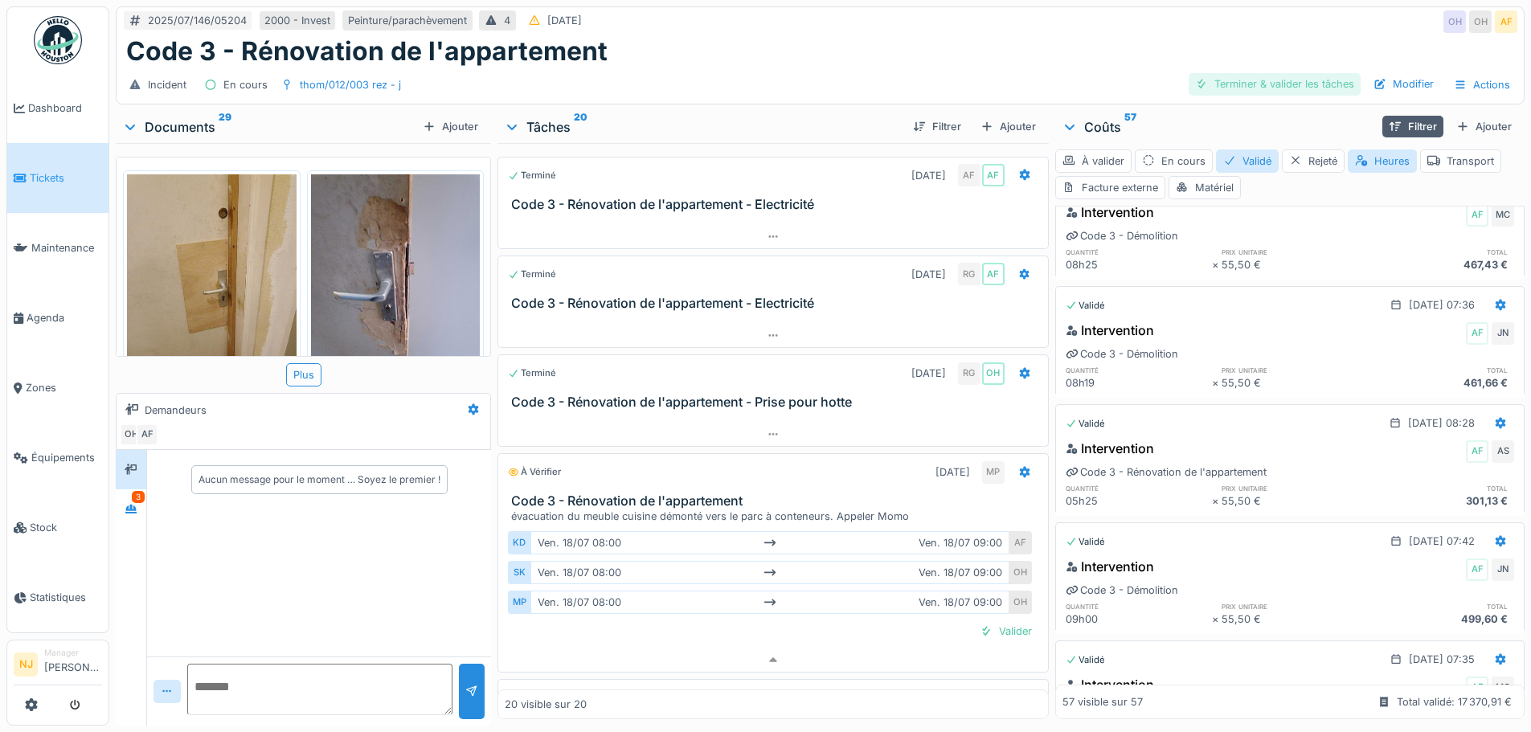
scroll to position [4306, 0]
click at [1443, 149] on div "Transport" at bounding box center [1460, 160] width 81 height 23
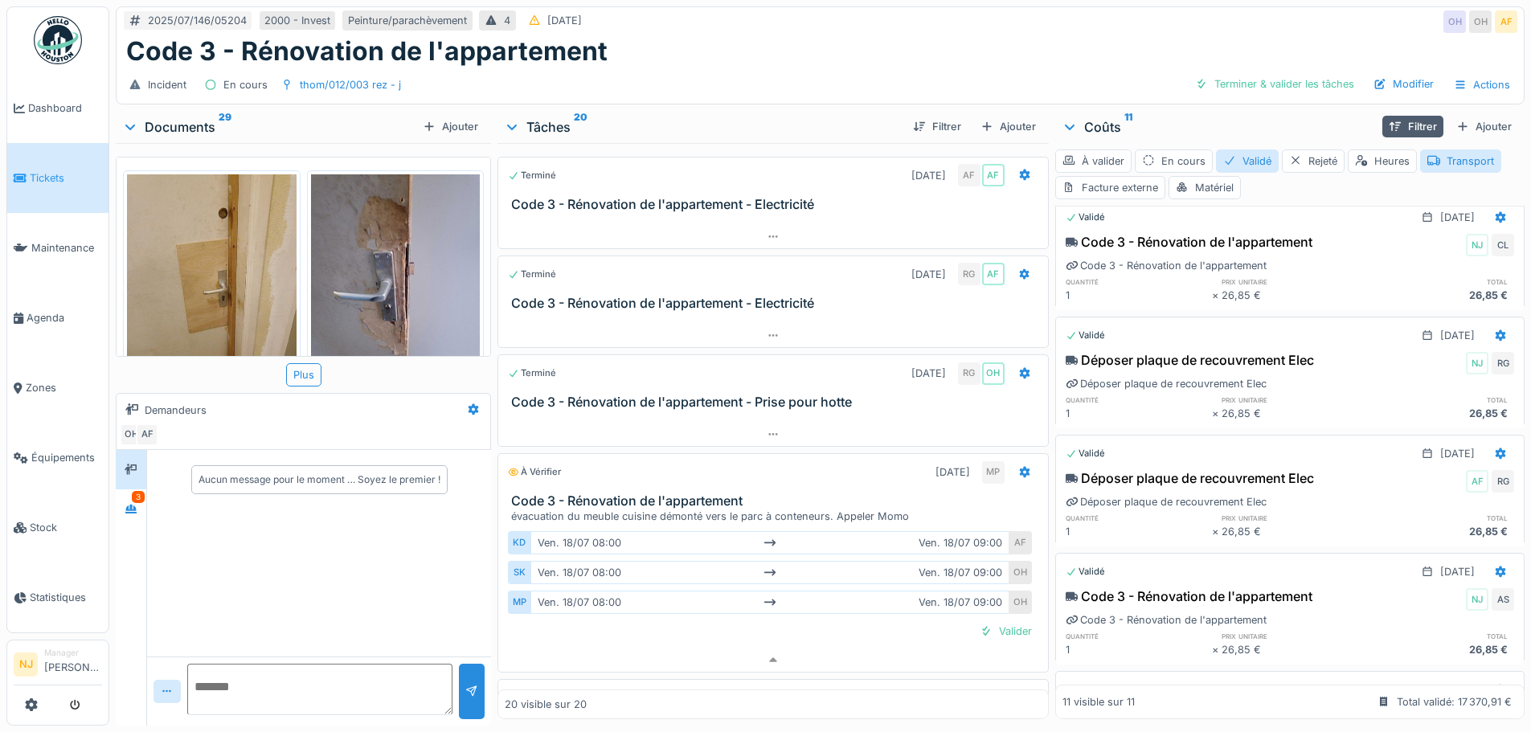
scroll to position [0, 0]
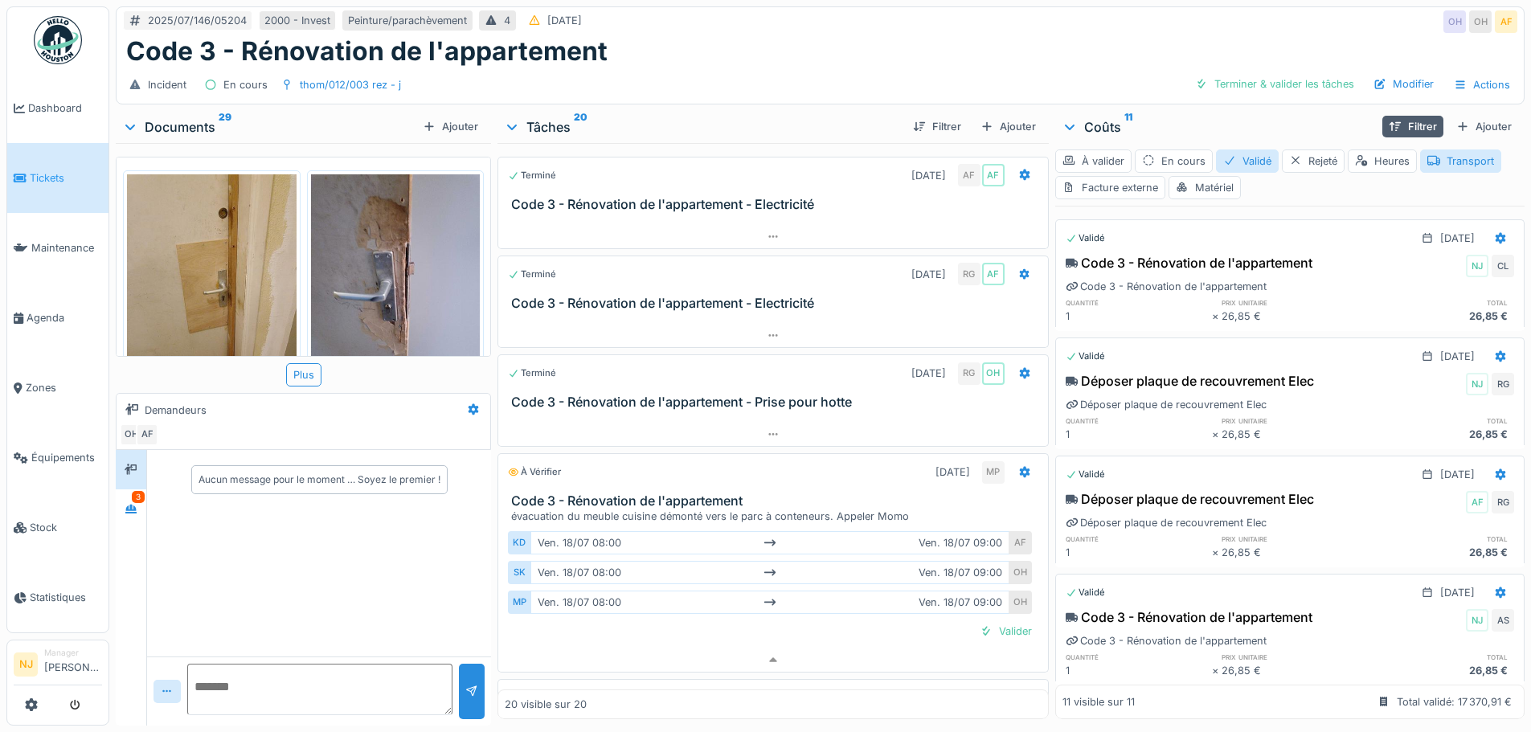
click at [765, 41] on div "Code 3 - Rénovation de l'appartement" at bounding box center [820, 51] width 1388 height 31
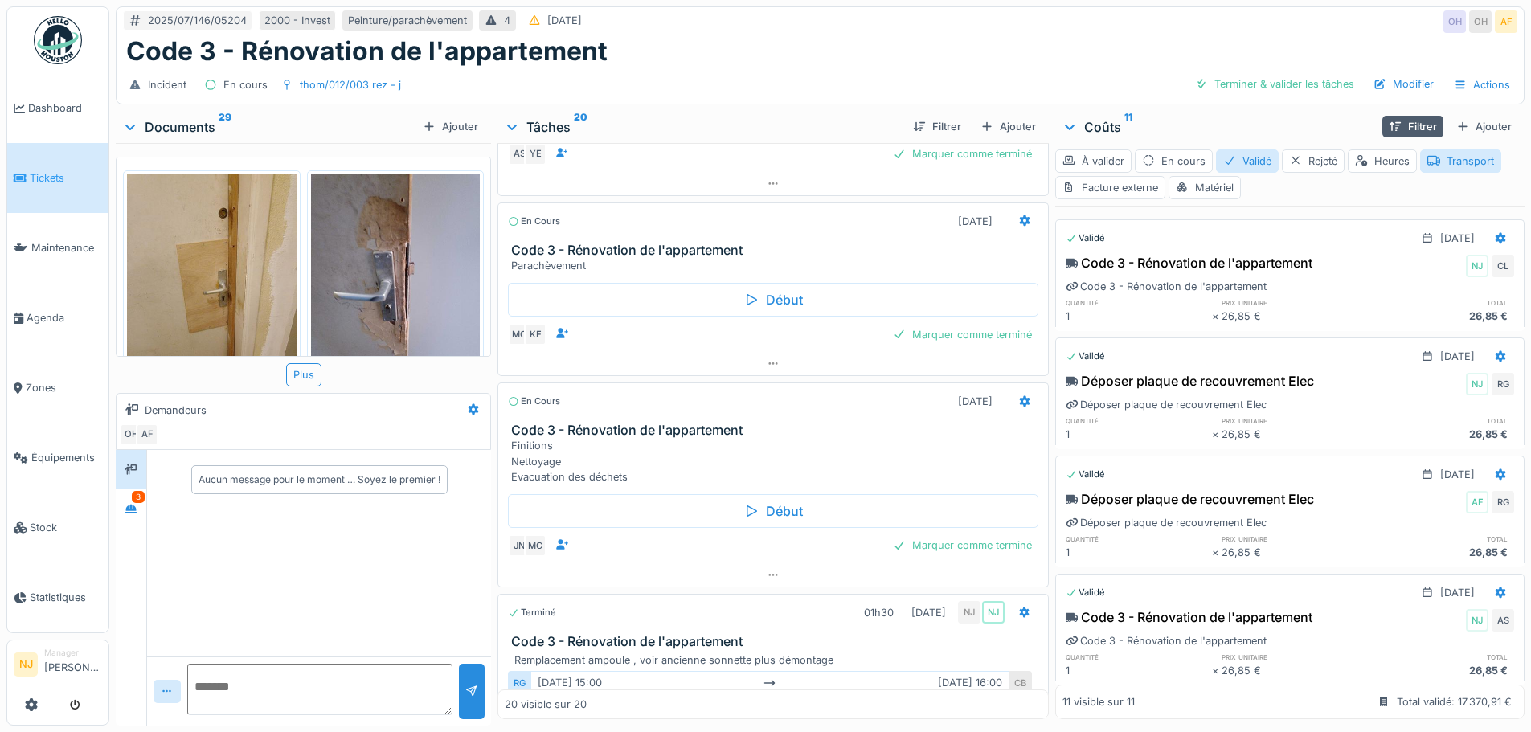
scroll to position [2330, 0]
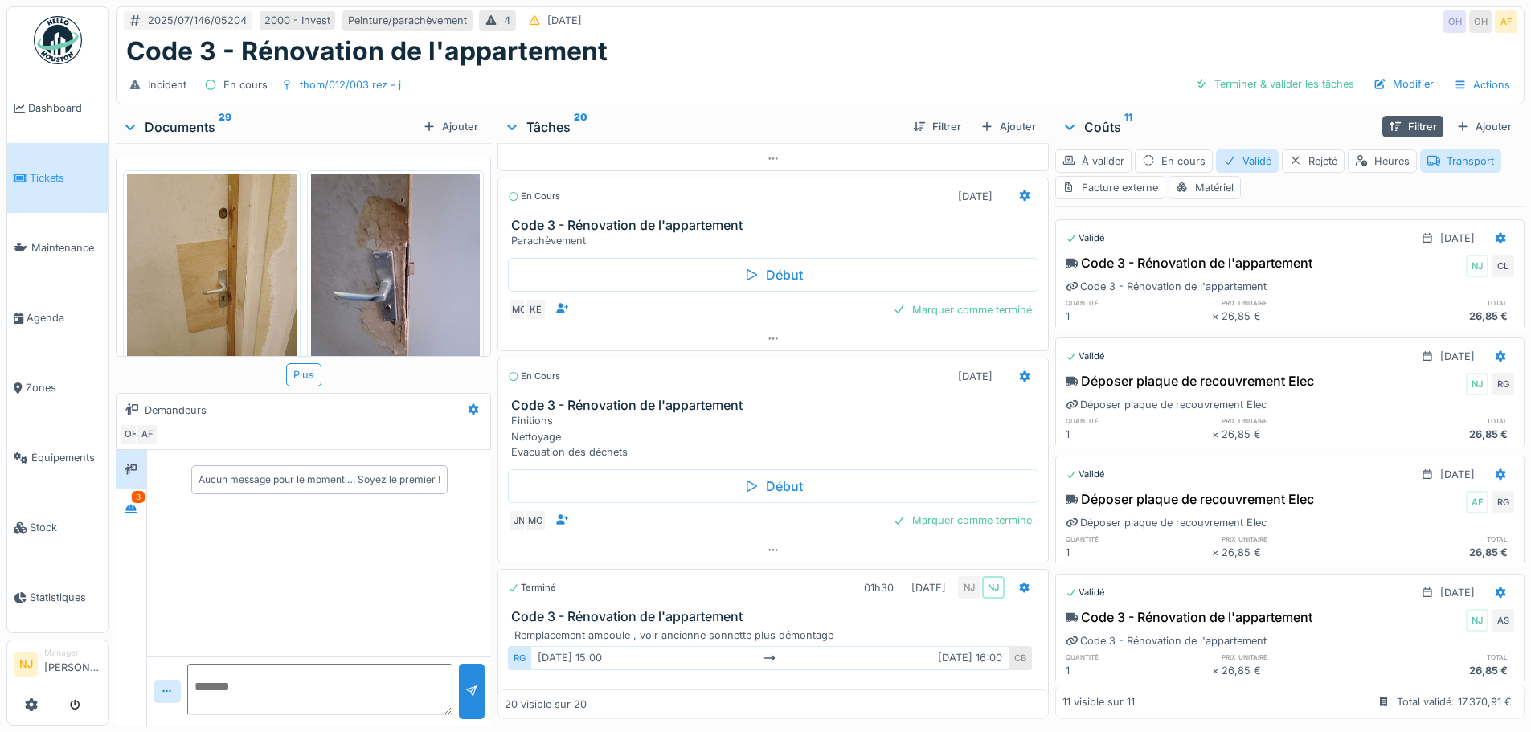
click at [685, 398] on h3 "Code 3 - Rénovation de l'appartement" at bounding box center [775, 405] width 529 height 15
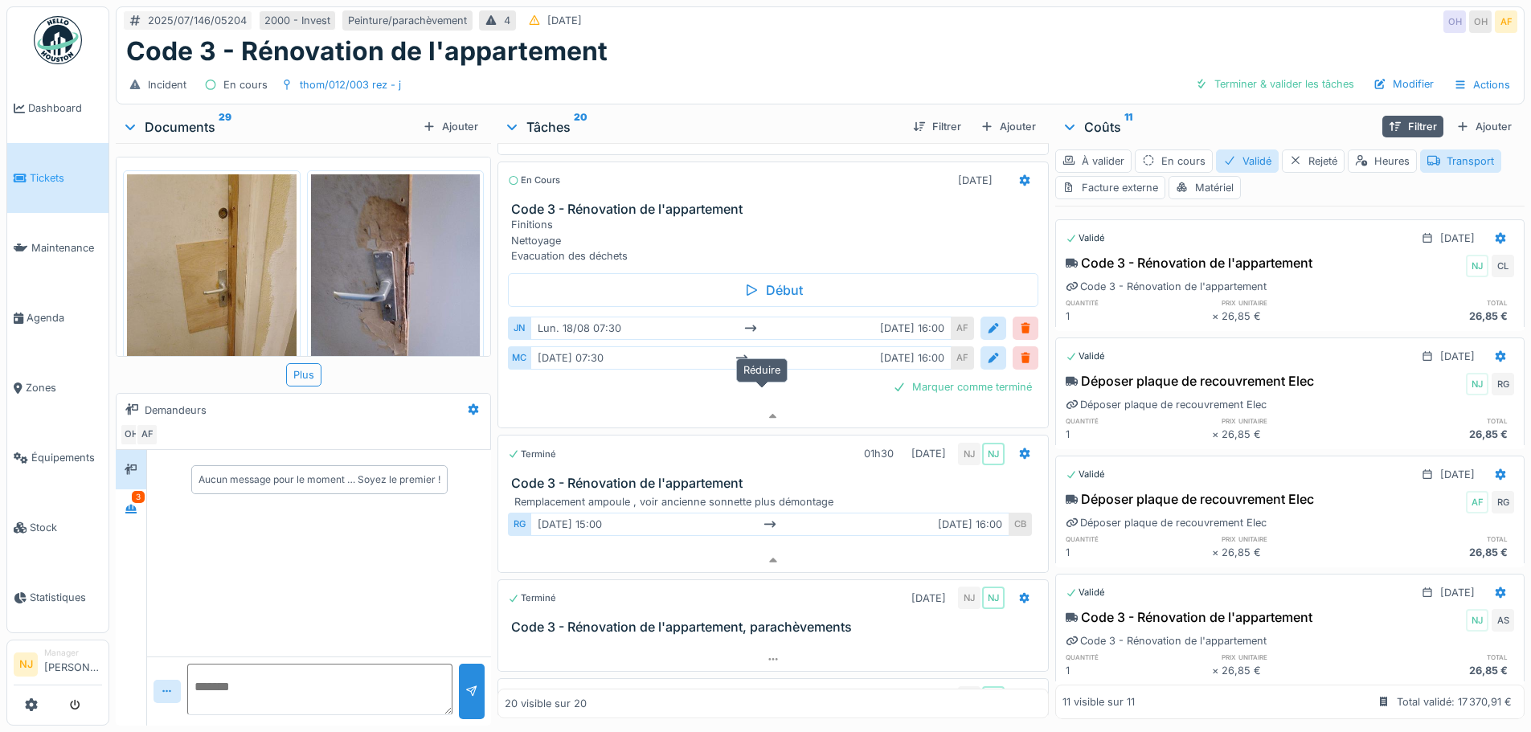
scroll to position [2544, 0]
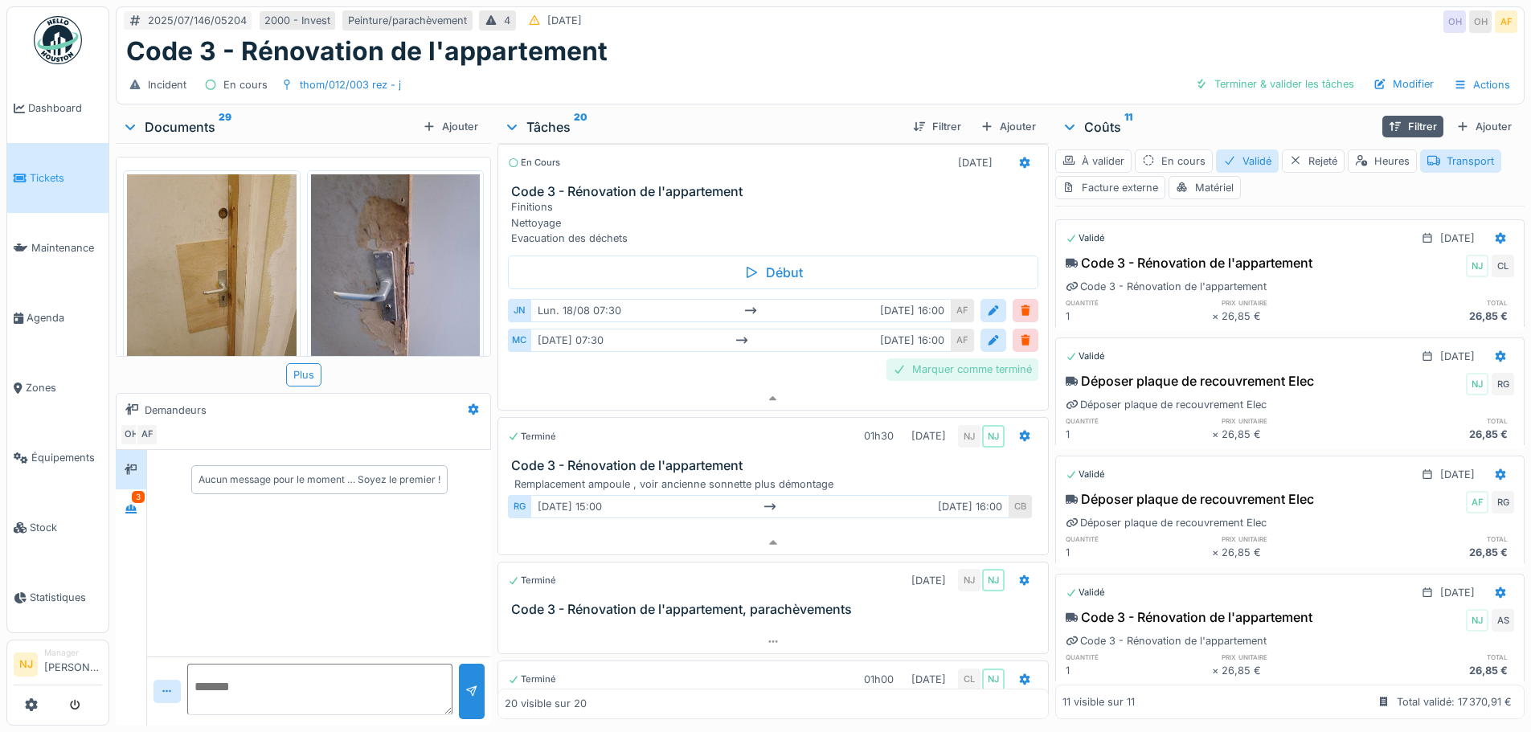
click at [950, 358] on div "Marquer comme terminé" at bounding box center [962, 369] width 152 height 22
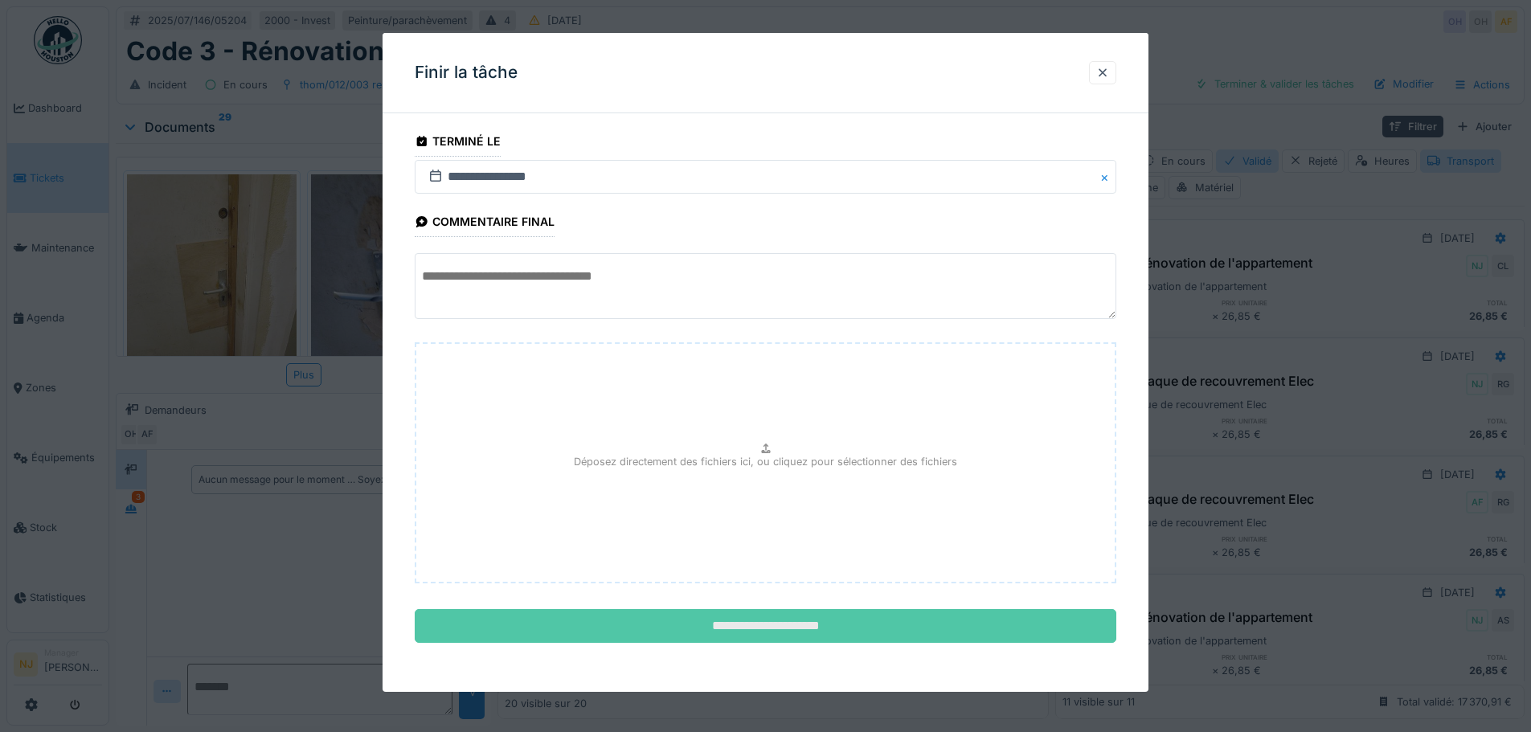
click at [738, 621] on input "**********" at bounding box center [765, 626] width 701 height 34
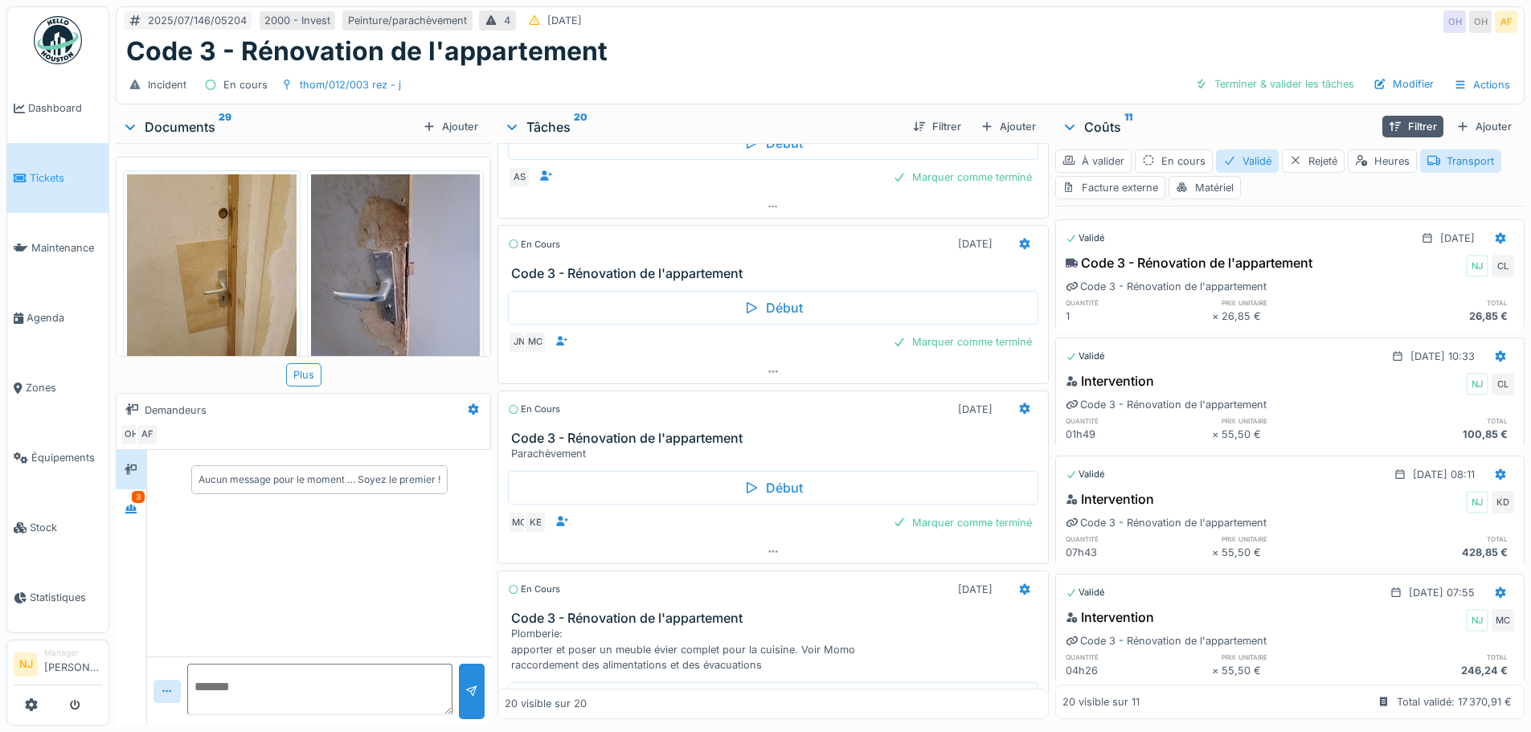
scroll to position [1381, 0]
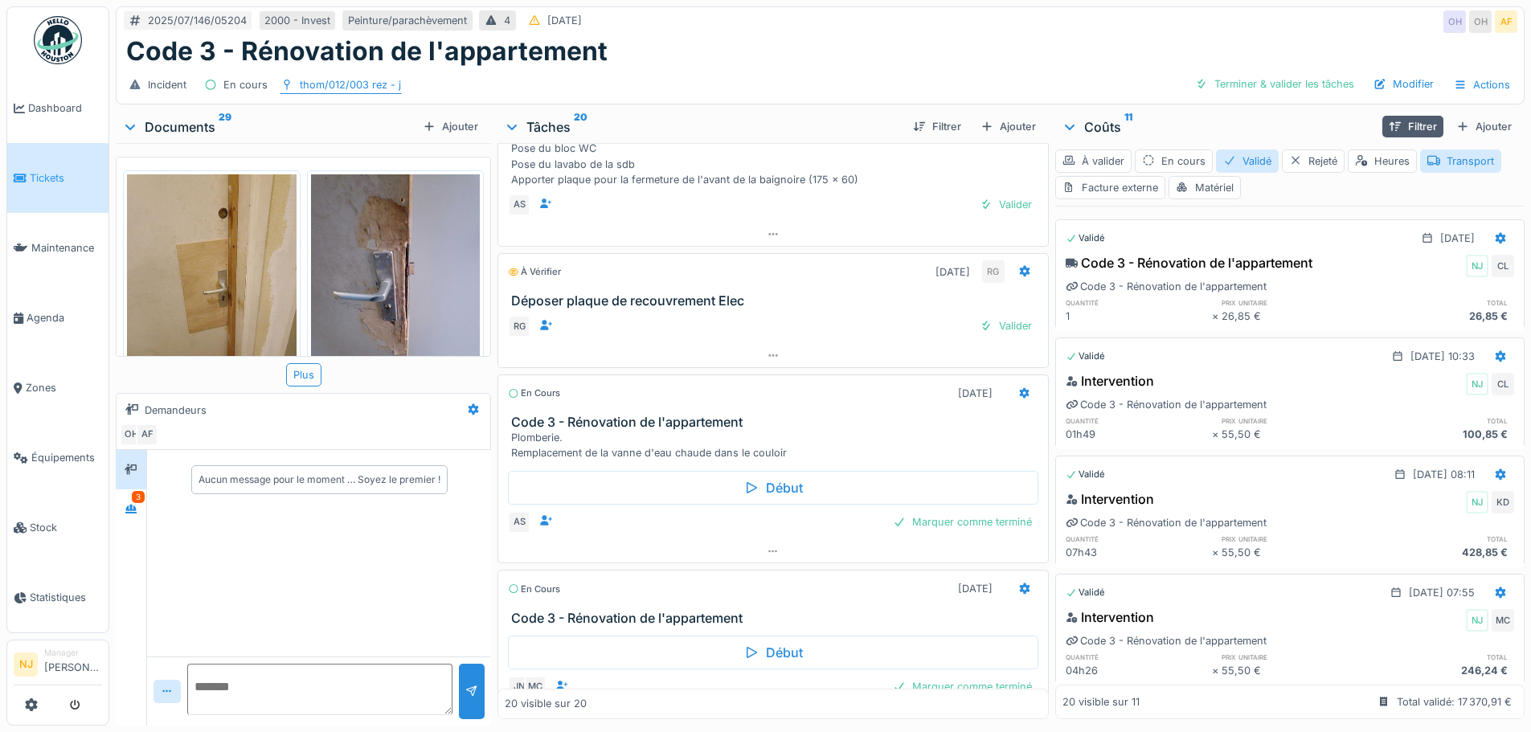
click at [361, 77] on div "thom/012/003 rez - j" at bounding box center [350, 84] width 101 height 15
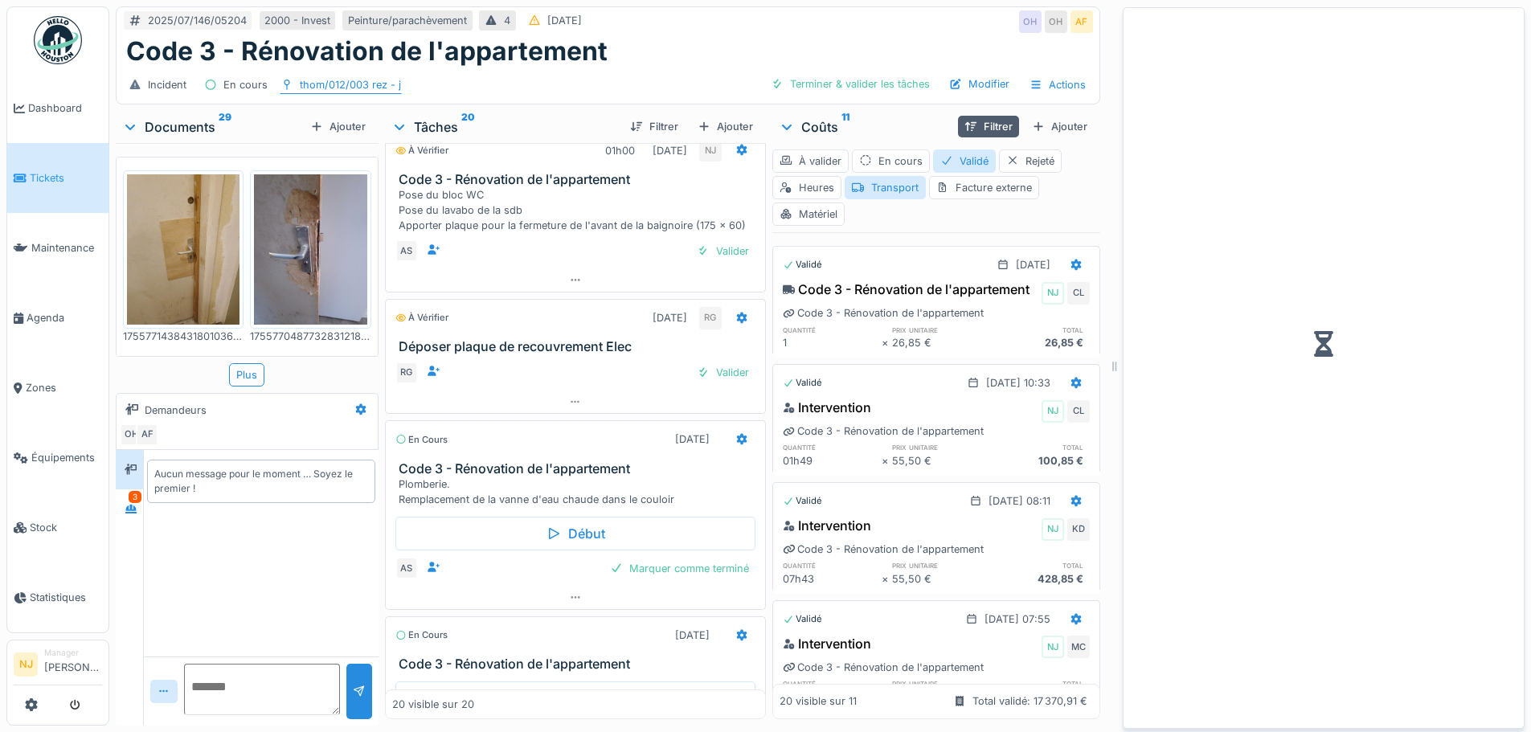
scroll to position [1458, 0]
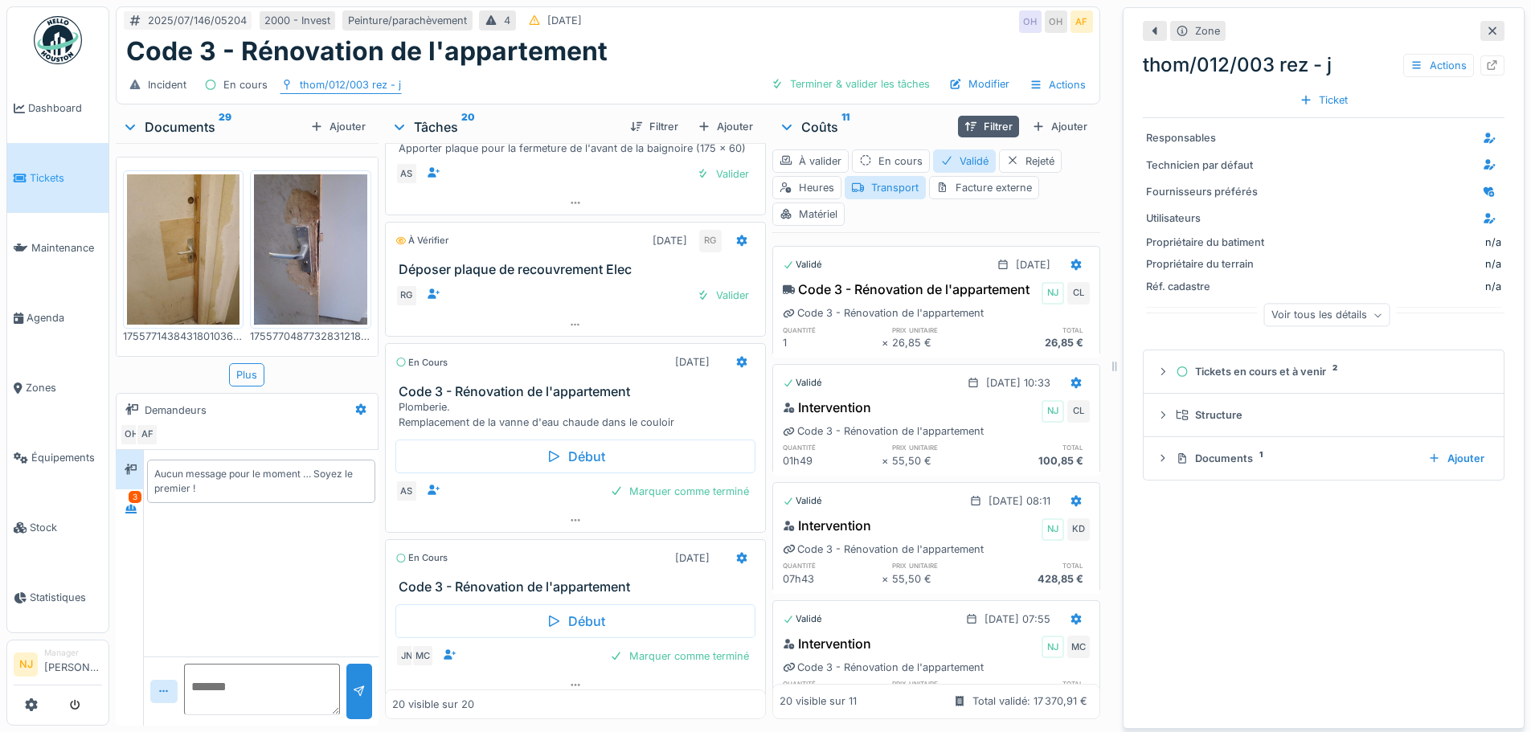
click at [354, 77] on div "thom/012/003 rez - j" at bounding box center [350, 84] width 101 height 15
click at [356, 77] on div "thom/012/003 rez - j" at bounding box center [350, 84] width 101 height 15
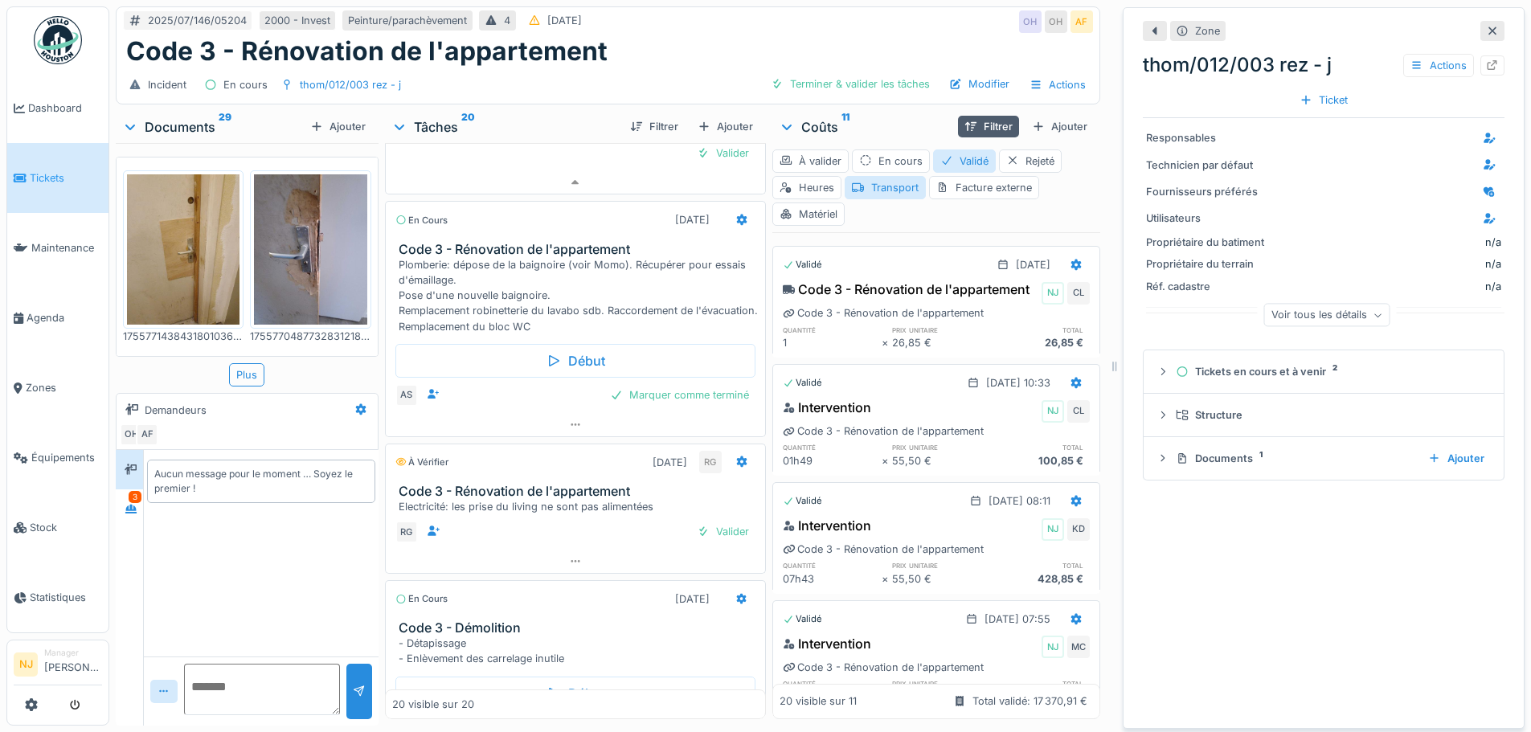
scroll to position [0, 0]
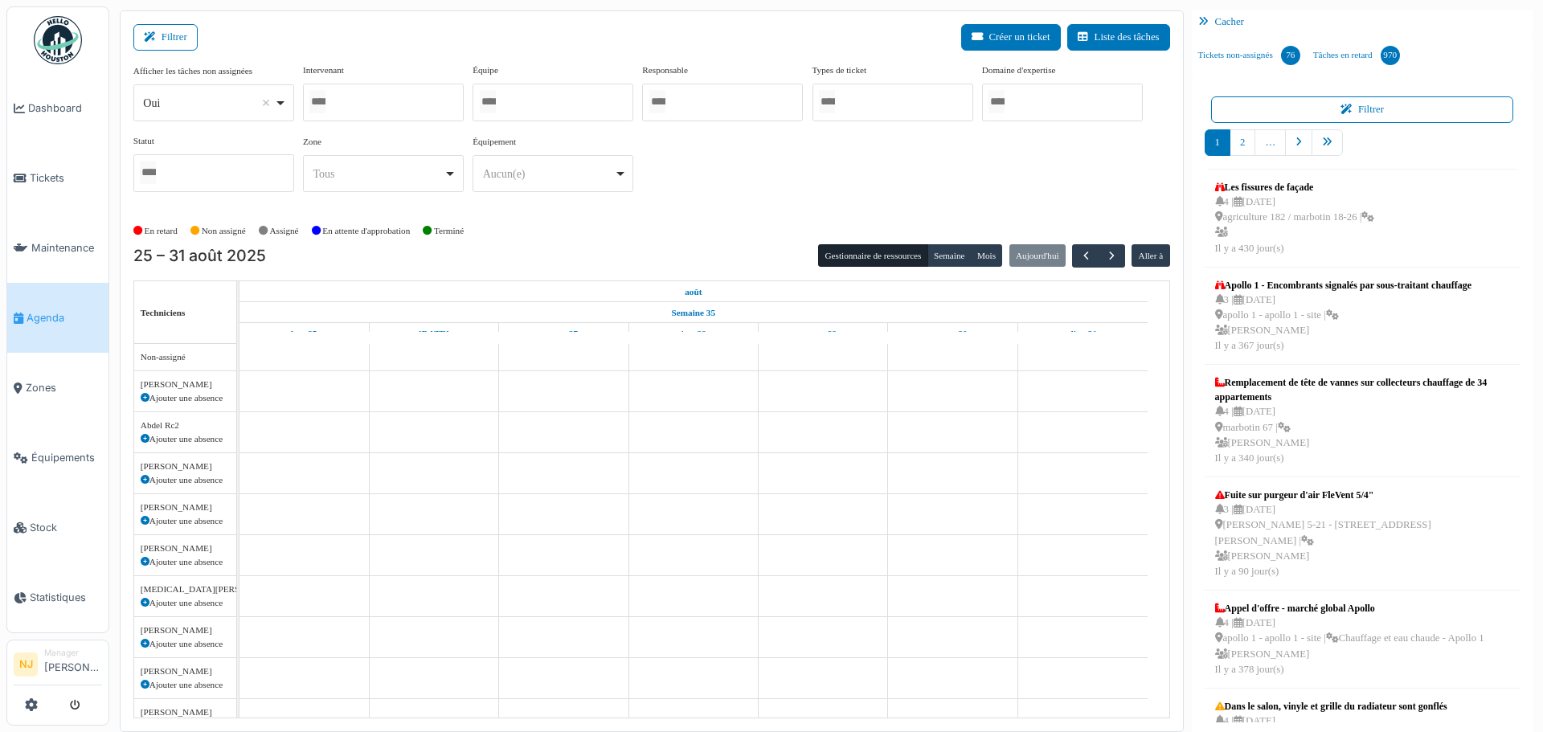
click at [369, 99] on div at bounding box center [383, 103] width 161 height 38
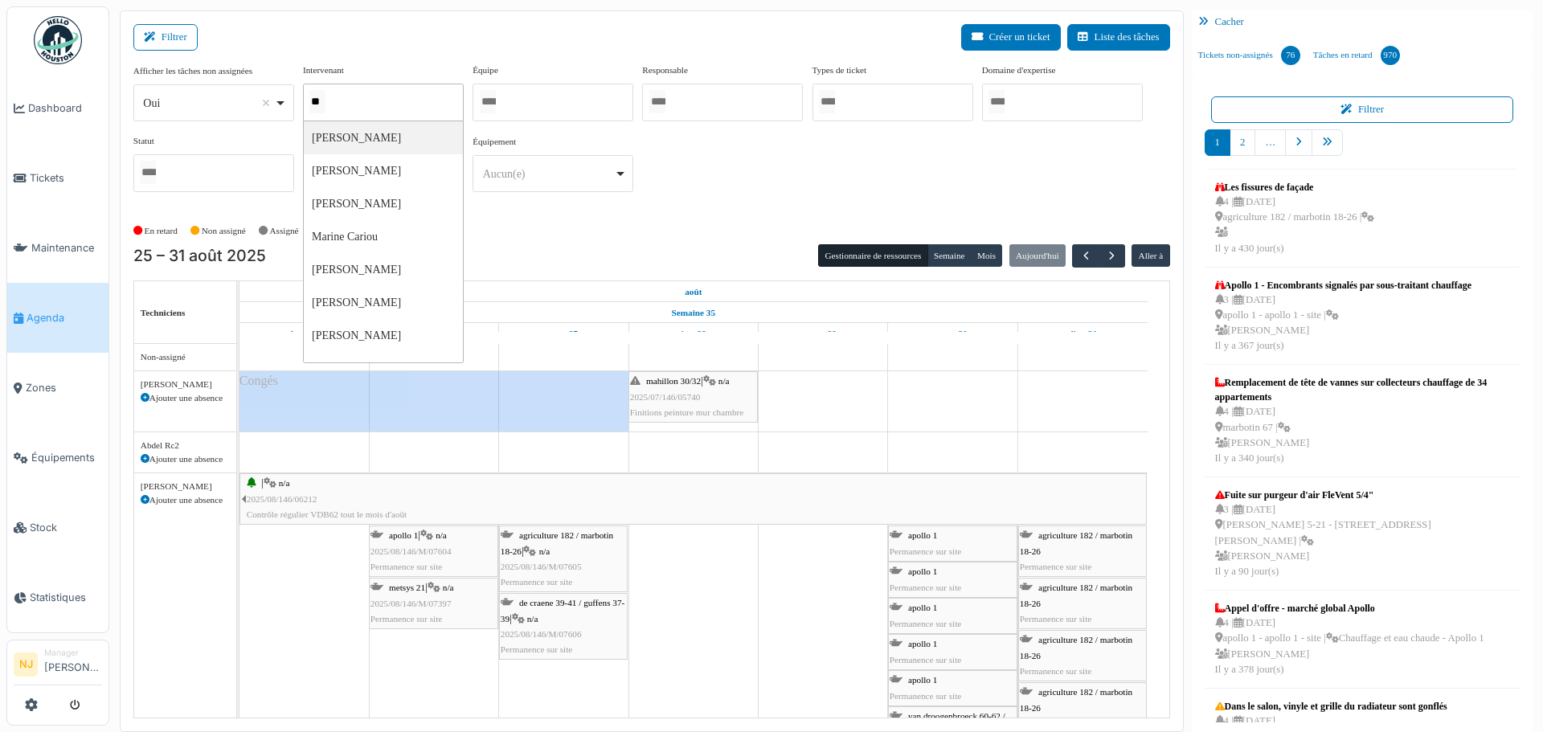
type input "*"
type input "*****"
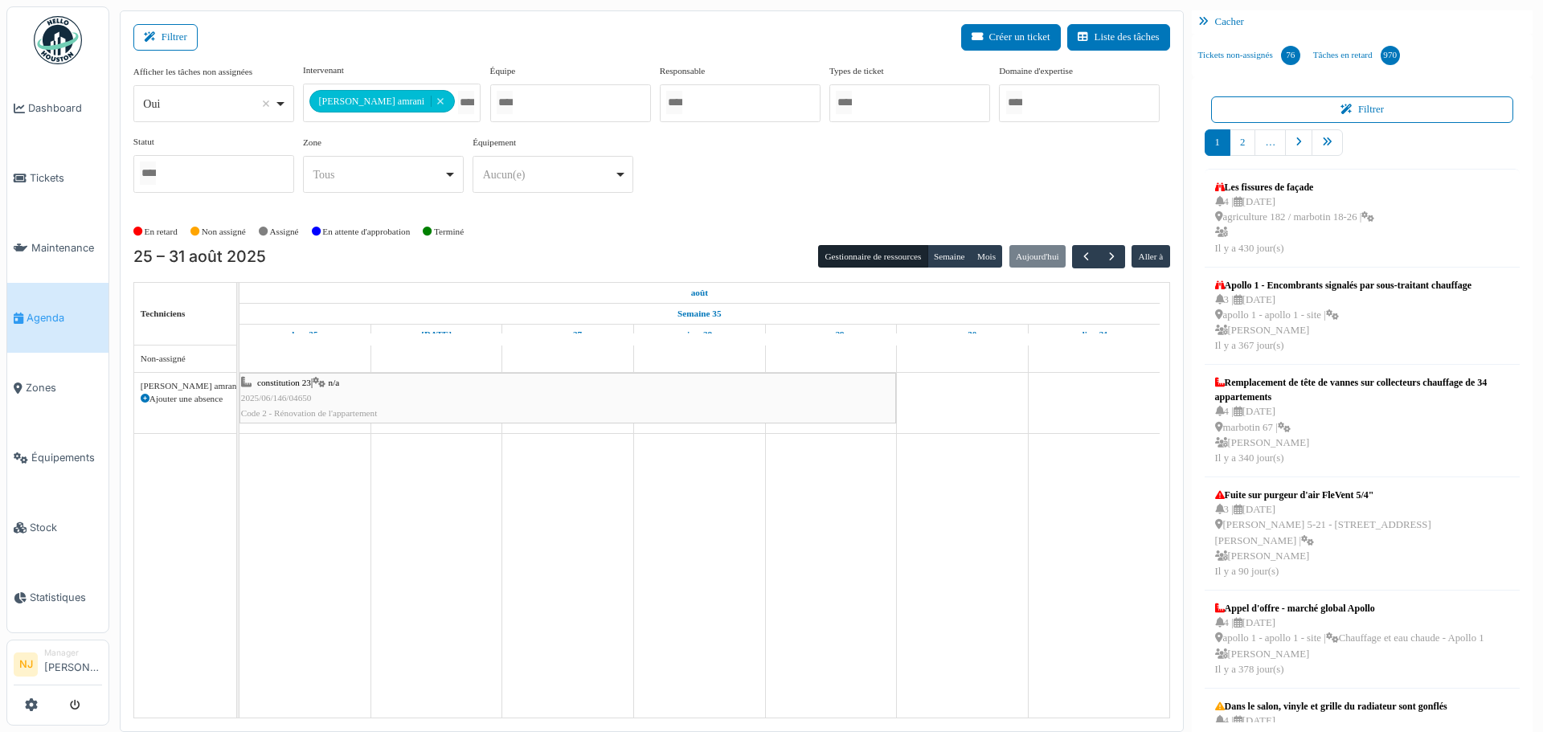
click at [371, 37] on div "Filtrer Créer un ticket Liste des tâches" at bounding box center [651, 43] width 1036 height 39
click at [1079, 254] on span "button" at bounding box center [1086, 257] width 14 height 14
click at [280, 394] on span "2025/07/146/05264" at bounding box center [282, 398] width 71 height 10
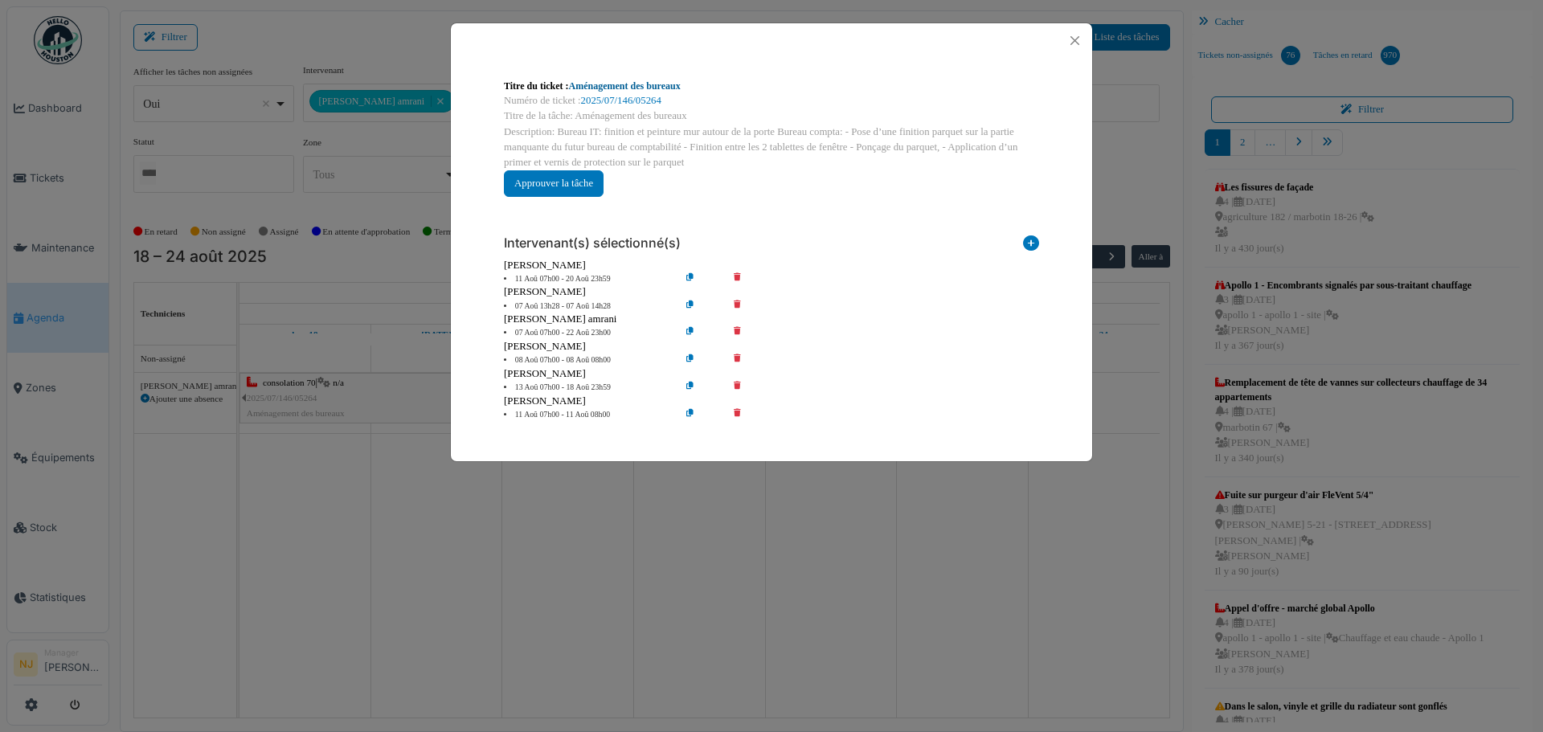
click at [625, 82] on link "Aménagement des bureaux" at bounding box center [625, 85] width 112 height 11
click at [1066, 40] on button "Close" at bounding box center [1075, 41] width 22 height 22
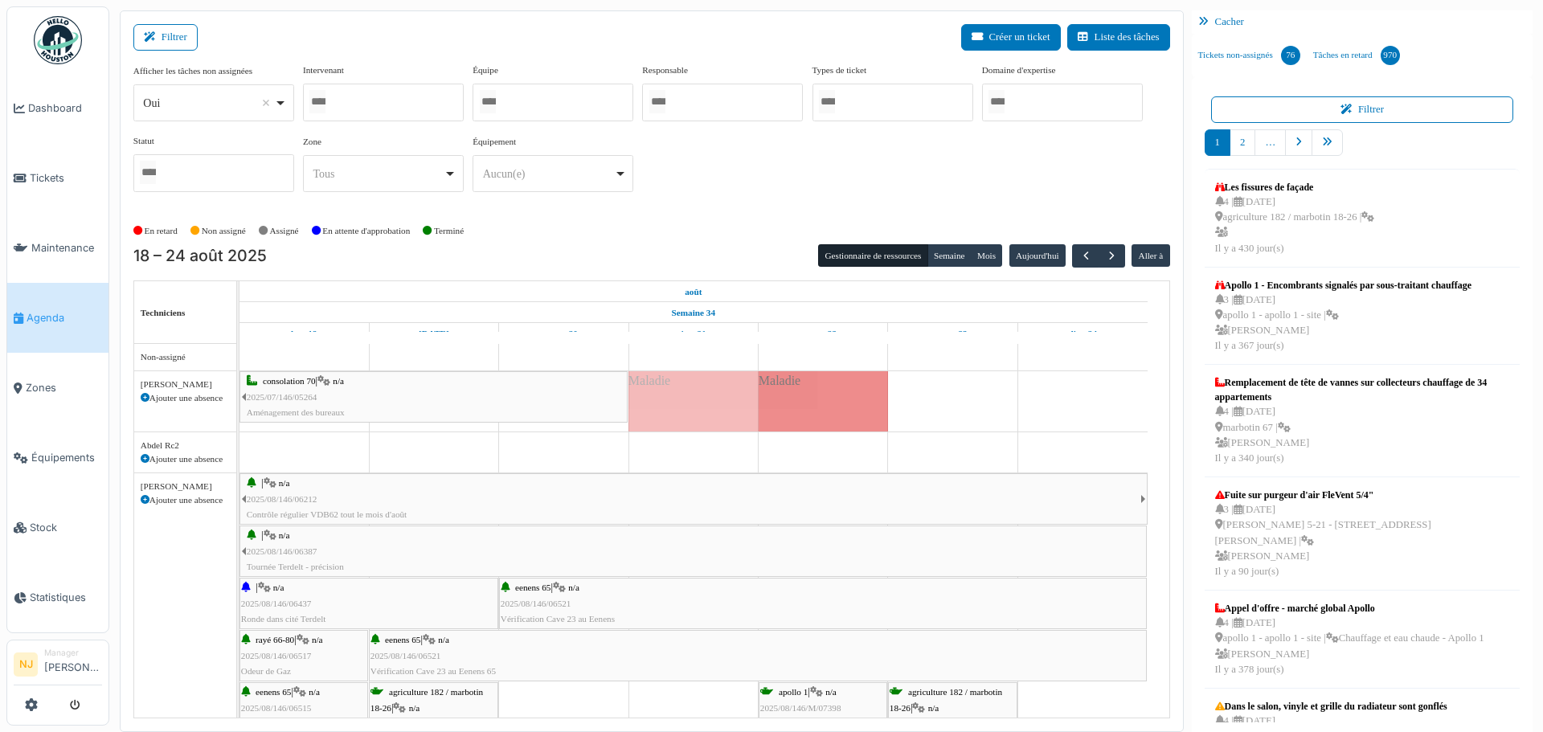
click at [402, 102] on div at bounding box center [383, 103] width 161 height 38
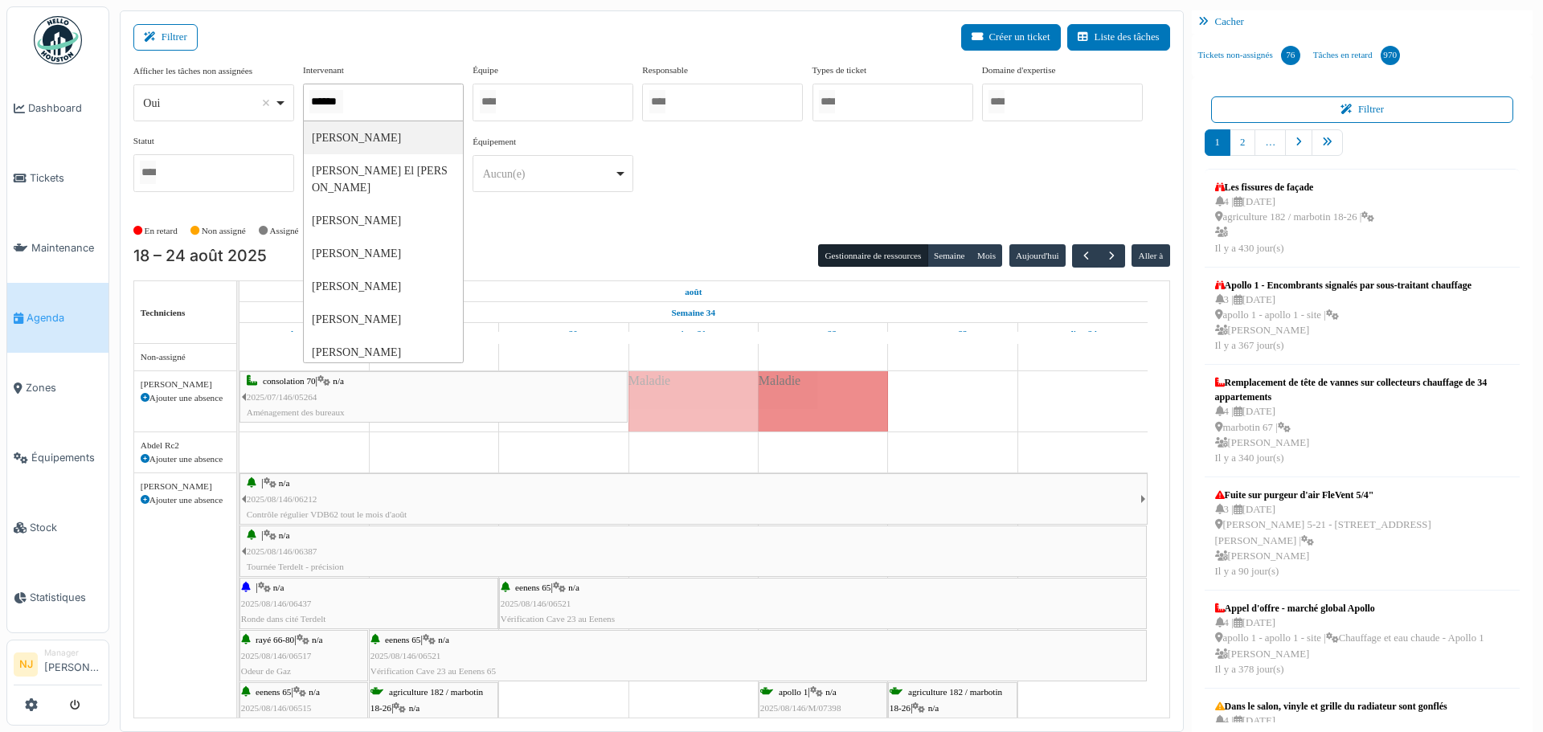
scroll to position [0, 1]
type input "*******"
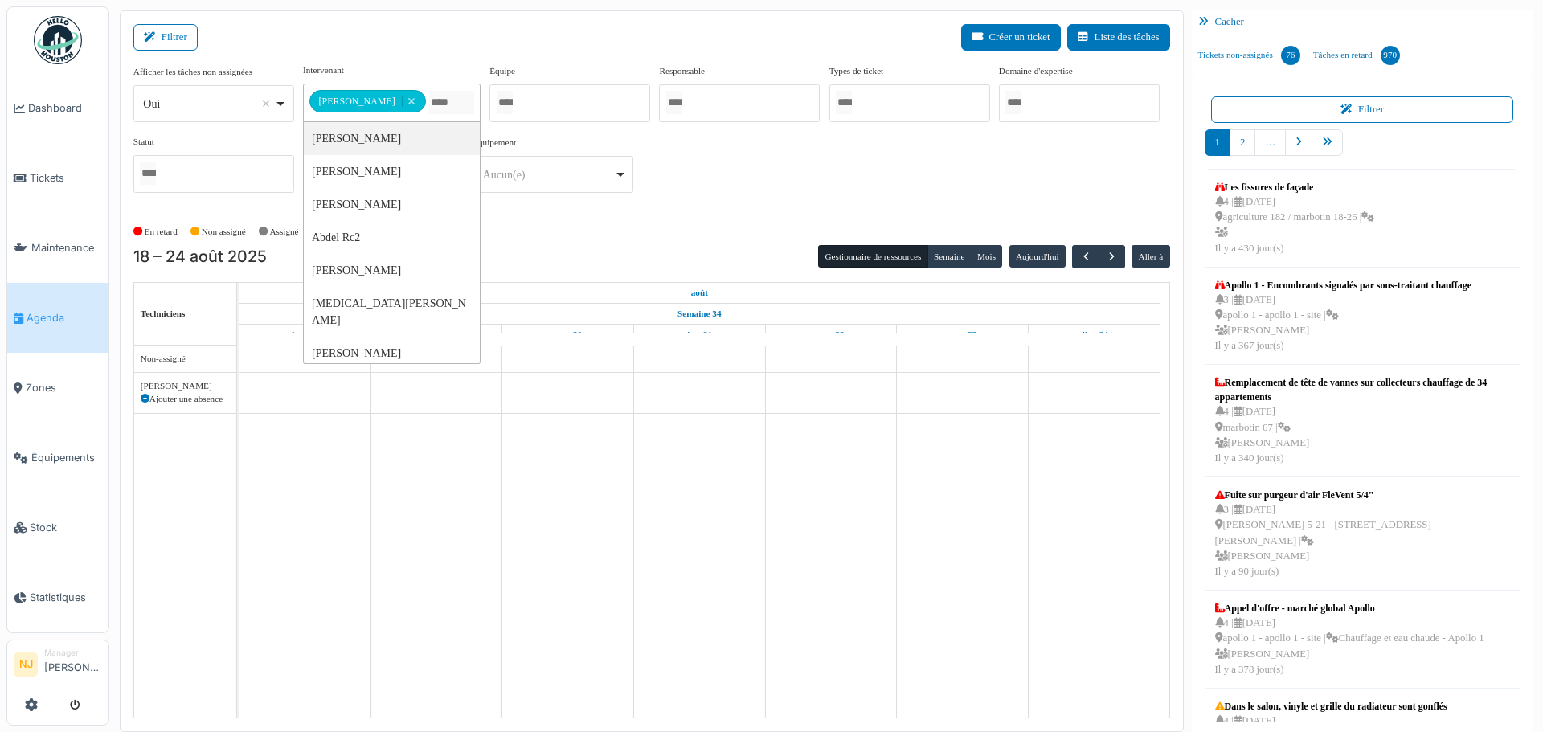
scroll to position [0, 0]
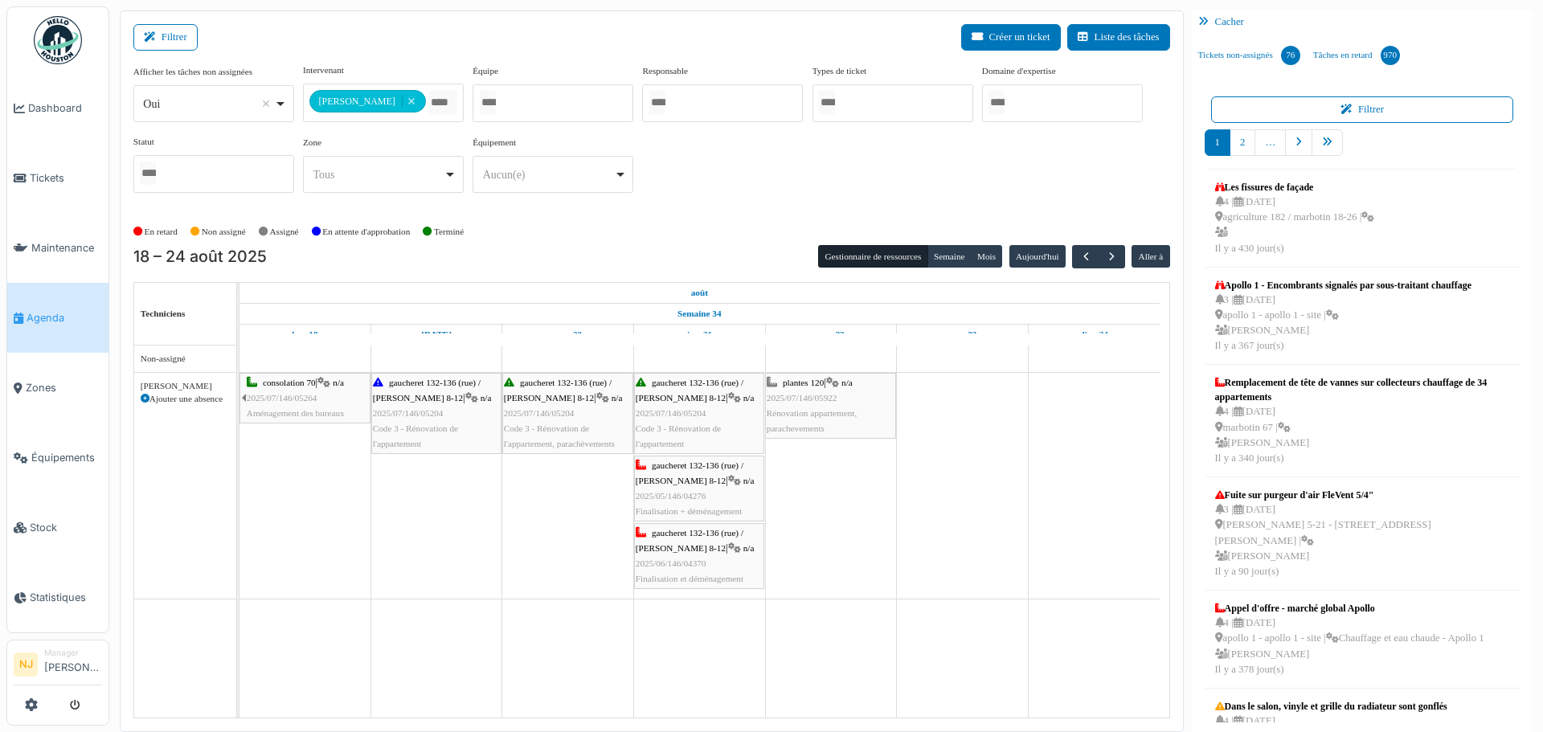
click at [406, 33] on div "Filtrer Créer un ticket Liste des tâches" at bounding box center [651, 43] width 1036 height 39
click at [288, 397] on span "2025/07/146/05264" at bounding box center [282, 398] width 71 height 10
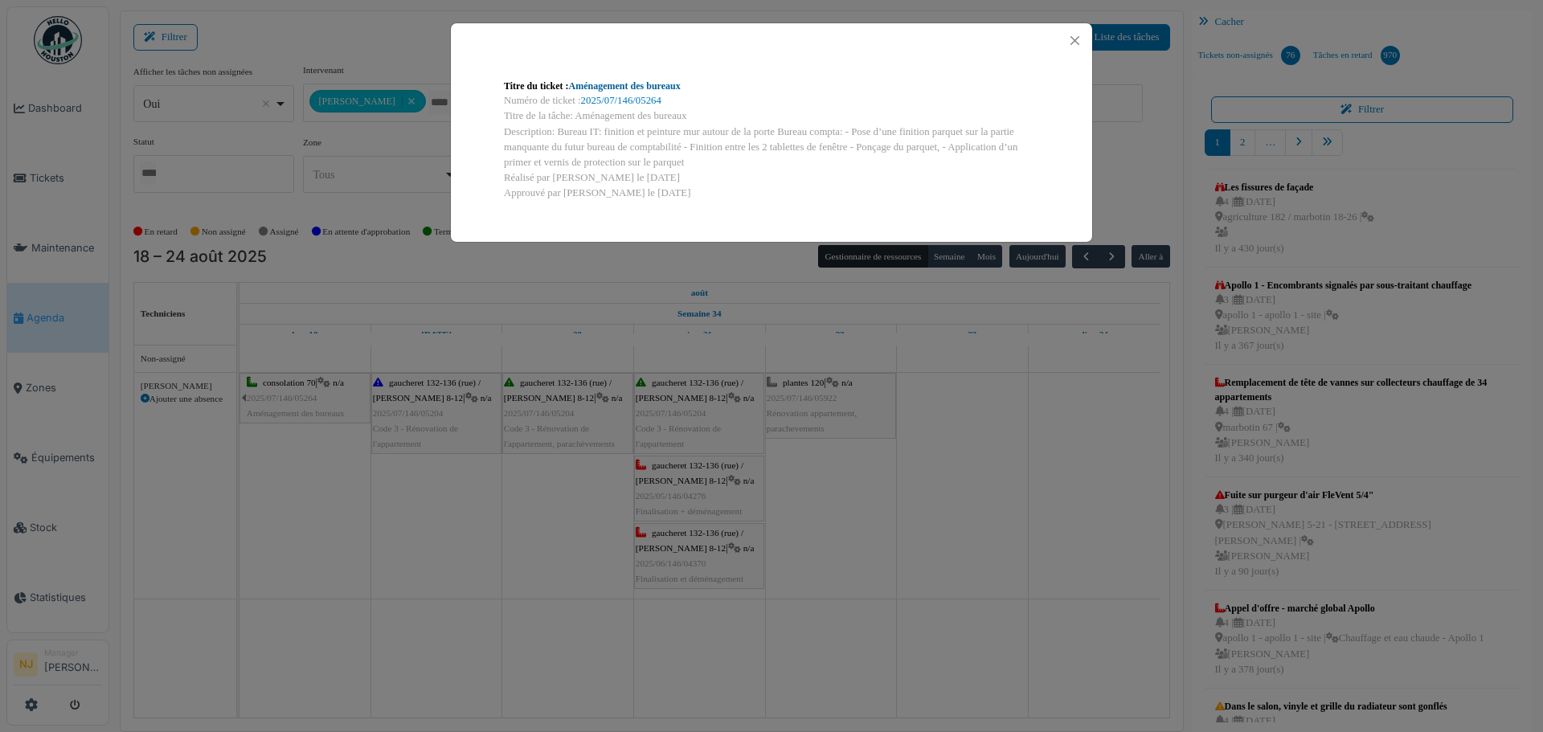
click at [616, 89] on link "Aménagement des bureaux" at bounding box center [625, 85] width 112 height 11
click at [1073, 38] on button "Close" at bounding box center [1075, 41] width 22 height 22
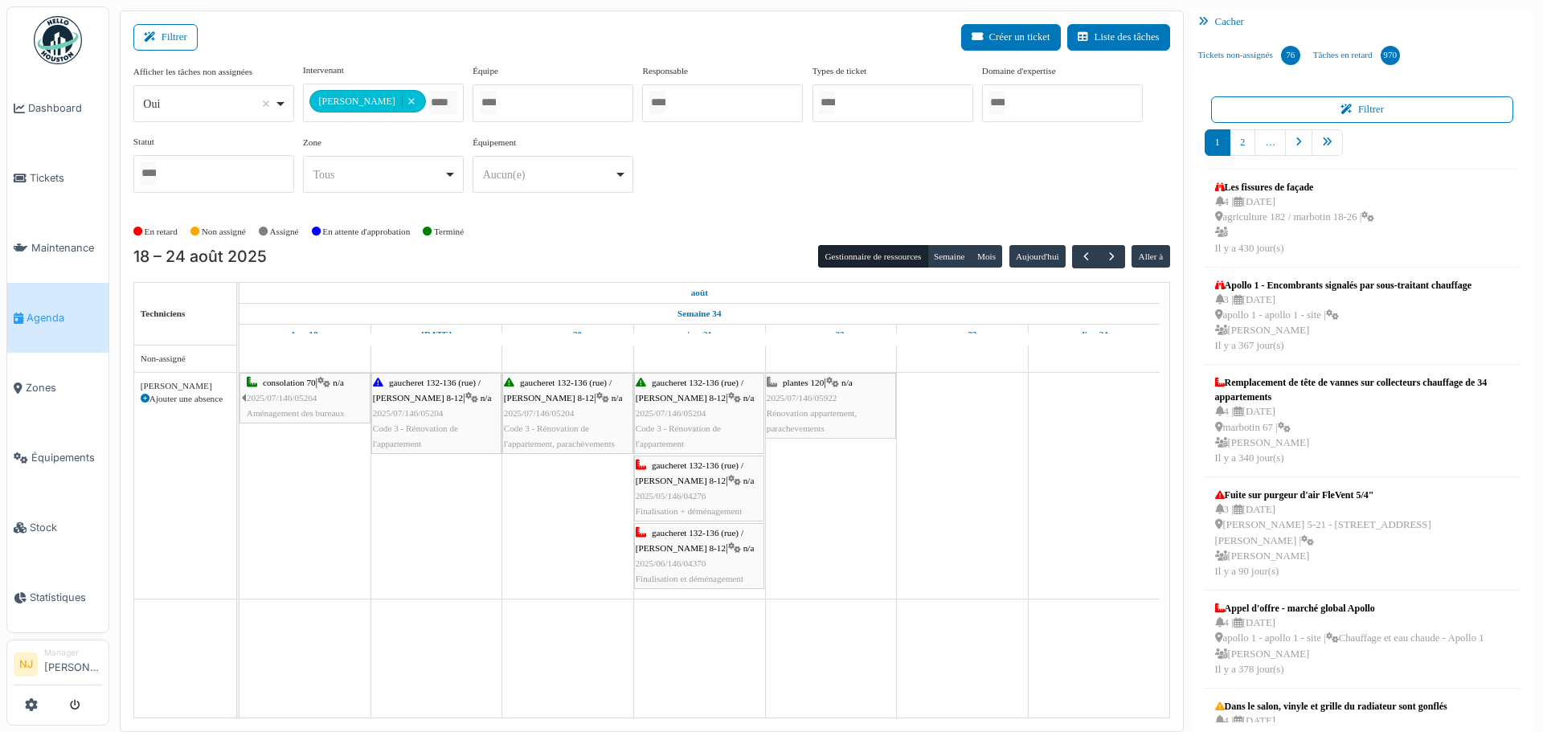
click at [437, 411] on span "2025/07/146/05204" at bounding box center [408, 413] width 71 height 10
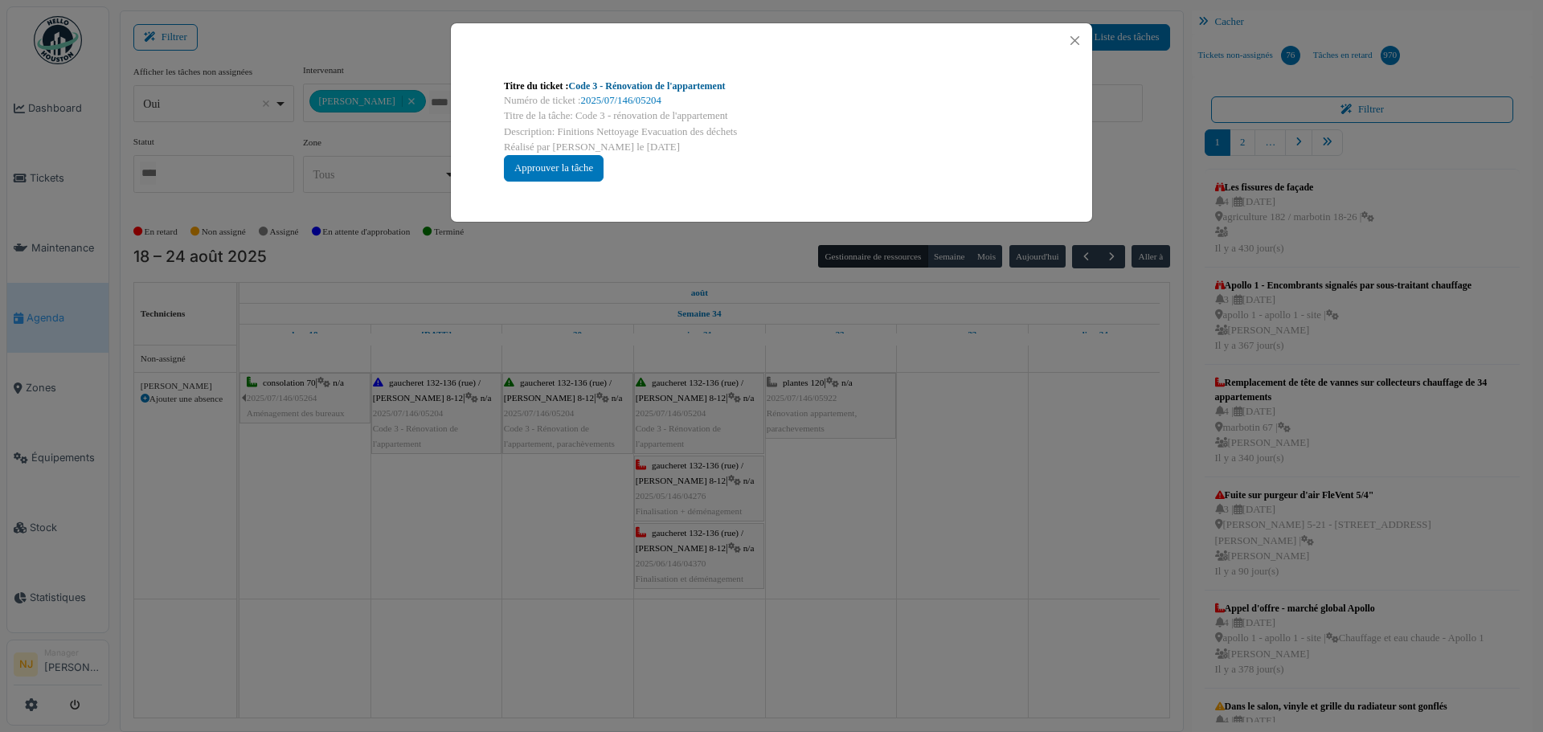
click at [655, 83] on link "Code 3 - Rénovation de l'appartement" at bounding box center [647, 85] width 157 height 11
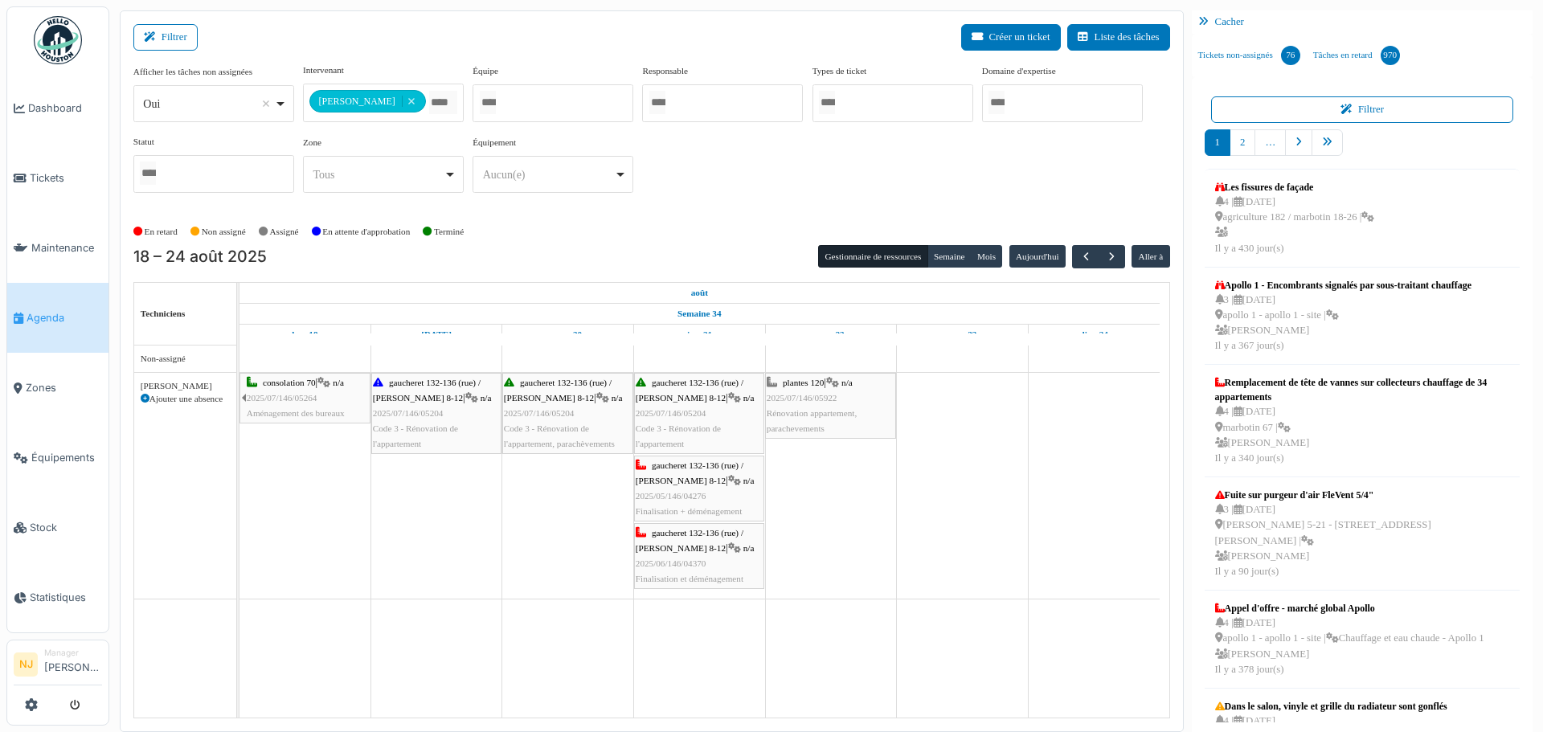
click at [542, 402] on div "gaucheret 132-136 (rue) / thomas 8-12 | n/a 2025/07/146/05204 Code 3 - Rénovati…" at bounding box center [568, 413] width 128 height 77
click at [556, 403] on div "gaucheret 132-136 (rue) / thomas 8-12 | n/a 2025/07/146/05204 Code 3 - Rénovati…" at bounding box center [568, 413] width 128 height 77
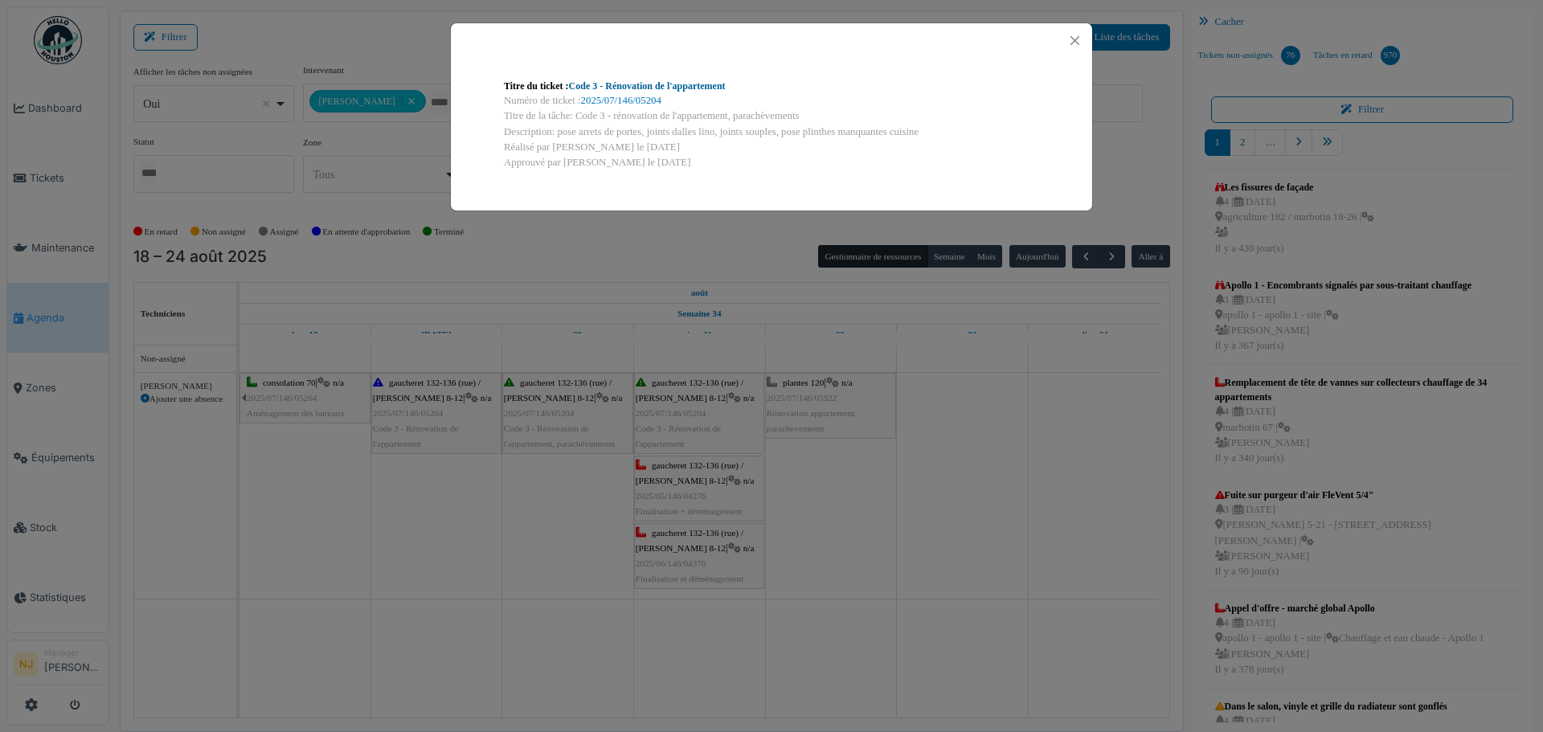
click at [637, 83] on link "Code 3 - Rénovation de l'appartement" at bounding box center [647, 85] width 157 height 11
click at [1078, 39] on button "Close" at bounding box center [1075, 41] width 22 height 22
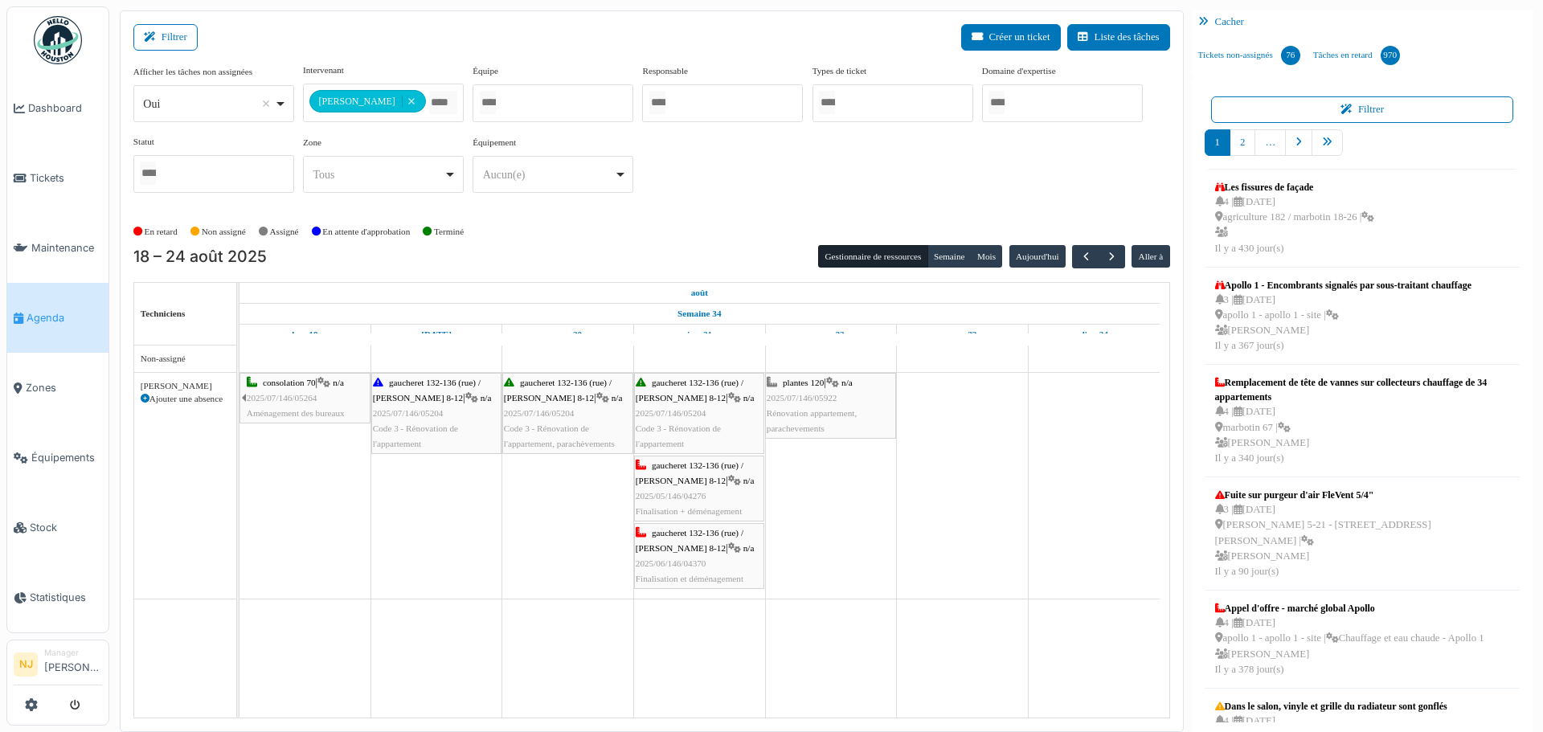
click at [679, 479] on span "gaucheret 132-136 (rue) / thomas 8-12" at bounding box center [690, 472] width 108 height 25
click at [675, 468] on span "gaucheret 132-136 (rue) / thomas 8-12" at bounding box center [690, 472] width 108 height 25
click at [684, 405] on div "gaucheret 132-136 (rue) / thomas 8-12 | n/a 2025/07/146/05204 Code 3 - Rénovati…" at bounding box center [699, 413] width 127 height 77
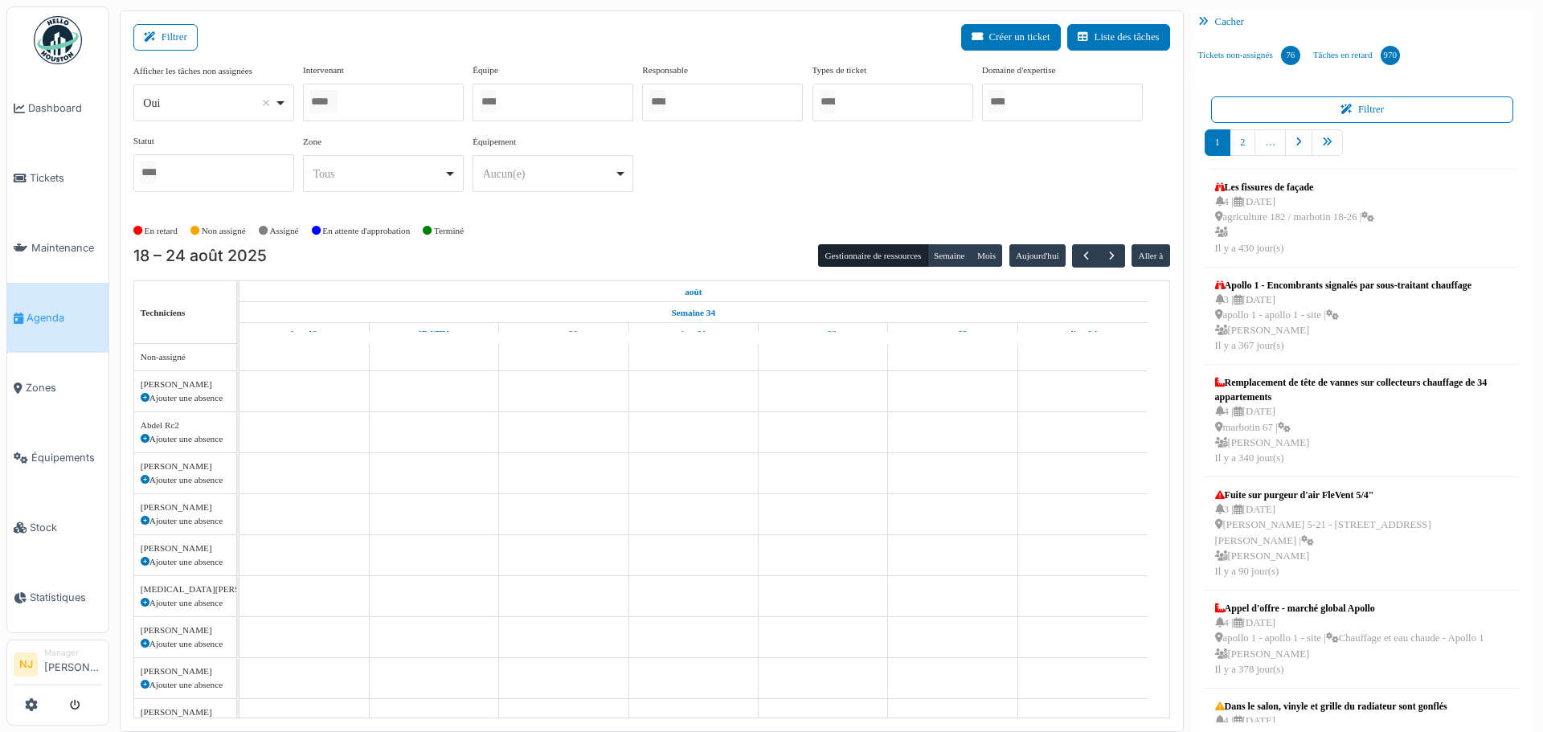
click at [387, 103] on div at bounding box center [383, 103] width 161 height 38
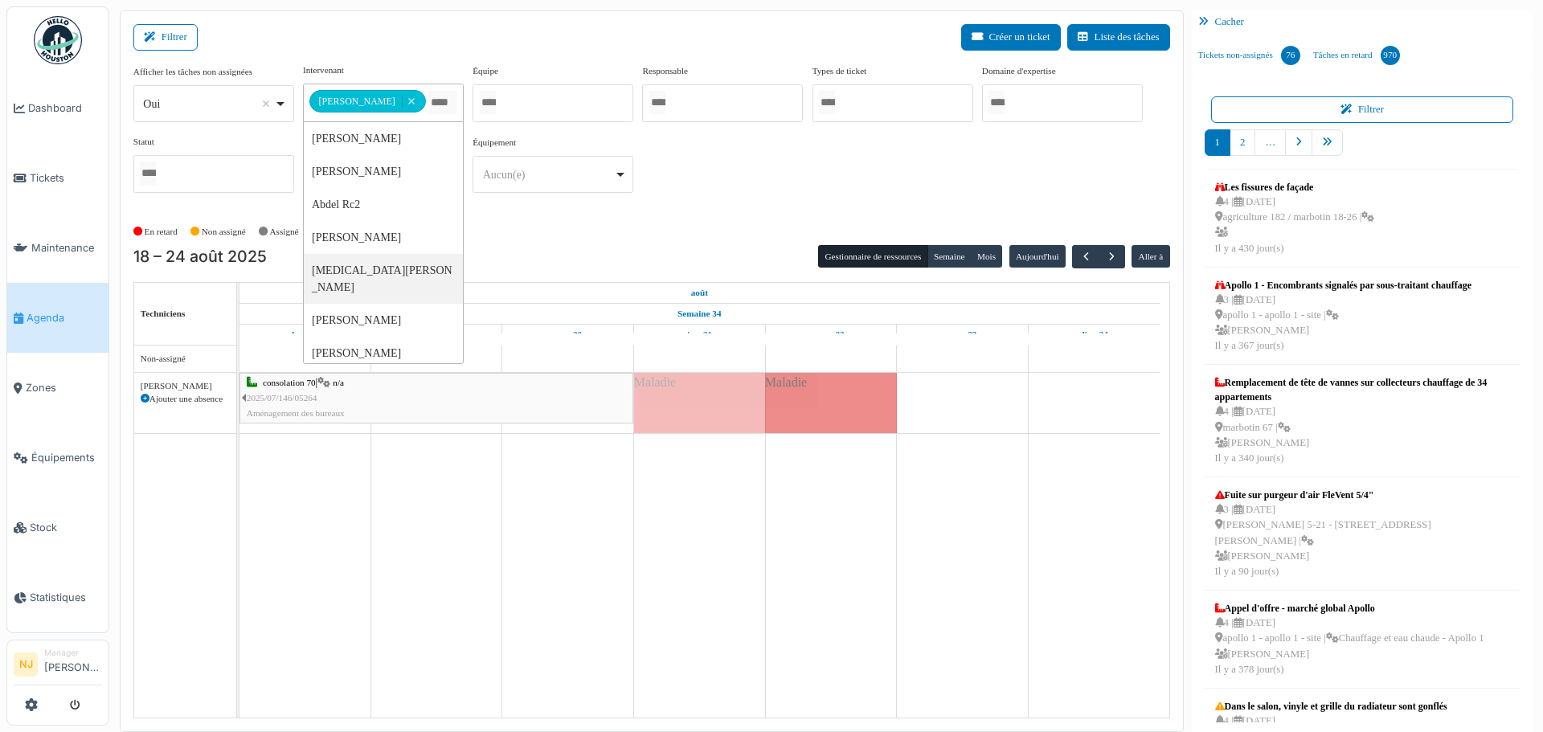
click at [423, 18] on div "**********" at bounding box center [652, 370] width 1064 height 721
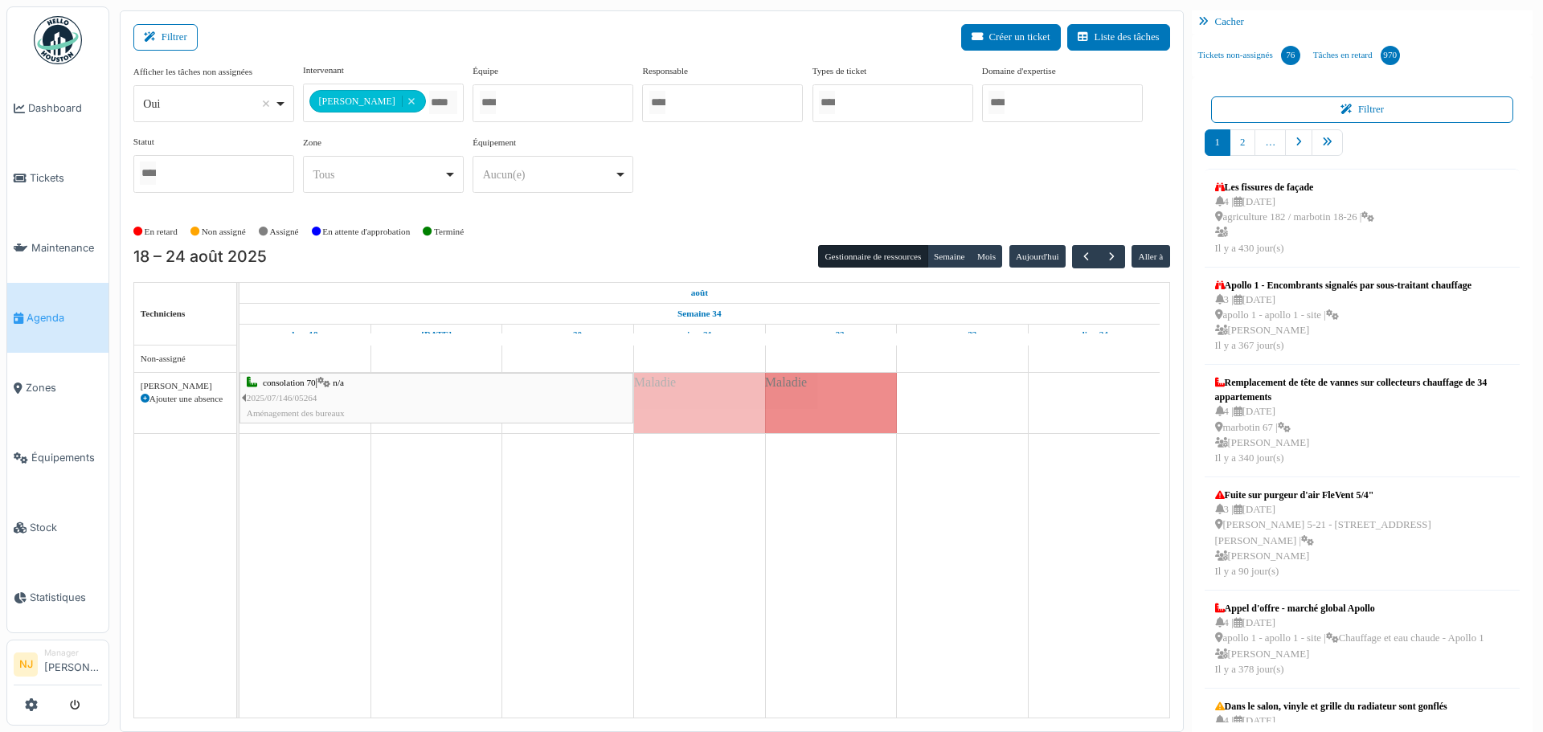
click at [316, 386] on span "consolation 70" at bounding box center [289, 383] width 53 height 10
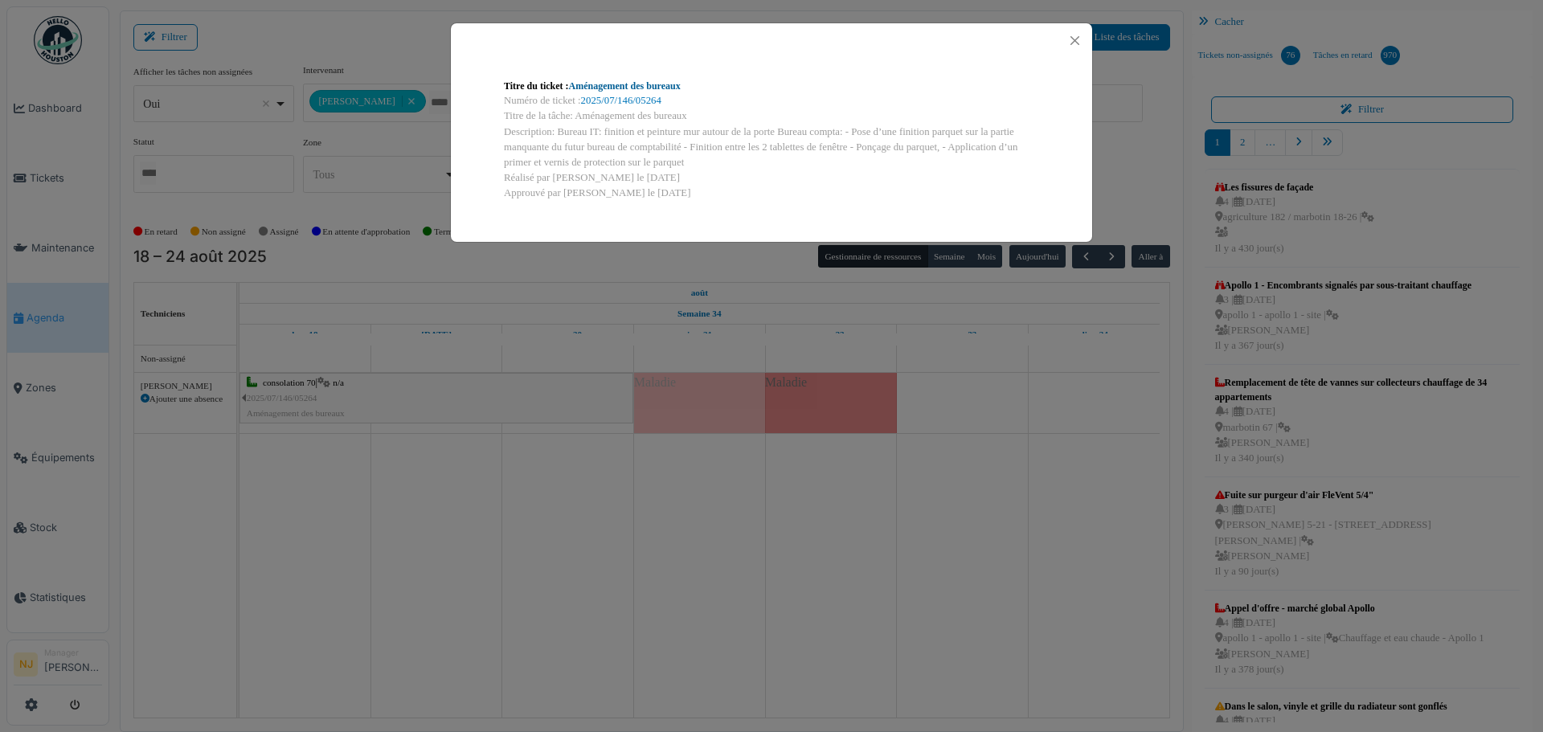
click at [612, 85] on link "Aménagement des bureaux" at bounding box center [625, 85] width 112 height 11
click at [1076, 41] on button "Close" at bounding box center [1075, 41] width 22 height 22
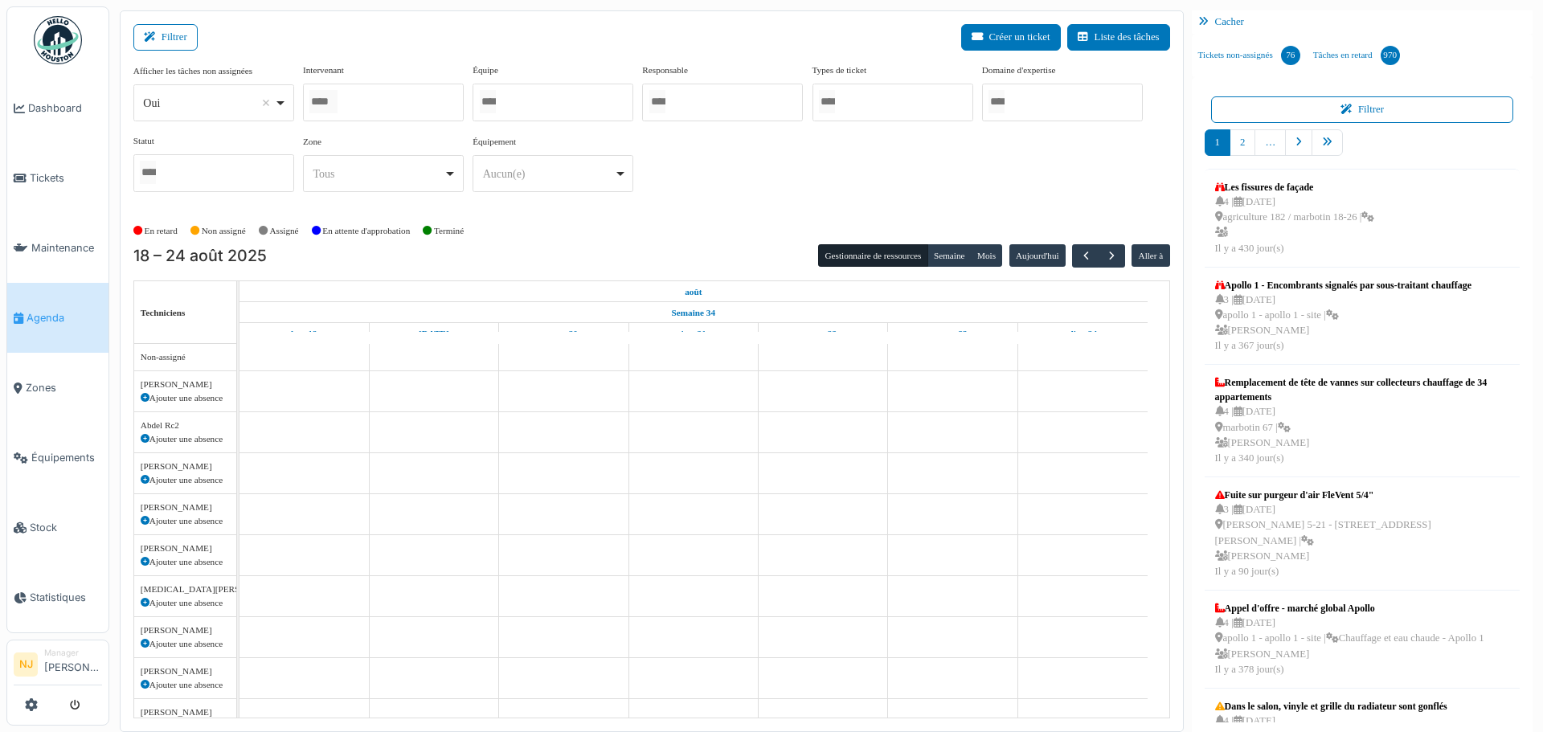
click at [390, 100] on div at bounding box center [383, 103] width 161 height 38
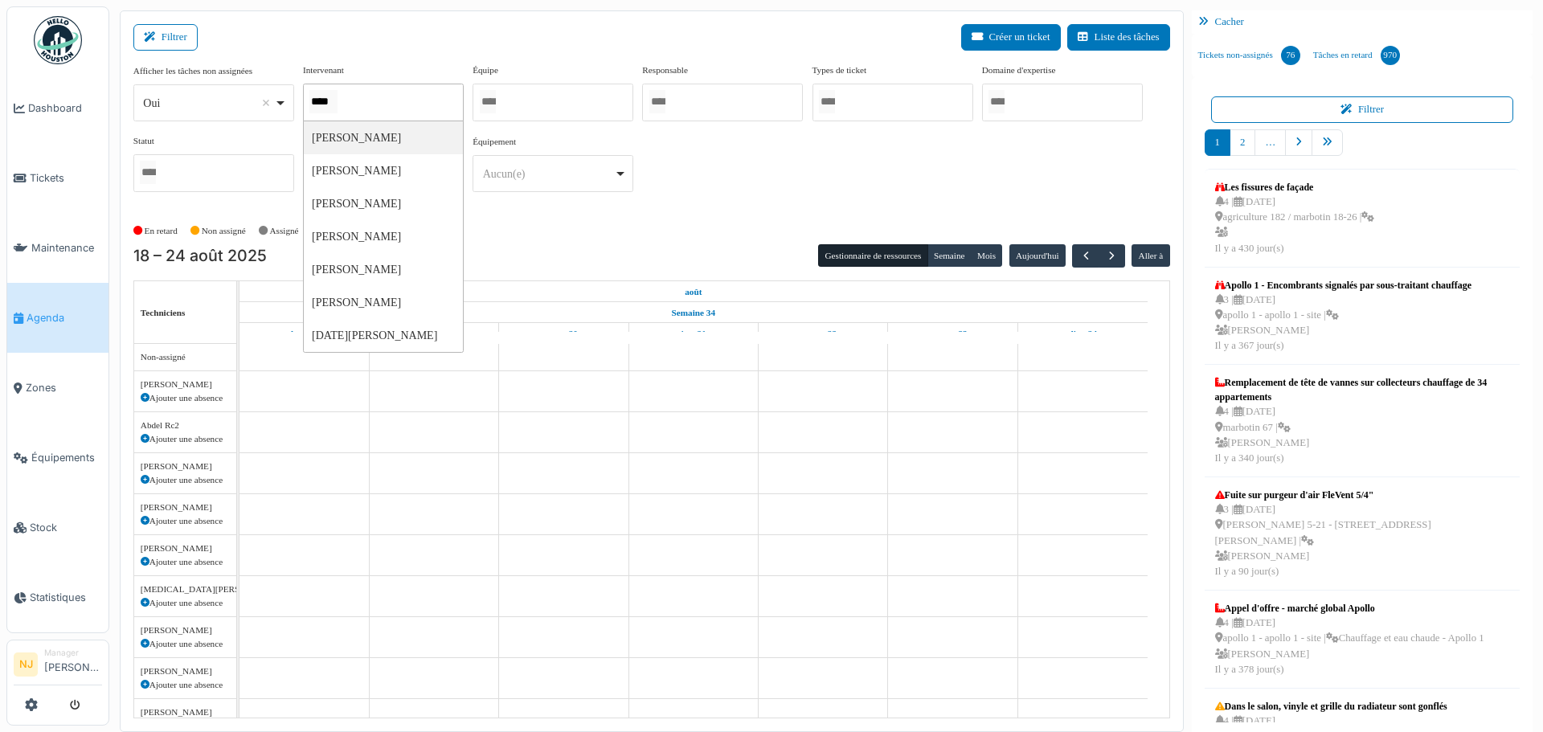
type input "*****"
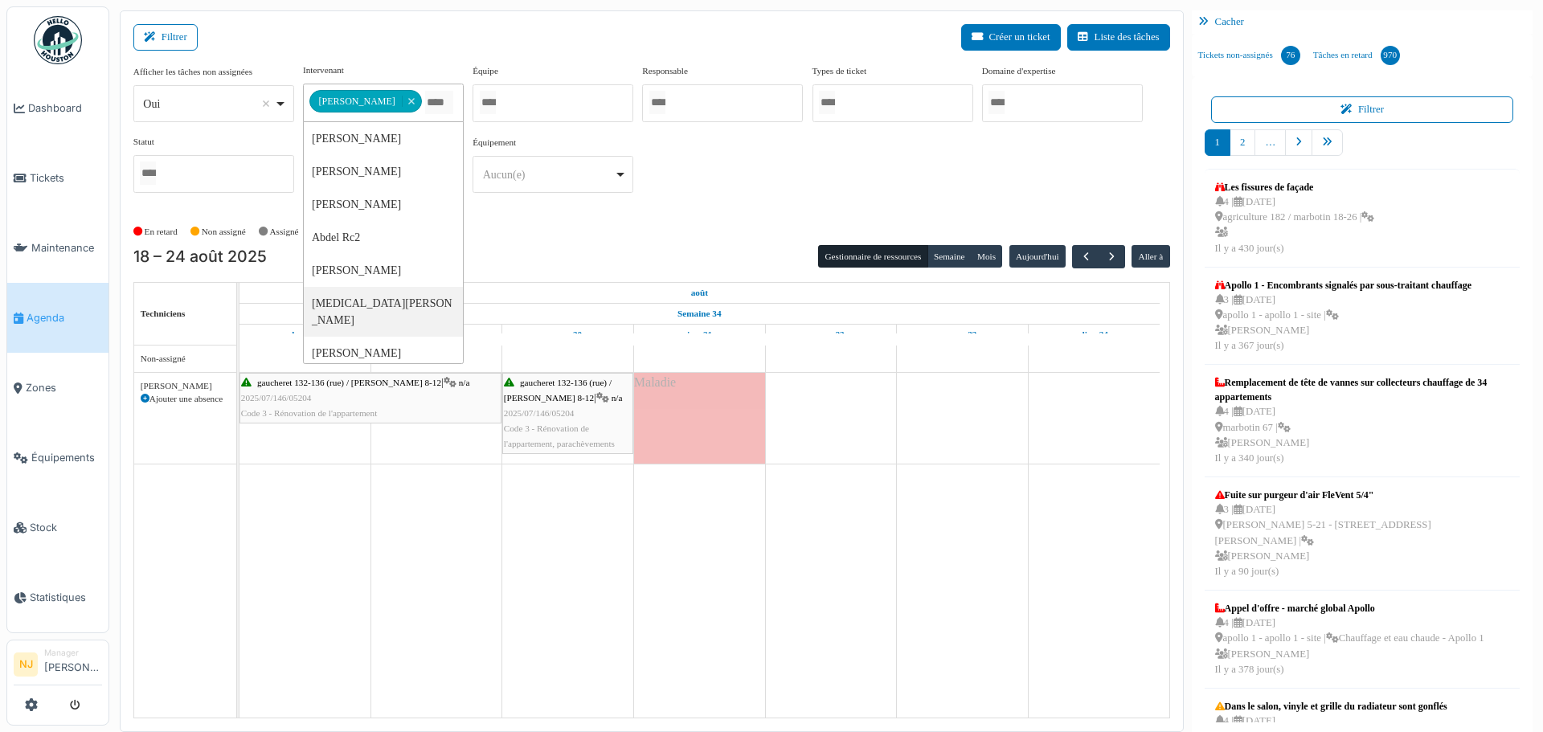
click at [311, 393] on span "2025/07/146/05204" at bounding box center [276, 398] width 71 height 10
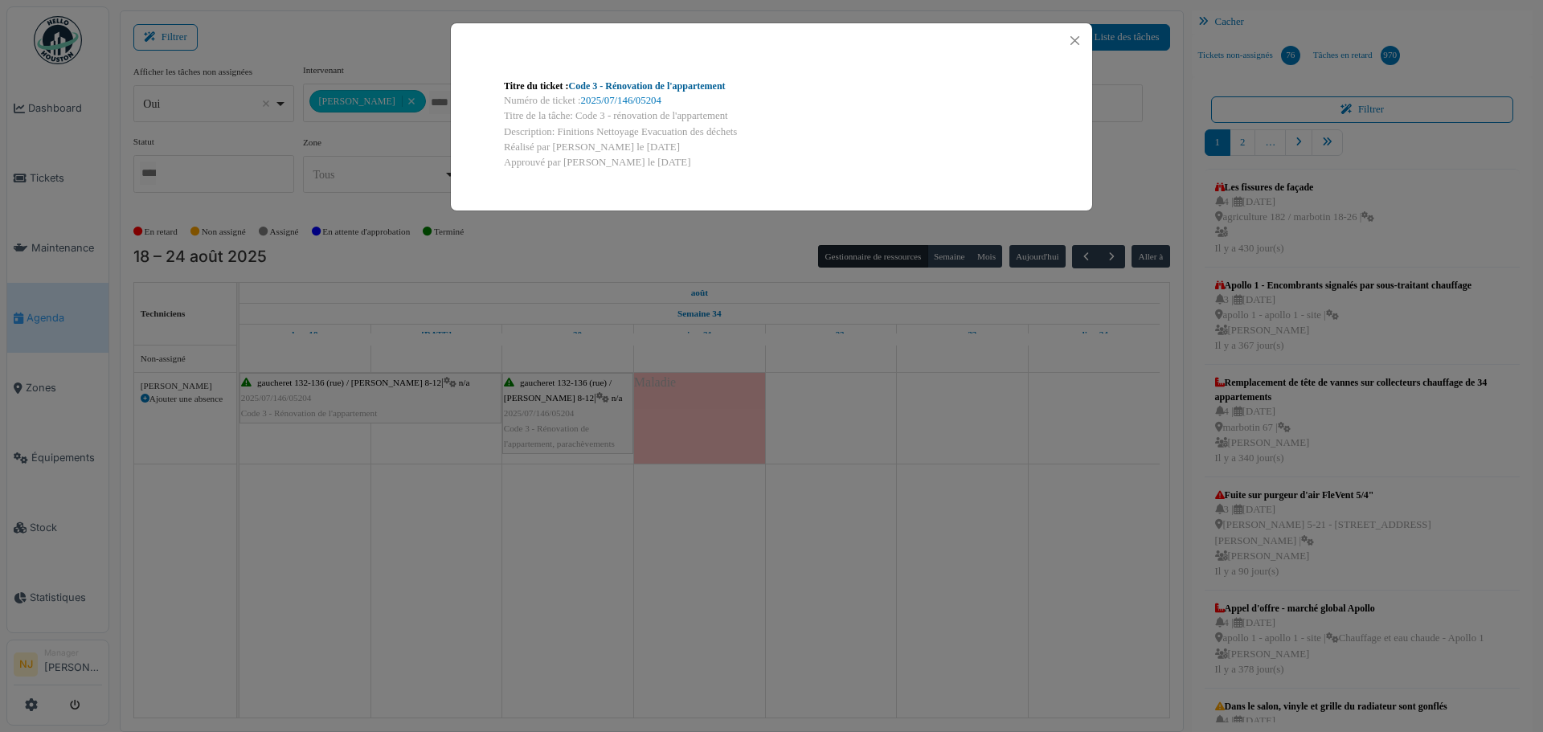
click at [653, 86] on link "Code 3 - Rénovation de l'appartement" at bounding box center [647, 85] width 157 height 11
click at [1073, 35] on button "Close" at bounding box center [1075, 41] width 22 height 22
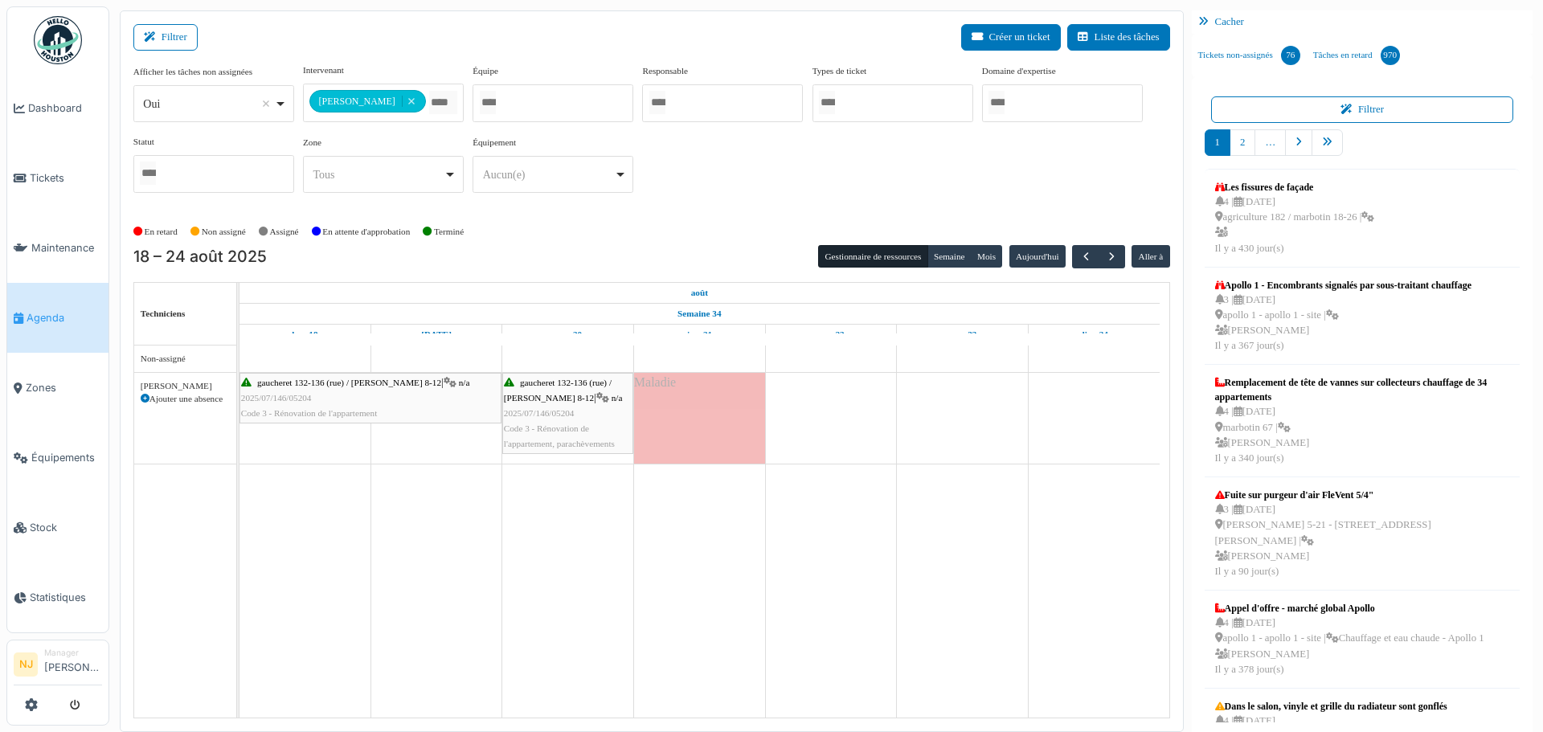
click at [558, 404] on div "gaucheret 132-136 (rue) / thomas 8-12 | n/a 2025/07/146/05204 Code 3 - Rénovati…" at bounding box center [568, 413] width 128 height 77
click at [558, 404] on body "Dashboard Tickets Maintenance Agenda Zones Équipements Stock Statistiques NJ Ma…" at bounding box center [771, 366] width 1543 height 732
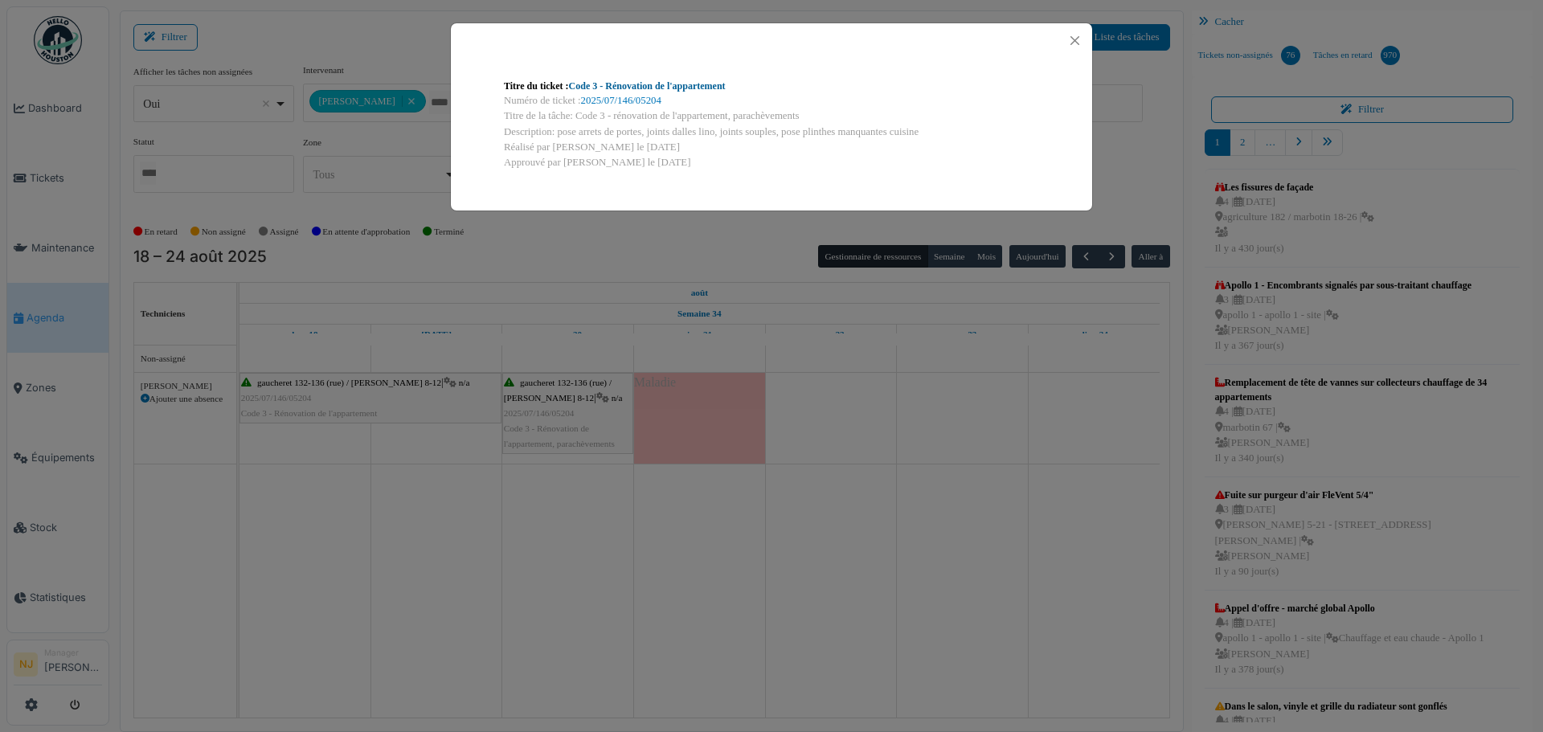
click at [675, 85] on link "Code 3 - Rénovation de l'appartement" at bounding box center [647, 85] width 157 height 11
click at [1077, 36] on button "Close" at bounding box center [1075, 41] width 22 height 22
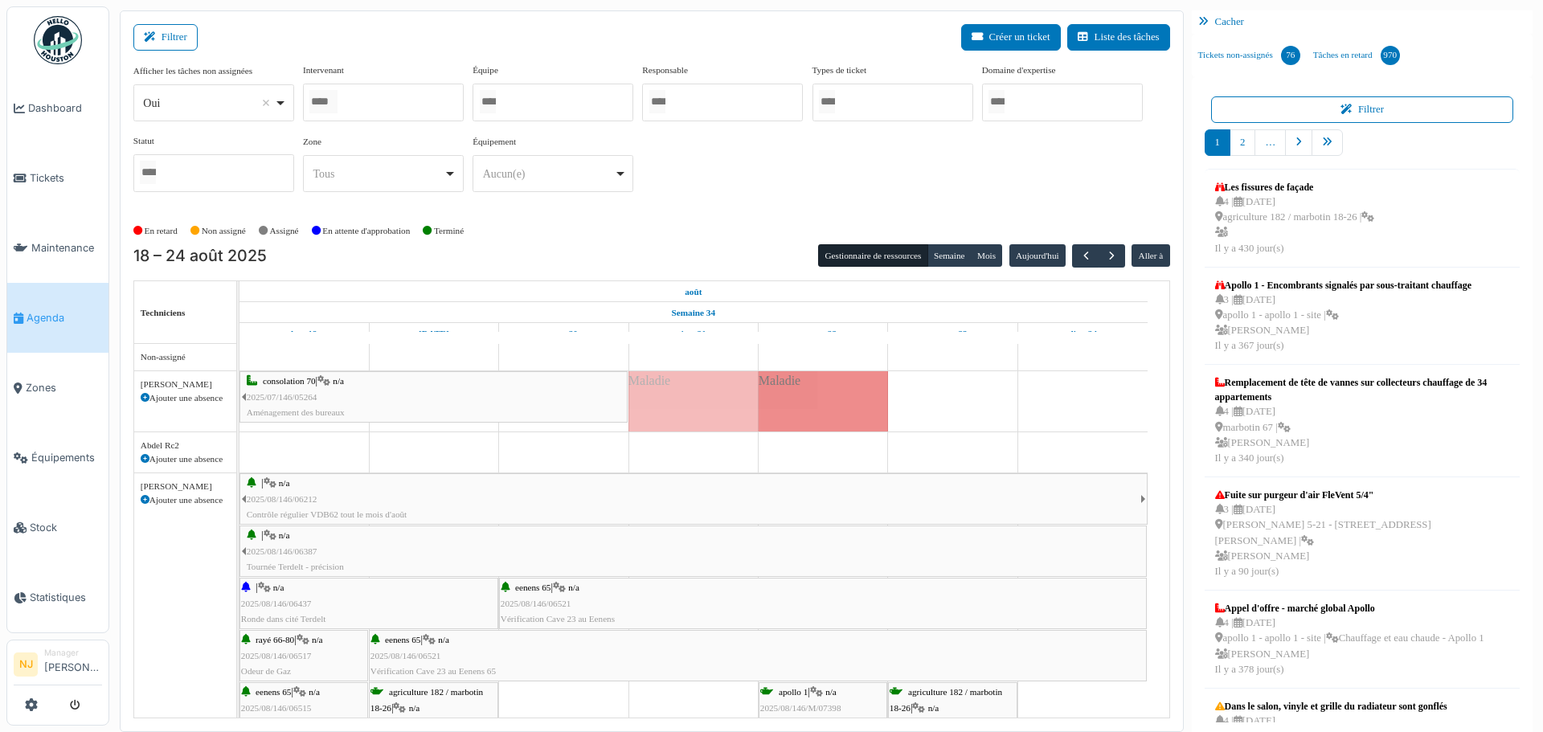
click at [528, 93] on div at bounding box center [552, 103] width 161 height 38
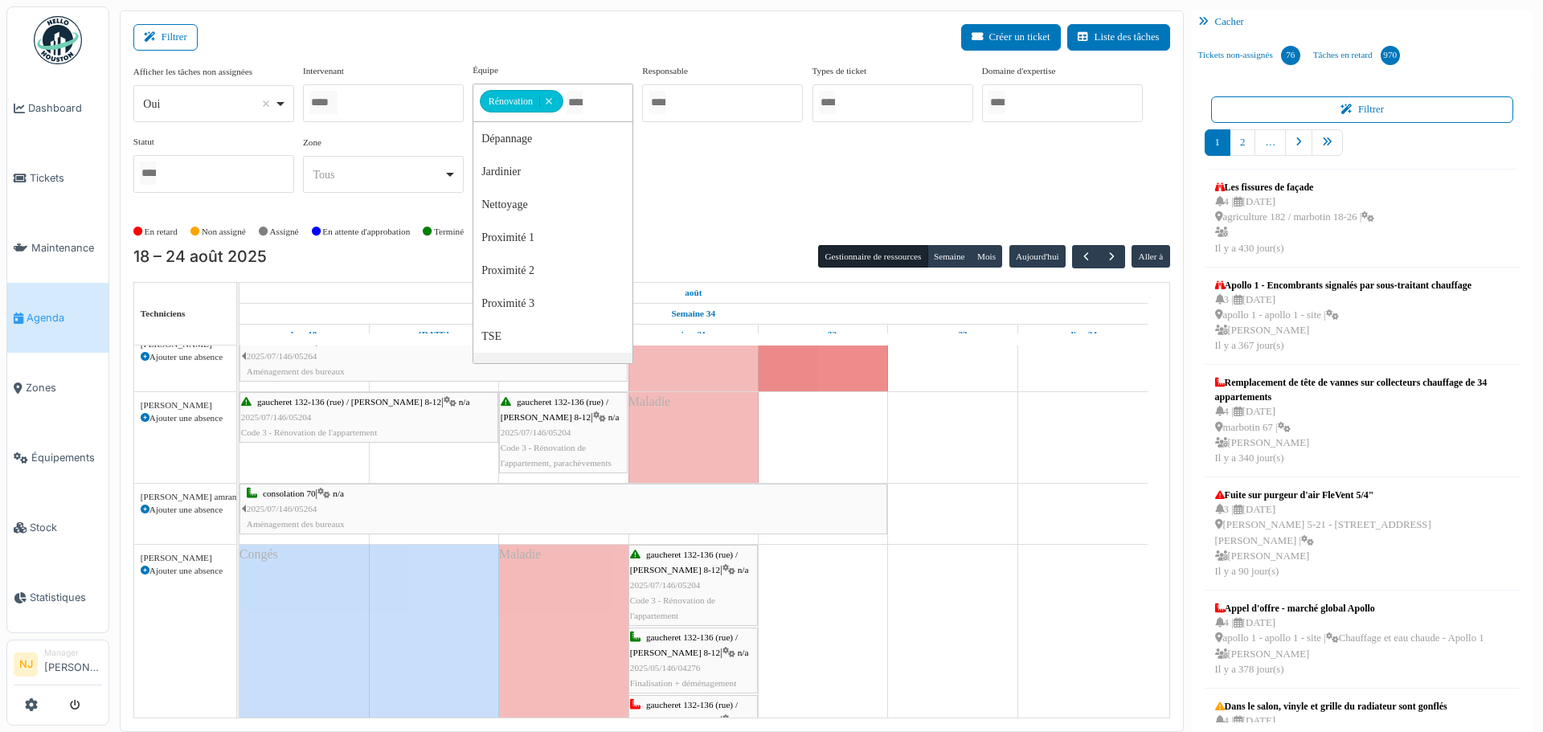
scroll to position [21, 0]
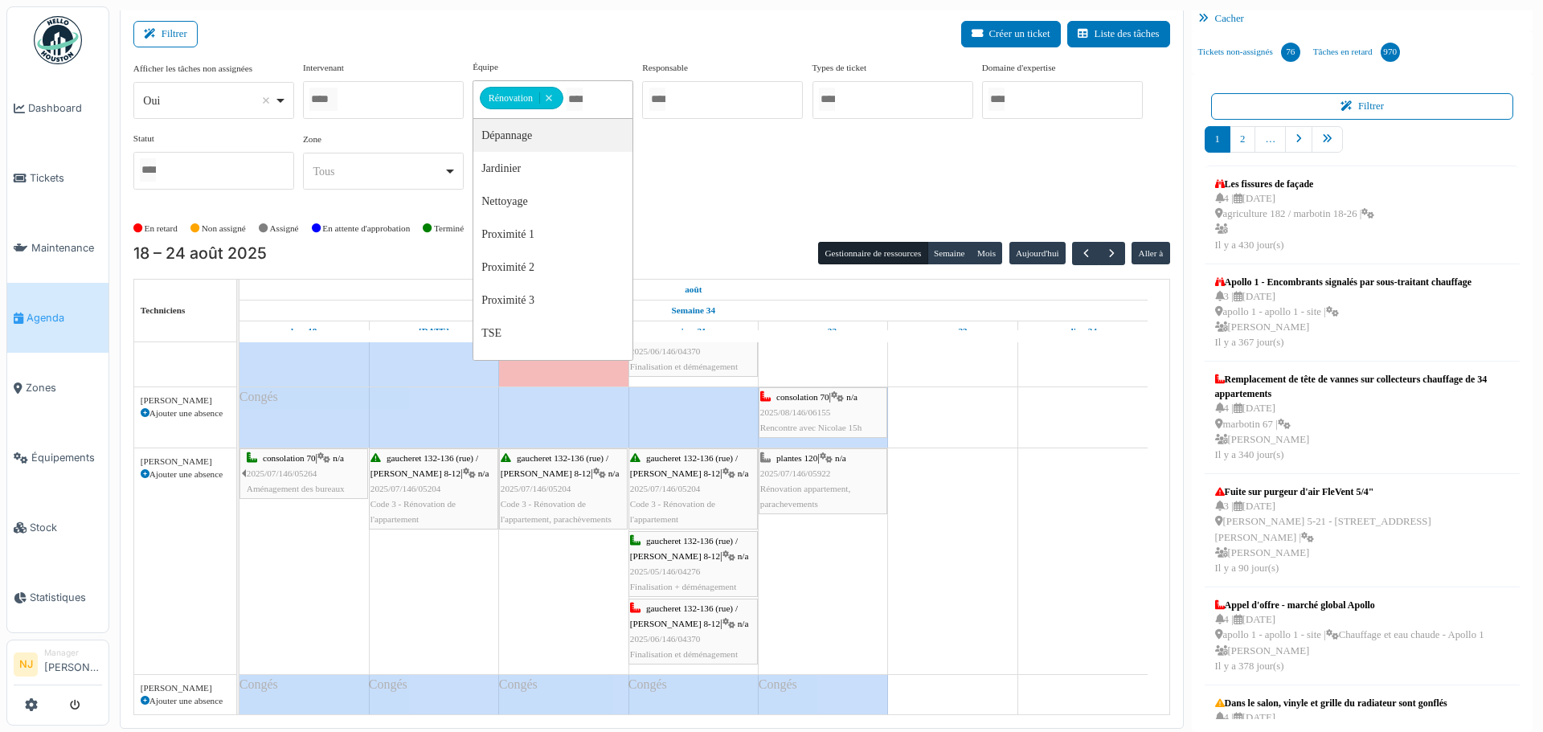
click at [551, 38] on div "Filtrer Créer un ticket Liste des tâches" at bounding box center [651, 40] width 1036 height 39
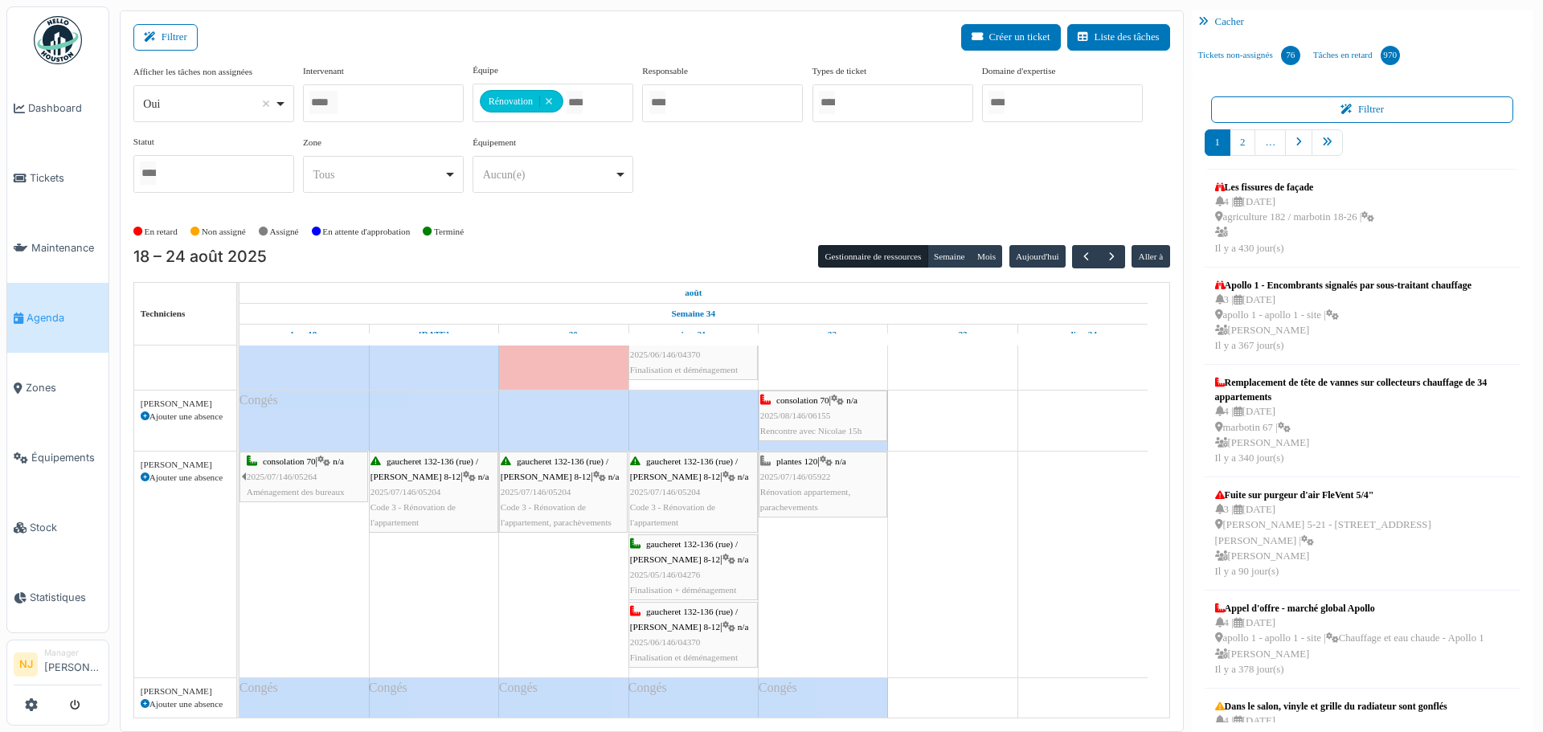
scroll to position [3, 0]
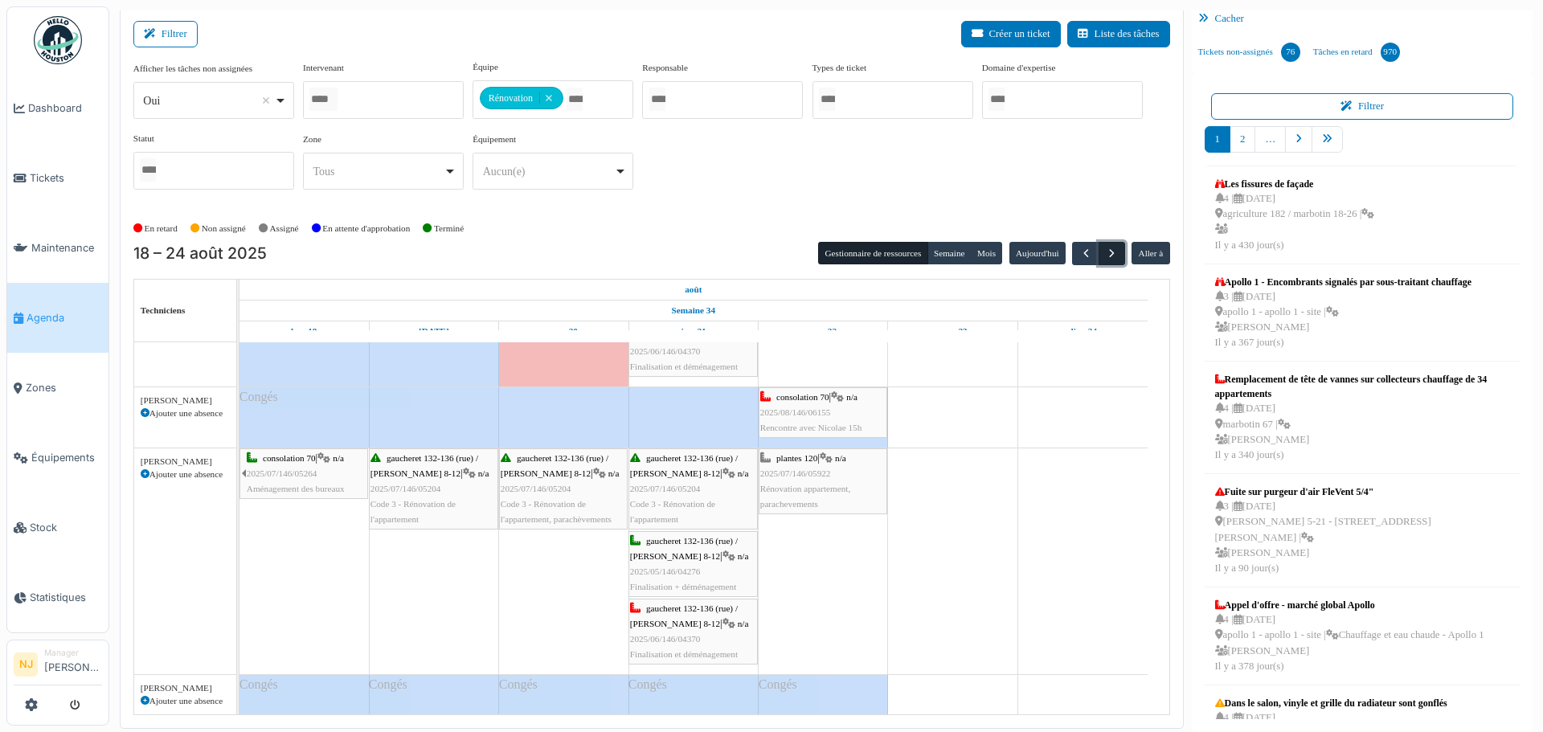
click at [1105, 249] on span "button" at bounding box center [1112, 254] width 14 height 14
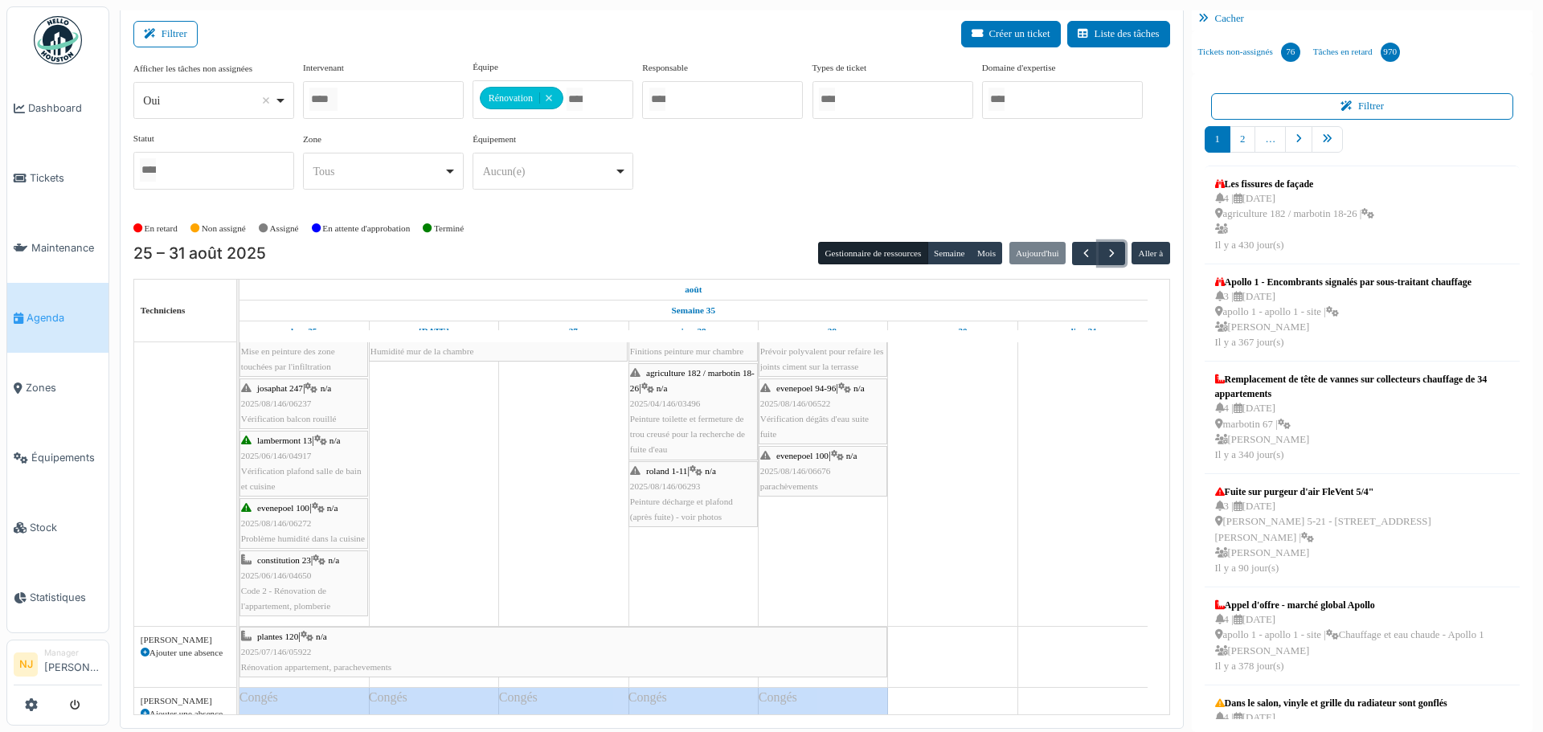
scroll to position [316, 0]
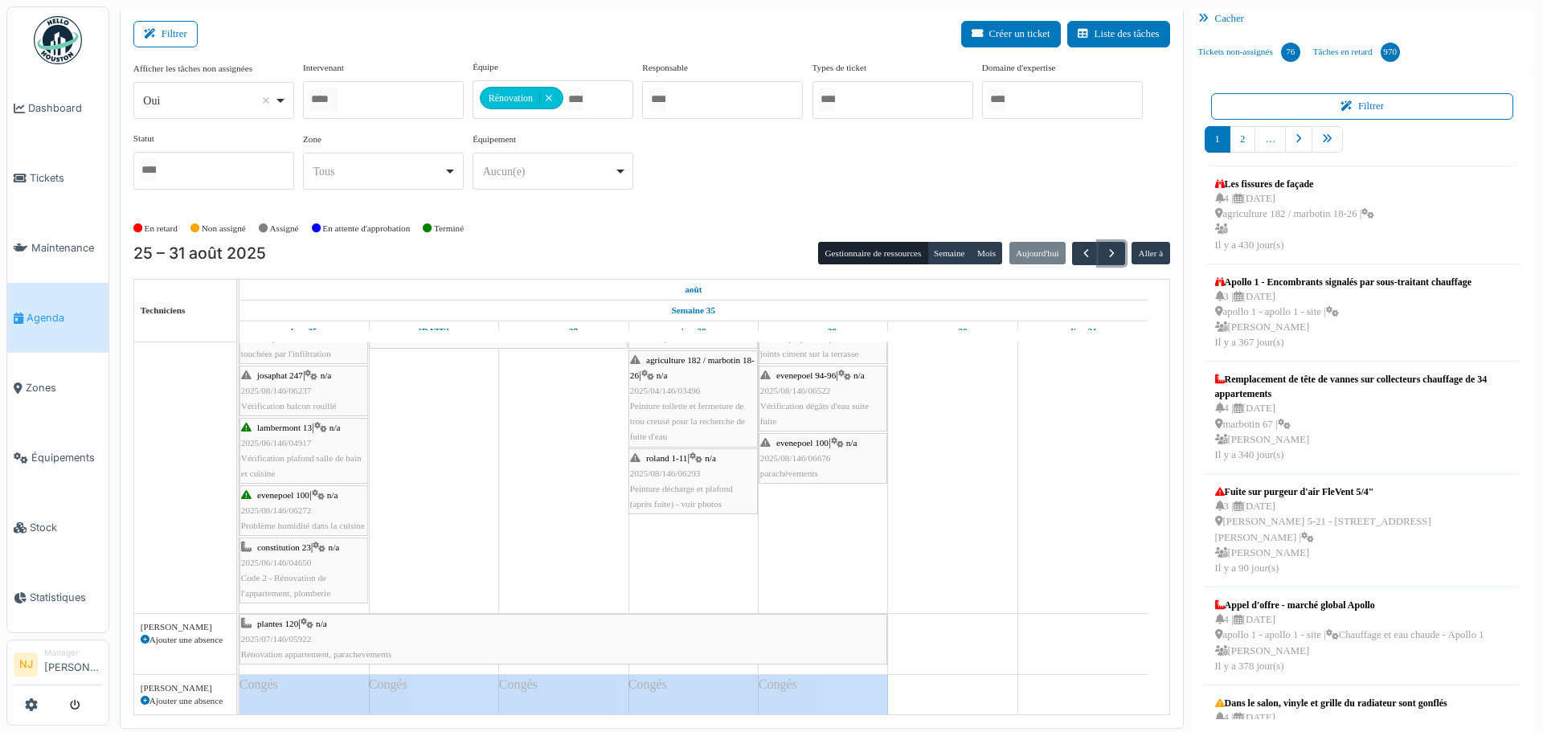
click at [358, 91] on div at bounding box center [383, 100] width 161 height 38
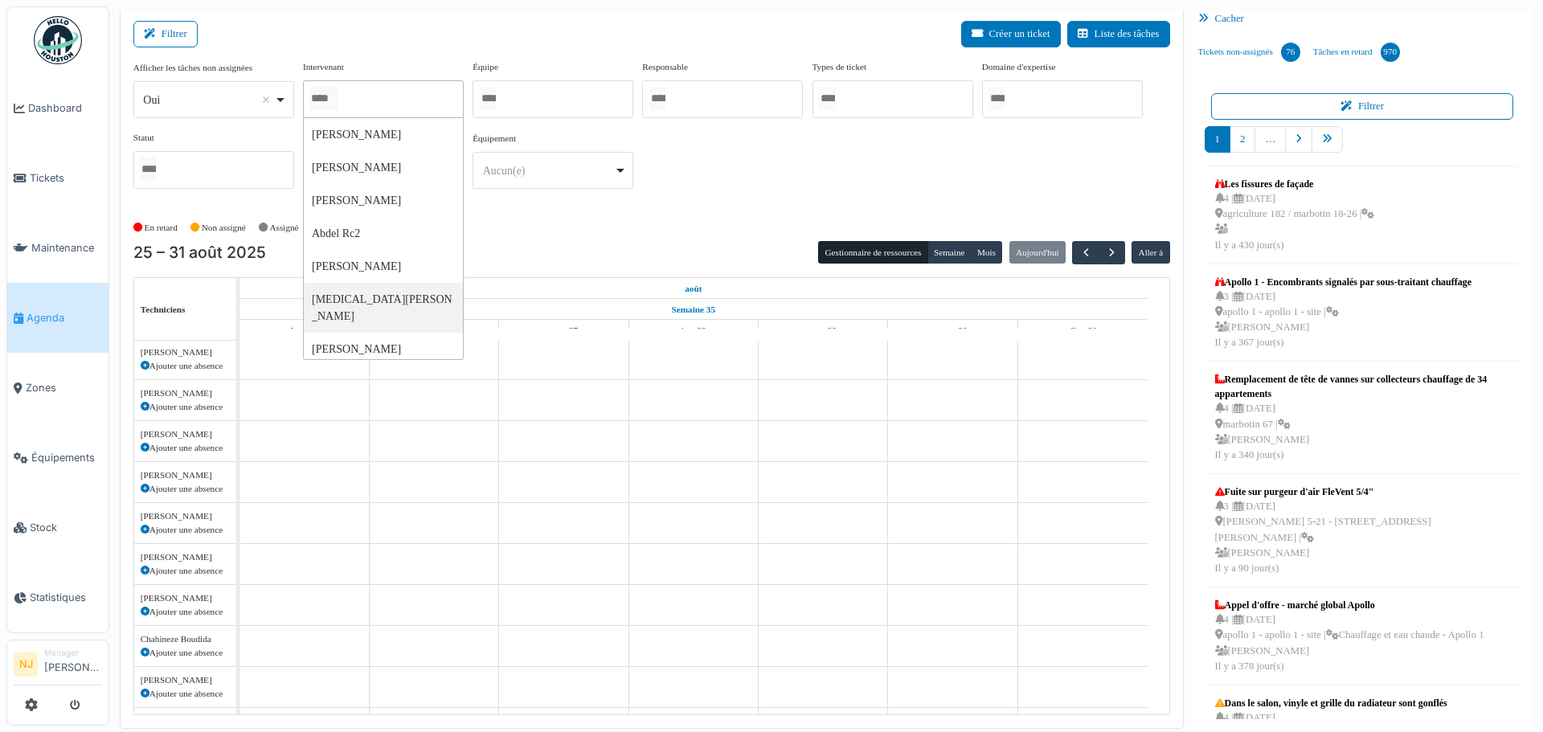
scroll to position [705, 0]
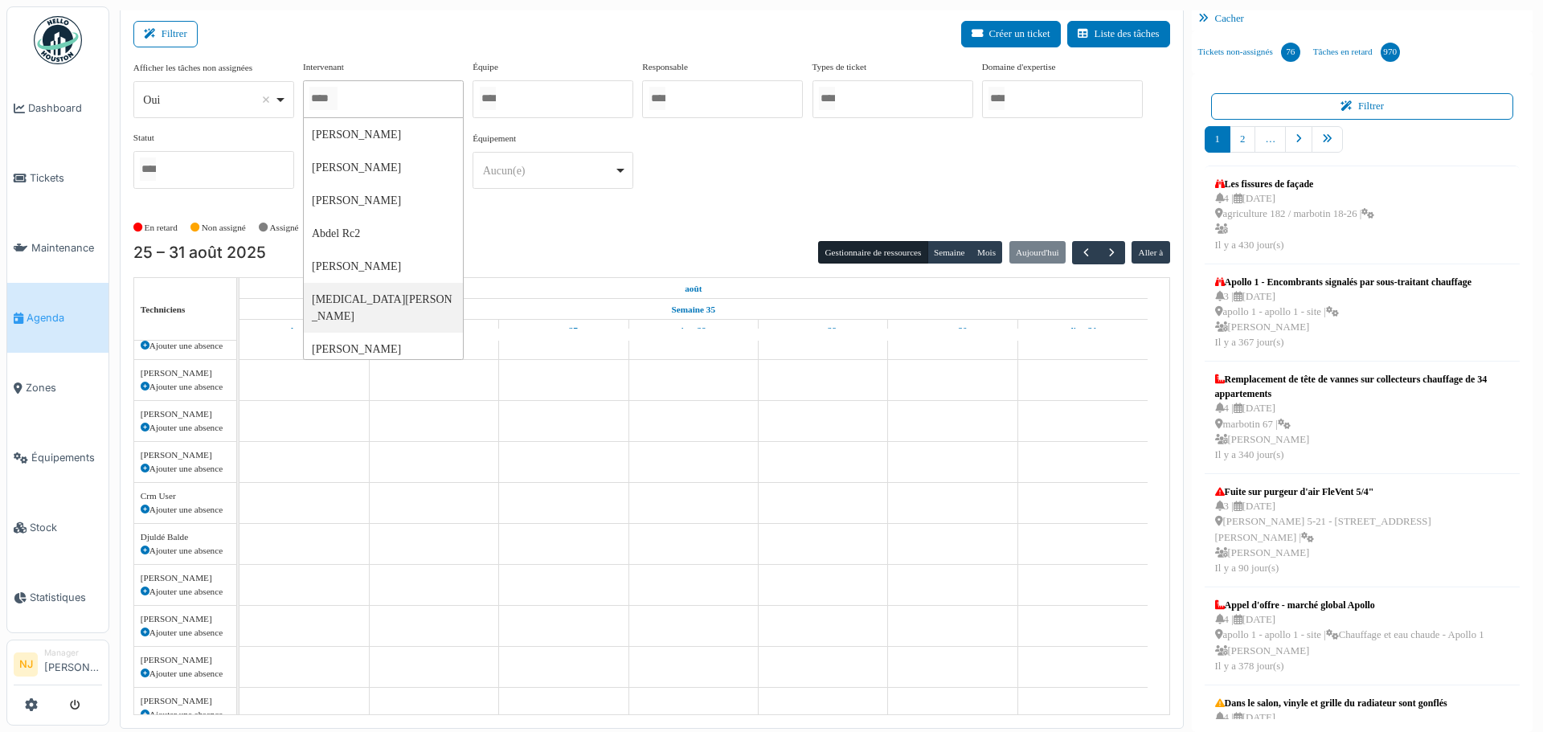
click at [349, 100] on div at bounding box center [383, 99] width 161 height 38
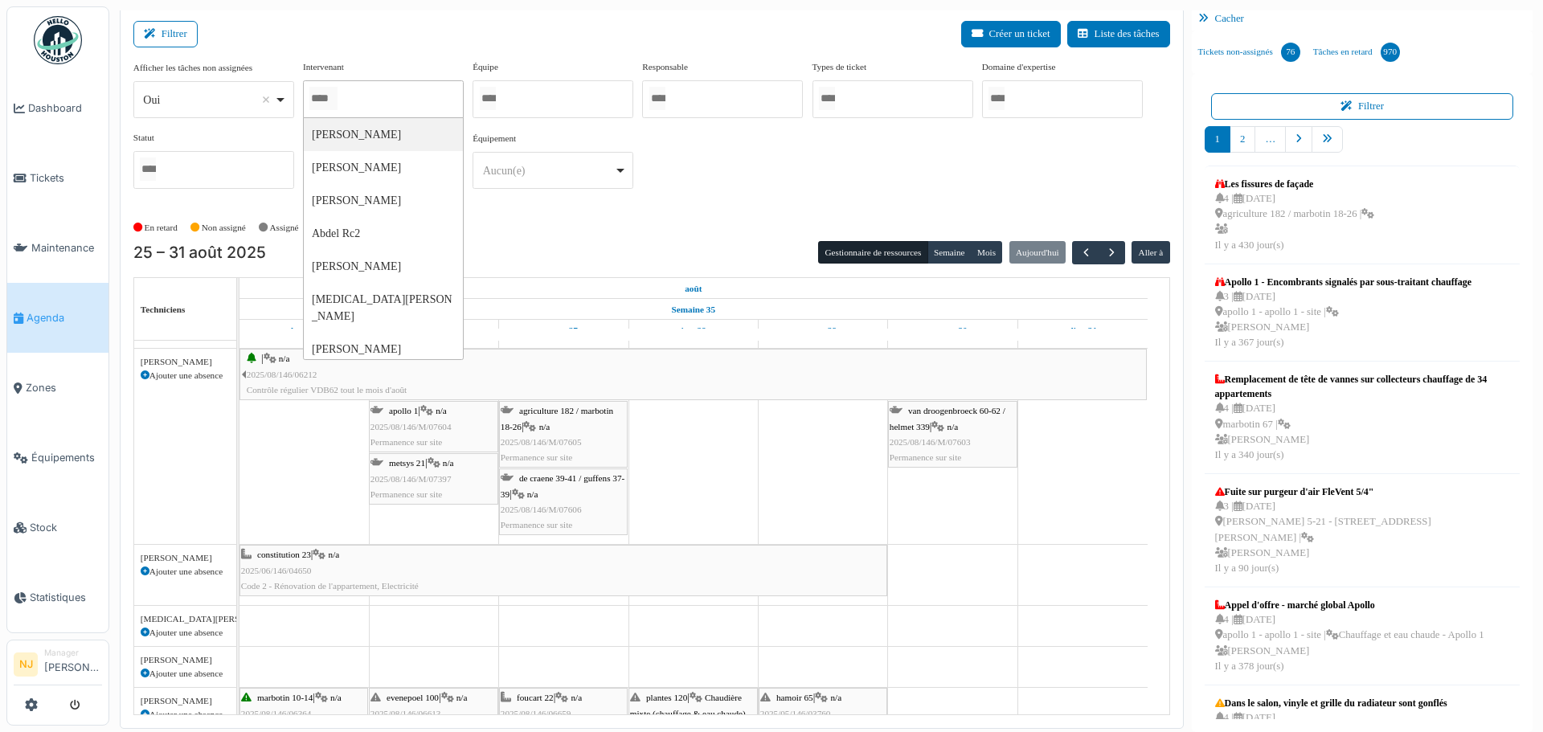
click at [343, 96] on div at bounding box center [383, 99] width 161 height 38
type input "******"
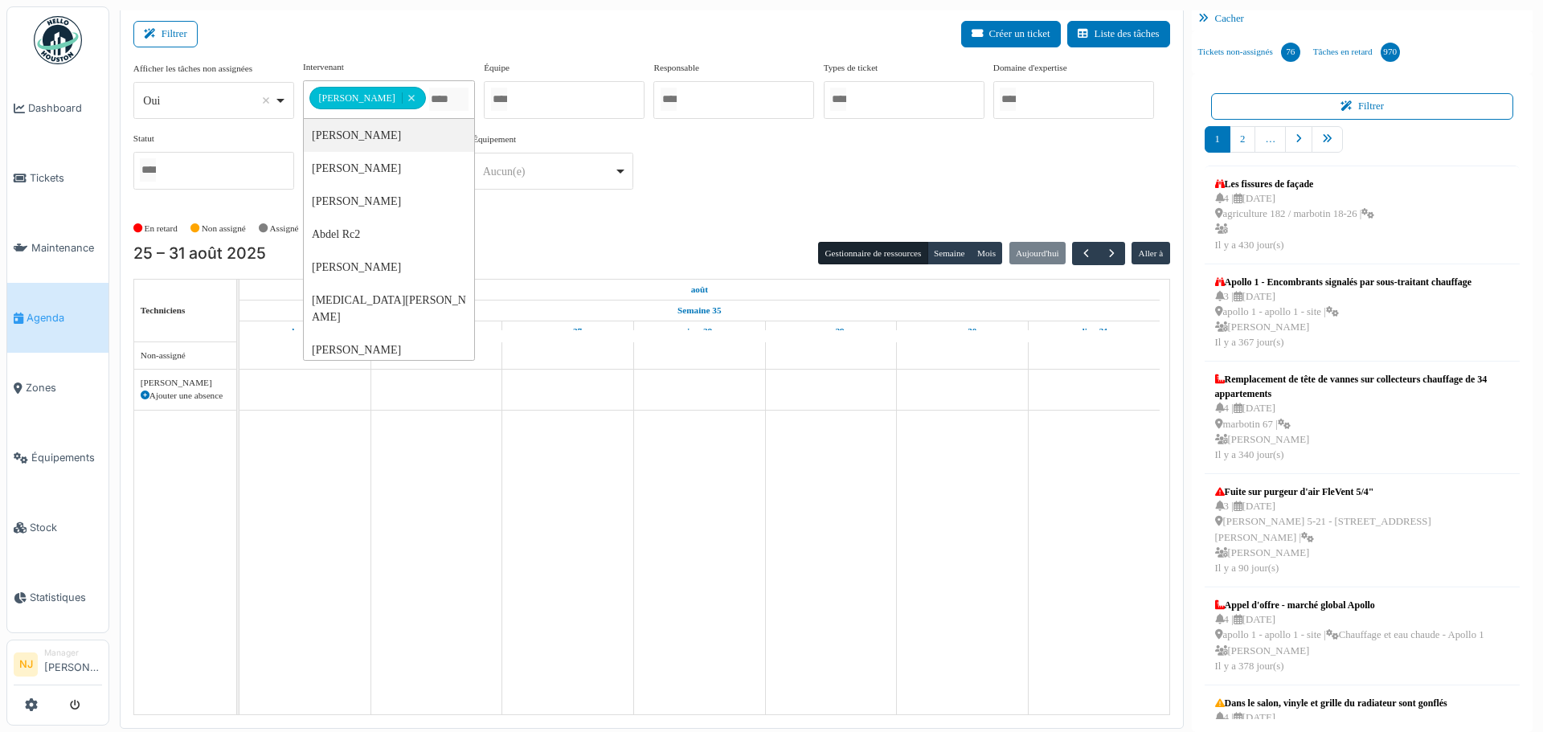
scroll to position [0, 0]
click at [436, 48] on div "Filtrer Créer un ticket Liste des tâches" at bounding box center [651, 40] width 1036 height 39
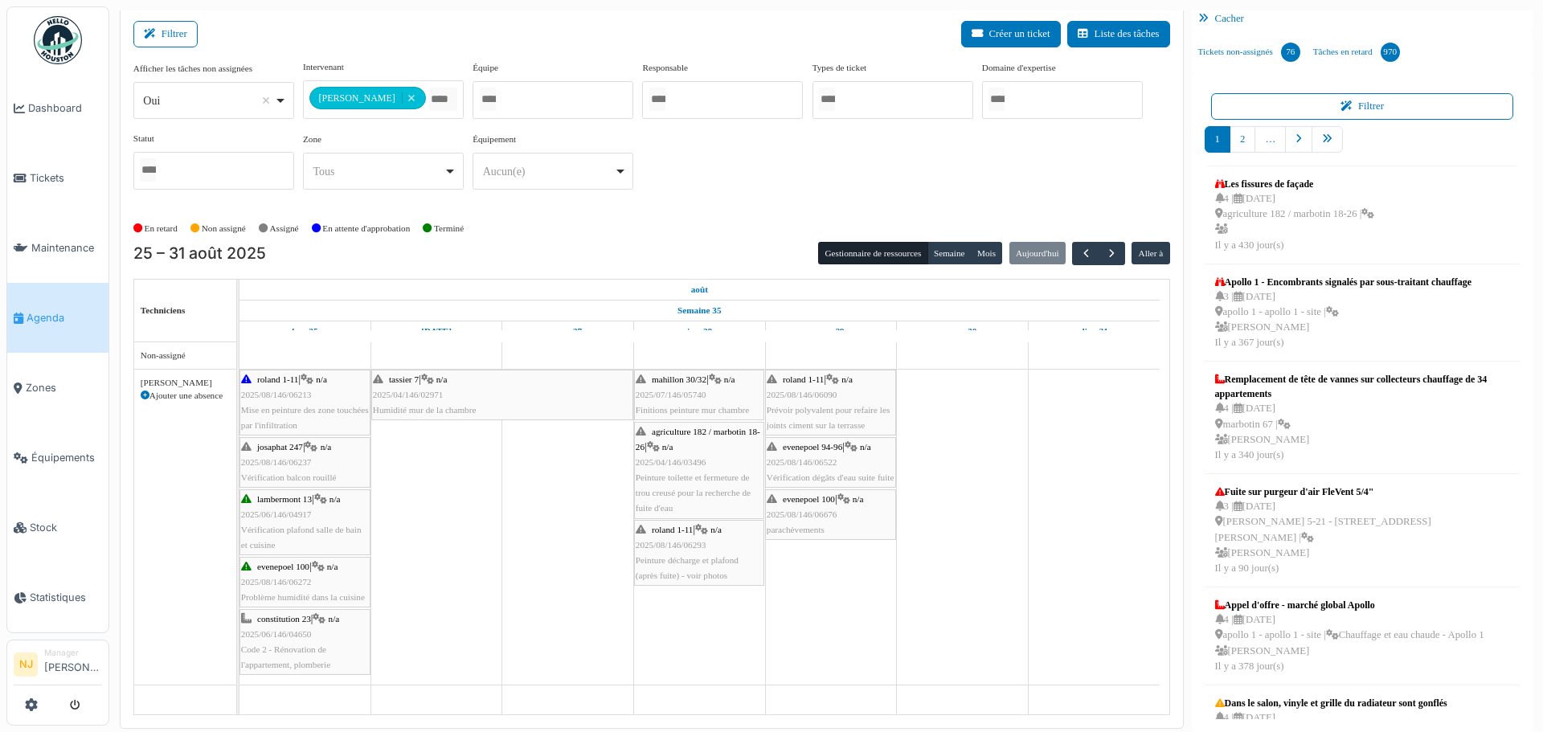
click at [424, 383] on div "tassier 7 | n/a 2025/04/146/02971 Humidité mur de la chambre" at bounding box center [502, 395] width 259 height 47
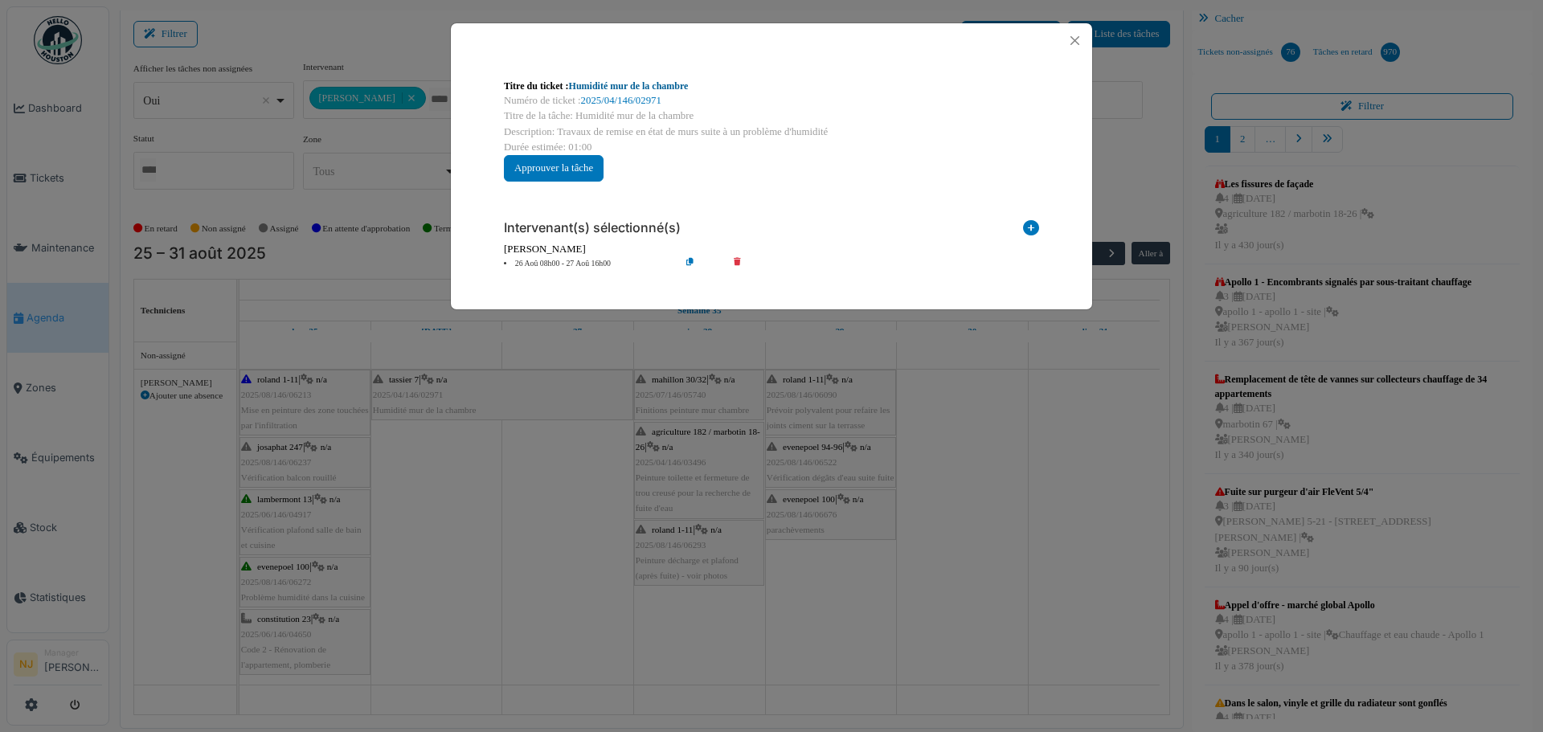
click at [608, 82] on link "Humidité mur de la chambre" at bounding box center [629, 85] width 120 height 11
click at [1074, 38] on button "Close" at bounding box center [1075, 41] width 22 height 22
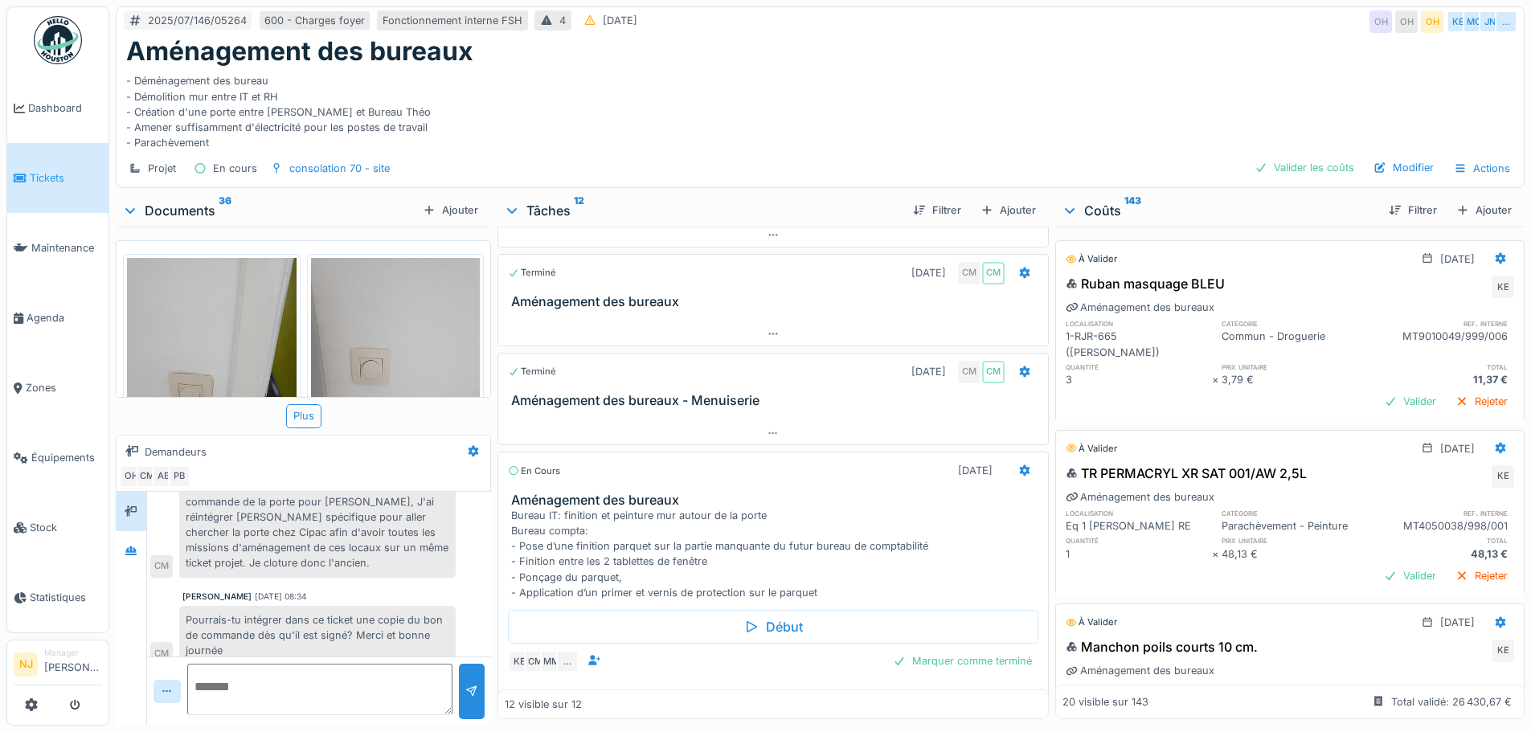
scroll to position [897, 0]
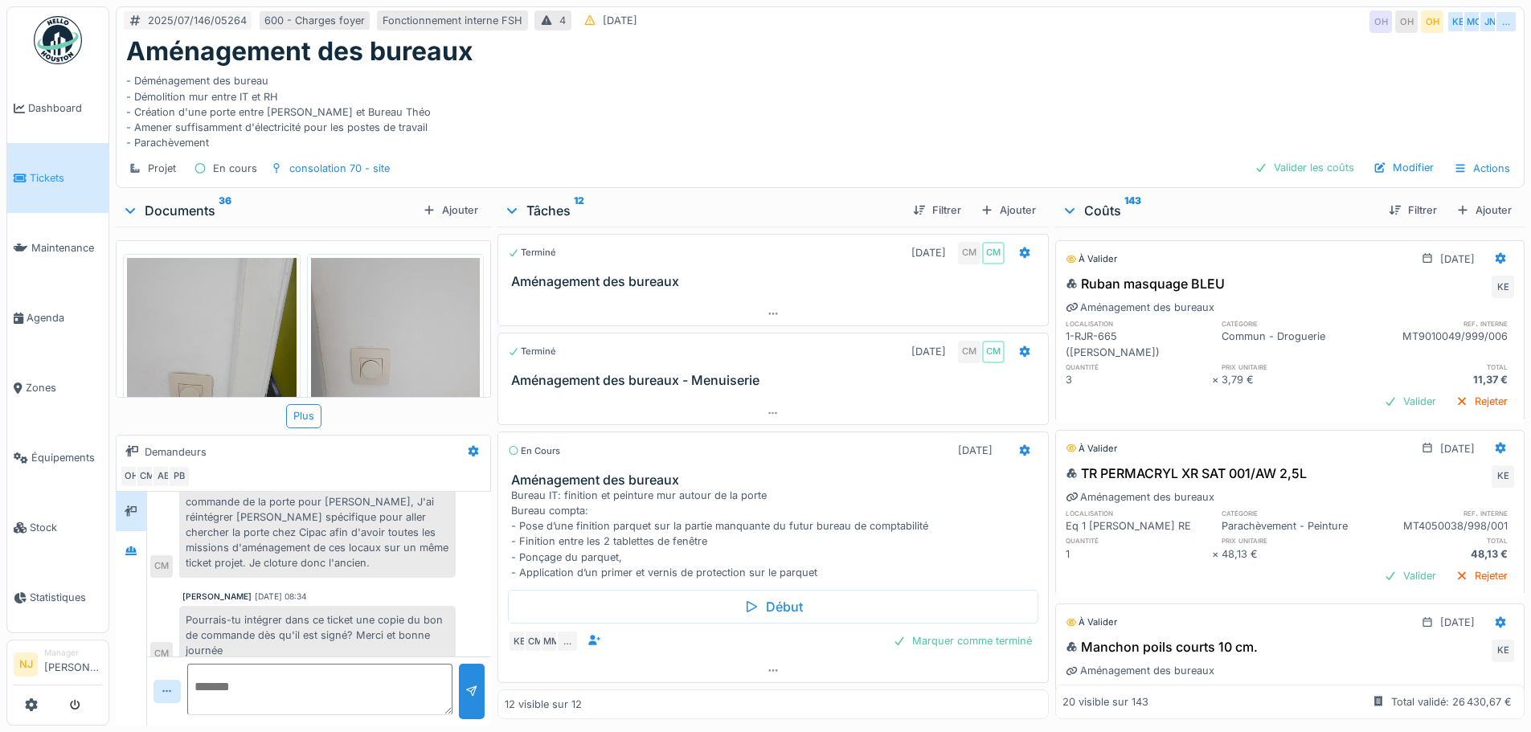
click at [586, 484] on h3 "Aménagement des bureaux" at bounding box center [775, 479] width 529 height 15
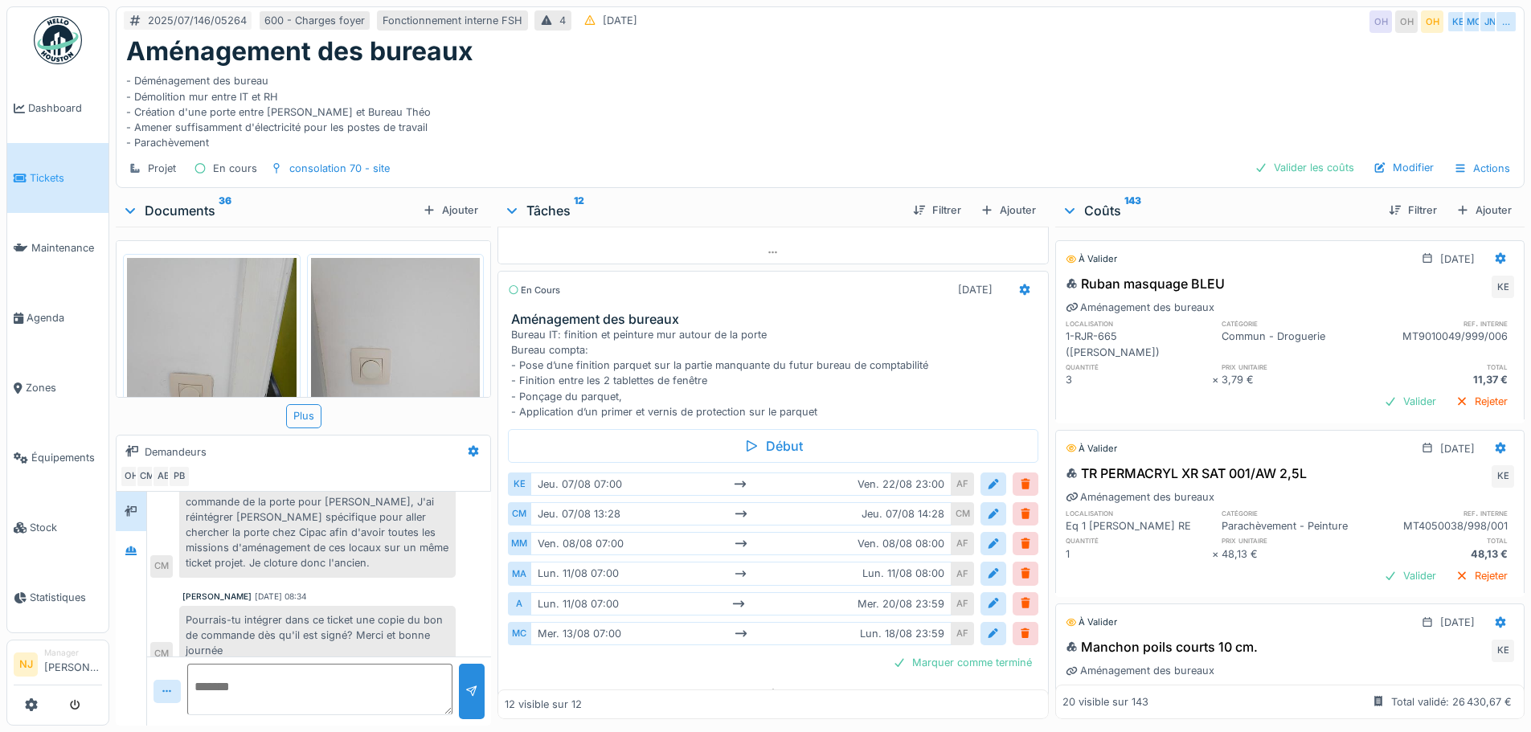
scroll to position [1078, 0]
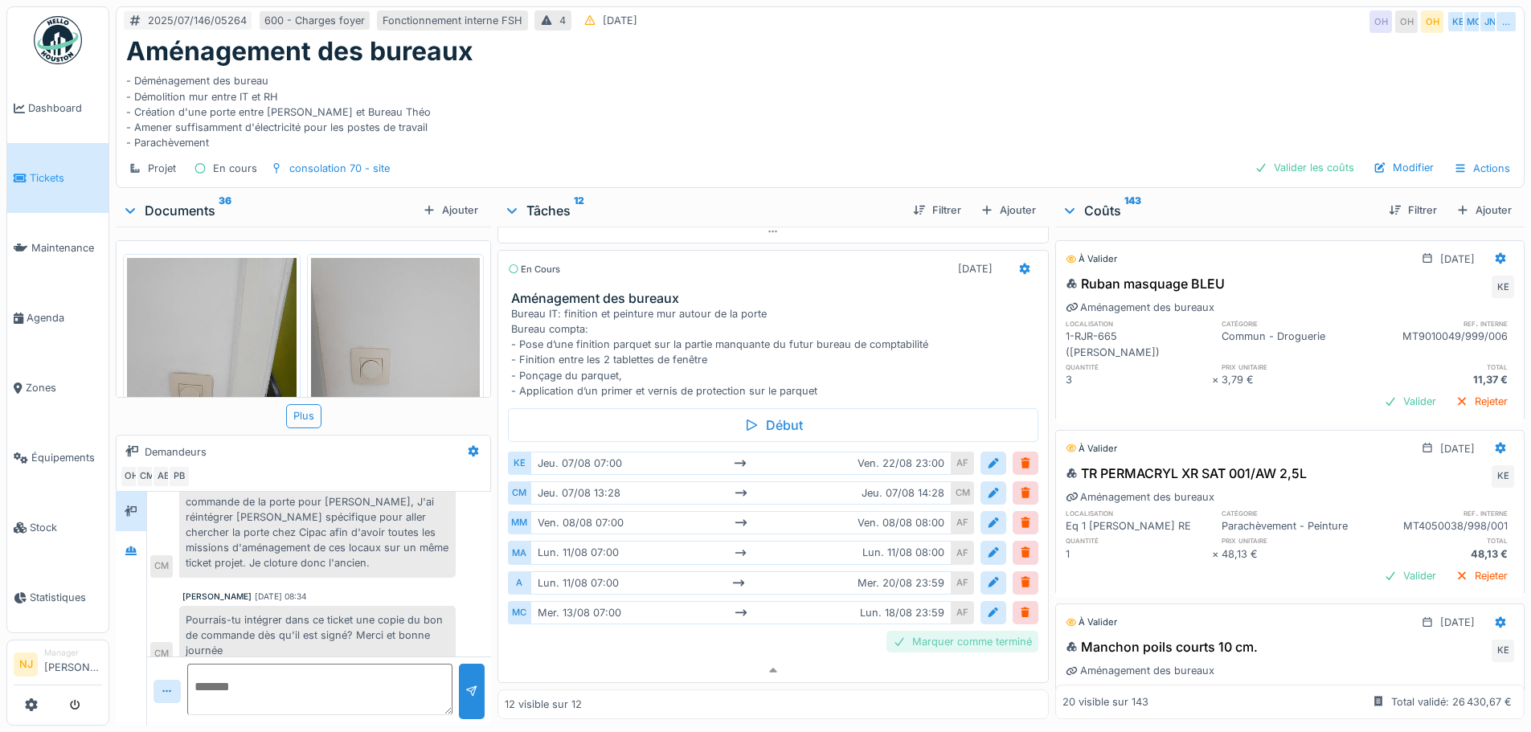
click at [950, 631] on div "Marquer comme terminé" at bounding box center [962, 642] width 152 height 22
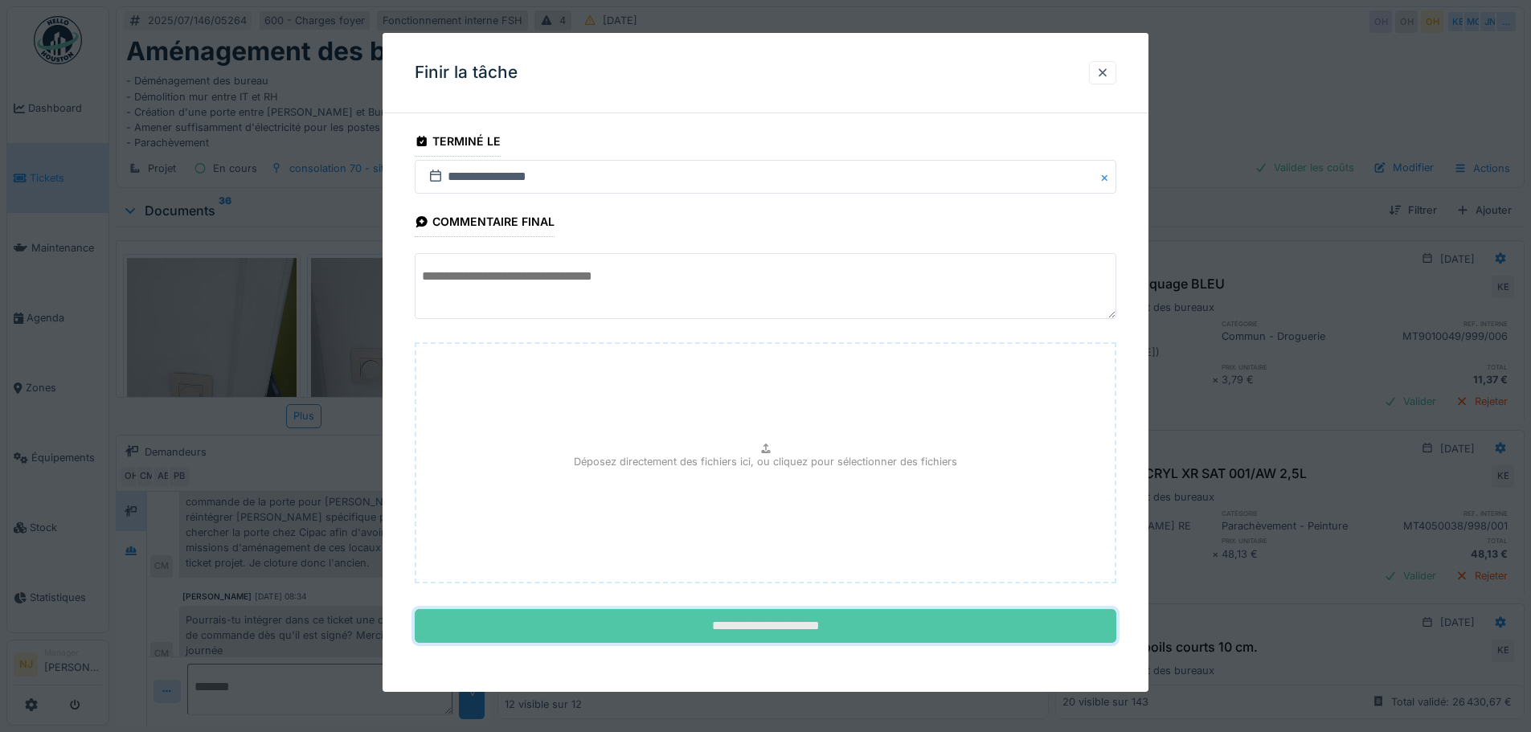
click at [759, 623] on input "**********" at bounding box center [765, 626] width 701 height 34
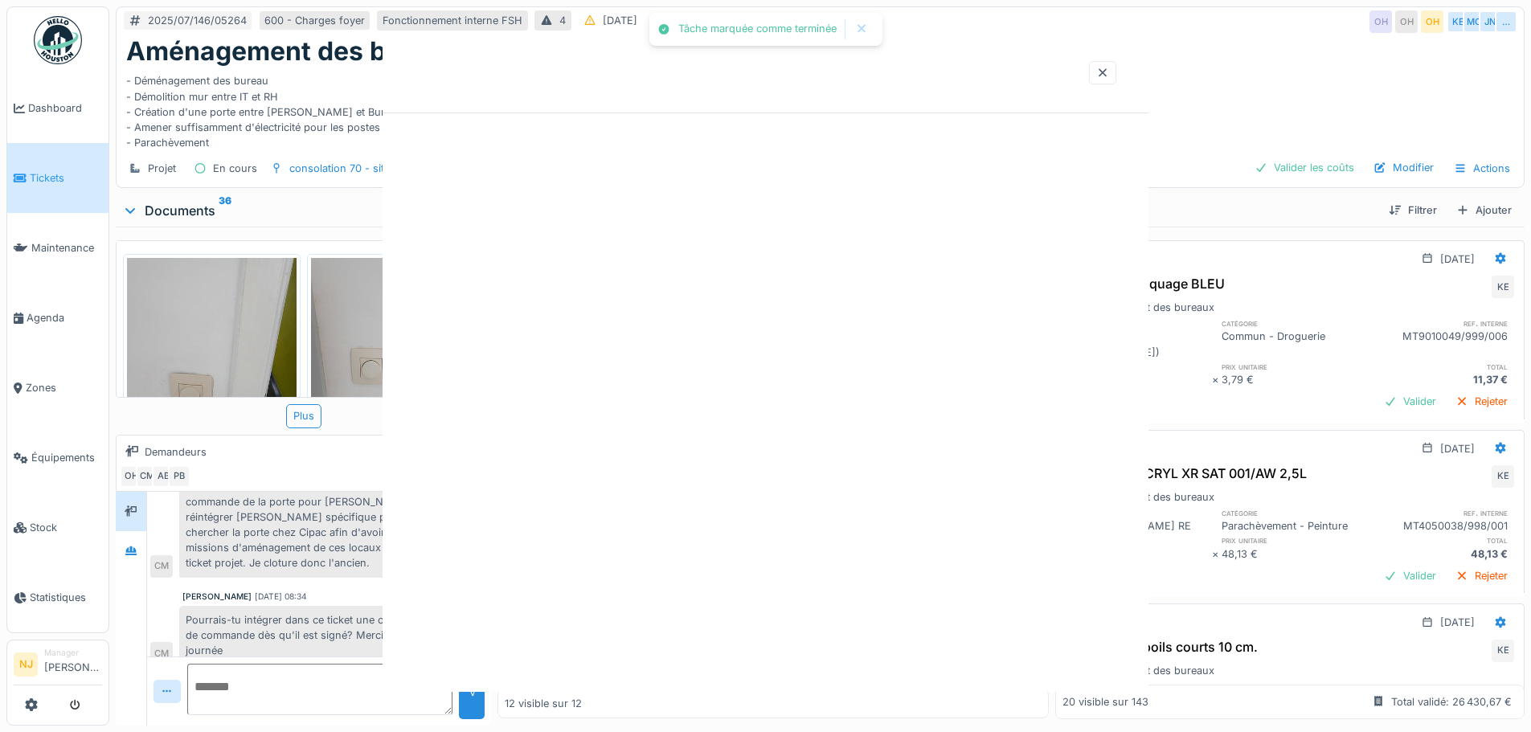
scroll to position [1032, 0]
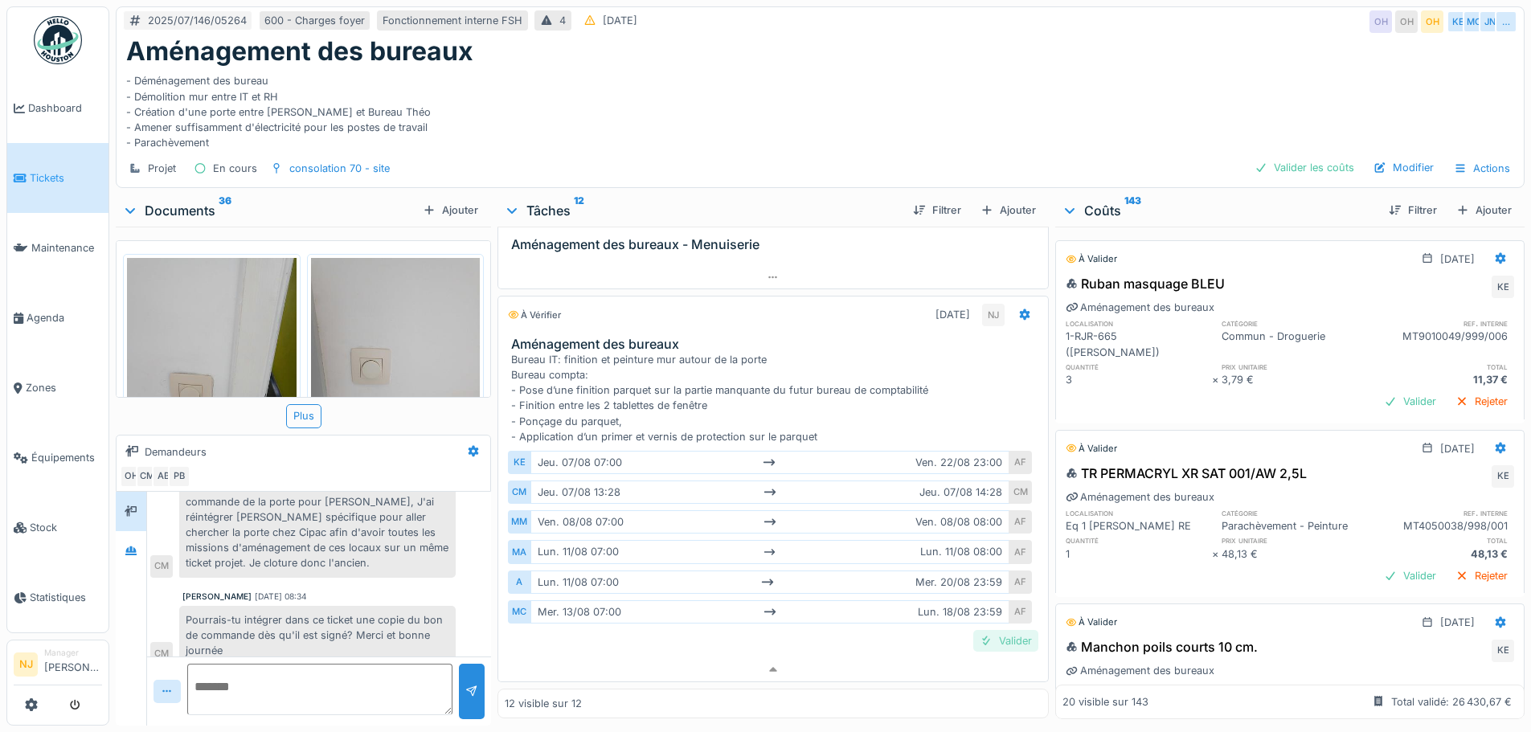
click at [992, 630] on div "Valider" at bounding box center [1005, 641] width 65 height 22
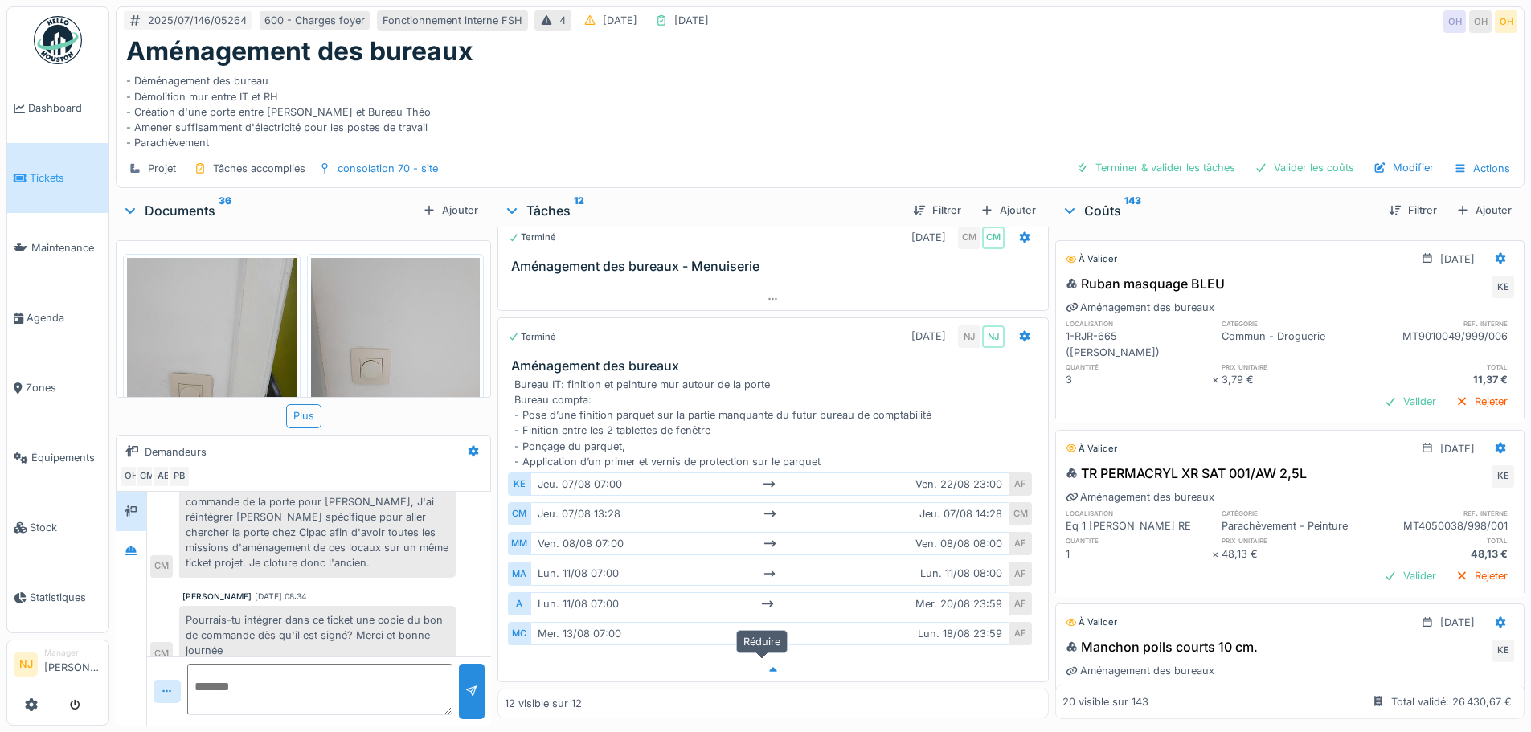
scroll to position [1010, 0]
click at [1063, 202] on icon at bounding box center [1069, 210] width 13 height 16
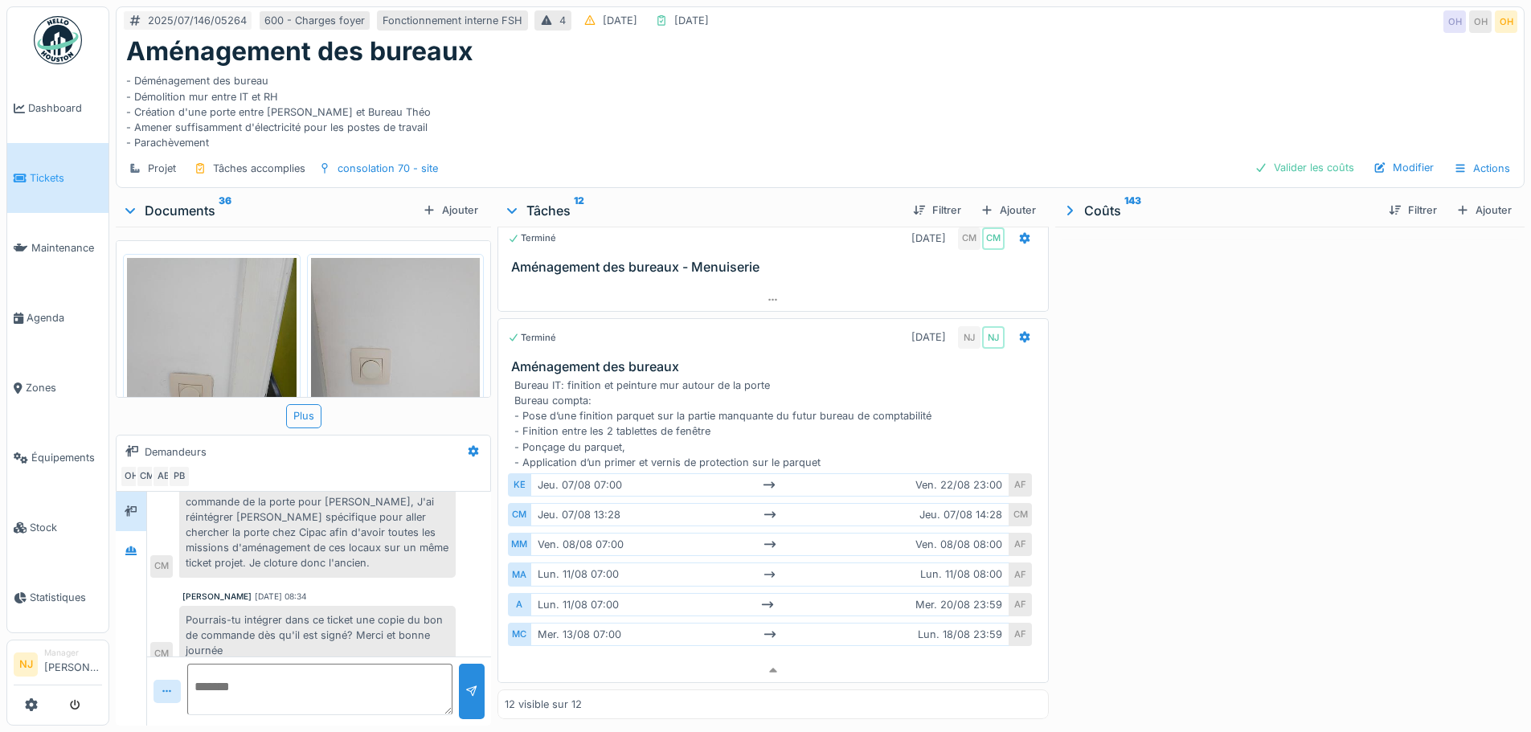
click at [1061, 204] on icon at bounding box center [1069, 210] width 16 height 13
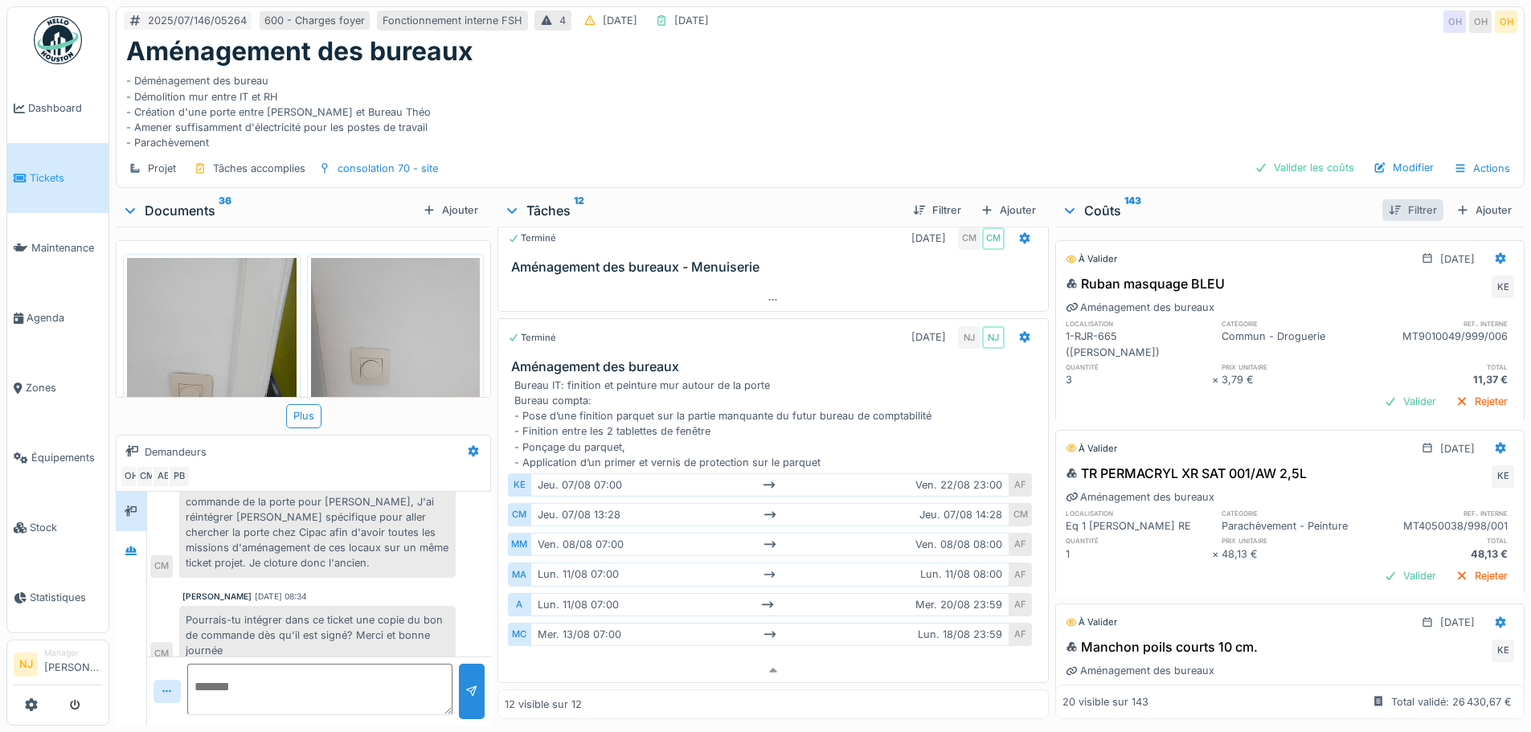
click at [1385, 199] on div "Filtrer" at bounding box center [1412, 210] width 61 height 22
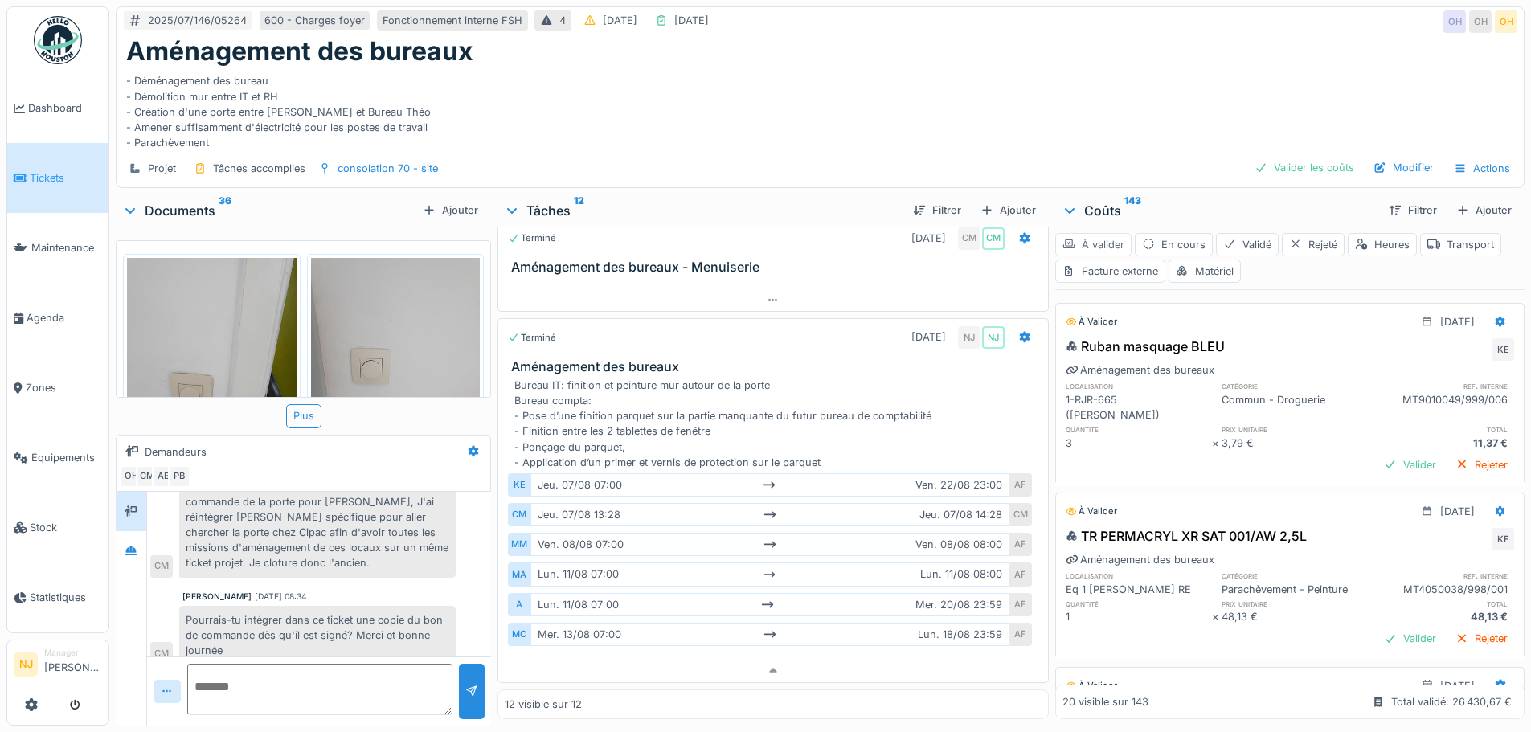
click at [1089, 233] on div "À valider" at bounding box center [1093, 244] width 76 height 23
click at [1381, 454] on div "Valider" at bounding box center [1409, 465] width 65 height 22
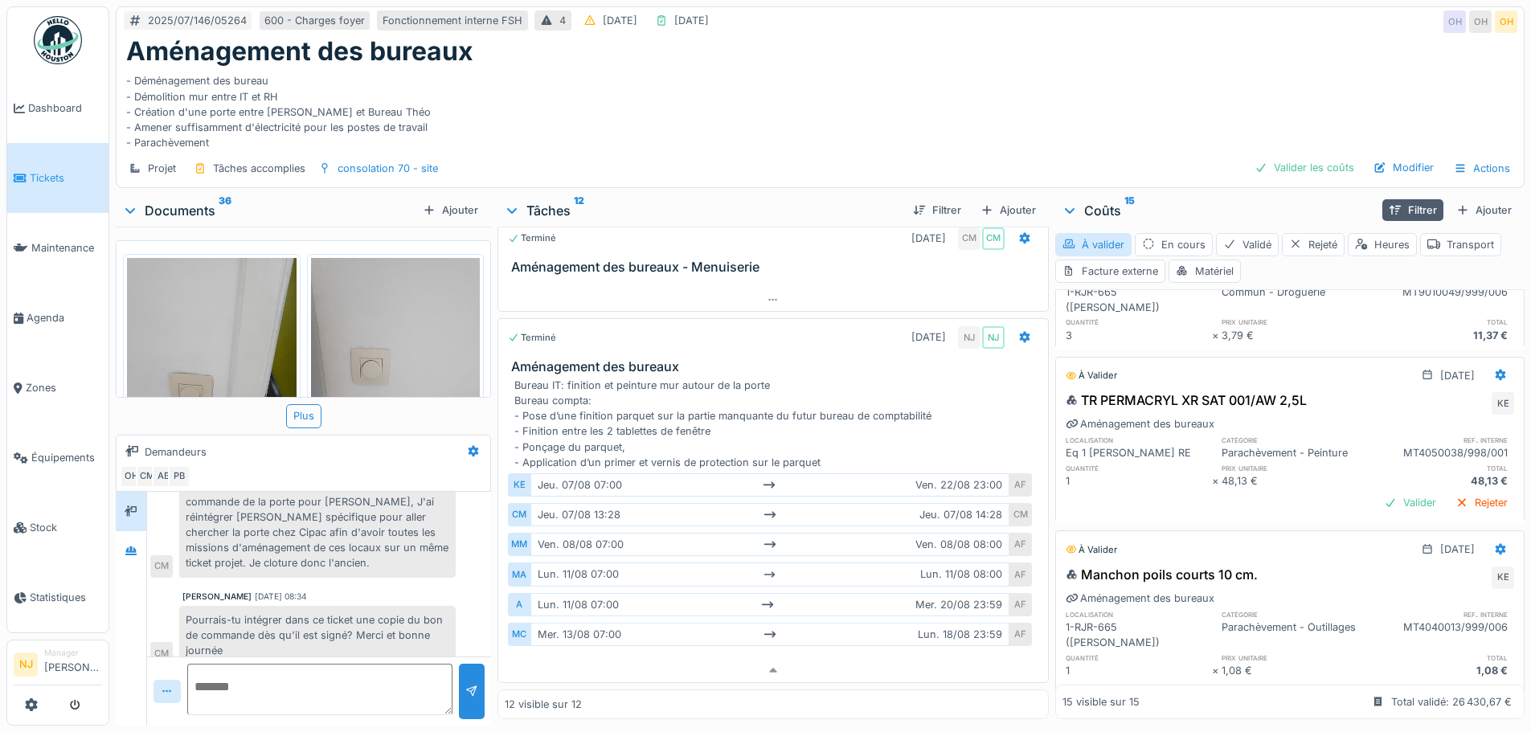
scroll to position [161, 0]
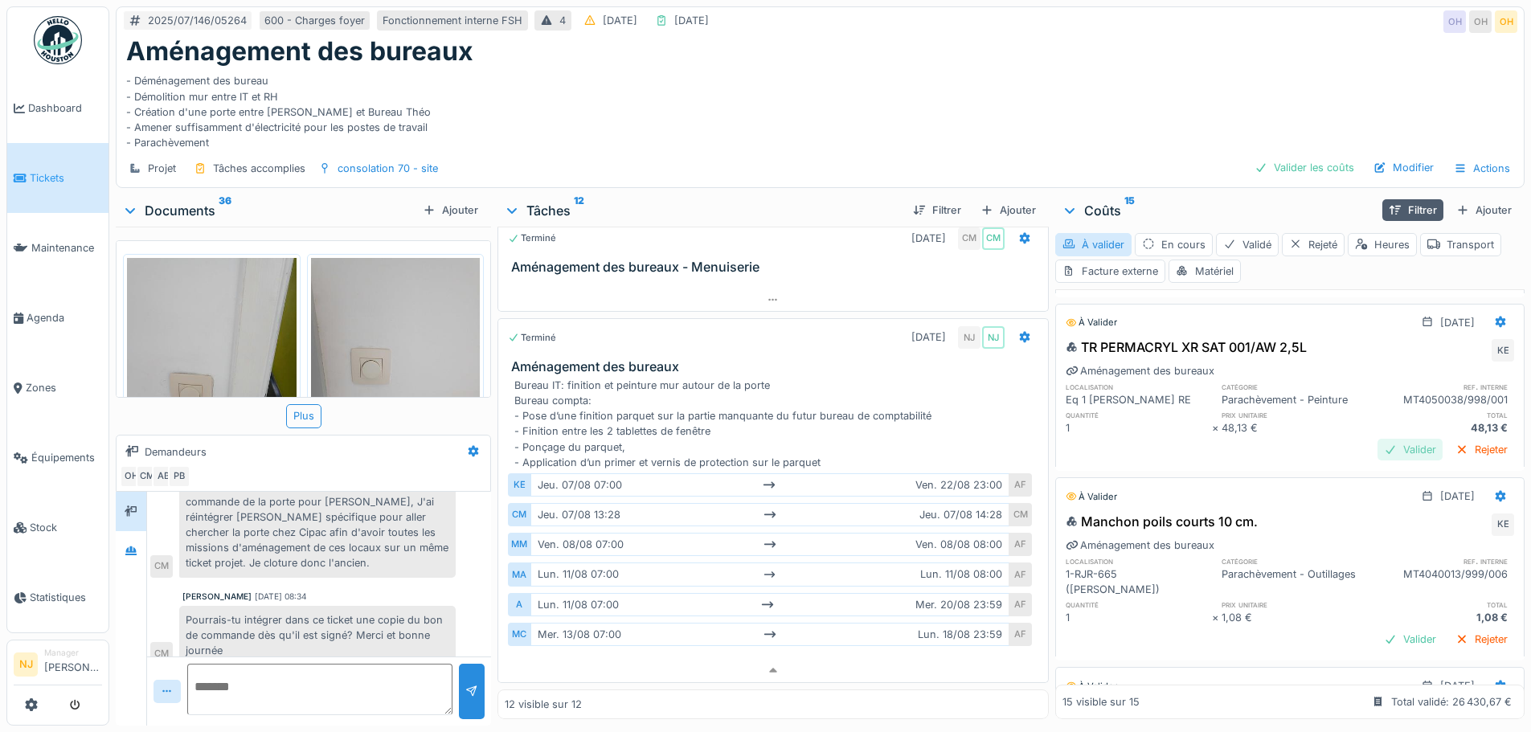
click at [1377, 439] on div "Valider" at bounding box center [1409, 450] width 65 height 22
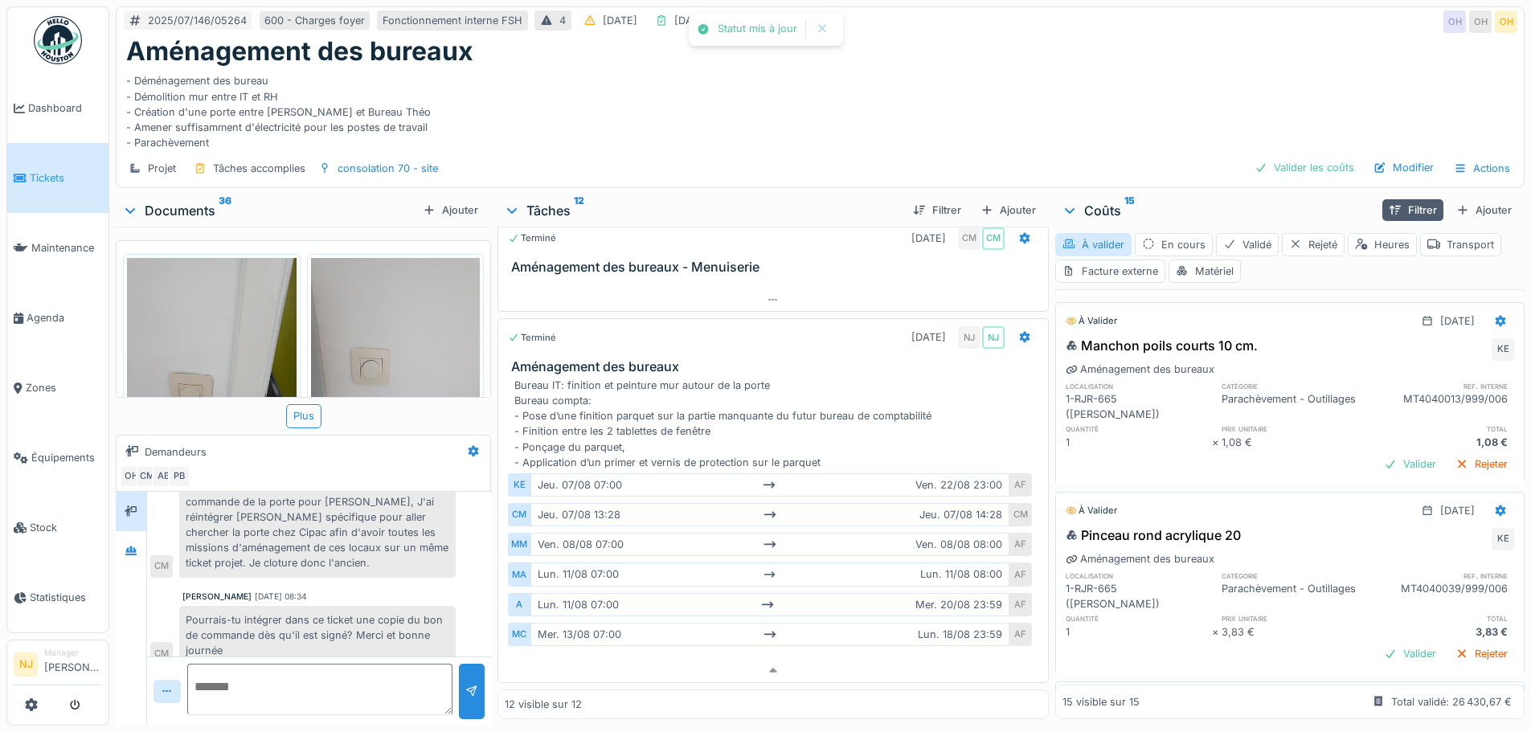
scroll to position [321, 0]
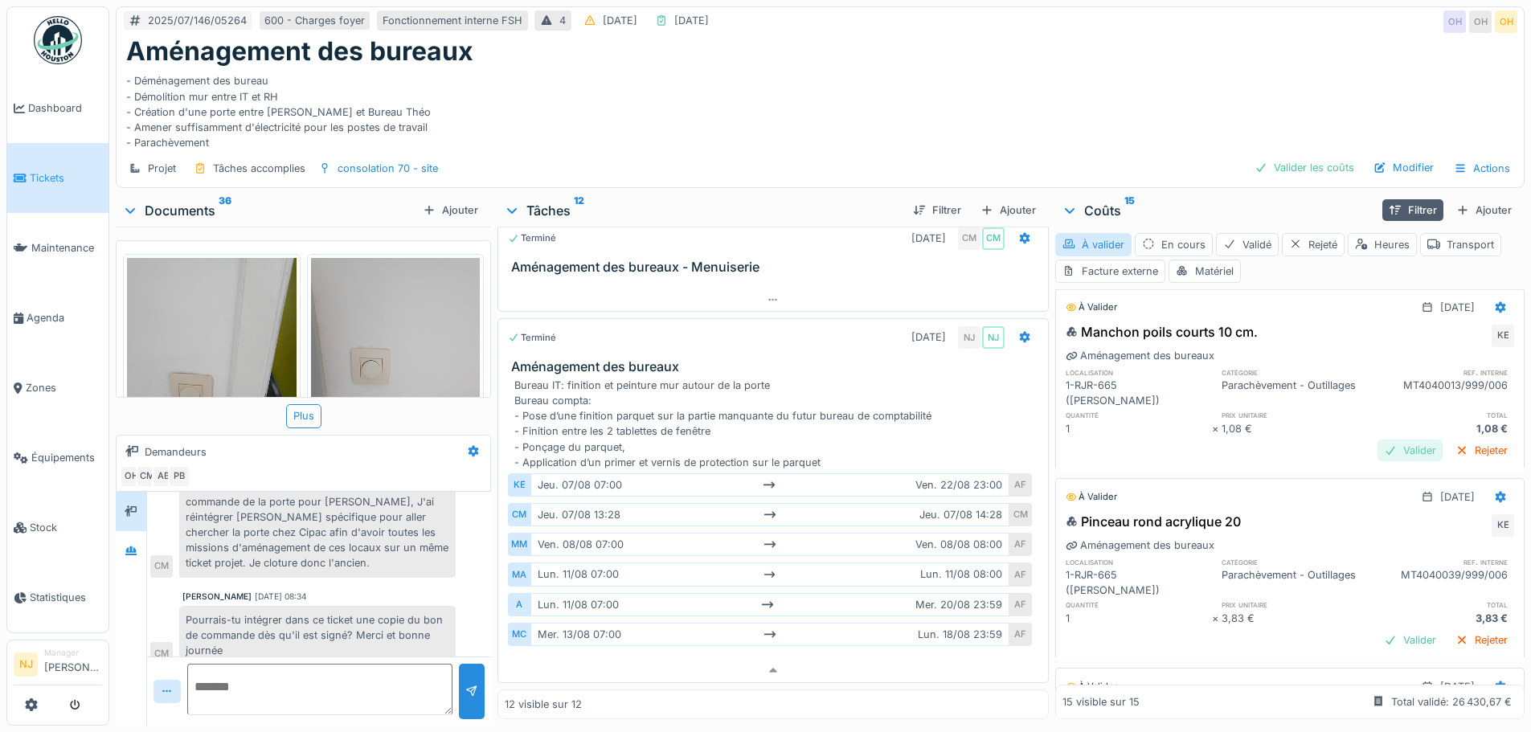
click at [1377, 439] on div "Valider" at bounding box center [1409, 450] width 65 height 22
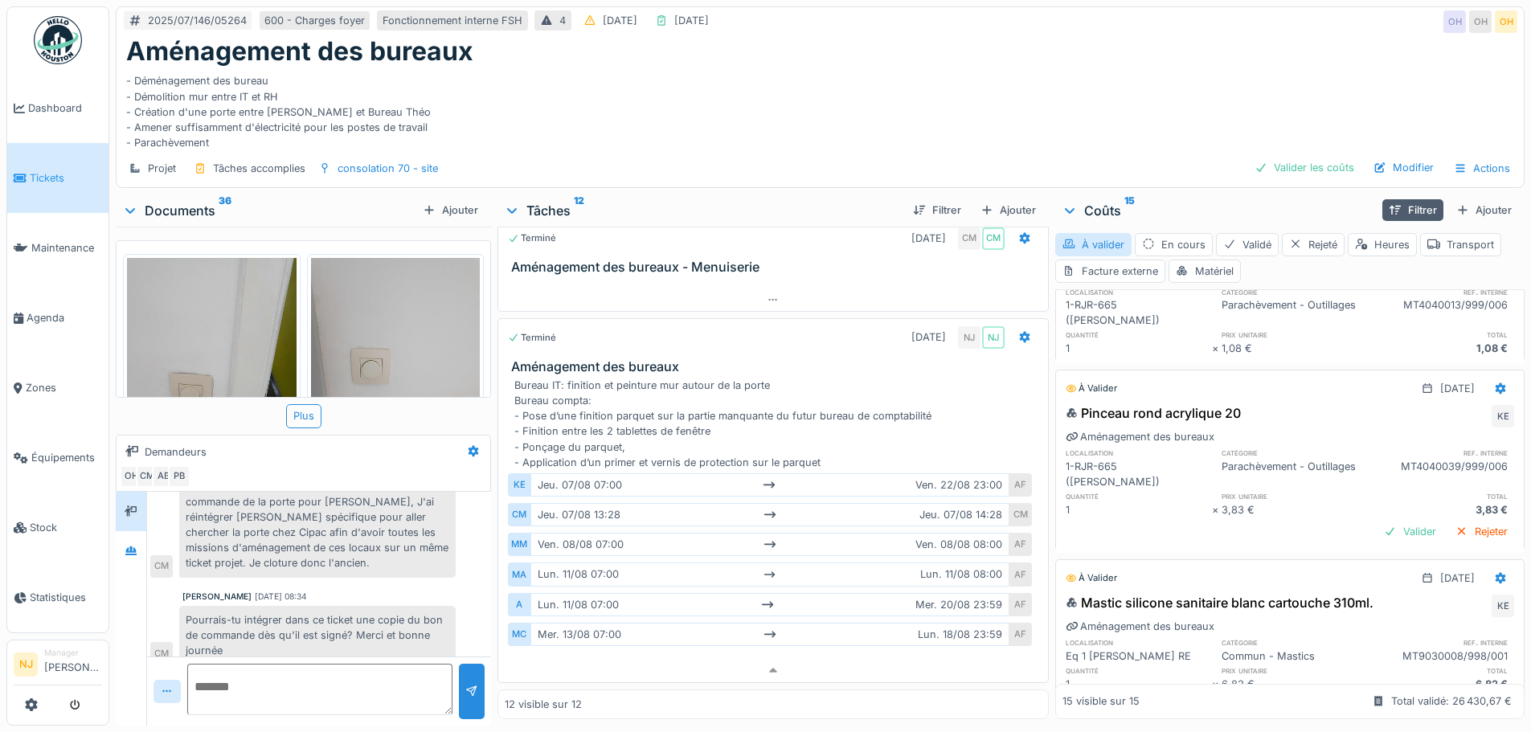
scroll to position [482, 0]
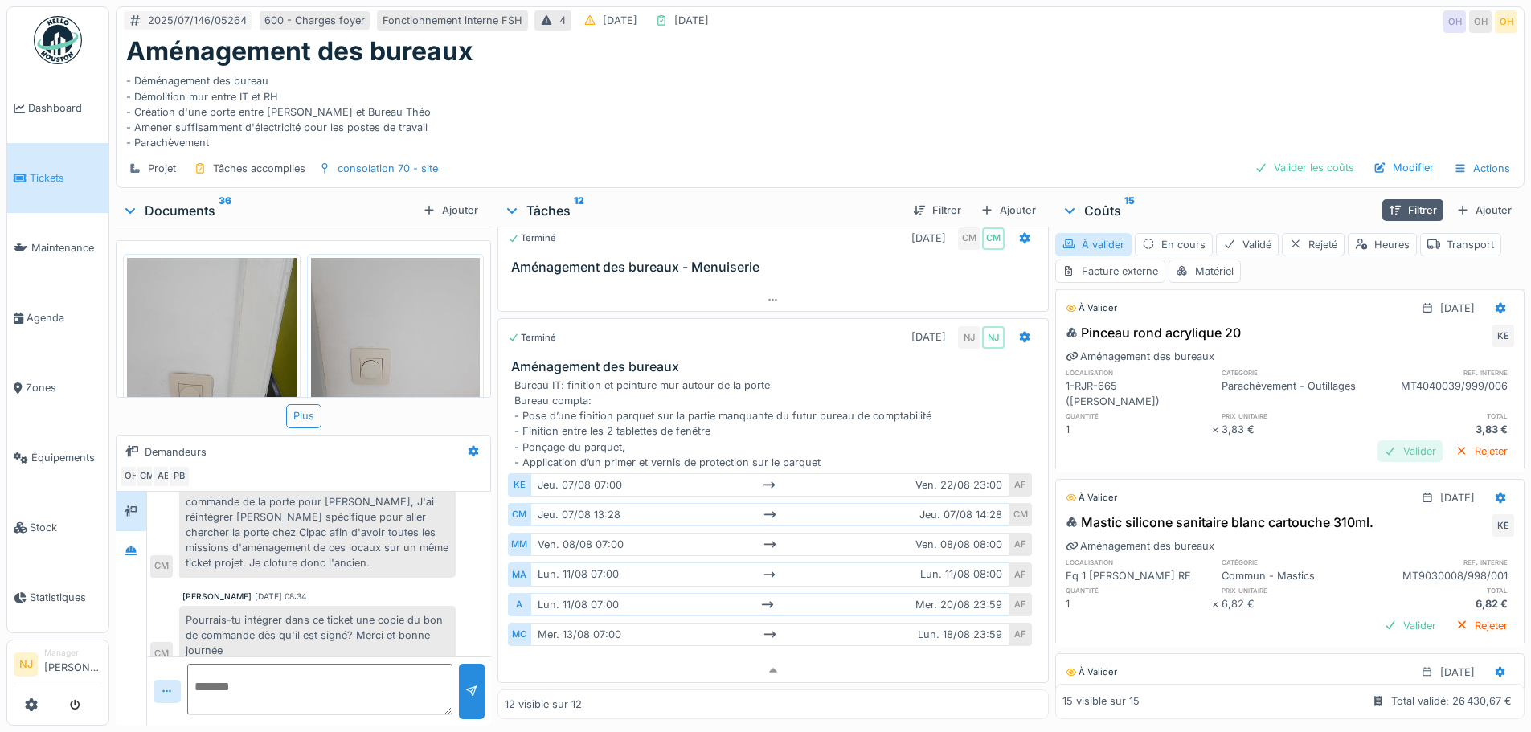
click at [1377, 440] on div "Valider" at bounding box center [1409, 451] width 65 height 22
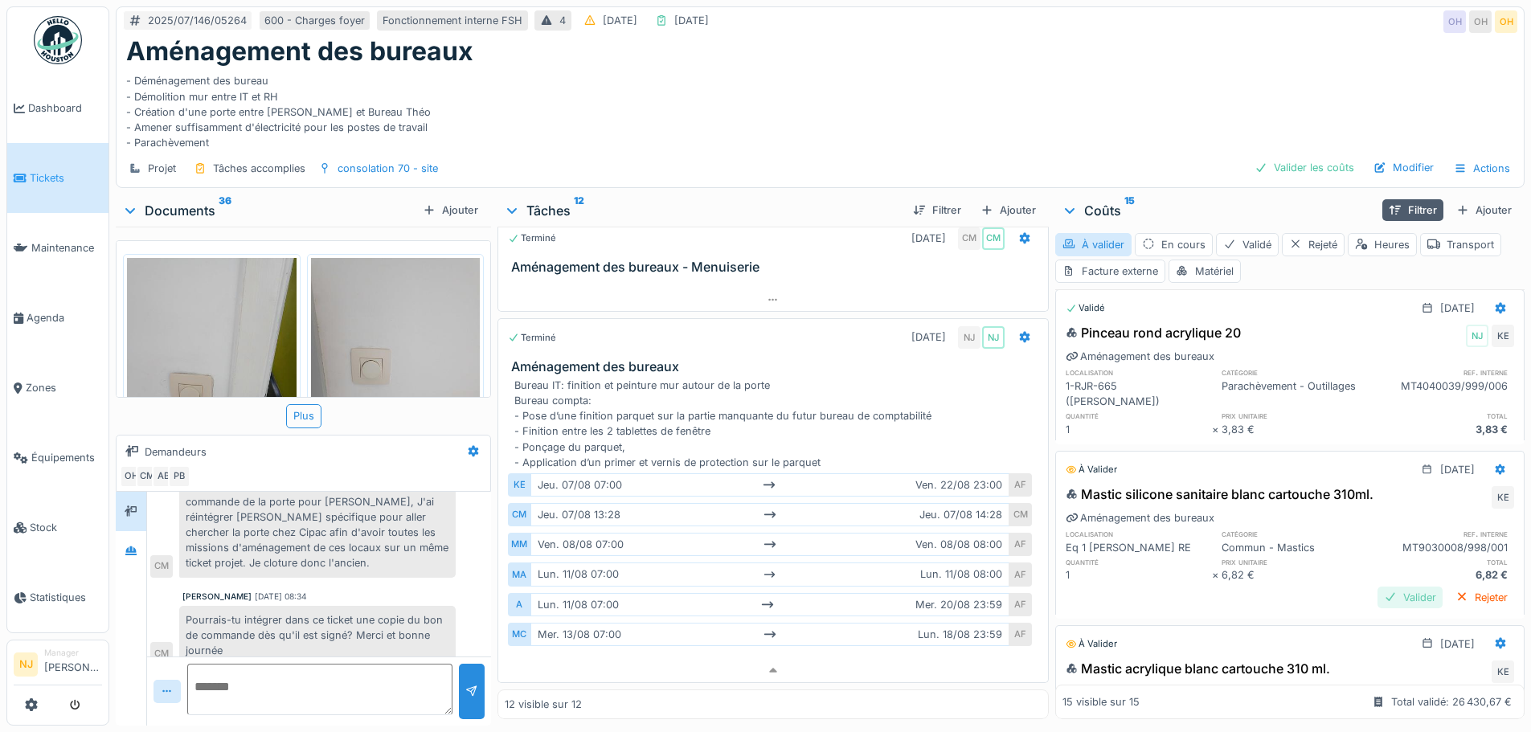
click at [1377, 587] on div "Valider" at bounding box center [1409, 598] width 65 height 22
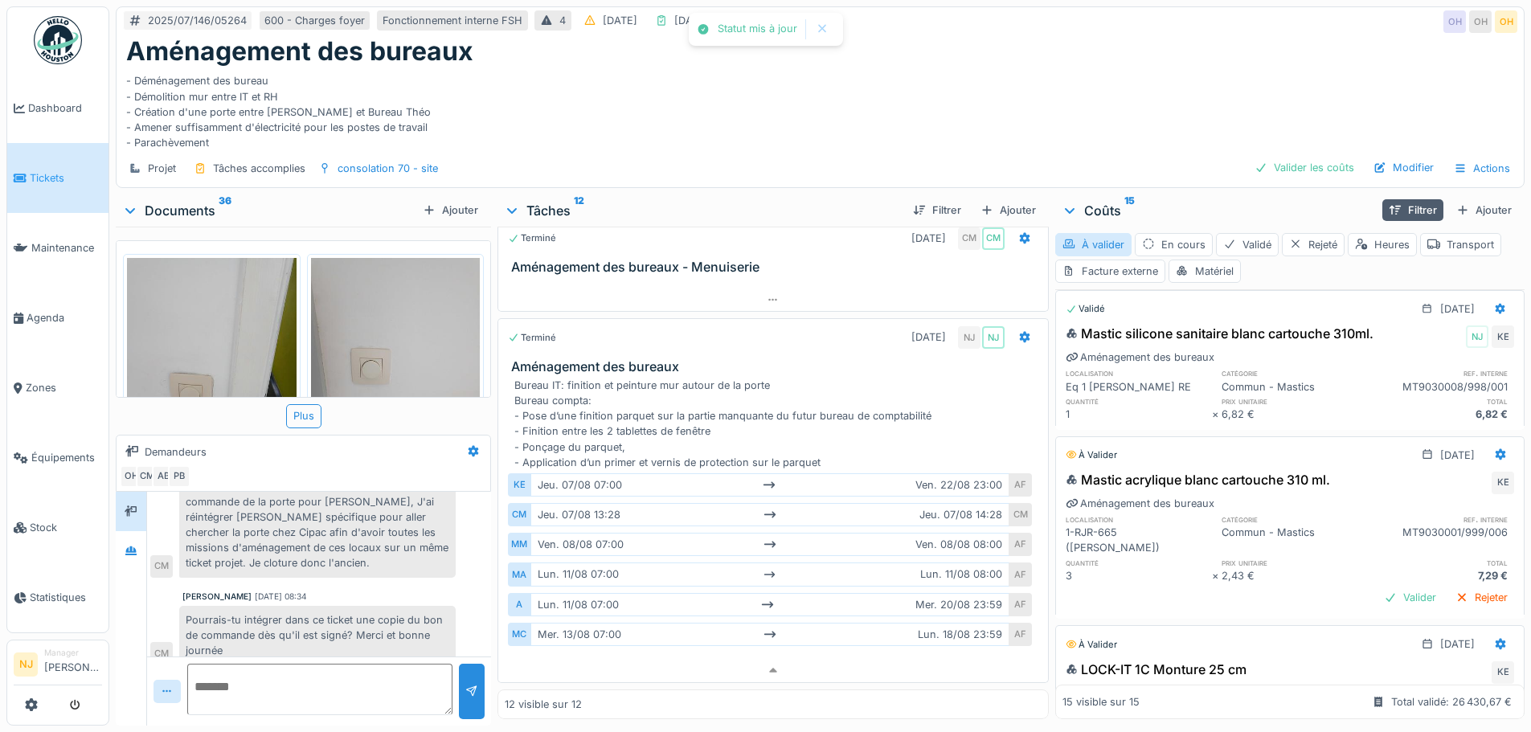
scroll to position [723, 0]
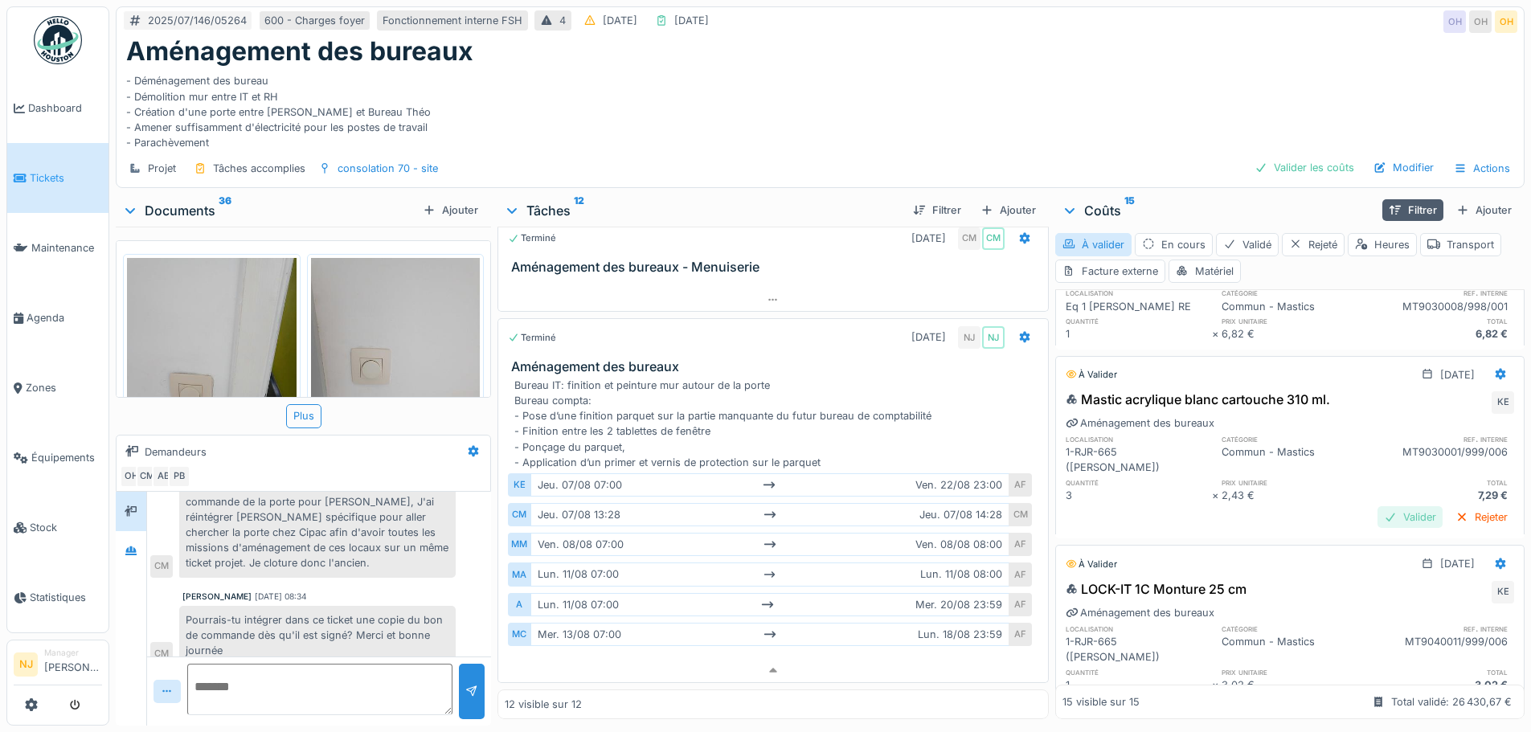
click at [1377, 506] on div "Valider" at bounding box center [1409, 517] width 65 height 22
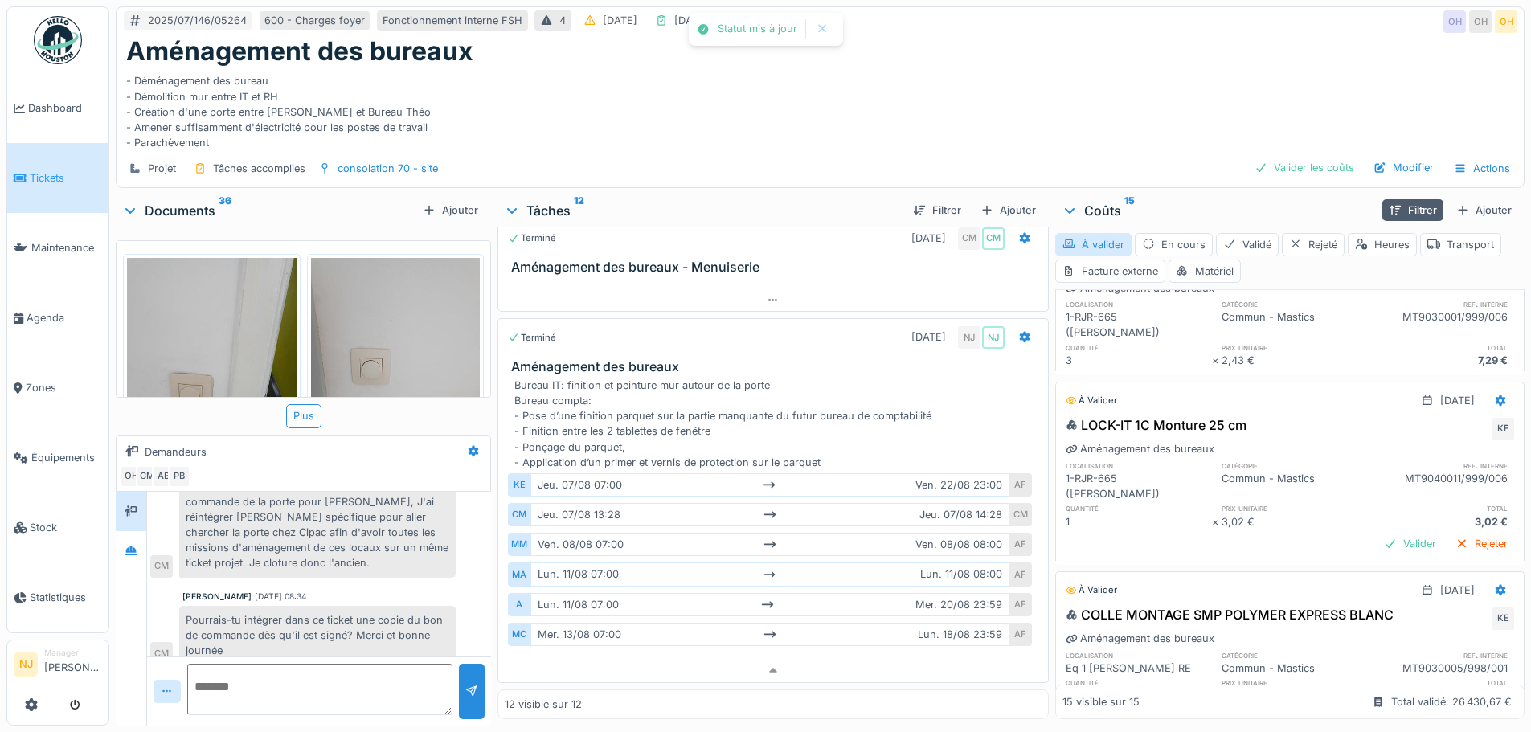
scroll to position [884, 0]
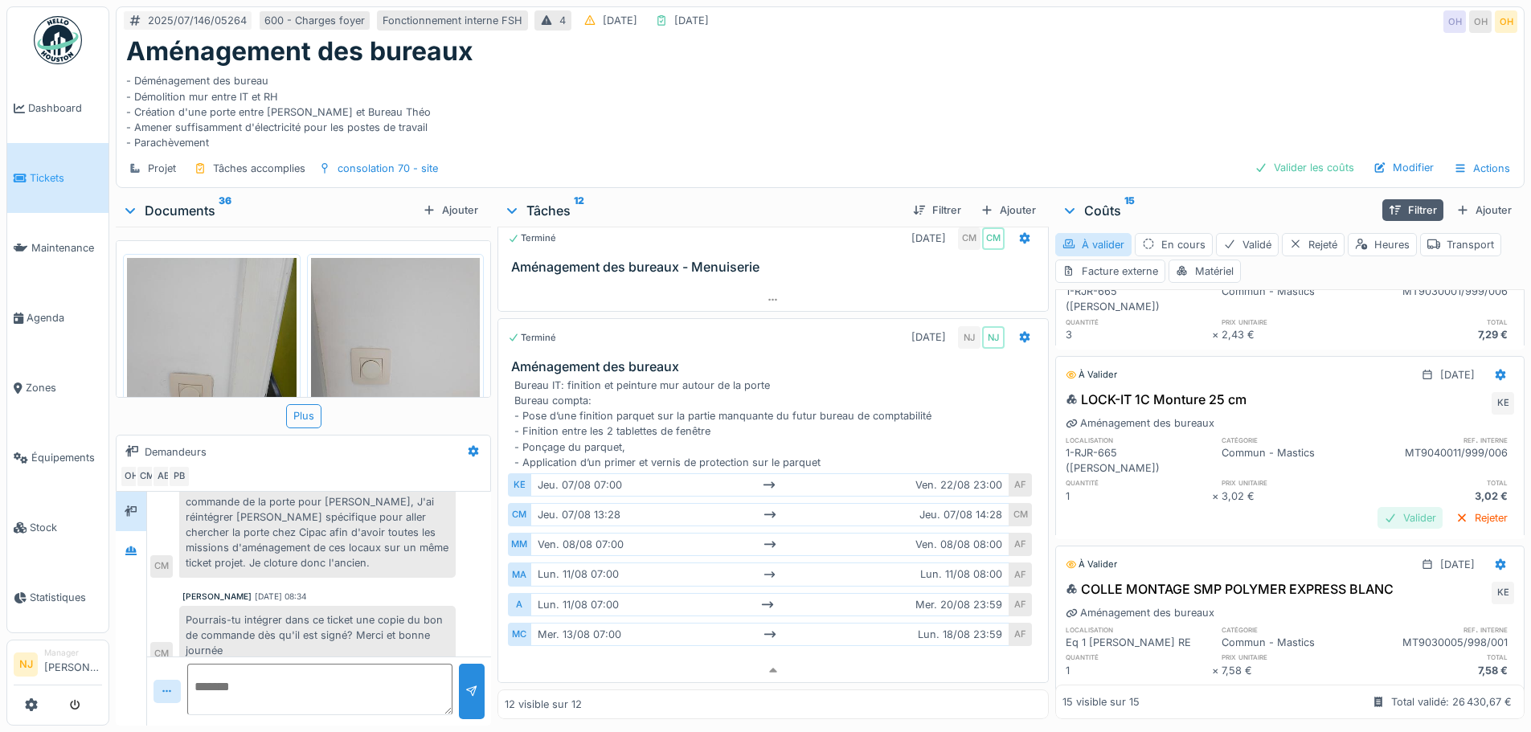
click at [1377, 507] on div "Valider" at bounding box center [1409, 518] width 65 height 22
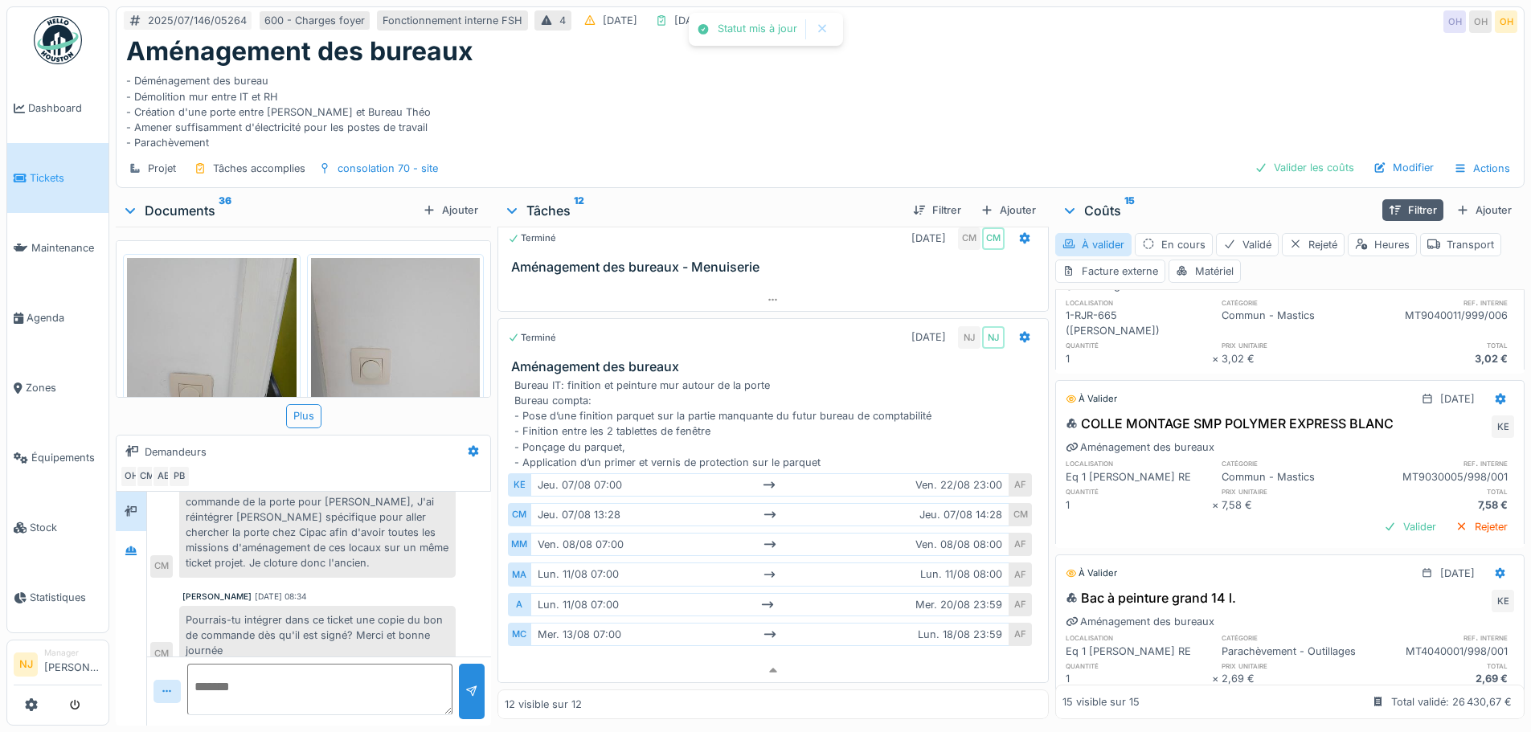
scroll to position [1044, 0]
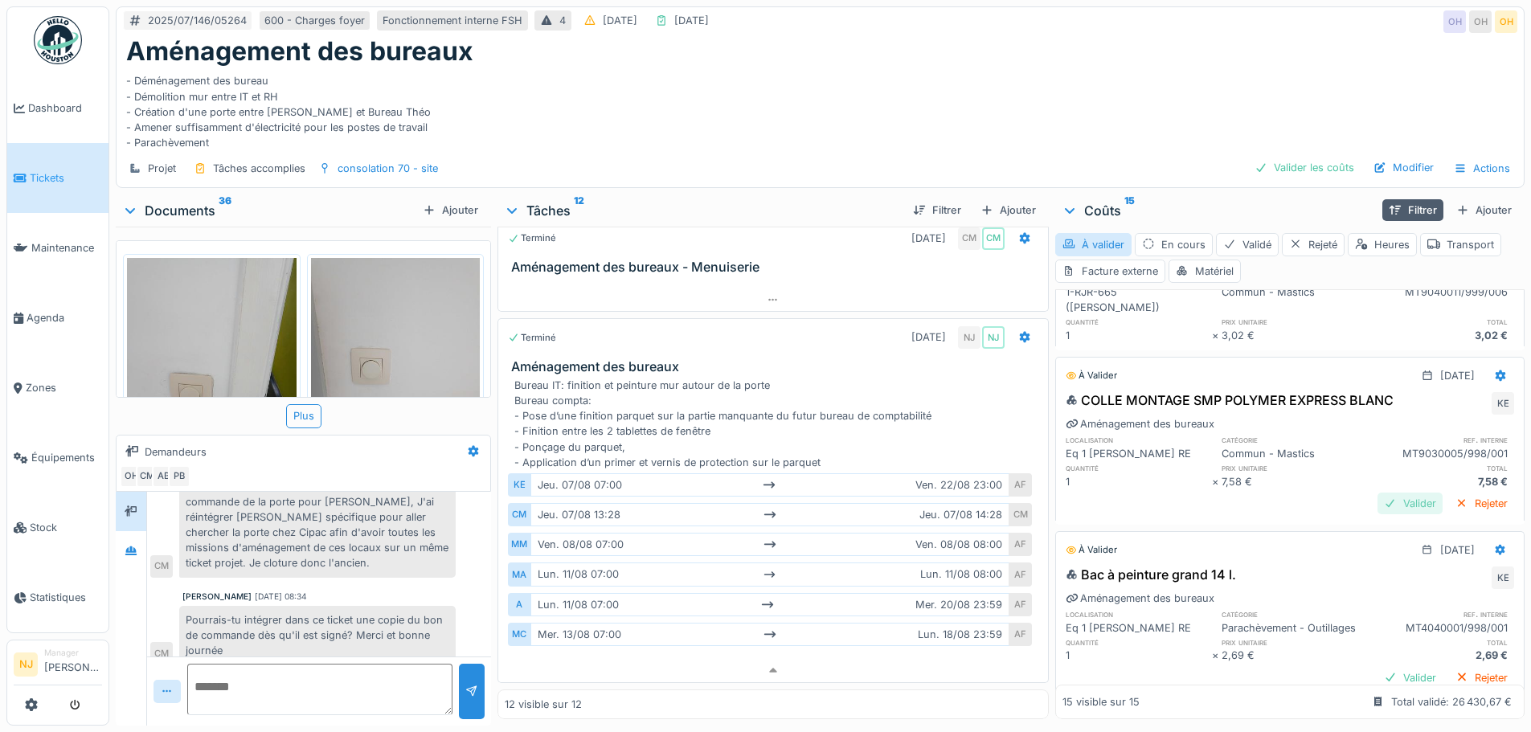
click at [1377, 493] on div "Valider" at bounding box center [1409, 504] width 65 height 22
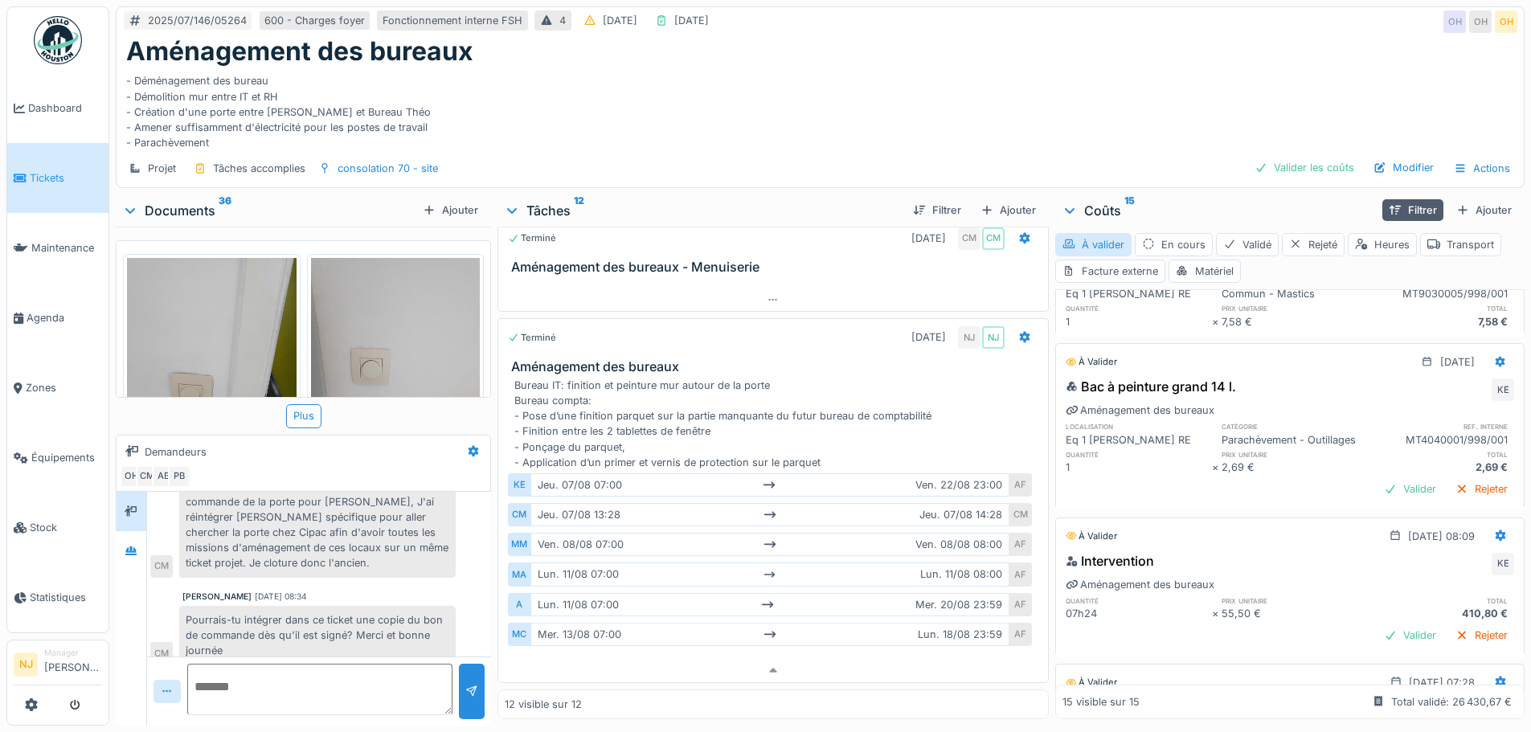
scroll to position [1205, 0]
click at [1381, 477] on div "Valider" at bounding box center [1409, 488] width 65 height 22
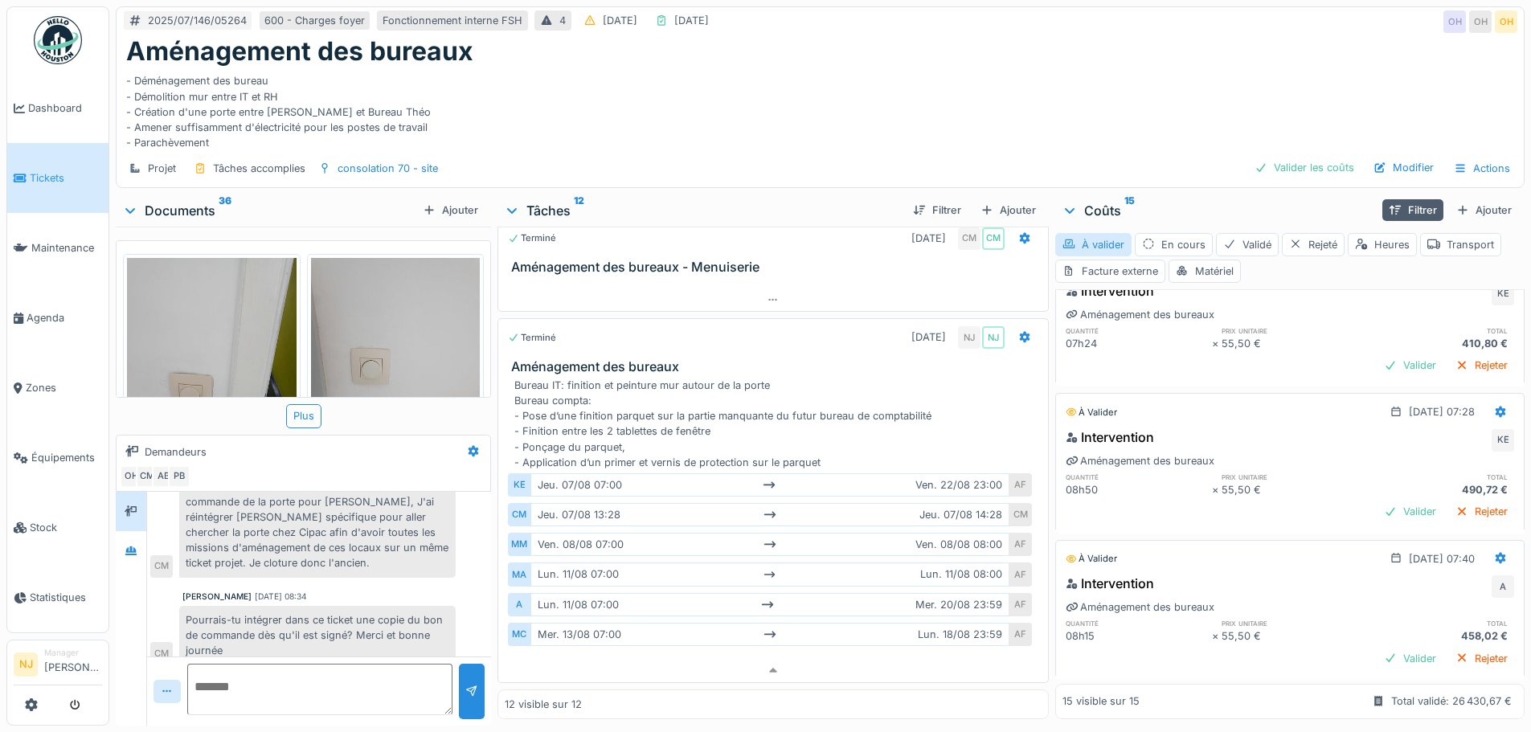
scroll to position [1366, 0]
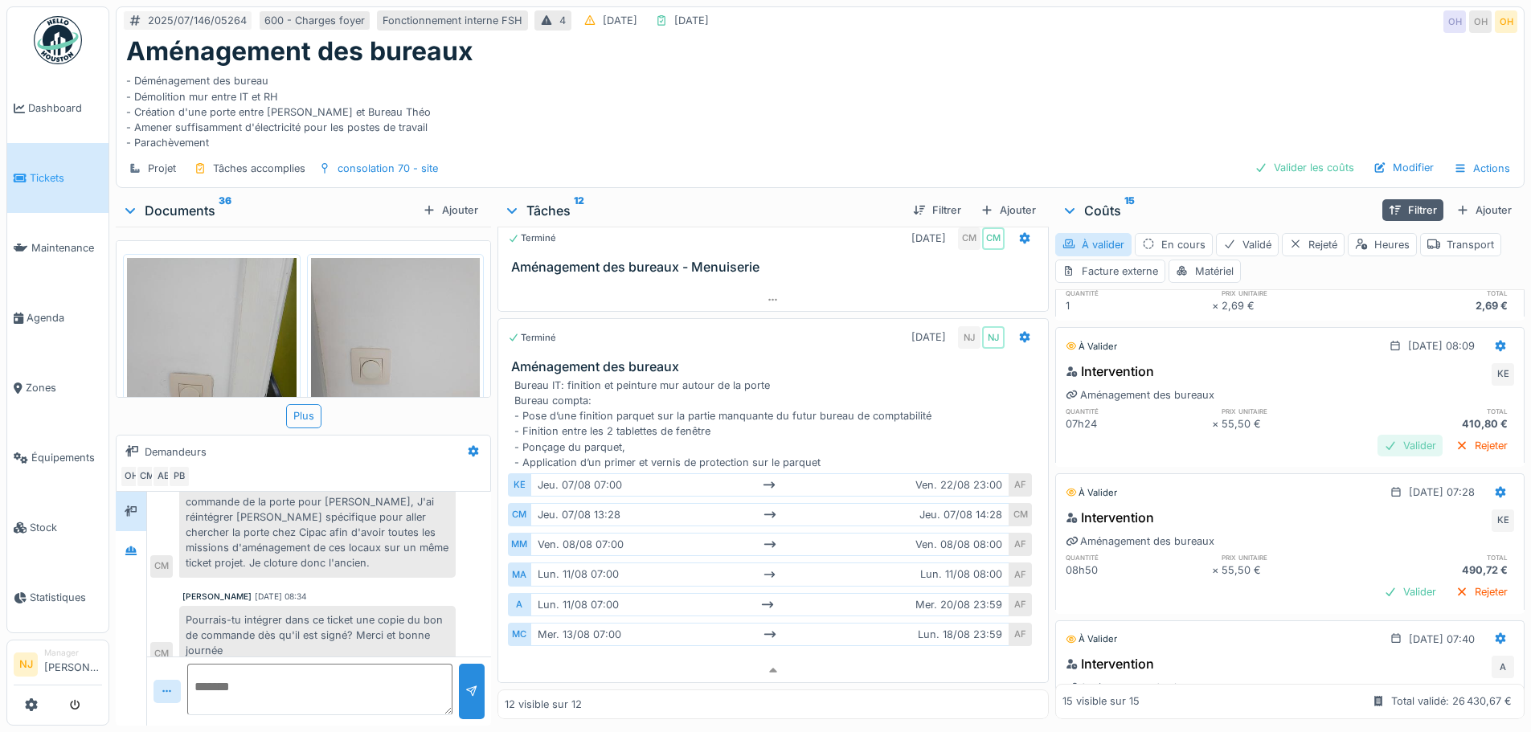
click at [1377, 435] on div "Valider" at bounding box center [1409, 446] width 65 height 22
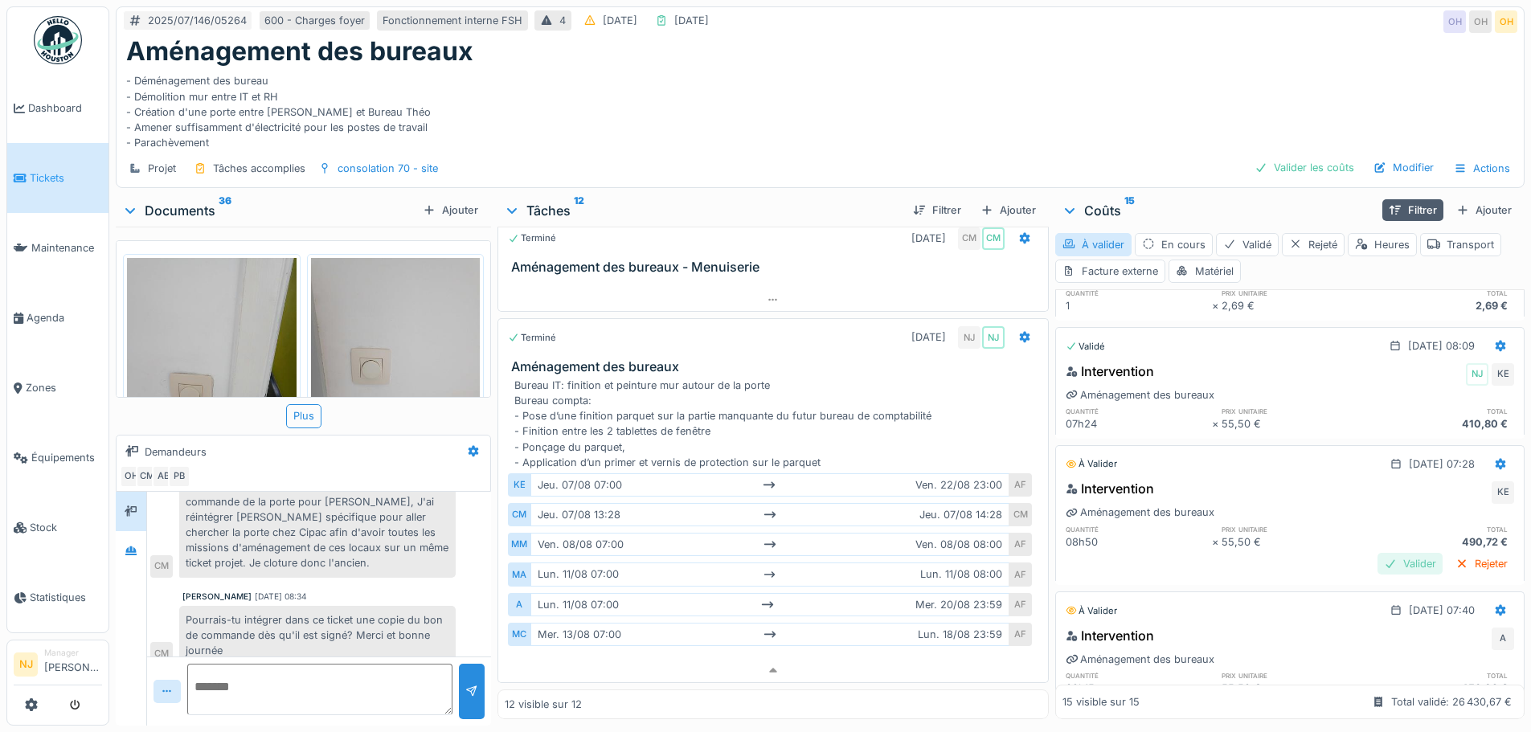
click at [1377, 553] on div "Valider" at bounding box center [1409, 564] width 65 height 22
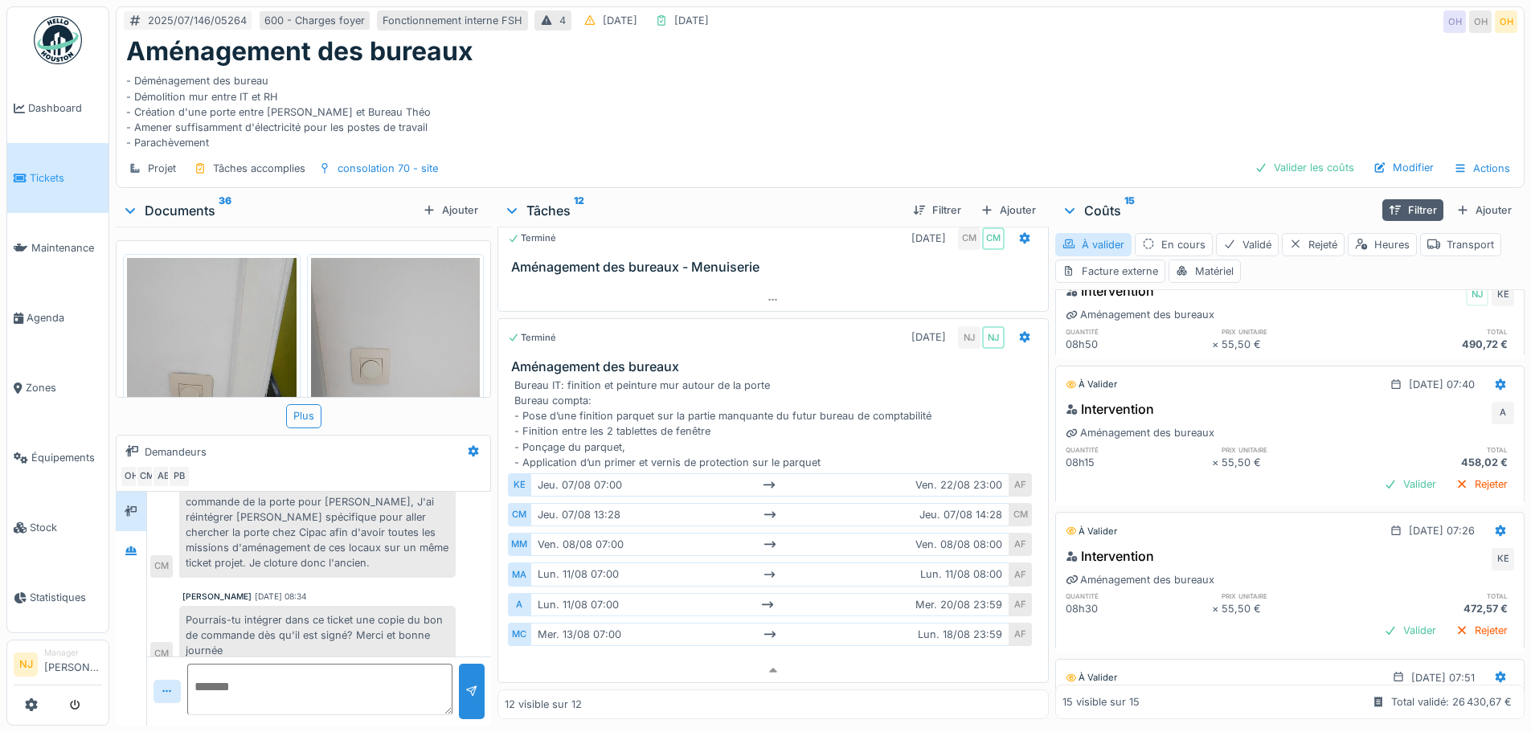
scroll to position [1527, 0]
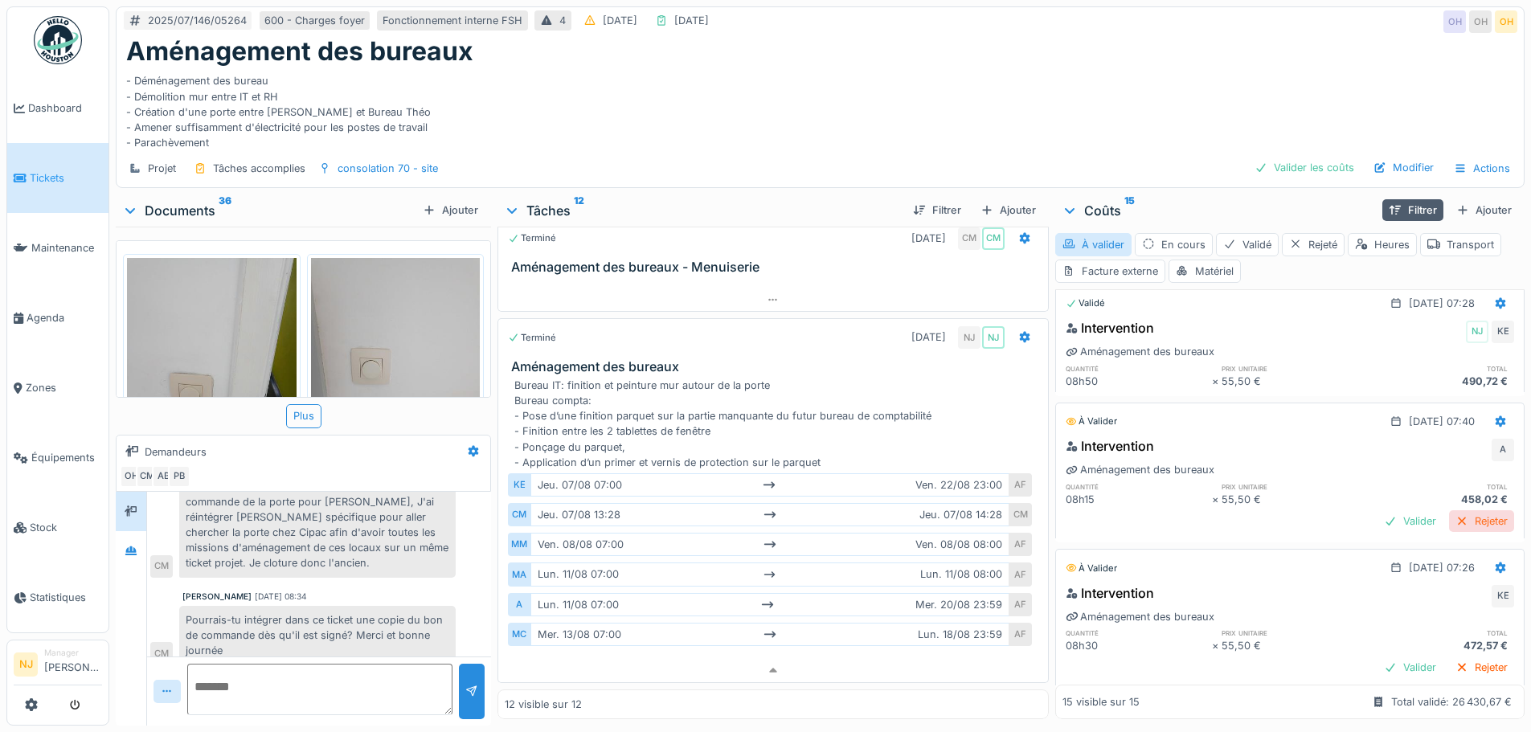
click at [1449, 510] on div "Rejeter" at bounding box center [1481, 521] width 65 height 22
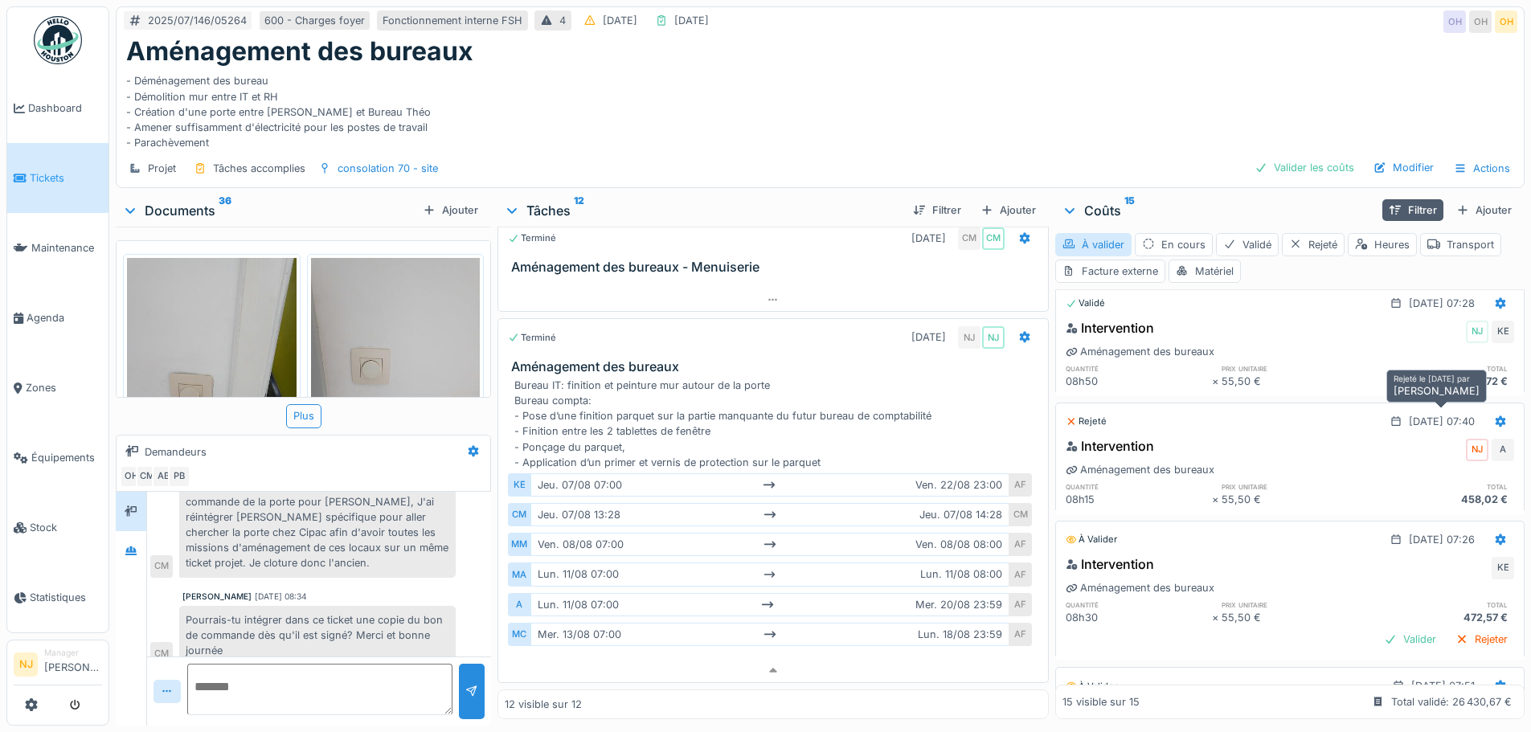
click at [1465, 439] on div "NJ" at bounding box center [1476, 450] width 22 height 22
click at [1380, 433] on div "Intervention NJ A Aménagement des bureaux quantité prix unitaire total 08h15 × …" at bounding box center [1289, 471] width 469 height 77
click at [1495, 416] on icon at bounding box center [1500, 421] width 10 height 11
click at [1412, 439] on div "Modifier" at bounding box center [1422, 451] width 78 height 24
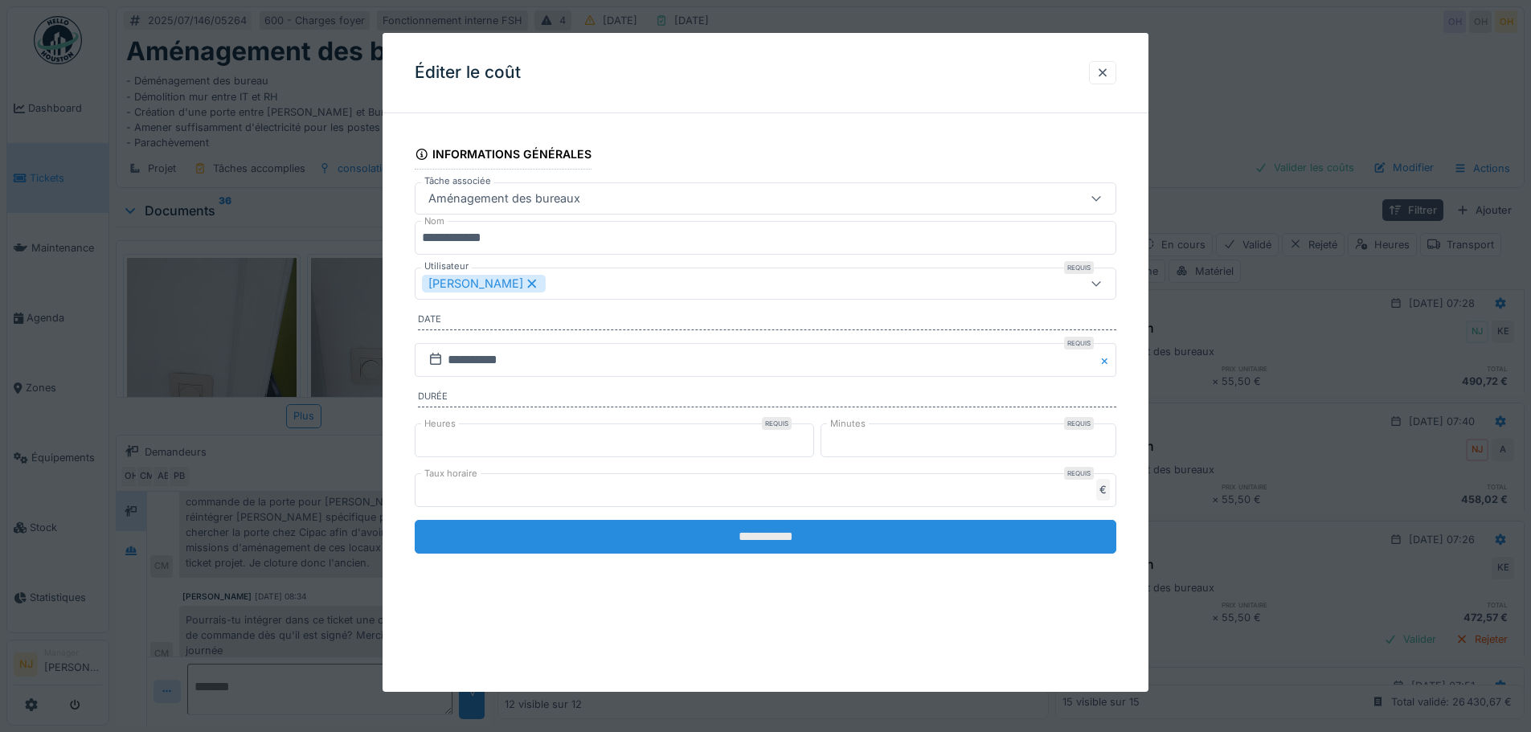
click at [779, 534] on input "**********" at bounding box center [765, 537] width 701 height 34
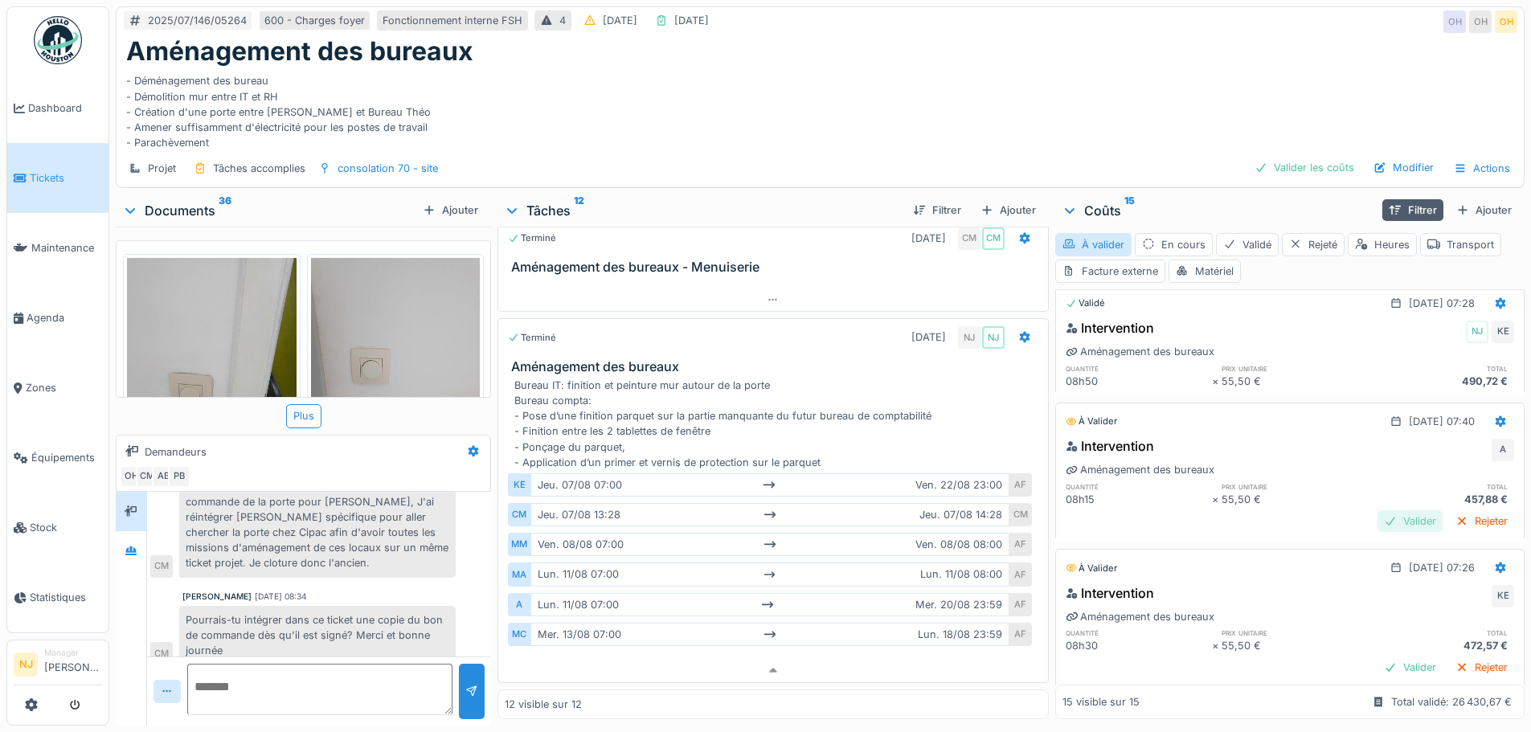
click at [1386, 510] on div "Valider" at bounding box center [1409, 521] width 65 height 22
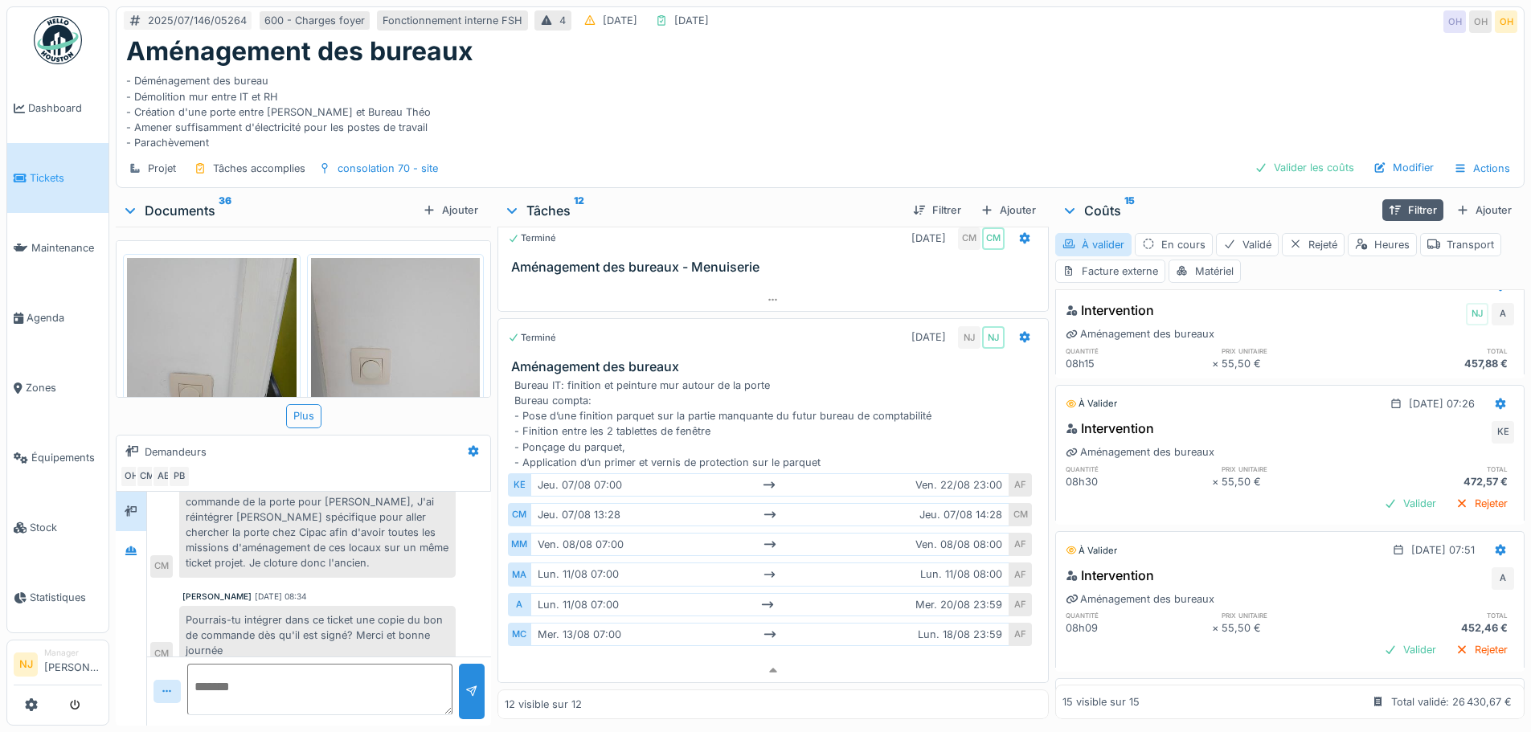
scroll to position [1687, 0]
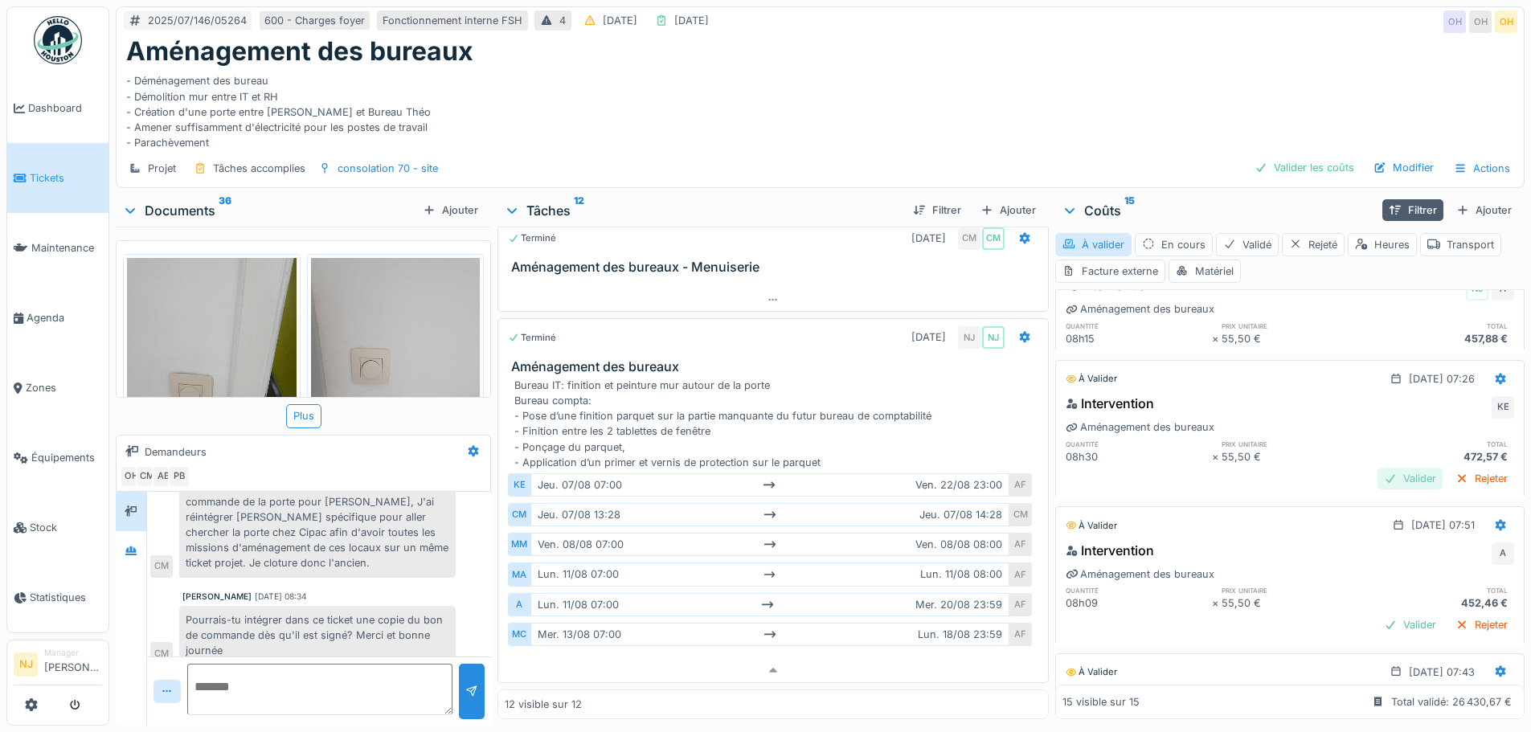
click at [1377, 468] on div "Valider" at bounding box center [1409, 479] width 65 height 22
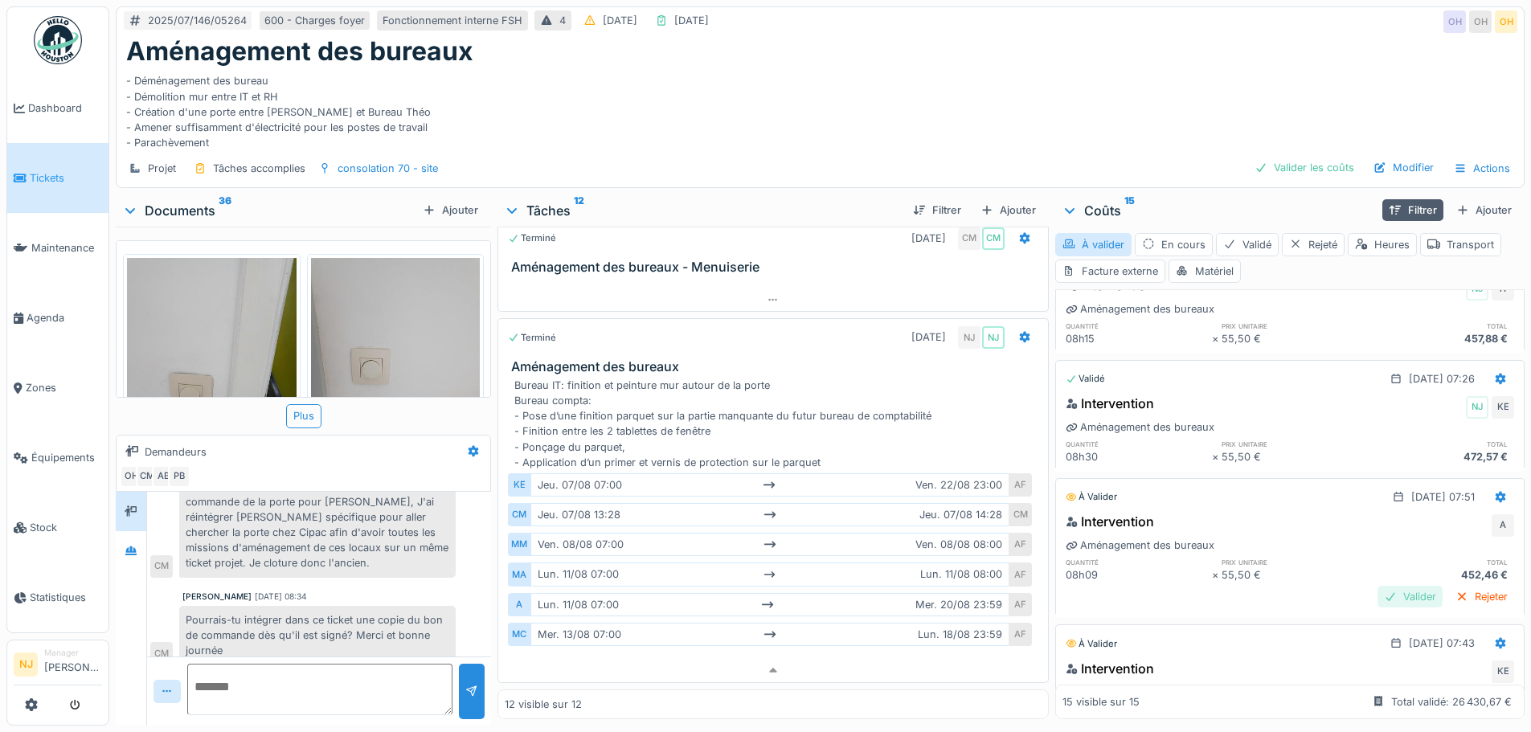
click at [1377, 586] on div "Valider" at bounding box center [1409, 597] width 65 height 22
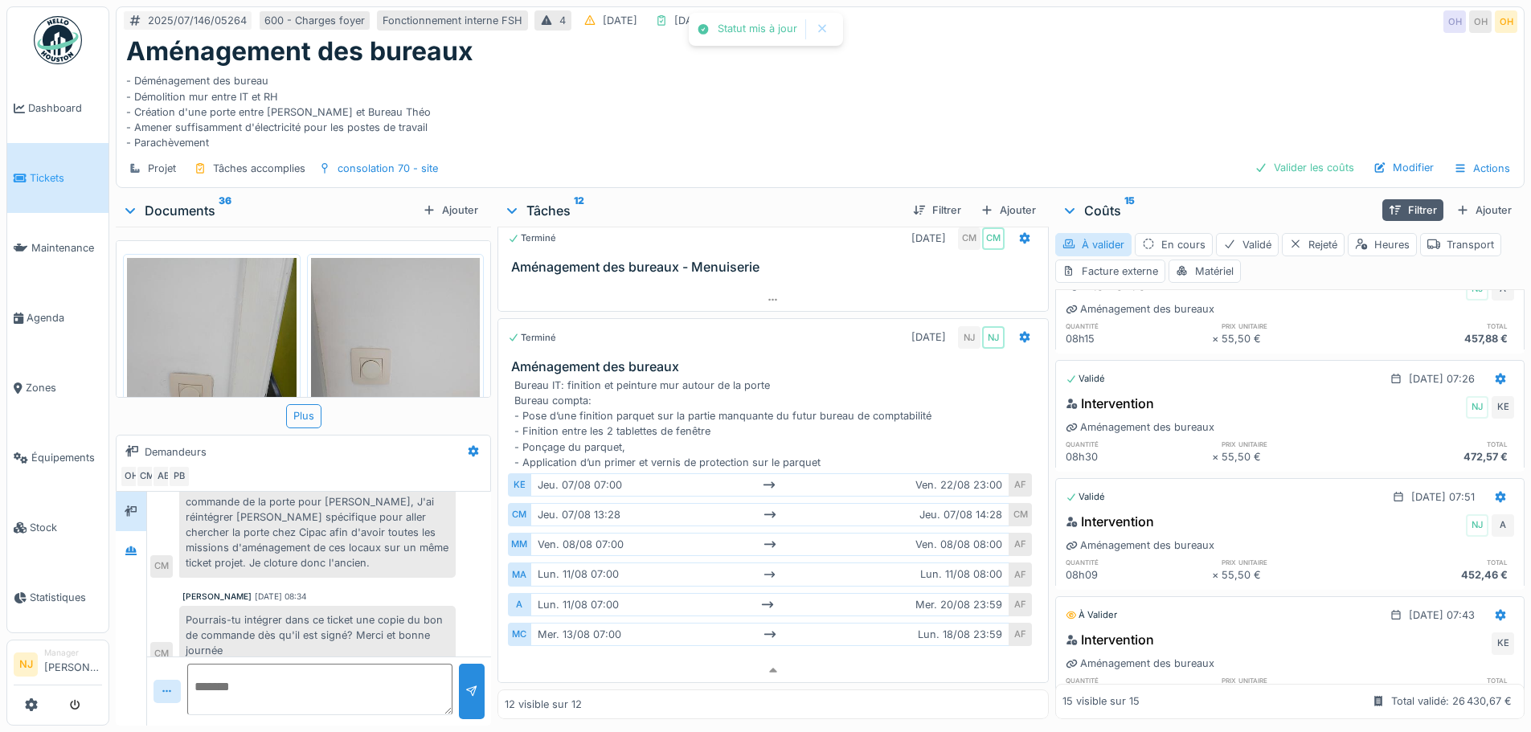
scroll to position [1739, 0]
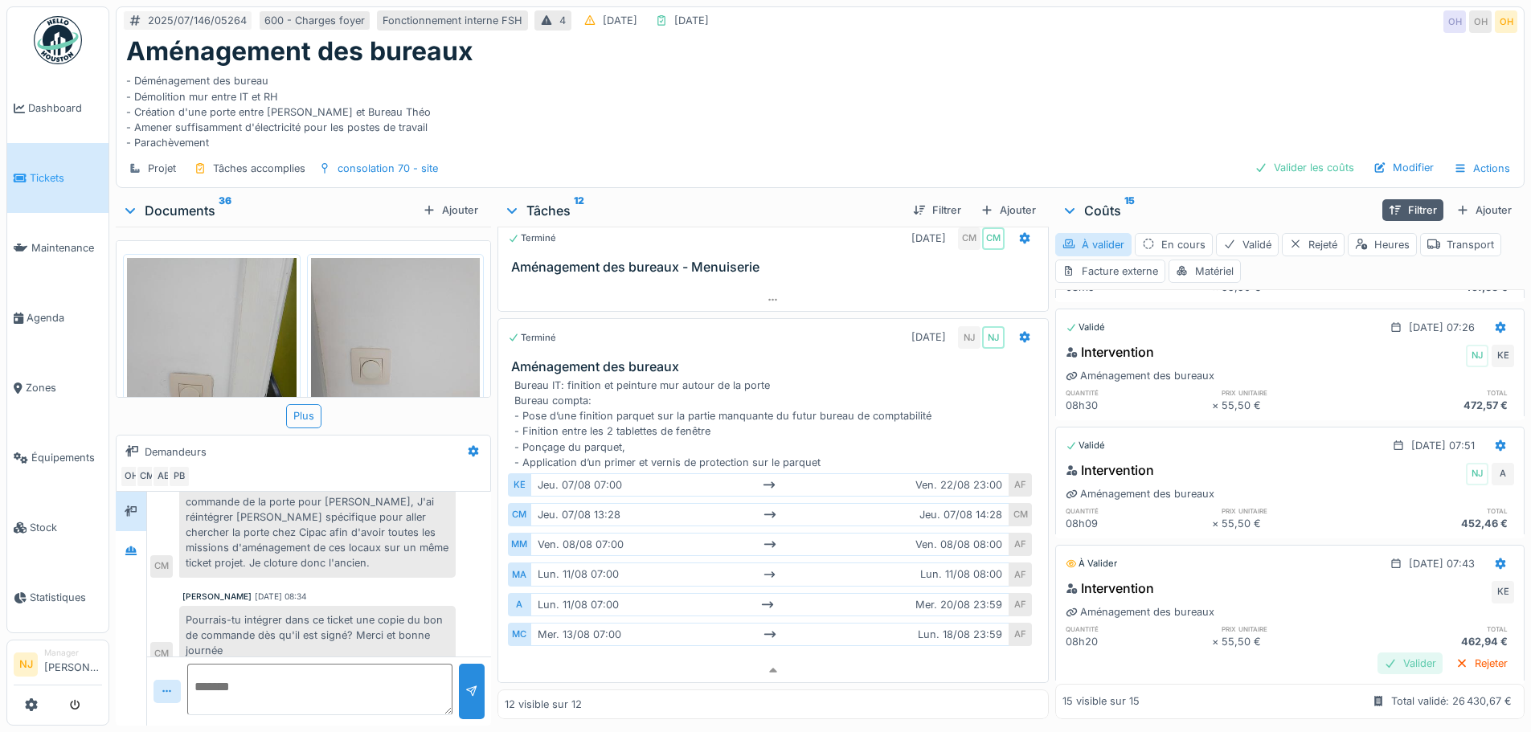
click at [1379, 652] on div "Valider" at bounding box center [1409, 663] width 65 height 22
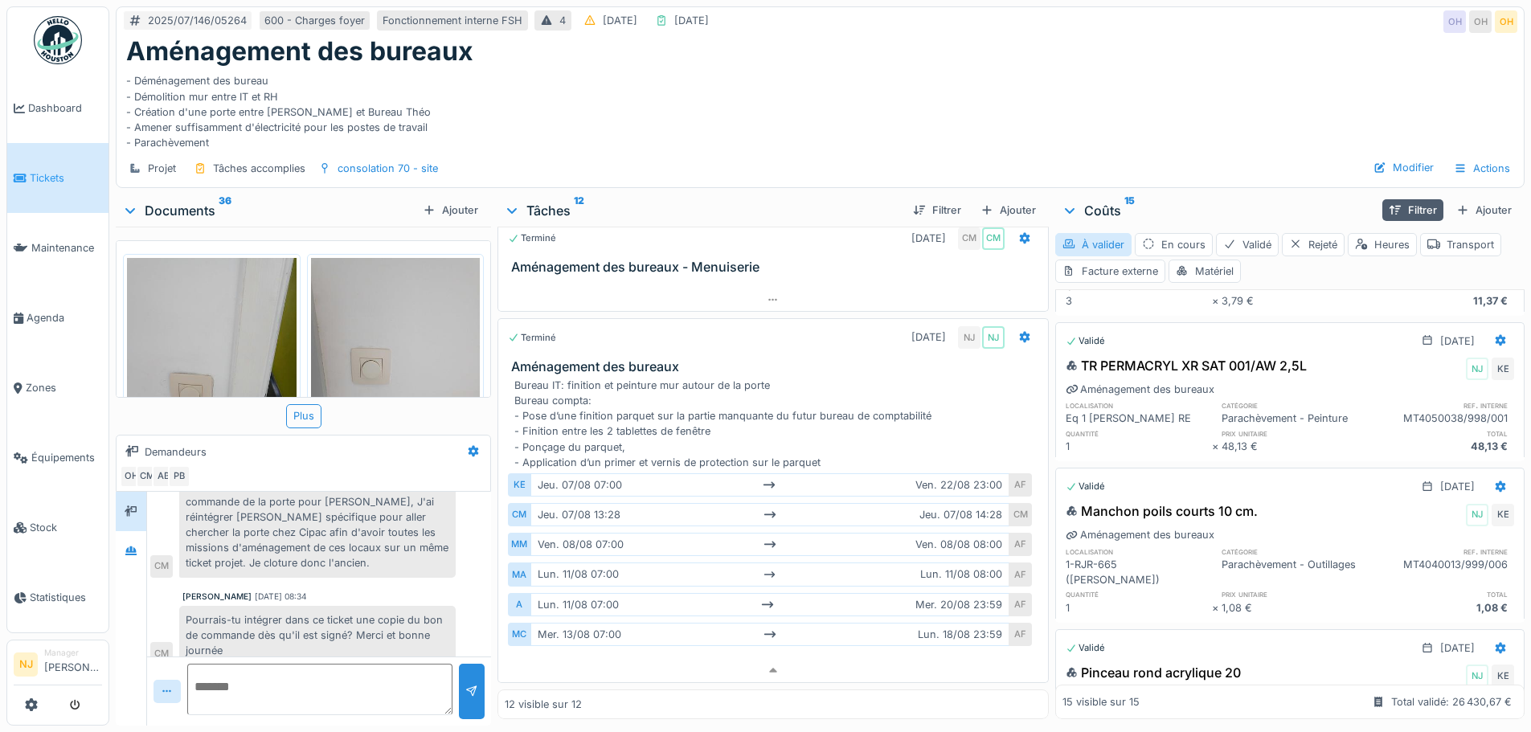
scroll to position [0, 0]
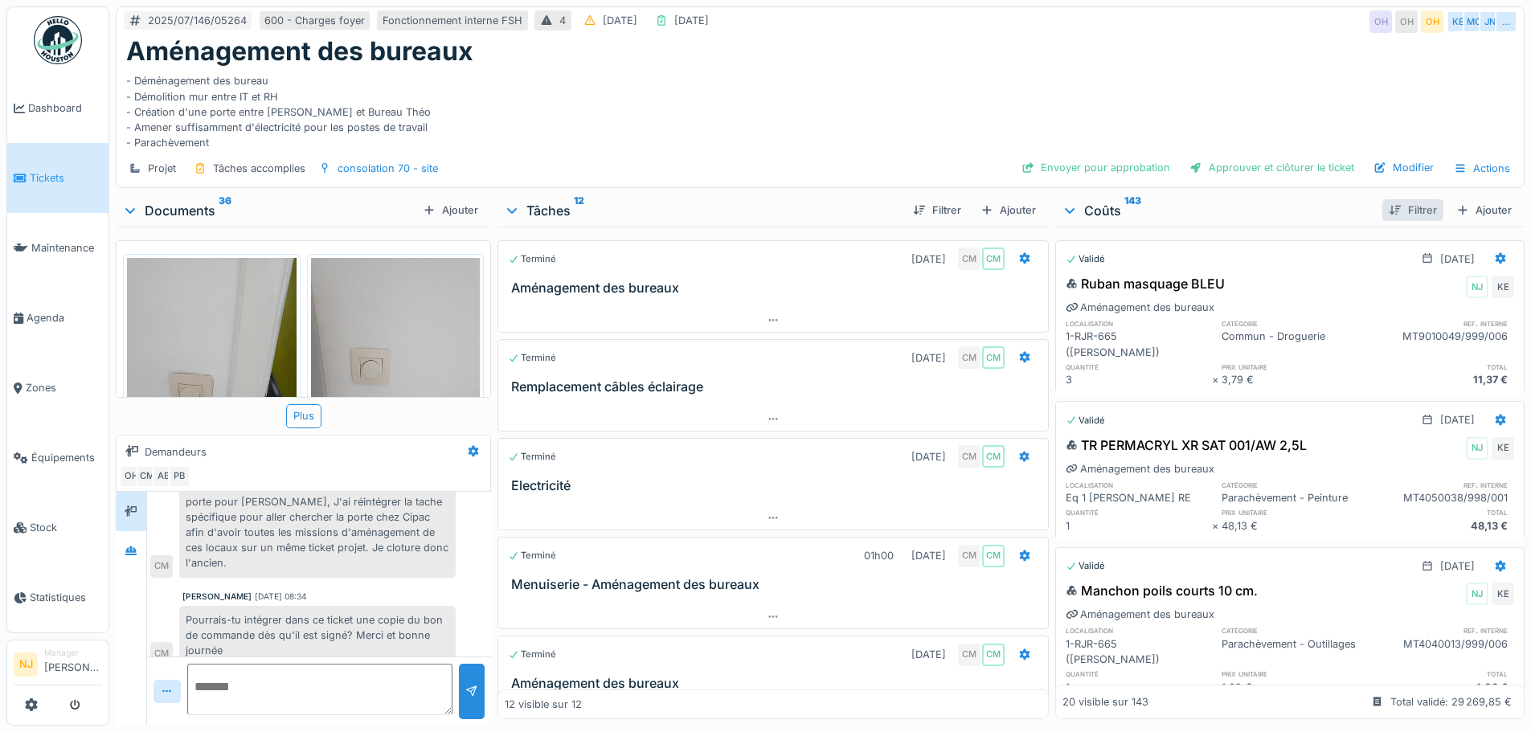
click at [1382, 208] on div "Filtrer" at bounding box center [1412, 210] width 61 height 22
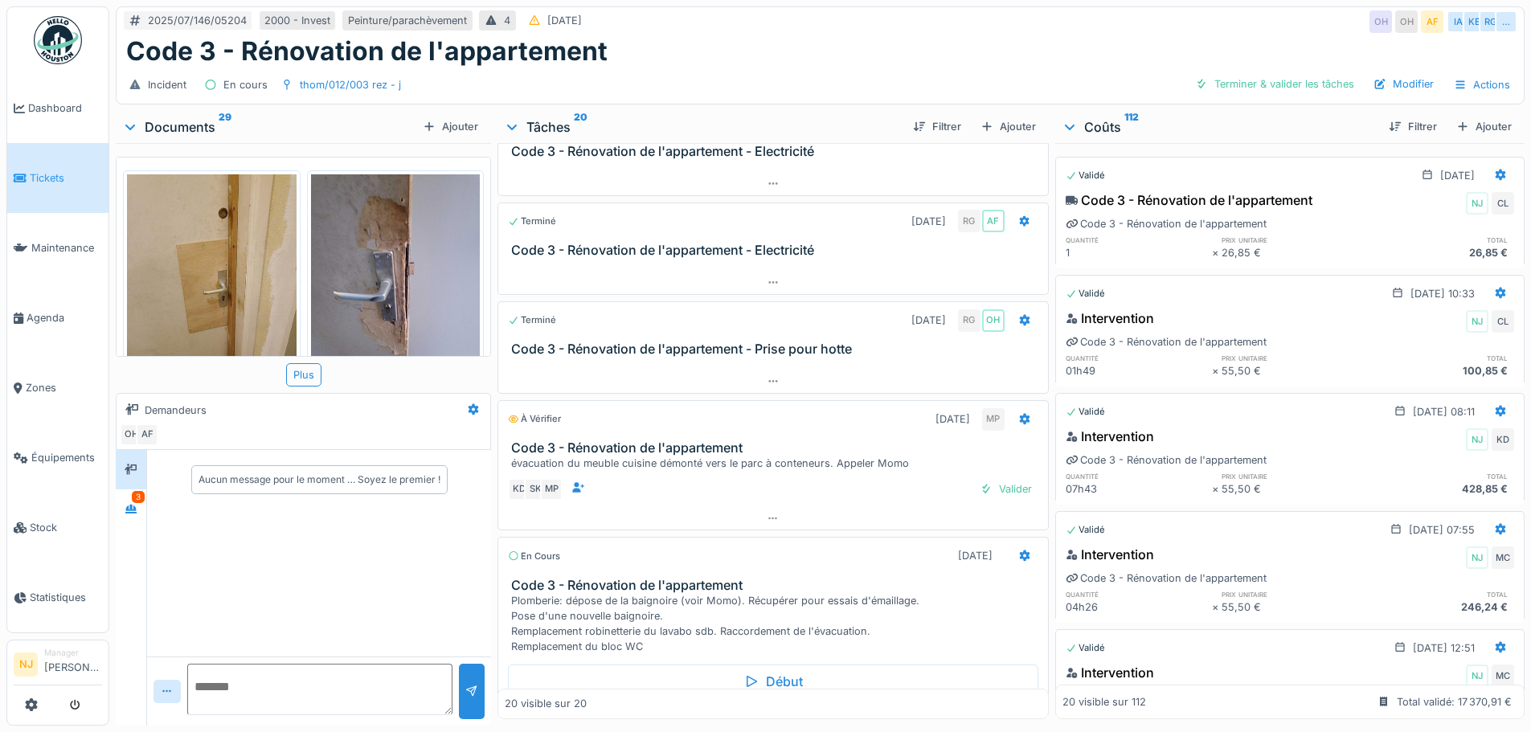
scroll to position [80, 0]
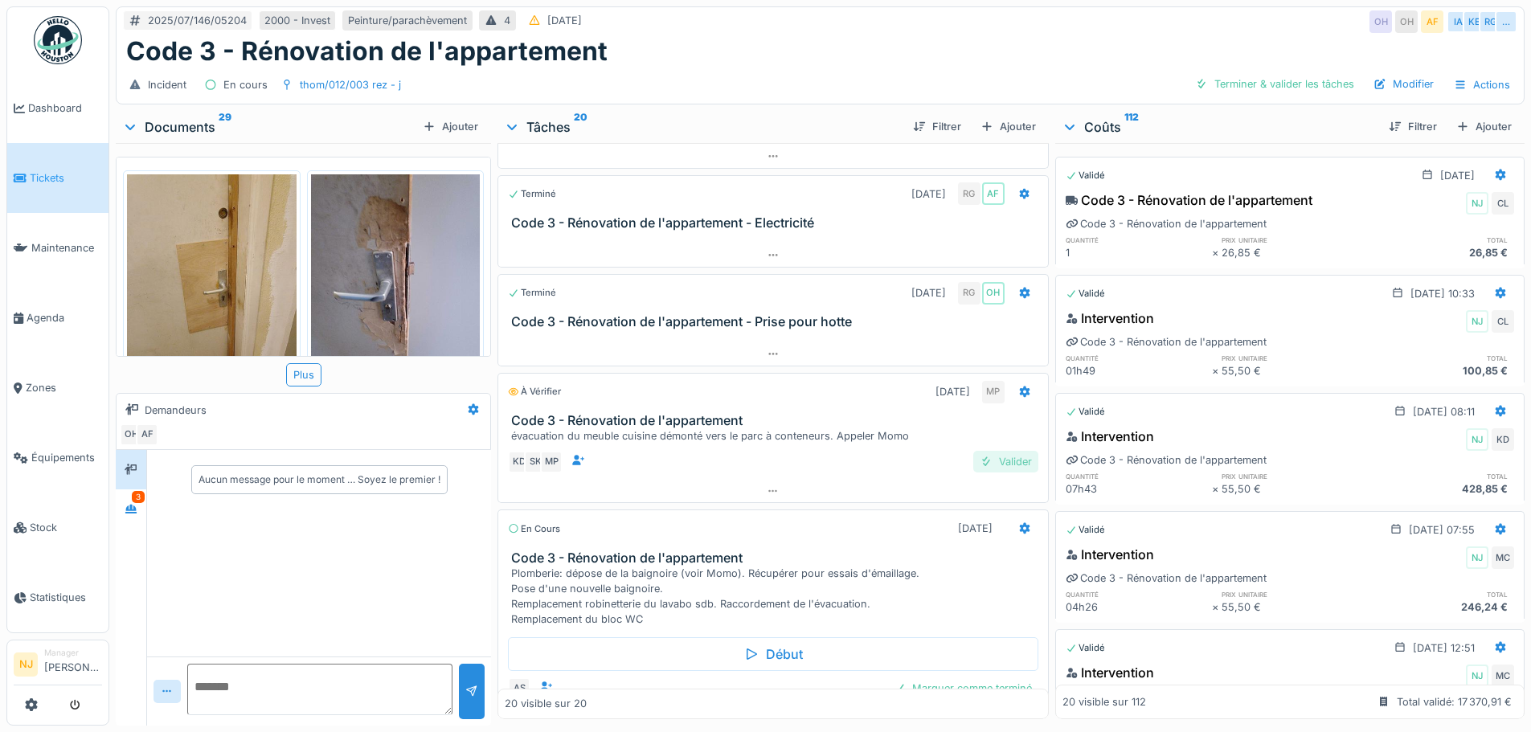
click at [987, 464] on div "Valider" at bounding box center [1005, 462] width 65 height 22
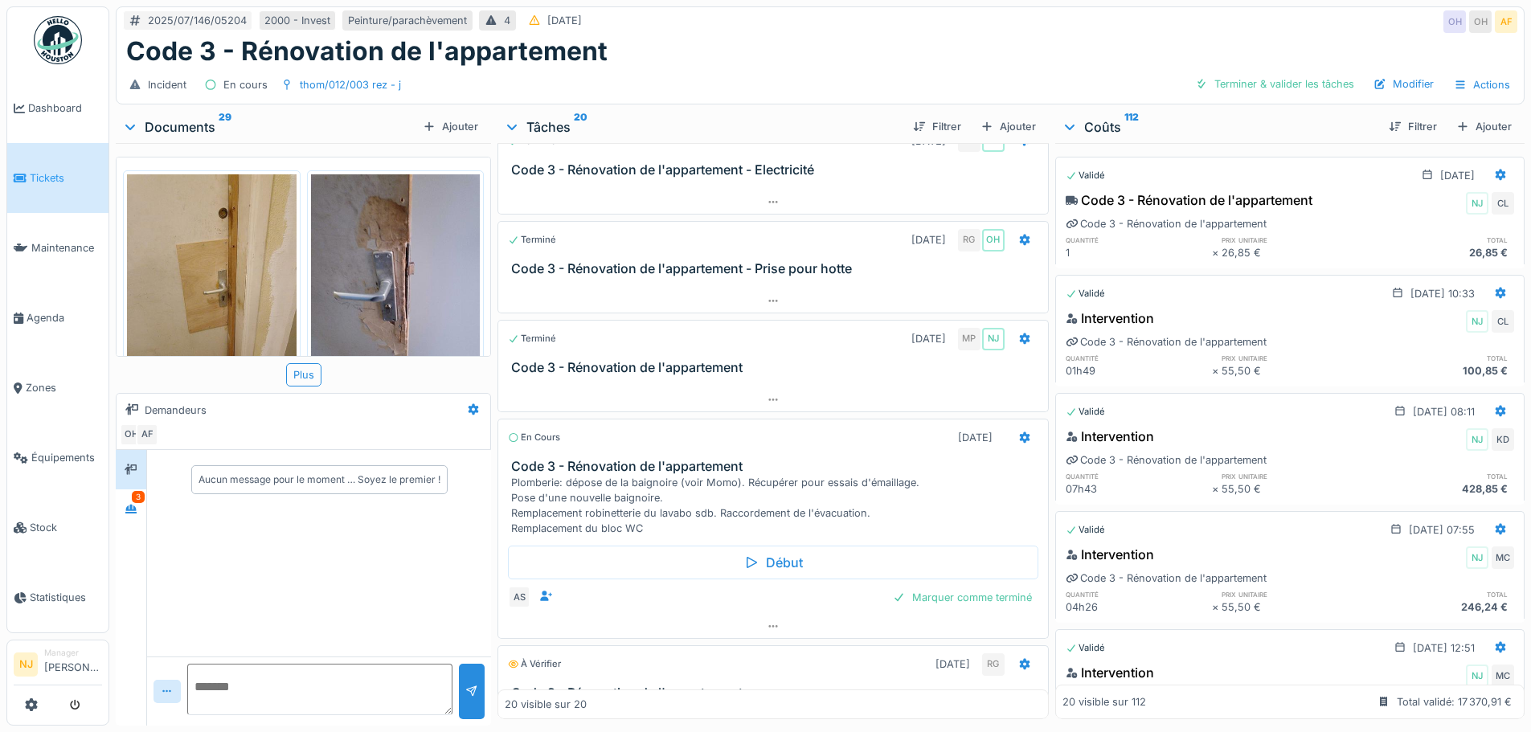
scroll to position [161, 0]
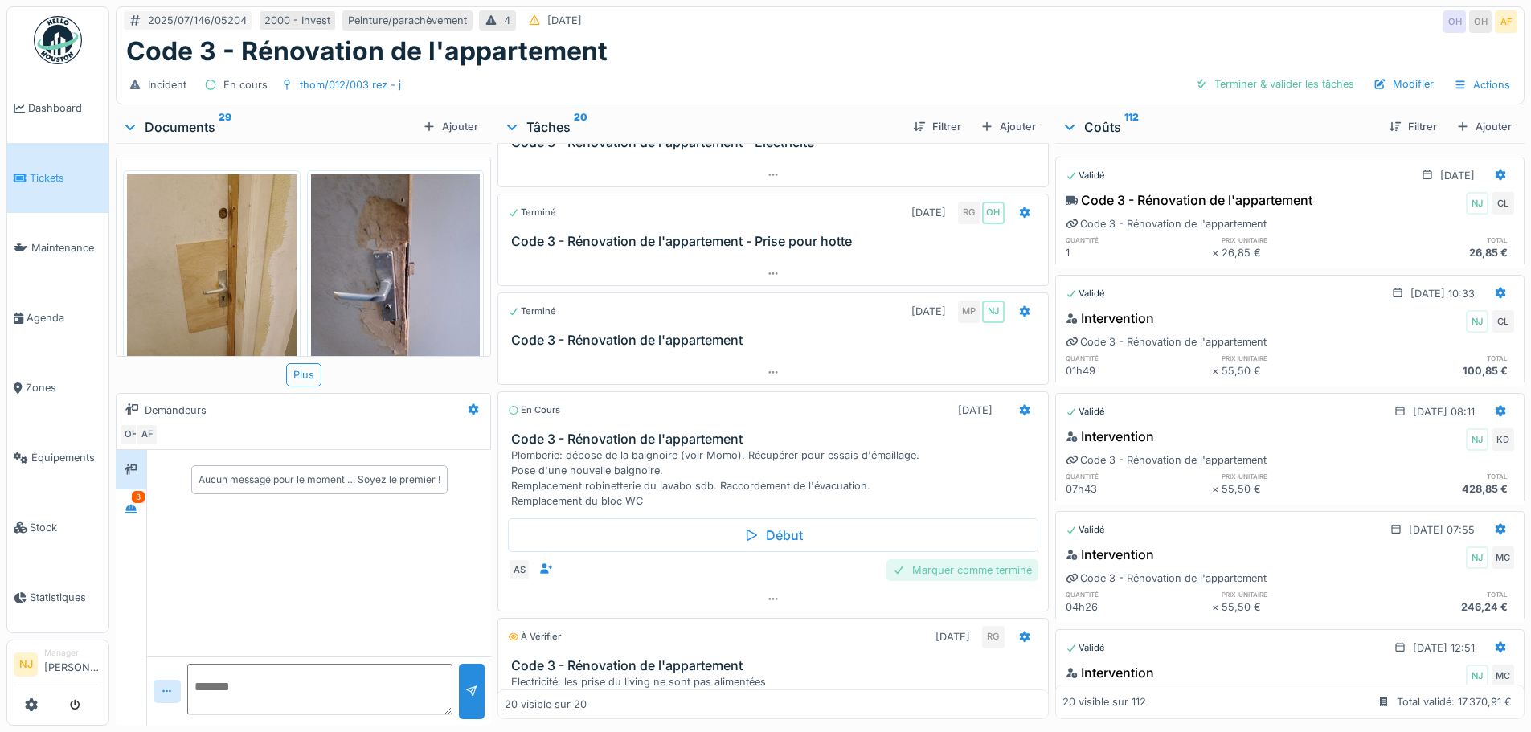
click at [946, 569] on div "Marquer comme terminé" at bounding box center [962, 570] width 152 height 22
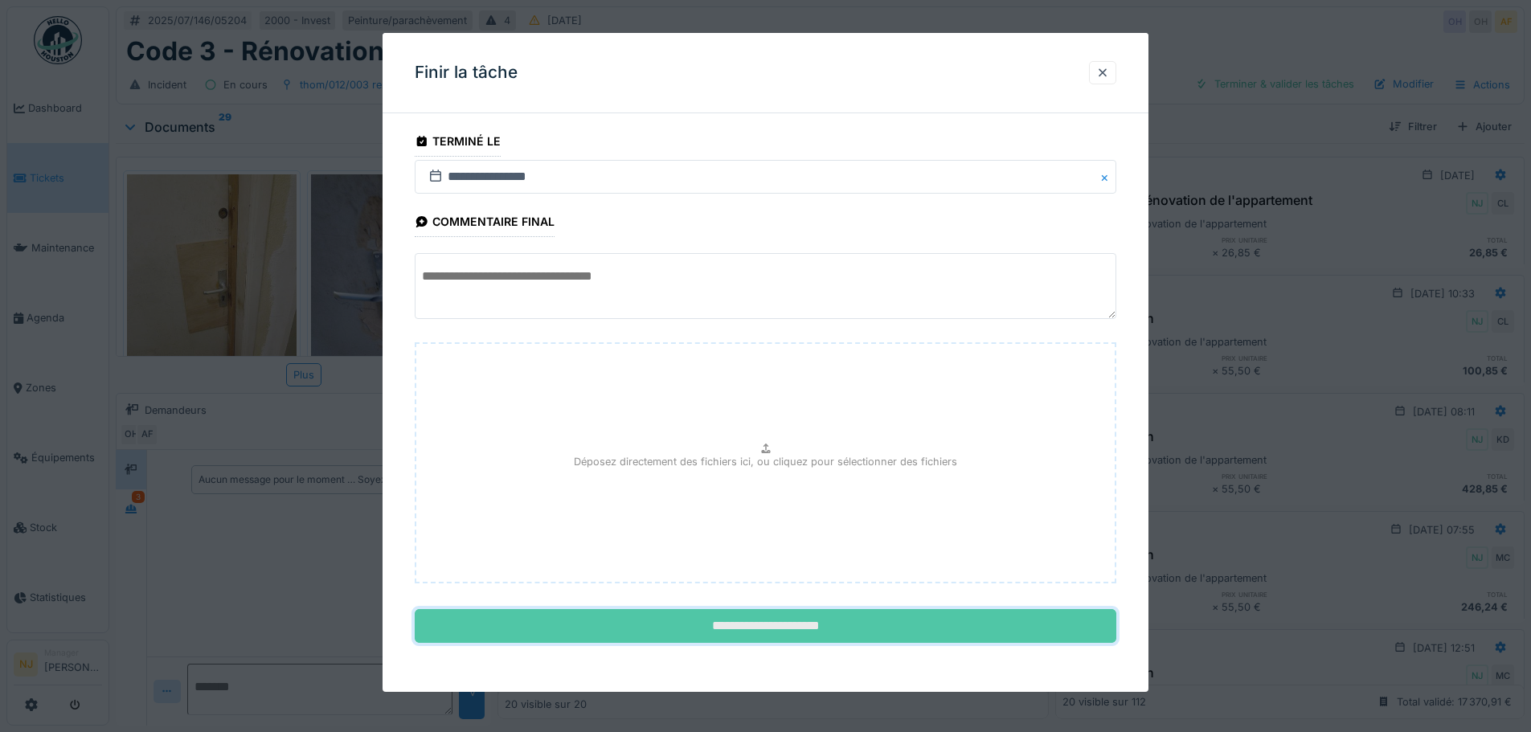
click at [728, 627] on input "**********" at bounding box center [765, 626] width 701 height 34
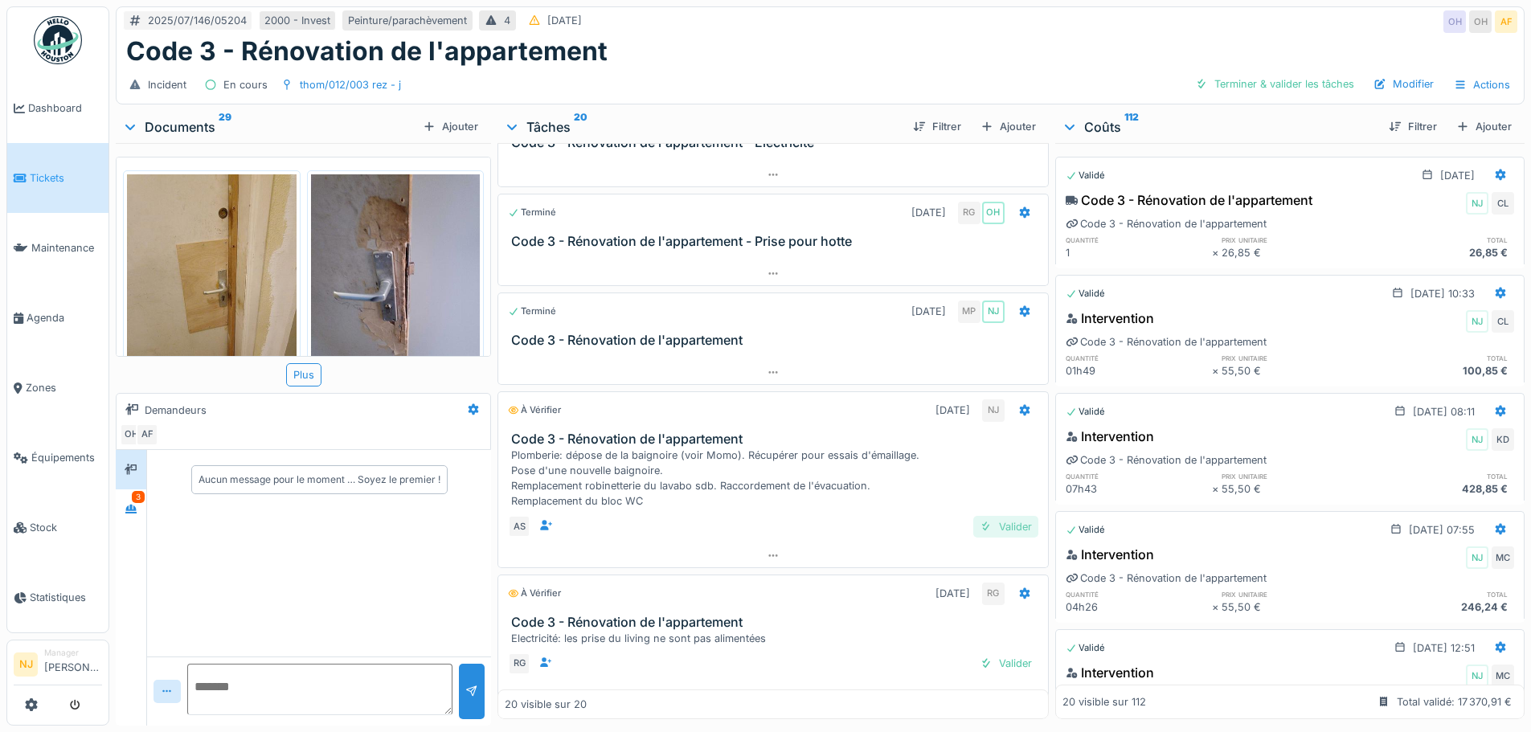
click at [990, 526] on div "Valider" at bounding box center [1005, 527] width 65 height 22
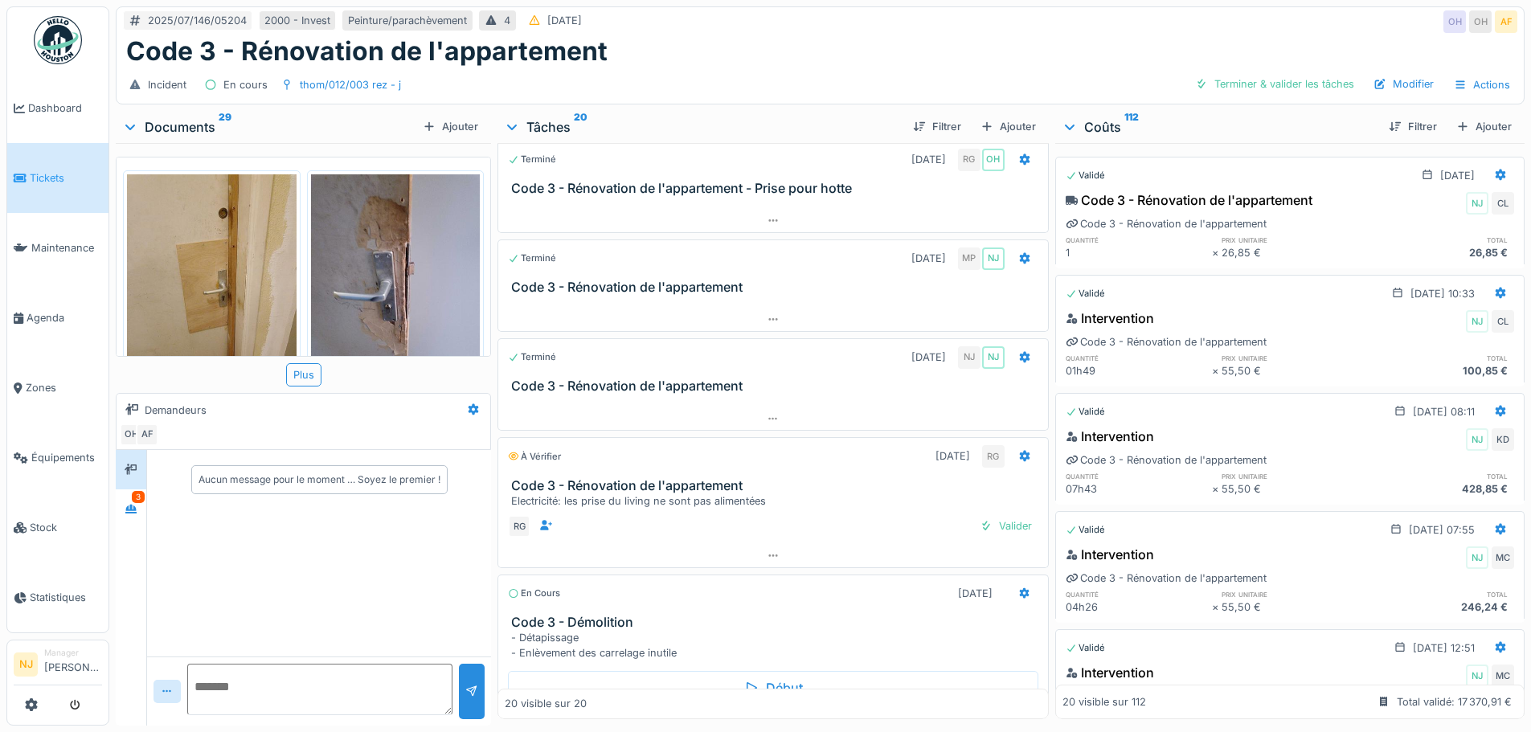
scroll to position [241, 0]
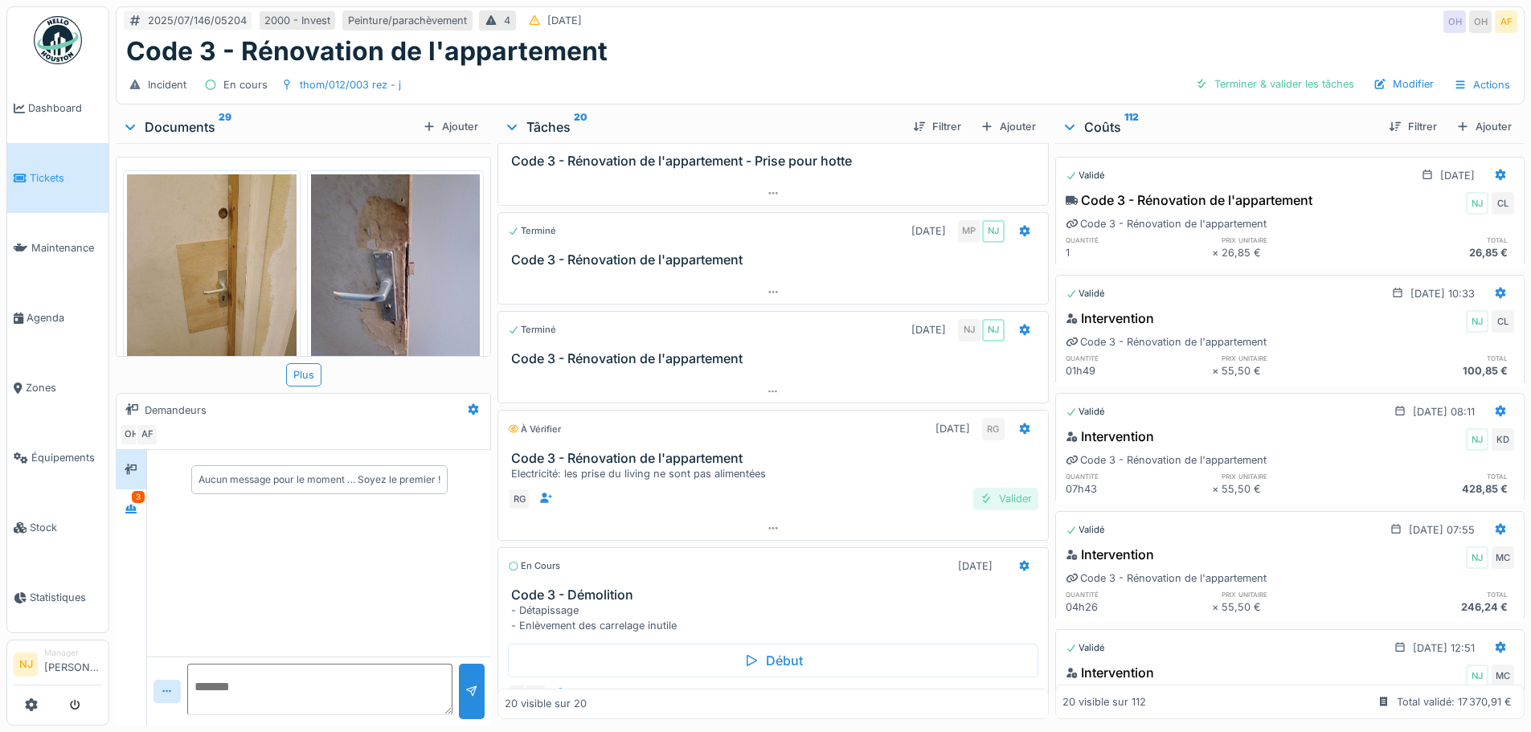
click at [989, 499] on div "Valider" at bounding box center [1005, 499] width 65 height 22
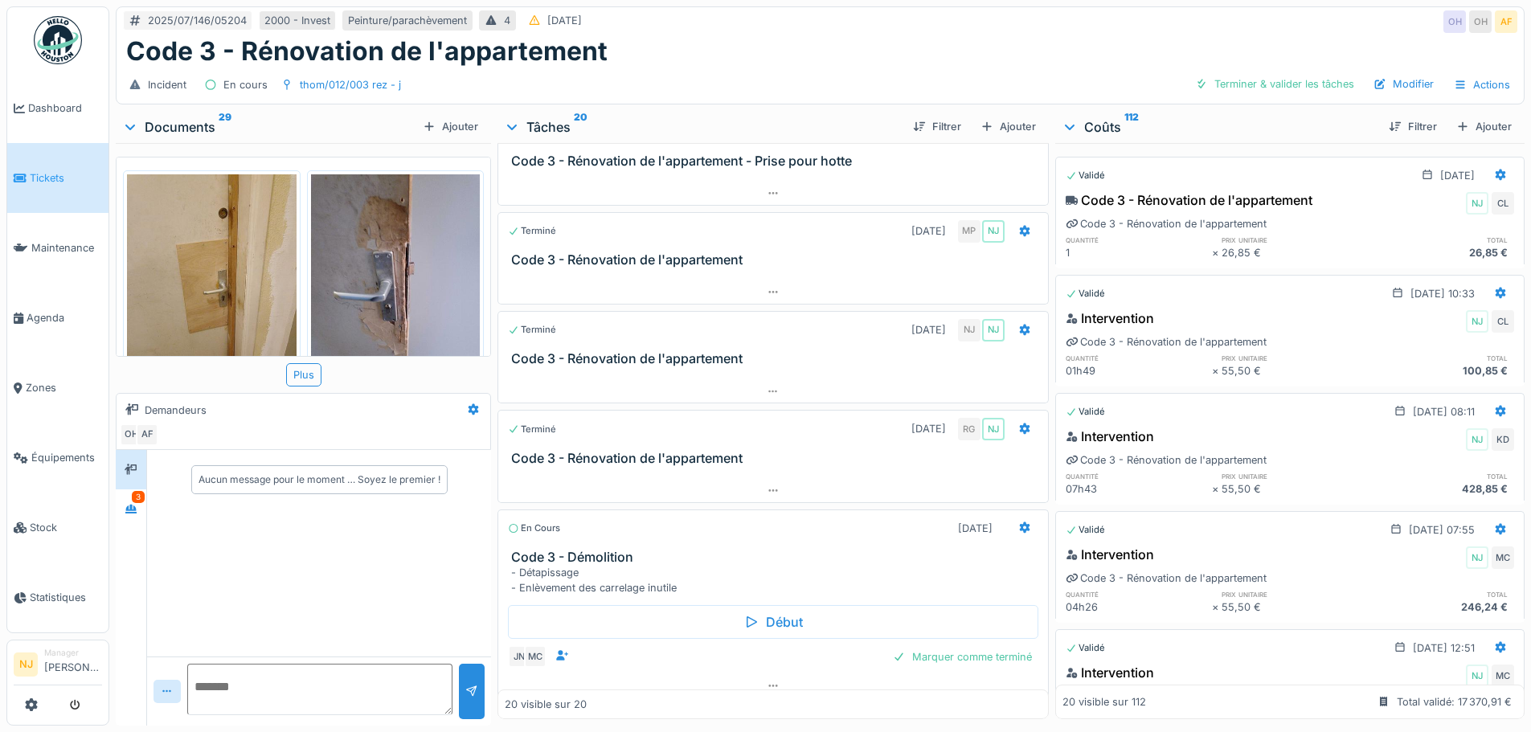
scroll to position [321, 0]
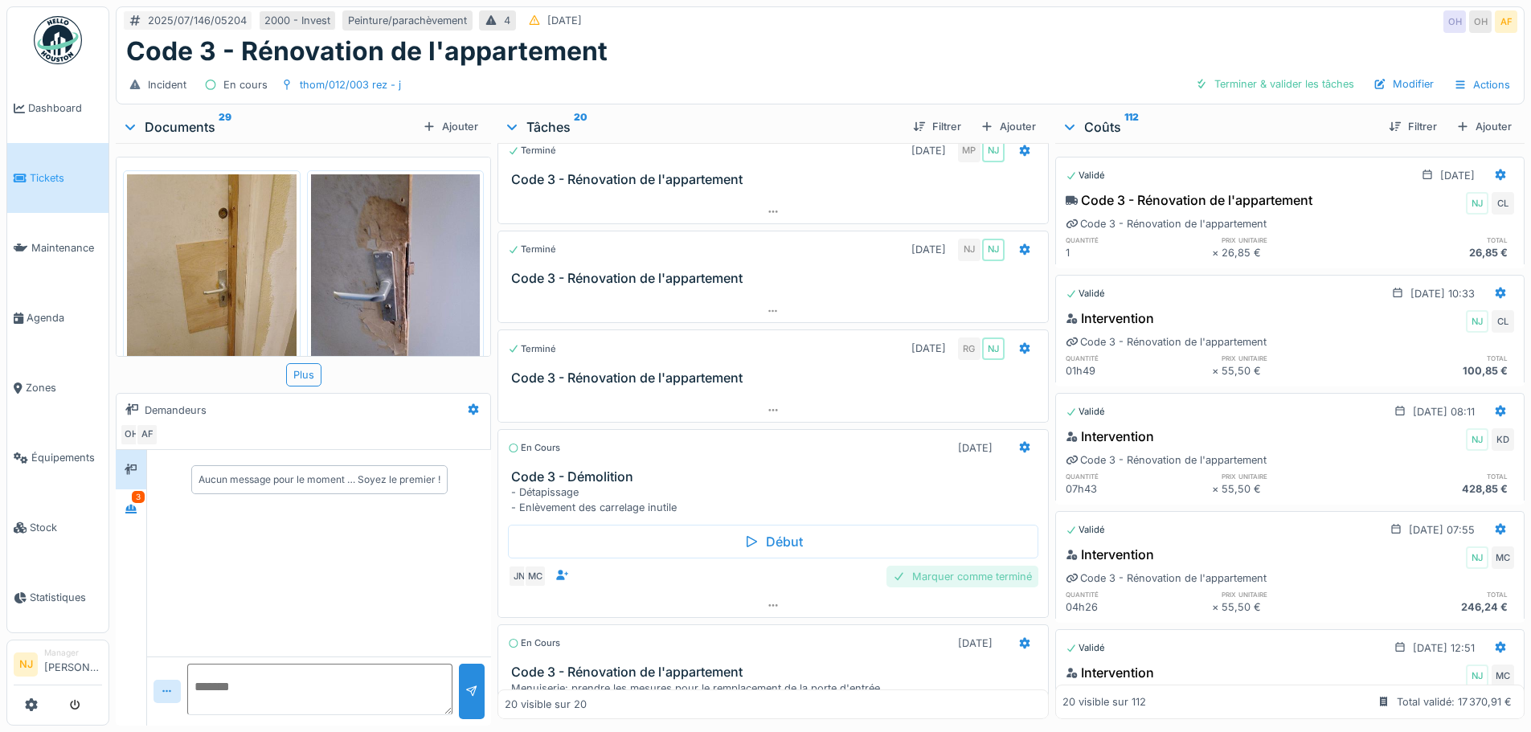
click at [955, 578] on div "Marquer comme terminé" at bounding box center [962, 577] width 152 height 22
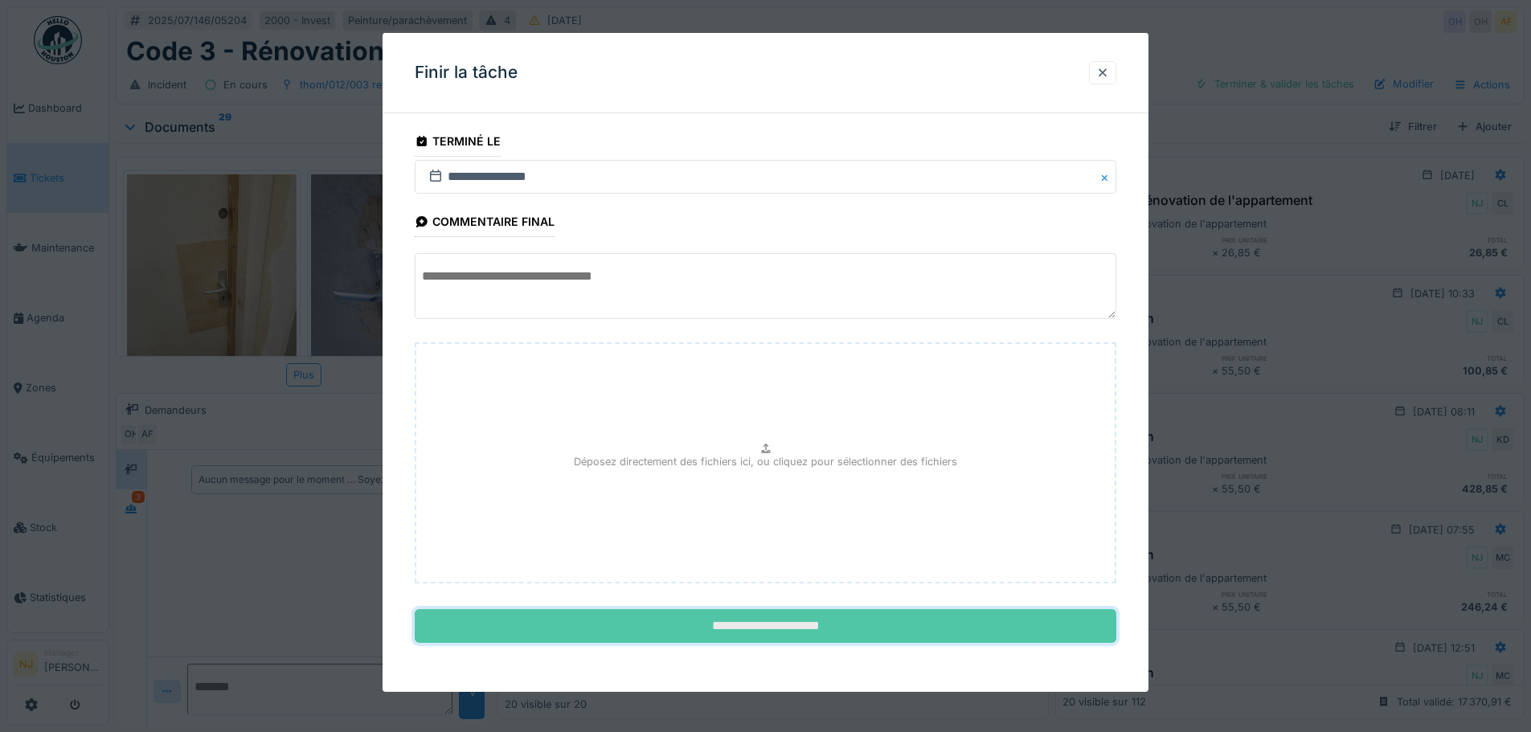
click at [778, 619] on input "**********" at bounding box center [765, 626] width 701 height 34
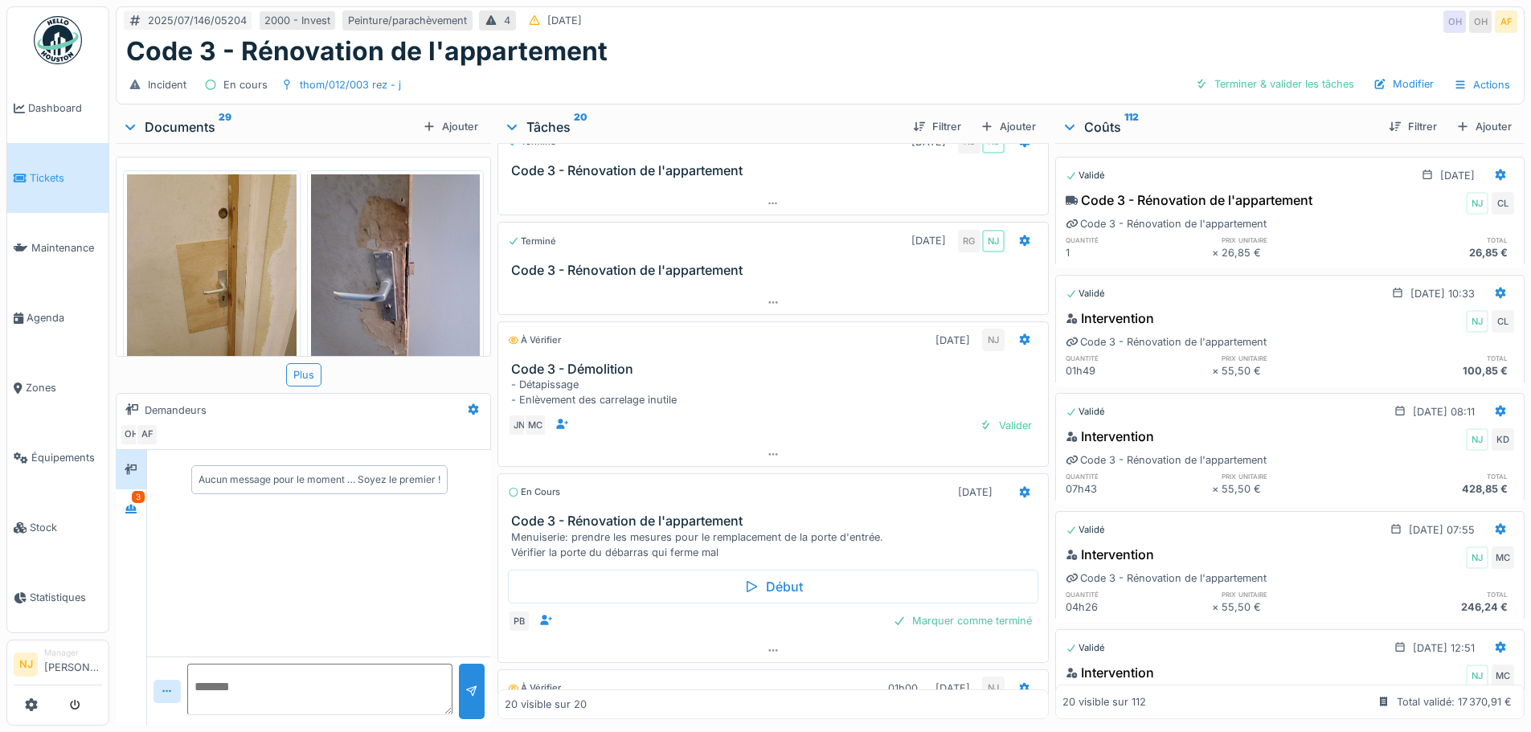
scroll to position [402, 0]
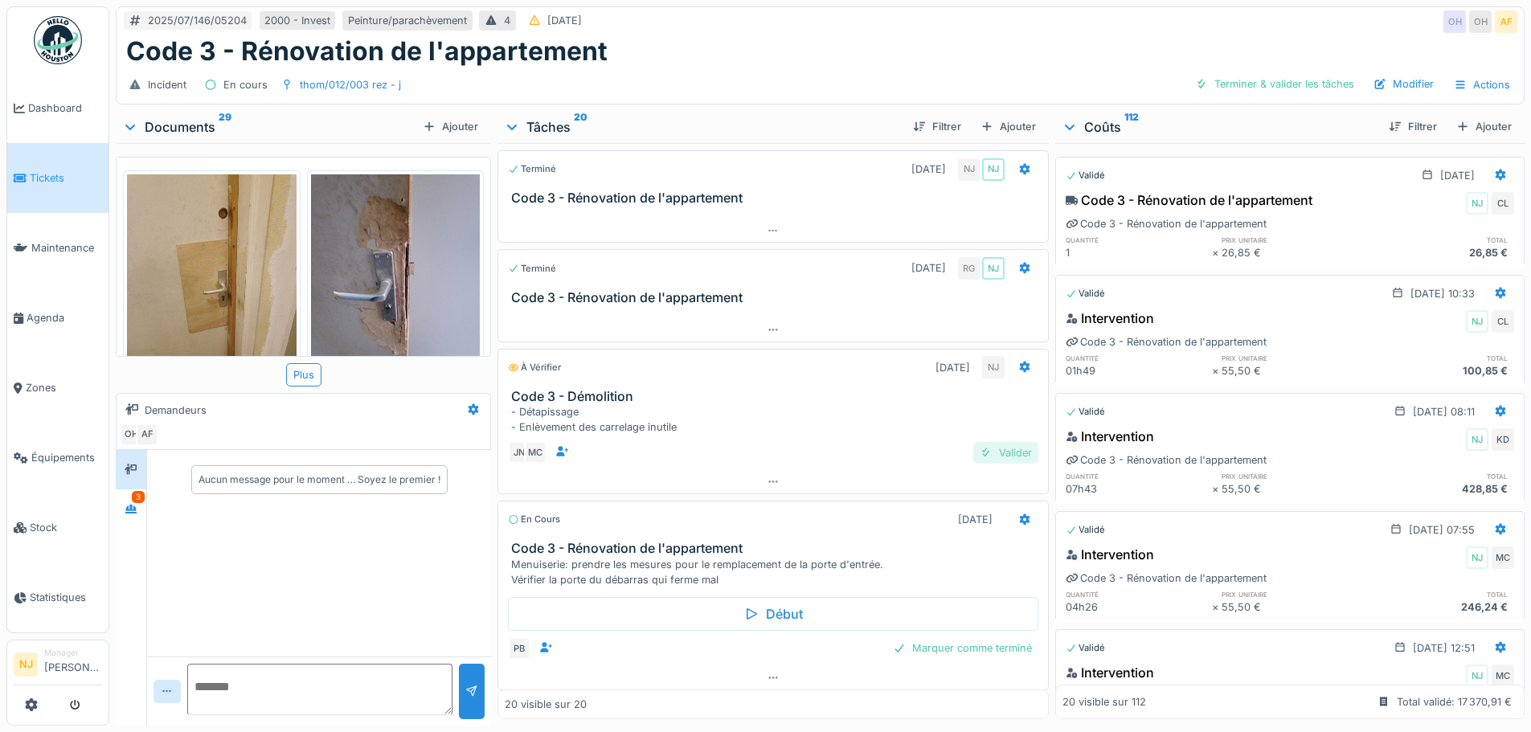
click at [992, 452] on div "Valider" at bounding box center [1005, 453] width 65 height 22
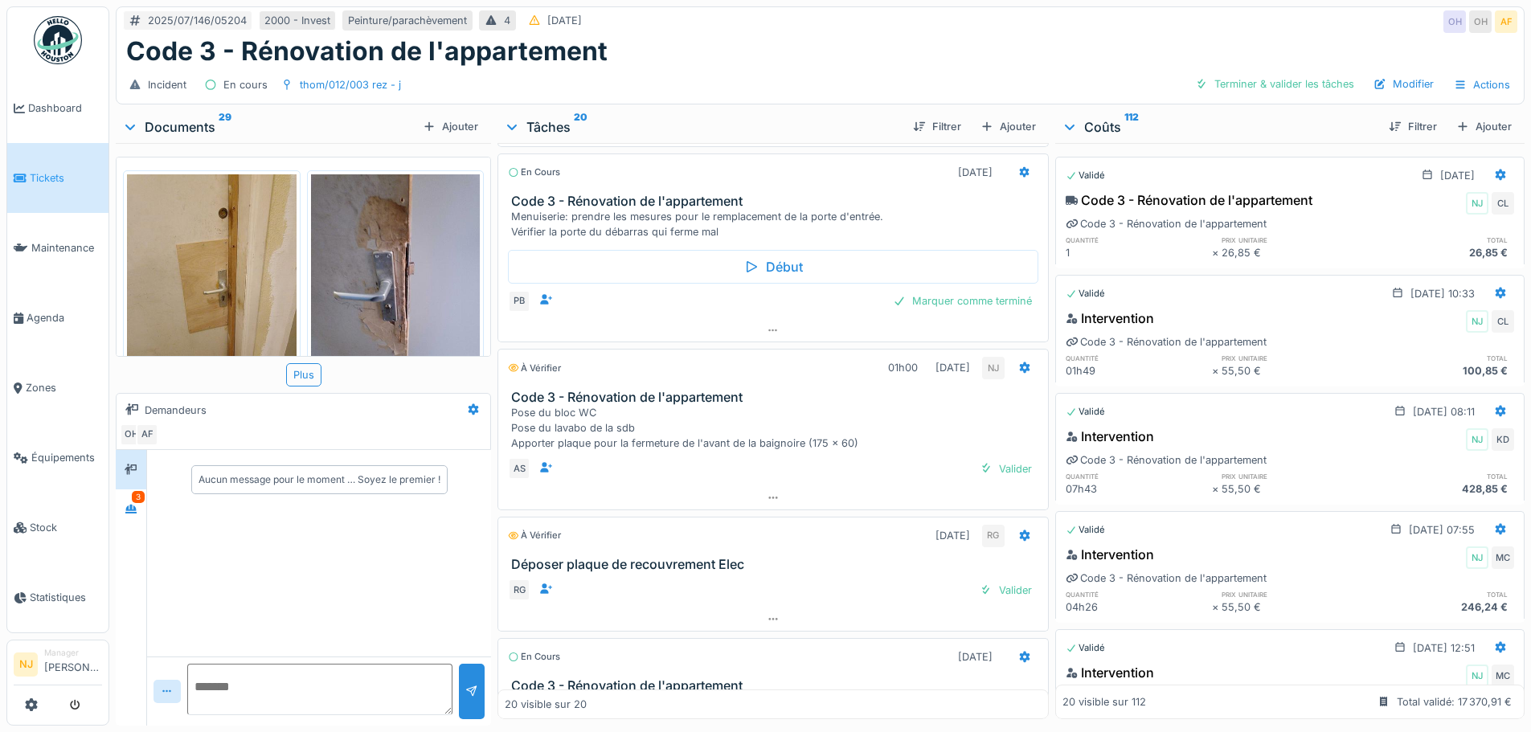
scroll to position [723, 0]
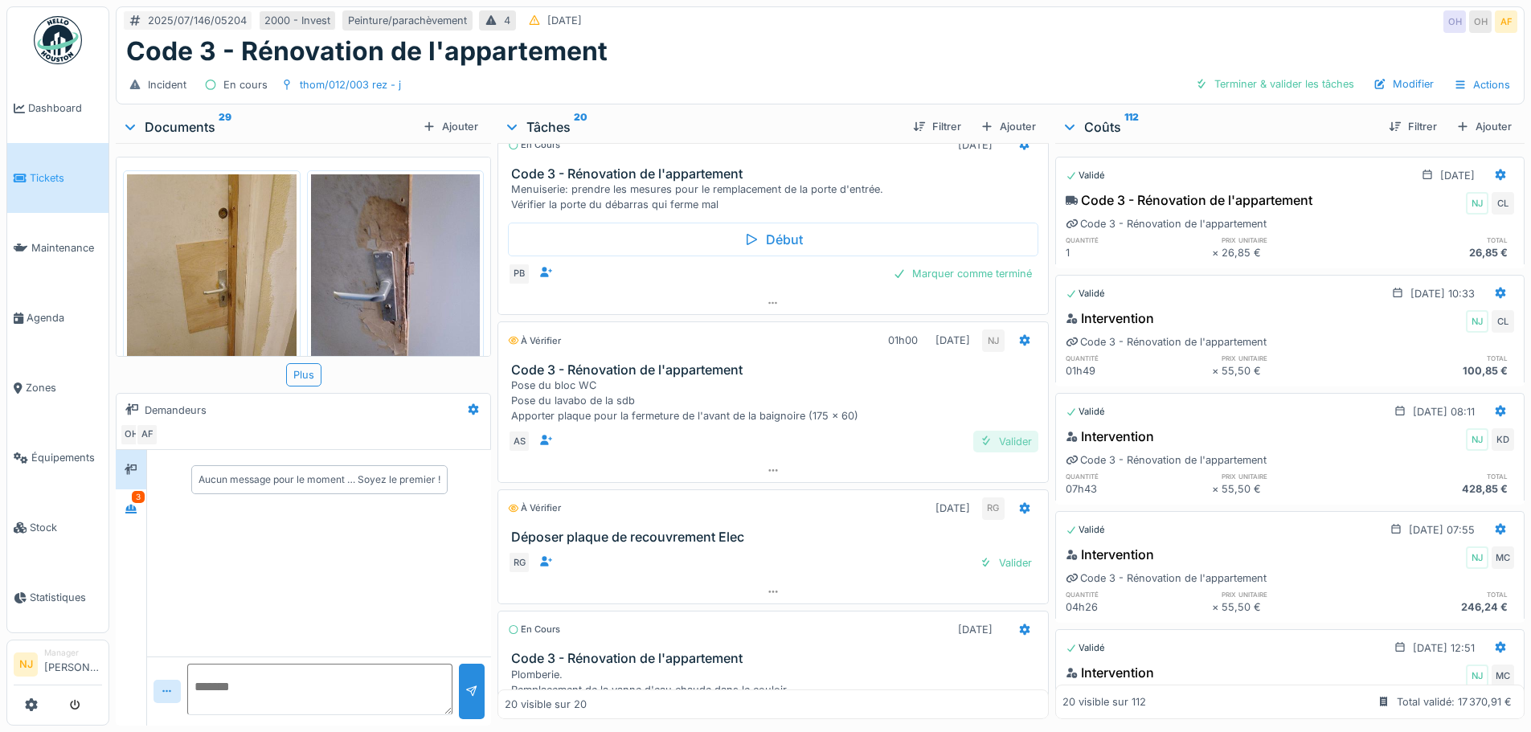
click at [982, 443] on div "Valider" at bounding box center [1005, 442] width 65 height 22
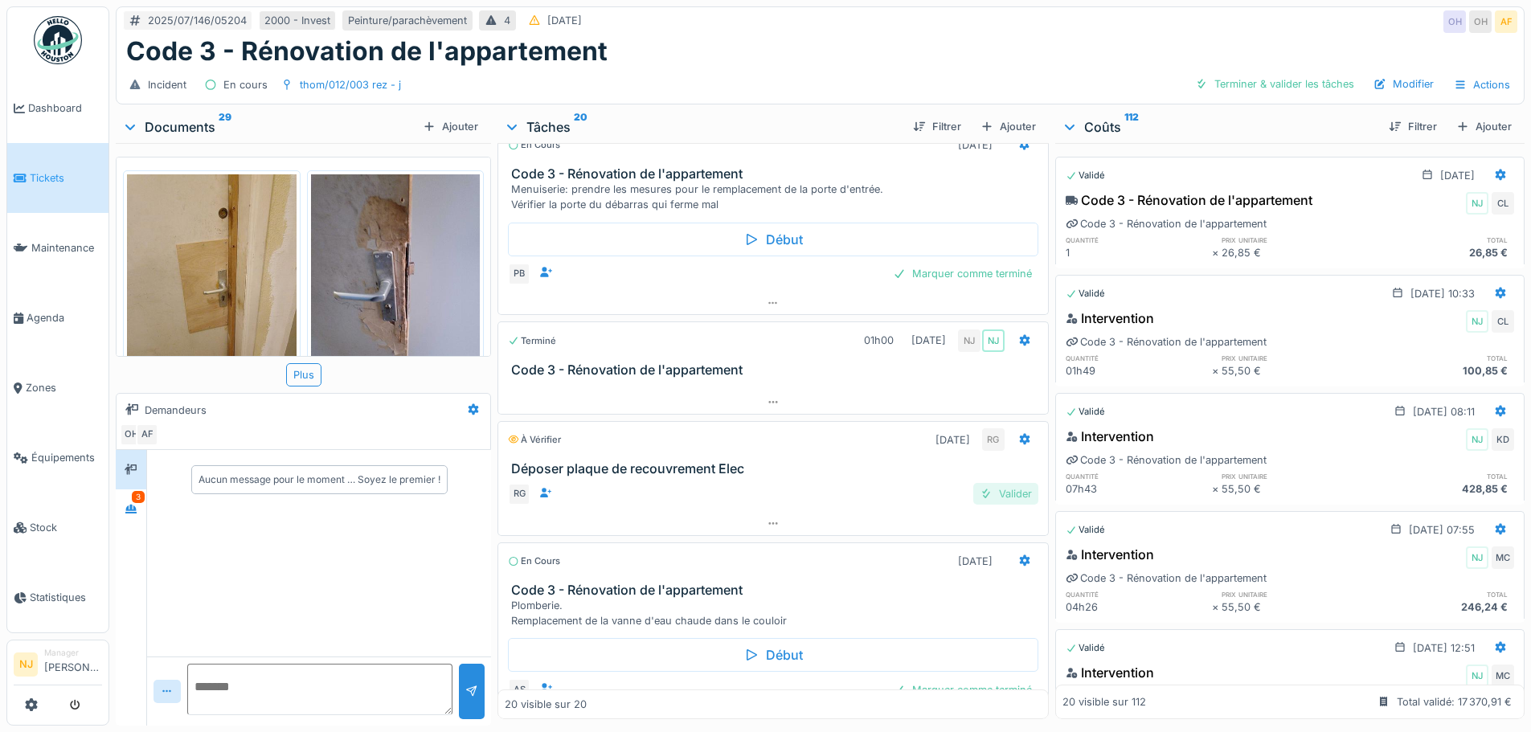
click at [983, 490] on div "Valider" at bounding box center [1005, 494] width 65 height 22
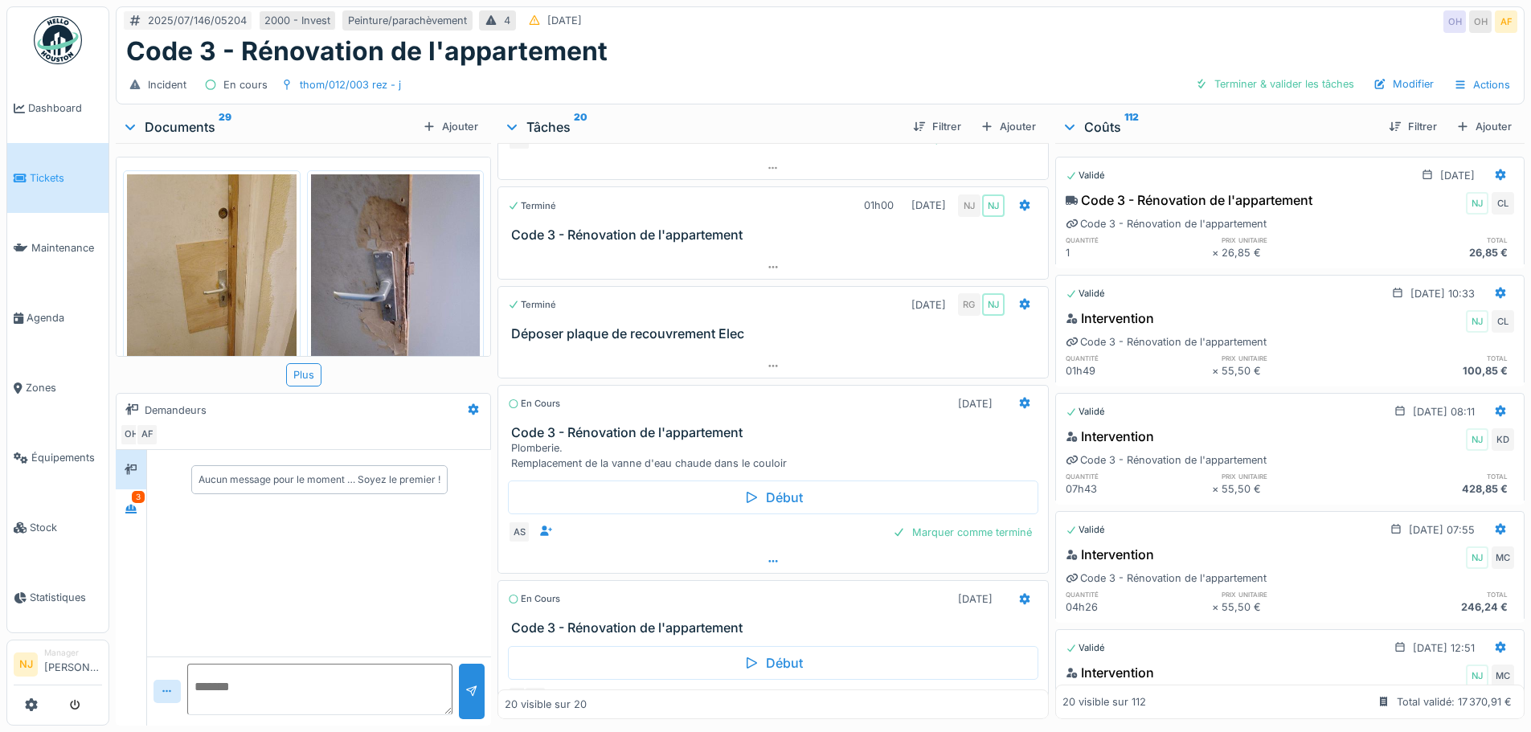
scroll to position [884, 0]
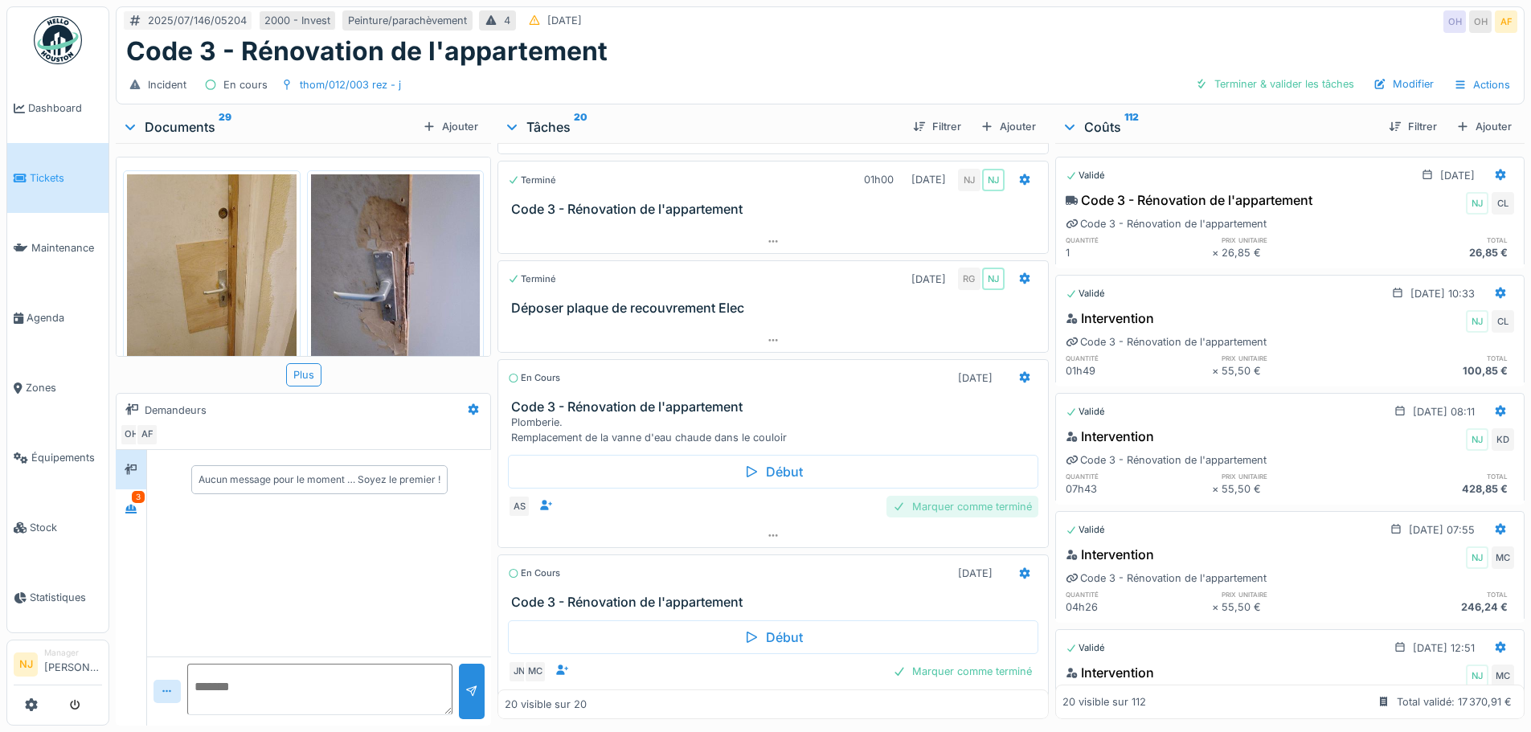
click at [950, 506] on div "Marquer comme terminé" at bounding box center [962, 507] width 152 height 22
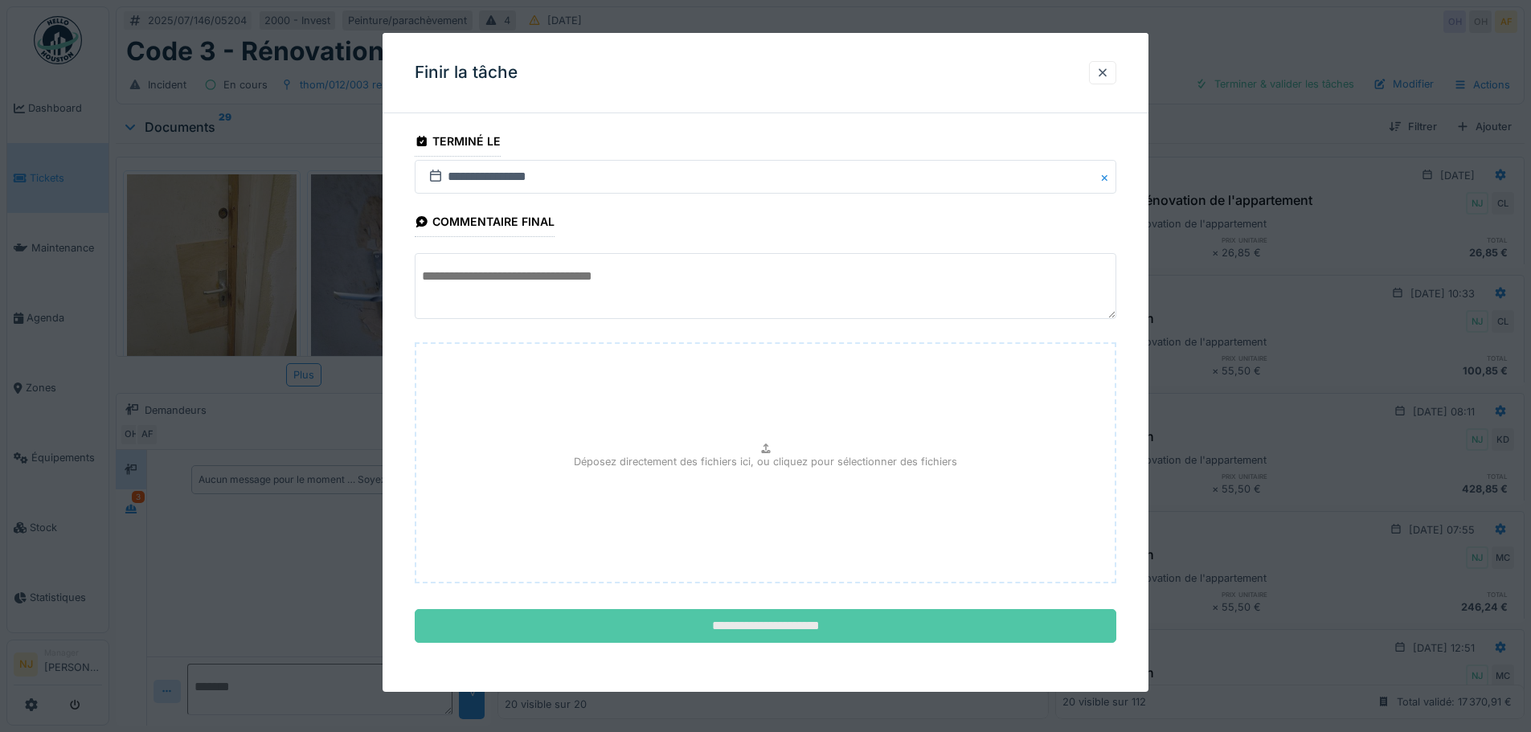
click at [779, 620] on input "**********" at bounding box center [765, 626] width 701 height 34
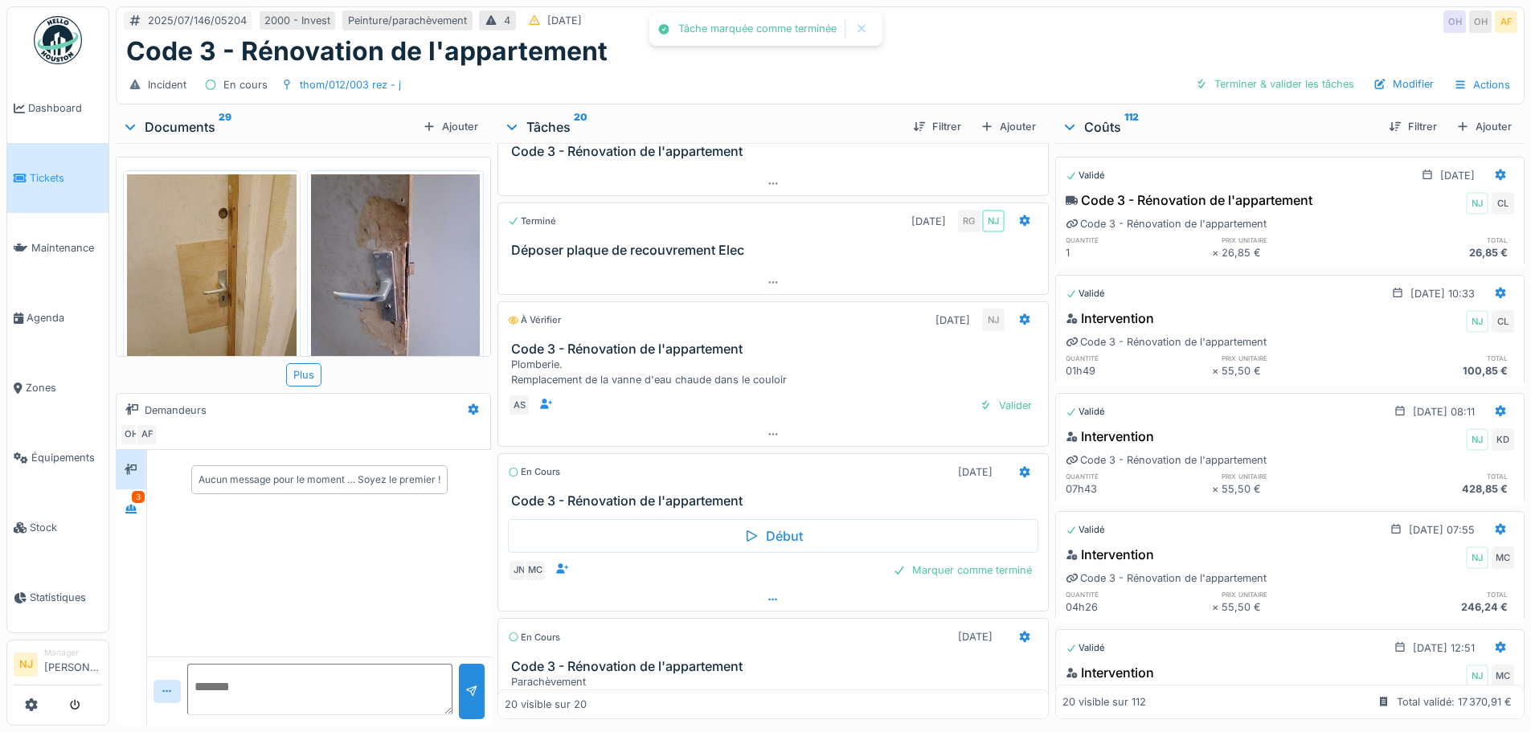
scroll to position [1044, 0]
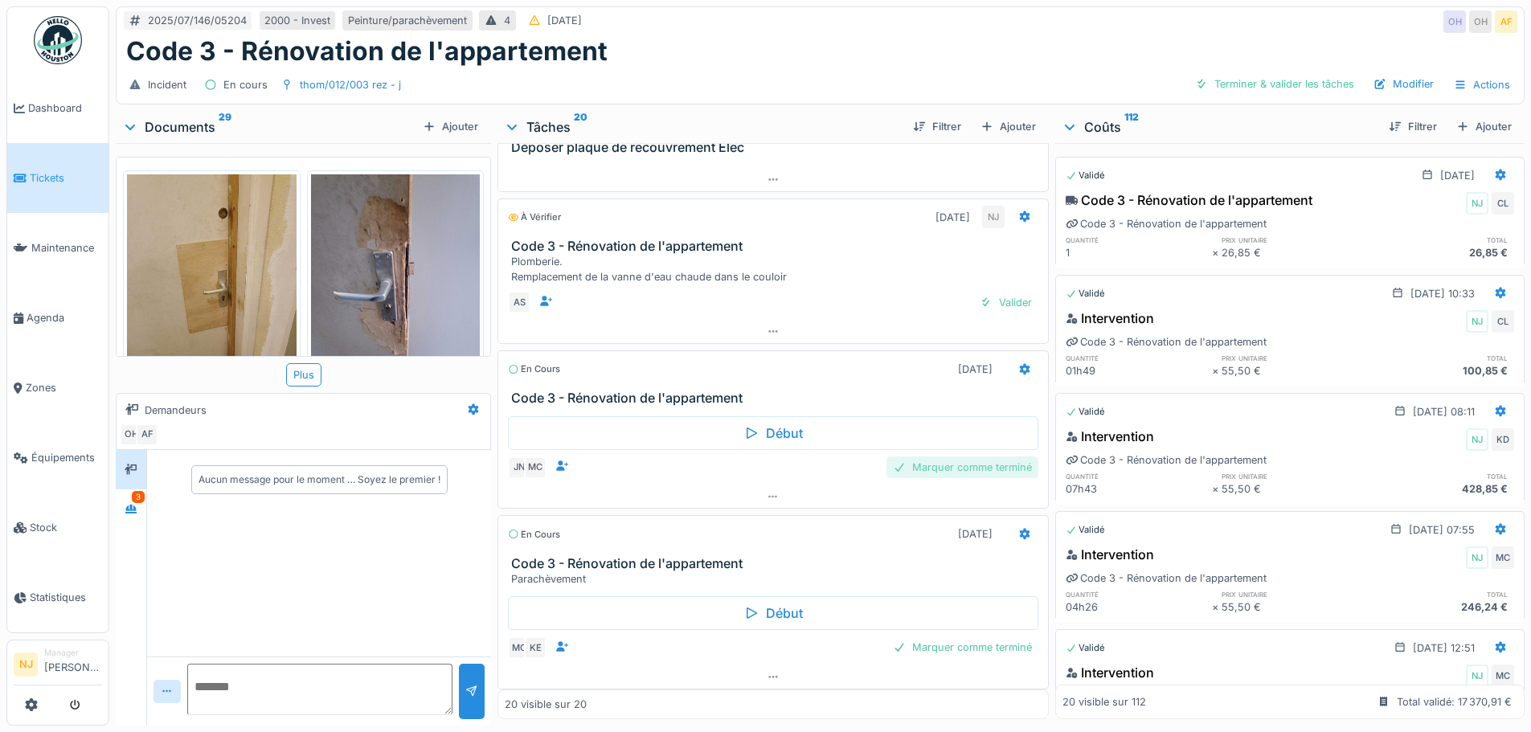
click at [952, 464] on div "Marquer comme terminé" at bounding box center [962, 467] width 152 height 22
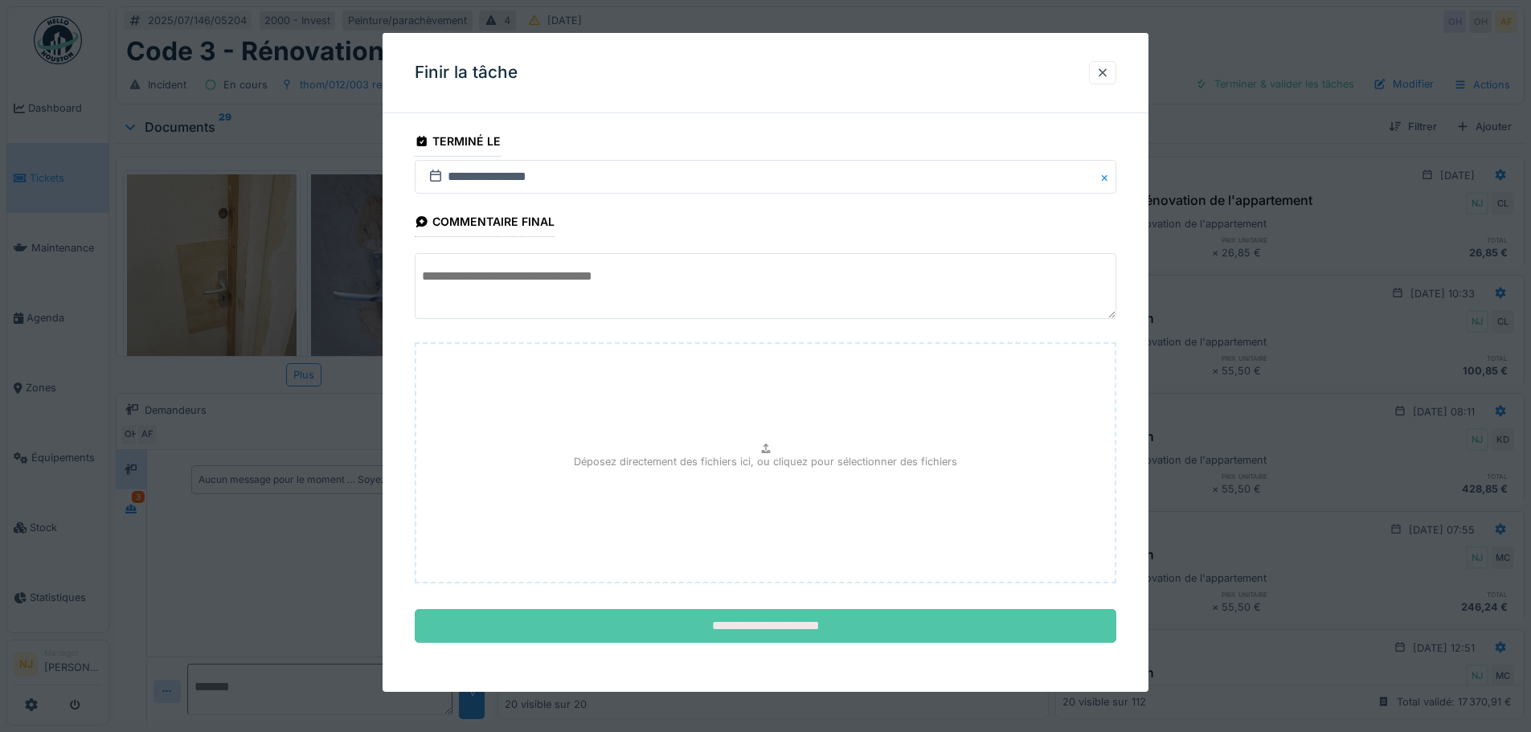
click at [763, 618] on input "**********" at bounding box center [765, 626] width 701 height 34
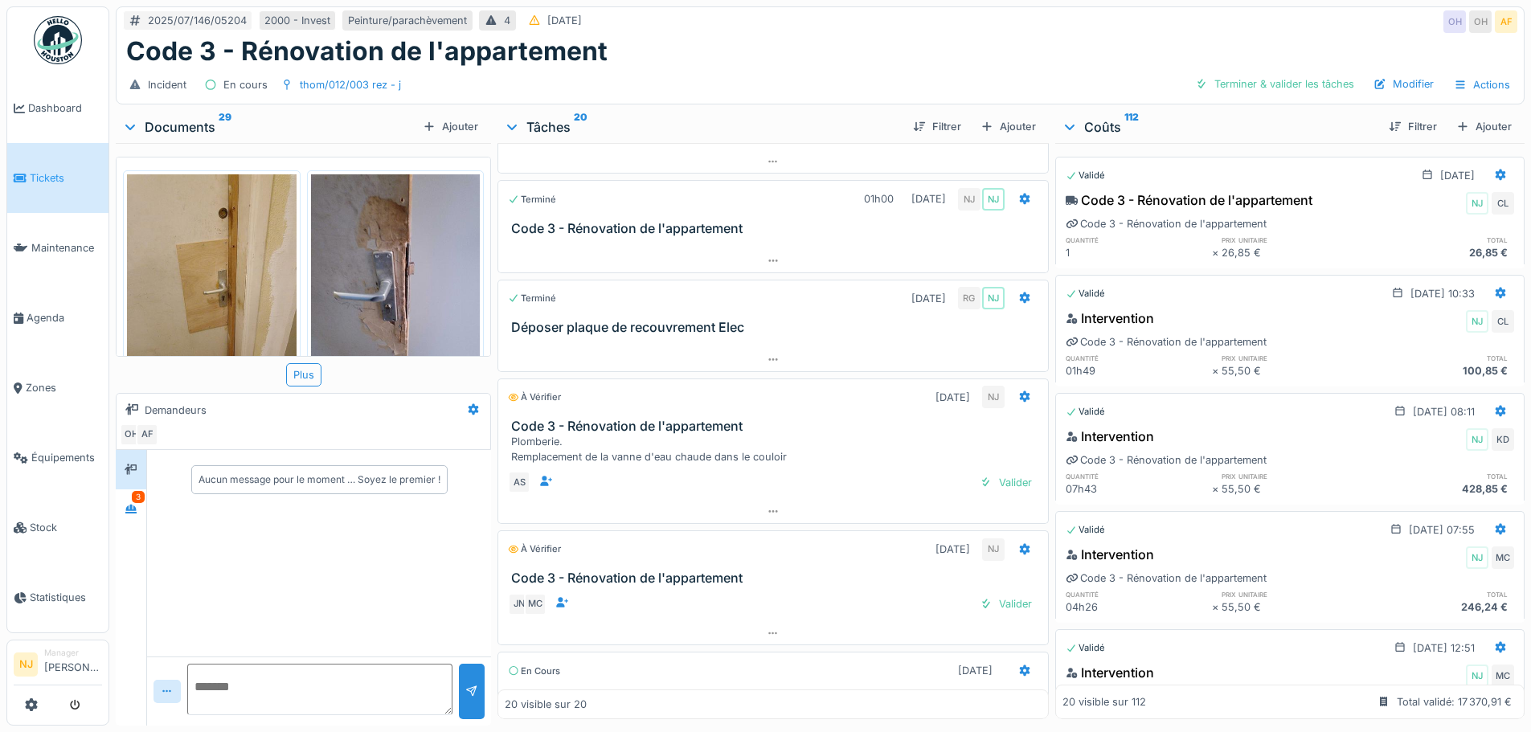
scroll to position [803, 0]
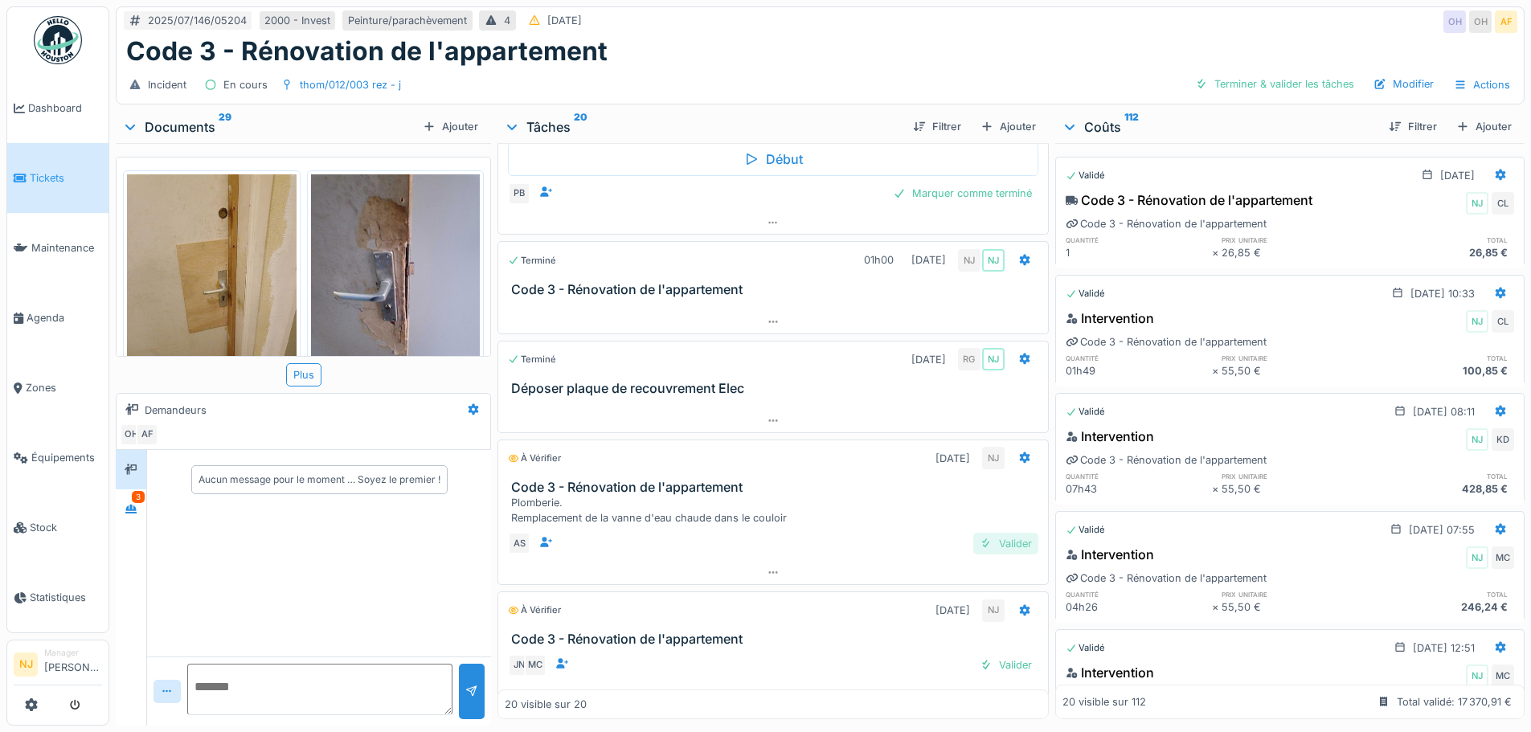
click at [987, 545] on div "Valider" at bounding box center [1005, 544] width 65 height 22
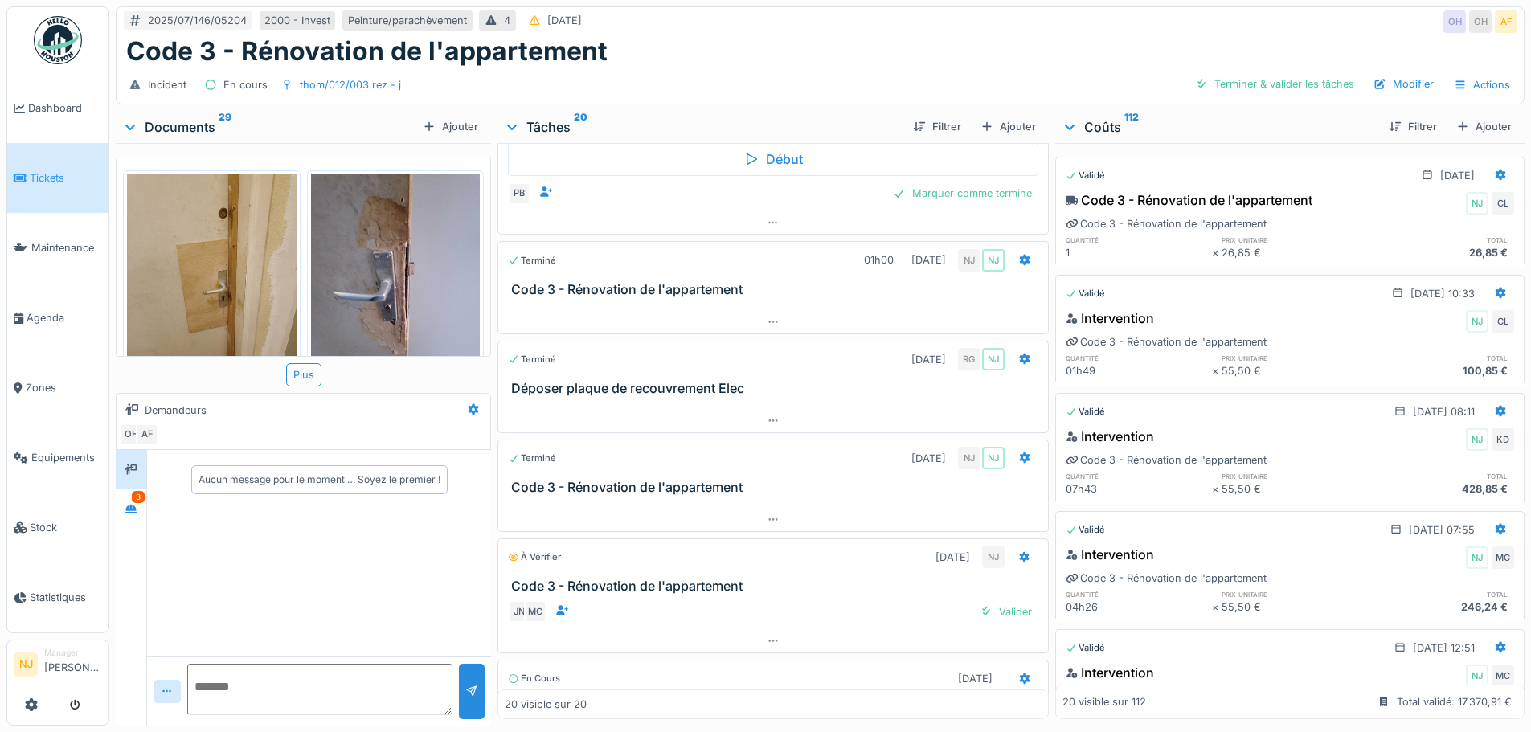
scroll to position [884, 0]
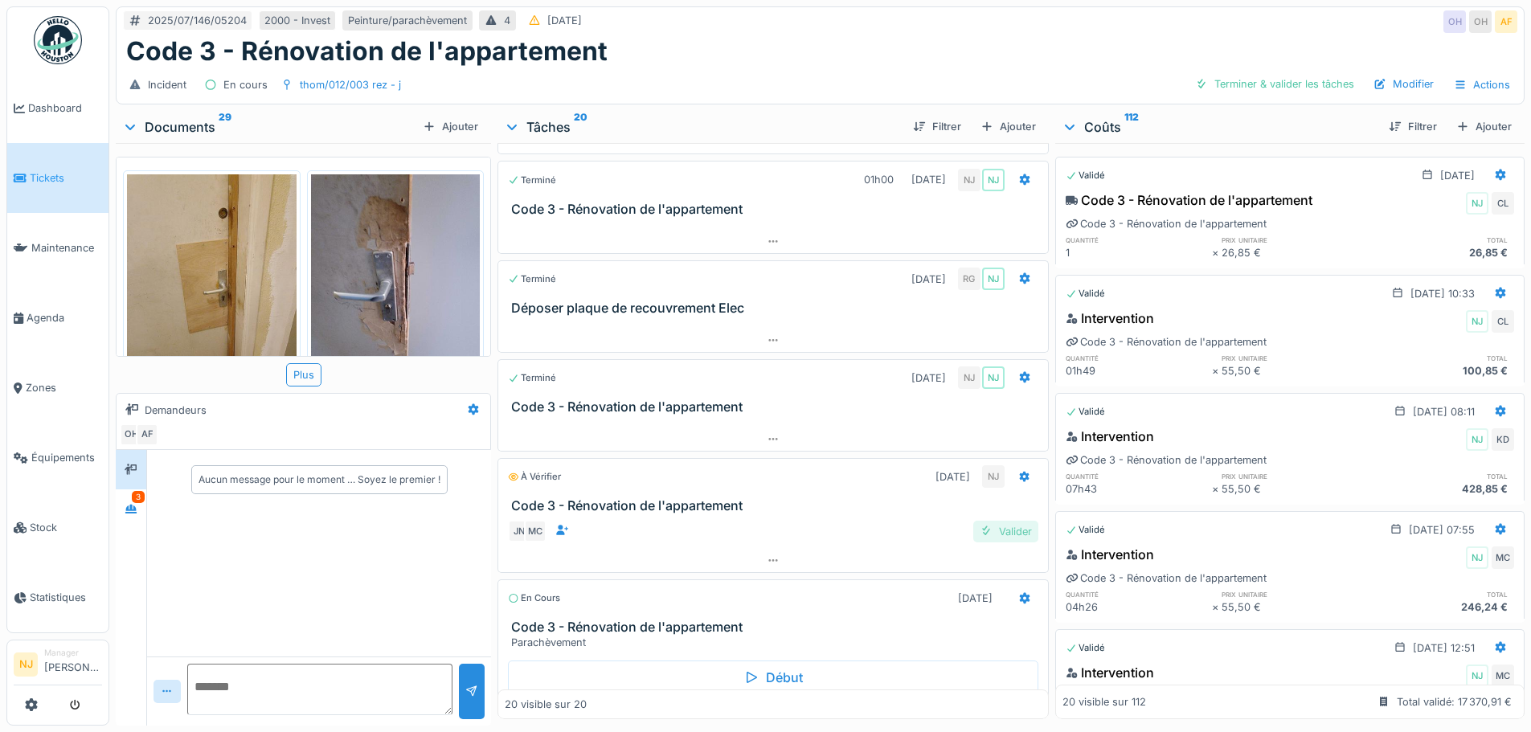
click at [990, 532] on div "Valider" at bounding box center [1005, 532] width 65 height 22
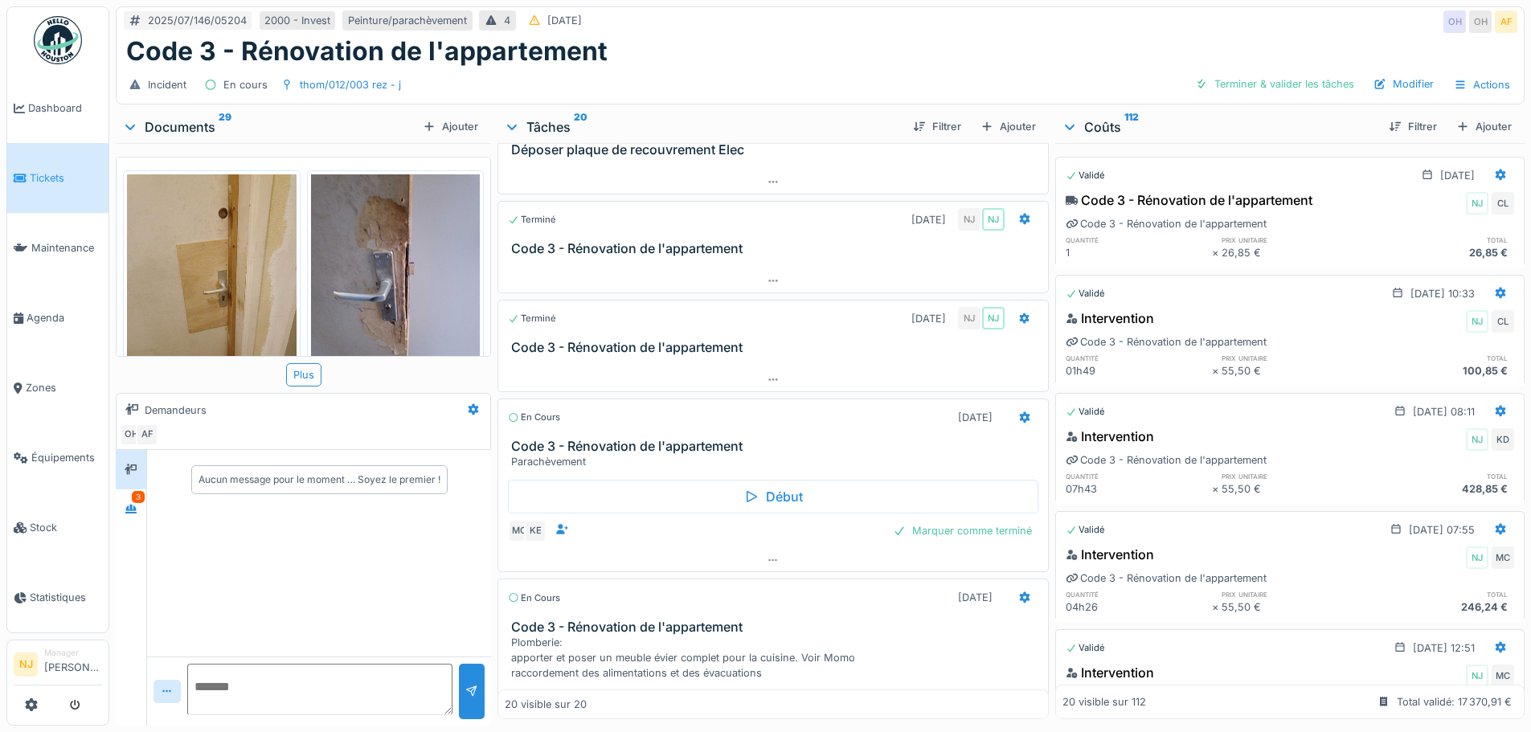
scroll to position [1044, 0]
click at [927, 524] on div "Marquer comme terminé" at bounding box center [962, 528] width 152 height 22
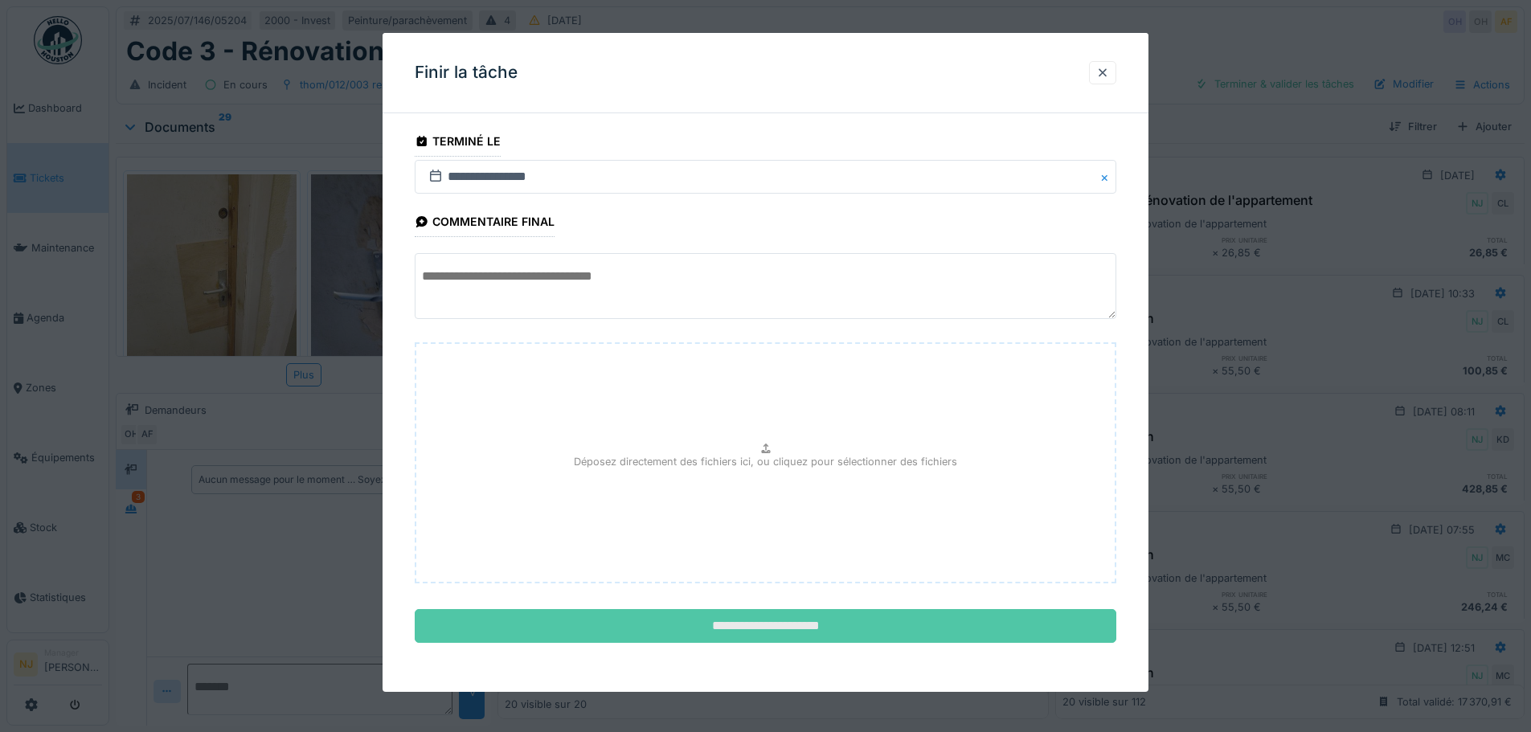
click at [775, 623] on input "**********" at bounding box center [765, 626] width 701 height 34
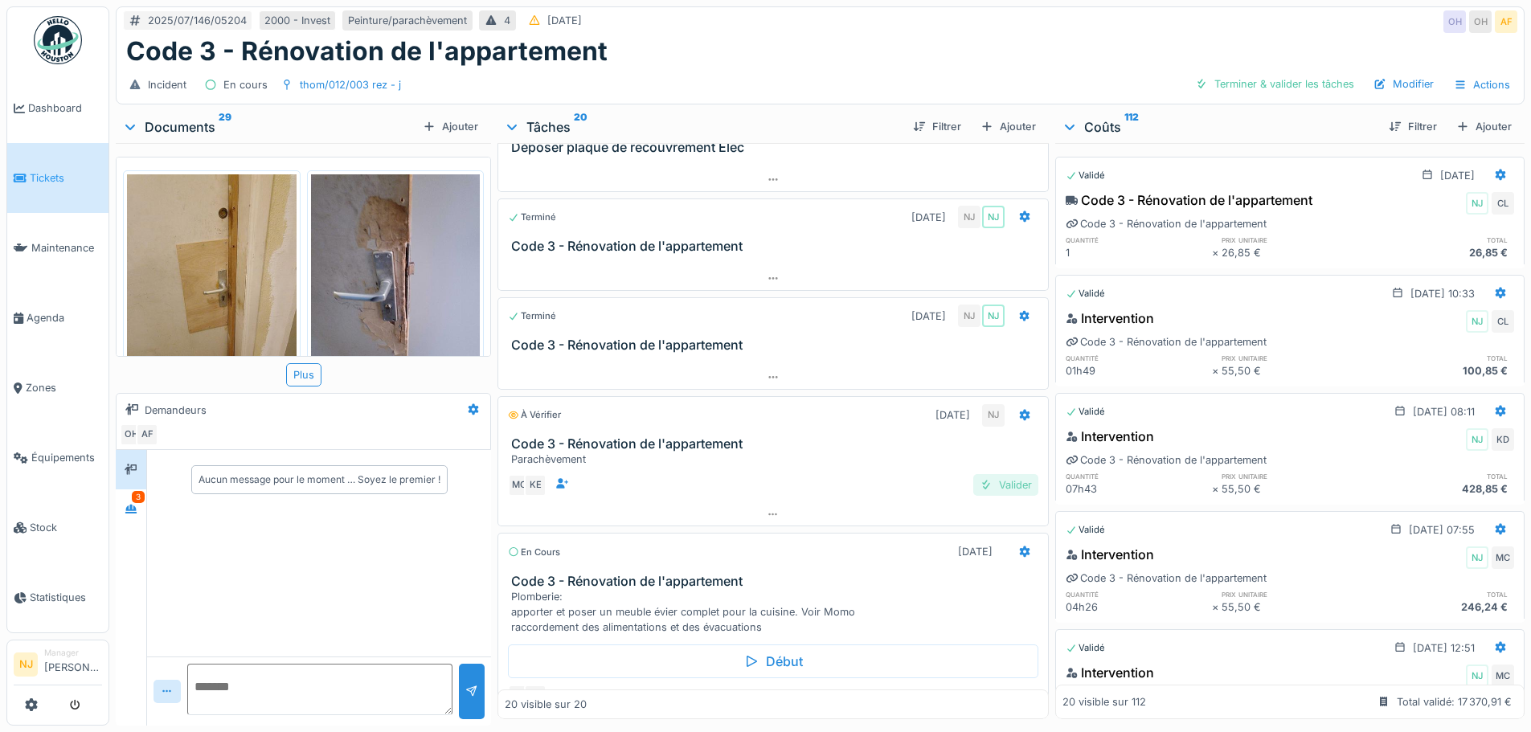
click at [988, 484] on div "Valider" at bounding box center [1005, 485] width 65 height 22
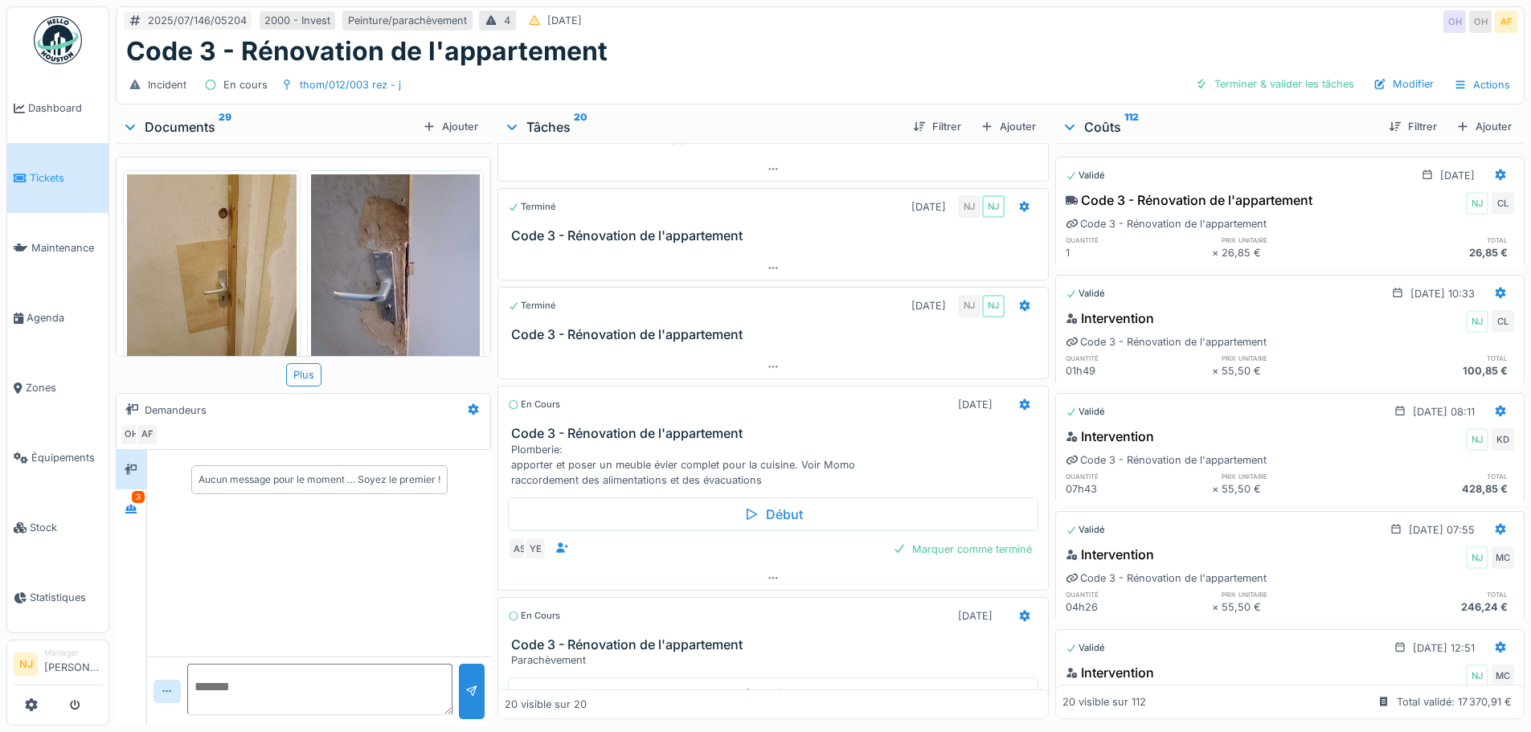
scroll to position [1205, 0]
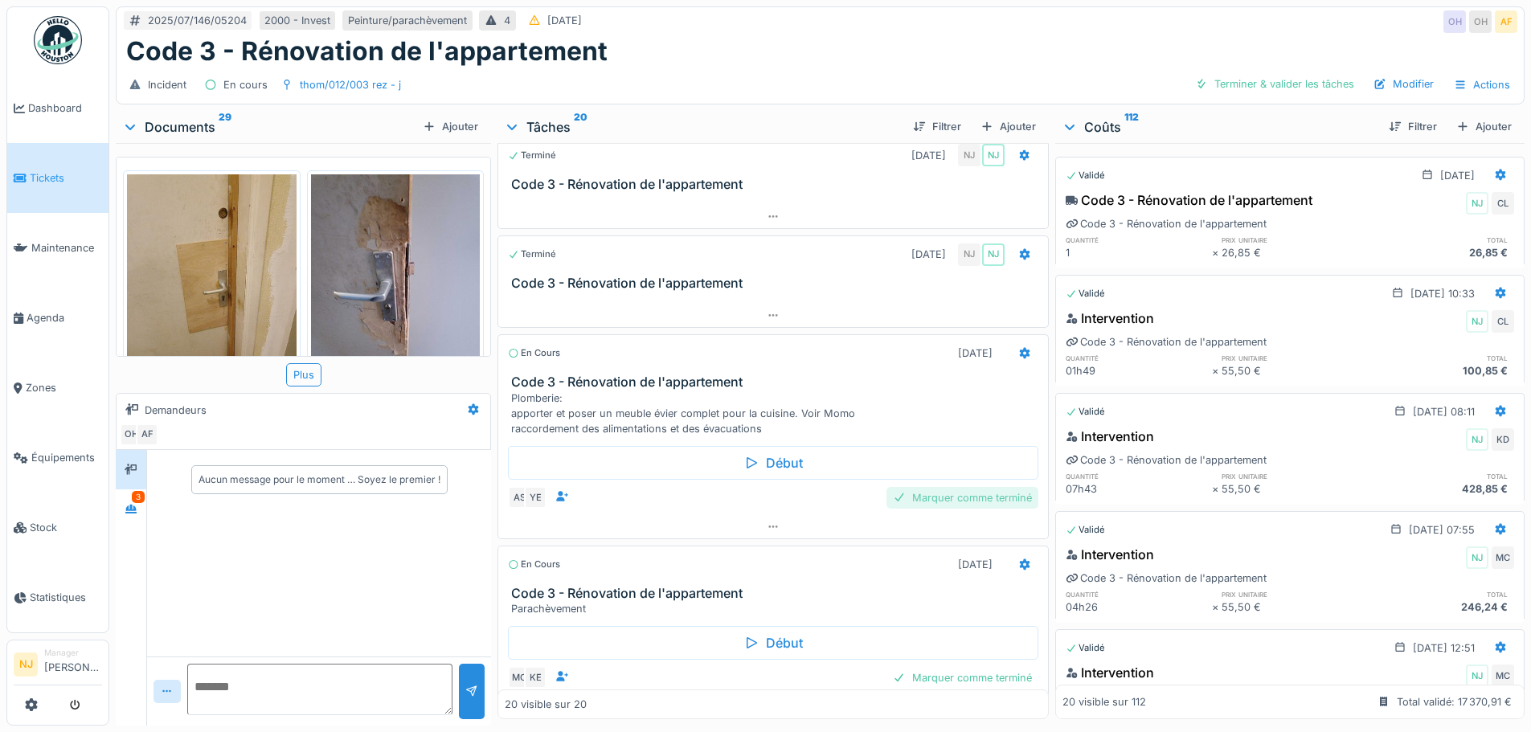
click at [971, 494] on div "Marquer comme terminé" at bounding box center [962, 498] width 152 height 22
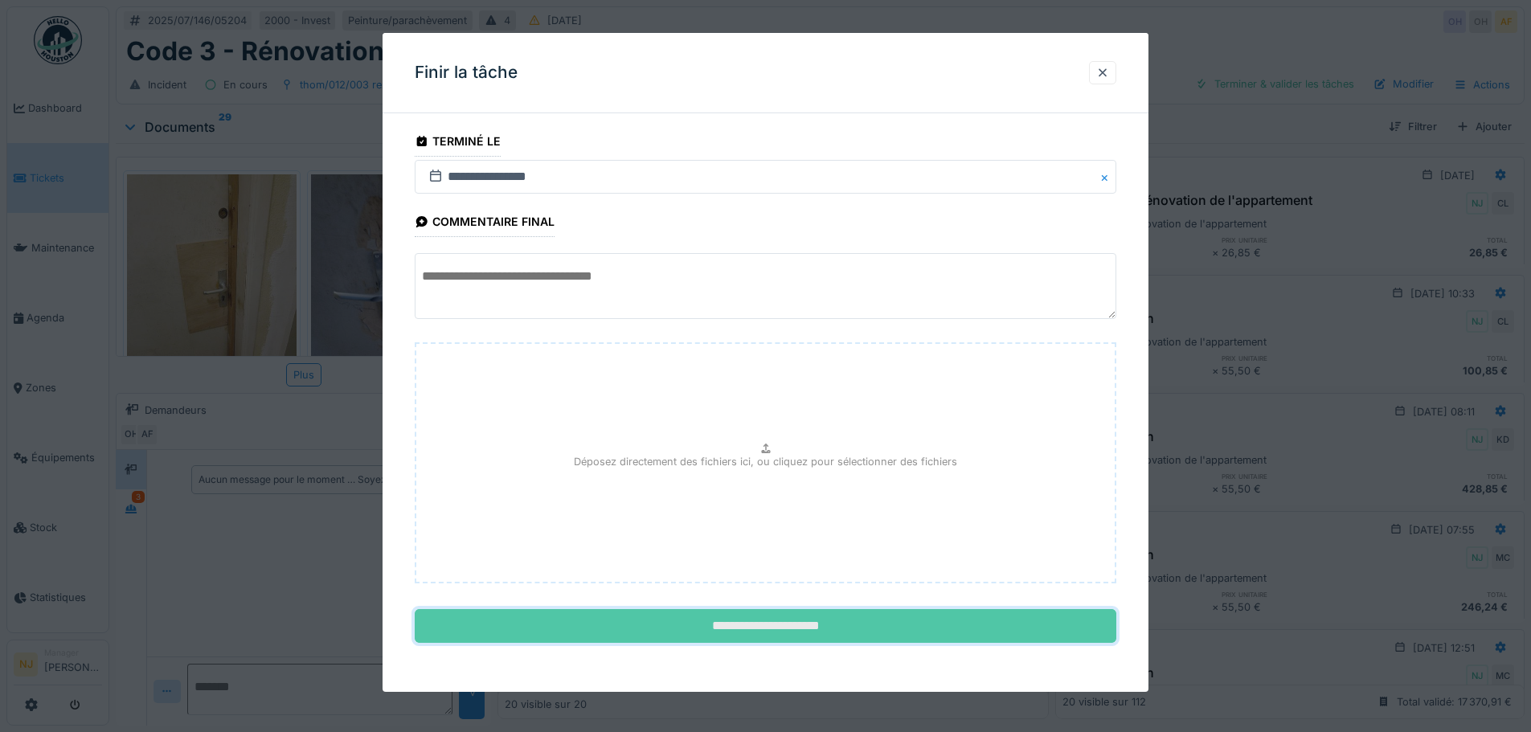
click at [791, 632] on input "**********" at bounding box center [765, 626] width 701 height 34
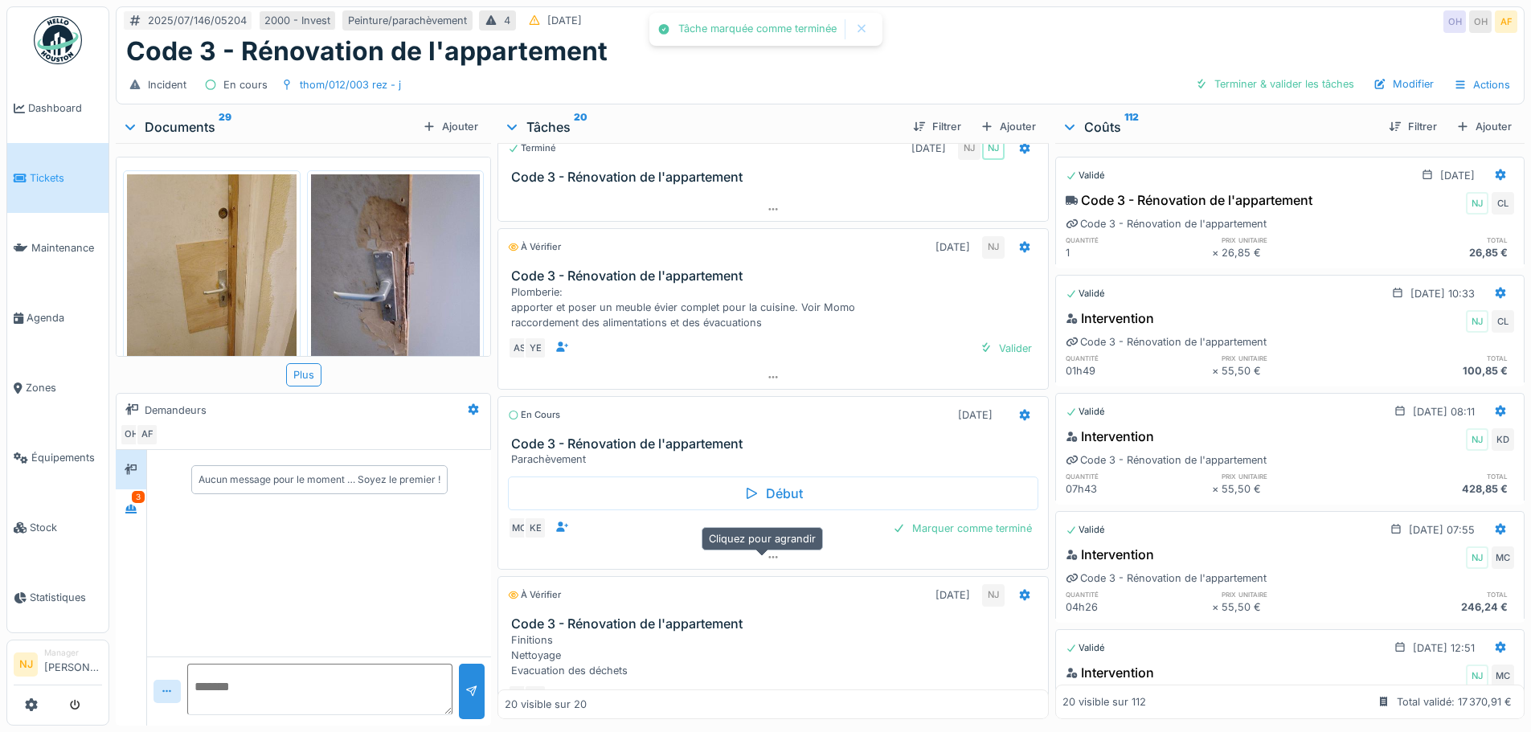
scroll to position [1366, 0]
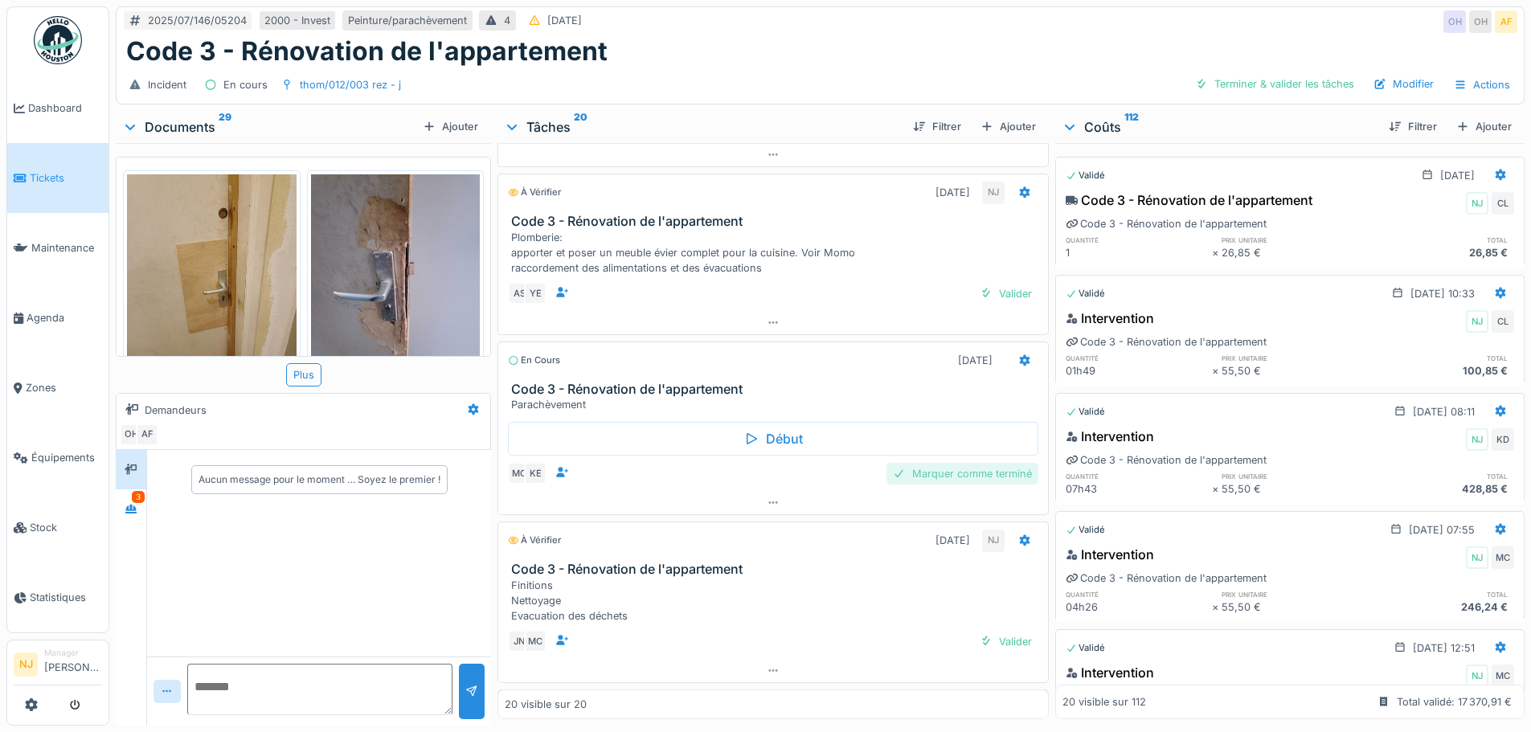
click at [959, 473] on div "Marquer comme terminé" at bounding box center [962, 474] width 152 height 22
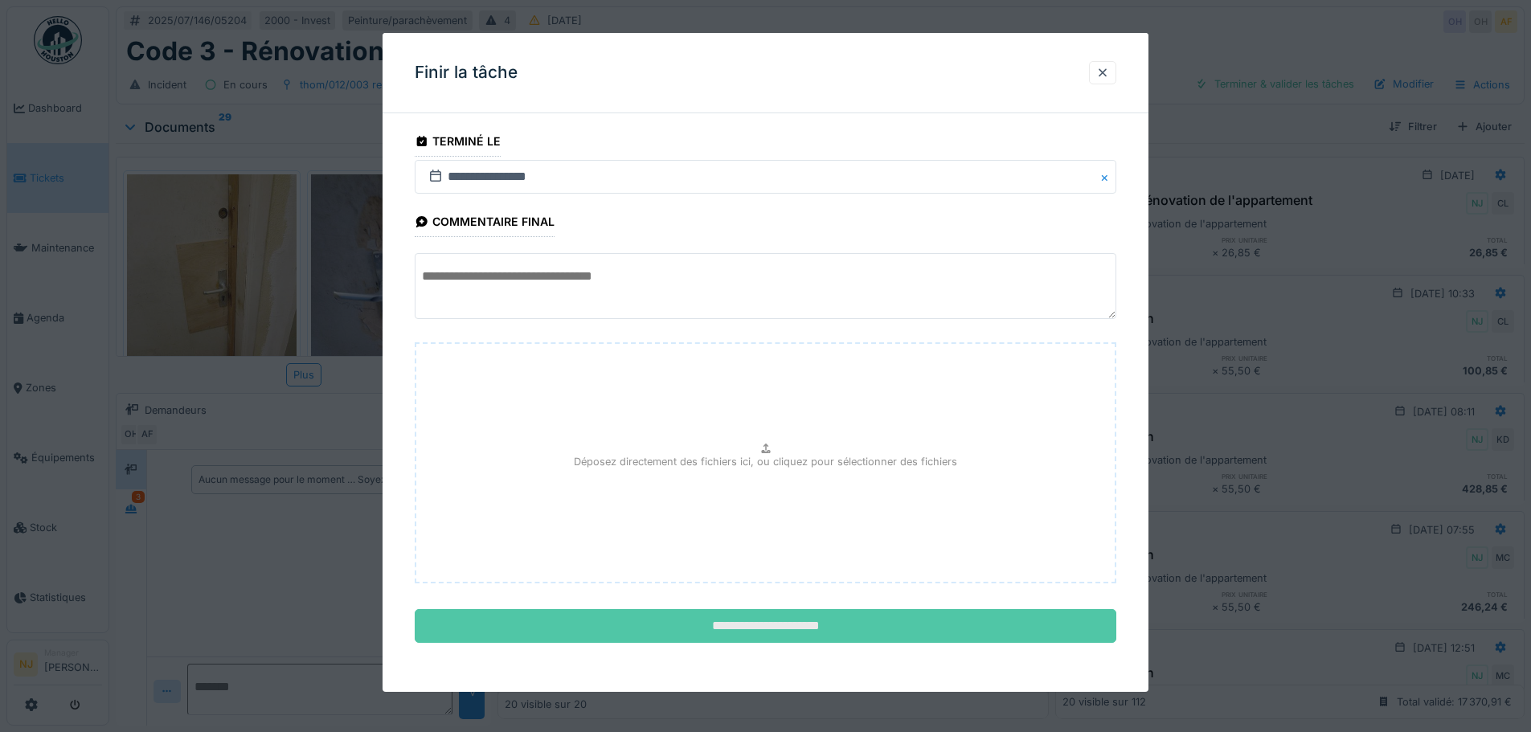
click at [791, 625] on input "**********" at bounding box center [765, 626] width 701 height 34
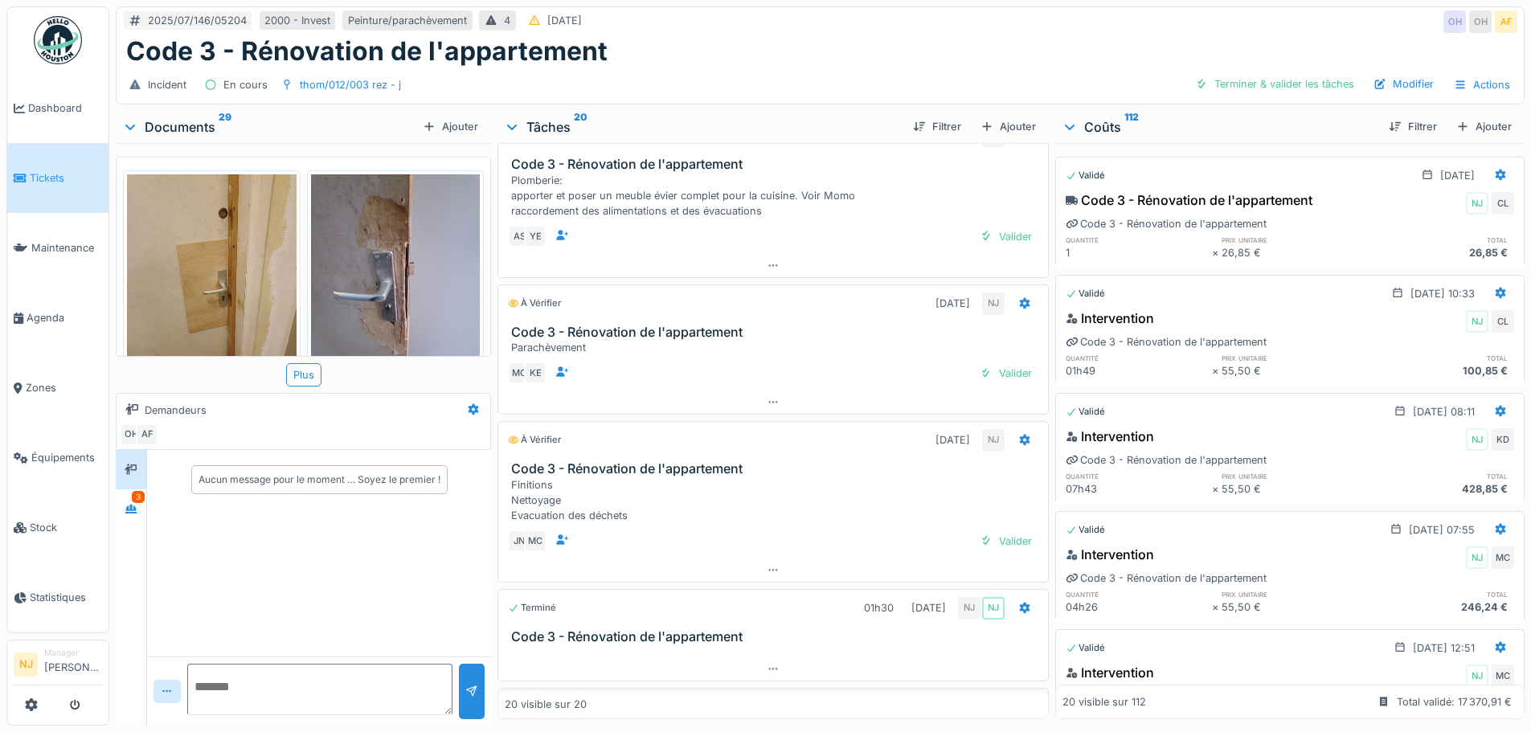
scroll to position [1446, 0]
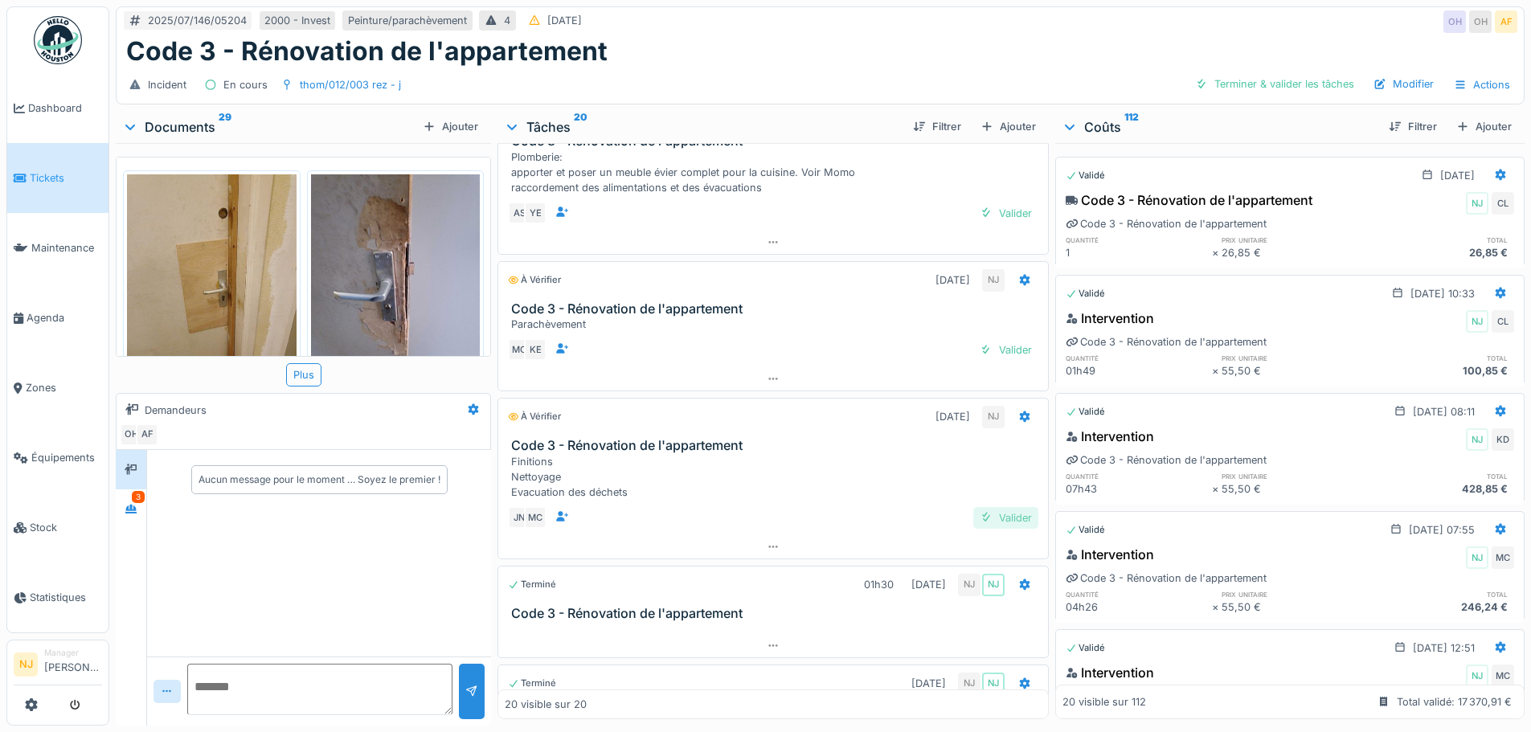
click at [984, 520] on div "Valider" at bounding box center [1005, 518] width 65 height 22
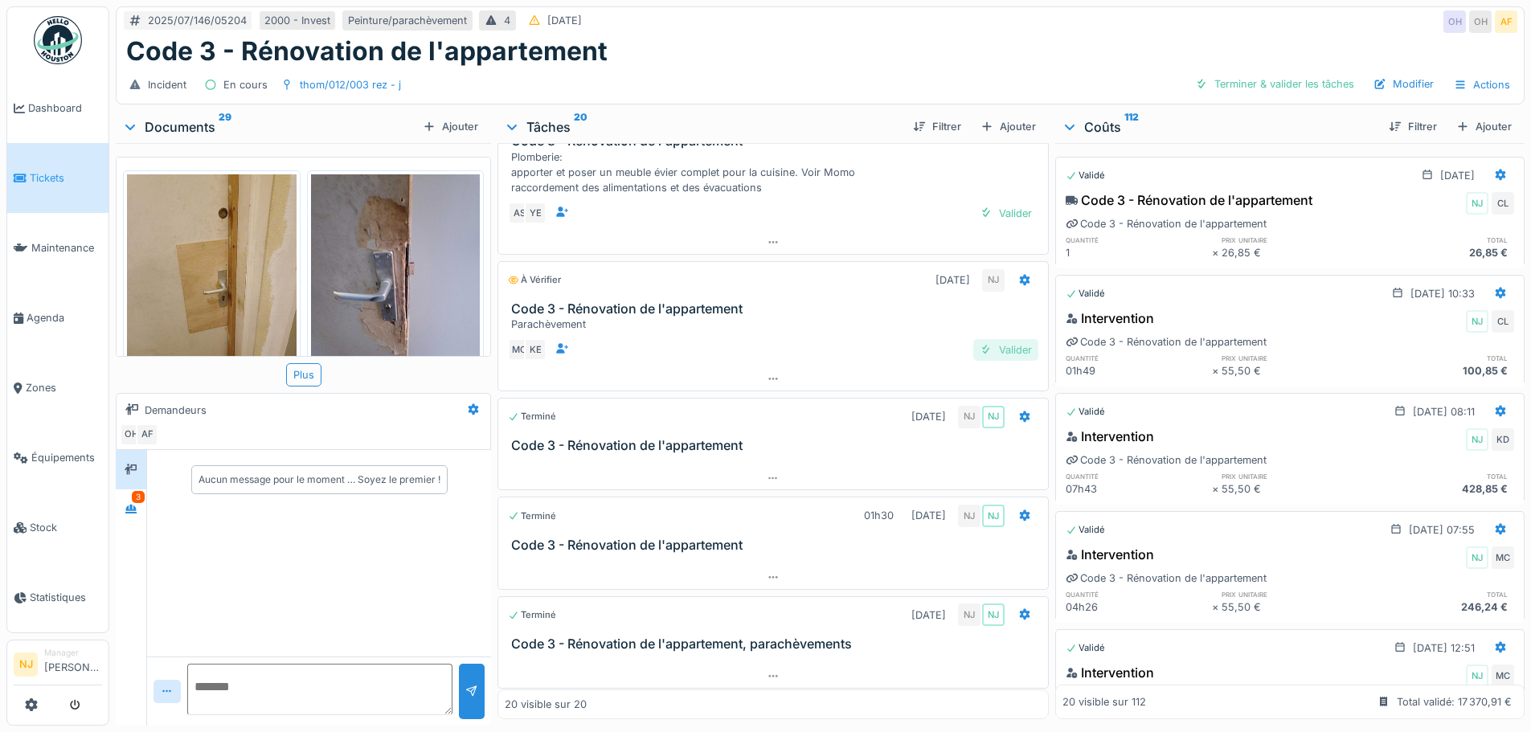
click at [987, 353] on div "Valider" at bounding box center [1005, 350] width 65 height 22
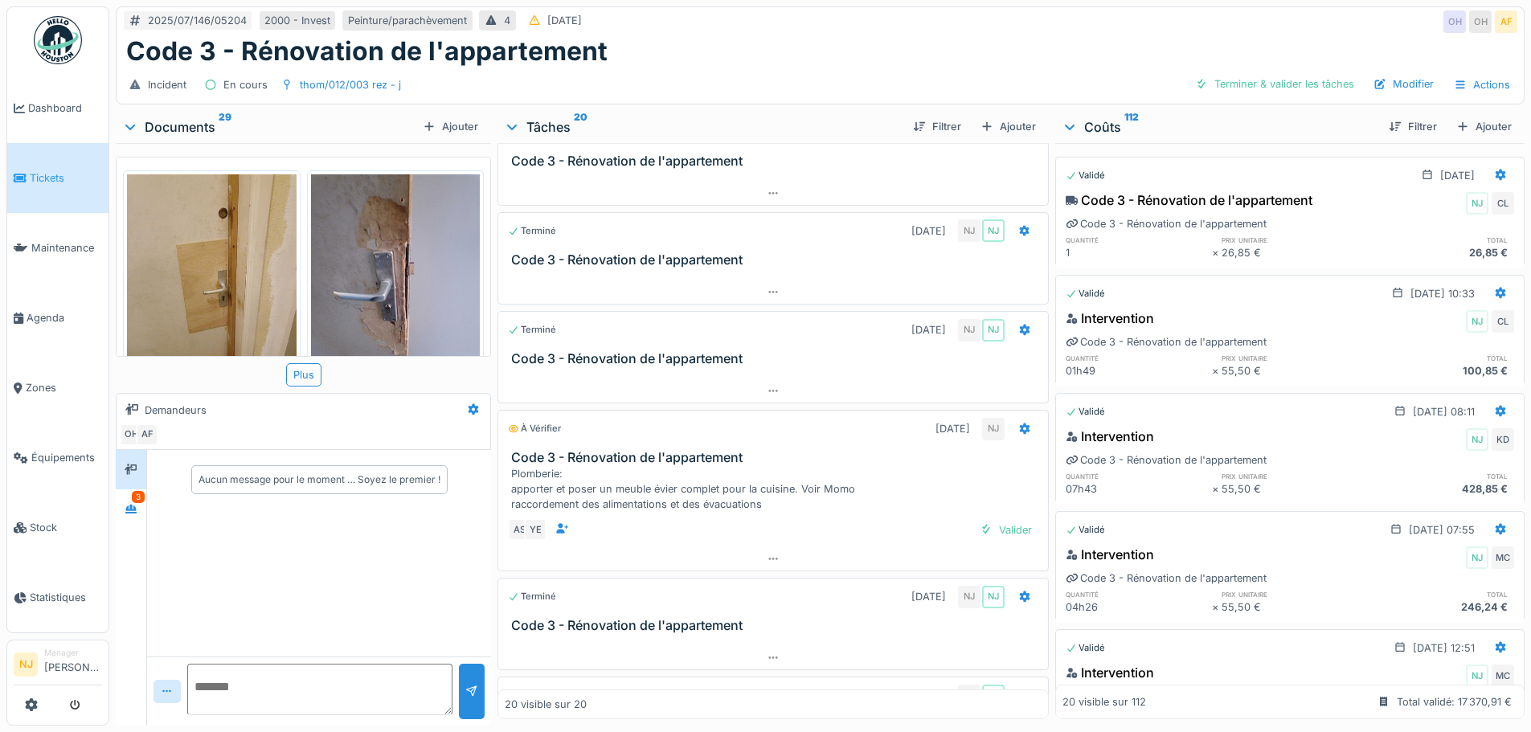
scroll to position [1210, 0]
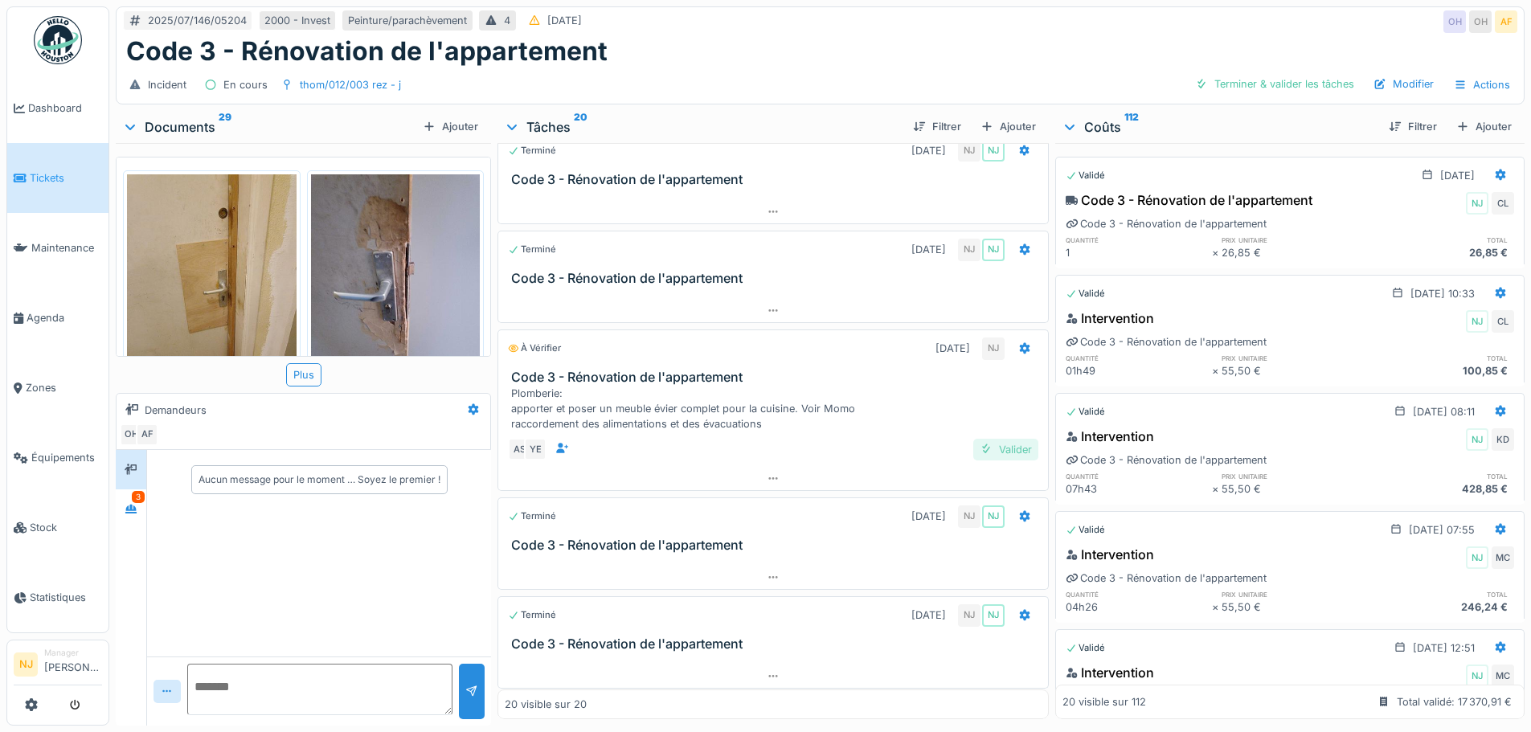
click at [993, 439] on div "Valider" at bounding box center [1005, 450] width 65 height 22
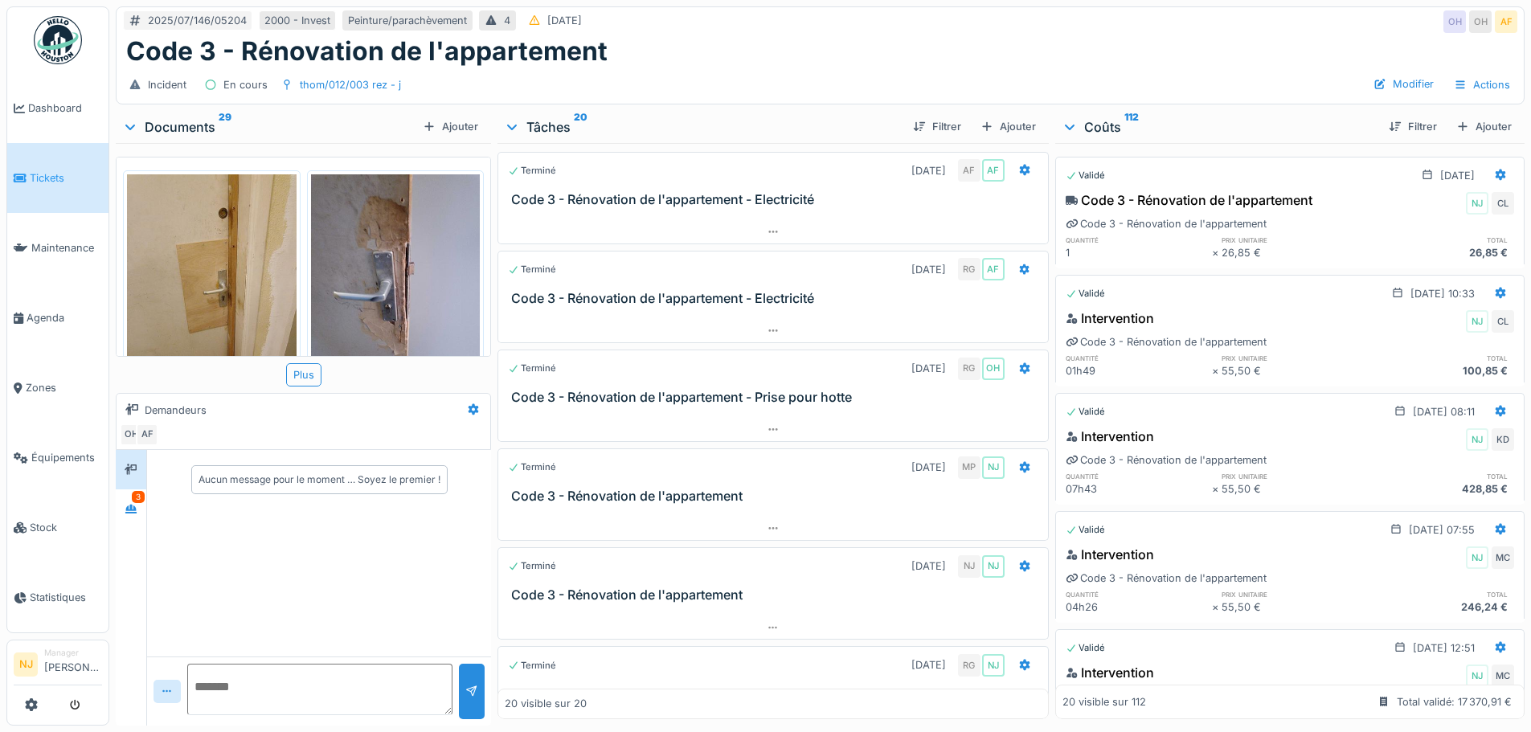
scroll to position [0, 0]
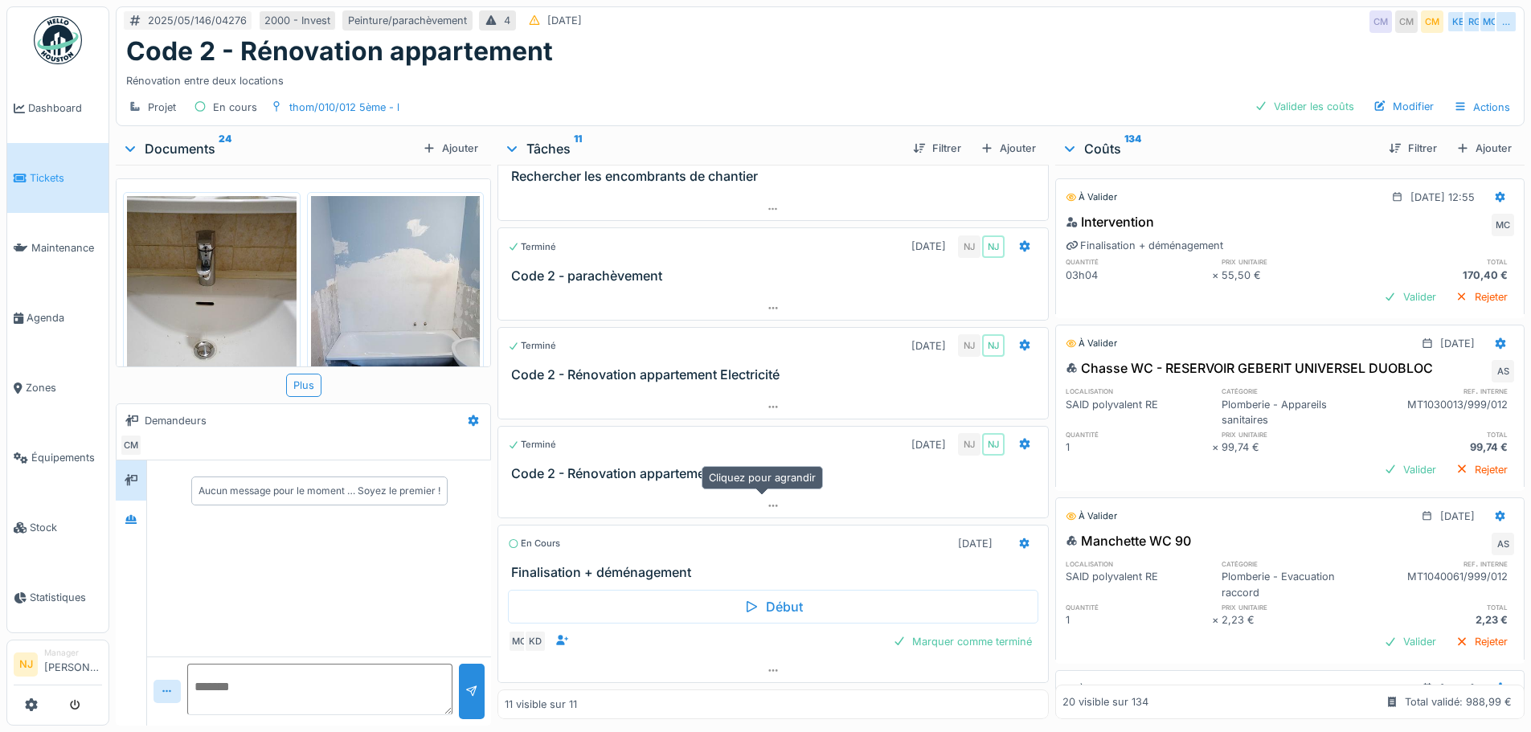
scroll to position [12, 0]
click at [904, 631] on div "Marquer comme terminé" at bounding box center [962, 642] width 152 height 22
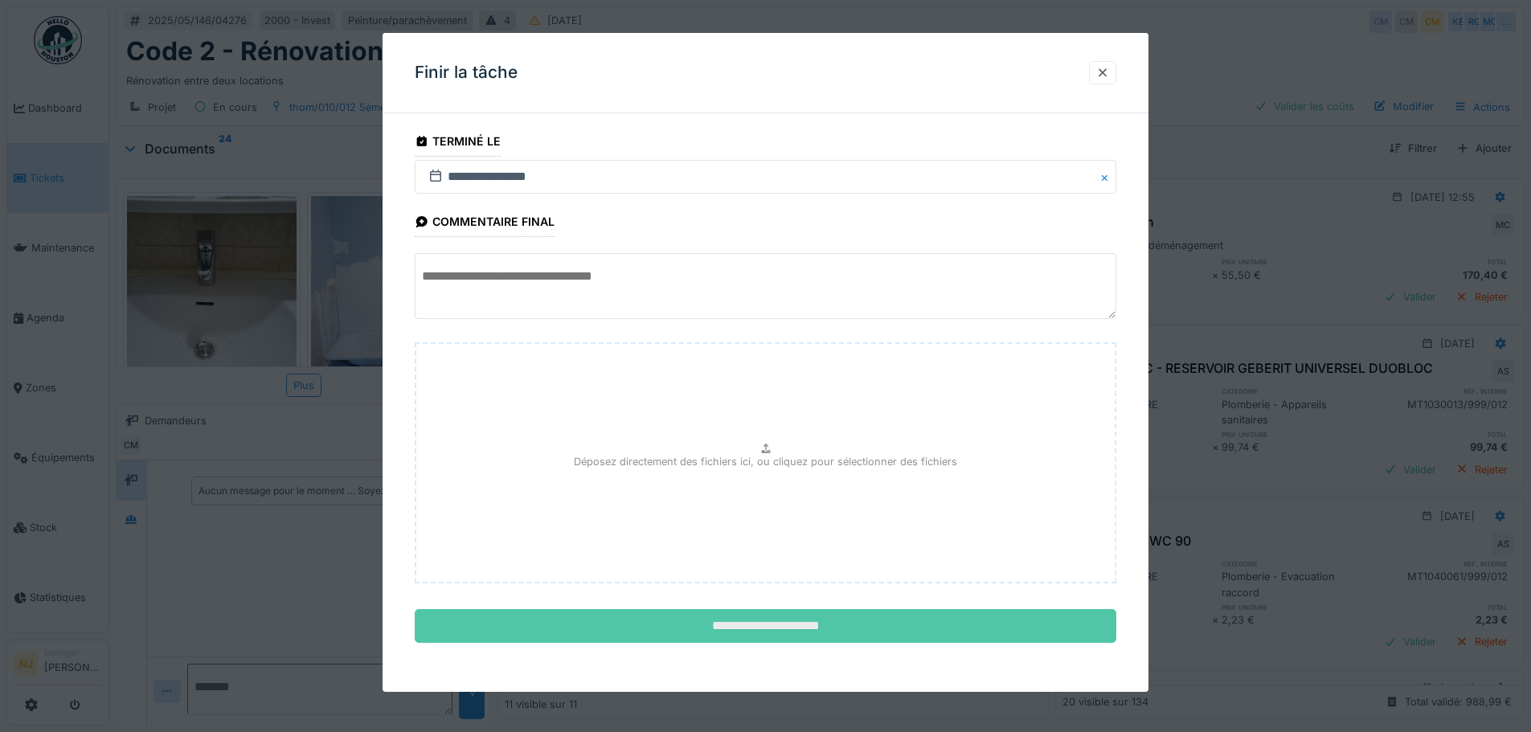
click at [772, 630] on input "**********" at bounding box center [765, 626] width 701 height 34
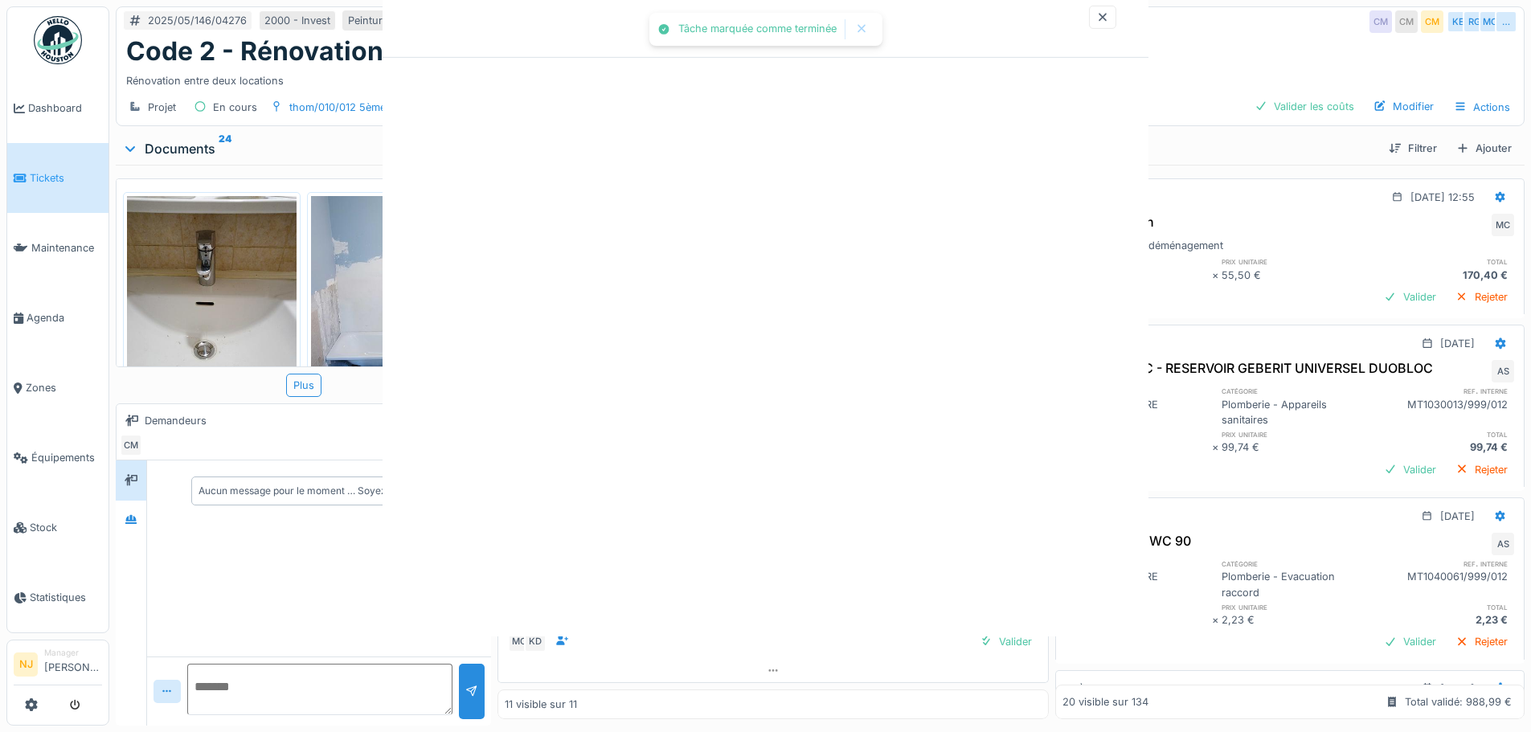
scroll to position [650, 0]
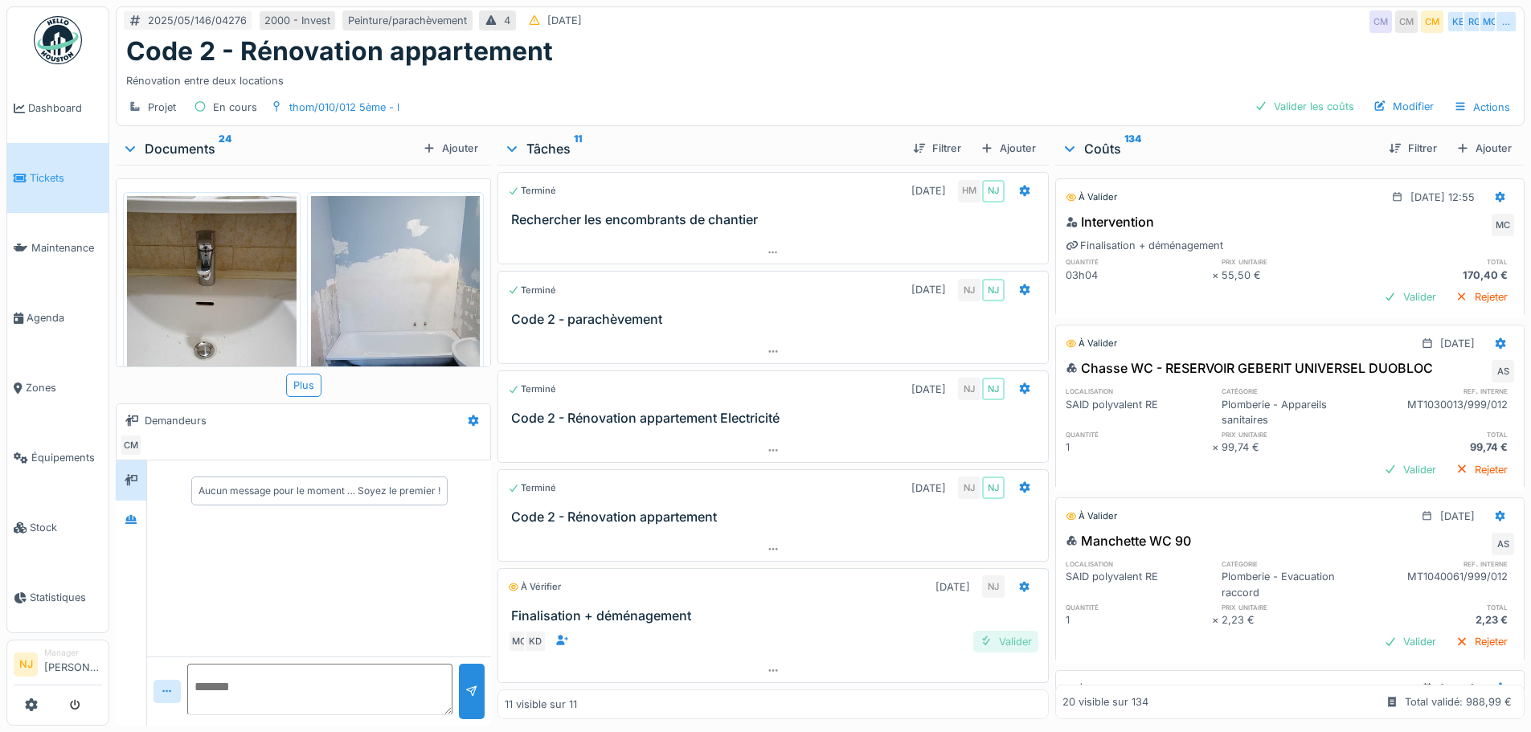
click at [990, 631] on div "Valider" at bounding box center [1005, 642] width 65 height 22
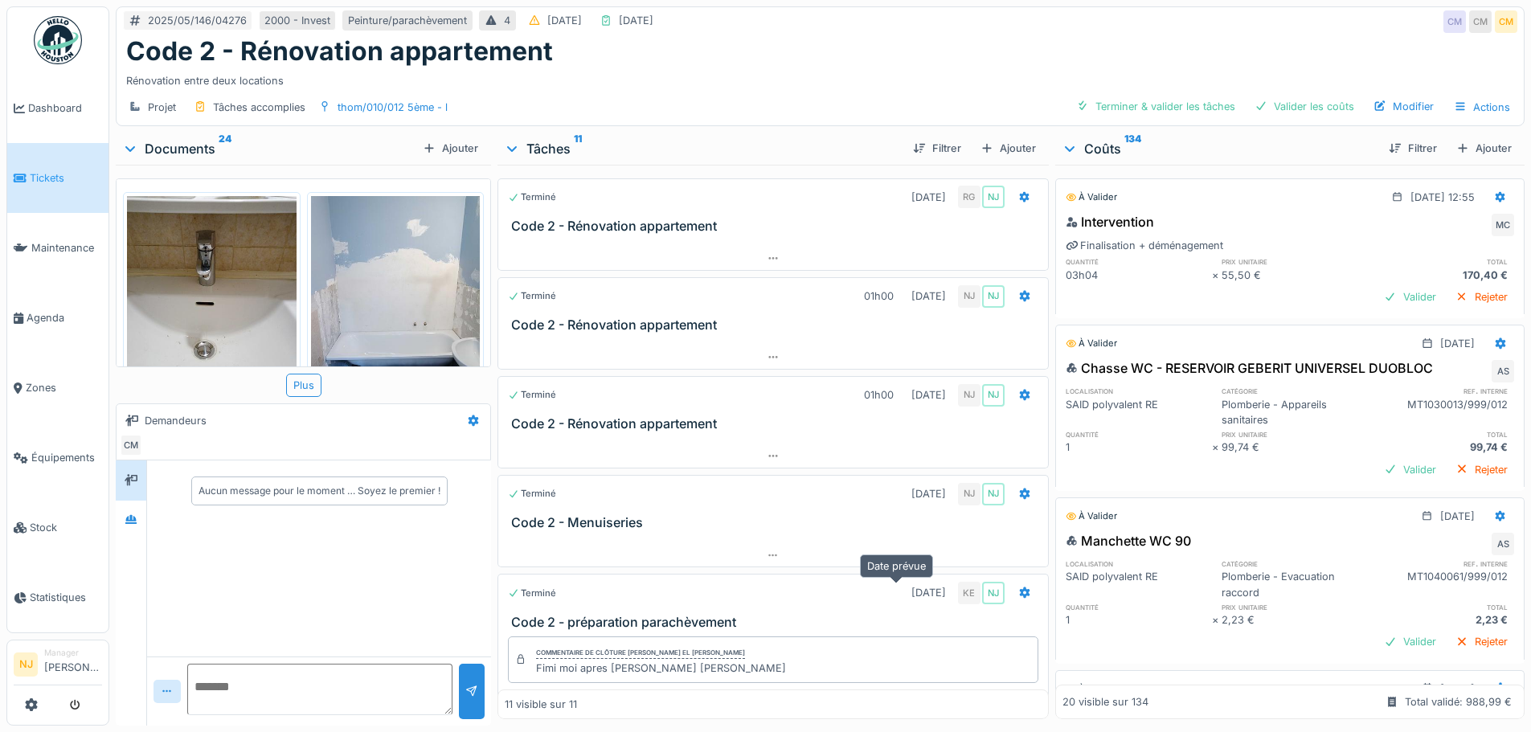
scroll to position [0, 0]
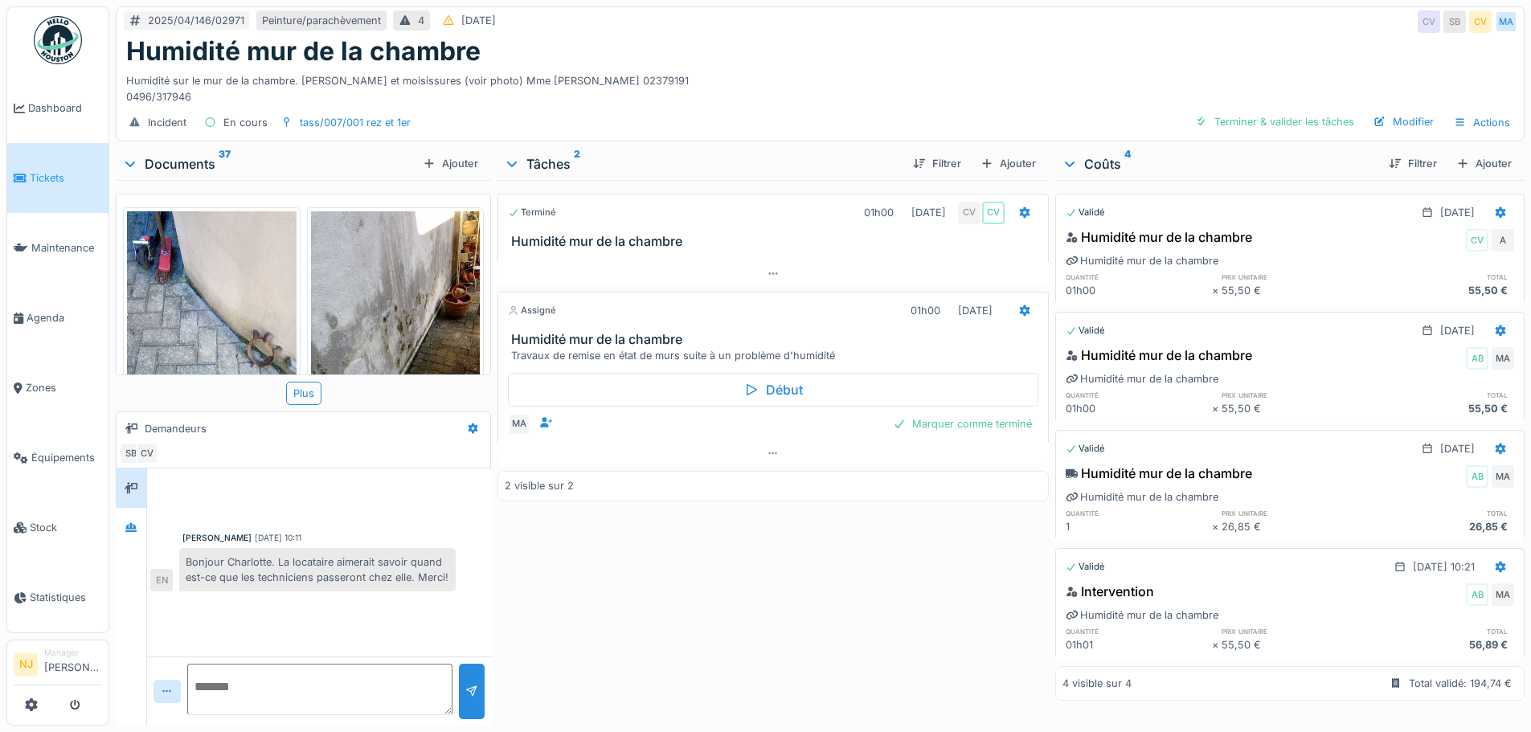
click at [125, 163] on icon at bounding box center [130, 164] width 13 height 16
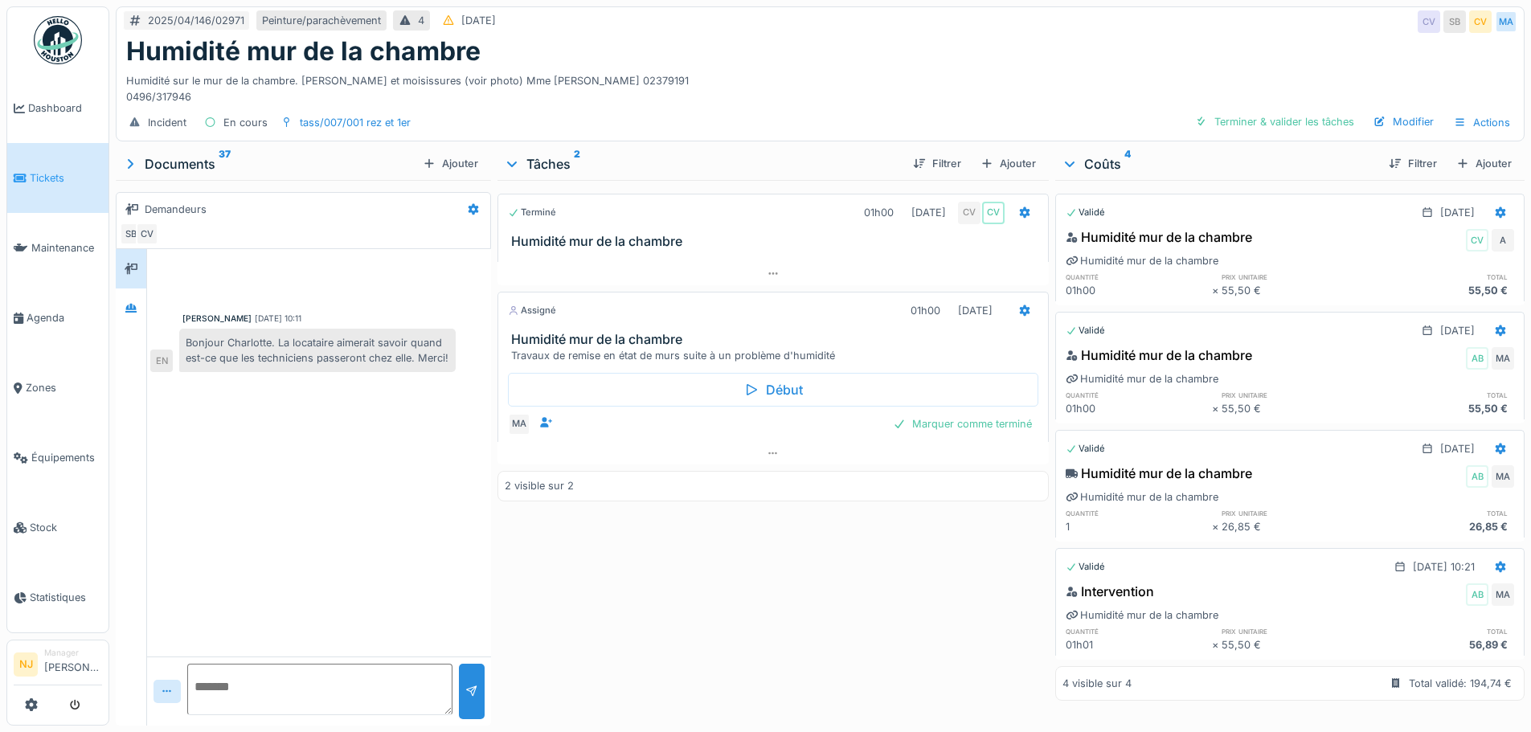
click at [130, 163] on icon at bounding box center [130, 163] width 16 height 13
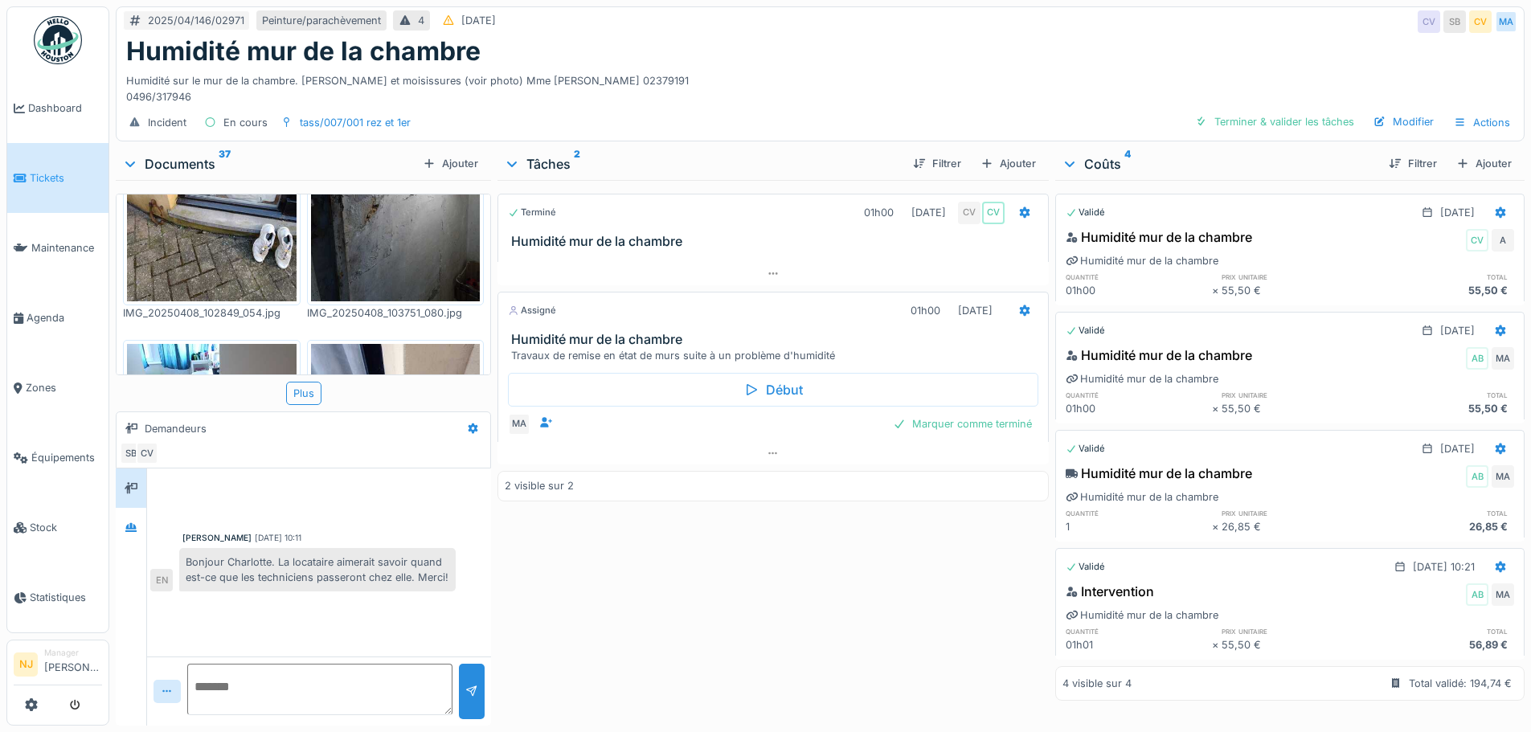
scroll to position [400, 0]
